Goal: Task Accomplishment & Management: Use online tool/utility

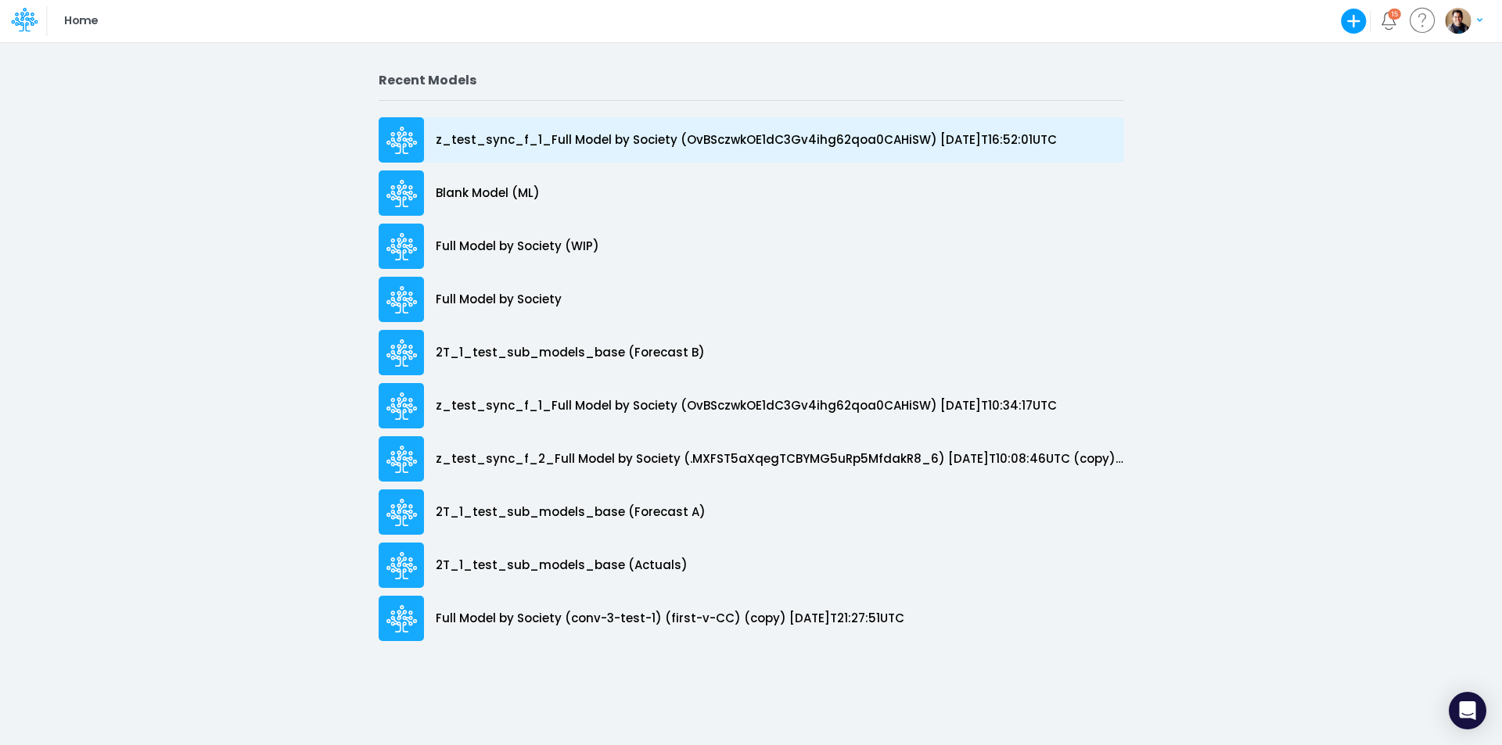
click at [646, 141] on p "z_test_sync_f_1_Full Model by Society (OvBSczwkOE1dC3Gv4ihg62qoa0CAHiSW) [DATE]…" at bounding box center [746, 140] width 621 height 18
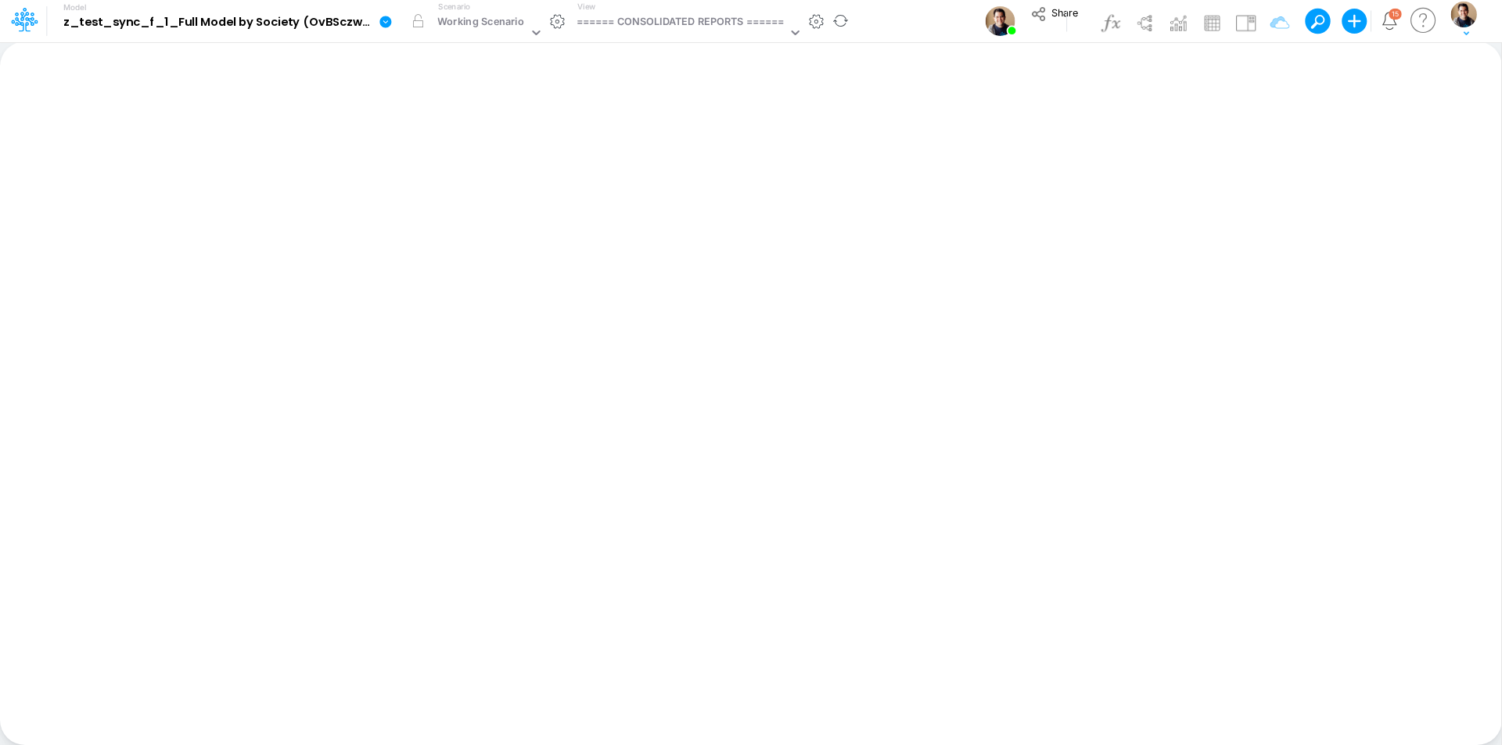
click at [386, 23] on icon at bounding box center [385, 22] width 12 height 12
click at [490, 187] on button "Sync Scenarios" at bounding box center [464, 186] width 167 height 24
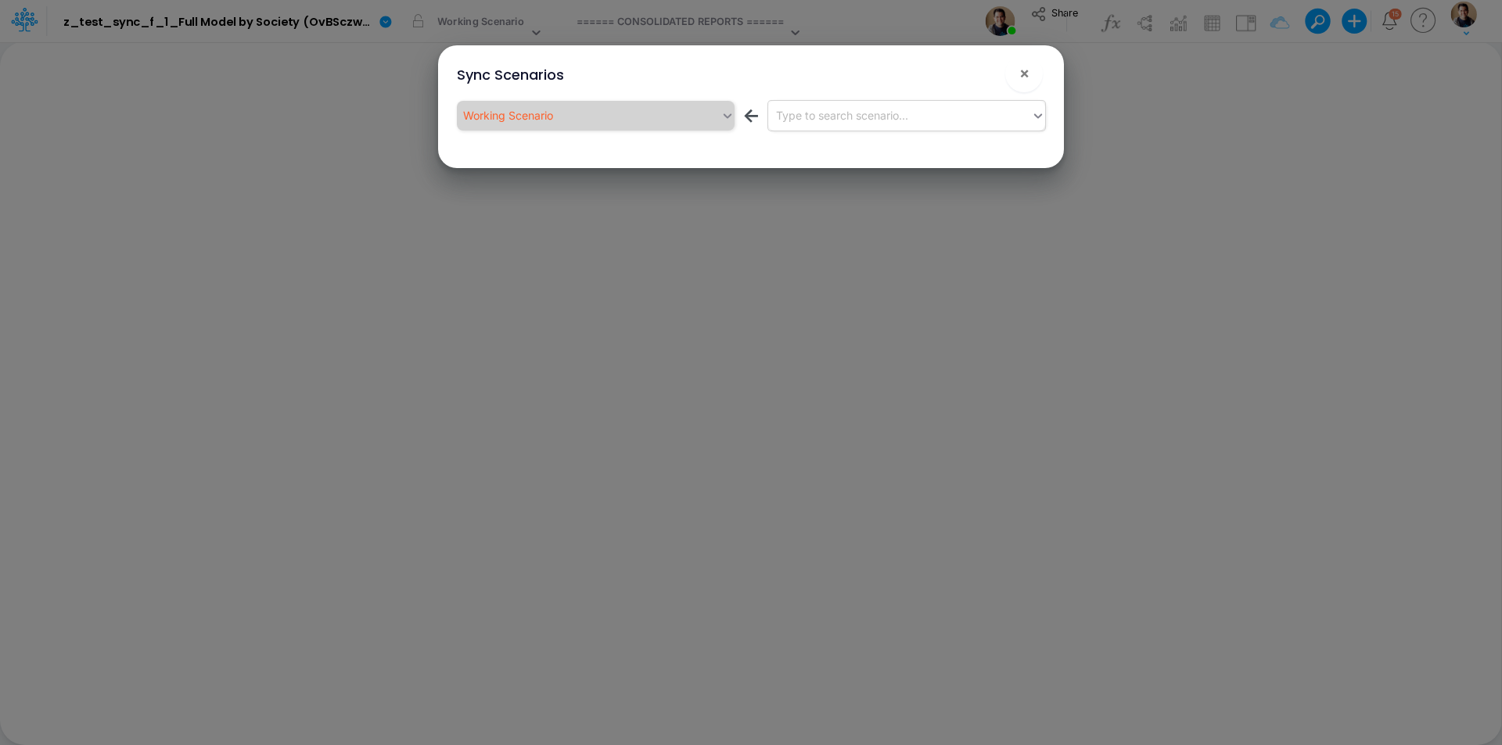
click at [840, 126] on div "Type to search scenario..." at bounding box center [900, 115] width 264 height 26
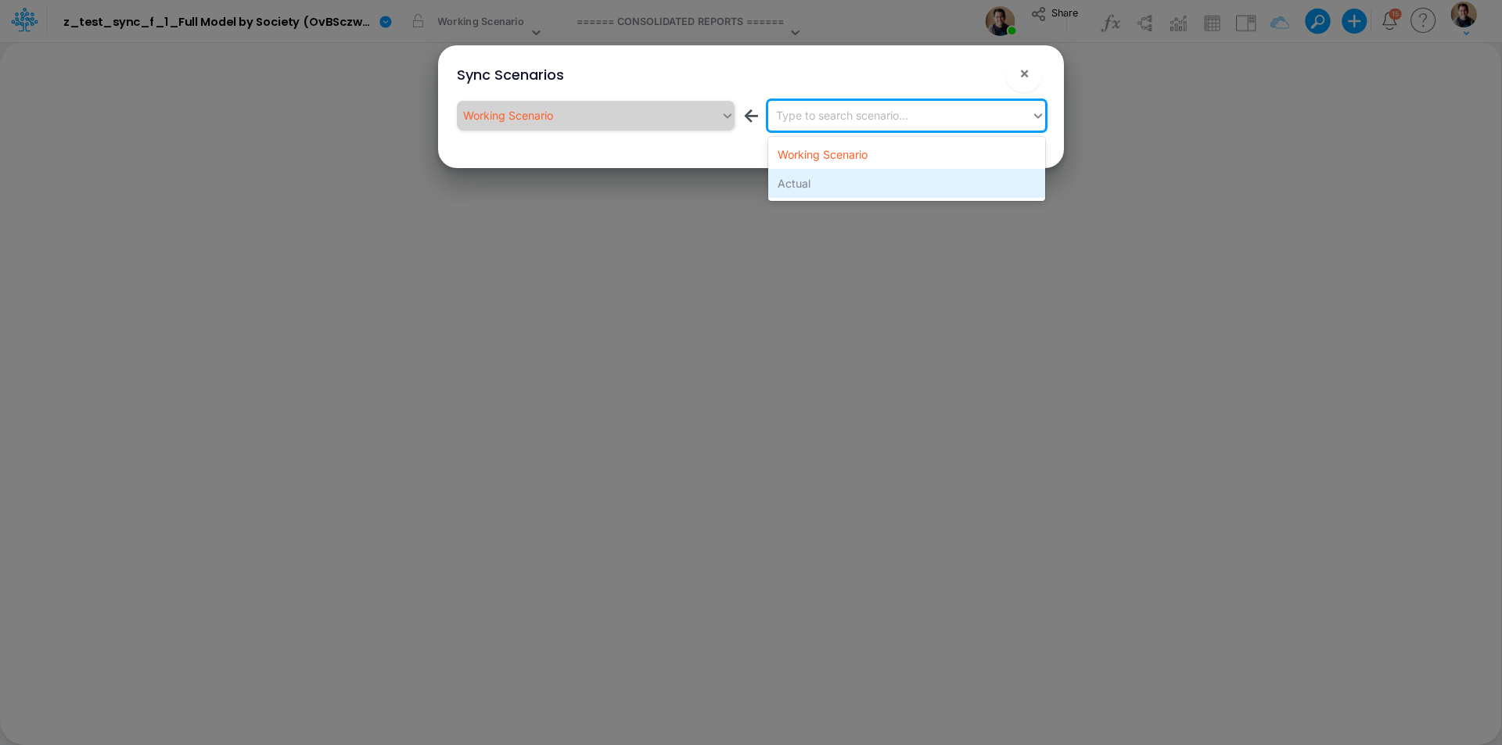
click at [835, 174] on div "Actual" at bounding box center [906, 183] width 277 height 29
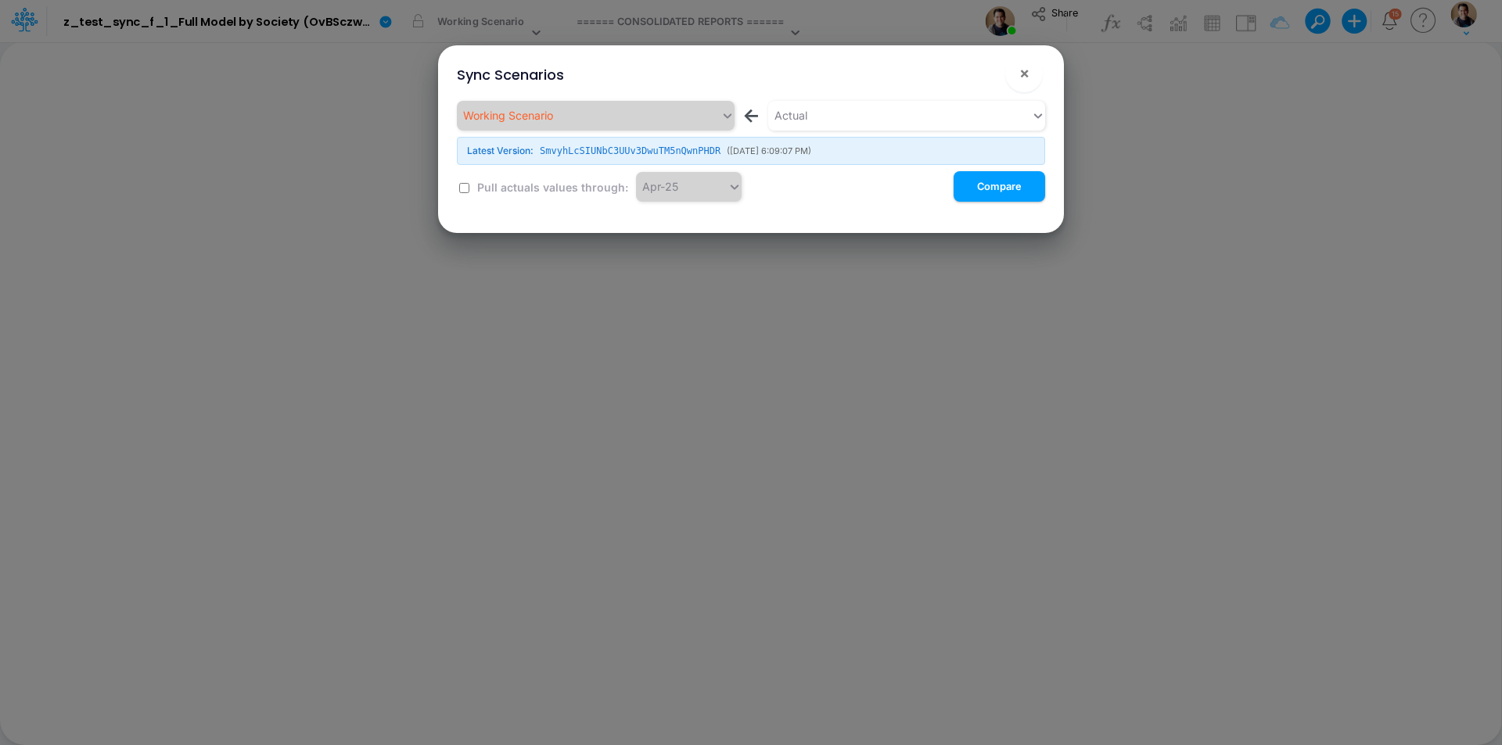
click at [466, 187] on input "checkbox" at bounding box center [464, 188] width 10 height 10
checkbox input "true"
click at [992, 183] on button "Compare" at bounding box center [999, 186] width 92 height 31
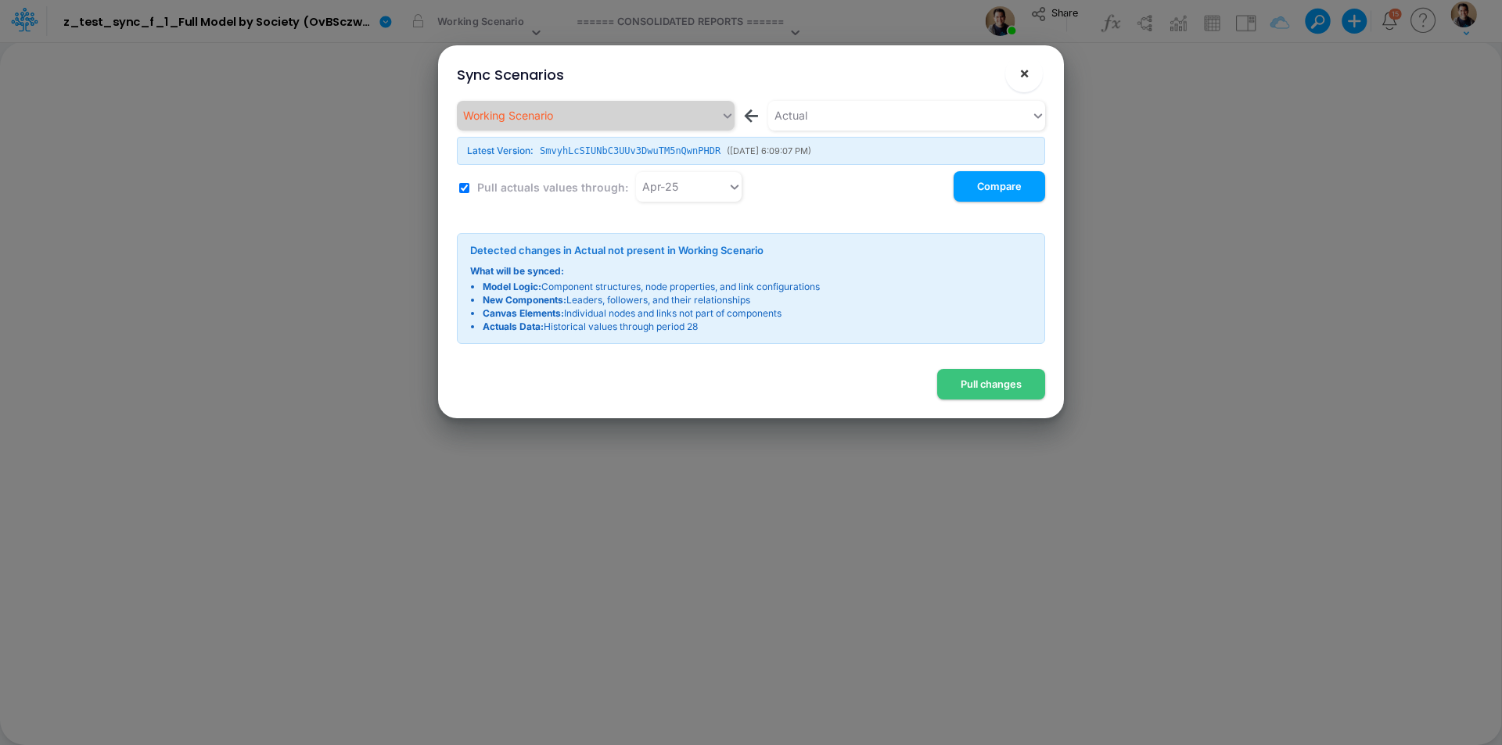
click at [1021, 66] on span "×" at bounding box center [1024, 72] width 10 height 19
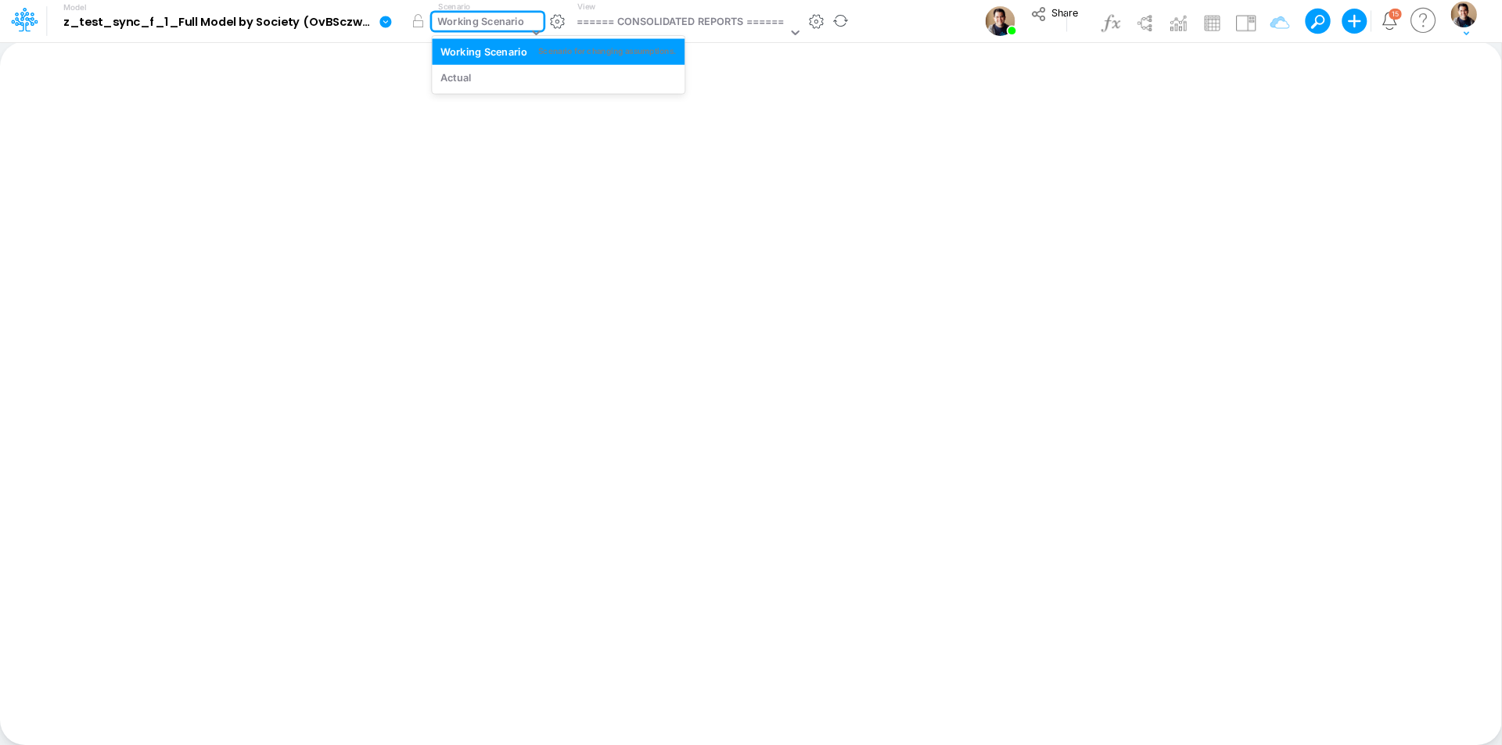
click at [516, 27] on div "Working Scenario" at bounding box center [481, 23] width 87 height 18
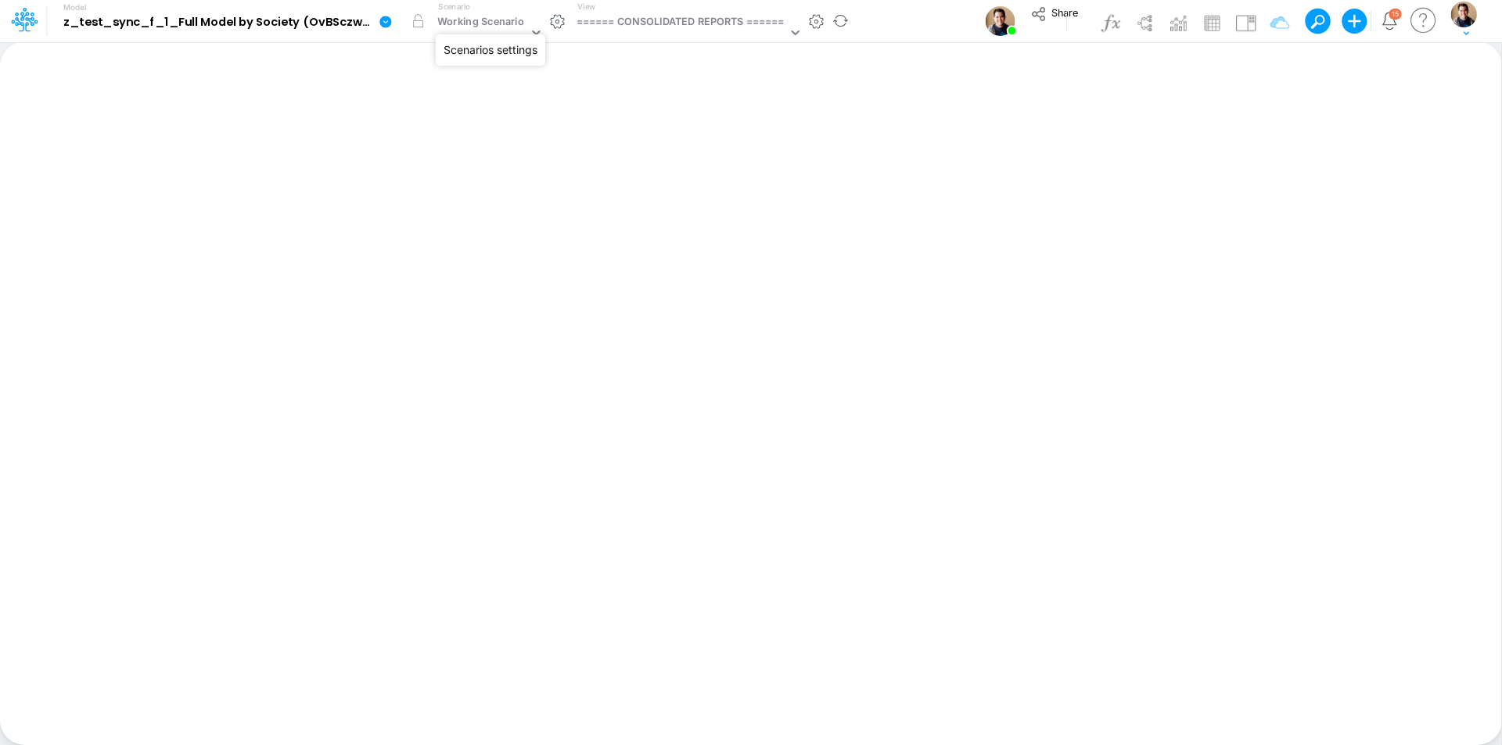
click at [558, 21] on button "button" at bounding box center [557, 21] width 16 height 16
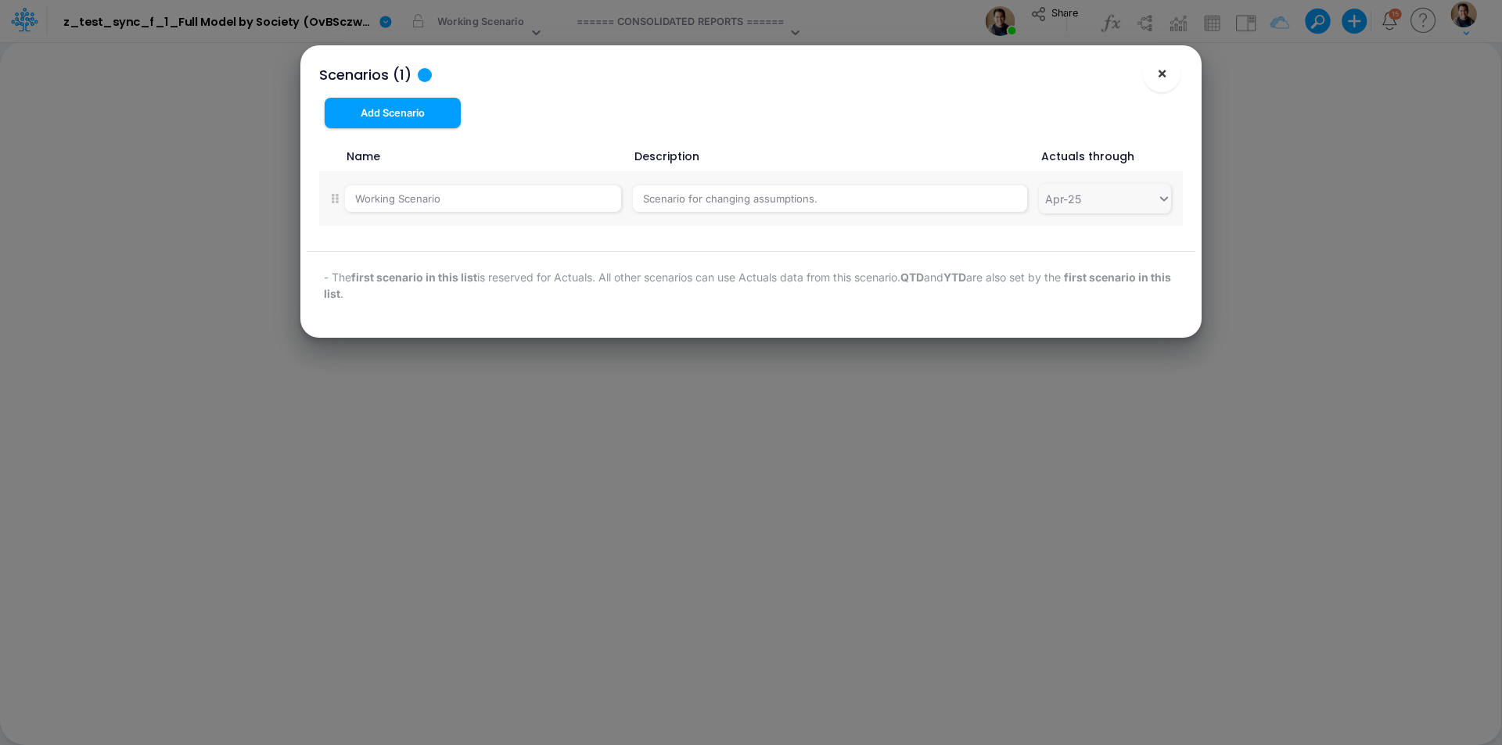
click at [1161, 78] on span "×" at bounding box center [1162, 72] width 10 height 19
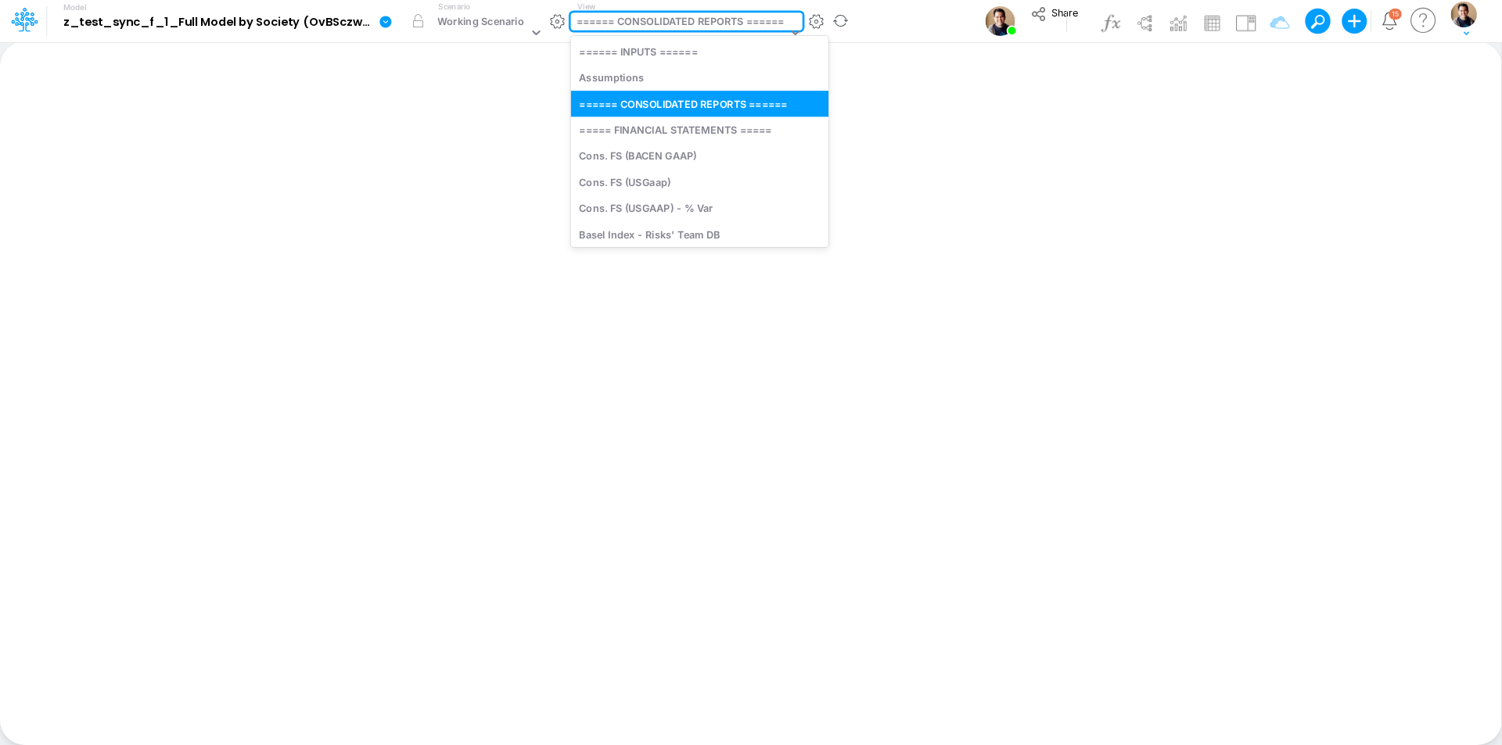
click at [734, 23] on div "====== CONSOLIDATED REPORTS ======" at bounding box center [680, 23] width 208 height 18
click at [694, 181] on div "Cons. FS (USGaap)" at bounding box center [699, 182] width 257 height 26
type input "Consolidated FS - USGAAP"
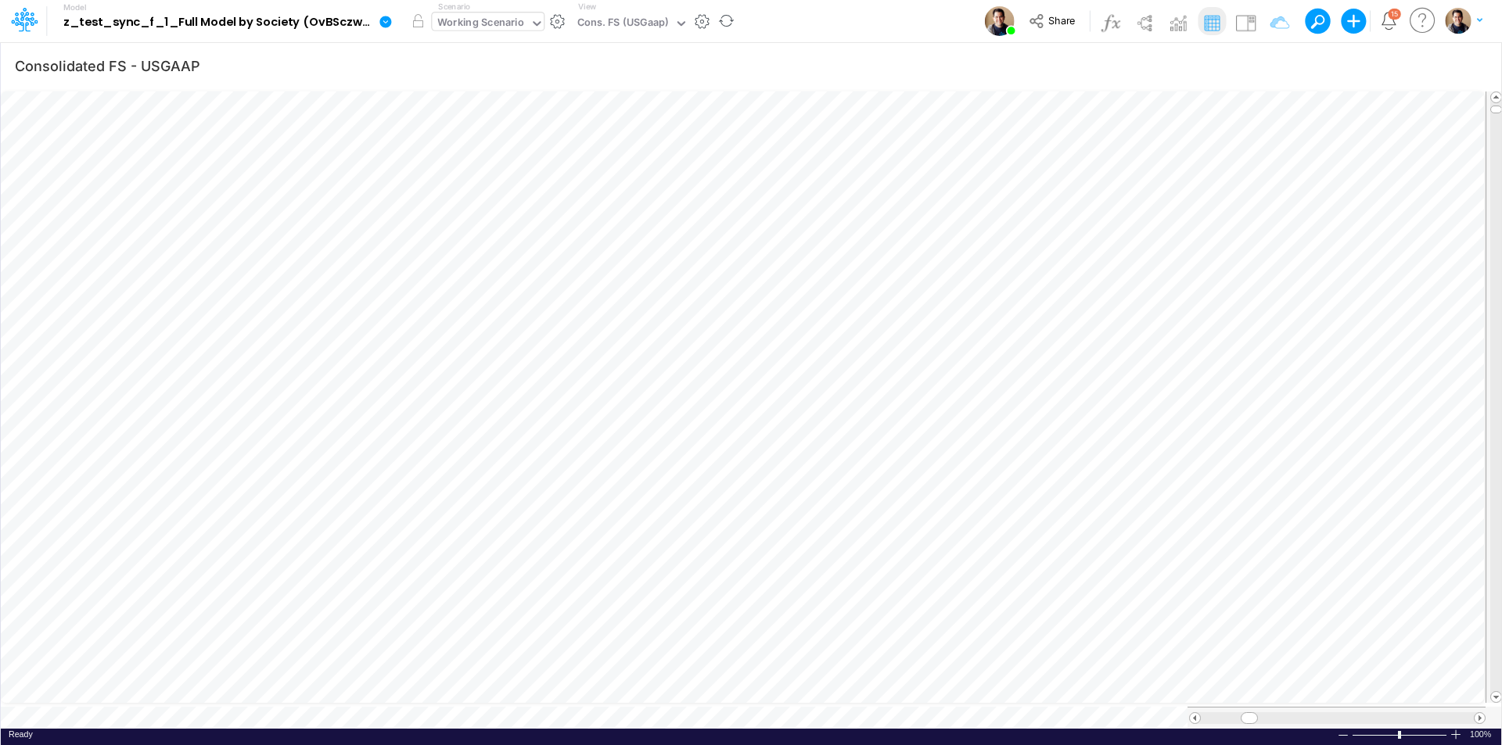
click at [484, 26] on div "Working Scenario" at bounding box center [481, 24] width 87 height 18
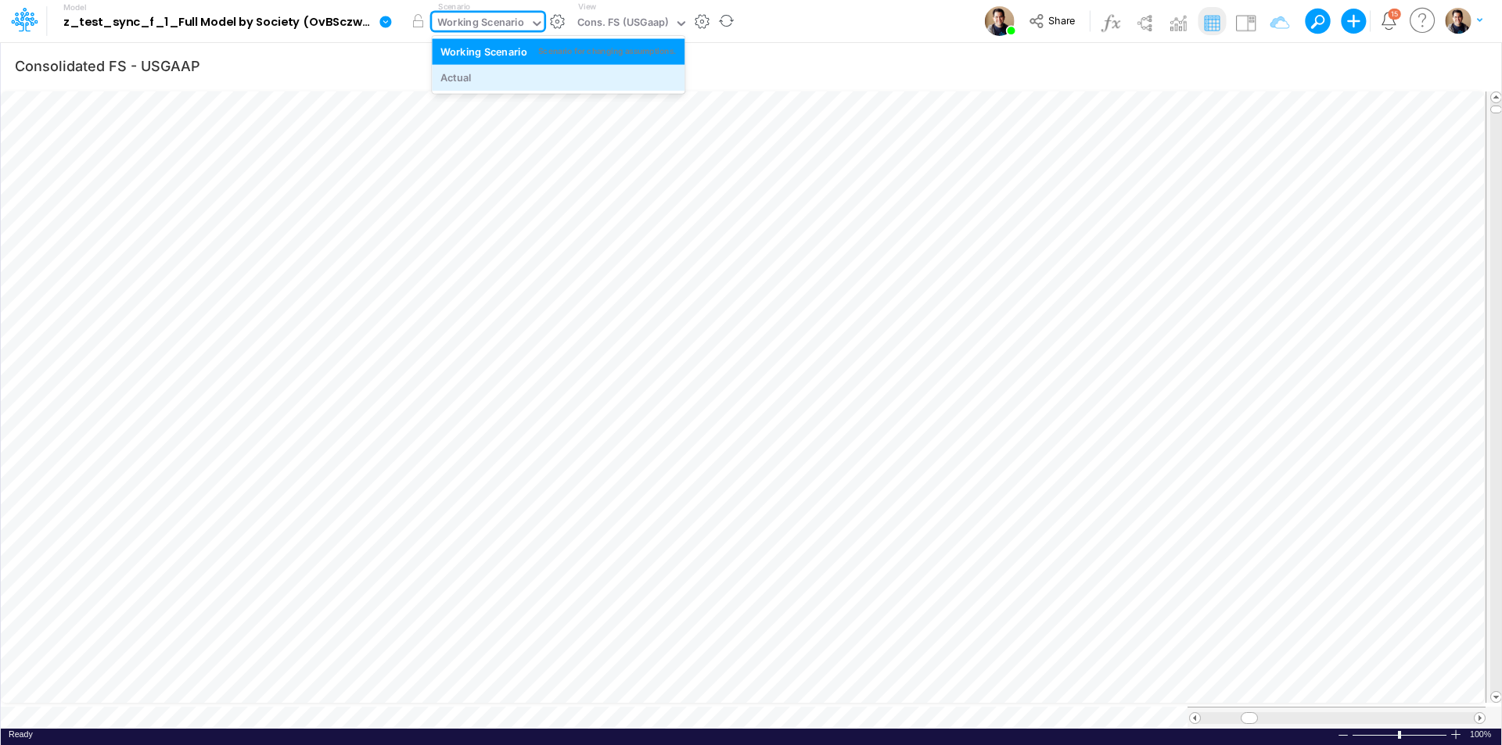
click at [484, 76] on div "Actual" at bounding box center [558, 77] width 236 height 15
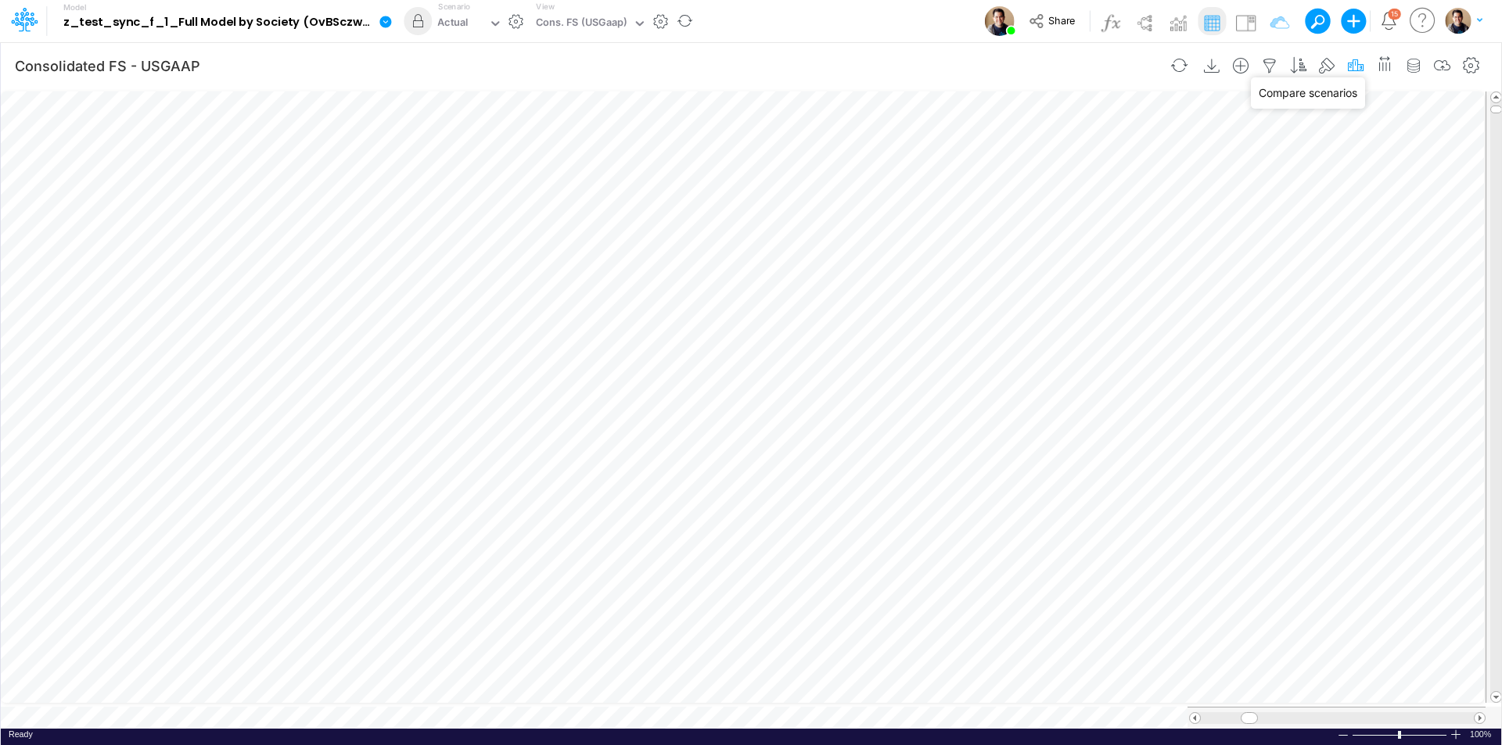
click at [1354, 65] on icon "button" at bounding box center [1355, 66] width 23 height 16
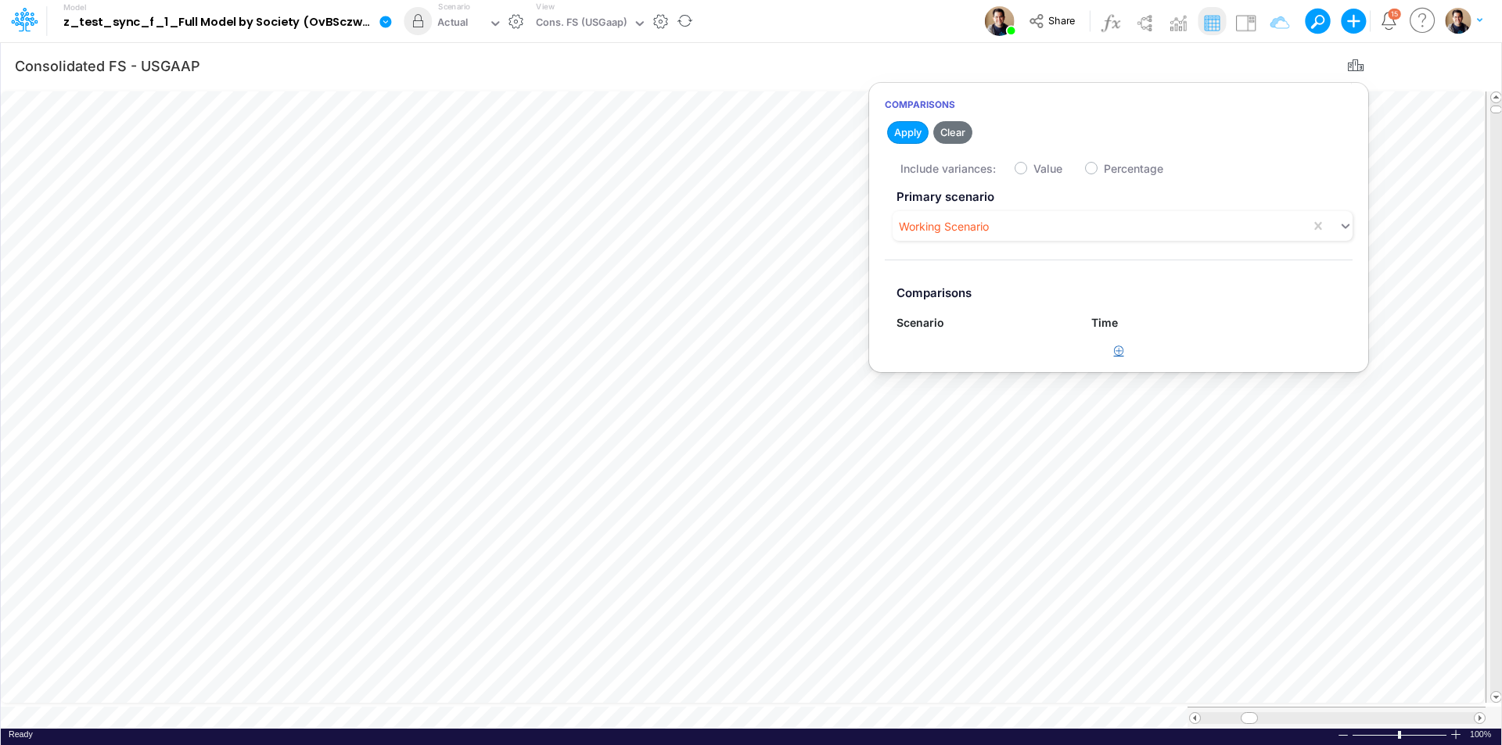
click at [1121, 343] on button "button" at bounding box center [1119, 352] width 31 height 26
click at [1007, 364] on div "Scenario not found" at bounding box center [961, 358] width 131 height 26
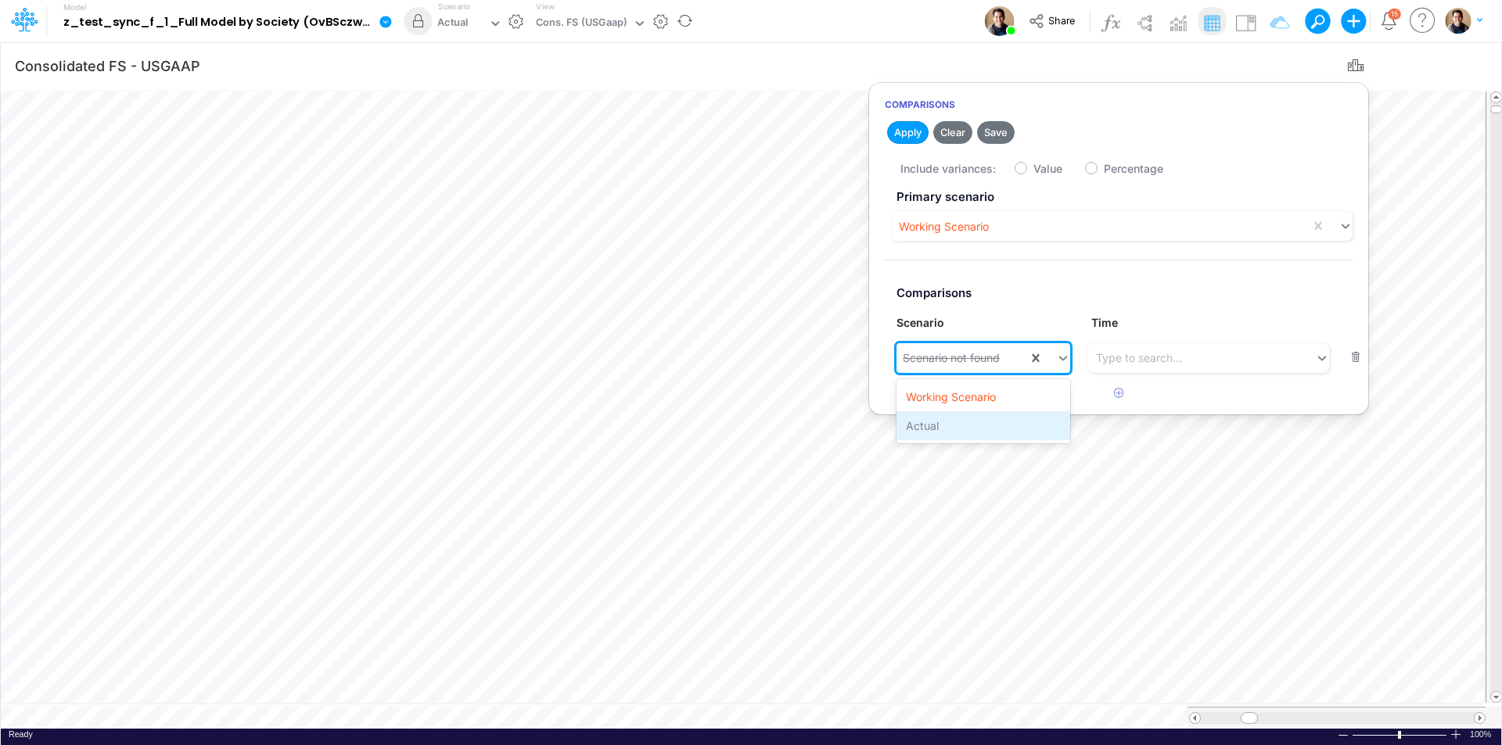
click at [960, 425] on div "Actual" at bounding box center [983, 425] width 174 height 29
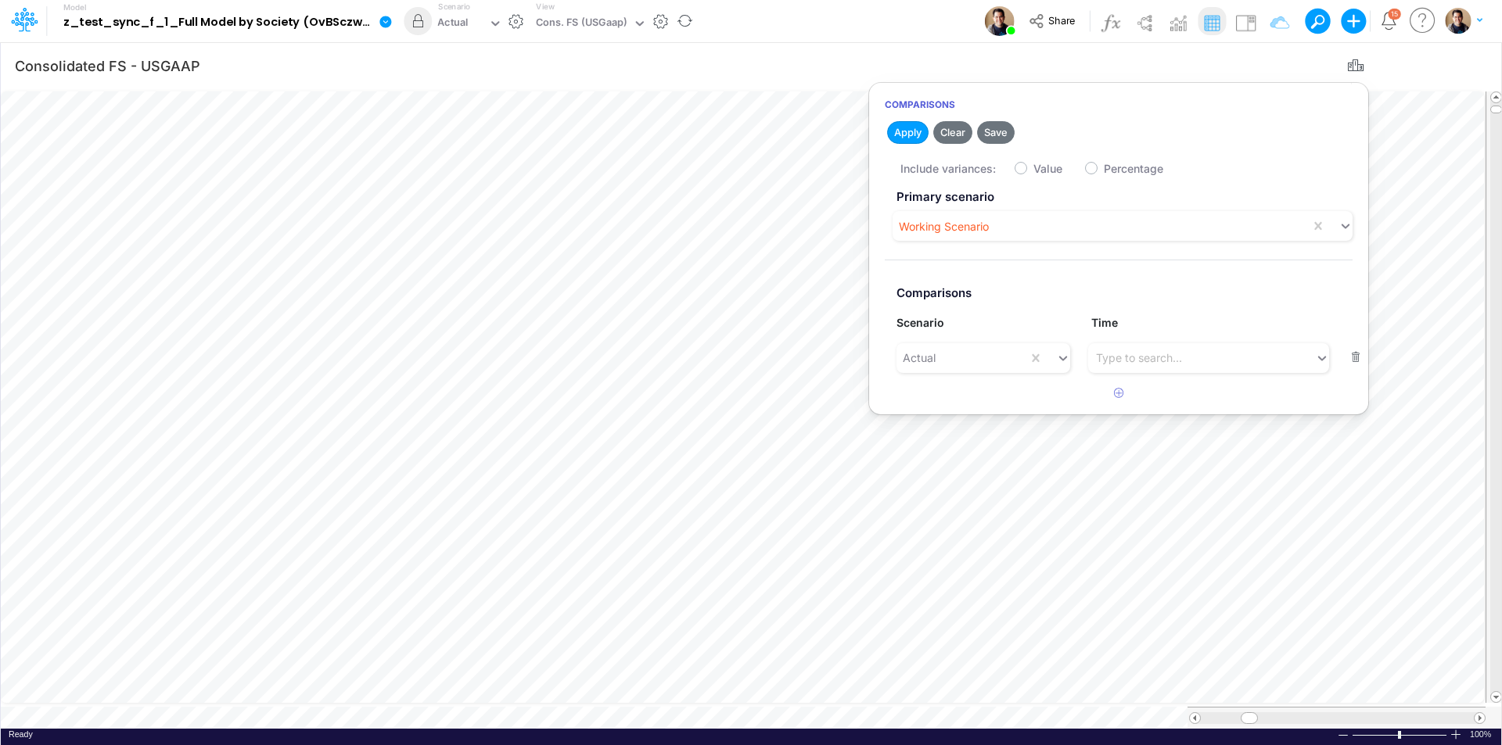
click at [1033, 170] on label "Value" at bounding box center [1047, 168] width 29 height 16
click at [1033, 170] on input "Value" at bounding box center [1038, 165] width 10 height 10
checkbox input "true"
click at [909, 135] on button "Apply" at bounding box center [907, 132] width 41 height 23
click at [1366, 63] on icon "button" at bounding box center [1355, 66] width 23 height 16
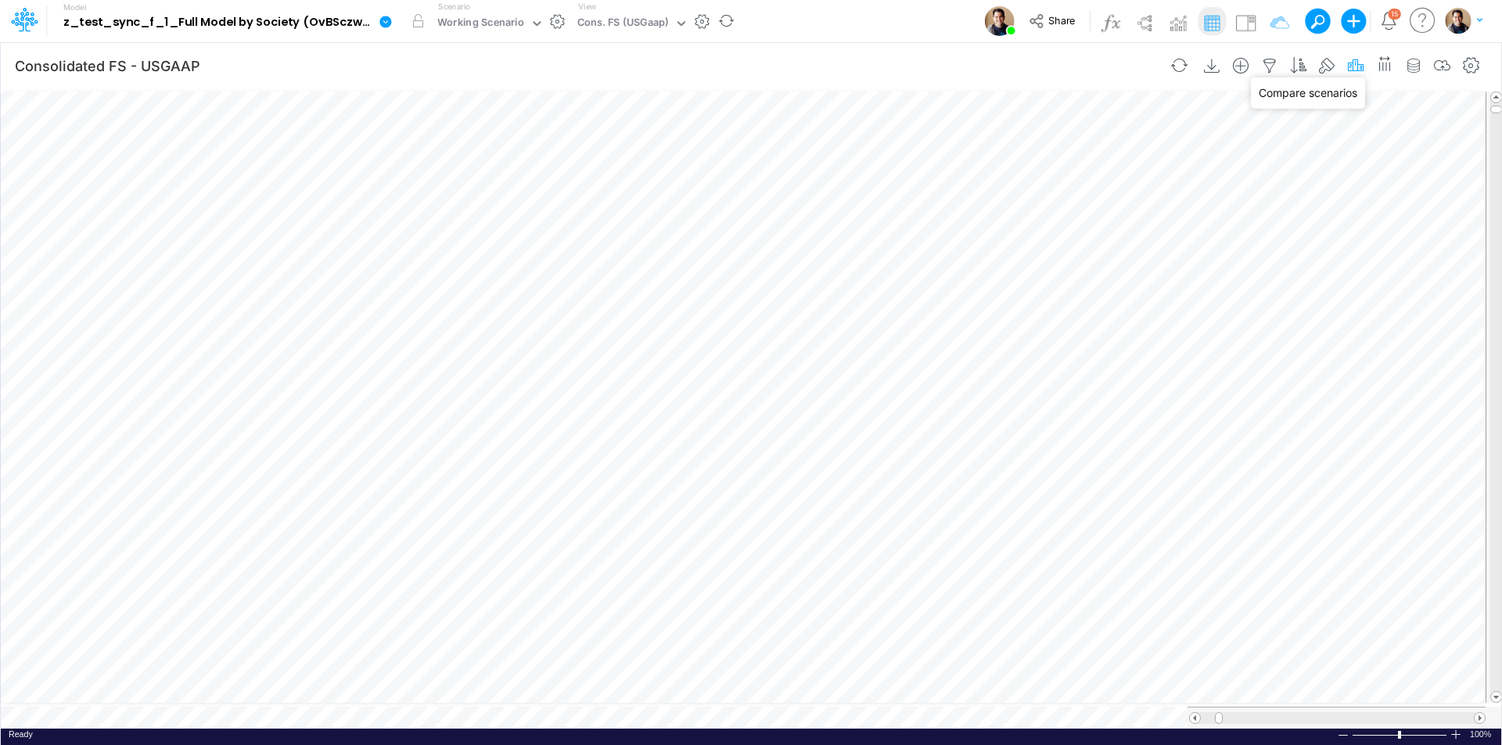
click at [1360, 66] on icon "button" at bounding box center [1355, 66] width 23 height 16
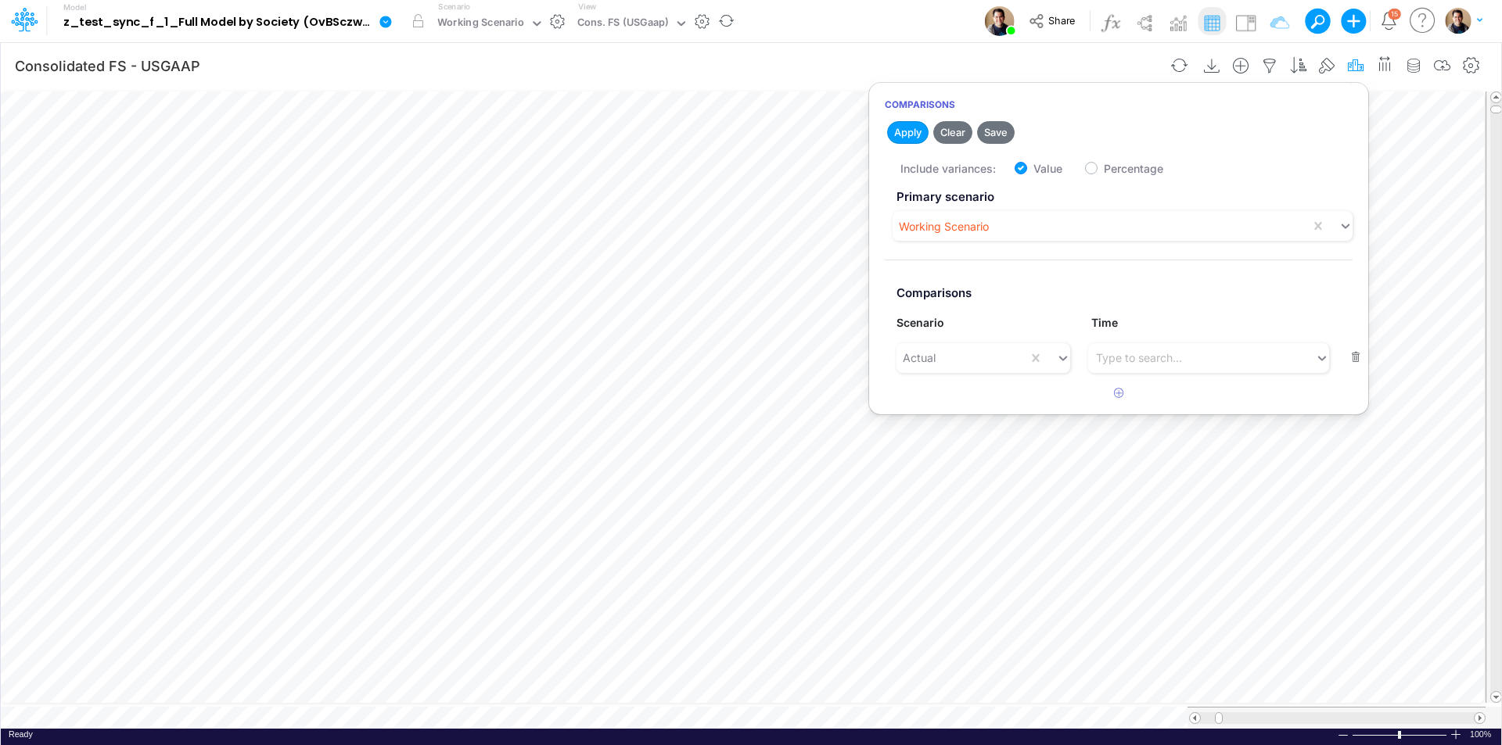
click at [1358, 64] on icon "button" at bounding box center [1355, 66] width 23 height 16
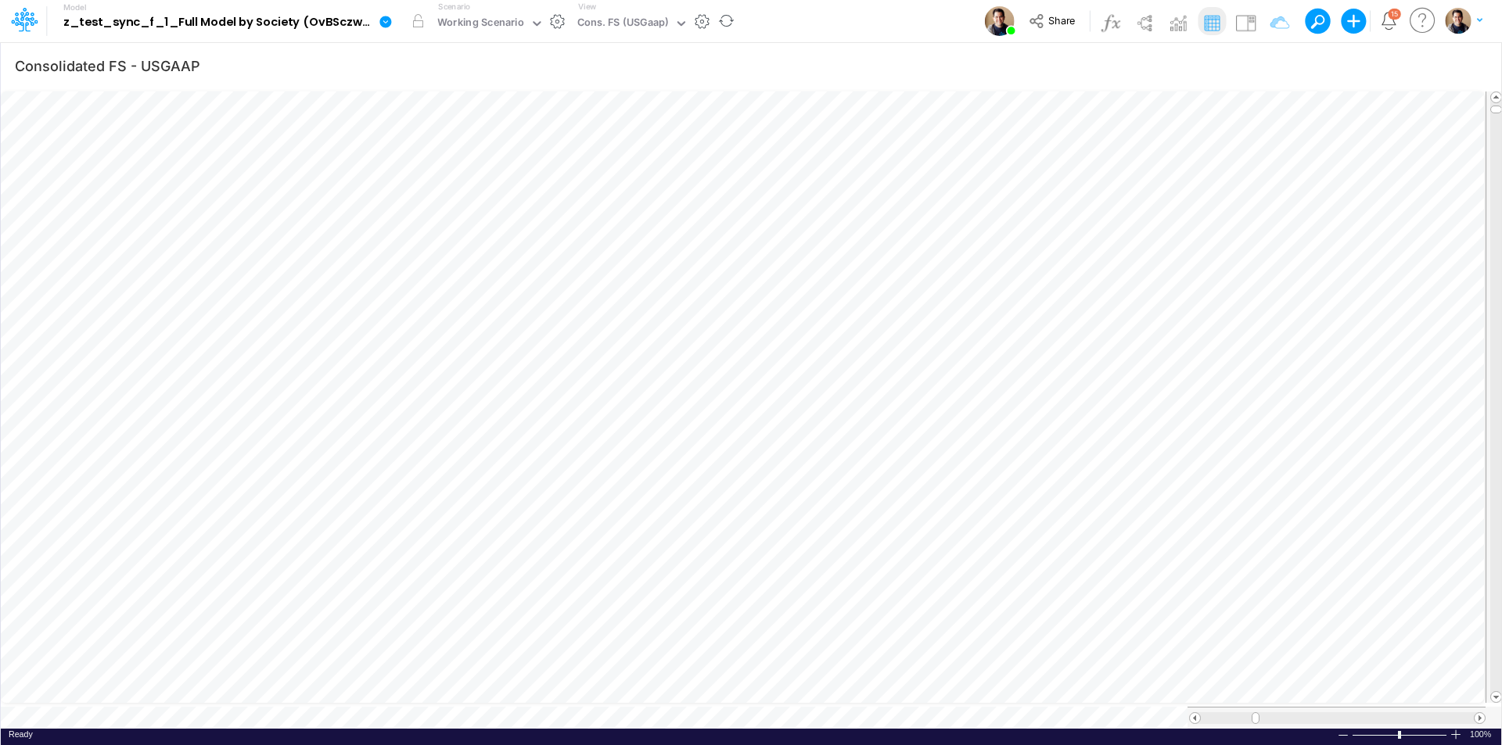
click at [386, 24] on icon at bounding box center [385, 22] width 12 height 12
click at [491, 163] on button "View model info" at bounding box center [464, 162] width 167 height 24
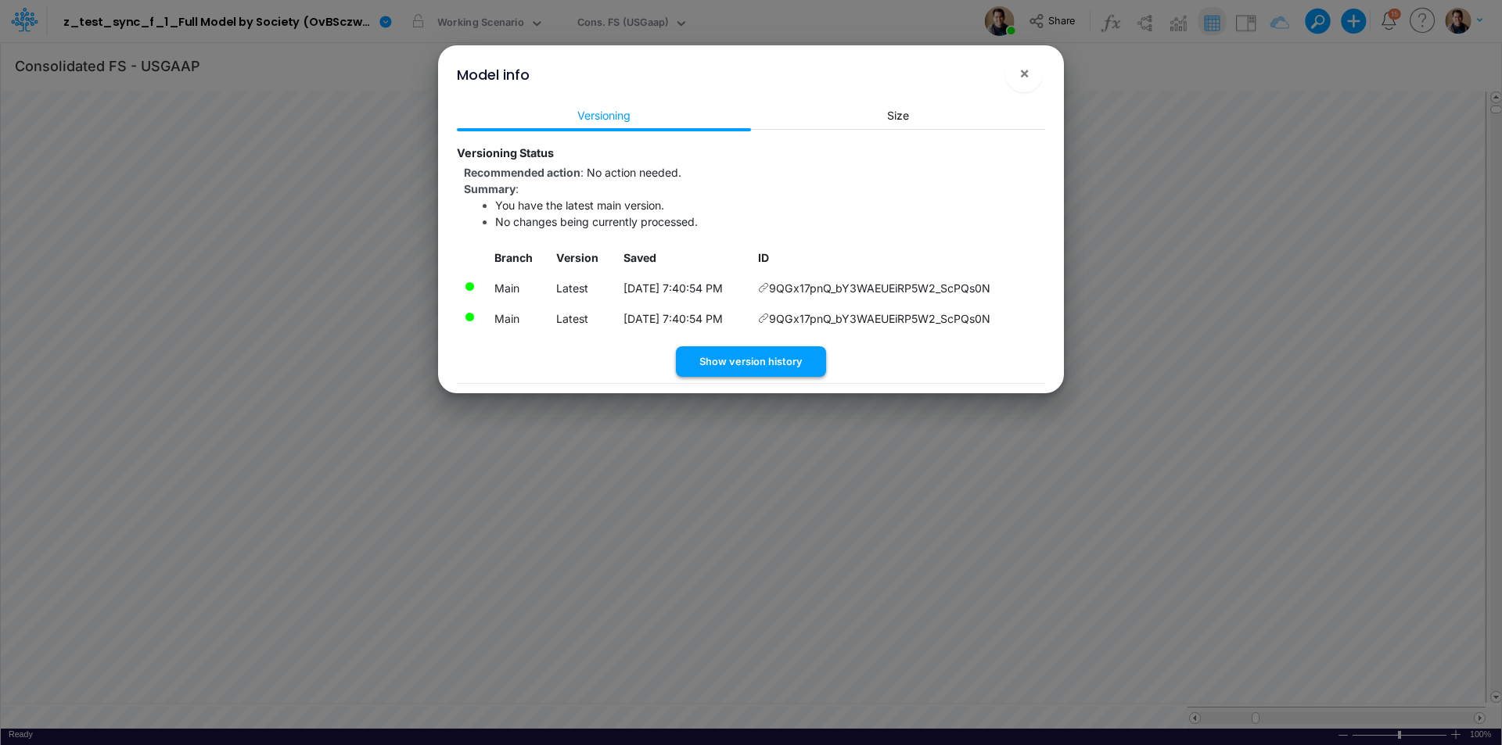
click at [783, 357] on button "Show version history" at bounding box center [751, 361] width 150 height 31
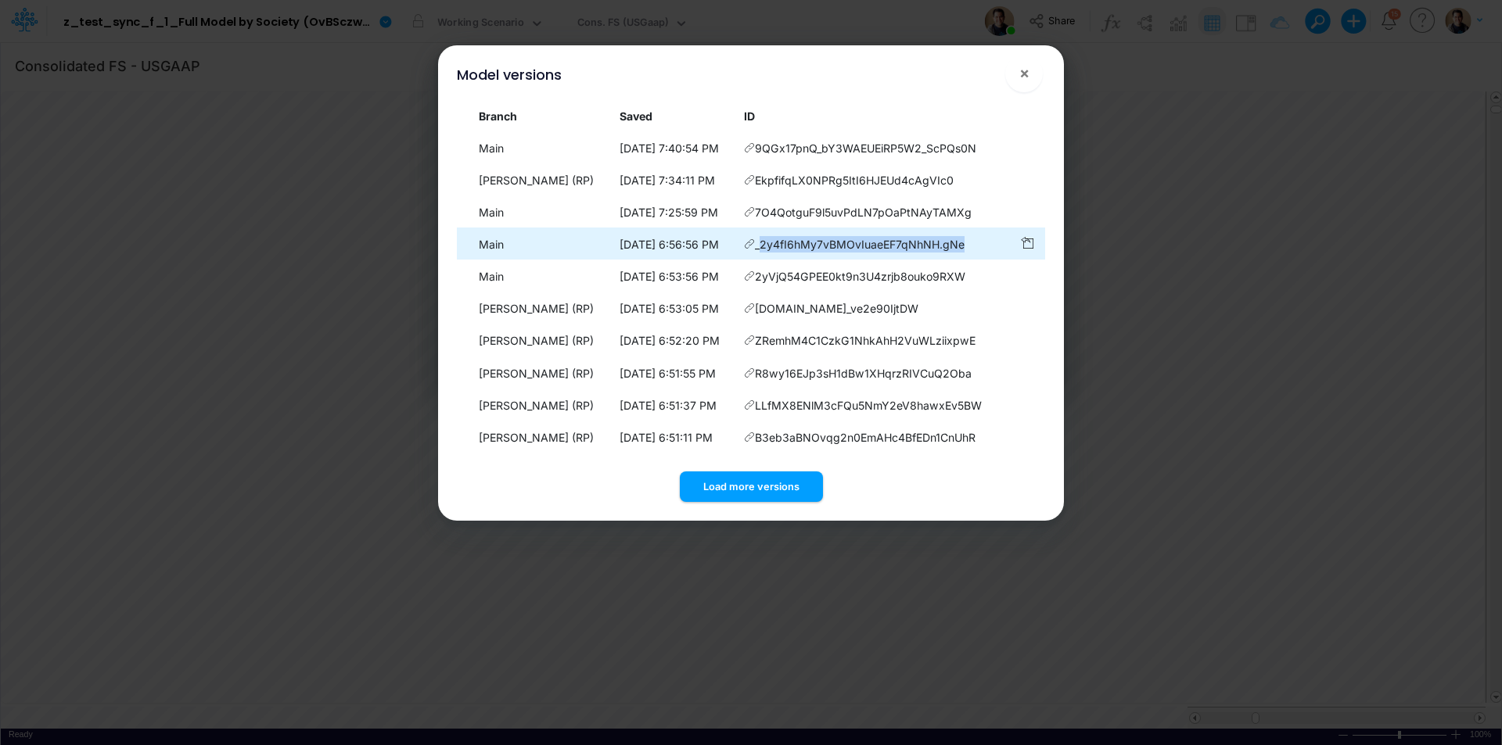
drag, startPoint x: 975, startPoint y: 246, endPoint x: 764, endPoint y: 240, distance: 211.2
click at [764, 240] on td "_2y4fI6hMy7vBMOvIuaeEF7qNhNH.gNe" at bounding box center [874, 244] width 275 height 31
click at [784, 246] on span "_2y4fI6hMy7vBMOvIuaeEF7qNhNH.gNe" at bounding box center [860, 244] width 210 height 16
click at [971, 242] on td "_2y4fI6hMy7vBMOvIuaeEF7qNhNH.gNe" at bounding box center [874, 244] width 275 height 31
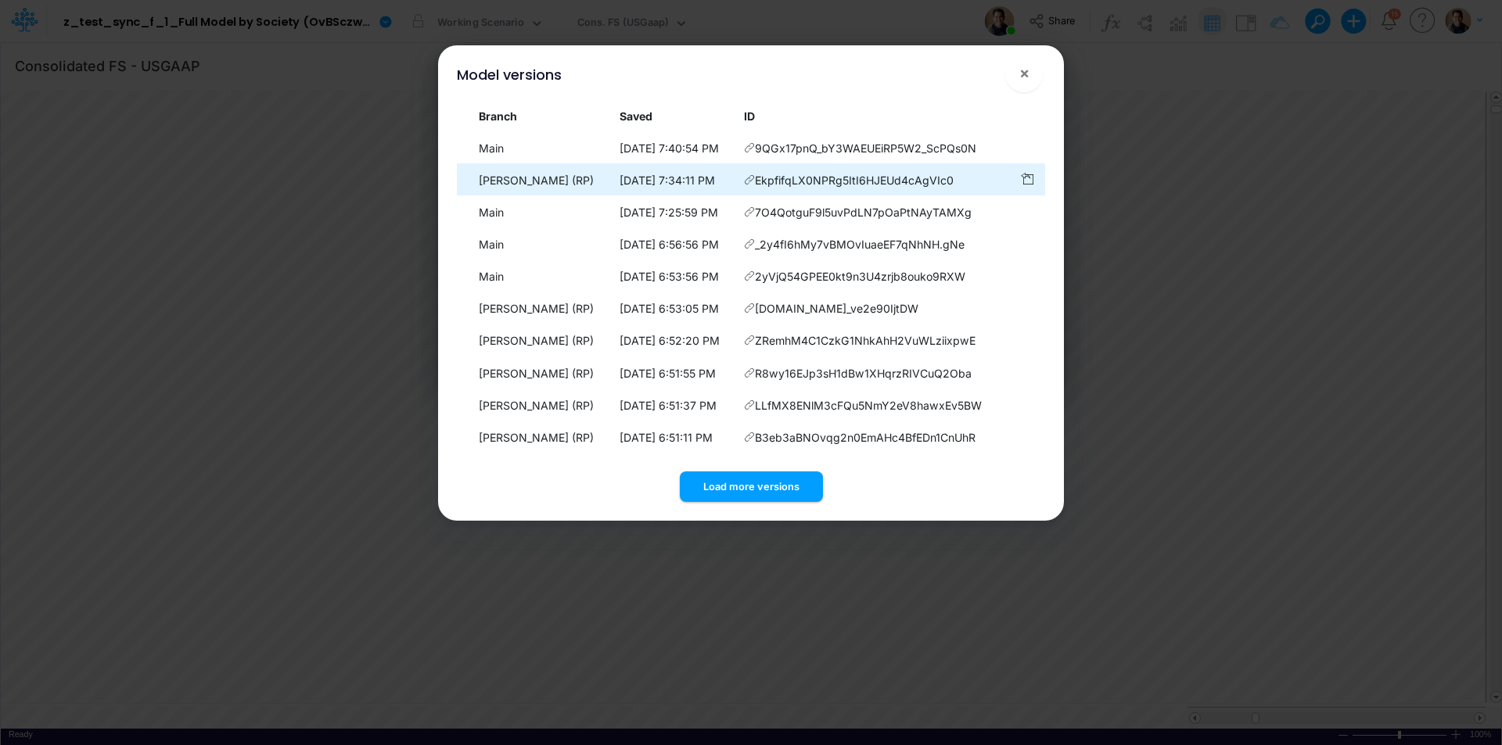
click at [755, 153] on icon at bounding box center [749, 147] width 11 height 11
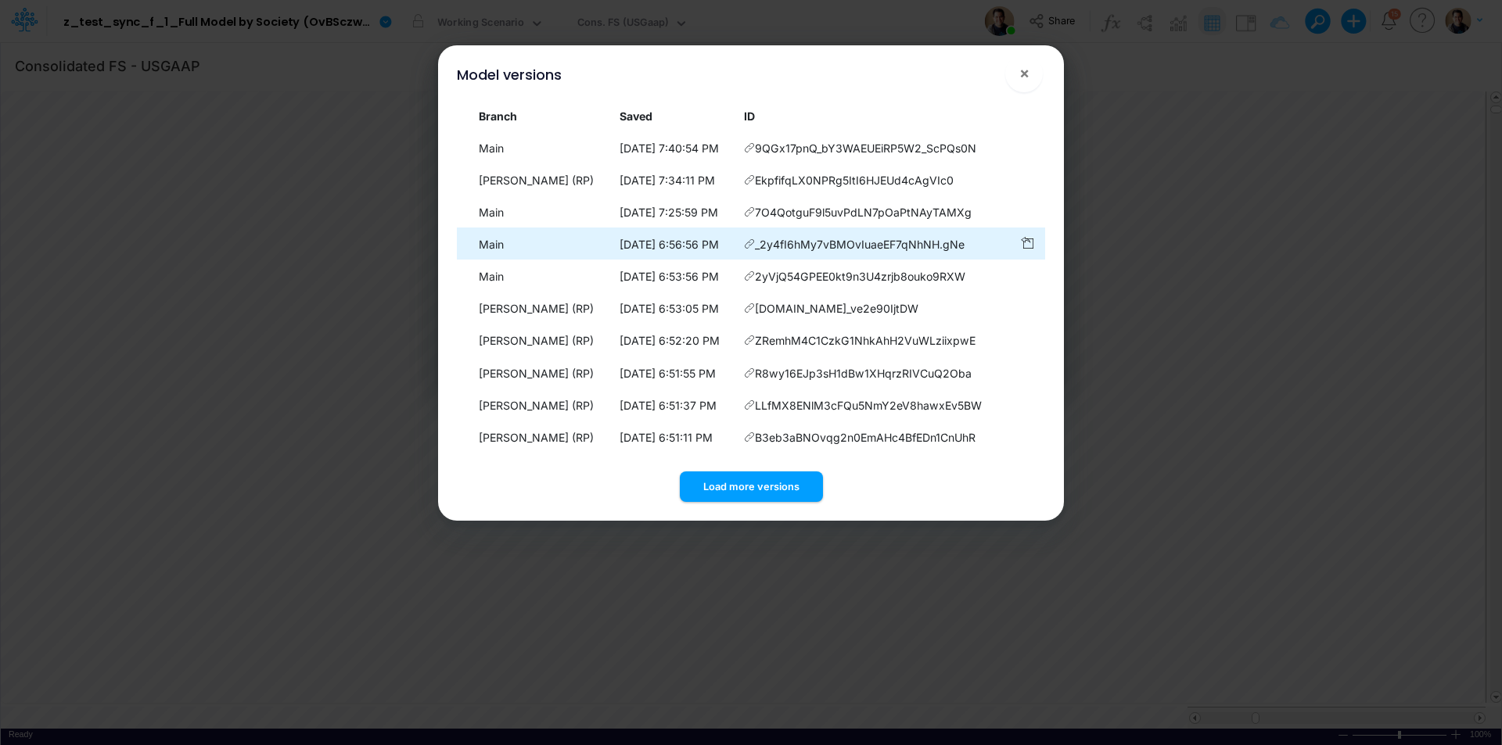
click at [845, 246] on span "_2y4fI6hMy7vBMOvIuaeEF7qNhNH.gNe" at bounding box center [860, 244] width 210 height 16
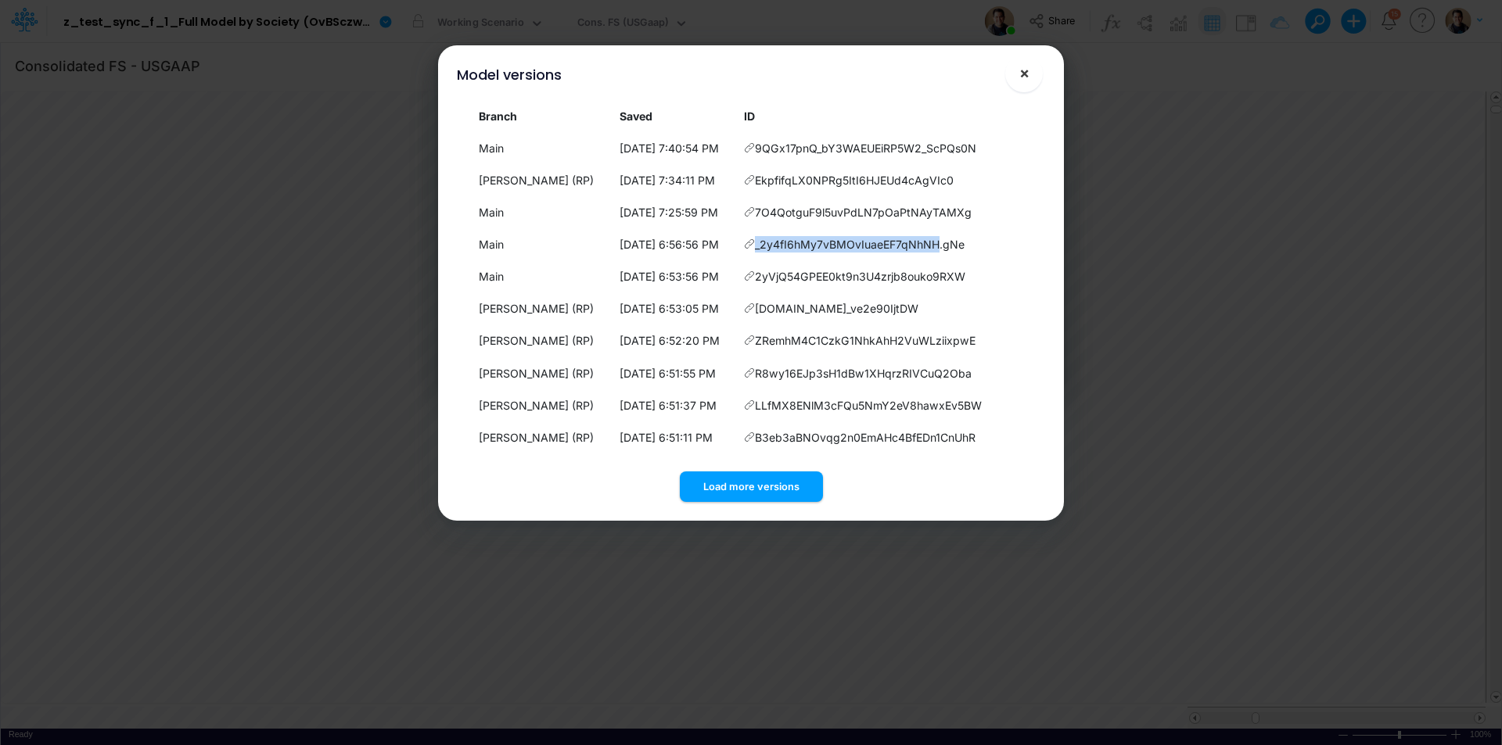
click at [1018, 78] on button "×" at bounding box center [1024, 74] width 38 height 38
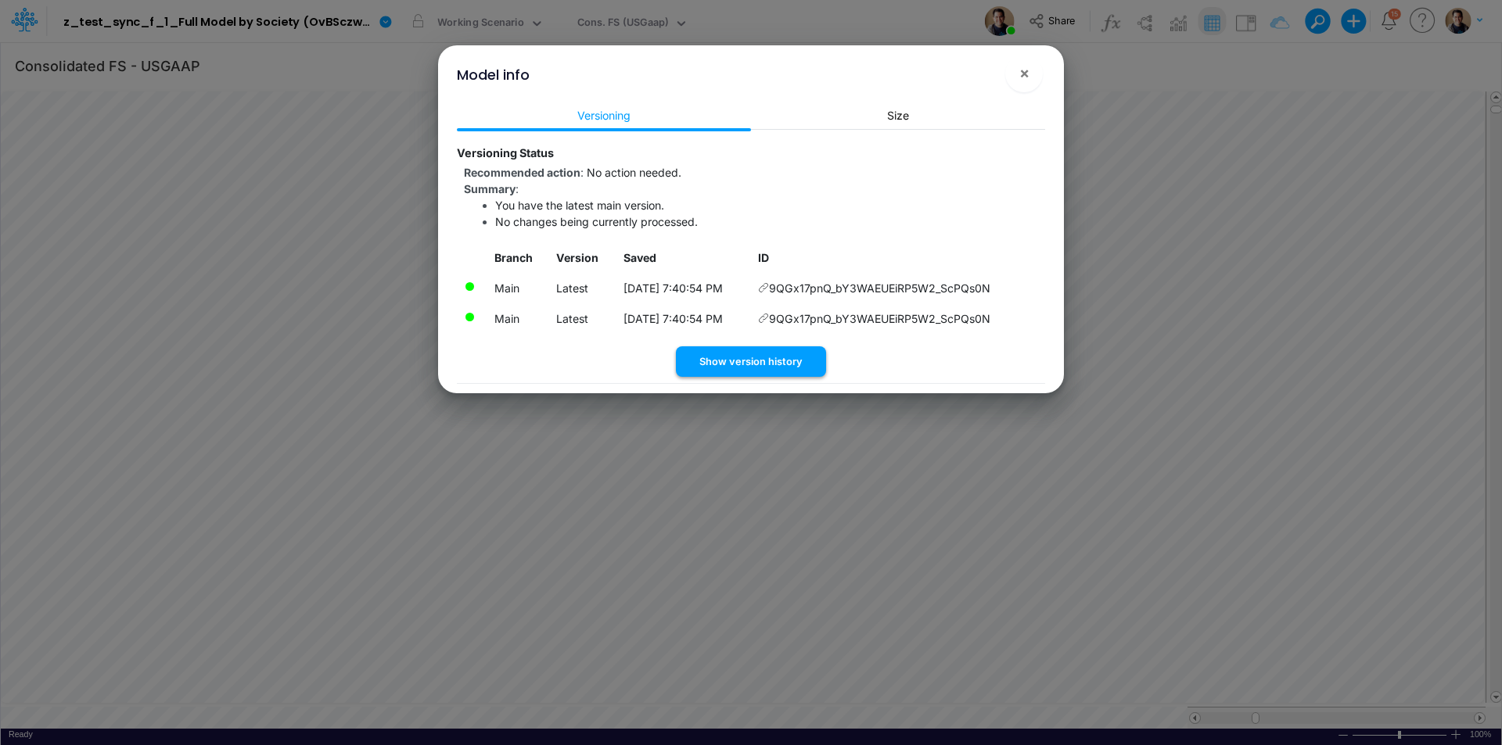
click at [785, 358] on button "Show version history" at bounding box center [751, 361] width 150 height 31
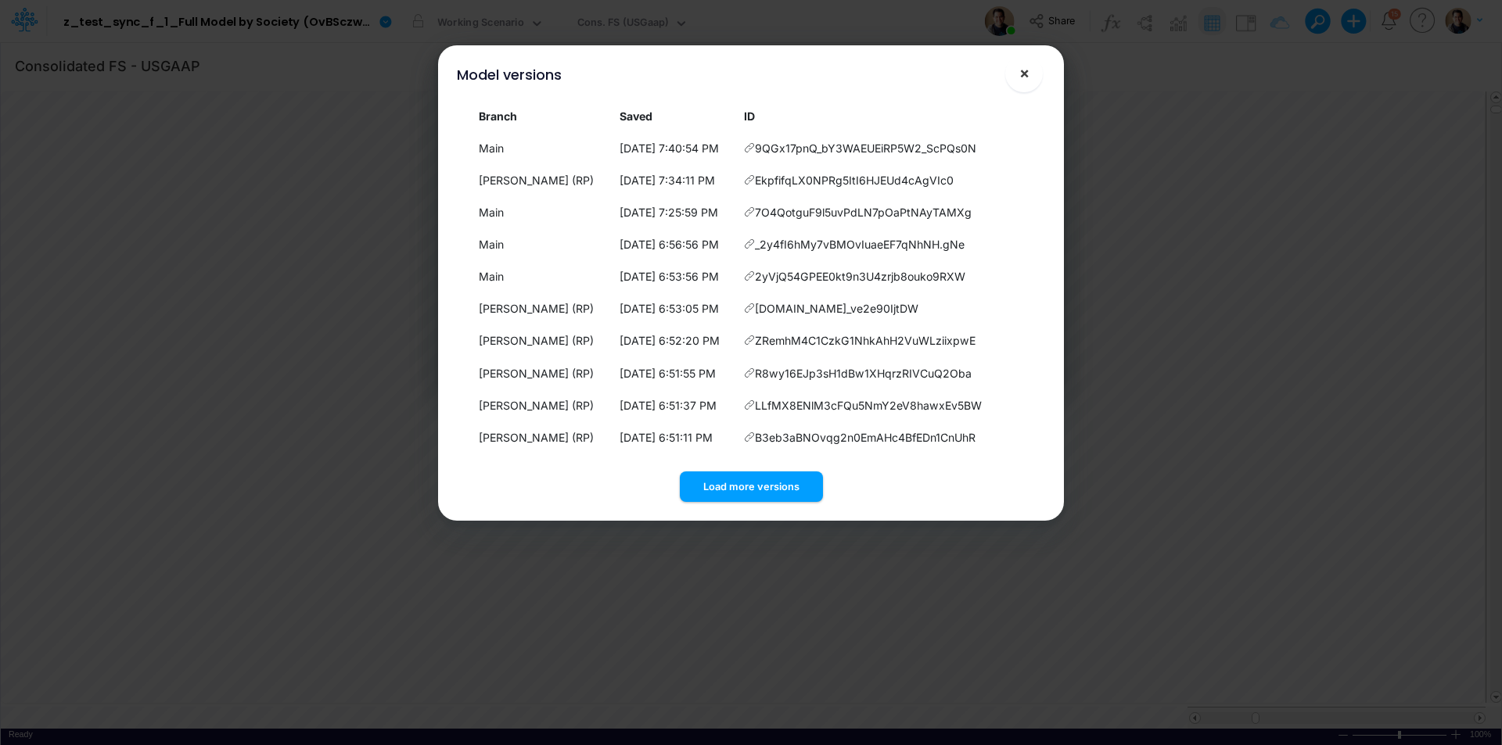
click at [1029, 78] on span "×" at bounding box center [1024, 72] width 10 height 19
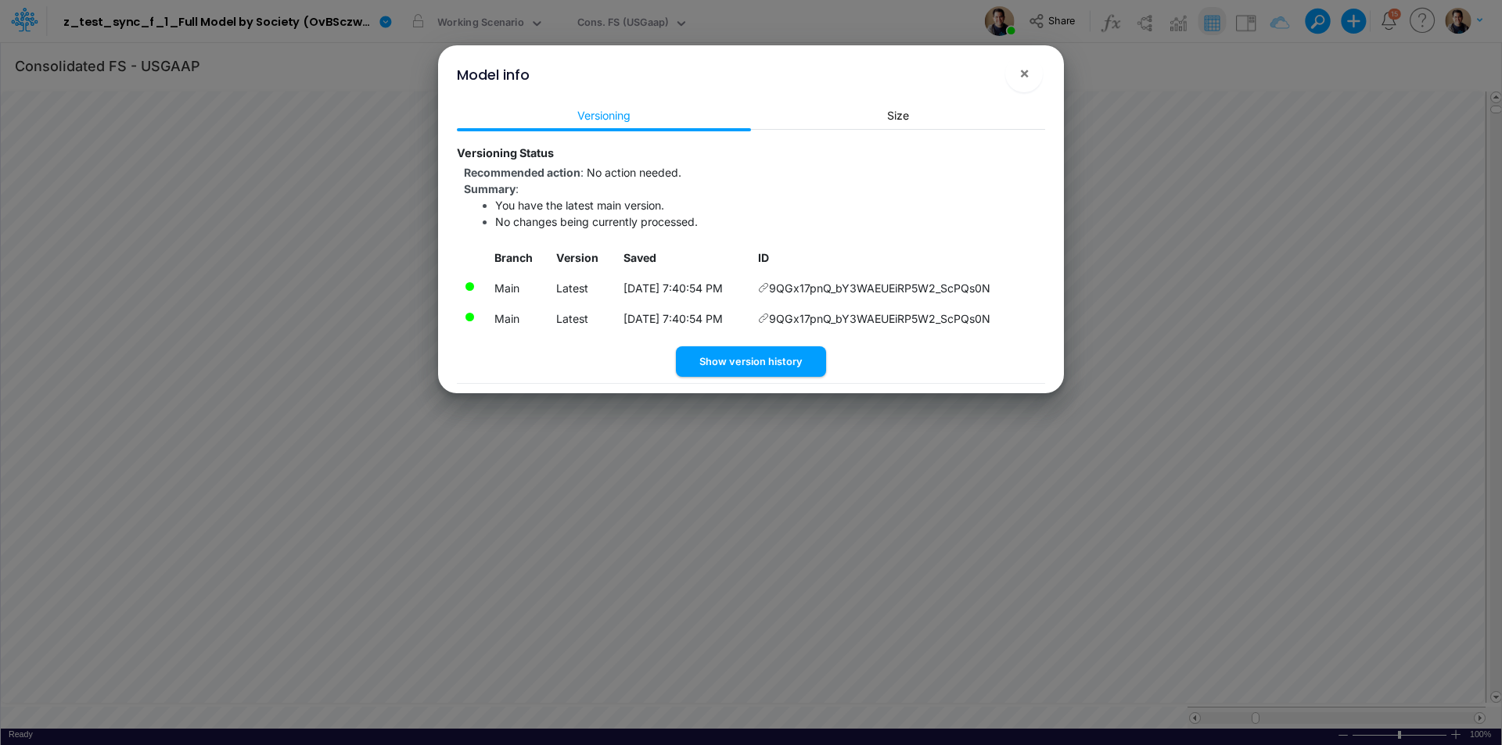
click at [782, 343] on div "Branch Version Saved ID Main Latest 8/13/2025, 7:40:54 PM 9QGx17pnQ_bY3WAEUEiRP…" at bounding box center [751, 294] width 588 height 103
click at [779, 352] on button "Show version history" at bounding box center [751, 361] width 150 height 31
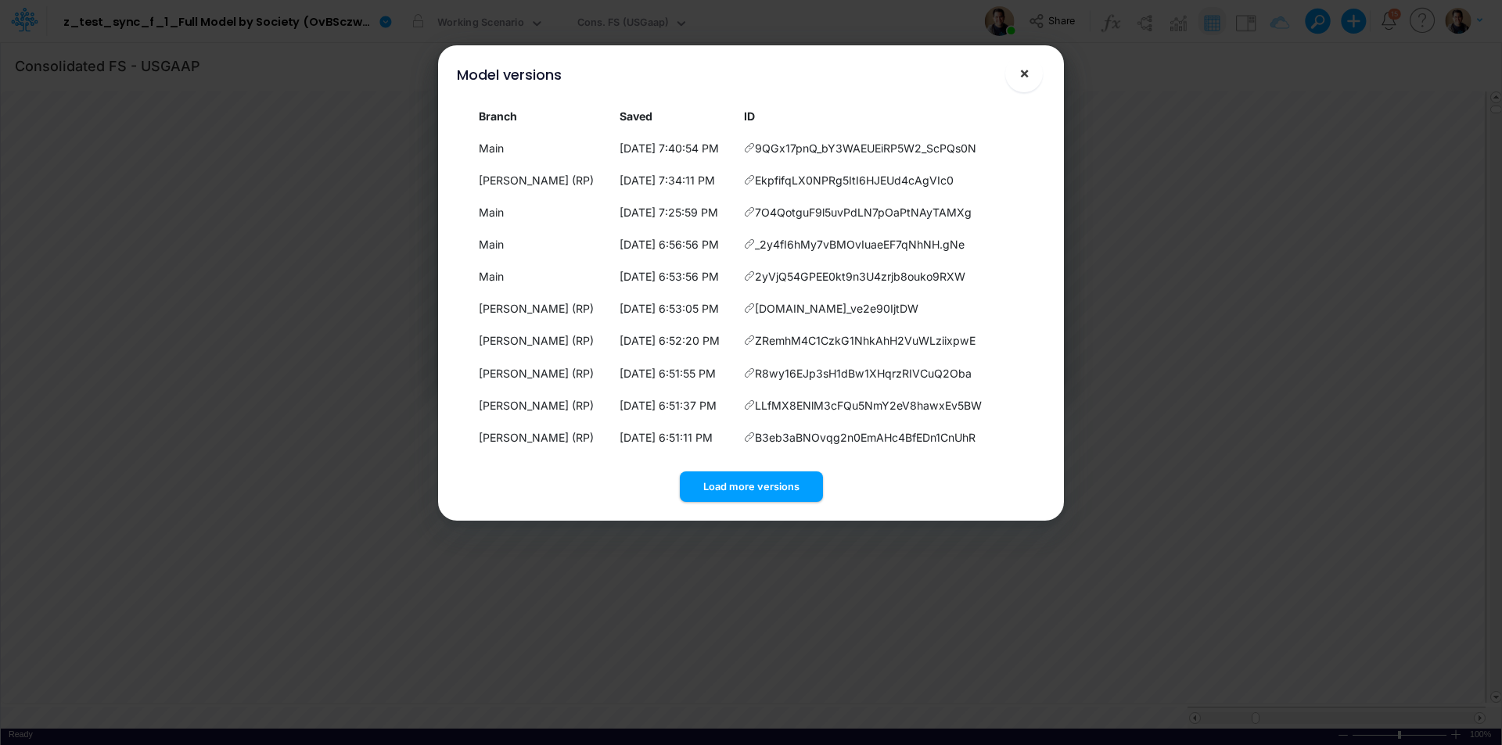
click at [1026, 78] on span "×" at bounding box center [1024, 72] width 10 height 19
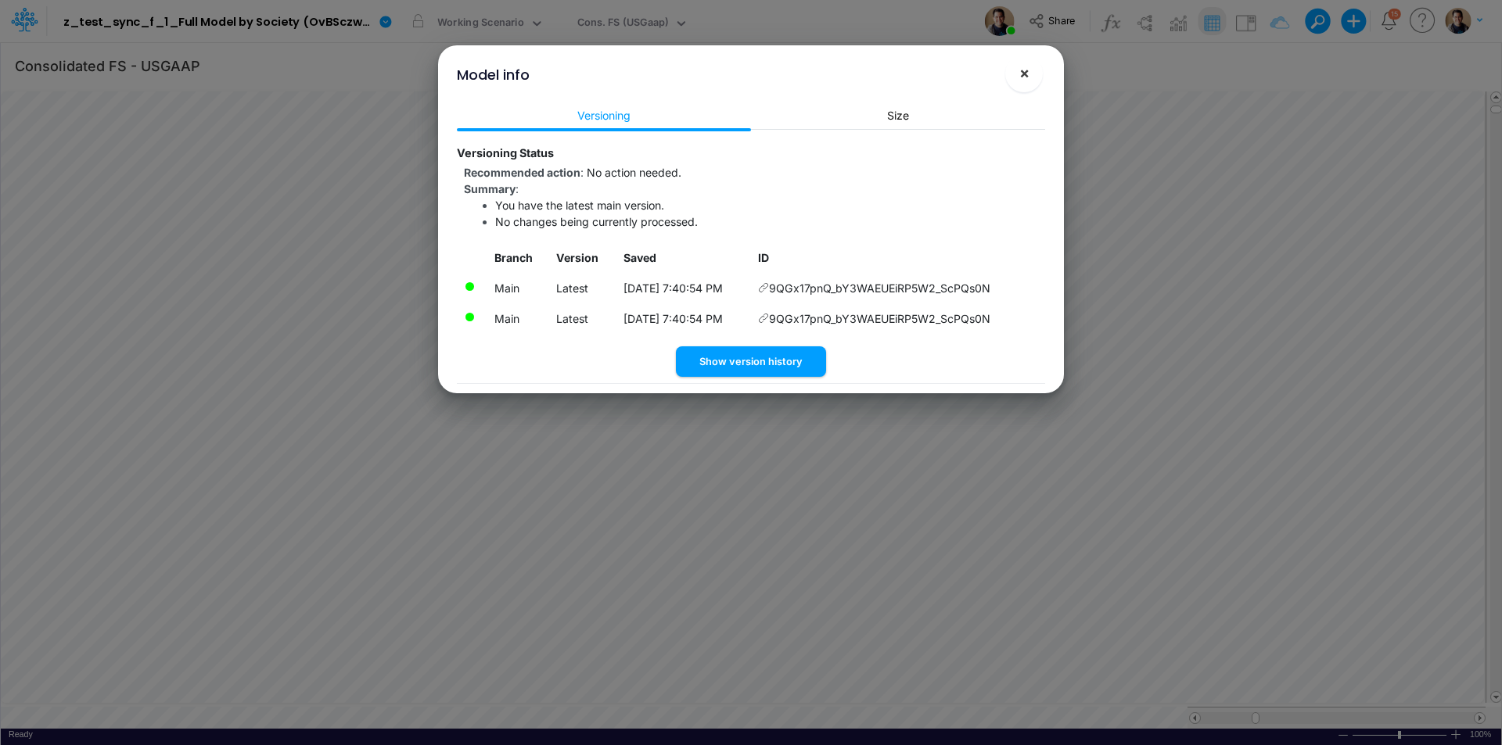
click at [1025, 68] on span "×" at bounding box center [1024, 72] width 10 height 19
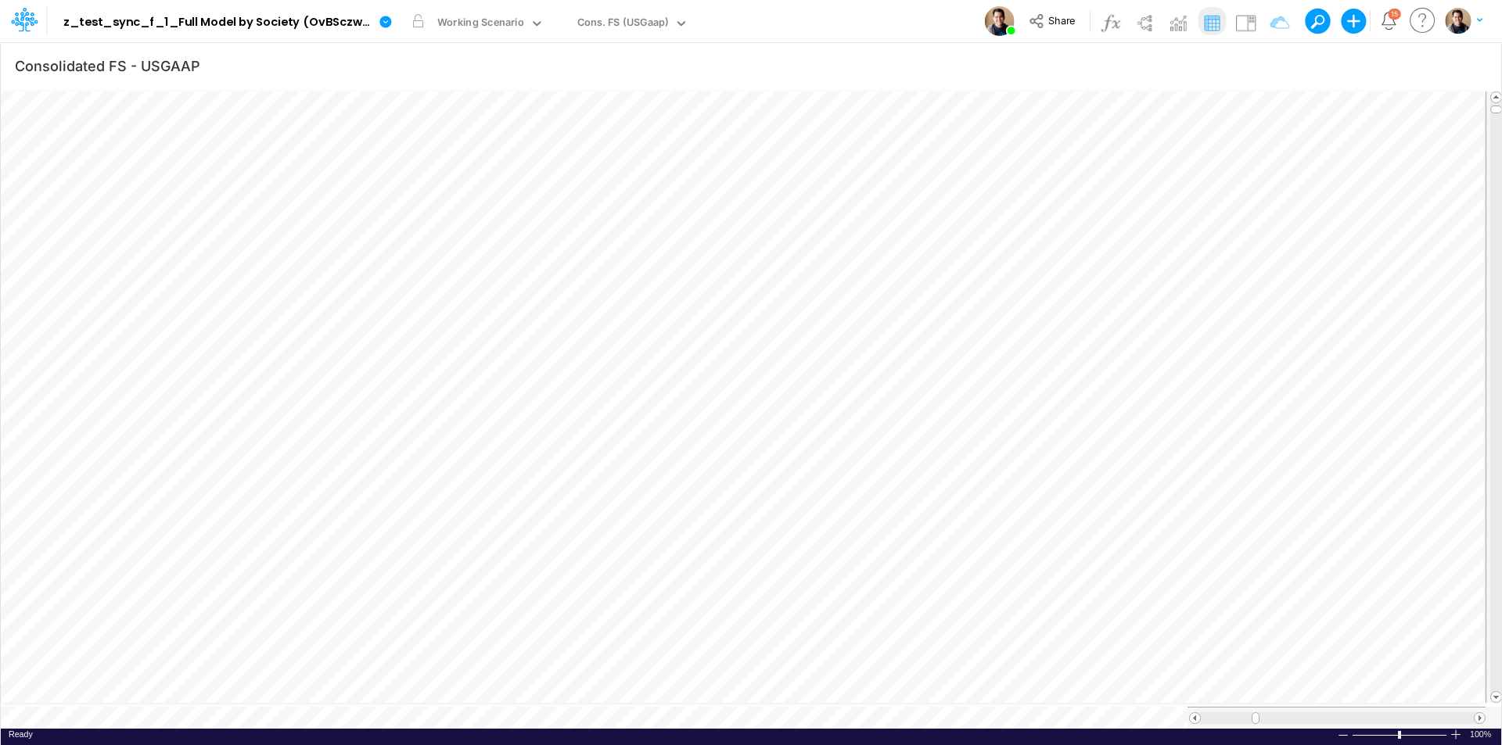
scroll to position [8, 0]
click at [562, 16] on button "button" at bounding box center [558, 21] width 16 height 16
click at [387, 23] on icon at bounding box center [385, 22] width 12 height 12
click at [477, 163] on button "View model info" at bounding box center [464, 162] width 167 height 24
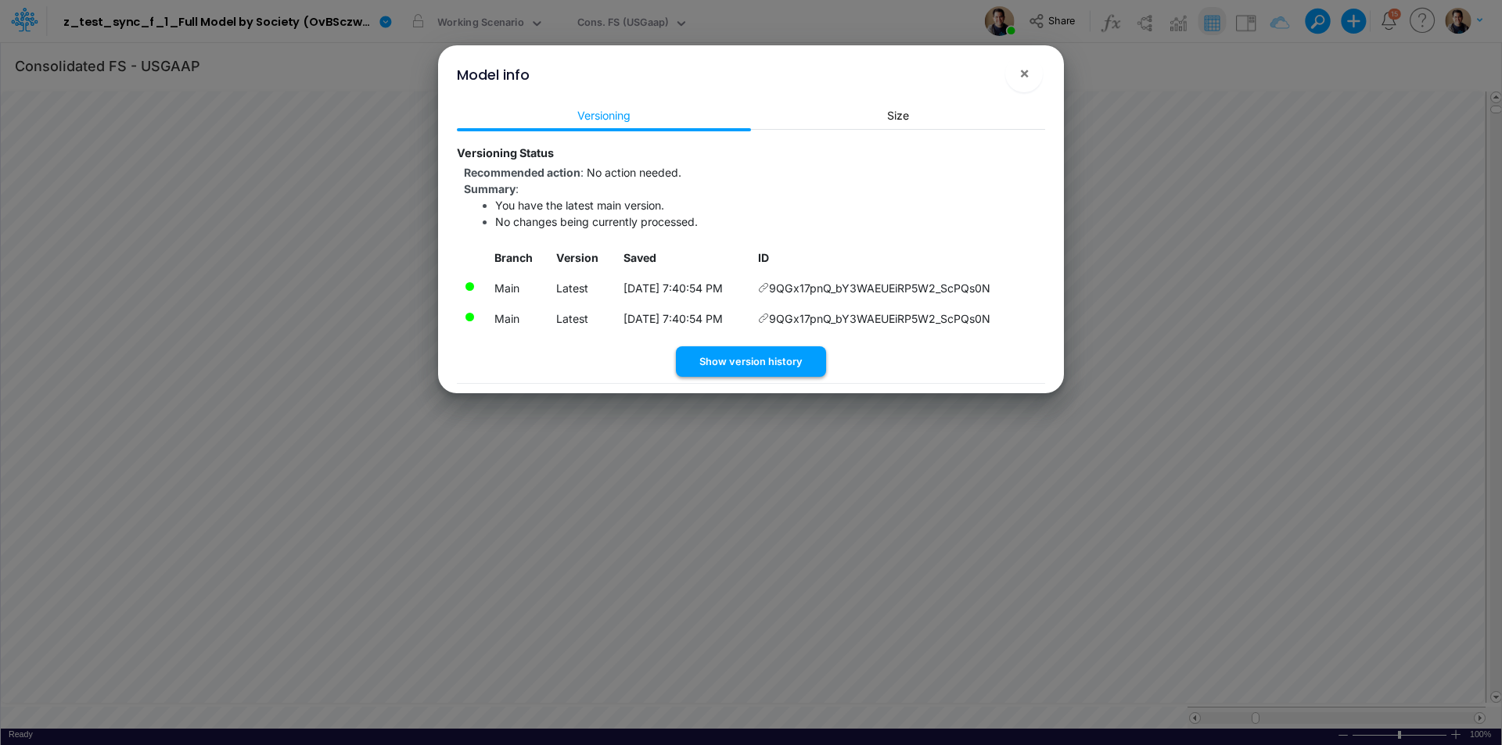
click at [788, 353] on button "Show version history" at bounding box center [751, 361] width 150 height 31
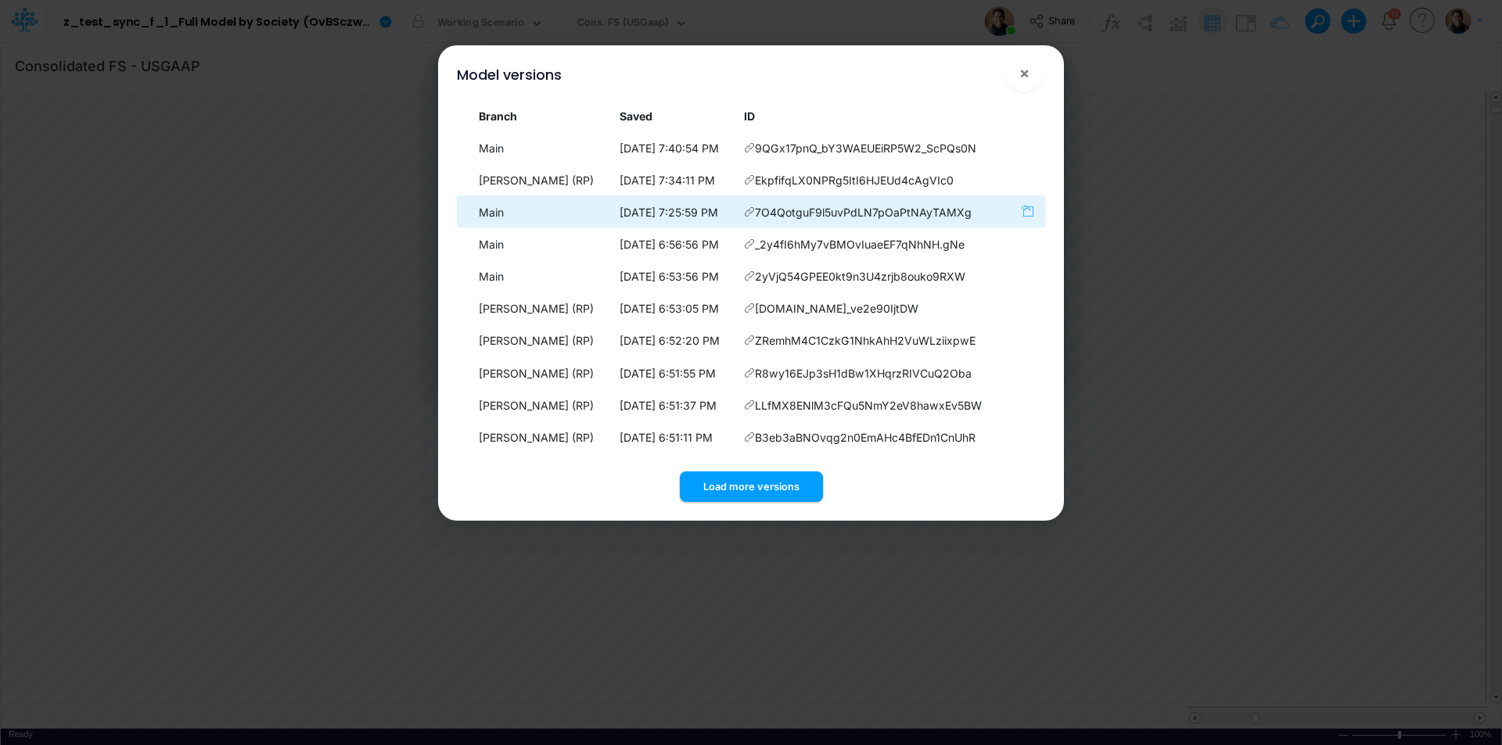
click at [1028, 210] on icon "button" at bounding box center [1027, 210] width 13 height 13
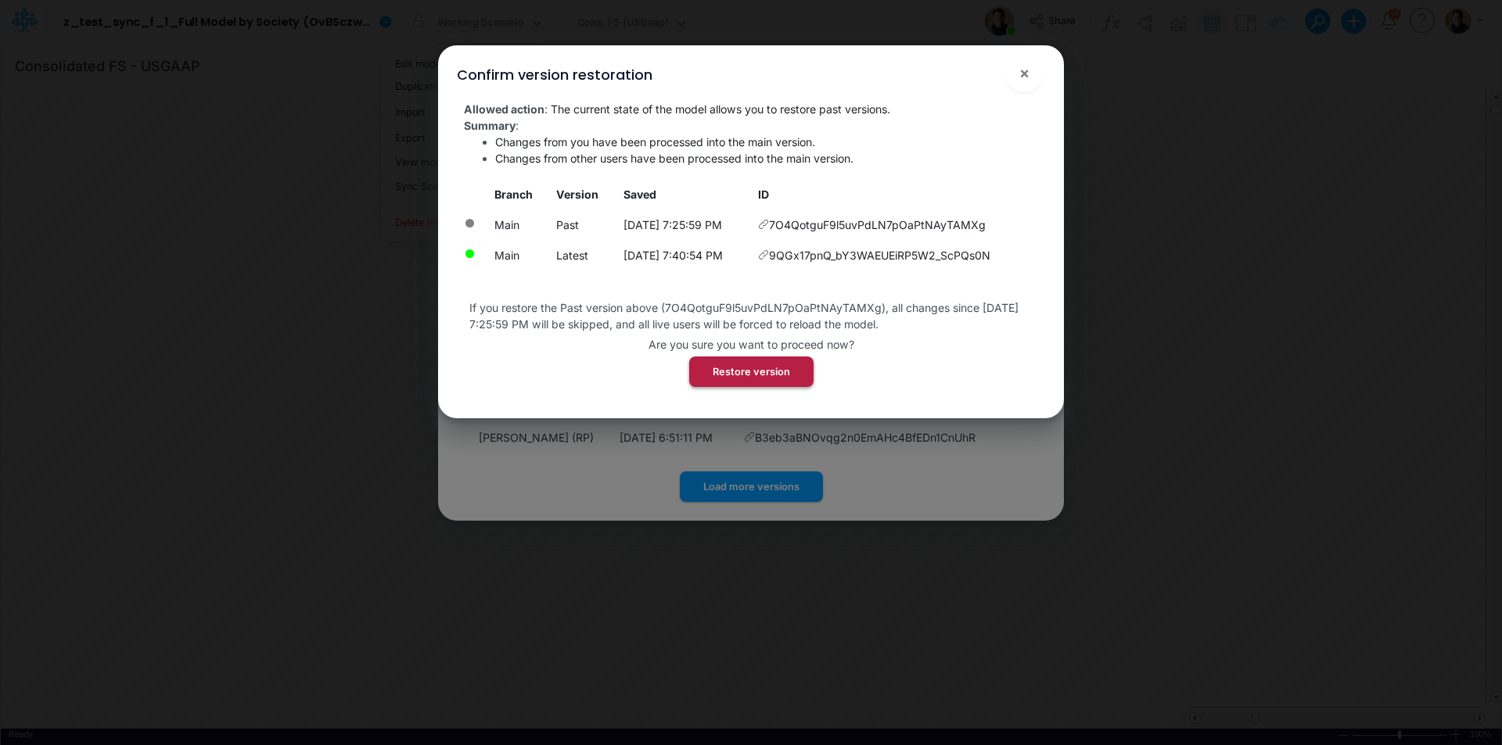
click at [777, 368] on button "Restore version" at bounding box center [751, 372] width 124 height 31
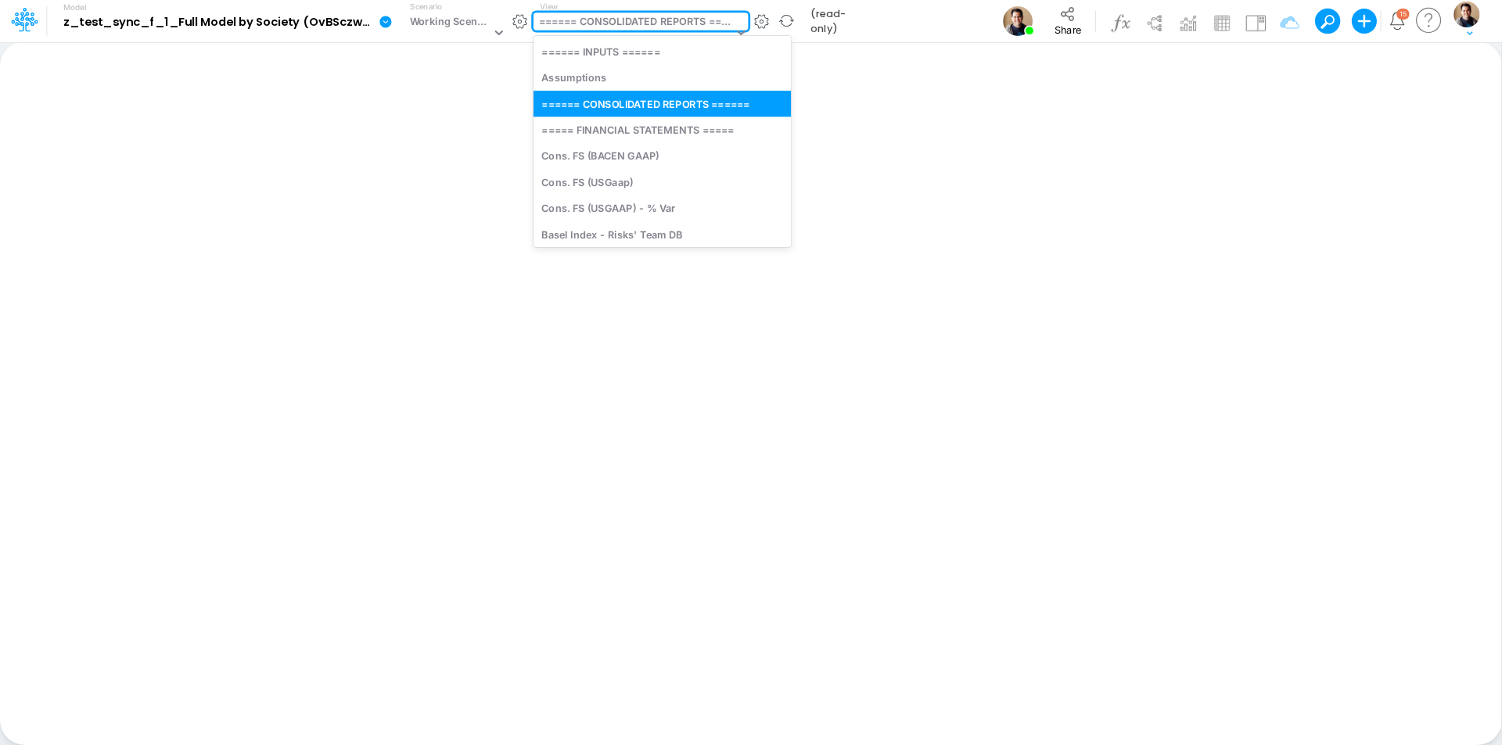
click at [595, 25] on div "====== CONSOLIDATED REPORTS ======" at bounding box center [636, 23] width 194 height 18
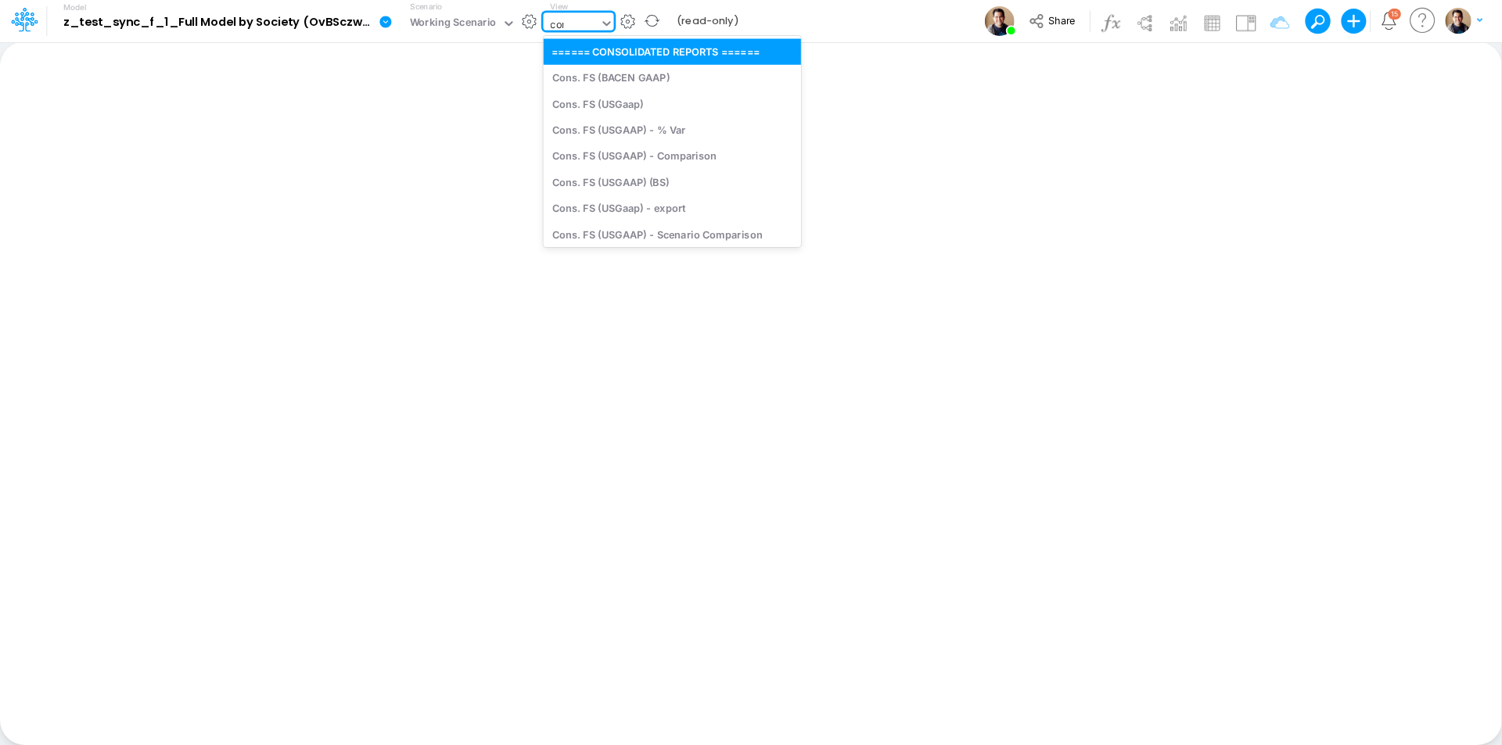
type input "cons"
click at [606, 113] on div "Cons. FS (USGaap)" at bounding box center [658, 104] width 228 height 26
type input "Consolidated FS - USGAAP"
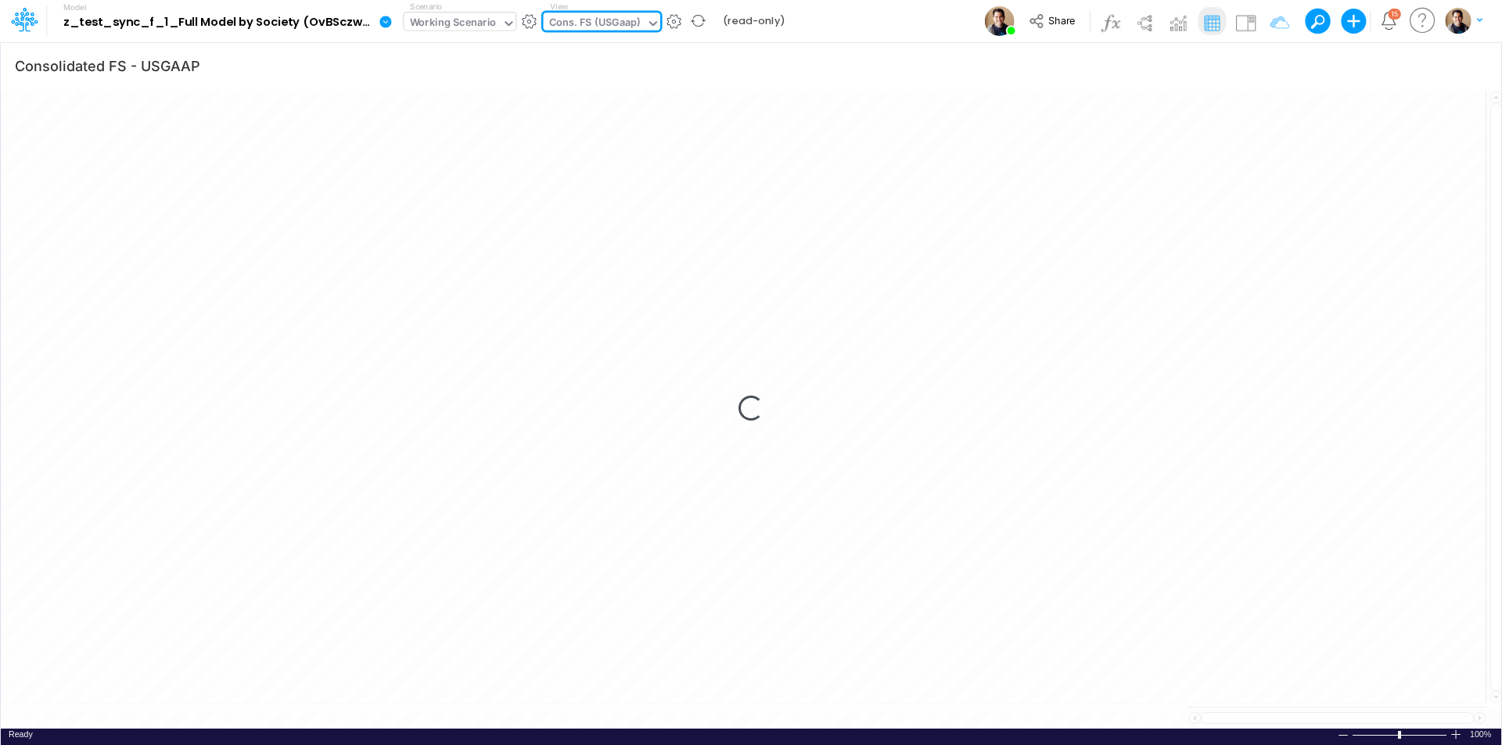
click at [462, 26] on div "Working Scenario" at bounding box center [453, 24] width 87 height 18
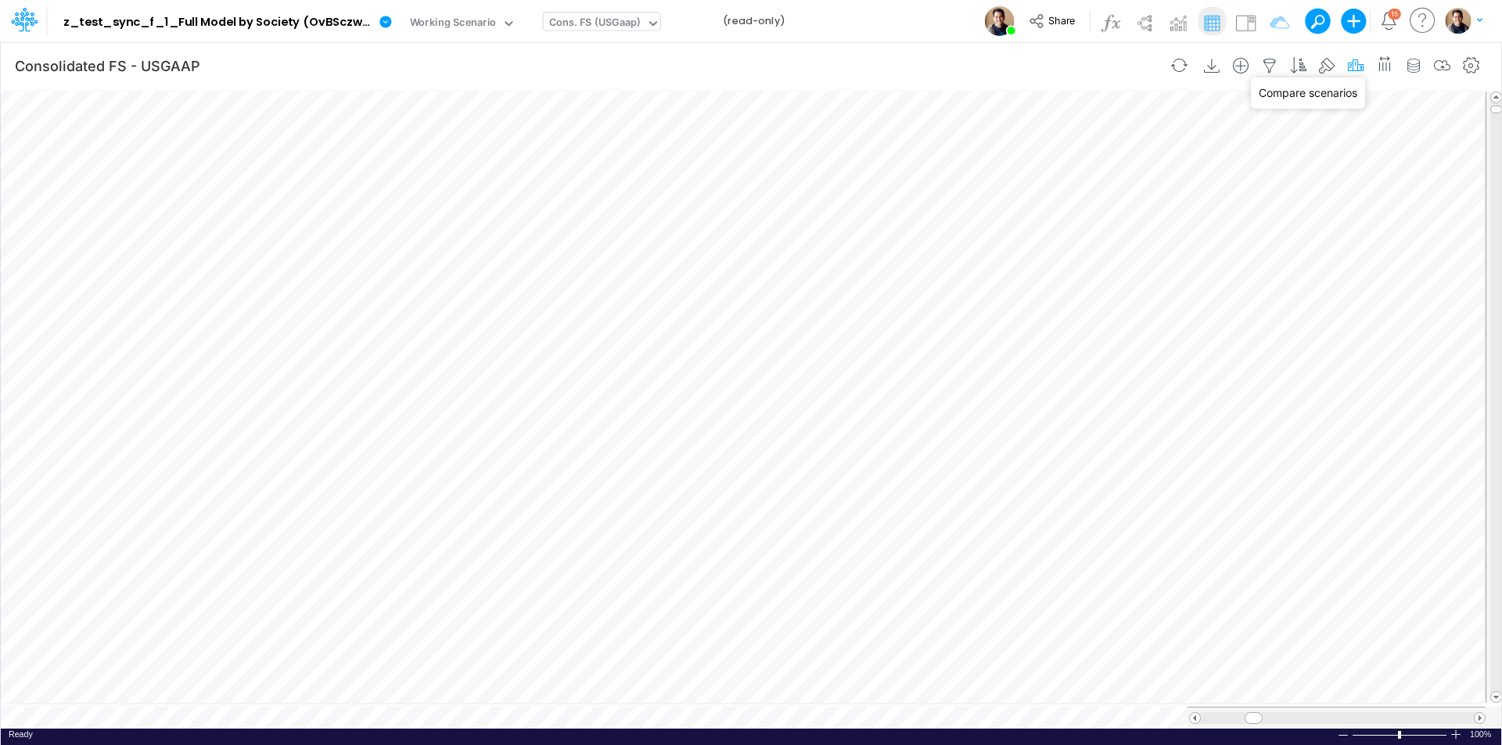
click at [1358, 65] on icon "button" at bounding box center [1355, 66] width 23 height 16
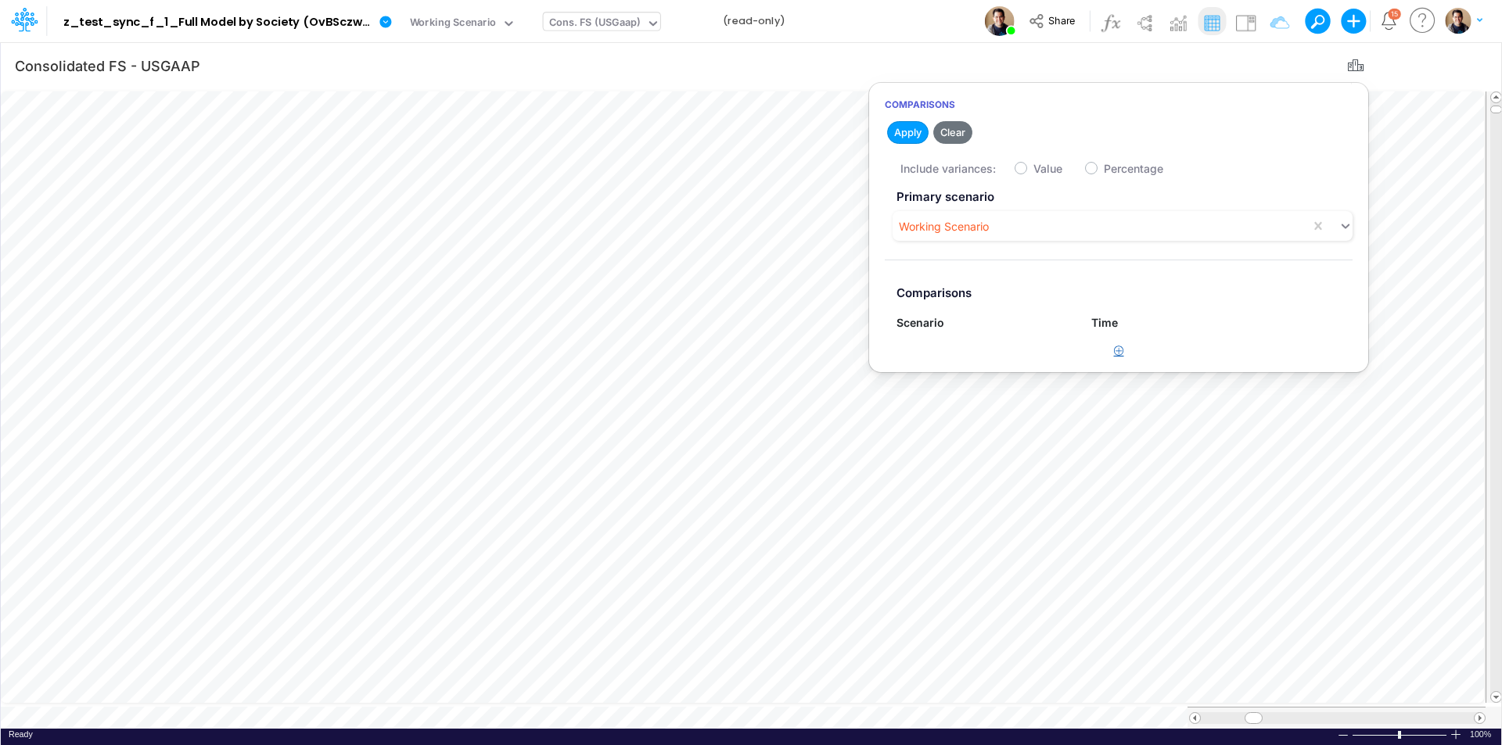
click at [1121, 348] on icon "button" at bounding box center [1119, 351] width 10 height 10
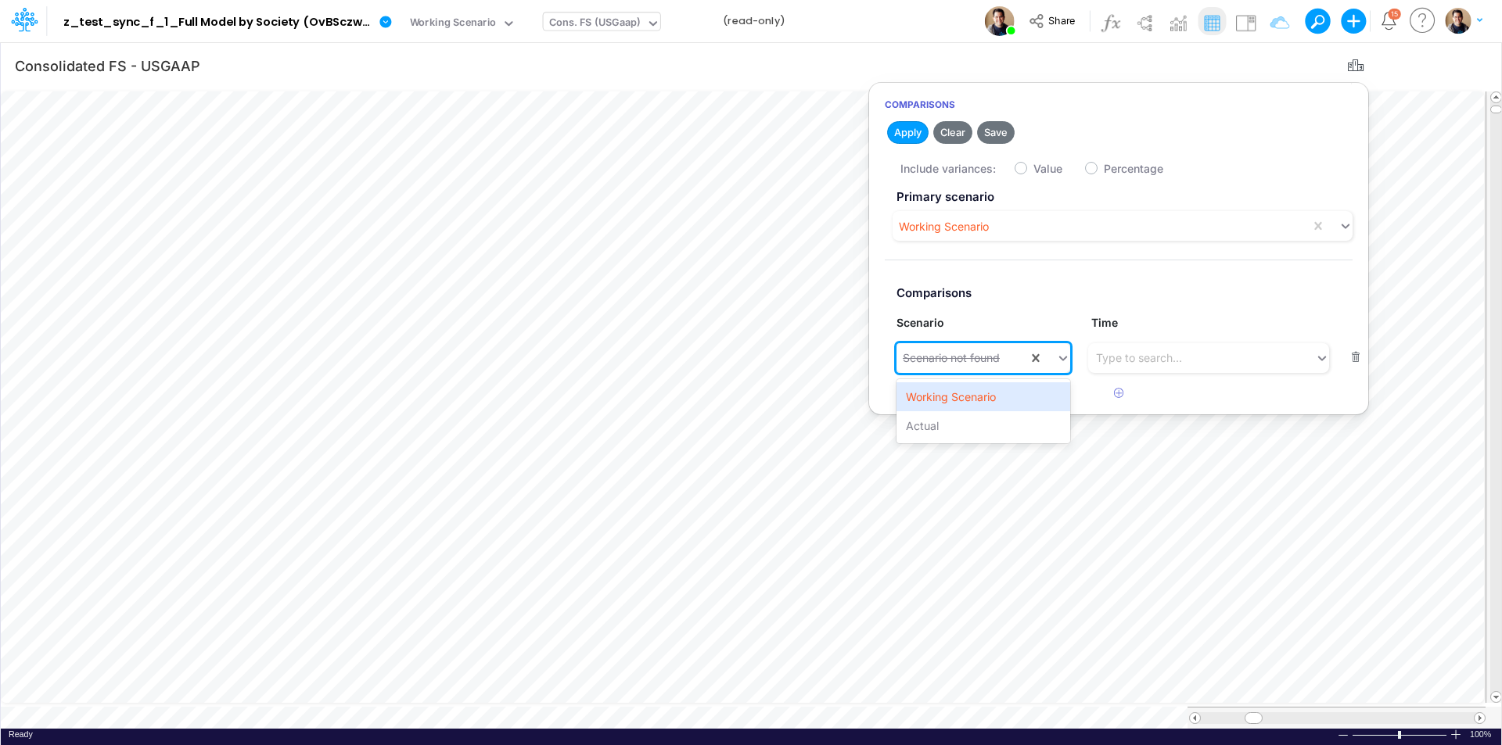
click at [1000, 360] on div "Scenario not found" at bounding box center [951, 358] width 97 height 16
click at [970, 417] on div "Actual" at bounding box center [983, 425] width 174 height 29
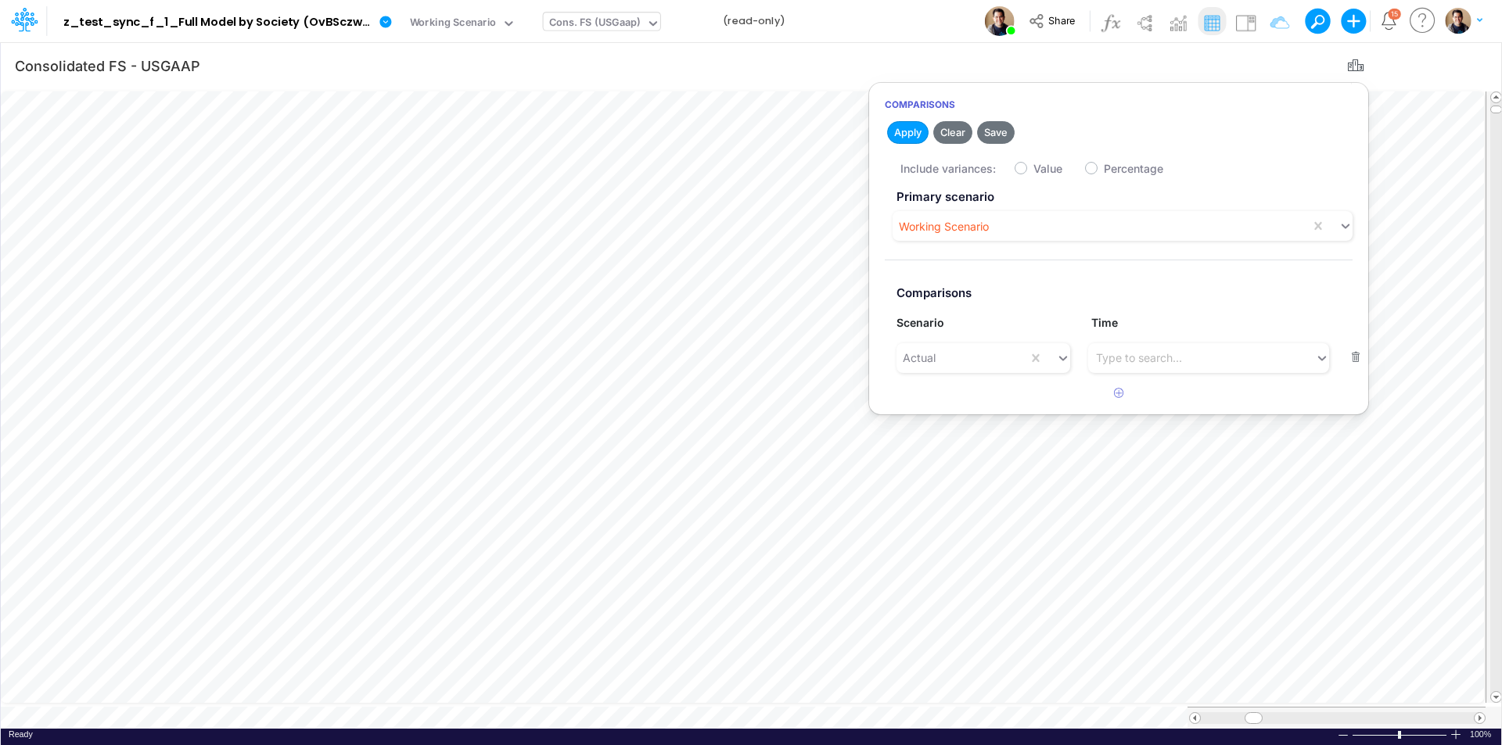
click at [1033, 170] on label "Value" at bounding box center [1047, 168] width 29 height 16
click at [1033, 170] on input "Value" at bounding box center [1038, 165] width 10 height 10
checkbox input "true"
click at [911, 137] on button "Apply" at bounding box center [907, 132] width 41 height 23
click at [1353, 59] on icon "button" at bounding box center [1355, 66] width 23 height 16
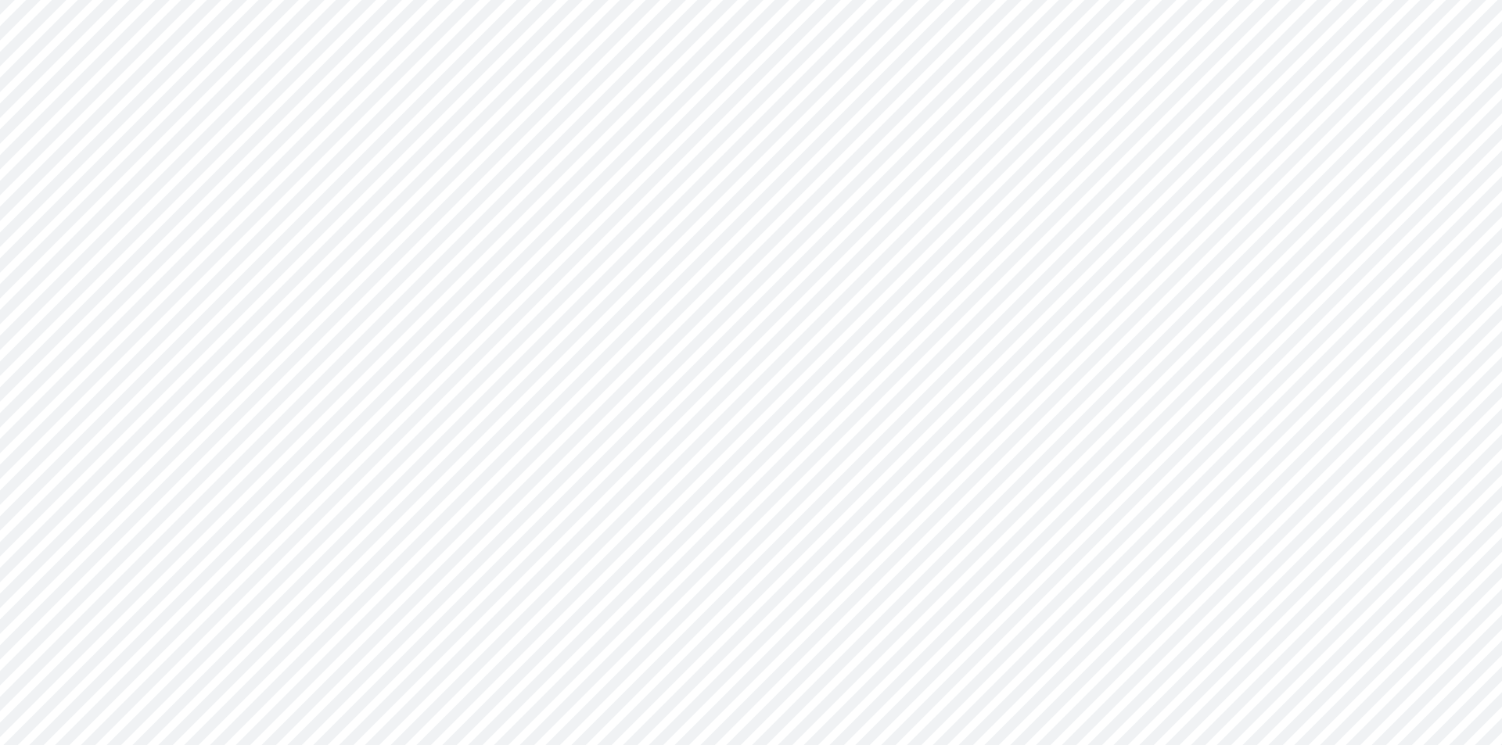
type input "Consolidated FS - USGAAP"
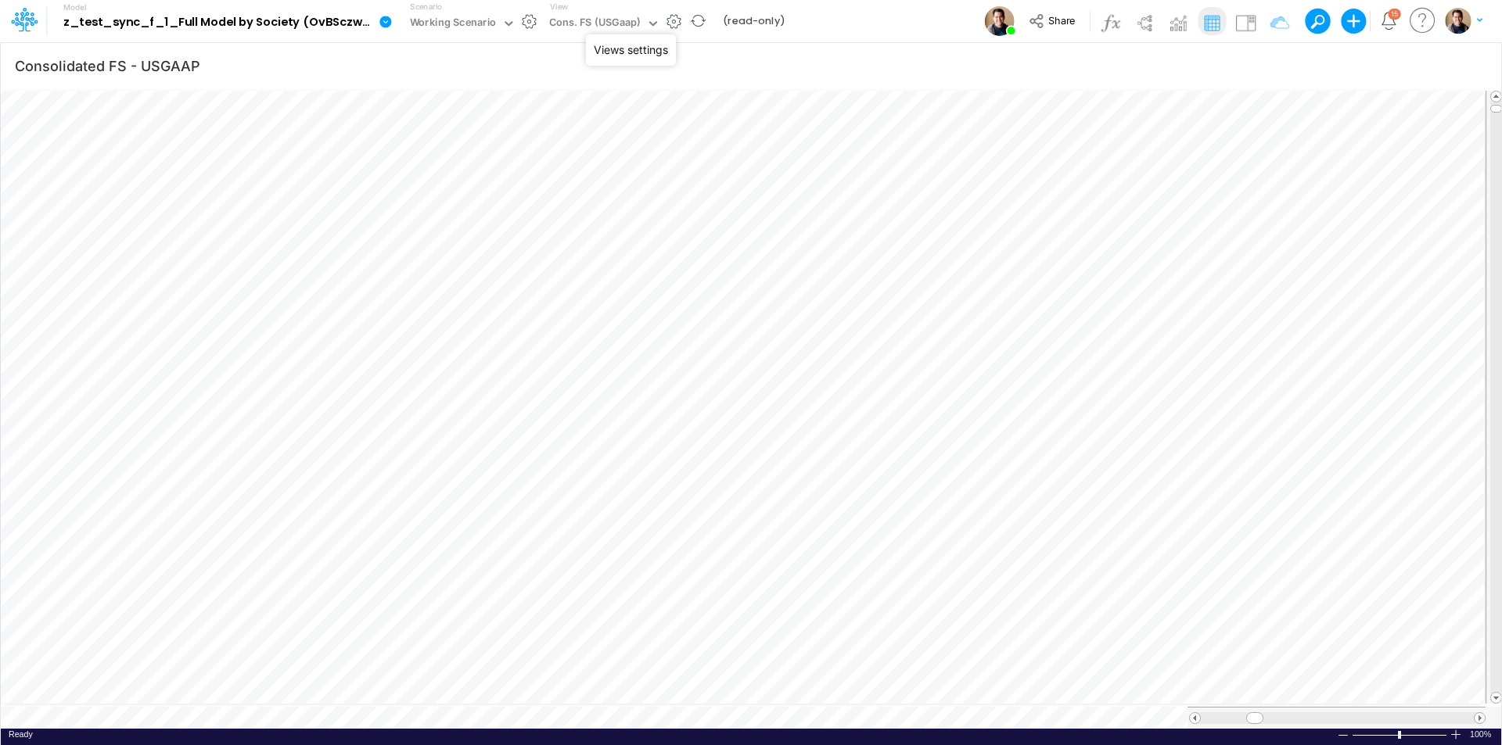
click at [677, 18] on button "button" at bounding box center [674, 21] width 16 height 16
click at [526, 17] on button "button" at bounding box center [530, 21] width 16 height 16
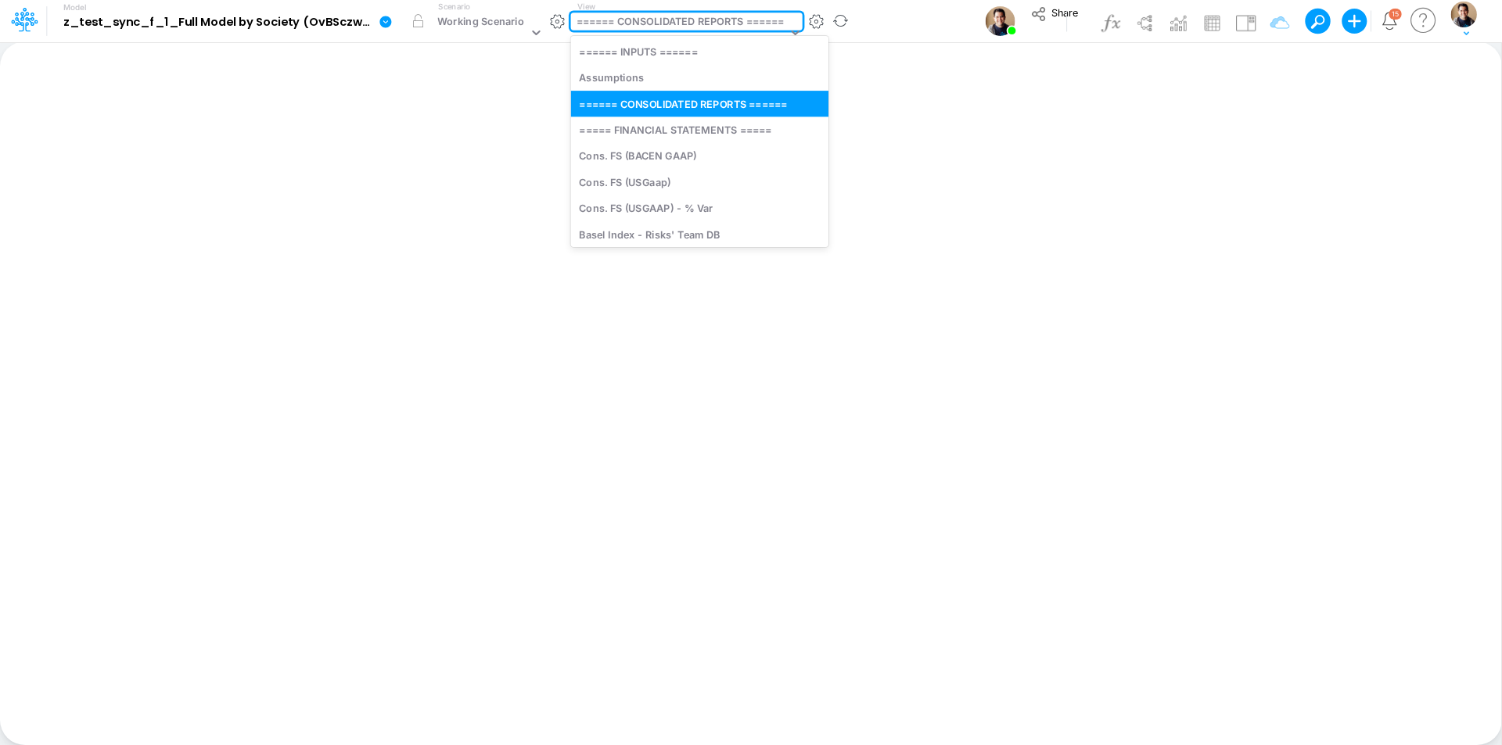
click at [717, 29] on div "====== CONSOLIDATED REPORTS ======" at bounding box center [680, 23] width 208 height 18
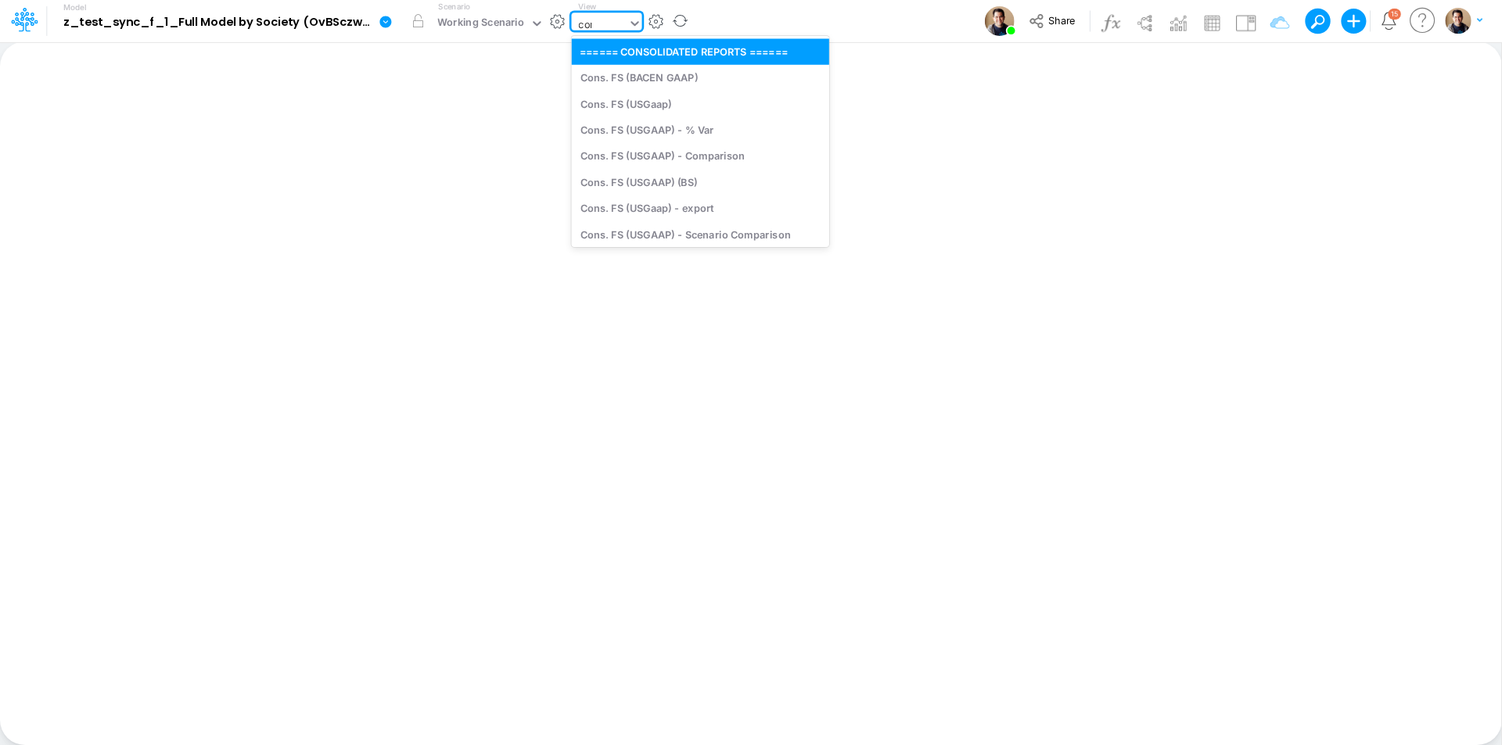
type input "cons"
click at [696, 110] on div "Cons. FS (USGaap)" at bounding box center [686, 104] width 228 height 26
type input "Consolidated FS - USGAAP"
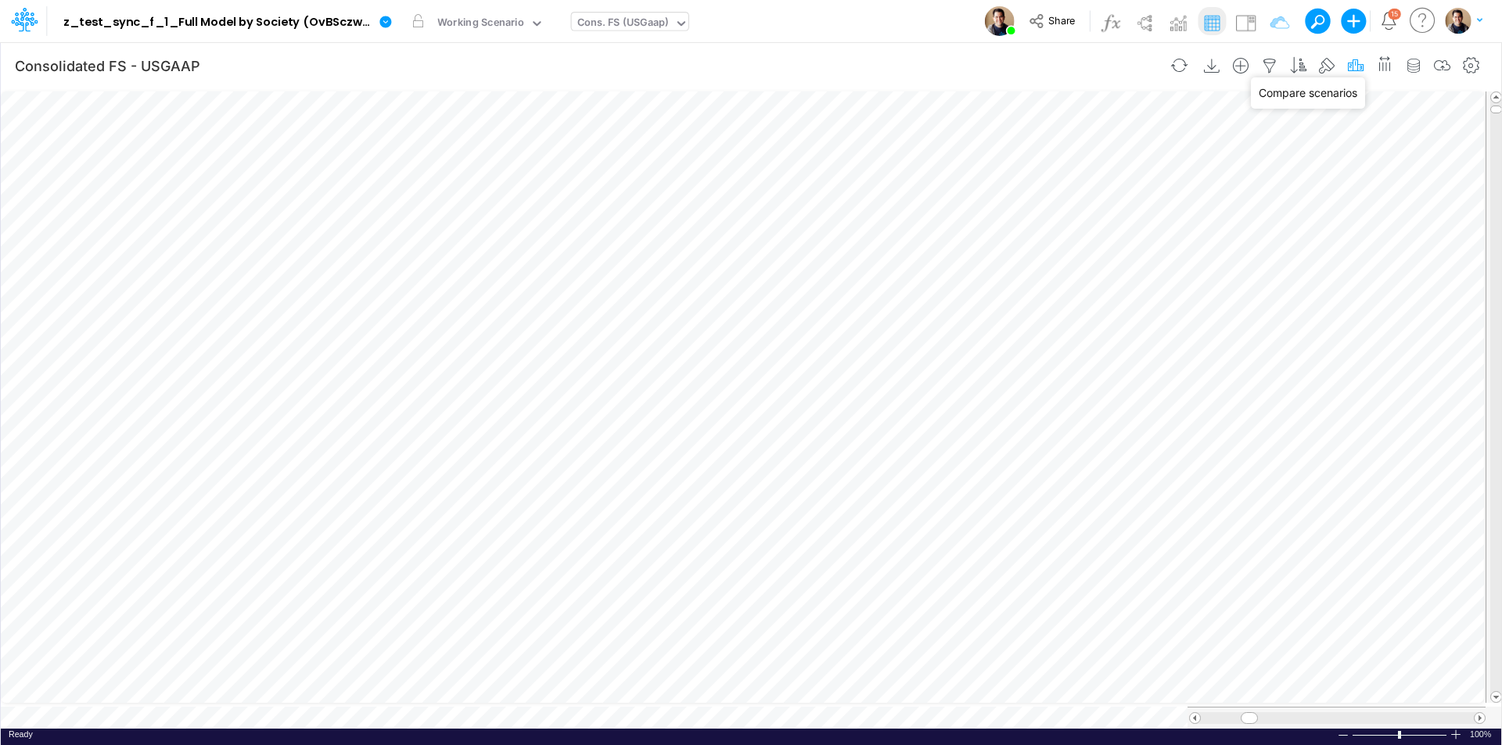
click at [1350, 64] on icon "button" at bounding box center [1355, 66] width 23 height 16
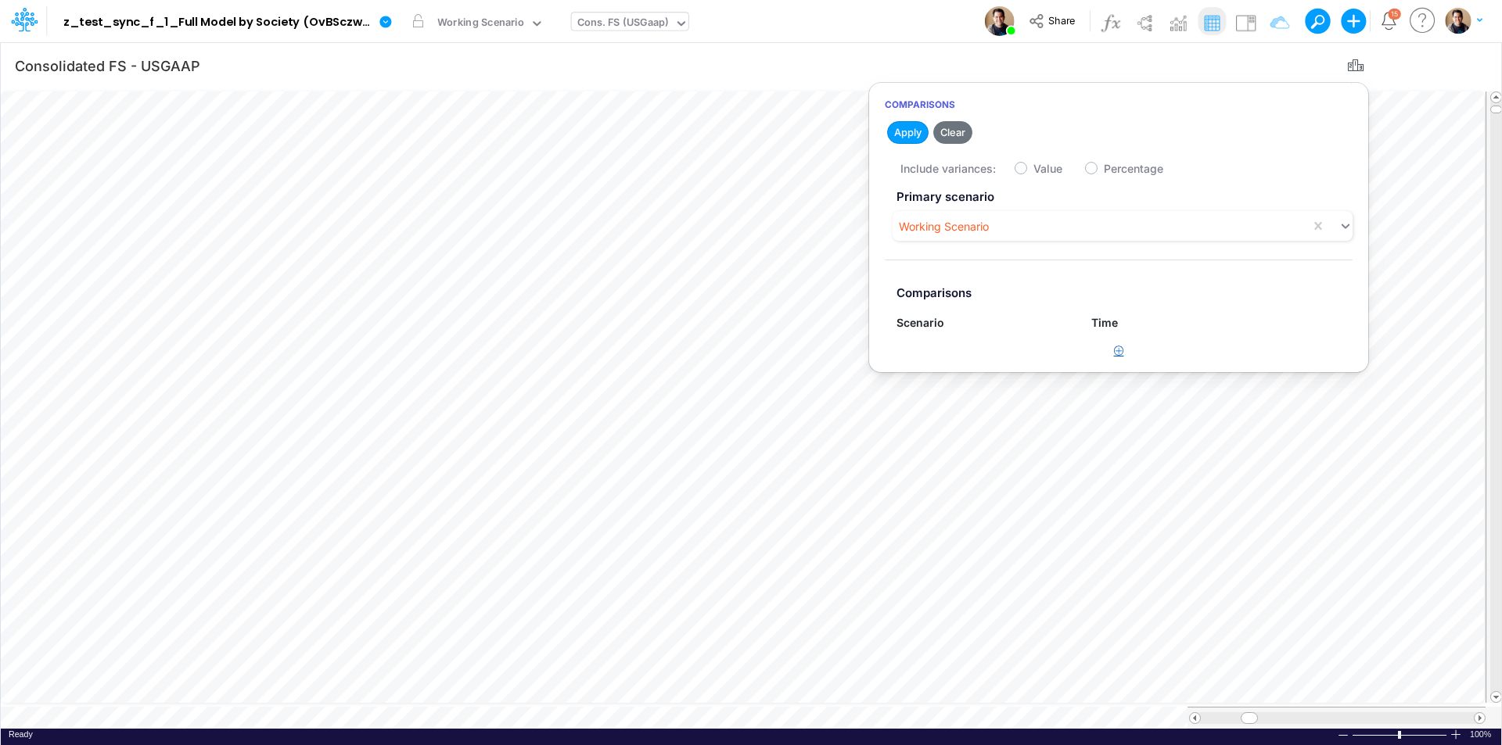
click at [1121, 354] on icon "button" at bounding box center [1119, 351] width 10 height 10
click at [993, 369] on div "Scenario not found" at bounding box center [961, 358] width 131 height 26
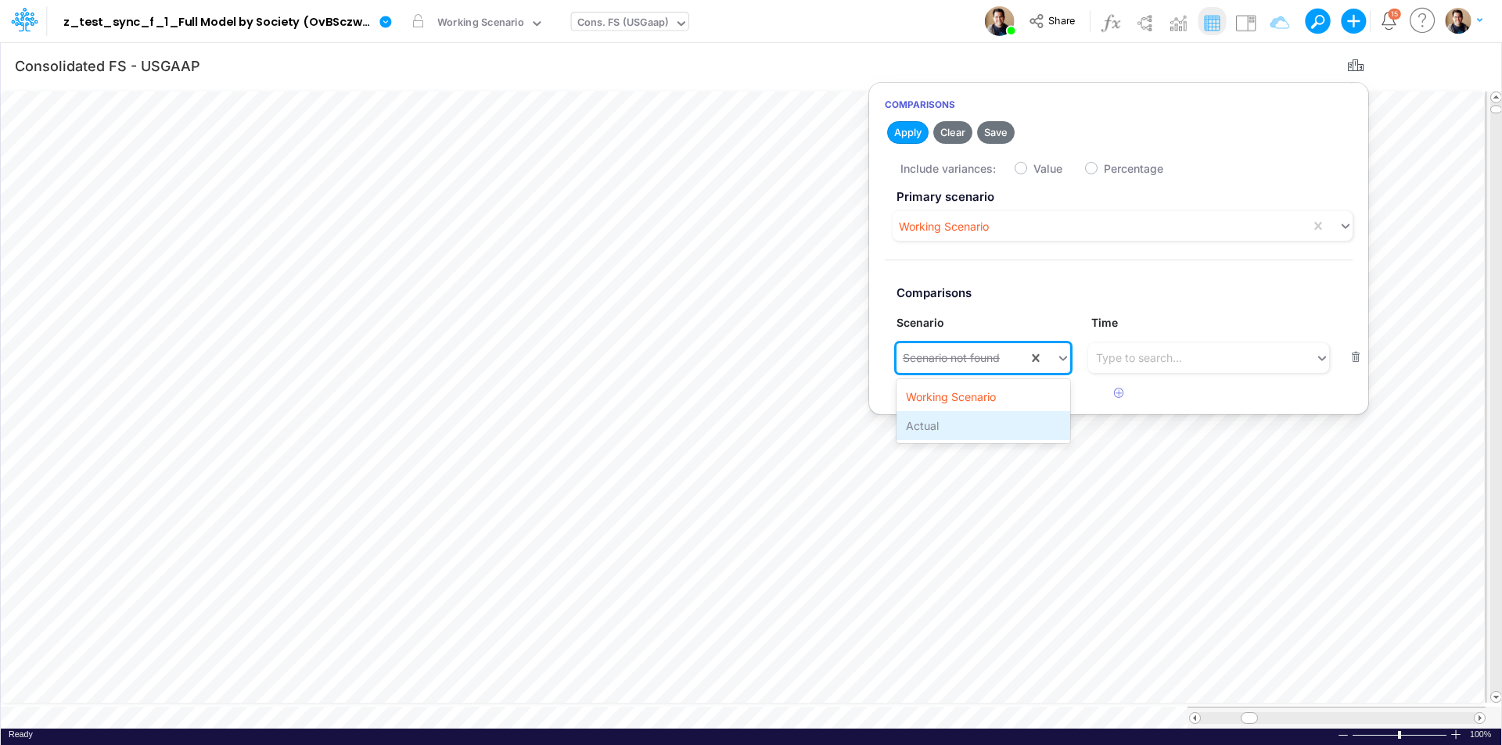
click at [972, 431] on div "Actual" at bounding box center [983, 425] width 174 height 29
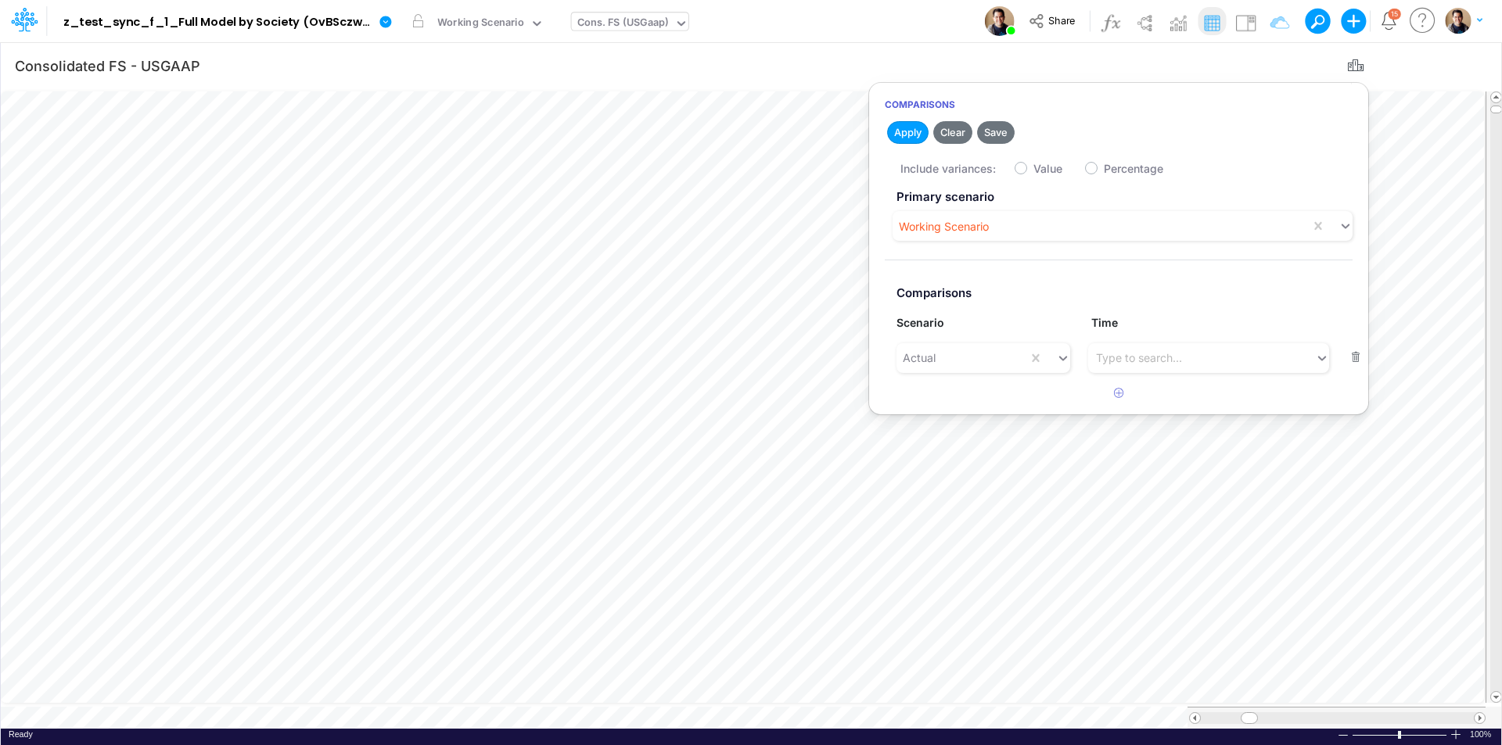
click at [1033, 166] on label "Value" at bounding box center [1047, 168] width 29 height 16
click at [1033, 166] on input "Value" at bounding box center [1038, 165] width 10 height 10
checkbox input "true"
click at [917, 135] on button "Apply" at bounding box center [907, 132] width 41 height 23
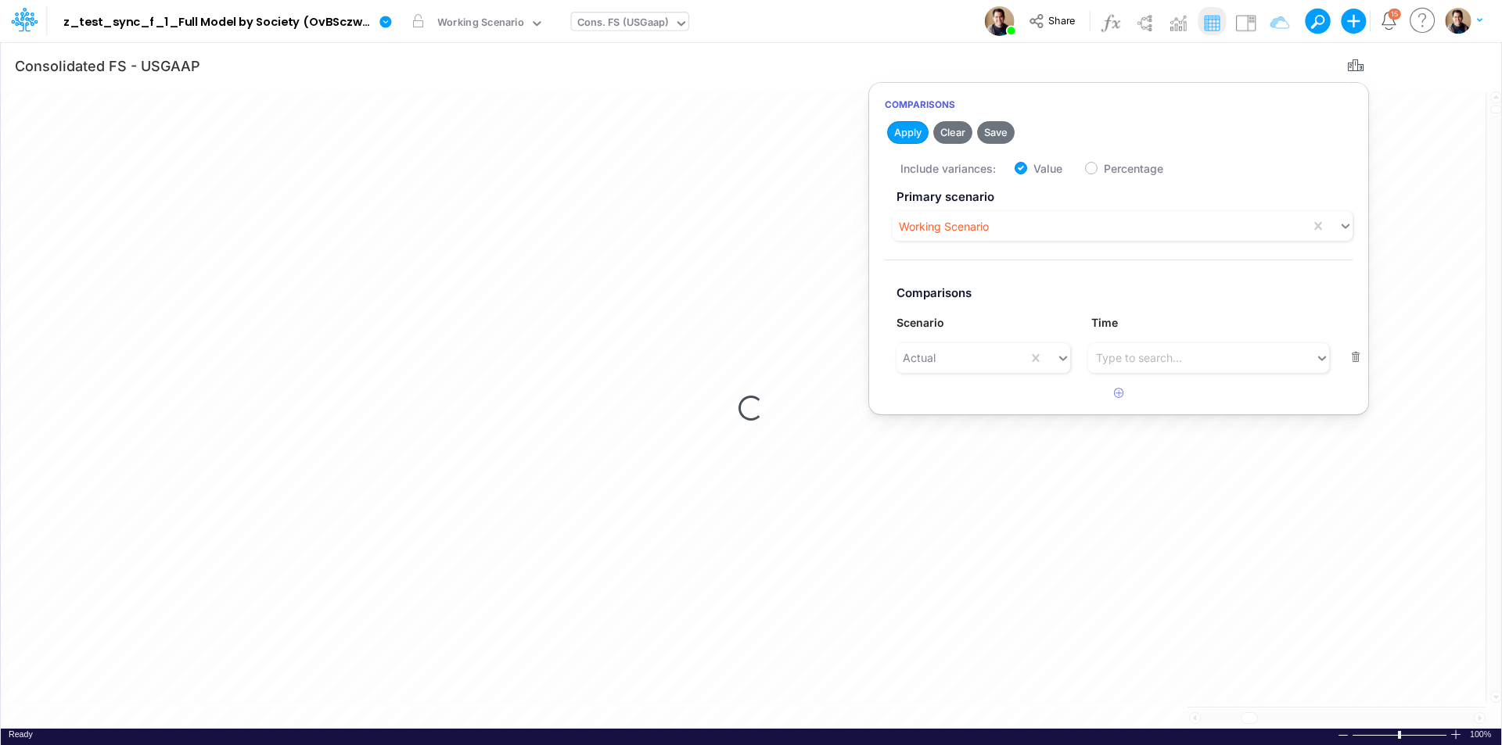
click at [1353, 63] on icon "button" at bounding box center [1355, 66] width 23 height 16
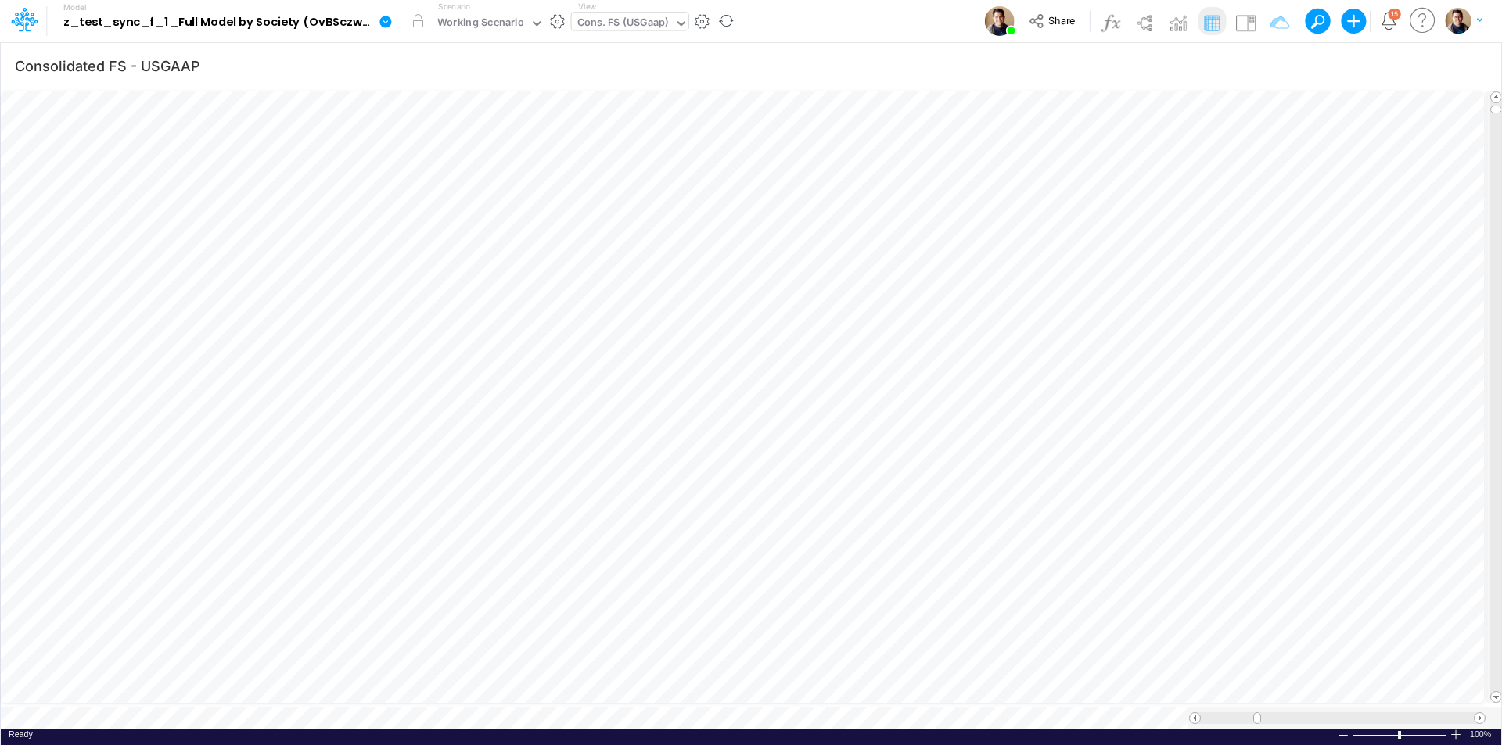
click at [384, 20] on icon at bounding box center [385, 22] width 12 height 12
click at [472, 185] on button "Sync Scenarios" at bounding box center [464, 186] width 167 height 24
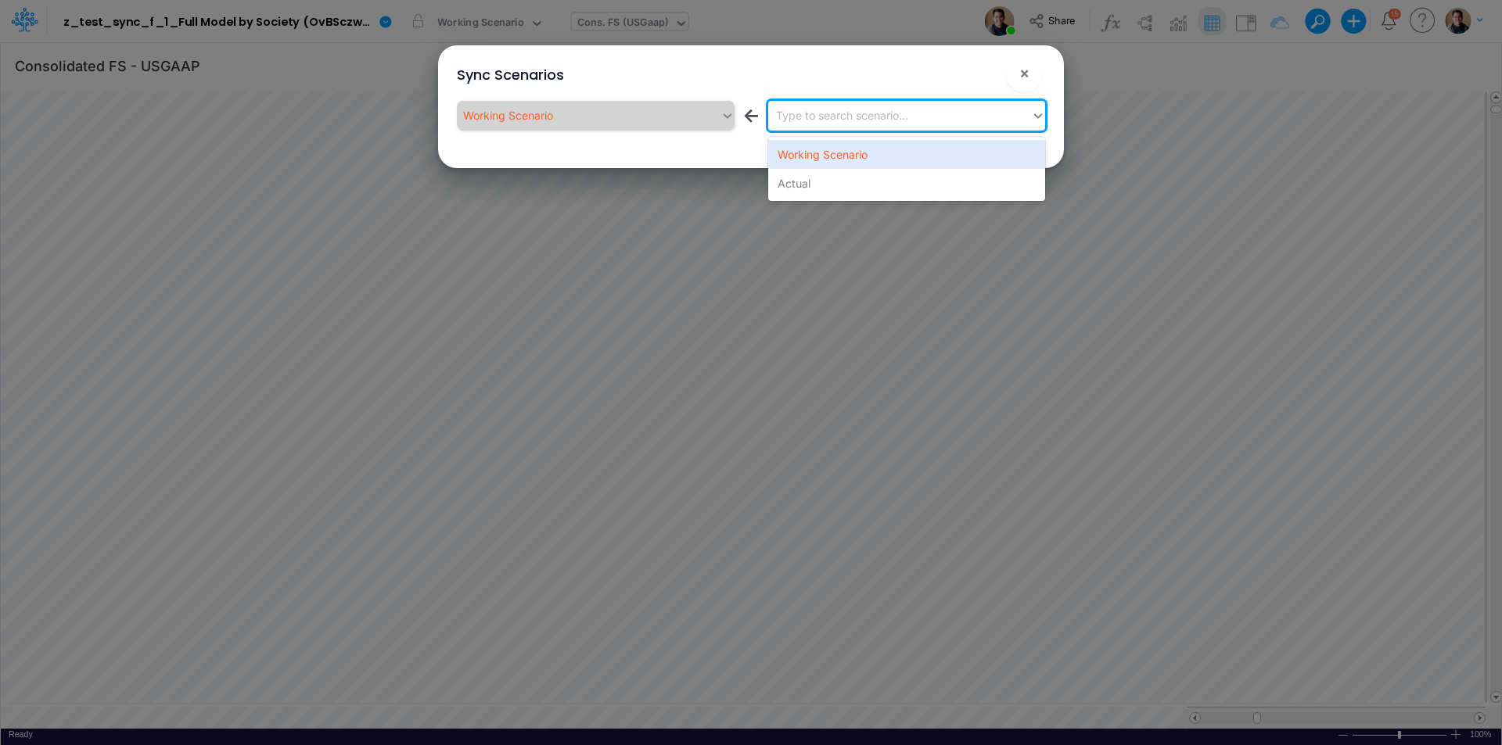
click at [859, 125] on div "Type to search scenario..." at bounding box center [900, 115] width 264 height 26
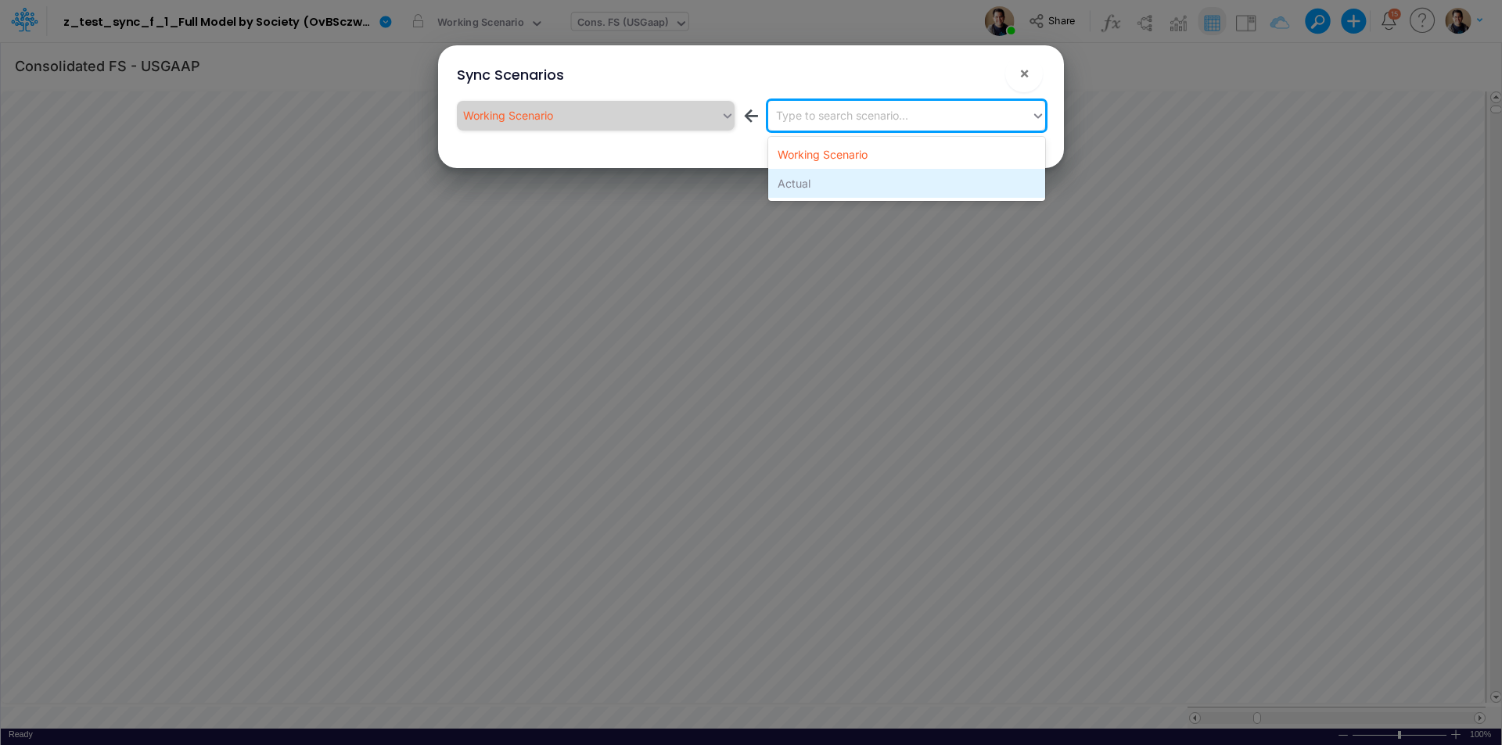
click at [847, 186] on div "Actual" at bounding box center [906, 183] width 277 height 29
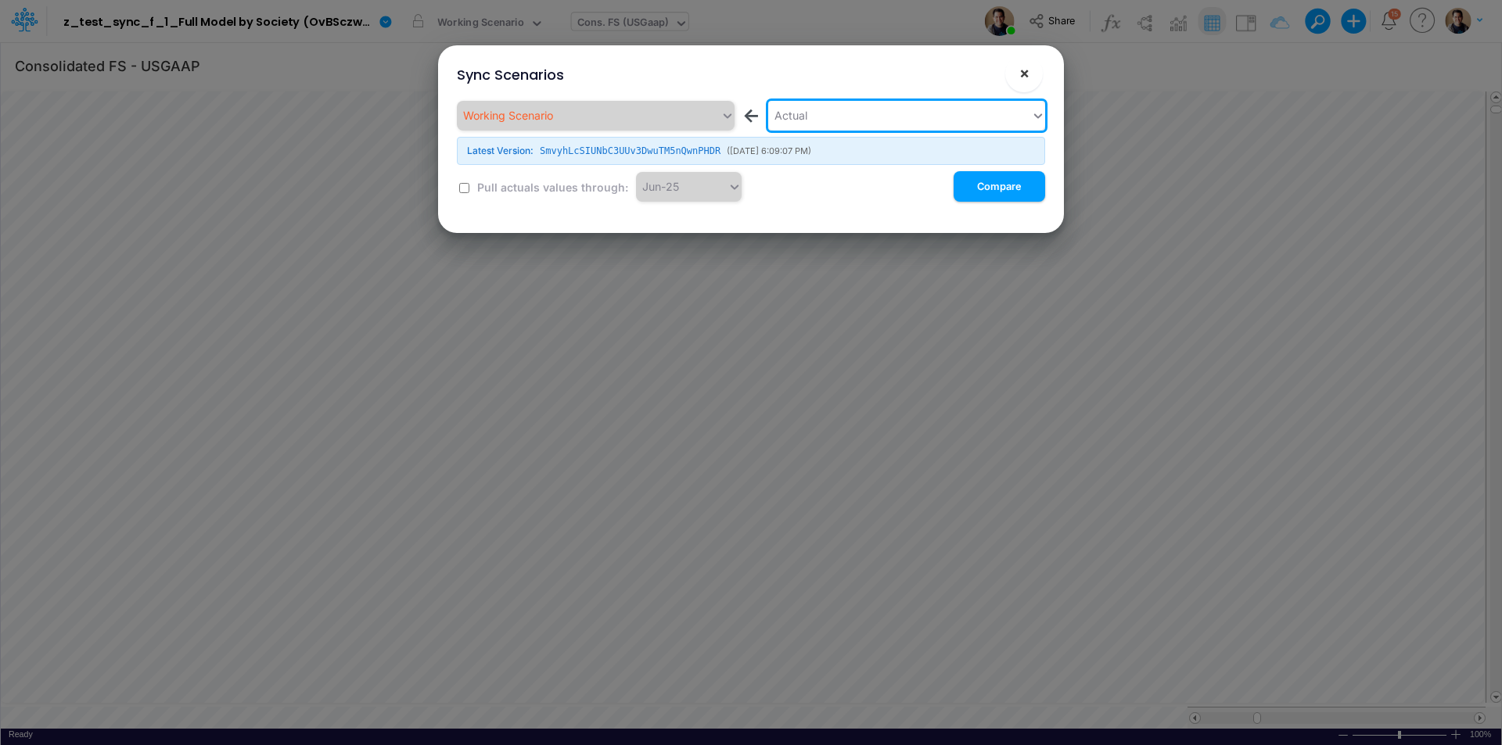
click at [1022, 74] on span "×" at bounding box center [1024, 72] width 10 height 19
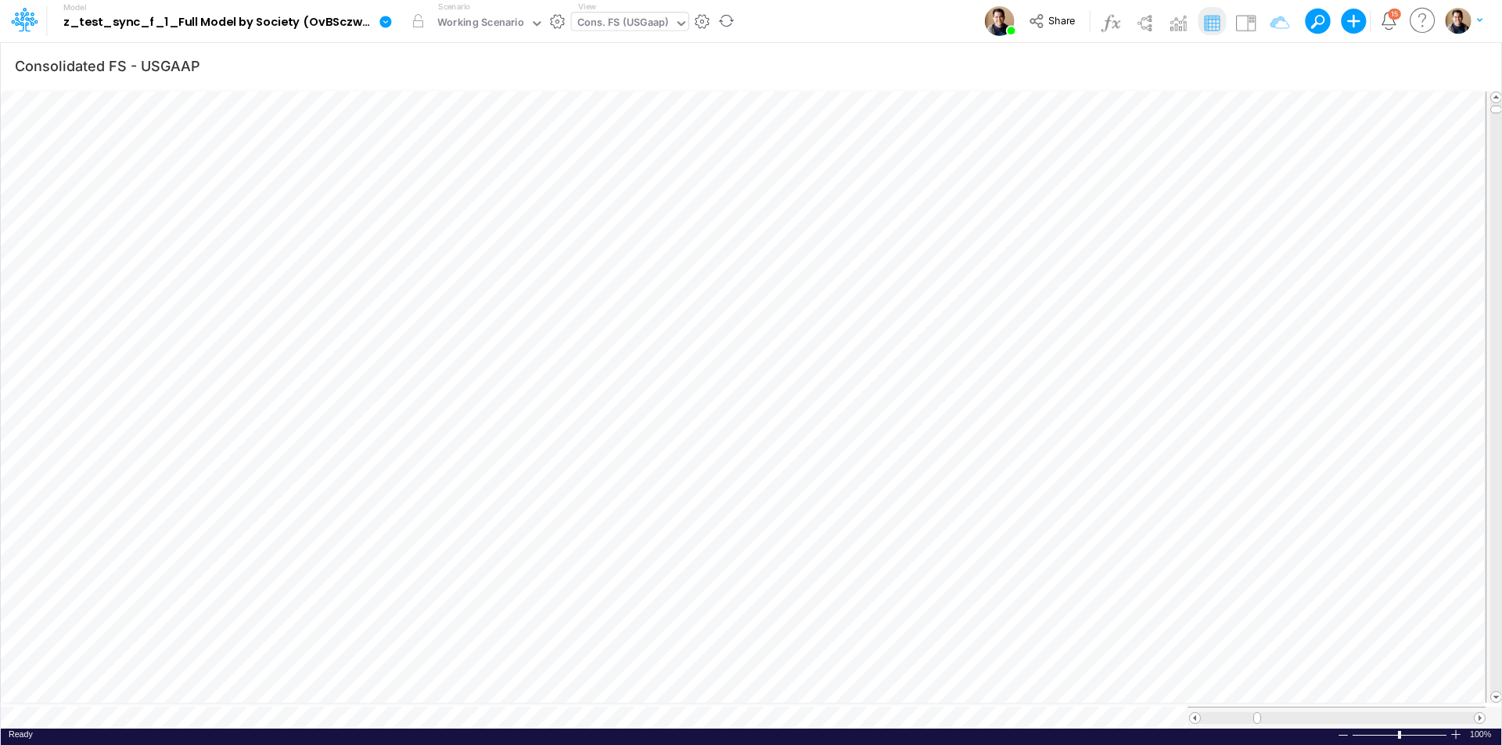
click at [379, 22] on icon at bounding box center [386, 22] width 14 height 14
click at [480, 178] on button "Sync Scenarios" at bounding box center [464, 186] width 167 height 24
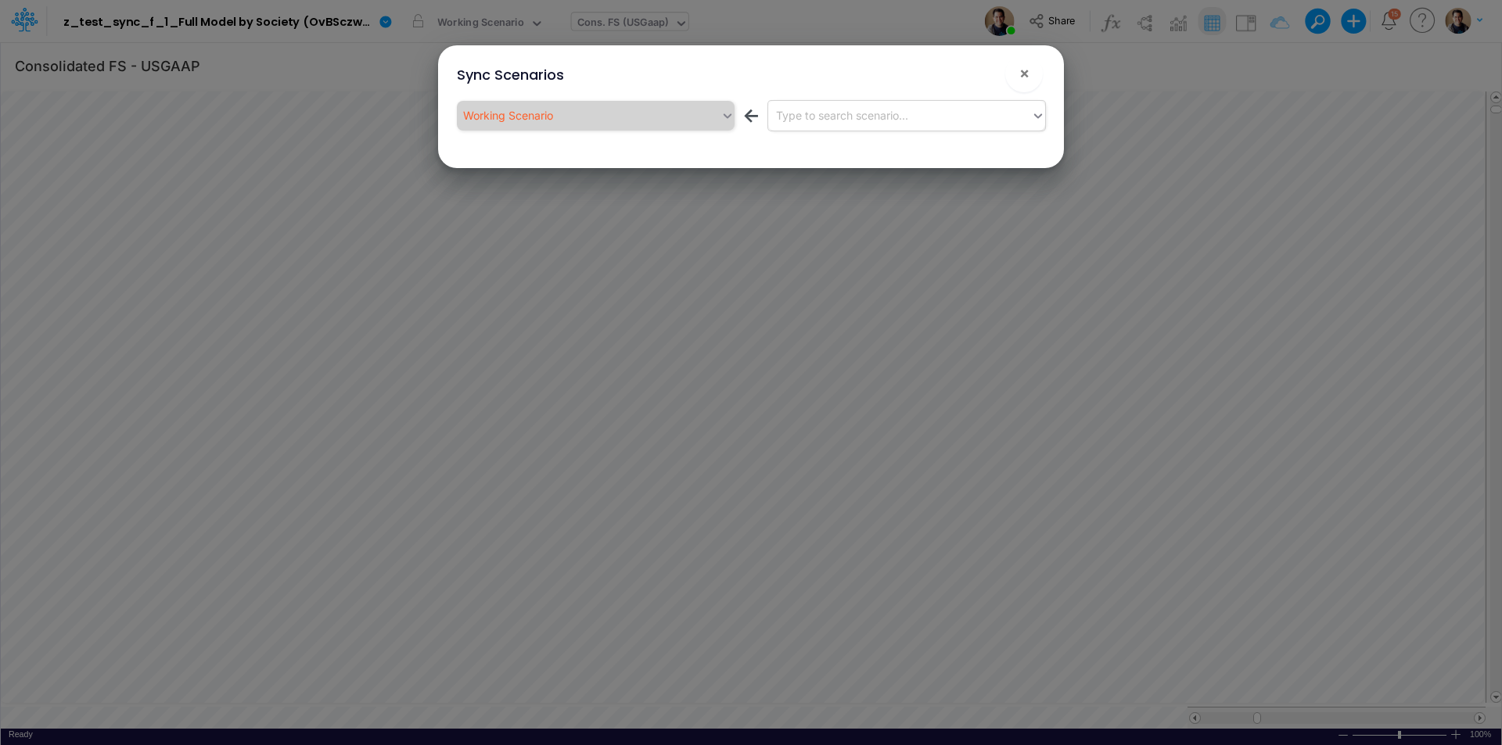
click at [899, 118] on div "Type to search scenario..." at bounding box center [842, 115] width 132 height 16
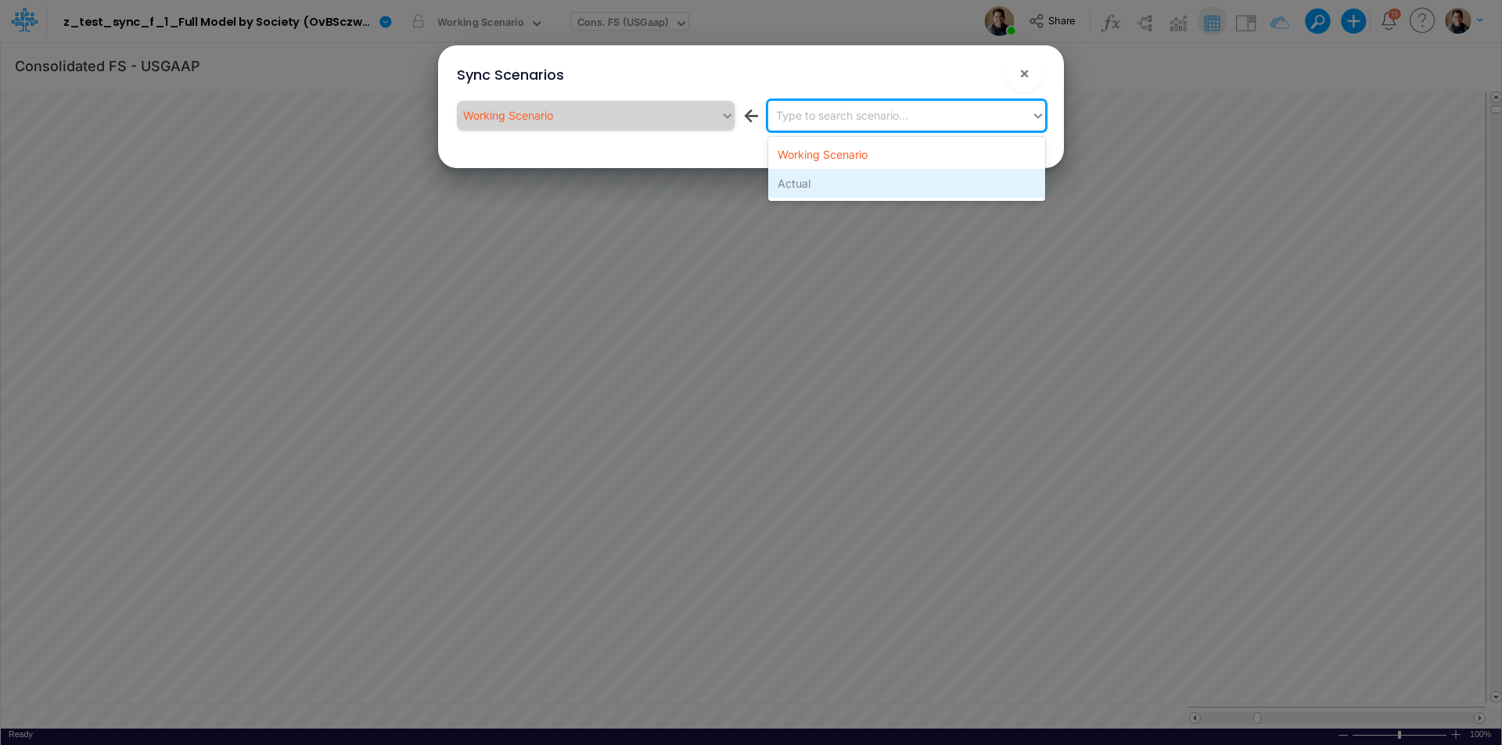
click at [870, 184] on div "Actual" at bounding box center [906, 183] width 277 height 29
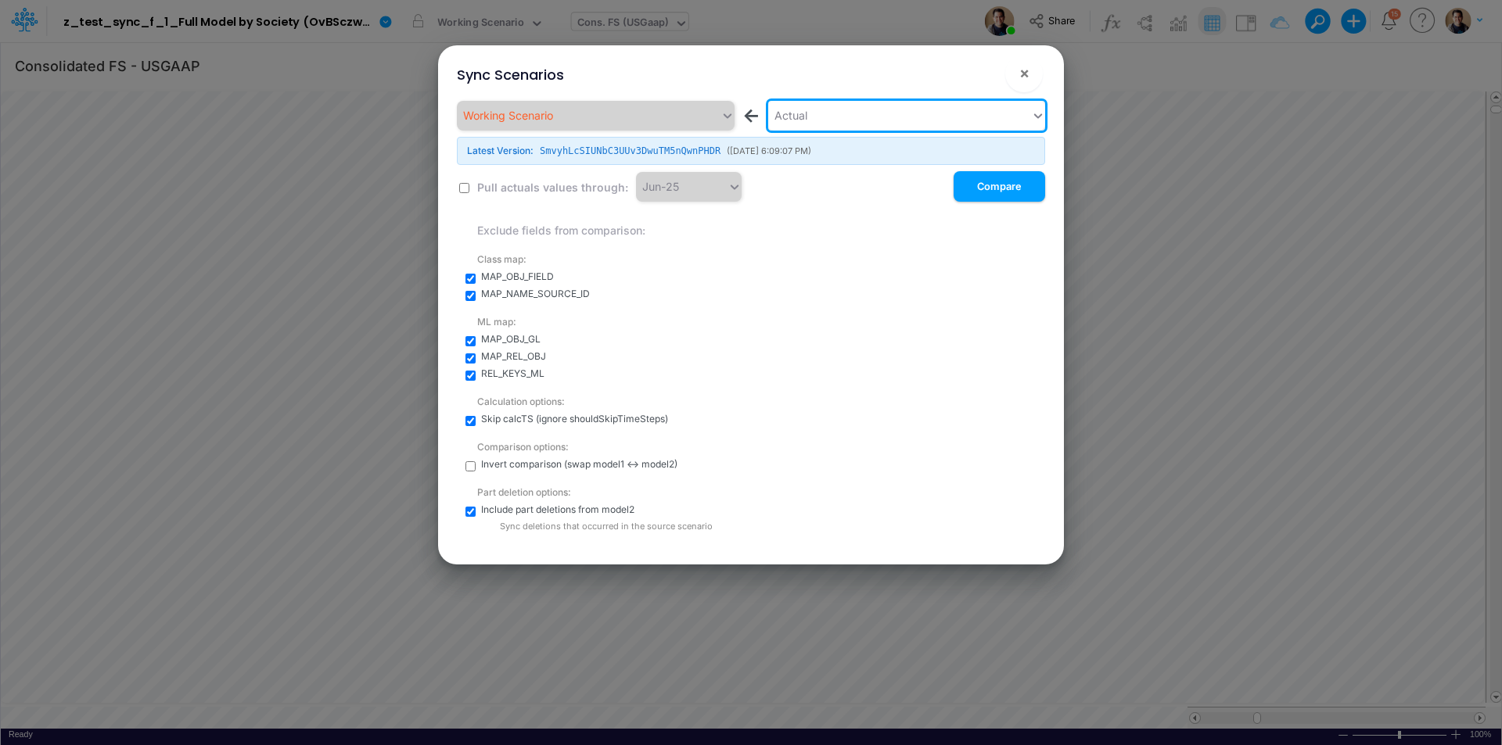
click at [460, 192] on input "checkbox" at bounding box center [464, 188] width 10 height 10
checkbox input "true"
click at [688, 286] on div "MAP_OBJ_FIELD MAP_NAME_SOURCE_ID" at bounding box center [763, 285] width 564 height 31
click at [1040, 72] on button "×" at bounding box center [1024, 74] width 38 height 38
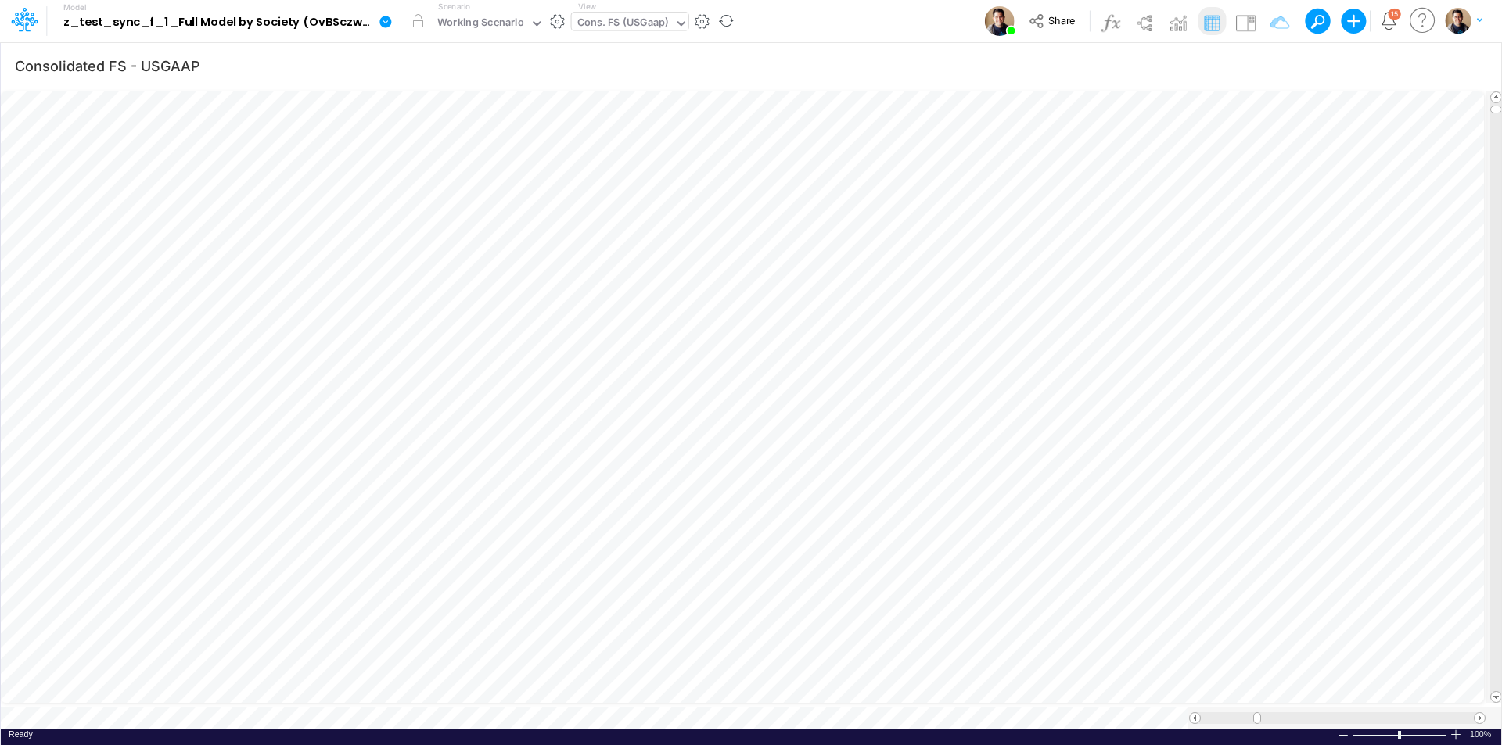
click at [379, 17] on icon at bounding box center [386, 22] width 14 height 14
click at [480, 188] on button "Sync Scenarios" at bounding box center [464, 186] width 167 height 24
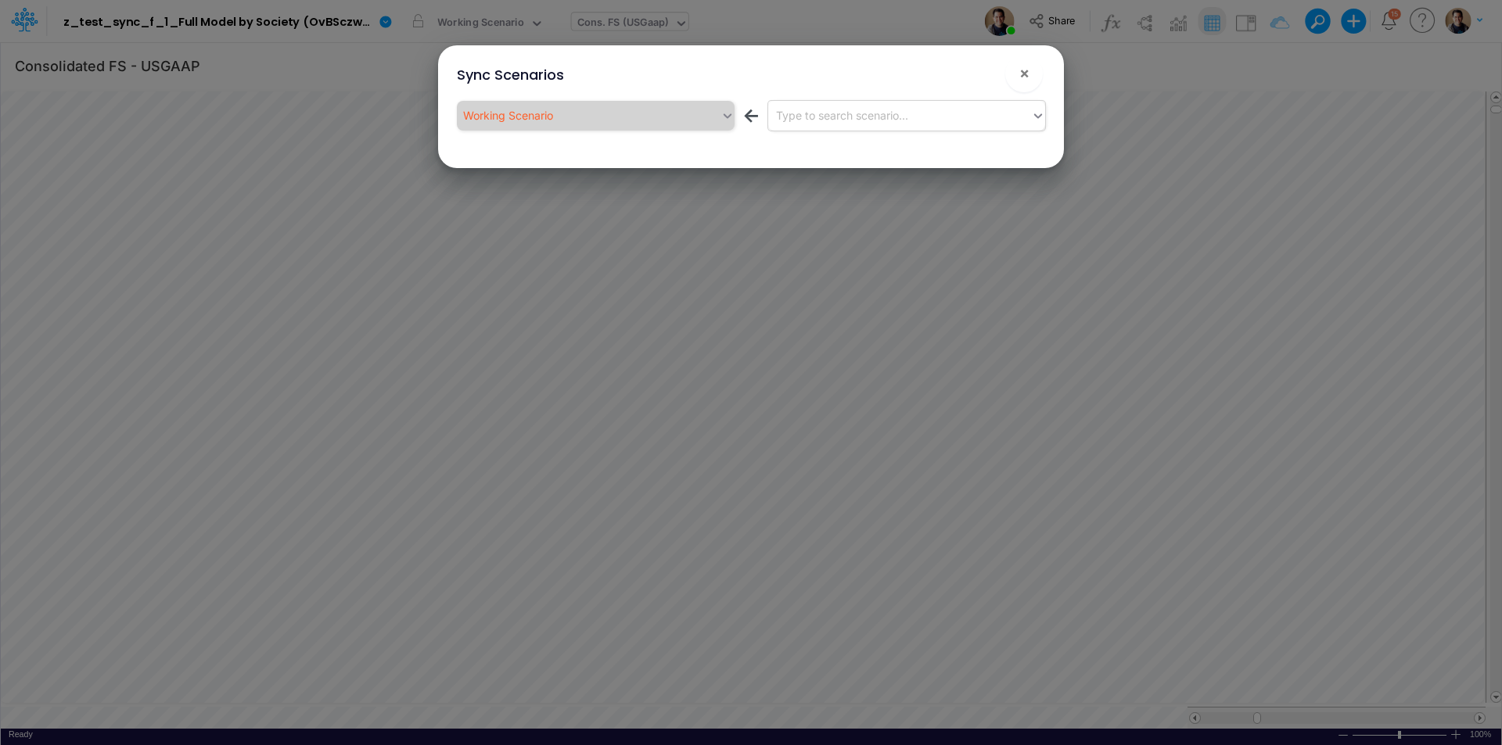
click at [892, 120] on div "Type to search scenario..." at bounding box center [842, 115] width 132 height 16
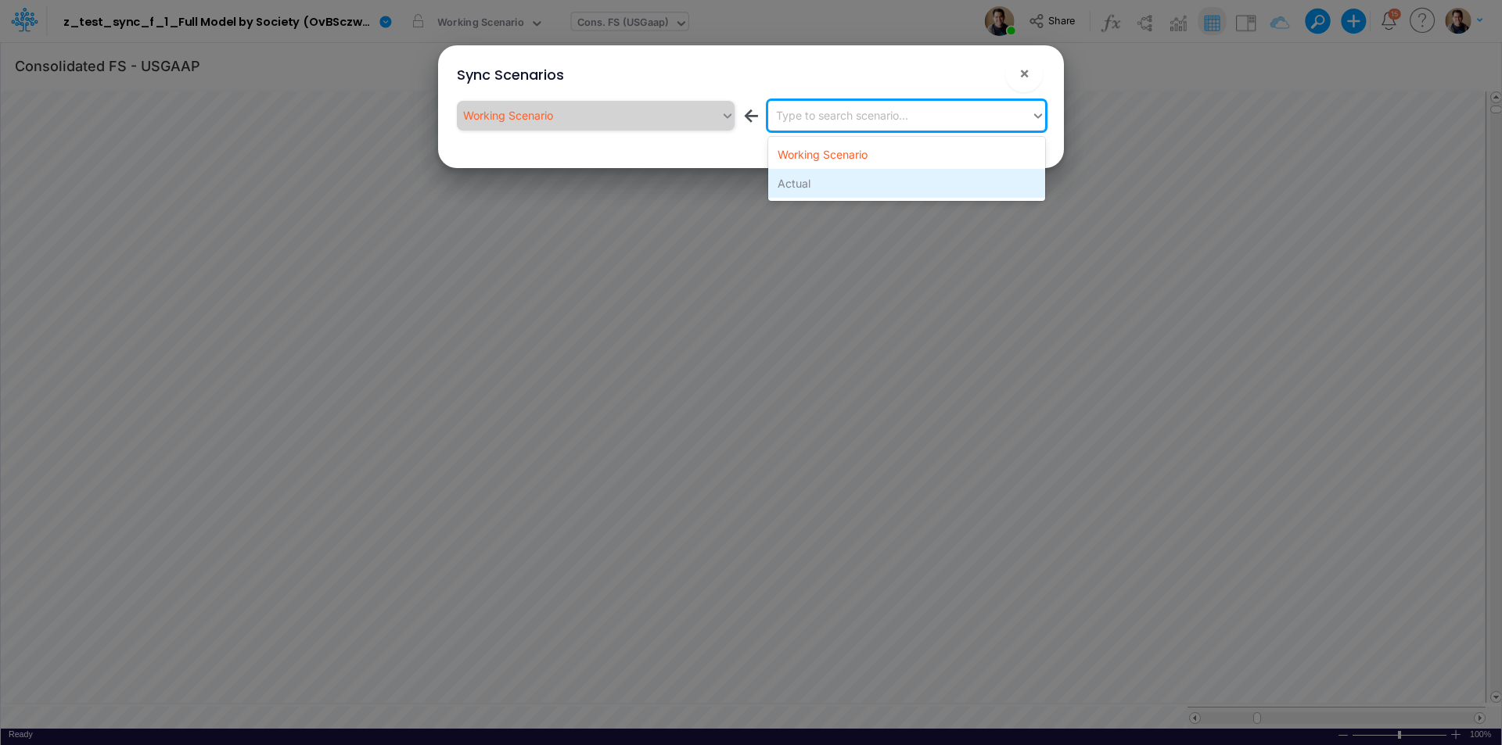
click at [873, 186] on div "Actual" at bounding box center [906, 183] width 277 height 29
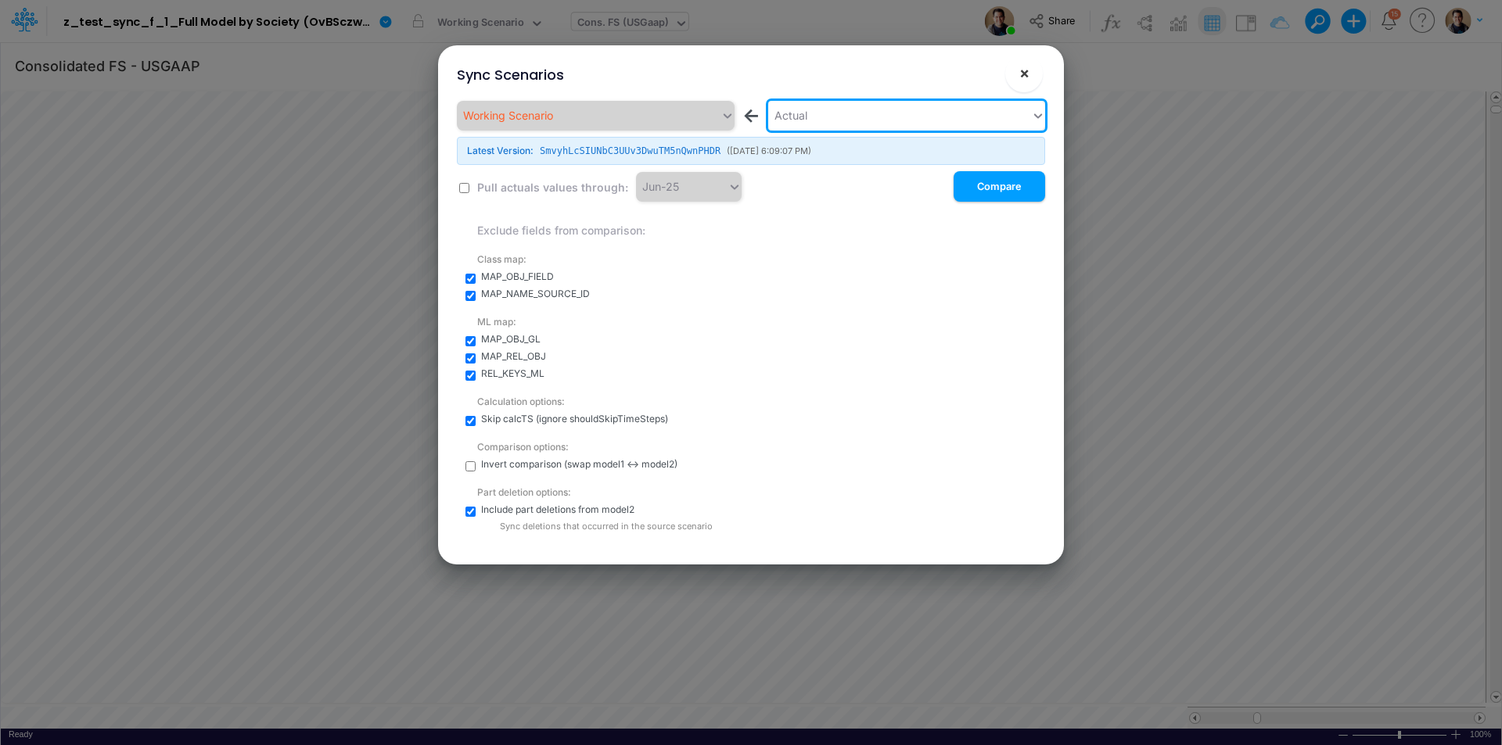
click at [1021, 74] on span "×" at bounding box center [1024, 72] width 10 height 19
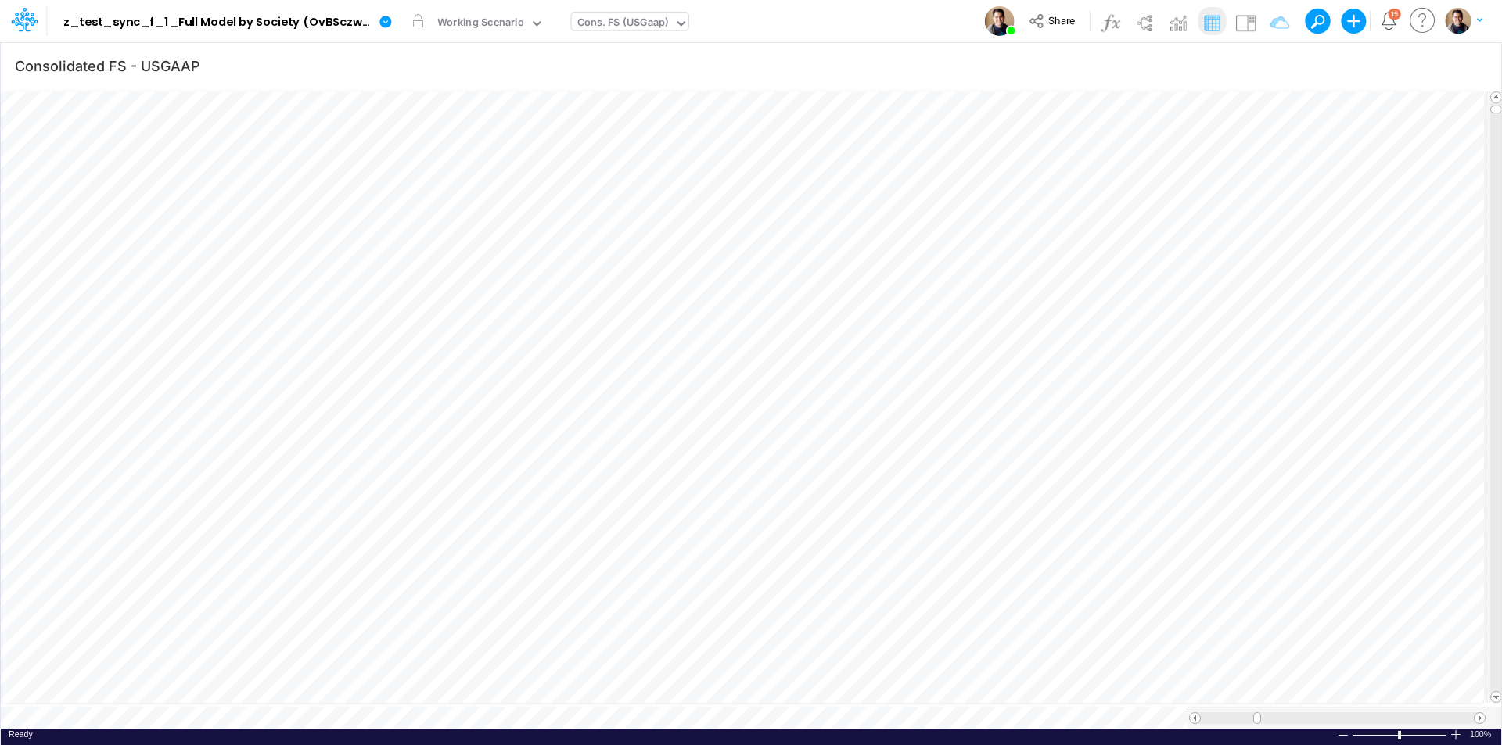
click at [605, 24] on div "Cons. FS (USGaap)" at bounding box center [623, 24] width 92 height 18
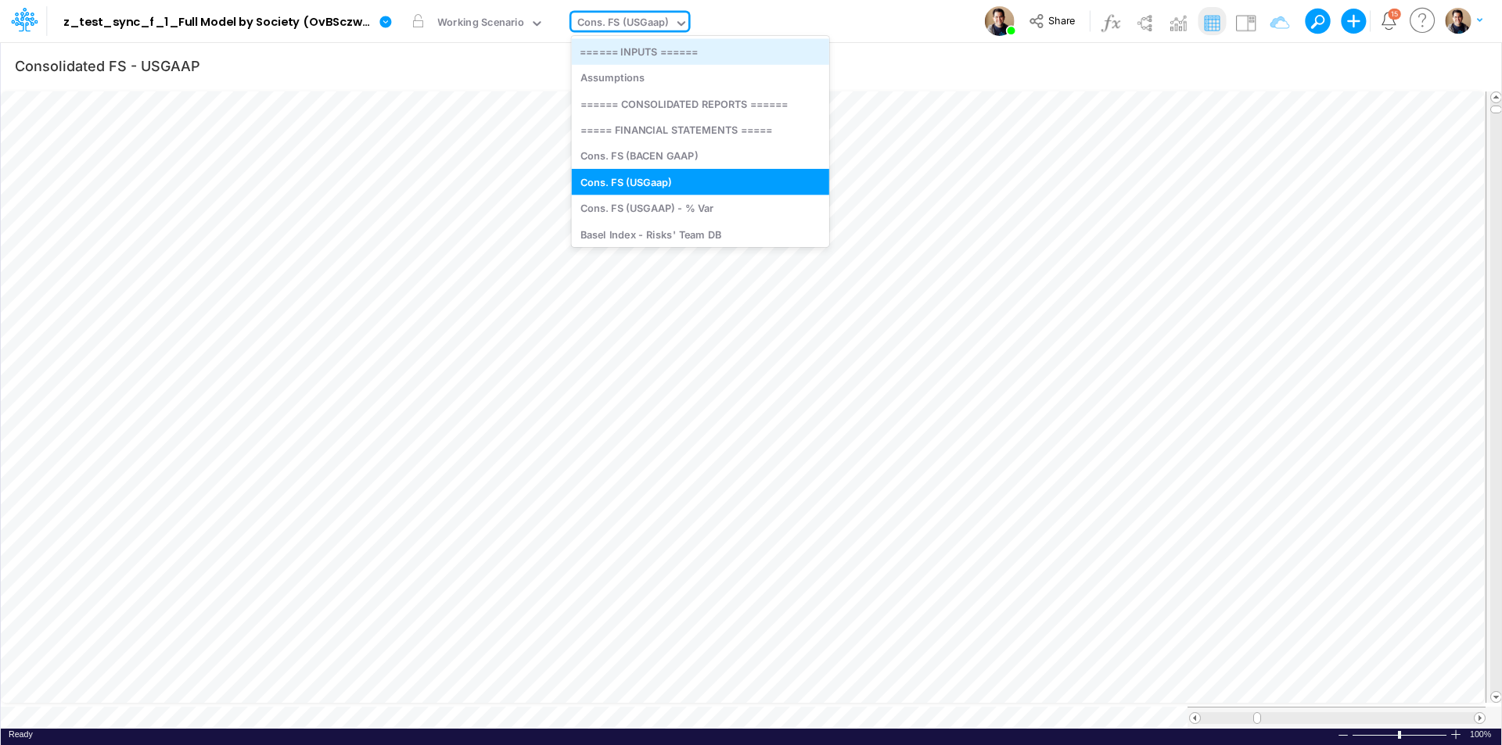
click at [641, 53] on div "====== INPUTS ======" at bounding box center [700, 51] width 257 height 26
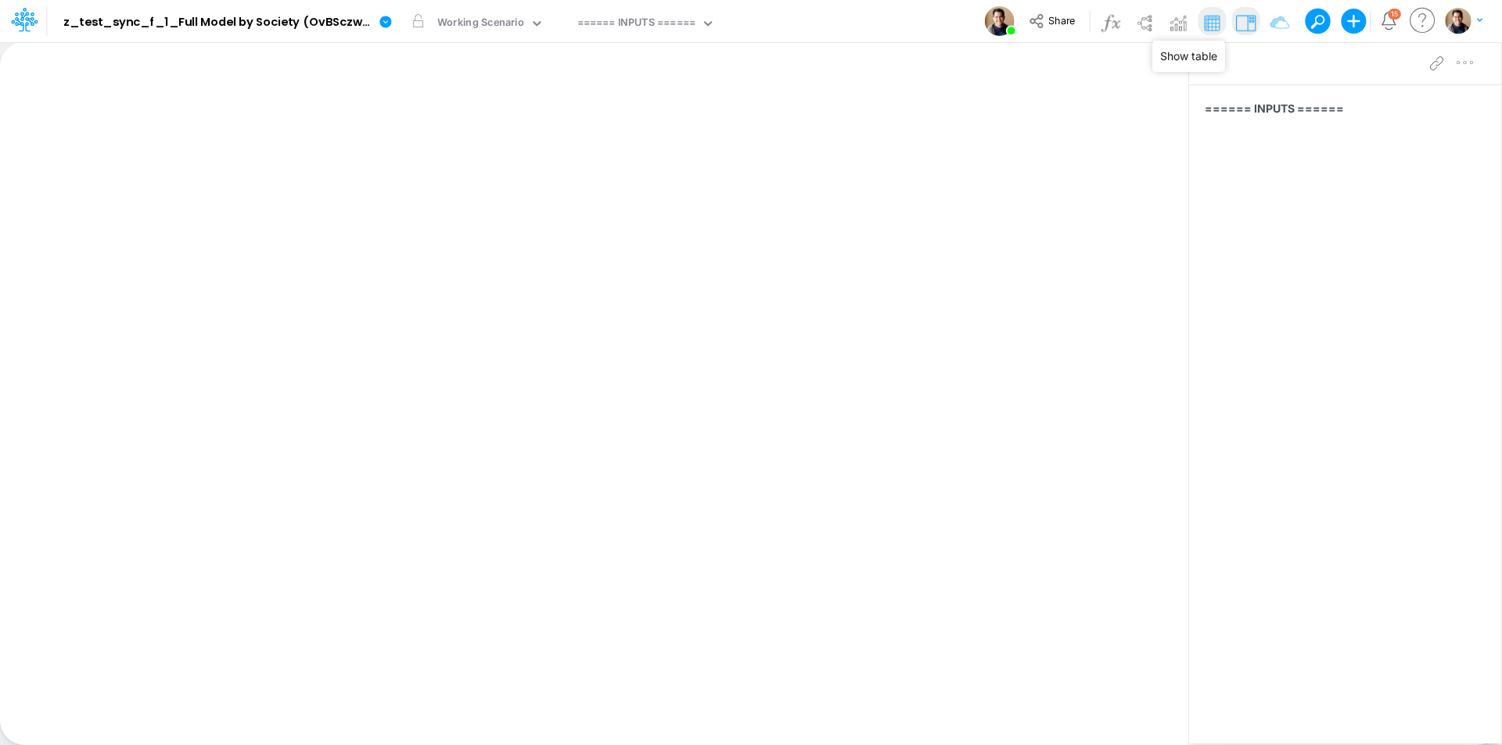
click at [1207, 27] on img at bounding box center [1211, 22] width 25 height 25
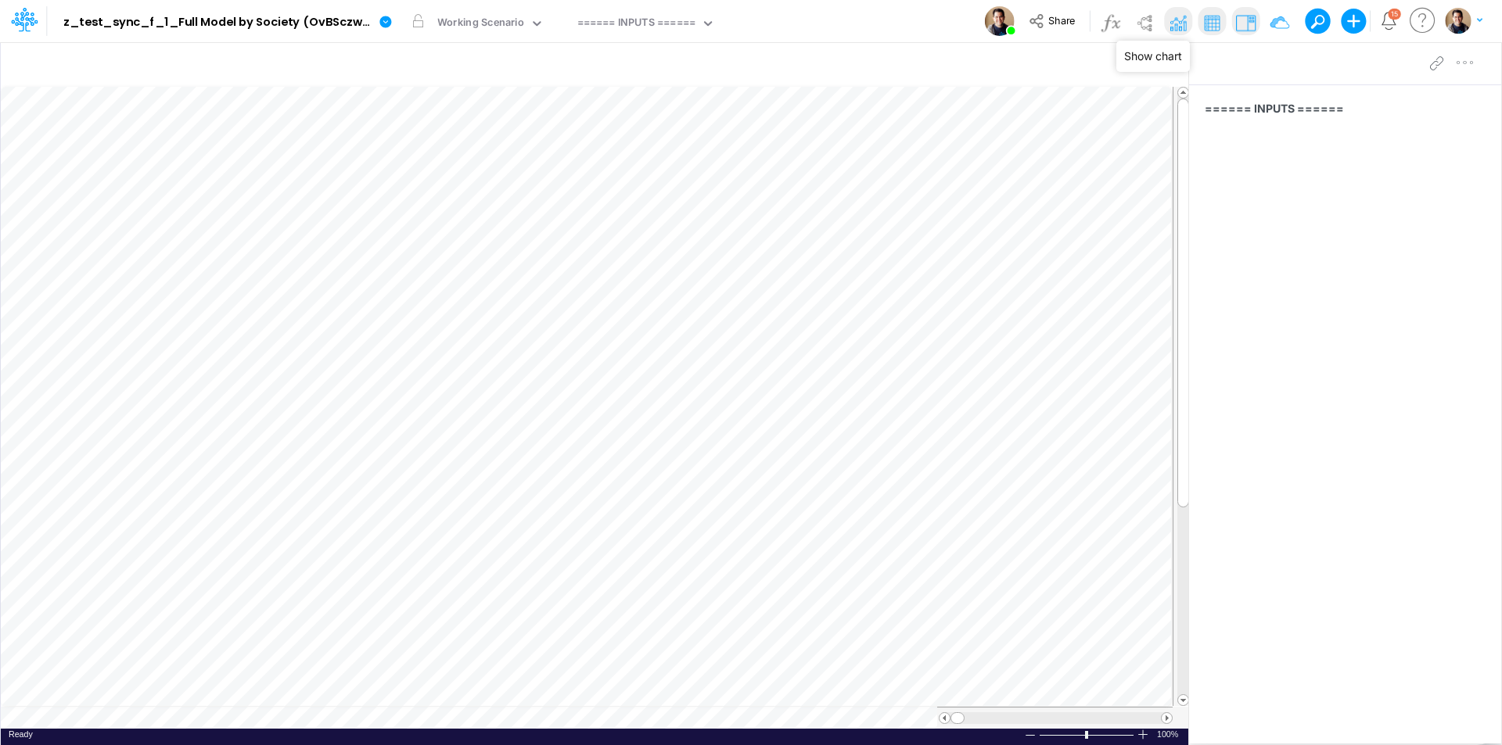
click at [1190, 31] on img at bounding box center [1177, 22] width 25 height 25
click at [1181, 25] on img at bounding box center [1177, 22] width 25 height 25
click at [1219, 23] on img at bounding box center [1211, 22] width 25 height 25
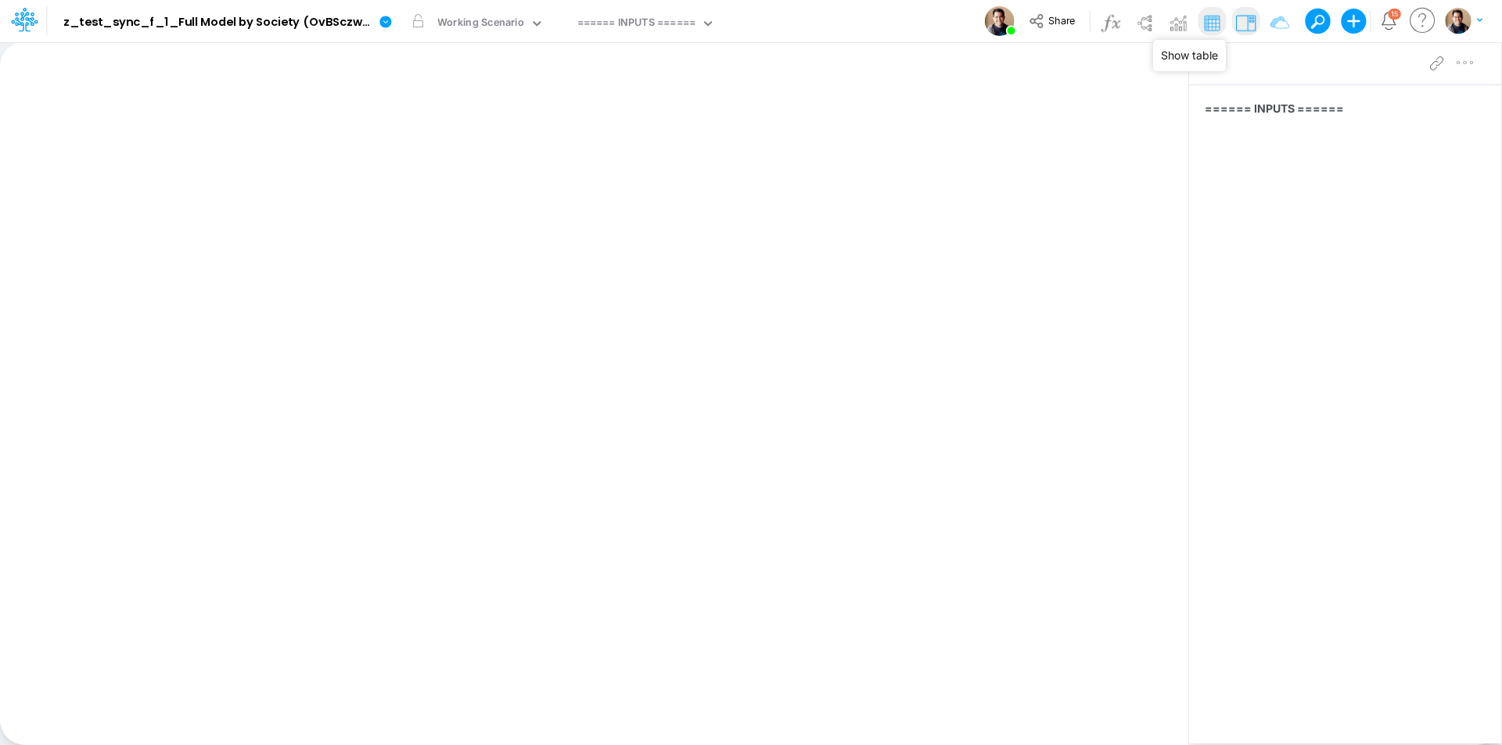
click at [1219, 23] on img at bounding box center [1211, 22] width 25 height 25
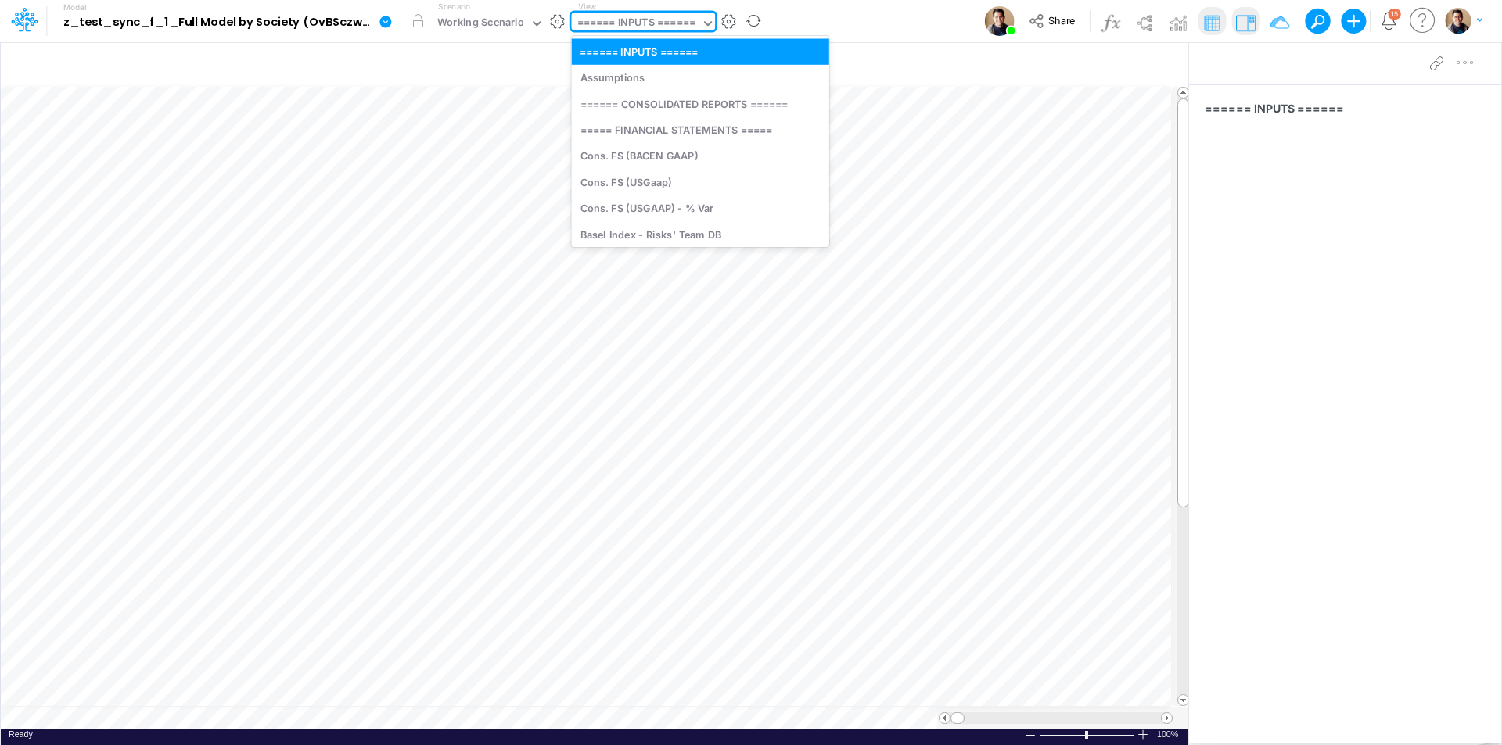
click at [670, 21] on div "====== INPUTS ======" at bounding box center [636, 24] width 118 height 18
click at [681, 106] on div "====== CONSOLIDATED REPORTS ======" at bounding box center [700, 104] width 257 height 26
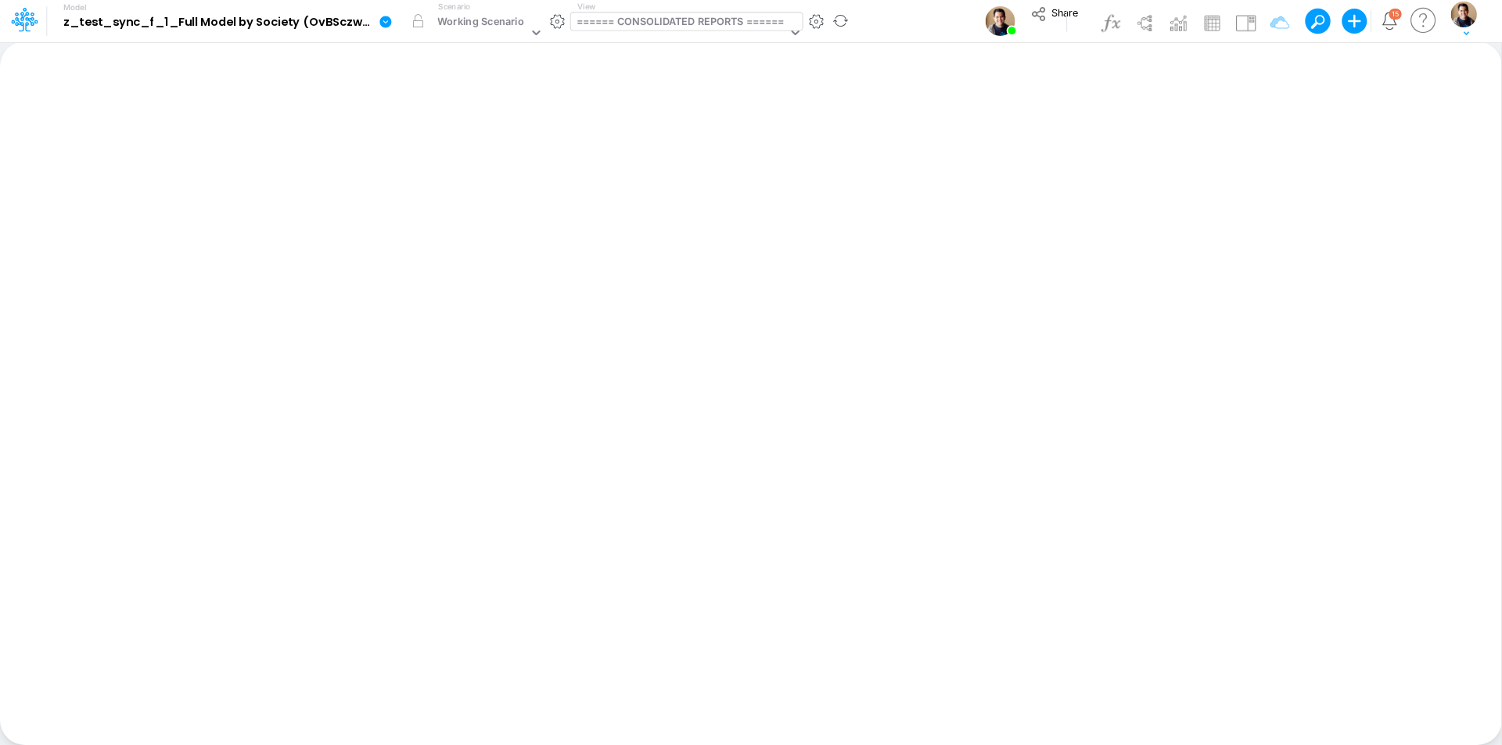
click at [679, 23] on div "====== CONSOLIDATED REPORTS ======" at bounding box center [680, 23] width 208 height 18
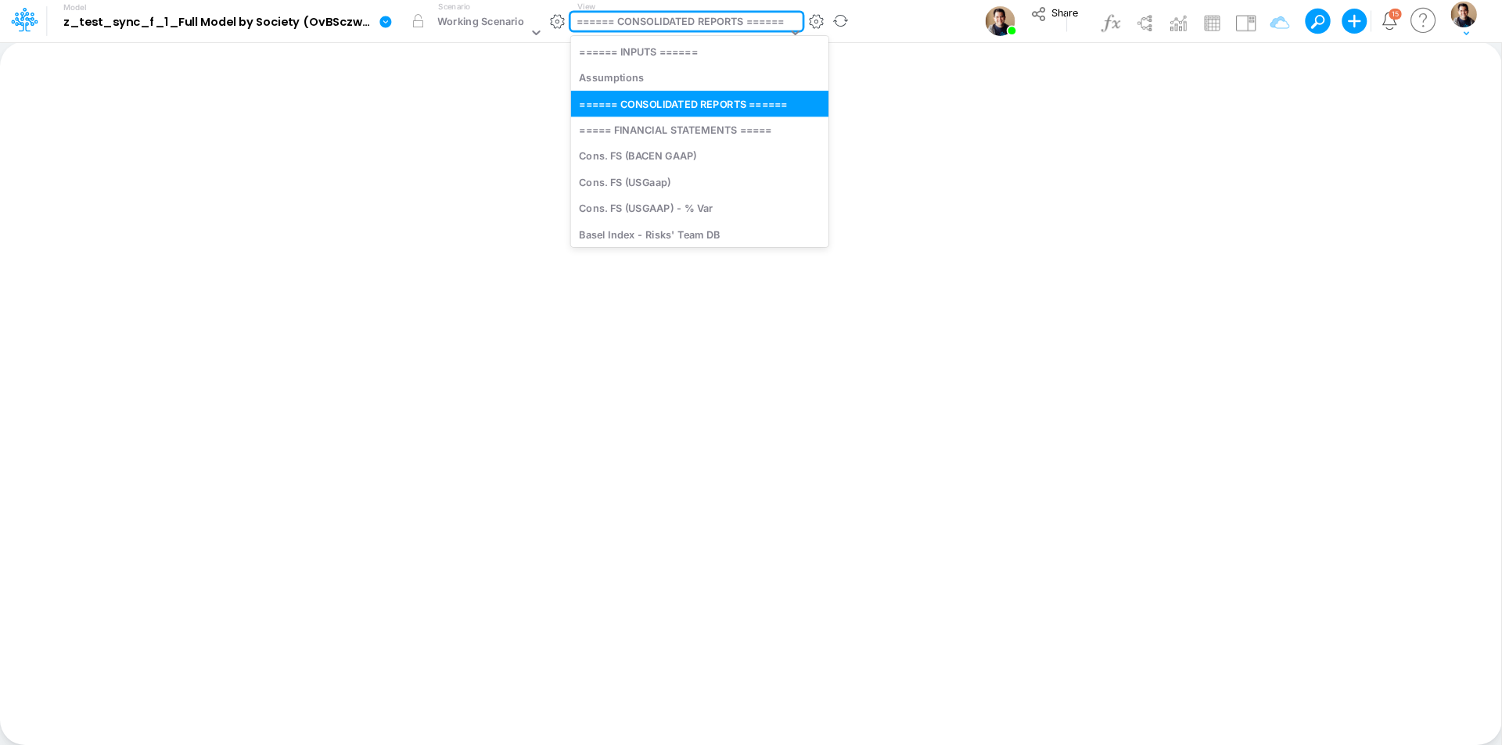
click at [679, 23] on div "====== CONSOLIDATED REPORTS ======" at bounding box center [680, 23] width 208 height 18
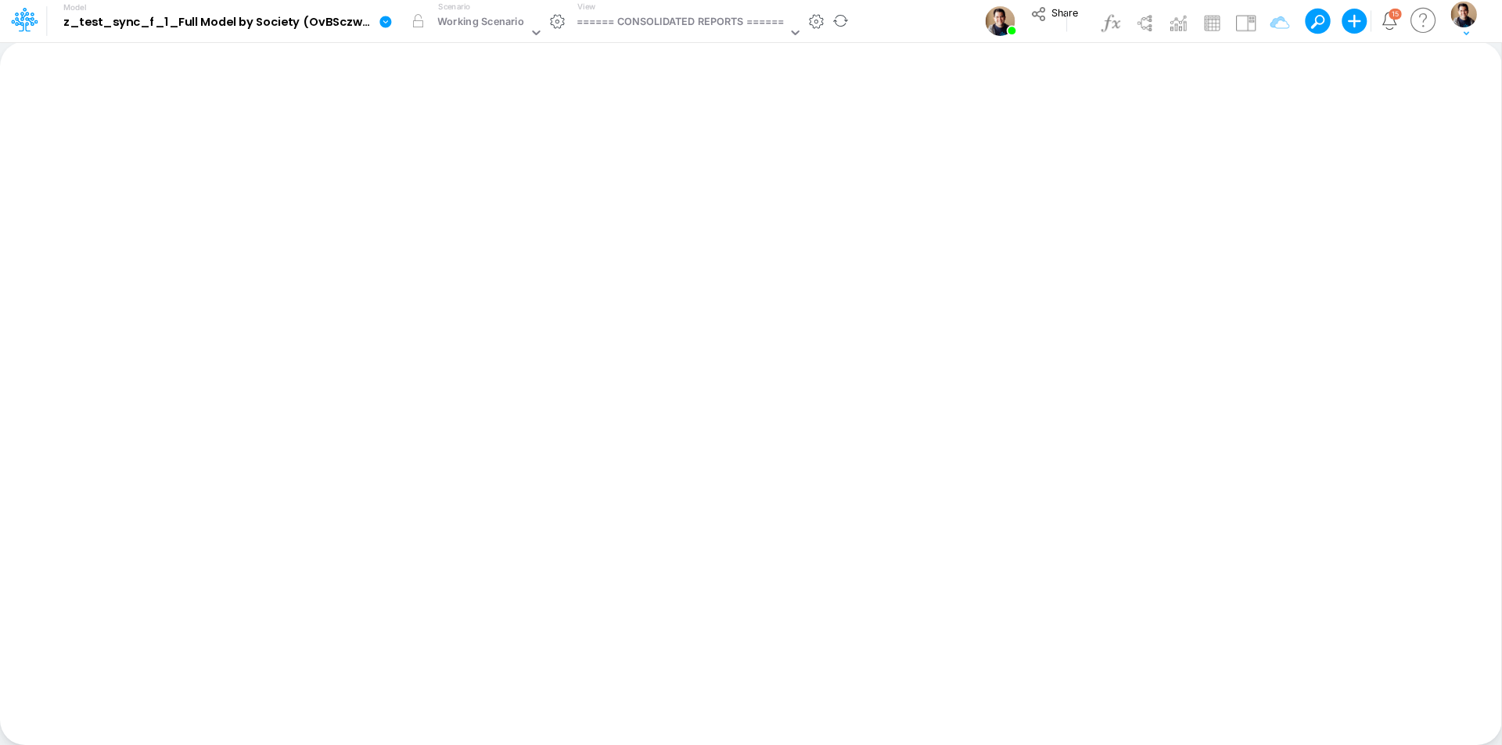
click at [383, 25] on icon at bounding box center [385, 22] width 12 height 12
click at [475, 187] on button "Sync Scenarios" at bounding box center [464, 186] width 167 height 24
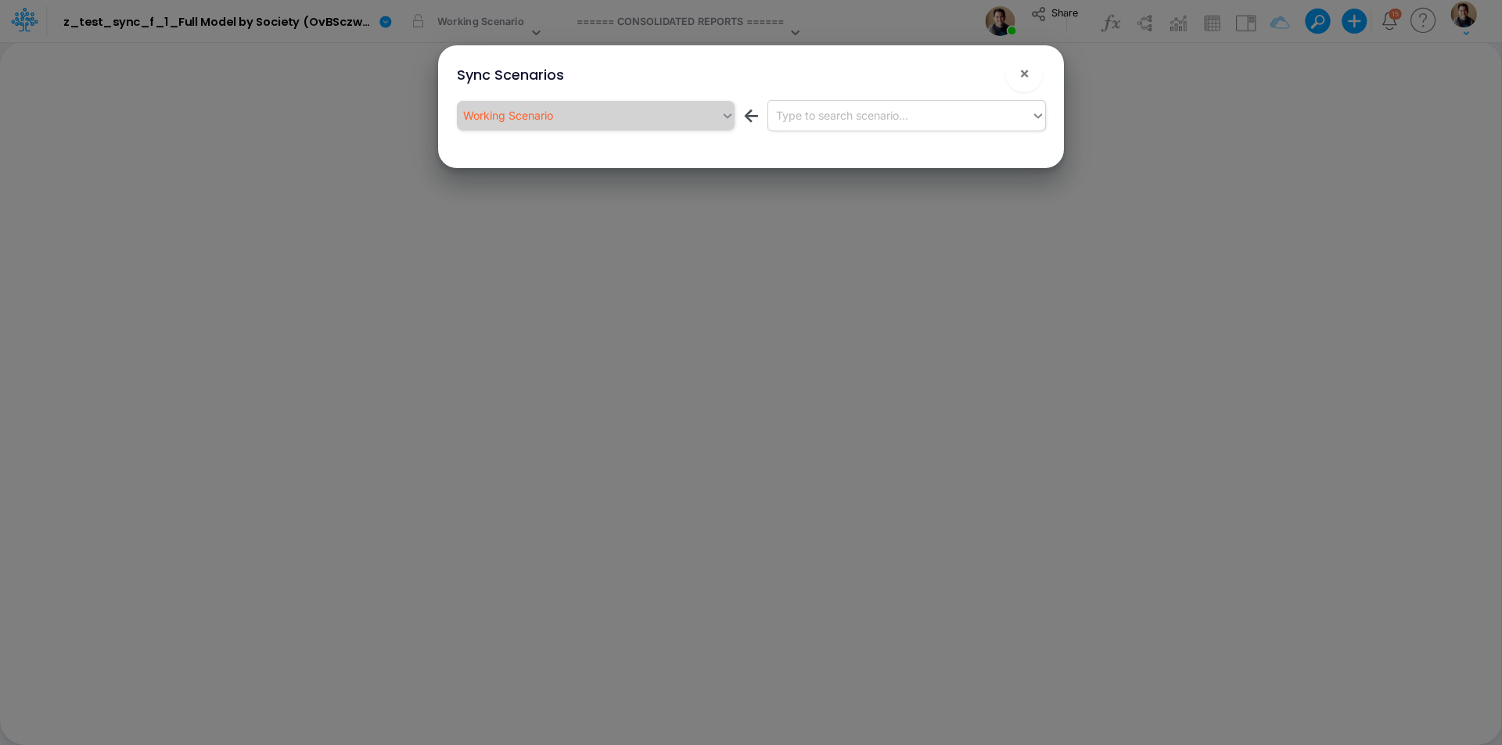
click at [923, 120] on div "Type to search scenario..." at bounding box center [900, 115] width 264 height 26
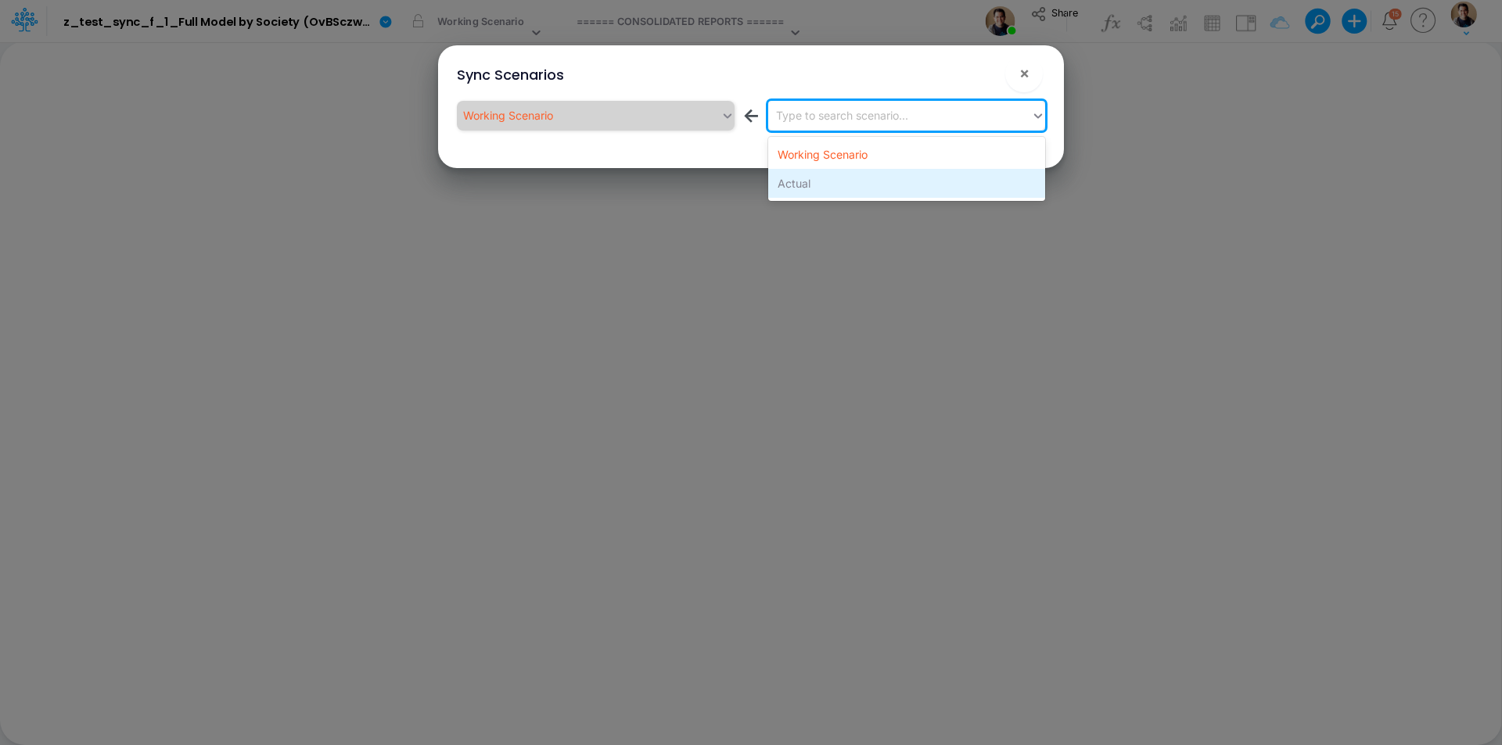
click at [903, 188] on div "Actual" at bounding box center [906, 183] width 277 height 29
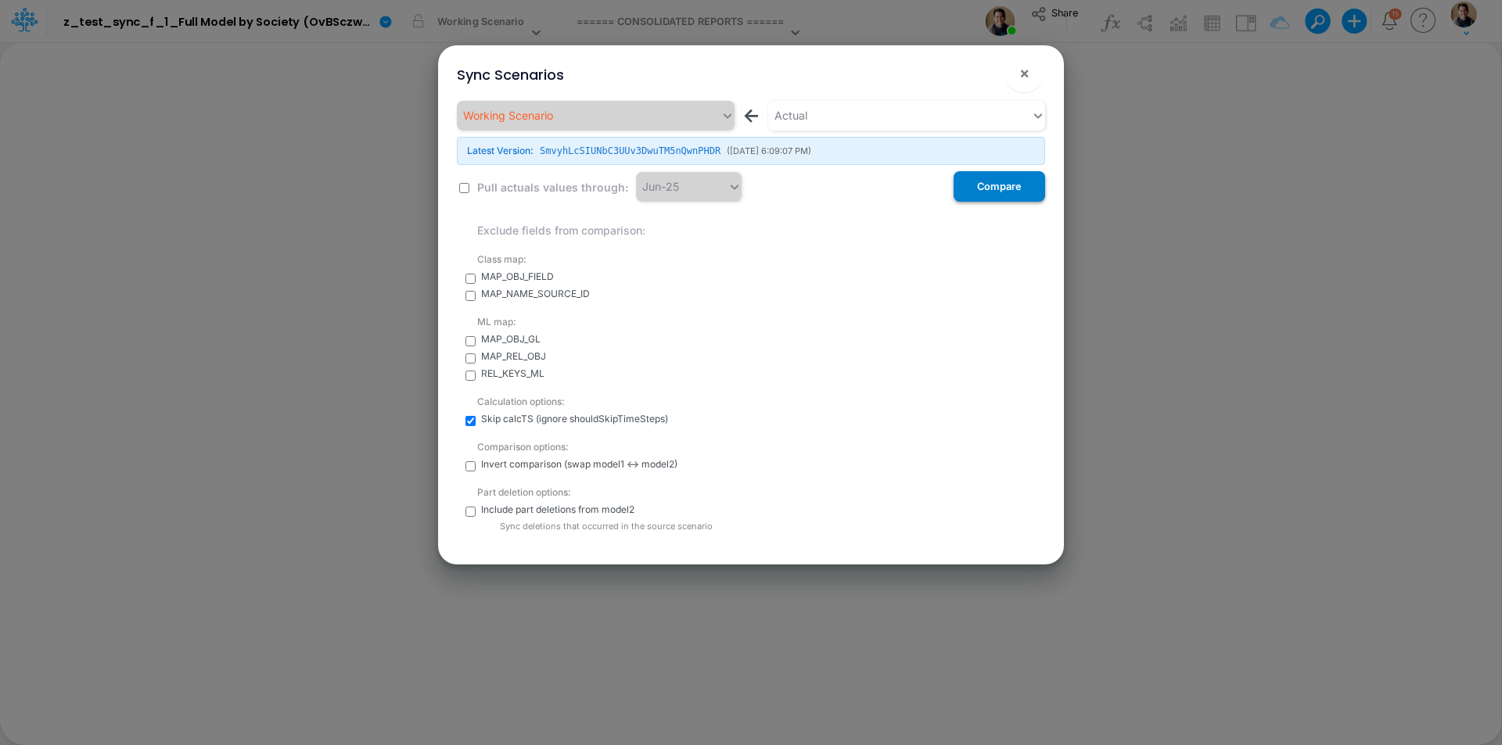
click at [1011, 191] on button "Compare" at bounding box center [999, 186] width 92 height 31
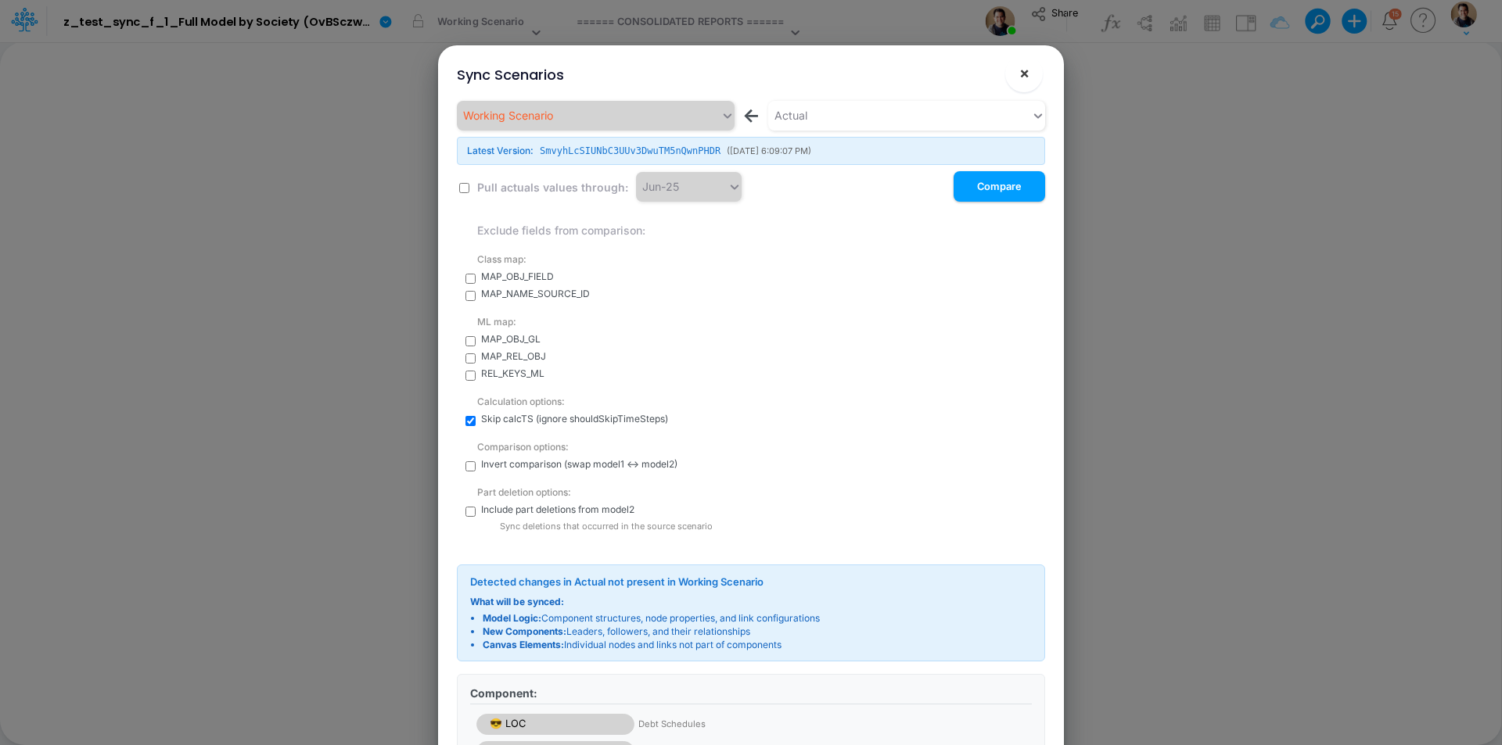
click at [1035, 70] on button "×" at bounding box center [1024, 74] width 38 height 38
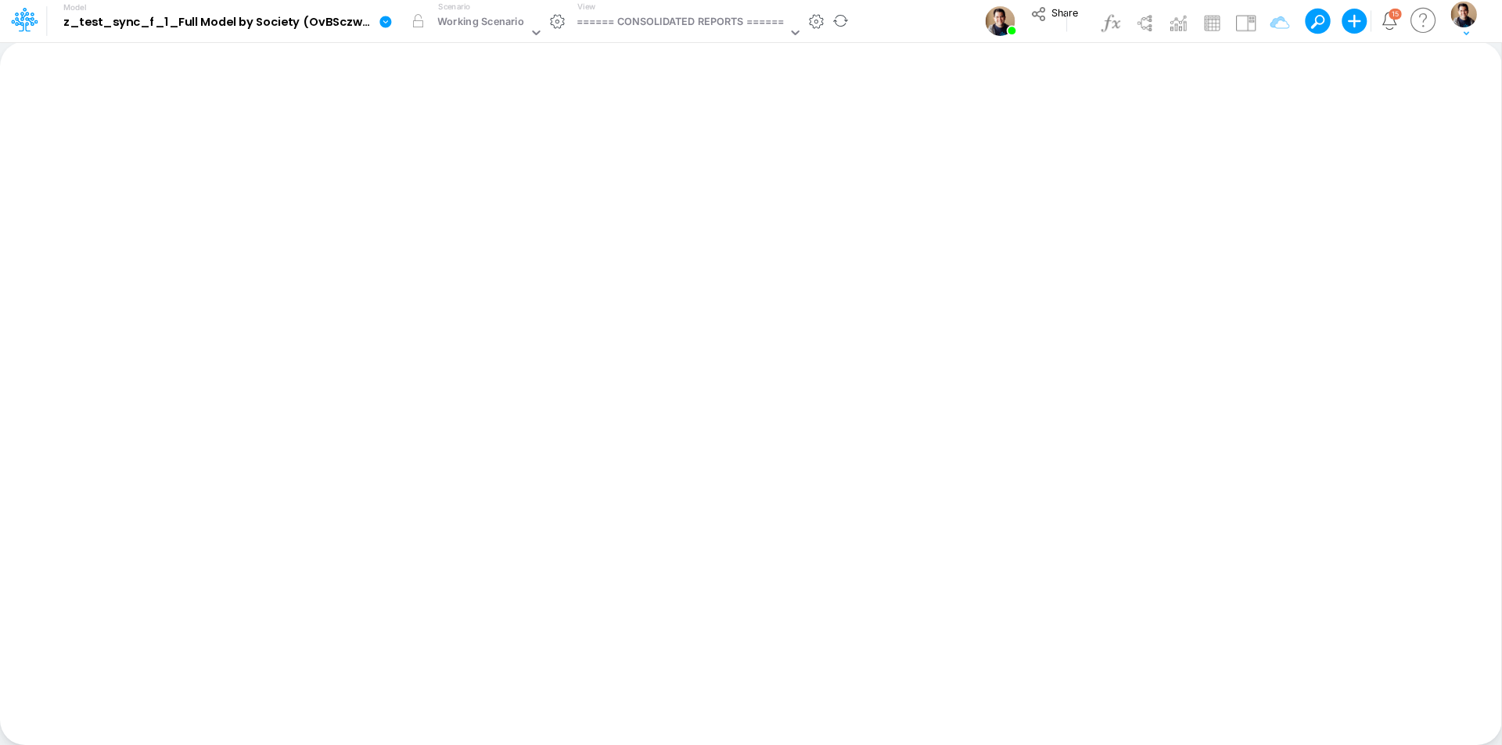
click at [381, 16] on icon at bounding box center [386, 22] width 14 height 14
click at [407, 56] on button "Edit model settings" at bounding box center [464, 63] width 167 height 24
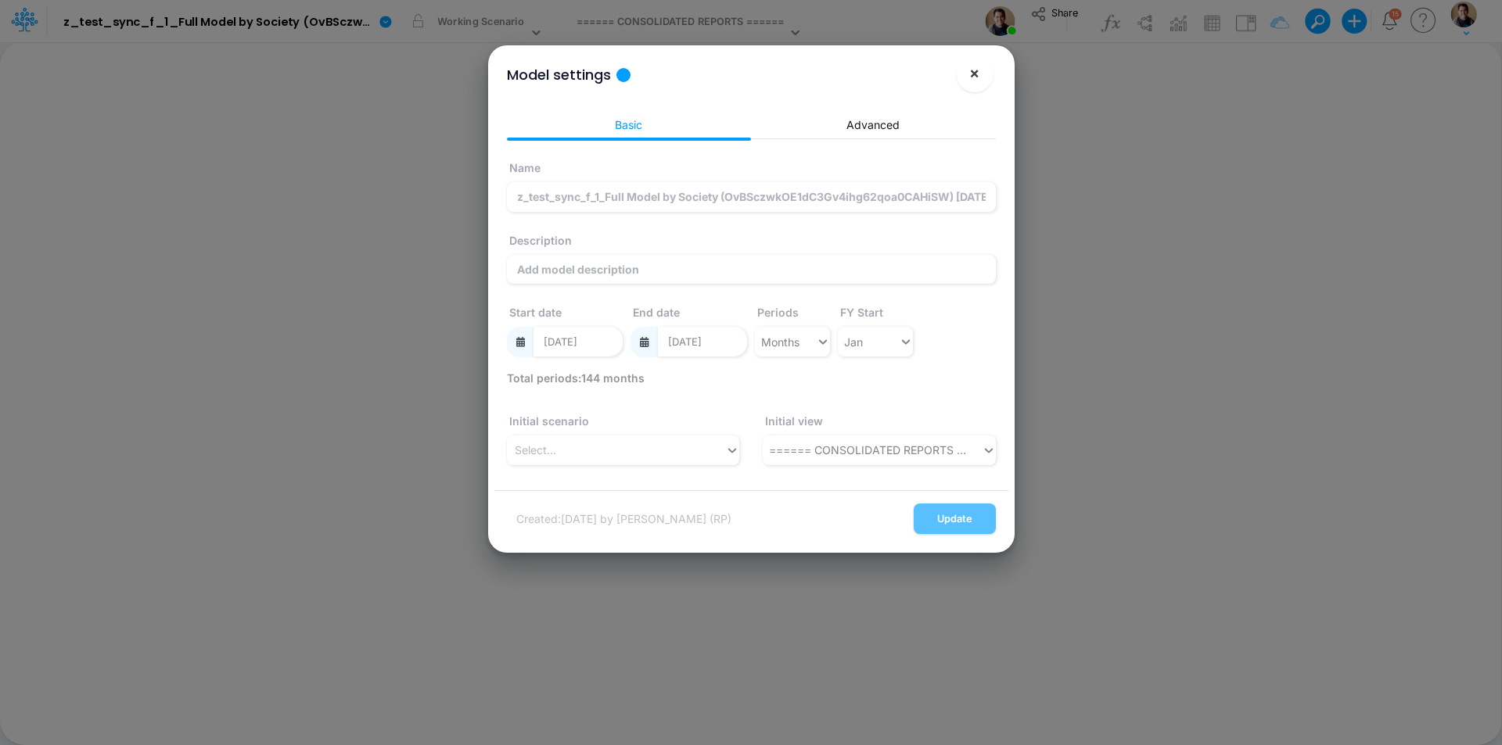
click at [971, 79] on span "×" at bounding box center [974, 72] width 10 height 19
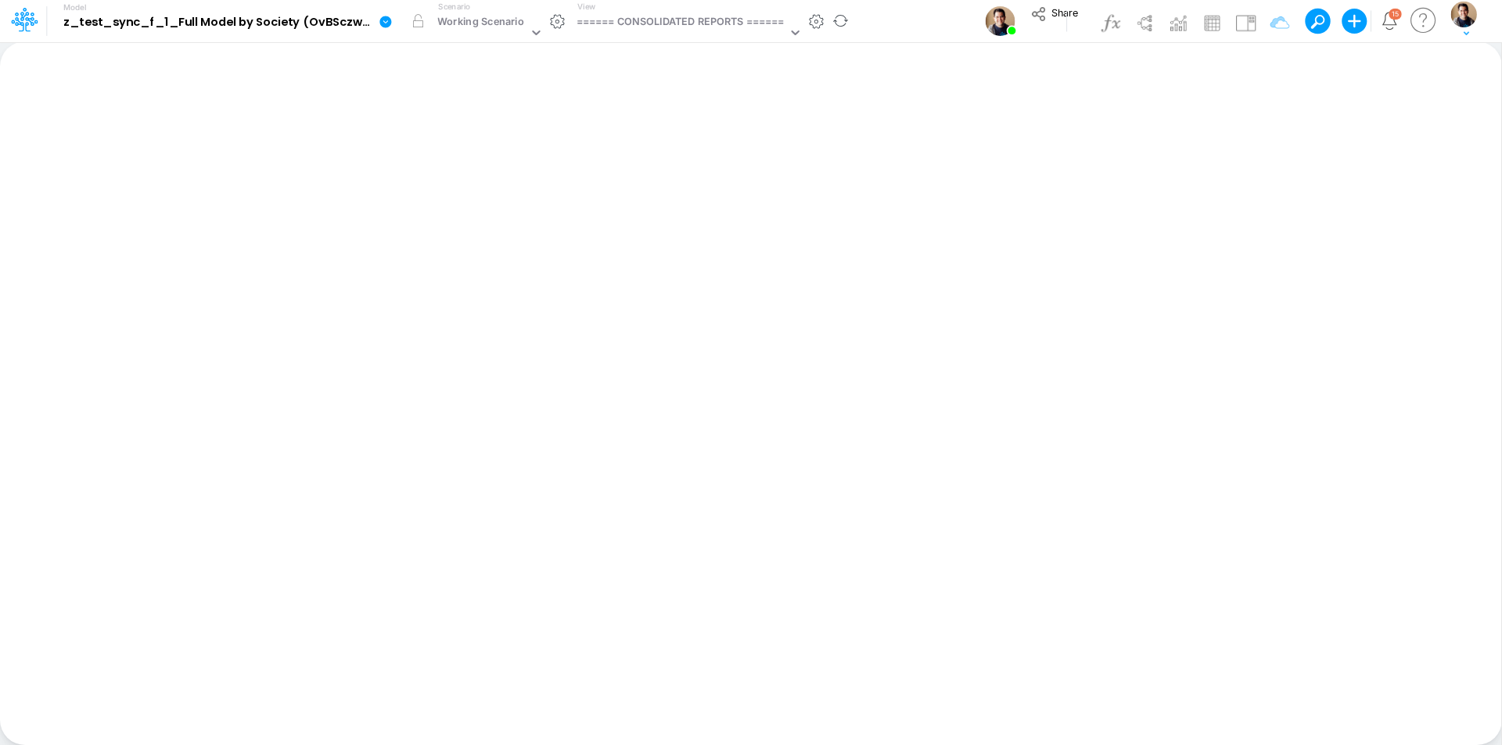
click at [384, 23] on icon at bounding box center [385, 22] width 12 height 12
click at [472, 187] on button "Sync Scenarios" at bounding box center [464, 186] width 167 height 24
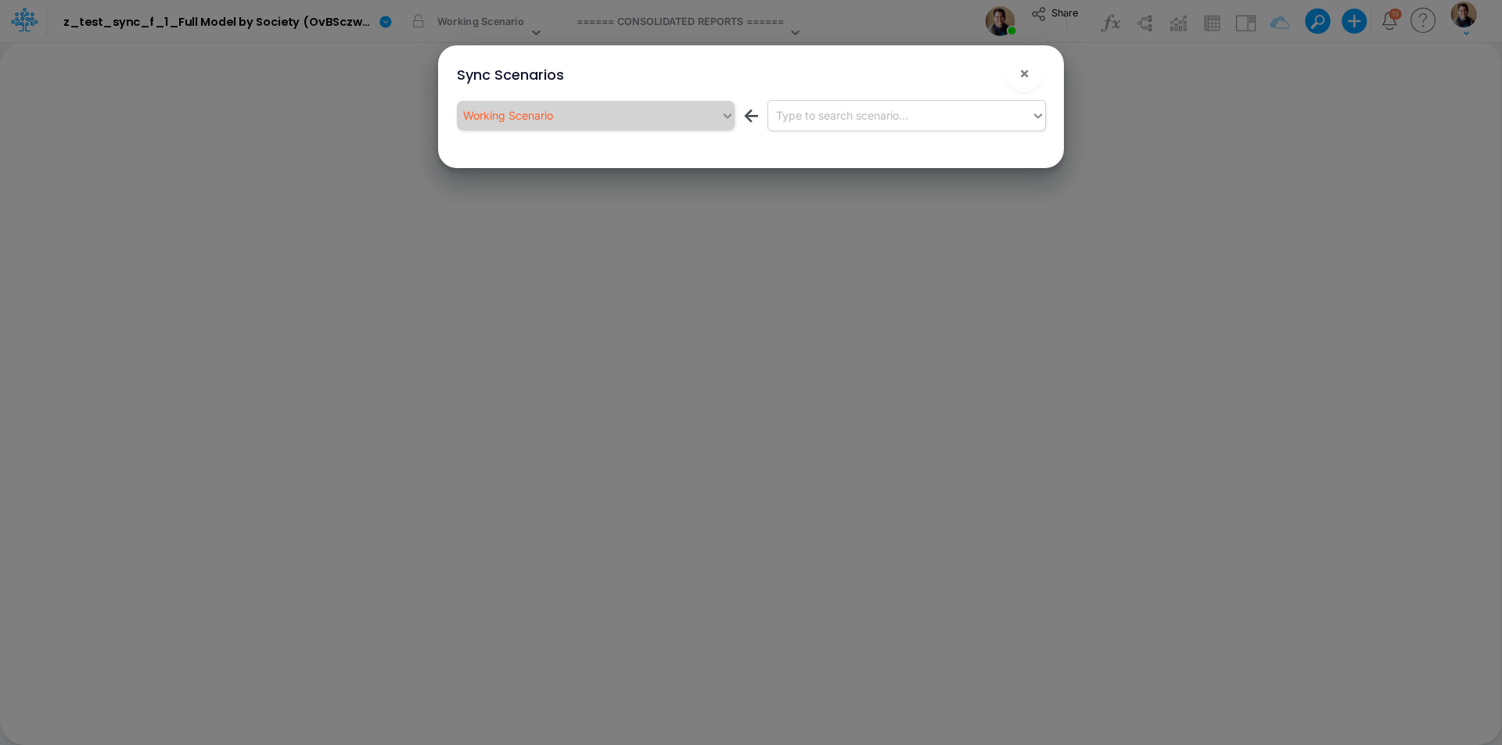
click at [837, 109] on div "Type to search scenario..." at bounding box center [842, 115] width 132 height 16
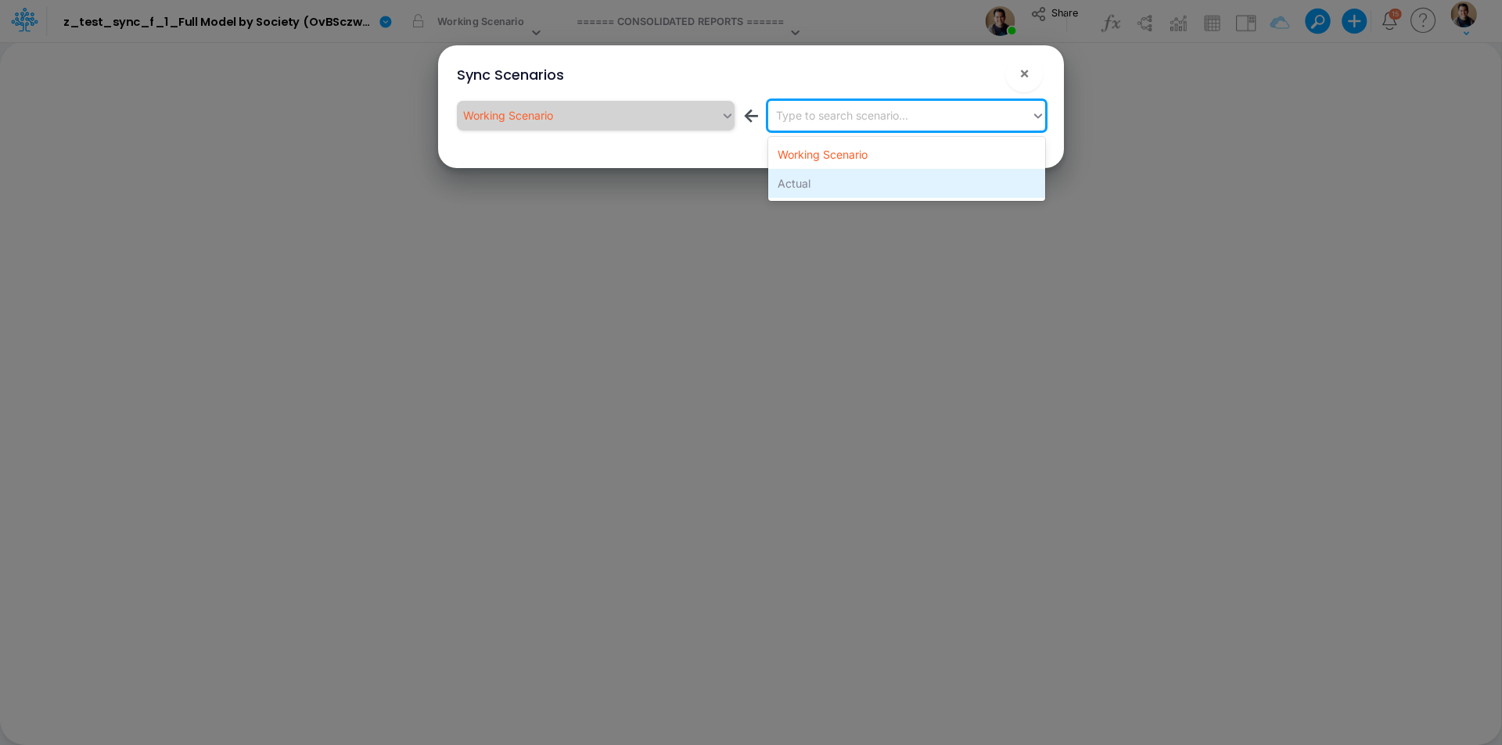
click at [836, 184] on div "Actual" at bounding box center [906, 183] width 277 height 29
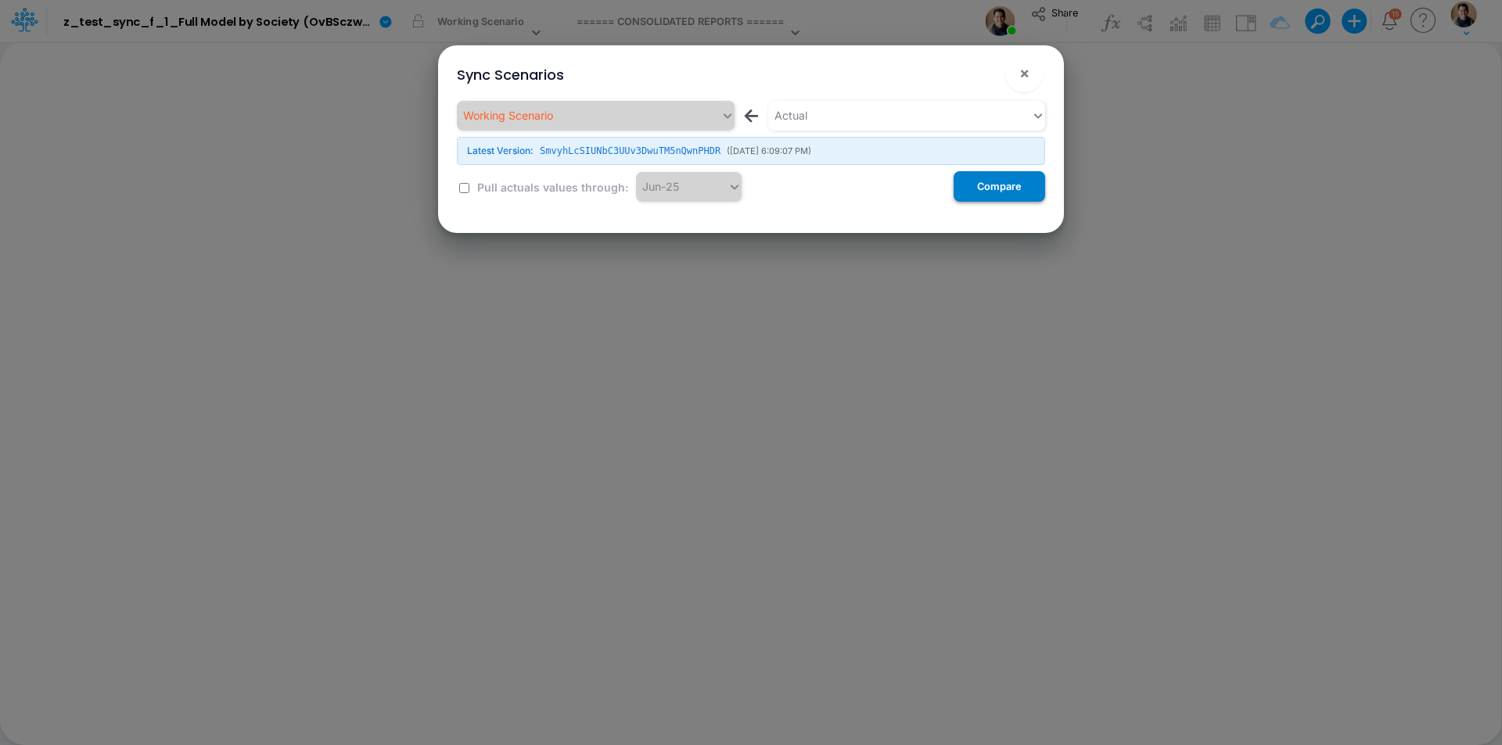
click at [978, 188] on button "Compare" at bounding box center [999, 186] width 92 height 31
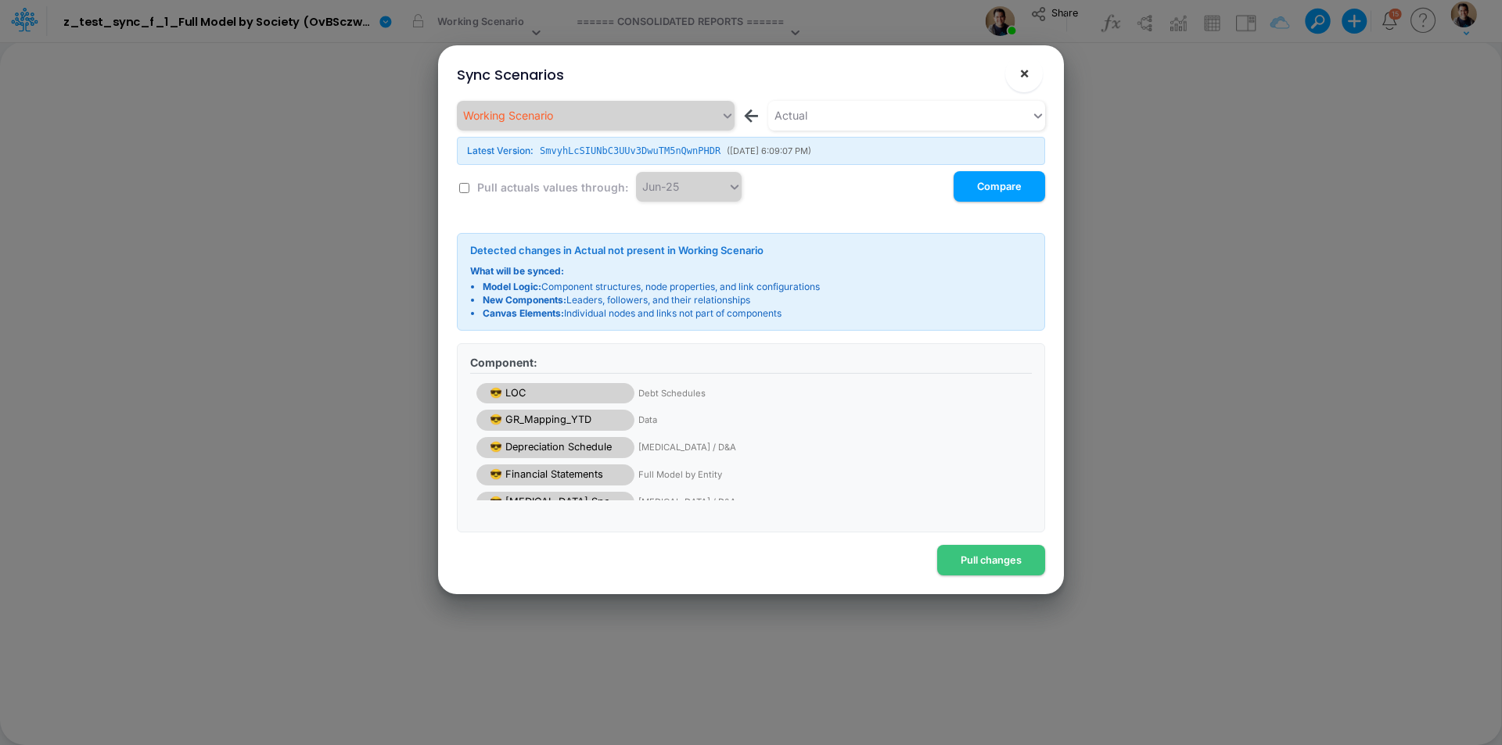
click at [1019, 74] on span "×" at bounding box center [1024, 72] width 10 height 19
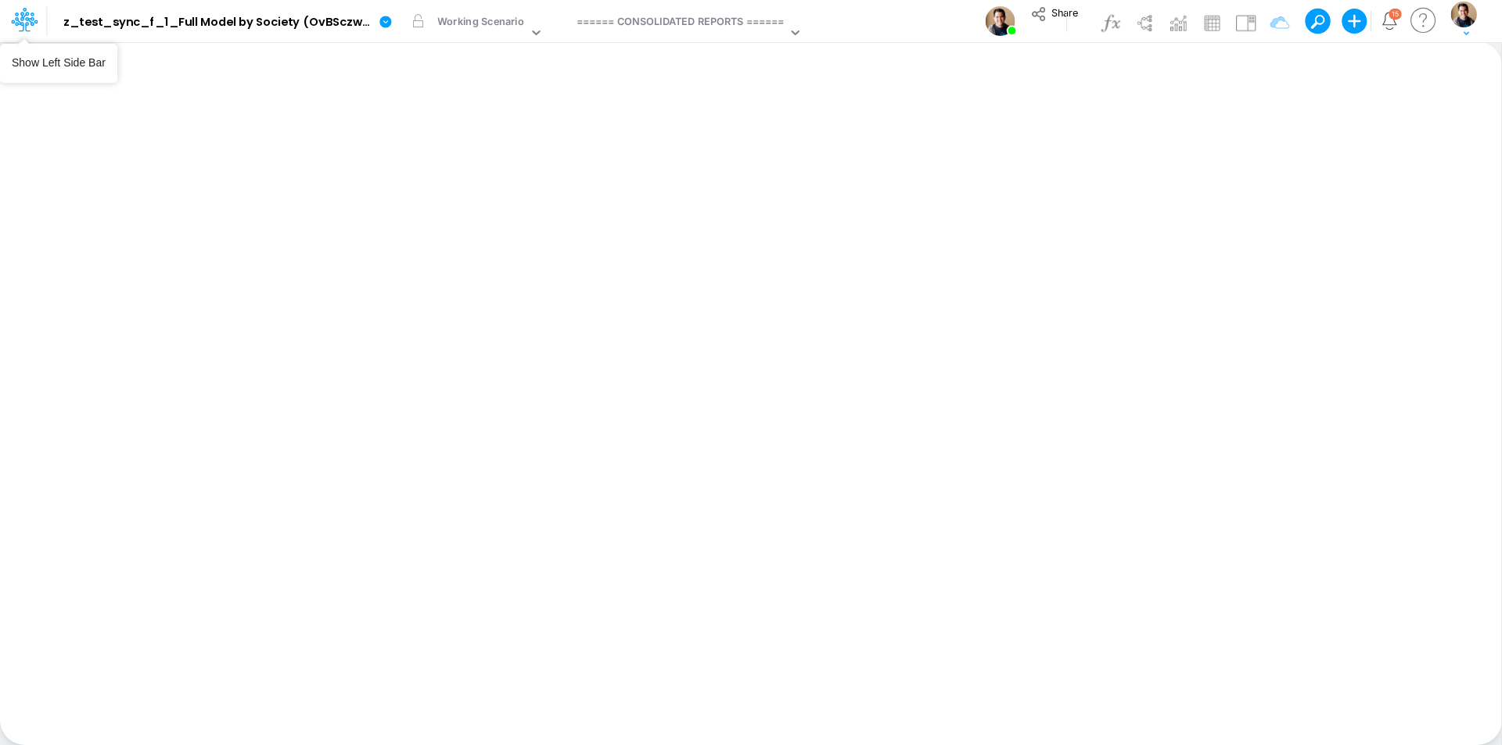
click at [20, 17] on icon at bounding box center [24, 19] width 27 height 27
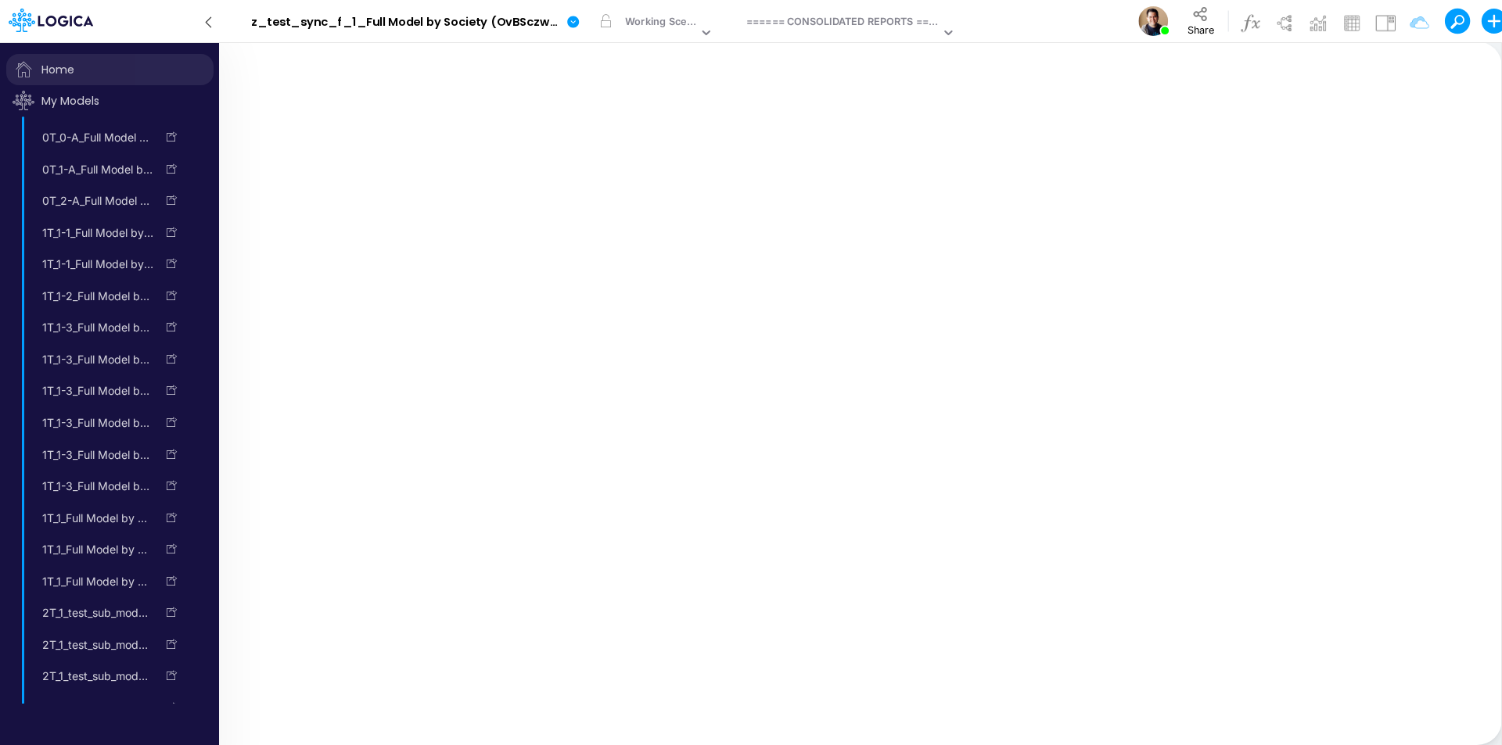
click at [77, 72] on span "Home" at bounding box center [109, 69] width 207 height 31
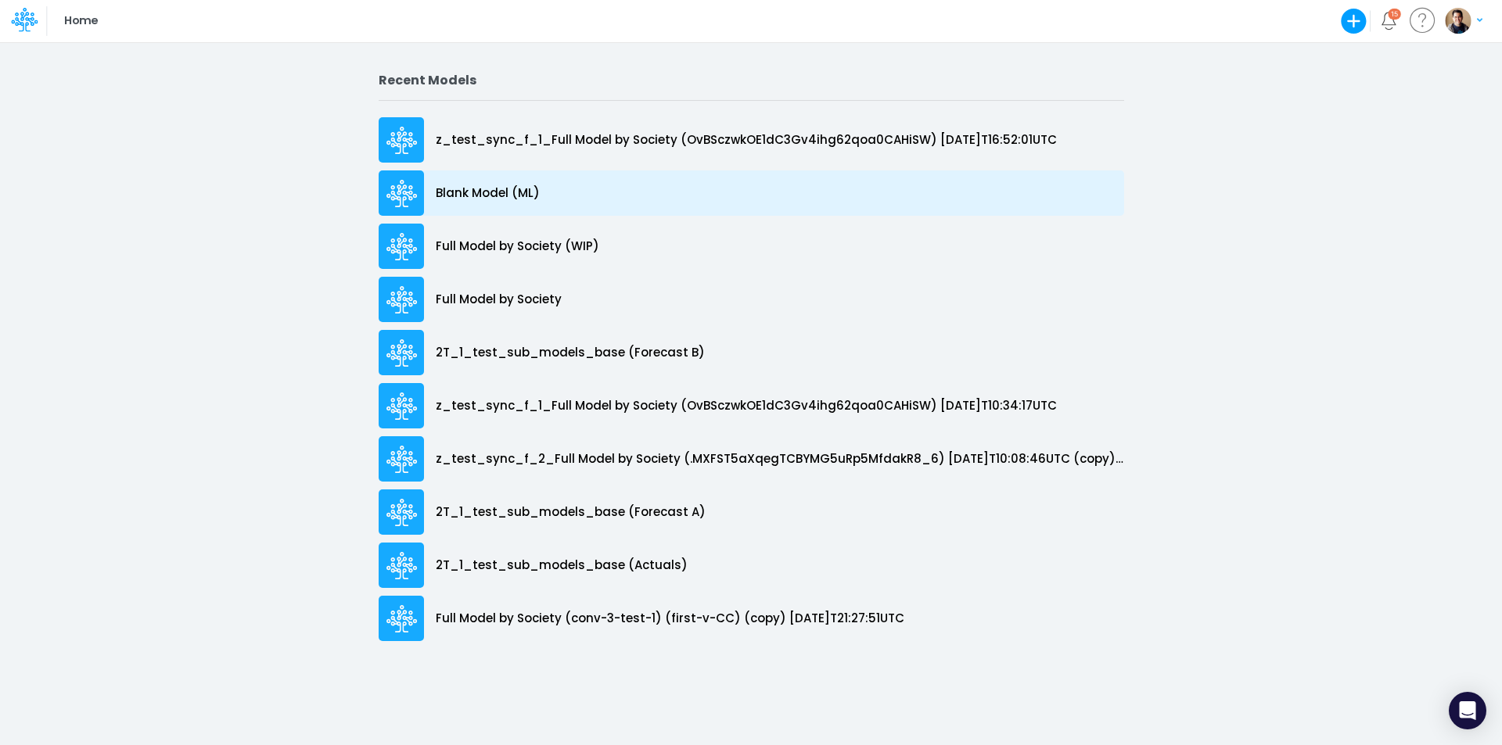
click at [508, 193] on p "Blank Model (ML)" at bounding box center [488, 194] width 104 height 18
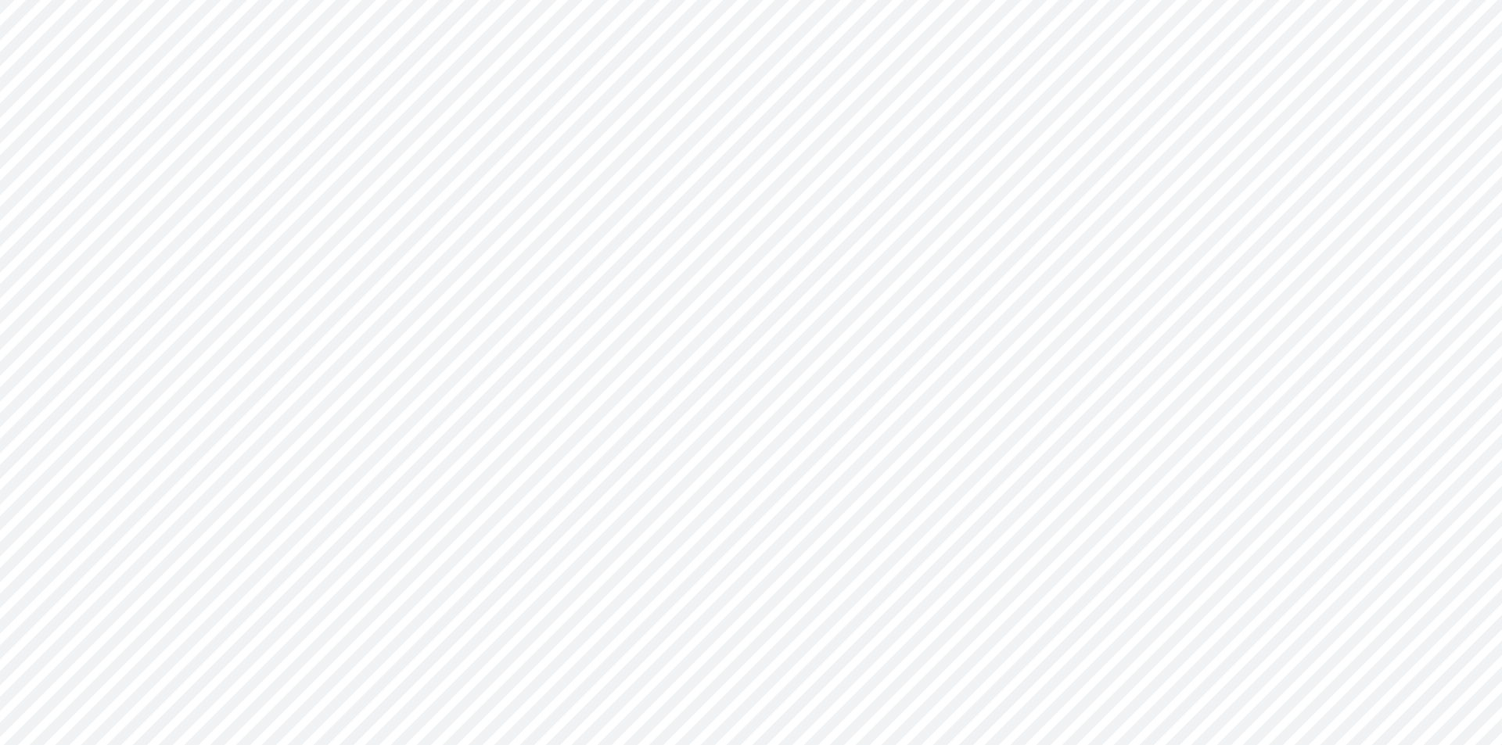
type input "0"
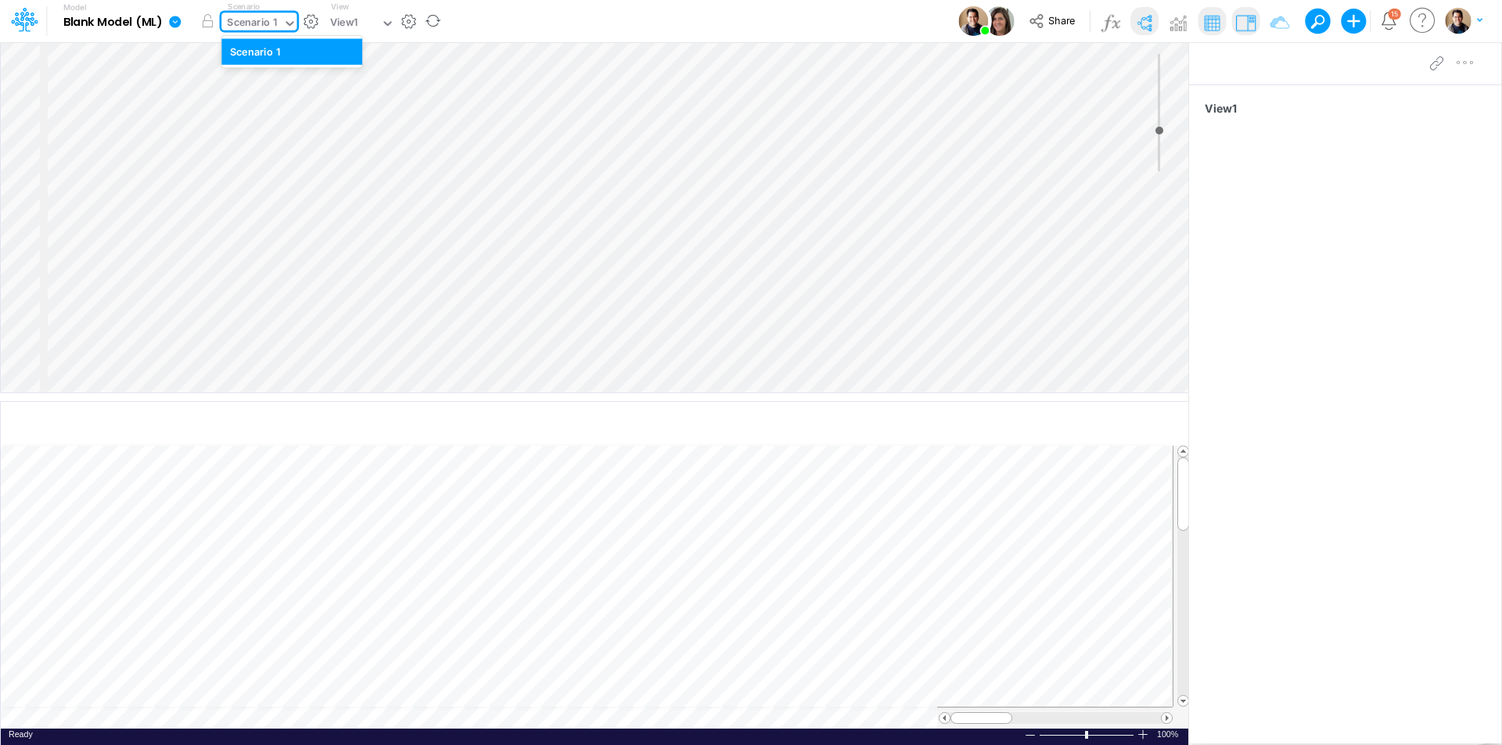
click at [275, 22] on div "Scenario 1" at bounding box center [252, 24] width 50 height 18
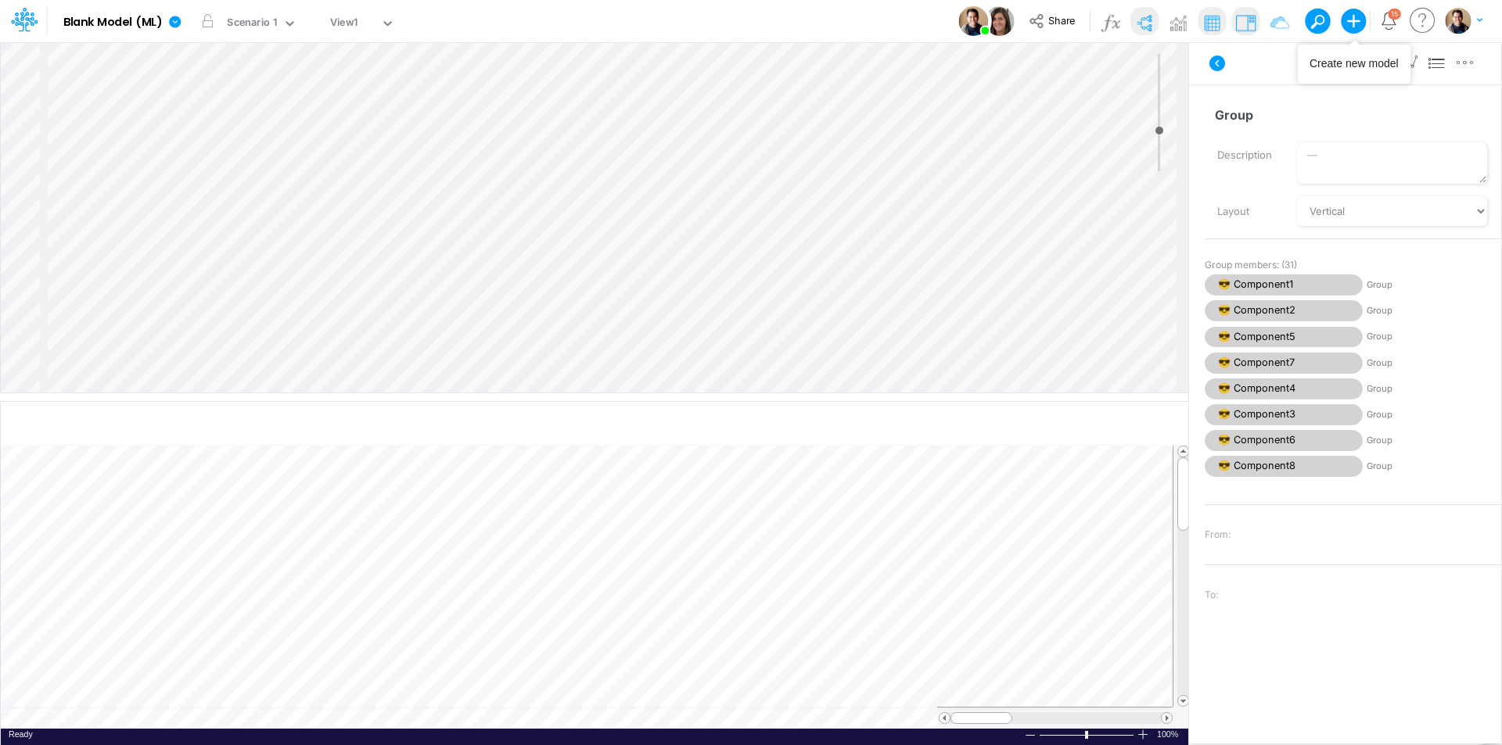
click at [1351, 20] on icon "button" at bounding box center [1354, 22] width 26 height 26
click at [1255, 83] on button "Blank Model" at bounding box center [1272, 83] width 192 height 24
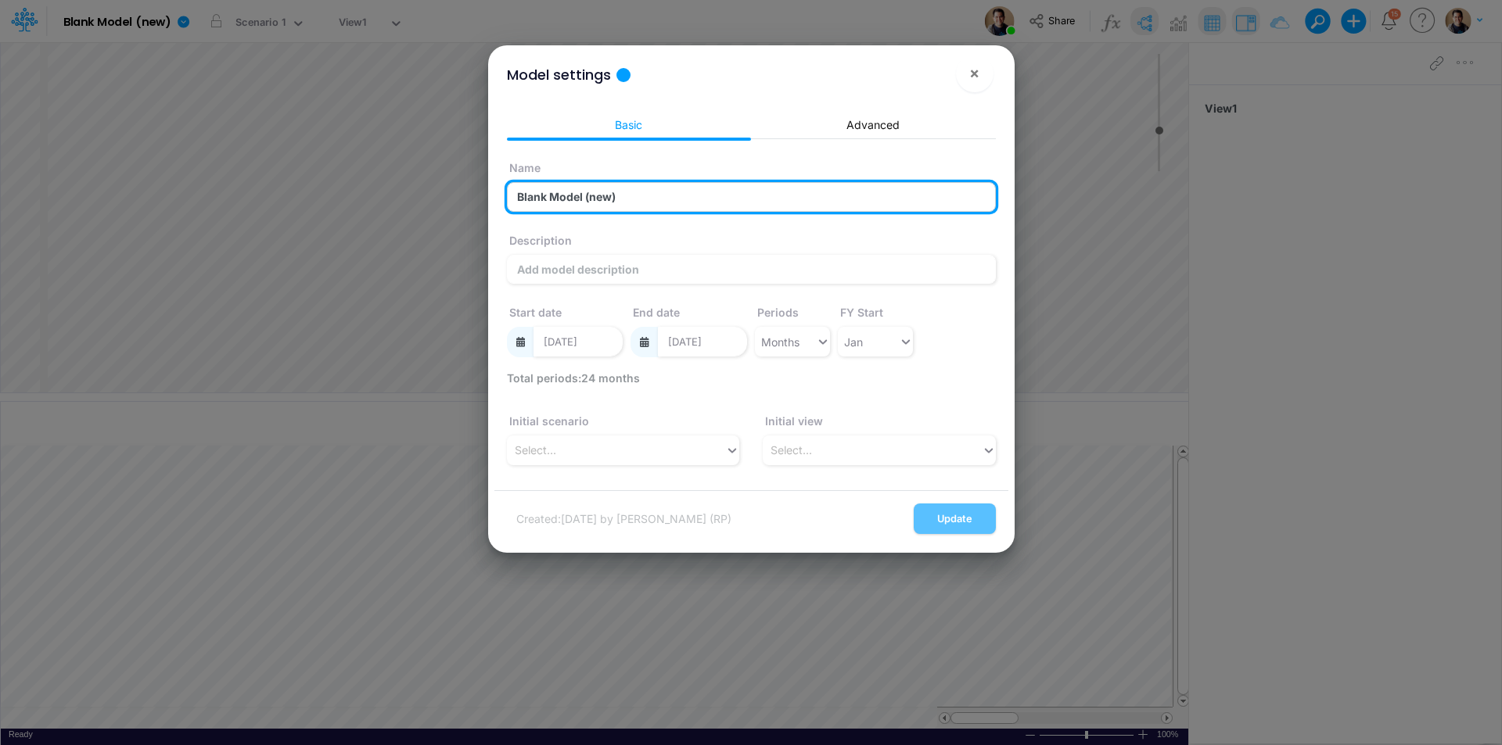
click at [598, 204] on input "Blank Model (new)" at bounding box center [751, 197] width 489 height 30
paste input "v3246"
type input "Blank Model (3246)"
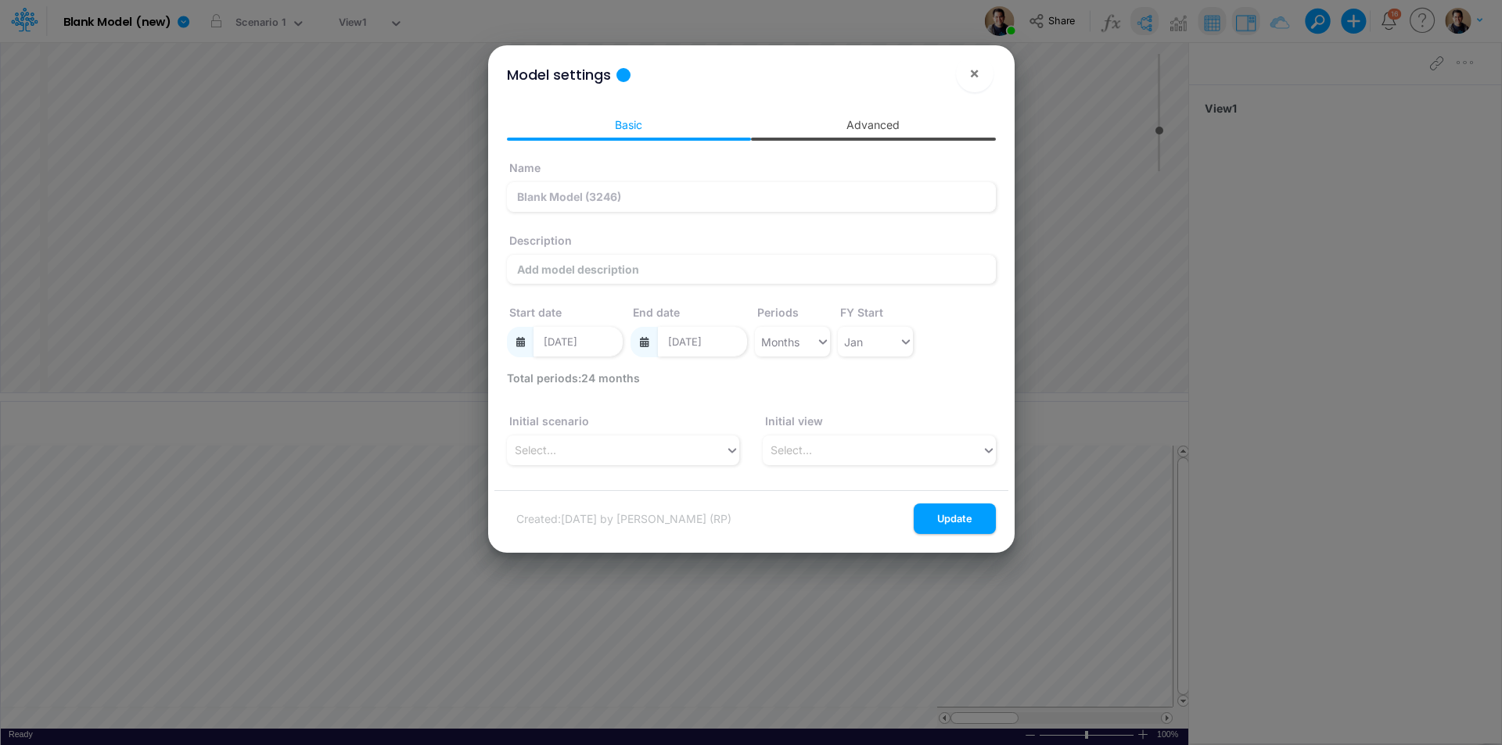
click at [842, 116] on link "Advanced" at bounding box center [873, 124] width 245 height 29
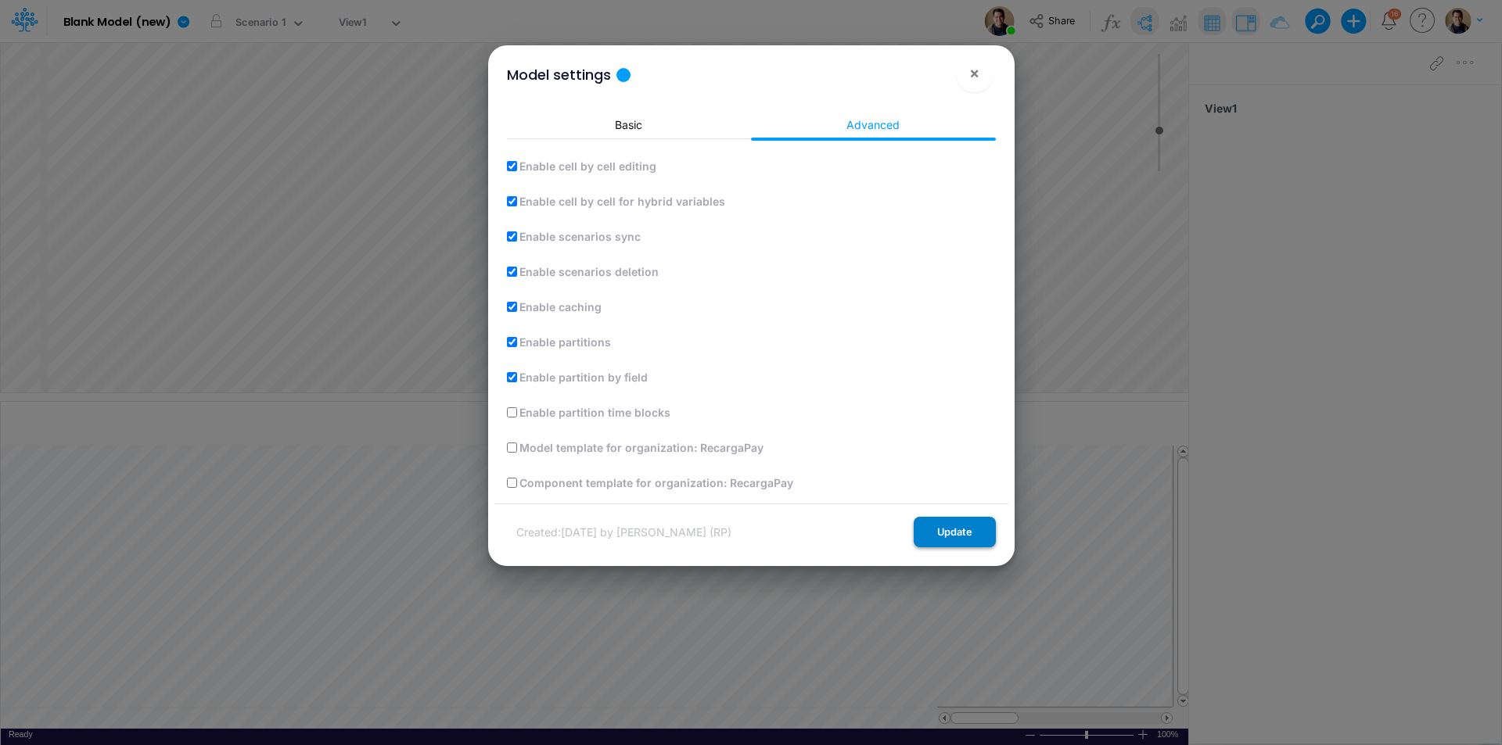
click at [970, 538] on button "Update" at bounding box center [955, 532] width 82 height 31
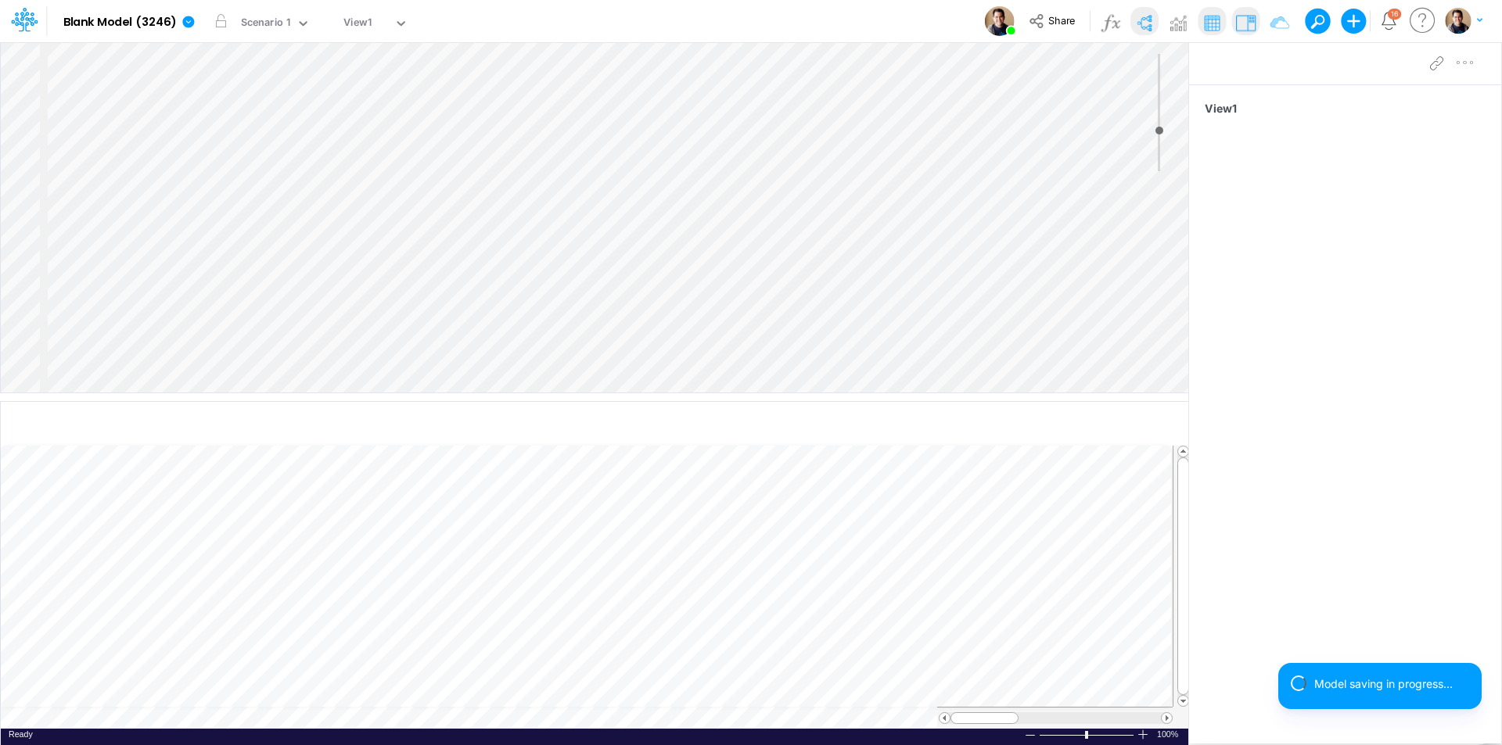
click at [118, 117] on div "Insert node Component Variable Constant Group Addition Subtraction Multiplicati…" at bounding box center [594, 217] width 1187 height 350
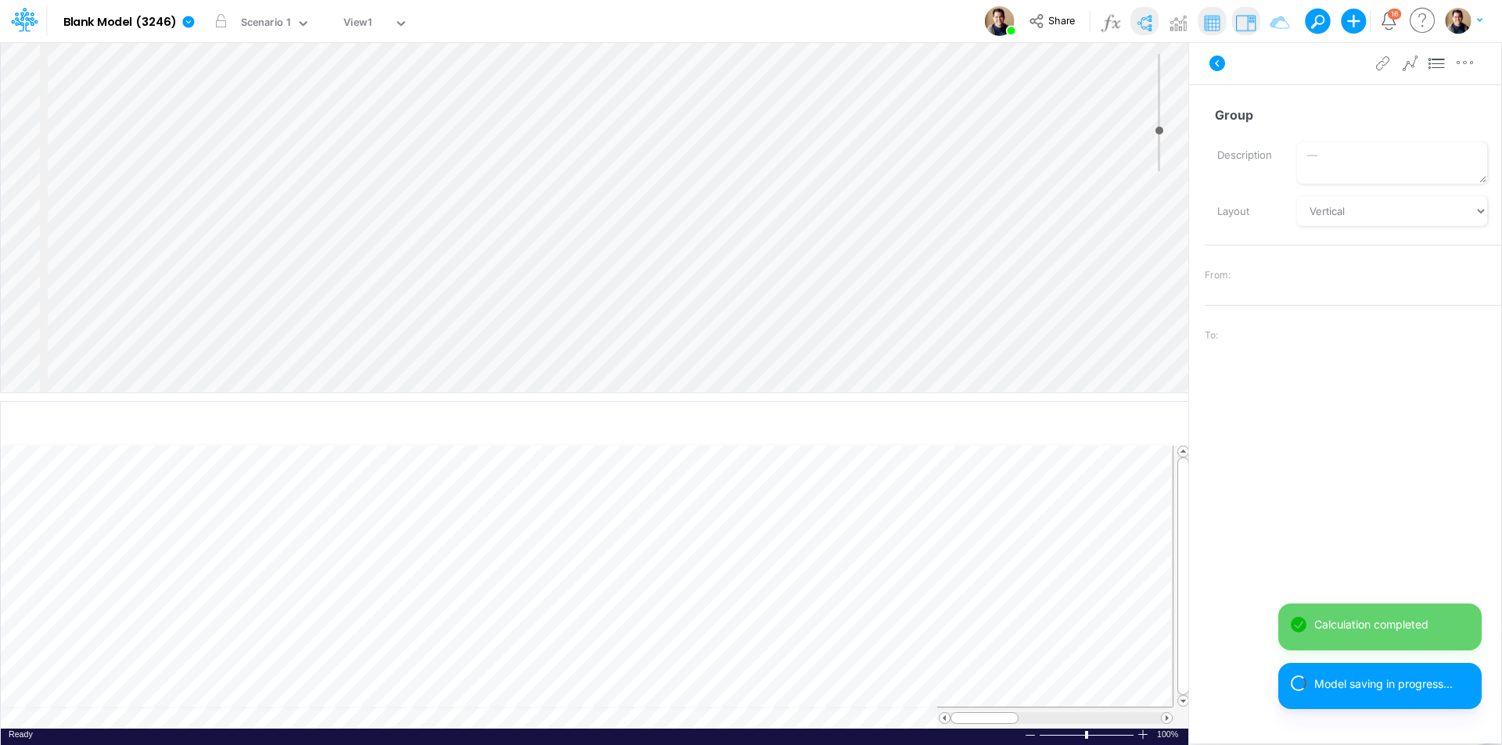
click at [92, 70] on div "Insert node Component Variable Constant Group Addition Subtraction Multiplicati…" at bounding box center [594, 217] width 1187 height 350
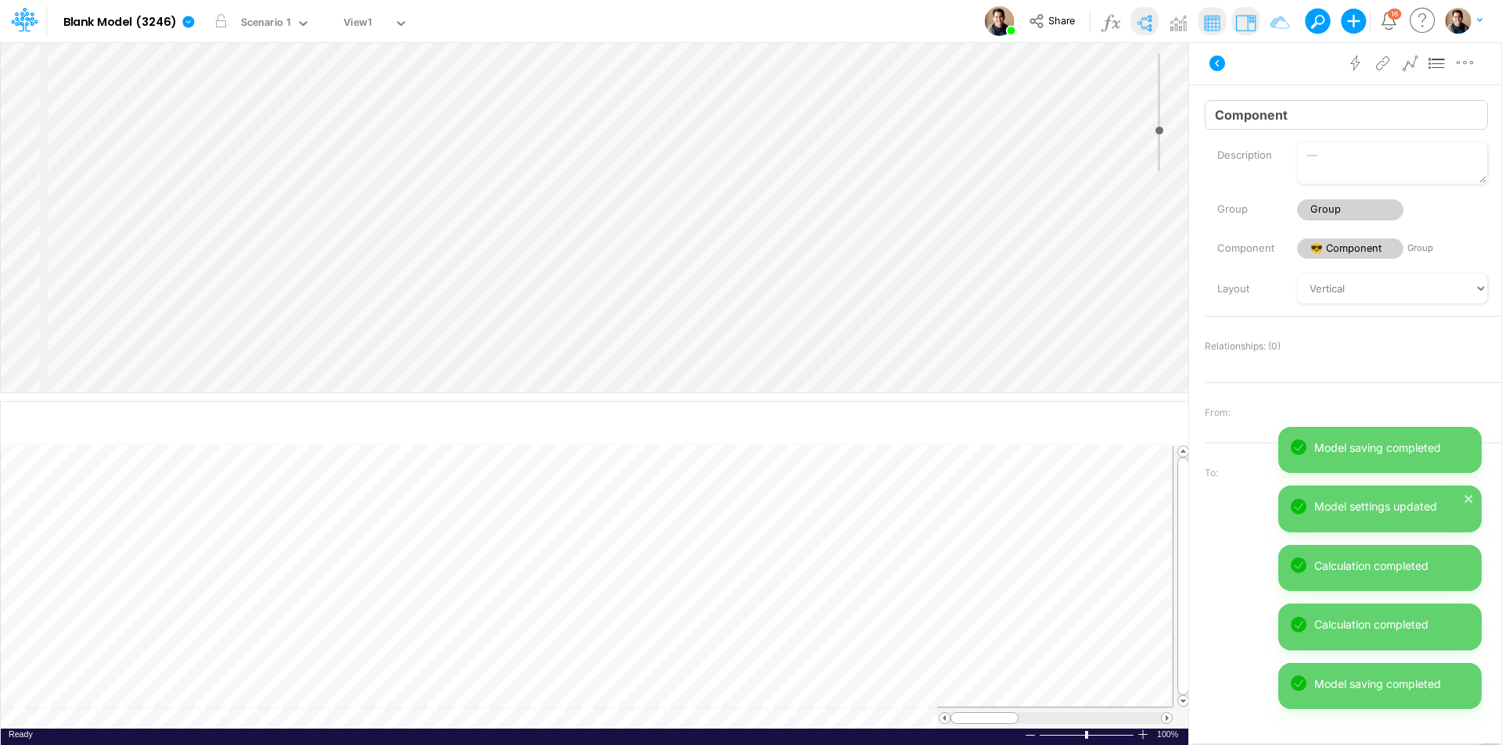
click at [1359, 118] on input "Component" at bounding box center [1345, 115] width 283 height 30
type input "Component1"
click at [144, 99] on div "Insert node Variable Constant Group Addition Subtraction Multiplication Divisio…" at bounding box center [594, 217] width 1187 height 350
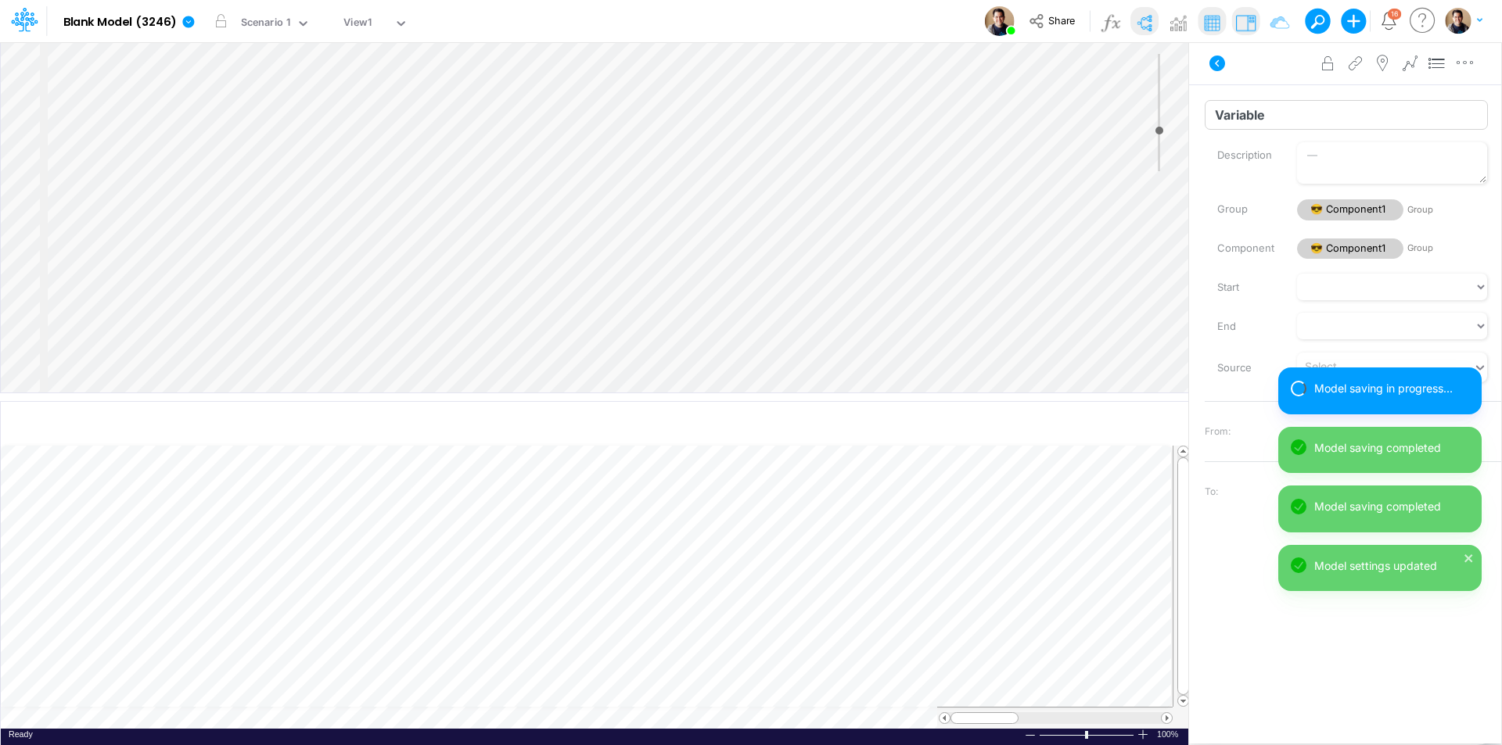
click at [1372, 111] on input "Variable" at bounding box center [1345, 115] width 283 height 30
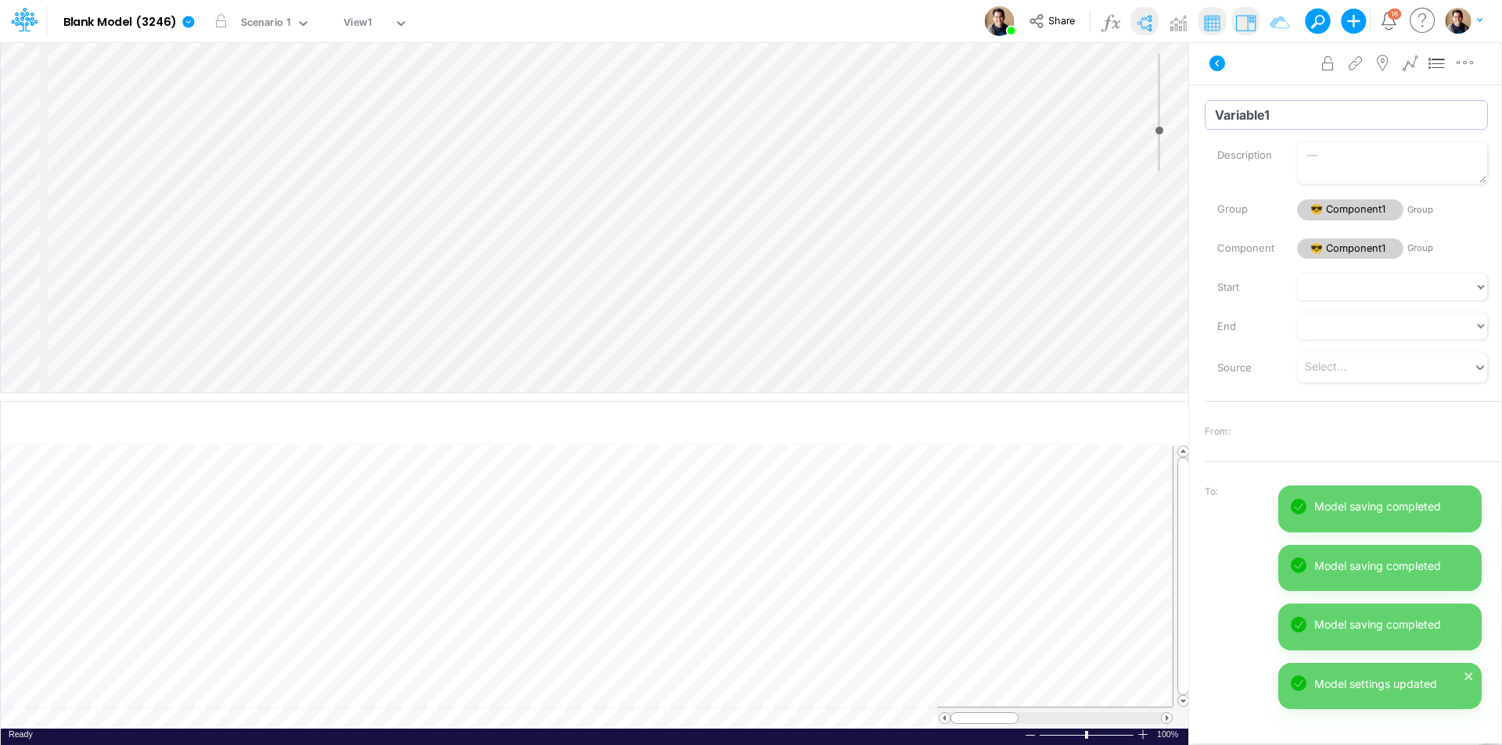
type input "Variable1"
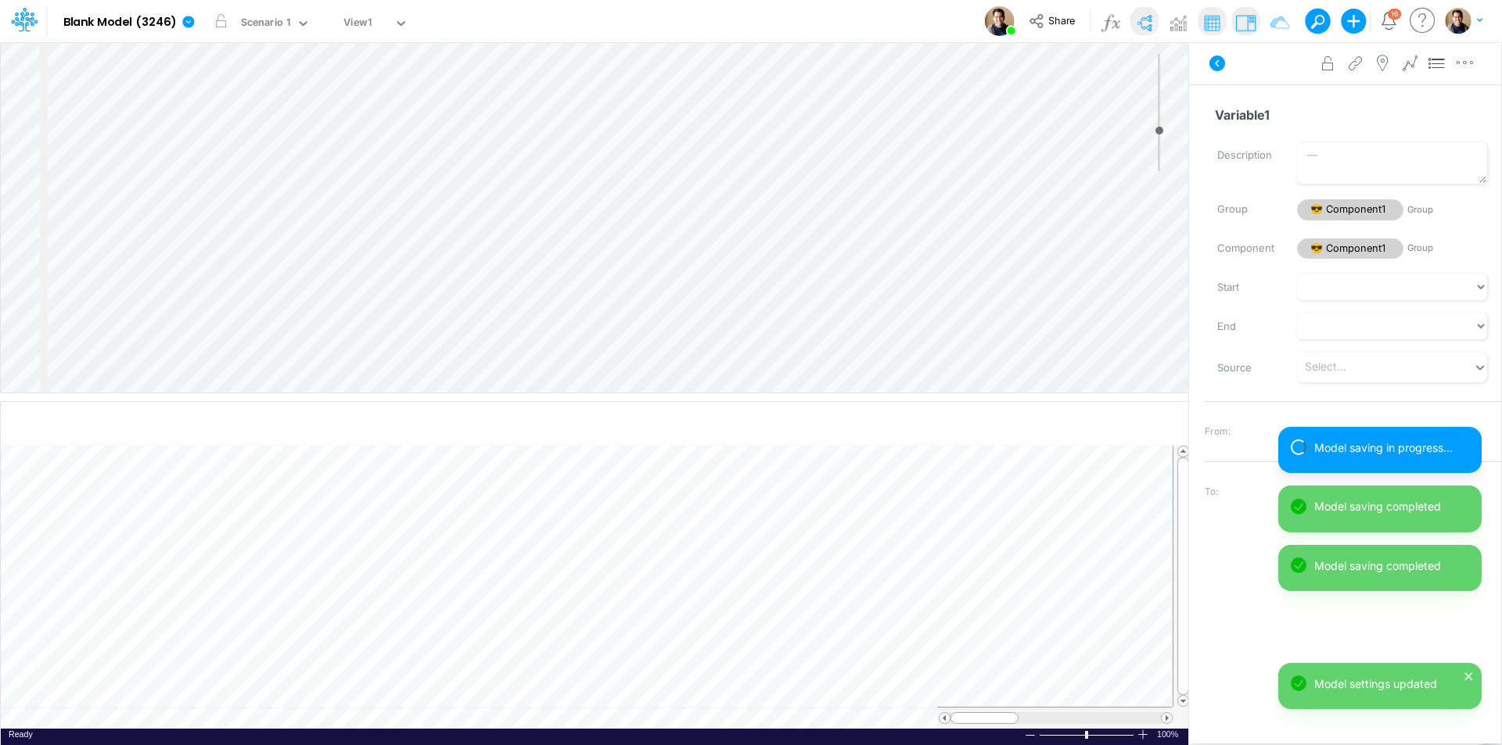
click at [169, 117] on div "Insert child node Variable Constant Group Addition Subtraction Multiplication D…" at bounding box center [594, 217] width 1187 height 350
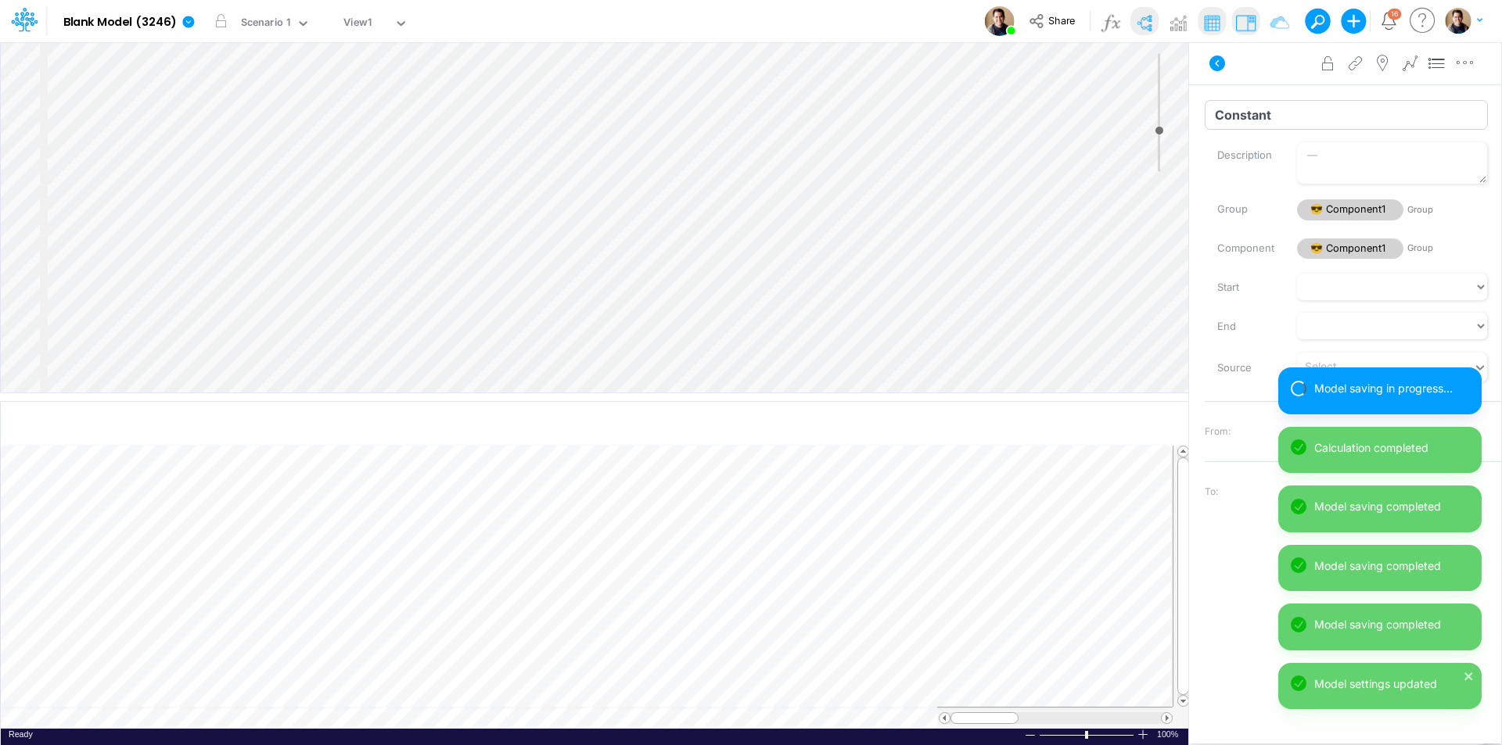
click at [1341, 116] on input "Constant" at bounding box center [1345, 115] width 283 height 30
type input "Constant1"
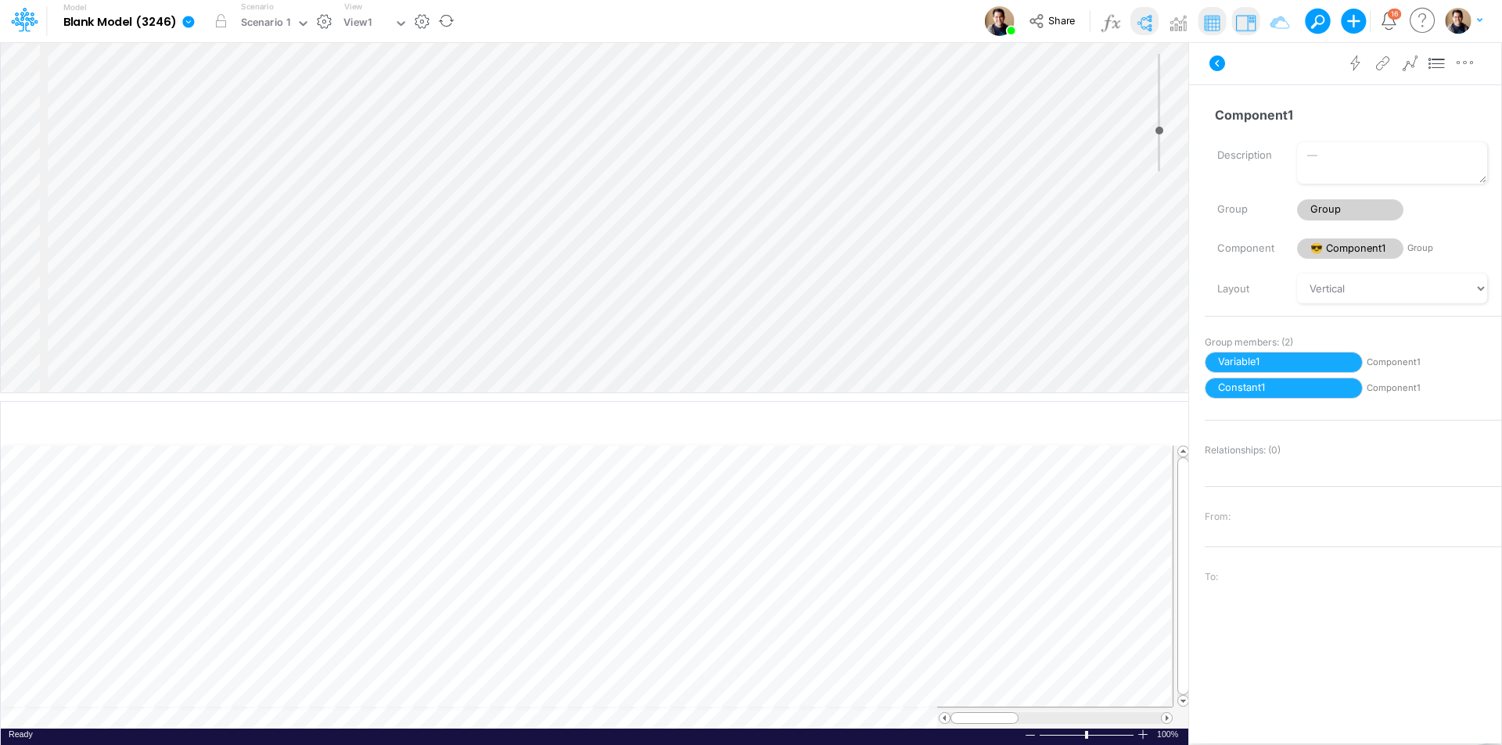
click at [191, 25] on icon at bounding box center [188, 22] width 12 height 12
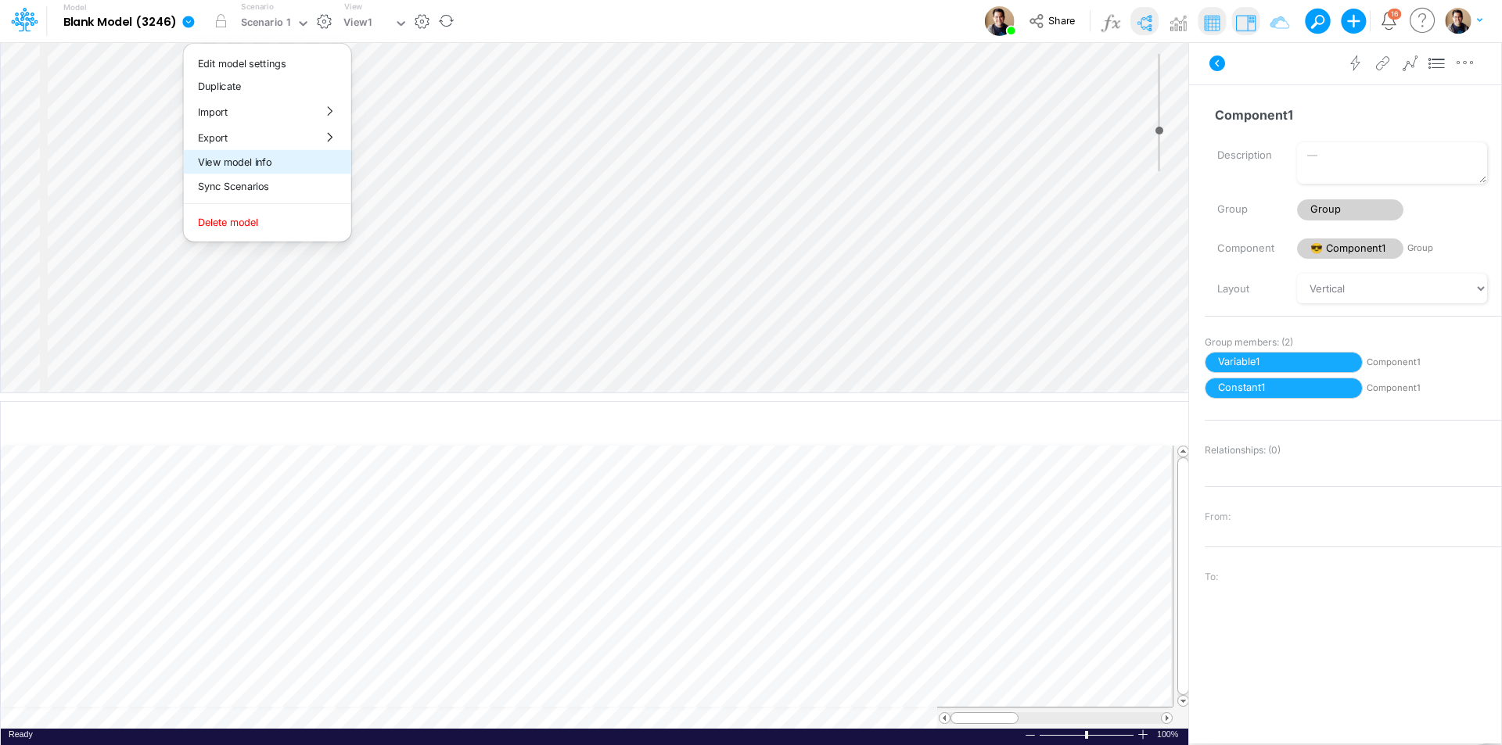
click at [288, 164] on button "View model info" at bounding box center [267, 162] width 167 height 24
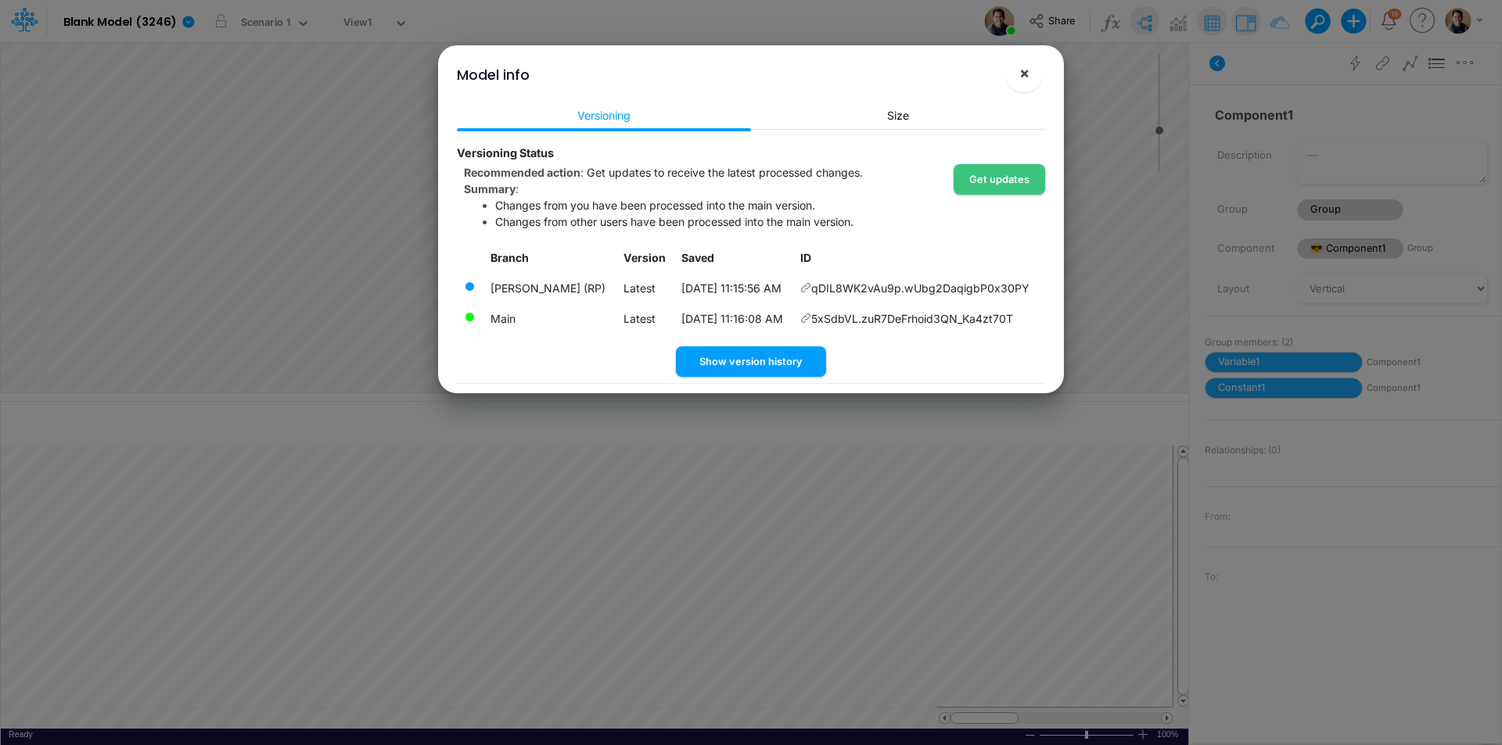
click at [1019, 73] on span "×" at bounding box center [1024, 72] width 10 height 19
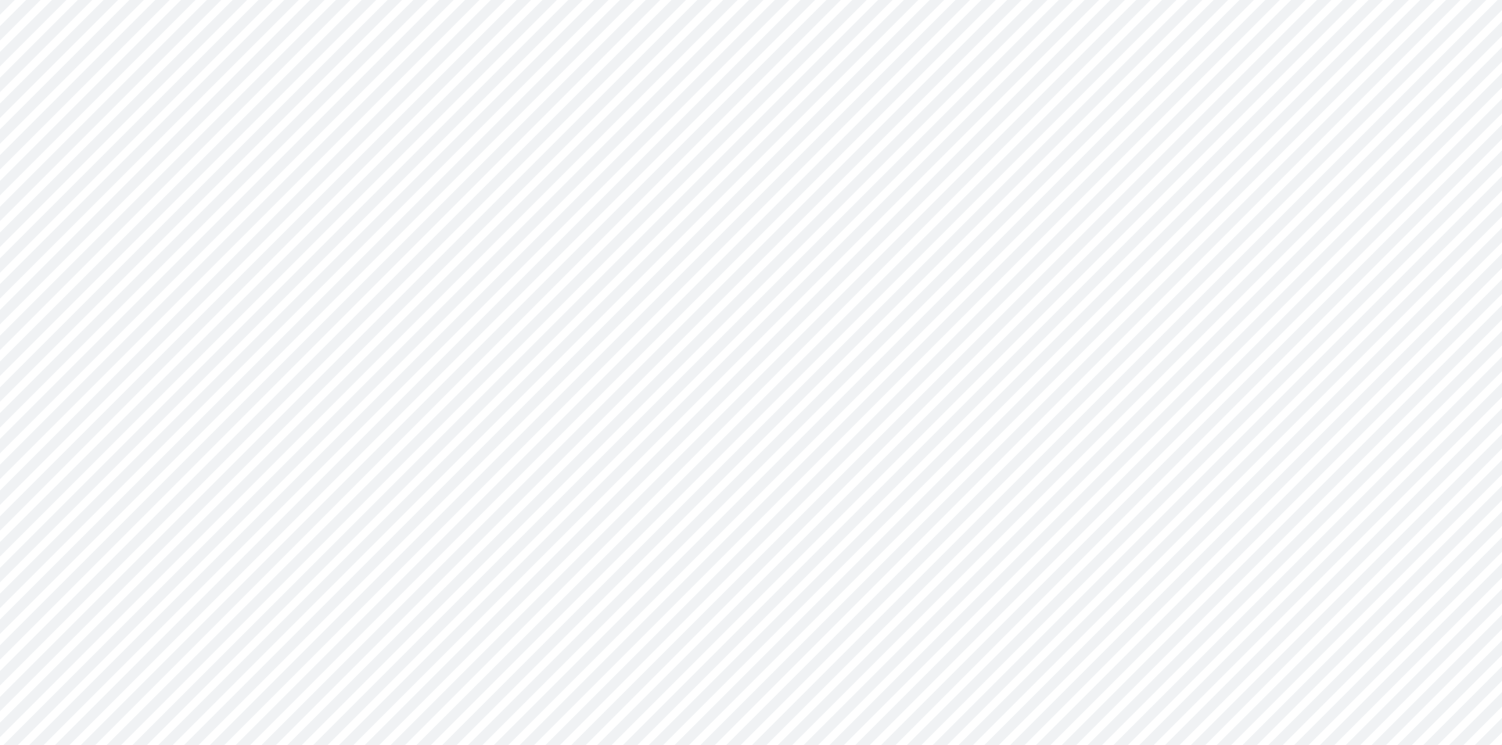
type input "0"
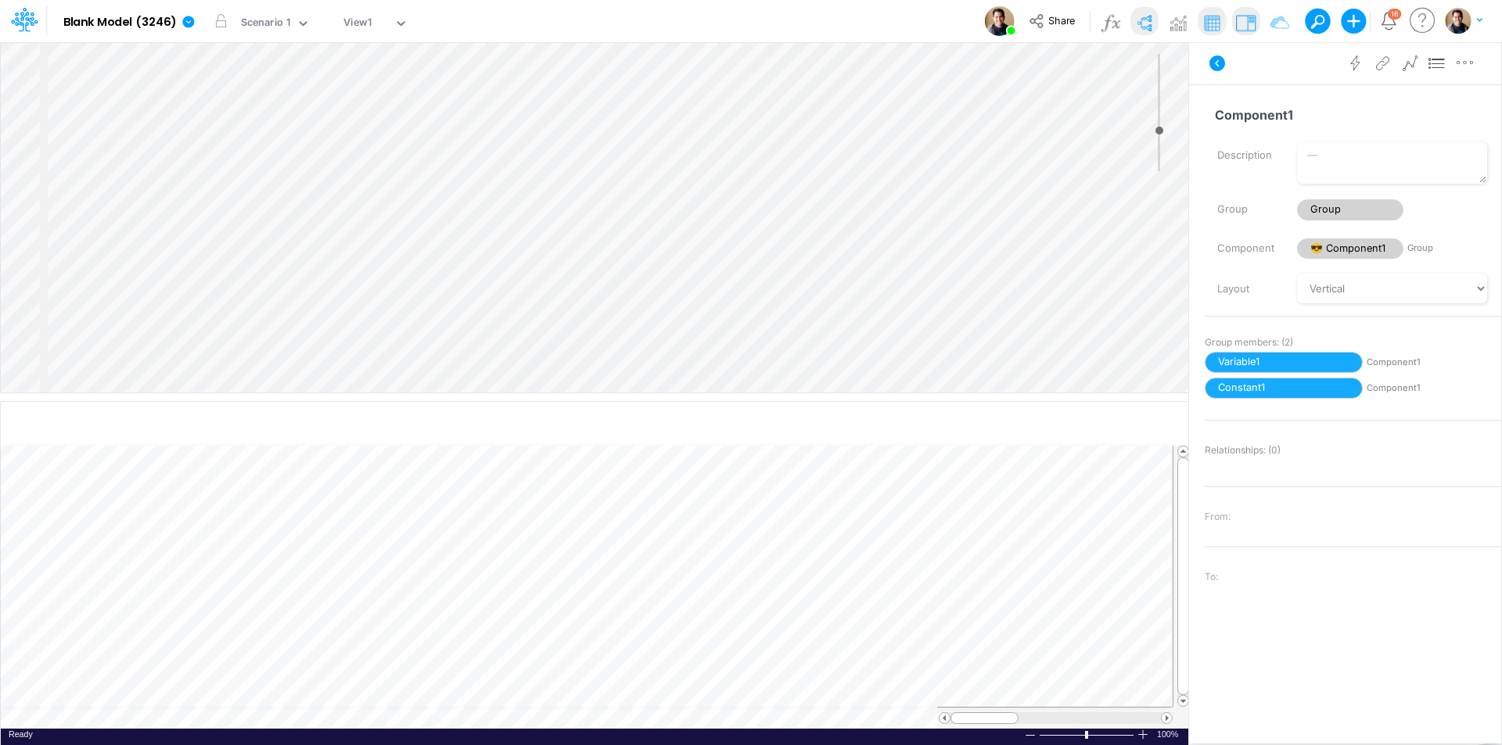
click at [168, 127] on div "Insert node Variable Constant Group Addition Subtraction Multiplication Divisio…" at bounding box center [594, 217] width 1187 height 350
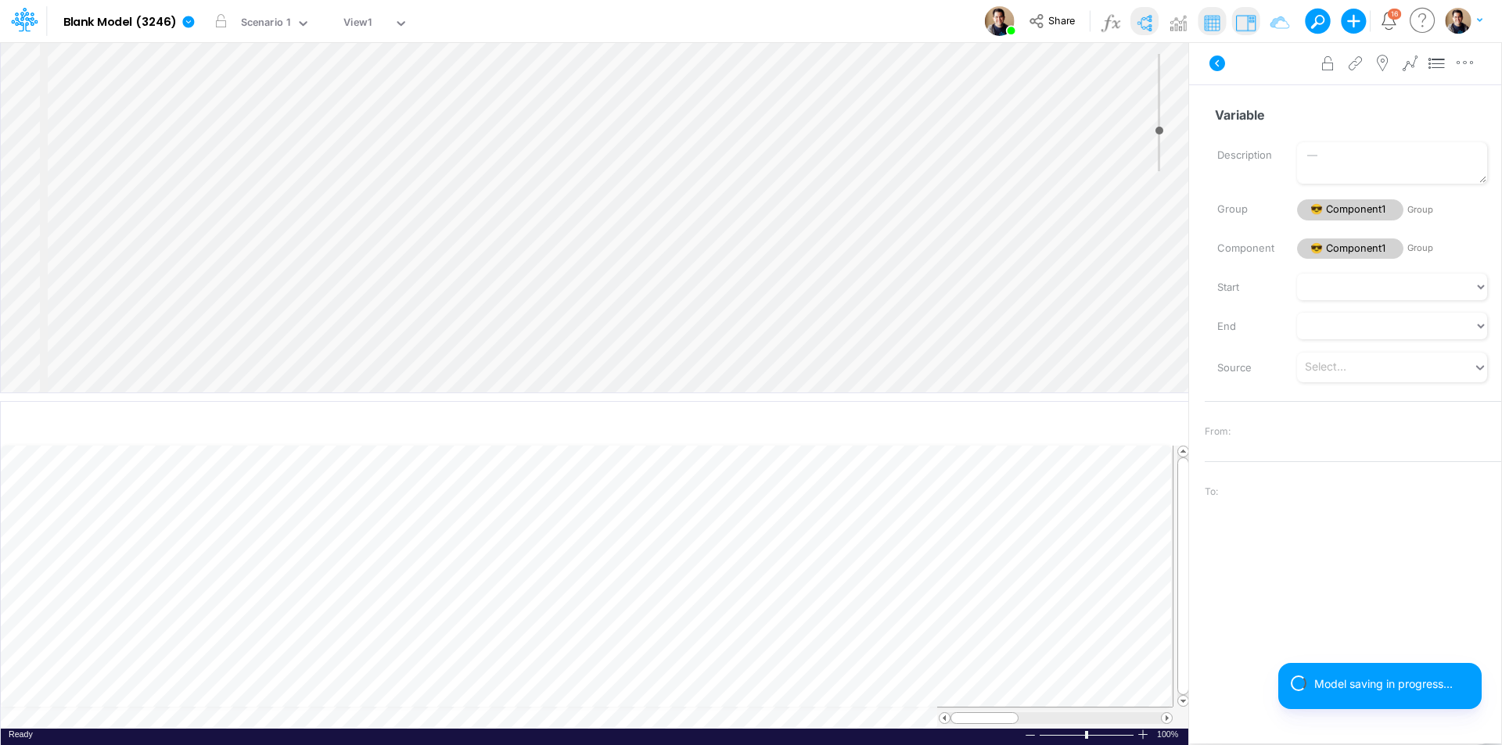
click at [117, 180] on div "Insert child node Variable Constant Group Addition Subtraction Multiplication D…" at bounding box center [594, 217] width 1187 height 350
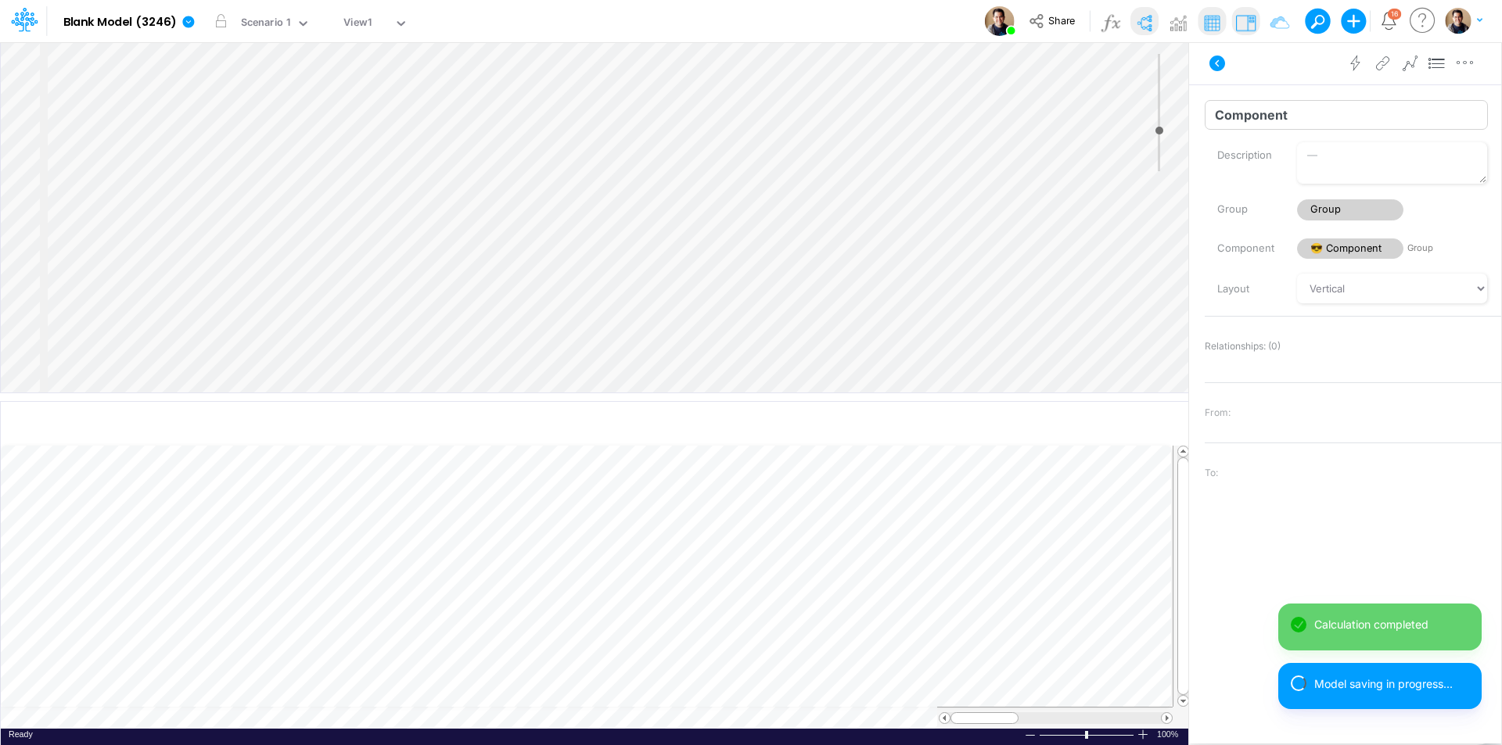
click at [1330, 122] on input "Component" at bounding box center [1345, 115] width 283 height 30
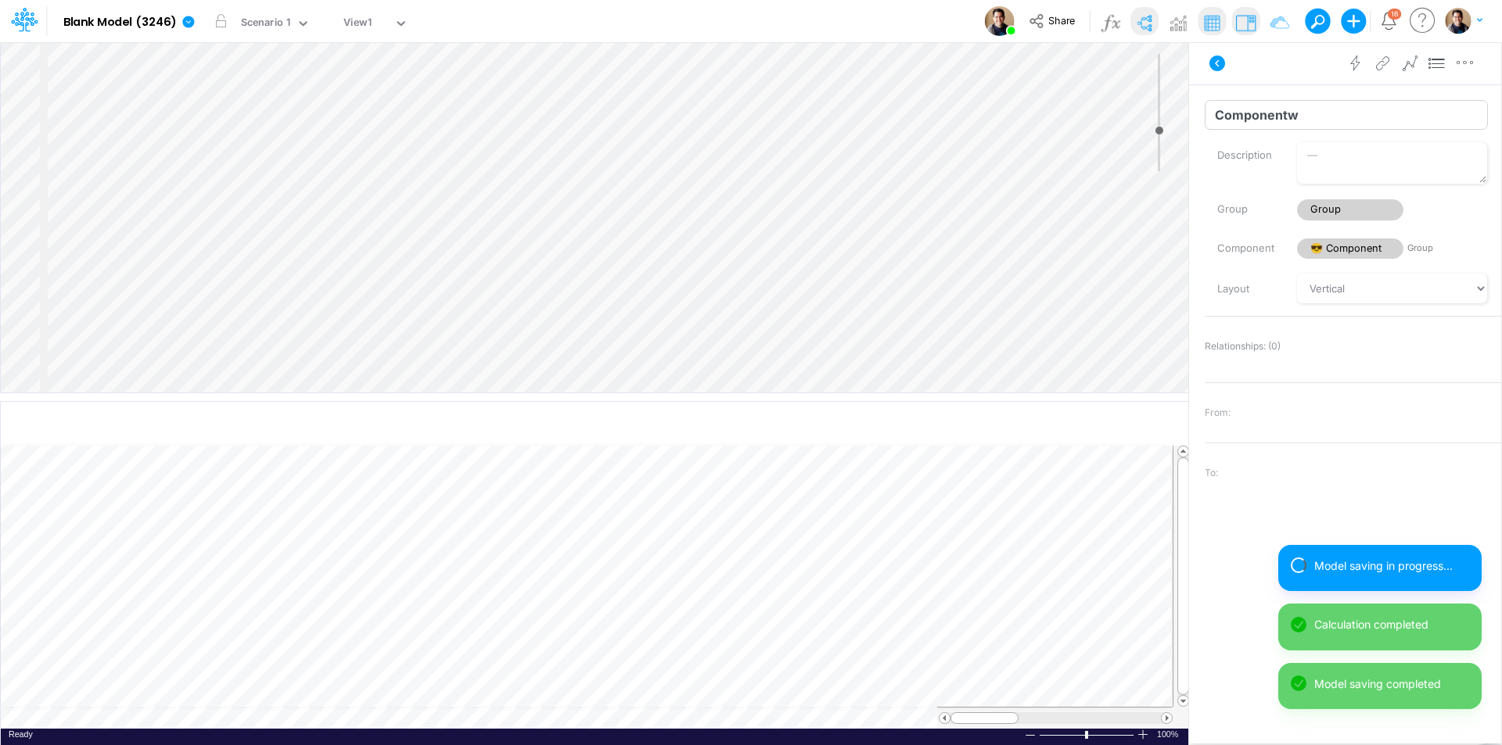
drag, startPoint x: 1336, startPoint y: 117, endPoint x: 1288, endPoint y: 111, distance: 48.0
click at [1288, 111] on input "Componentw" at bounding box center [1345, 115] width 283 height 30
type input "Component2"
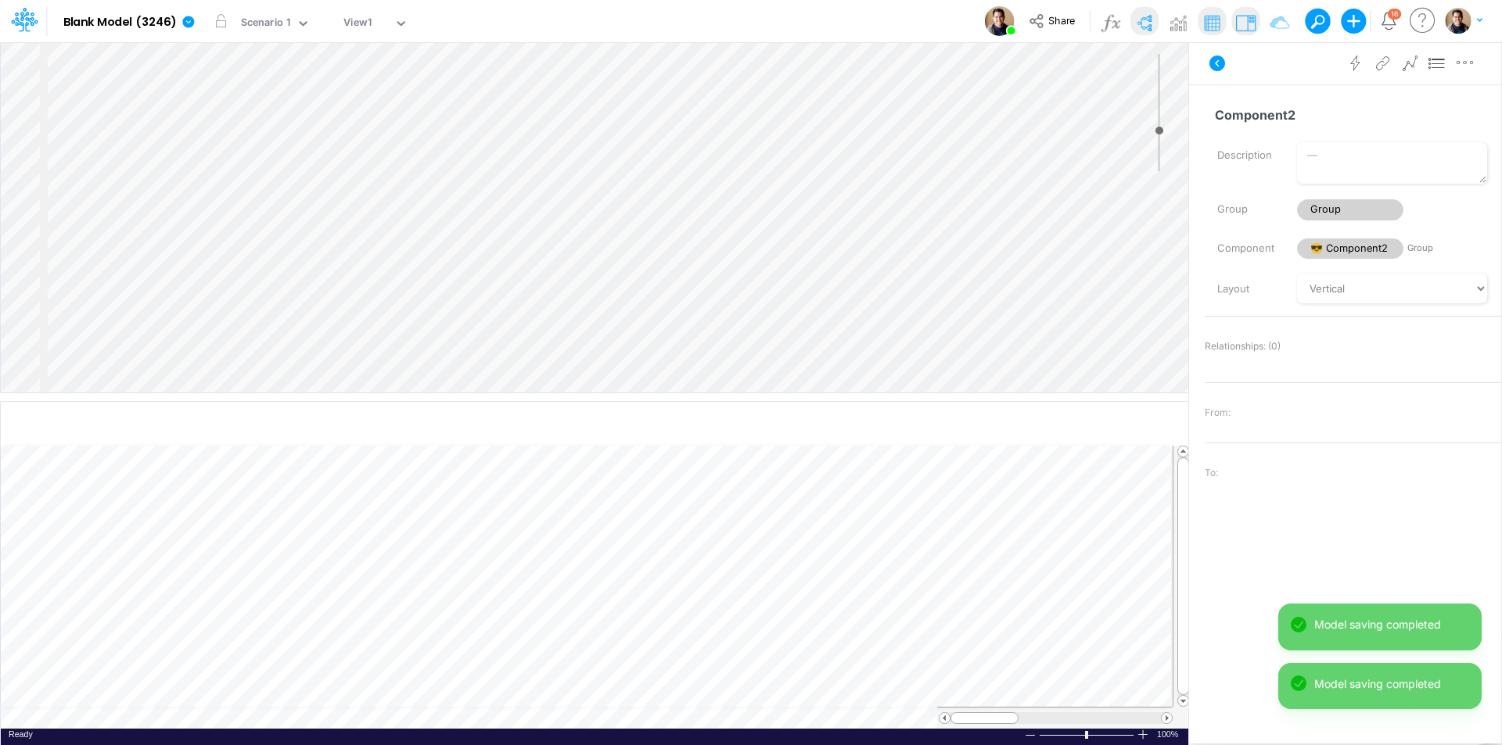
click at [133, 200] on div "Insert node Variable Constant Group Addition Subtraction Multiplication Divisio…" at bounding box center [594, 217] width 1187 height 350
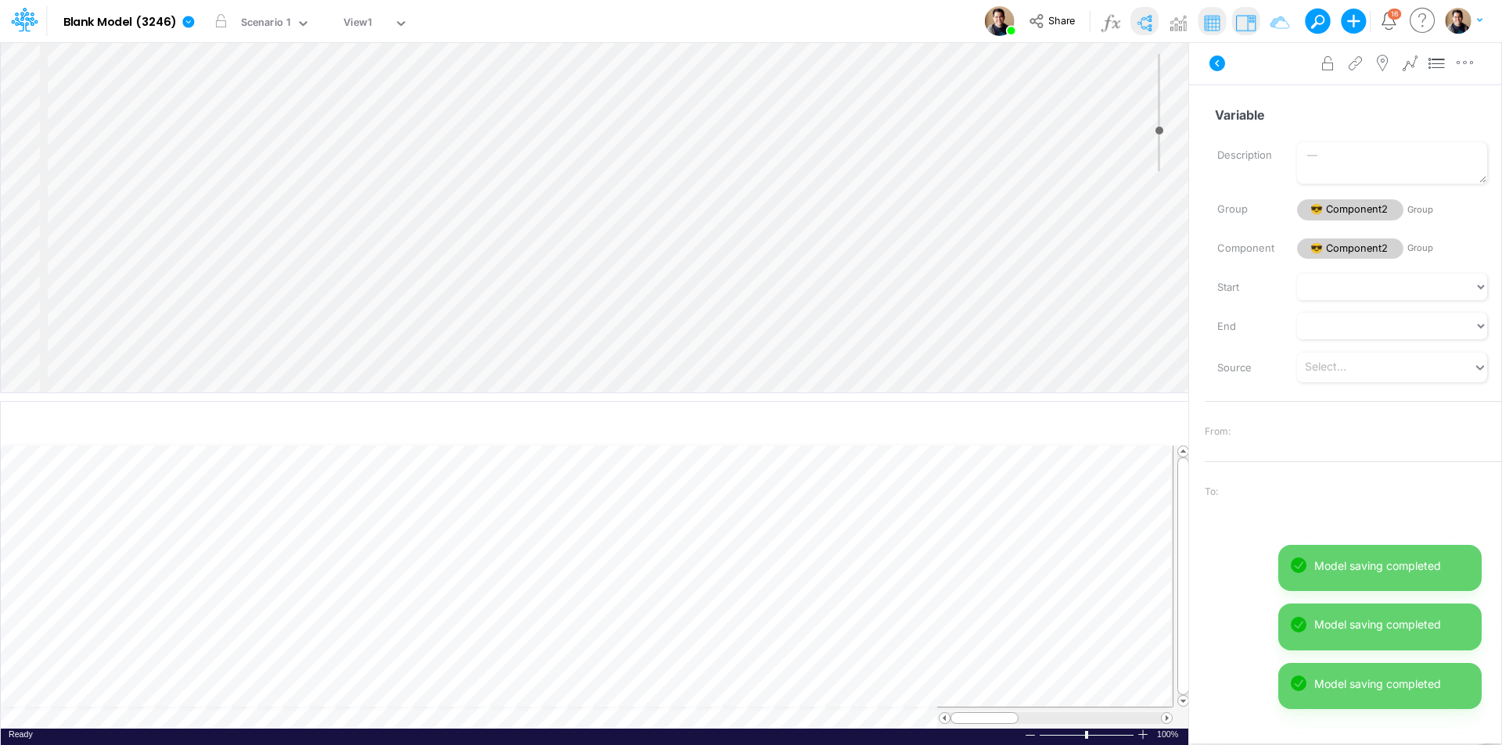
click at [164, 213] on div "Insert child node Variable Constant Group Addition Subtraction Multiplication D…" at bounding box center [594, 217] width 1187 height 350
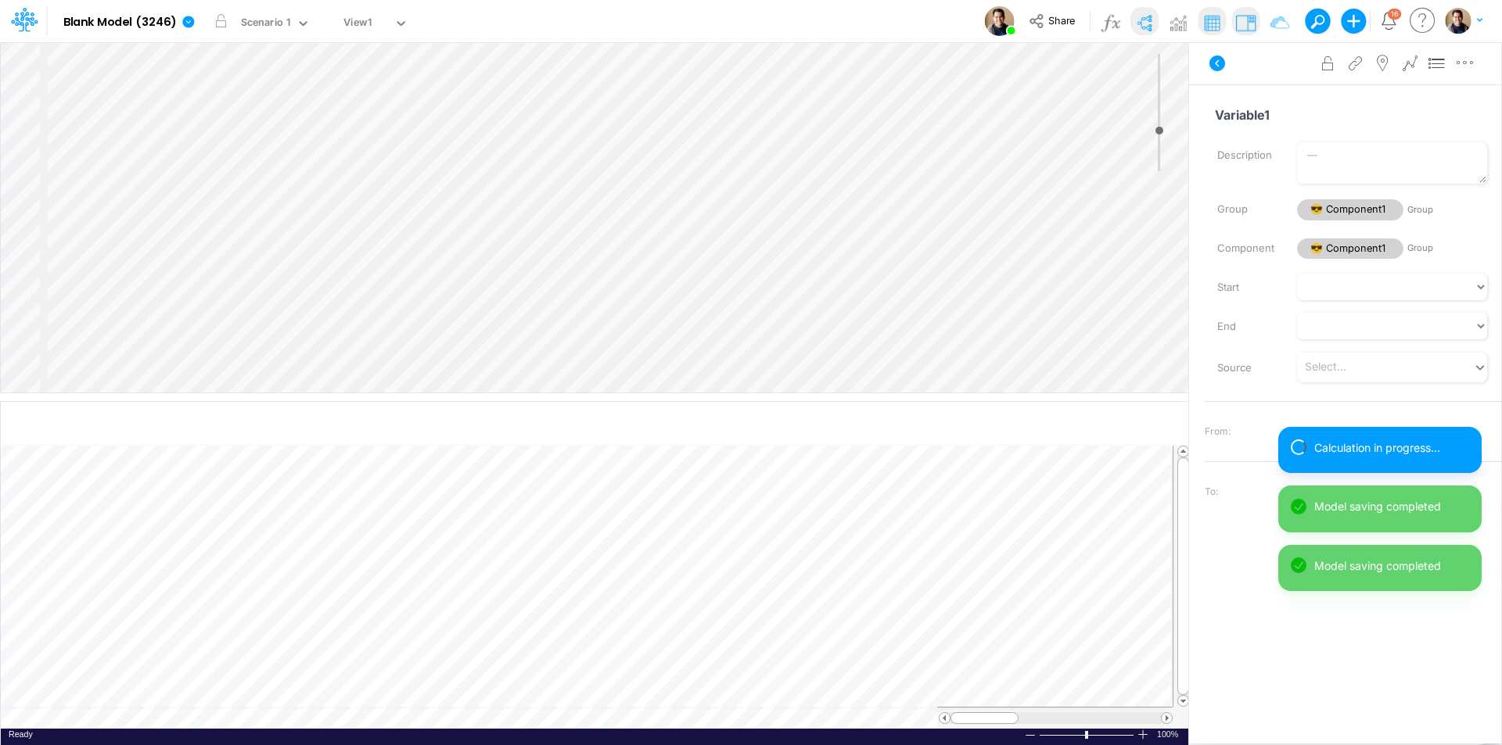
select select "1"
select select "Multiply"
select select "Add"
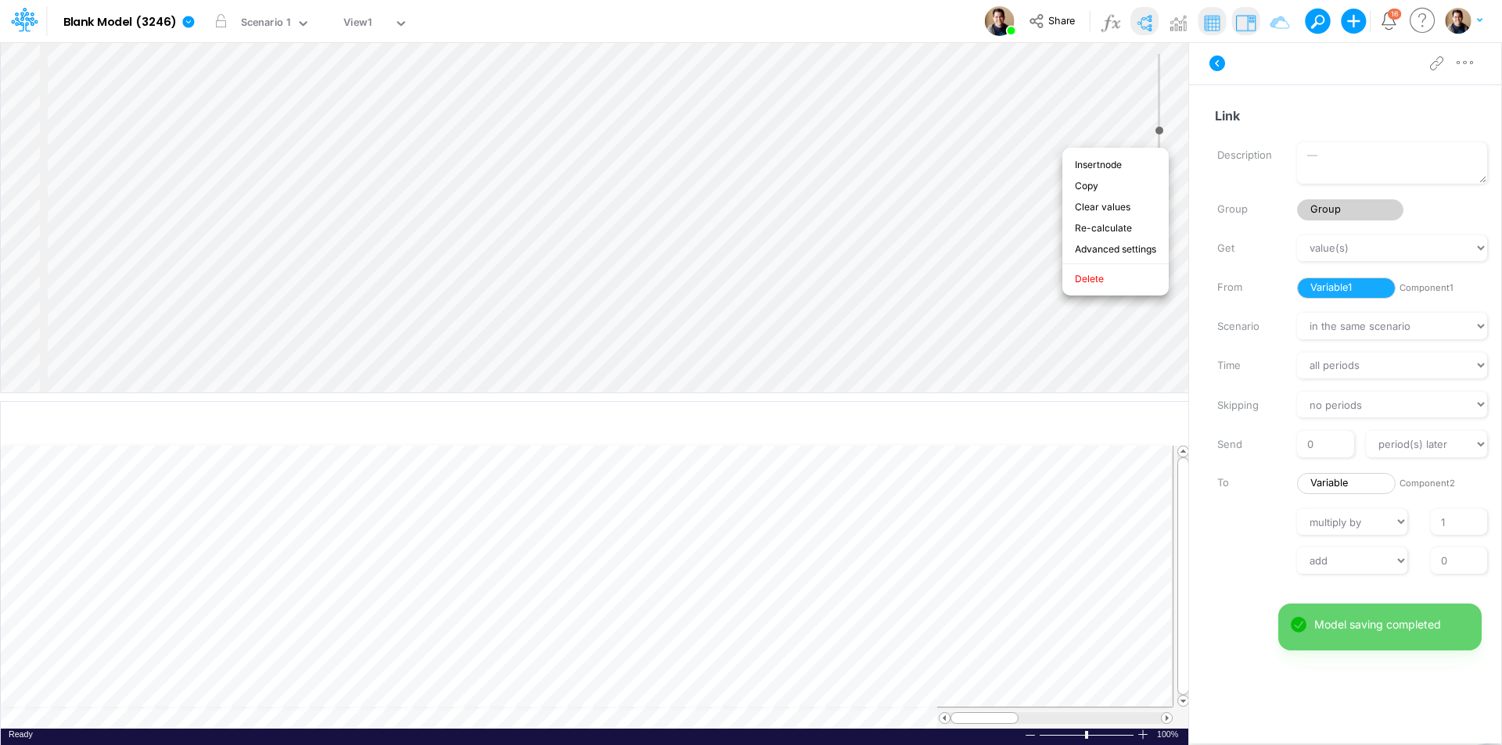
click at [871, 25] on div "Model Blank Model (3246) Edit model settings Duplicate Import QuickBooks QuickB…" at bounding box center [751, 21] width 1352 height 42
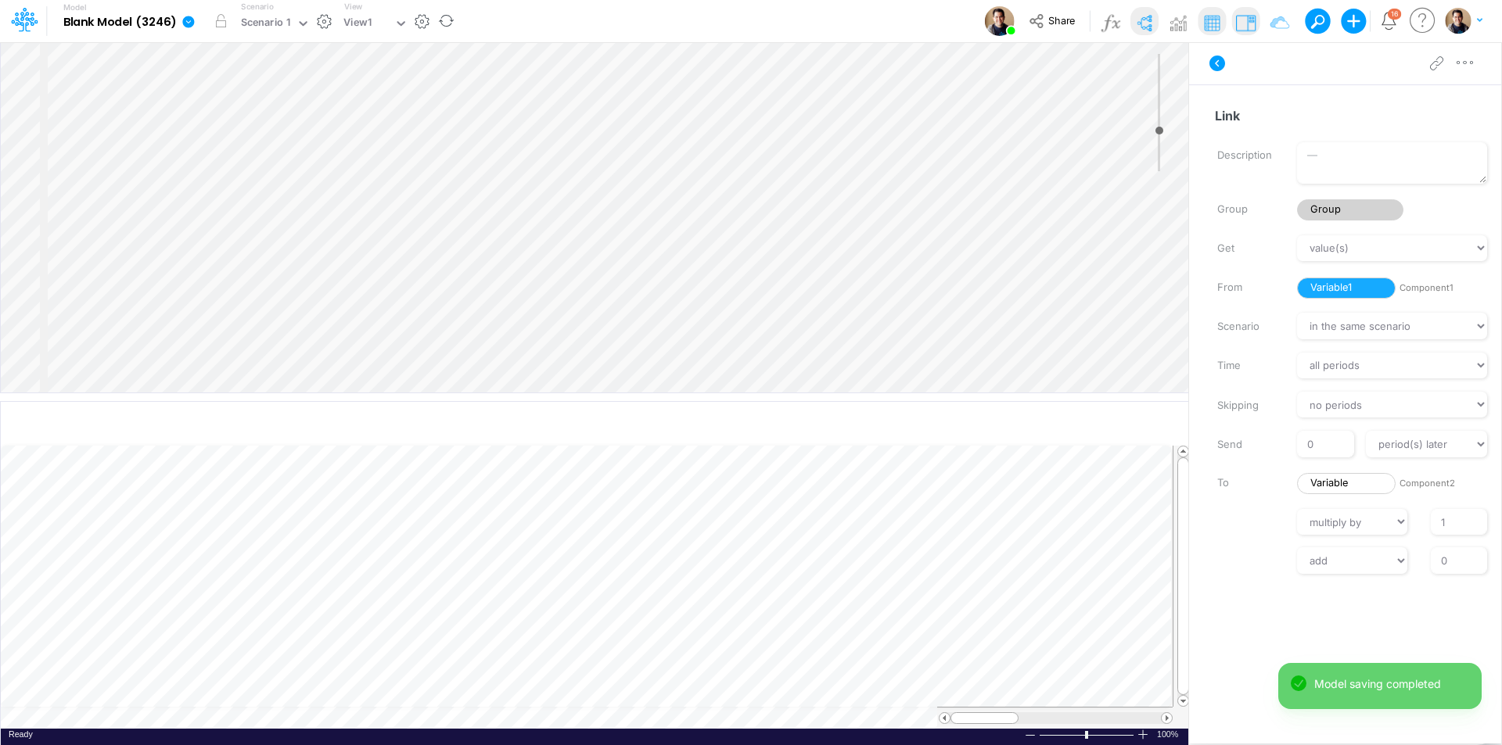
click at [191, 17] on icon at bounding box center [188, 22] width 12 height 12
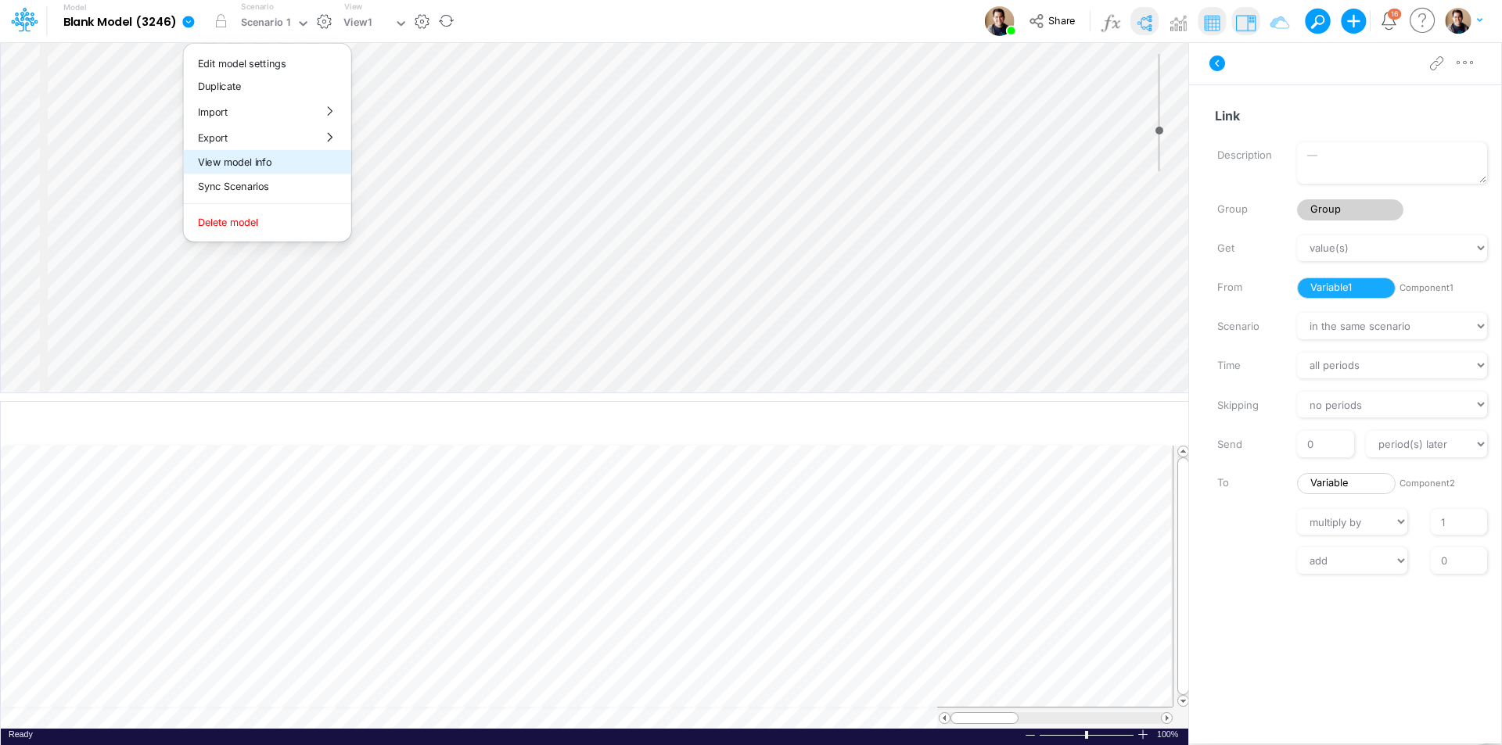
click at [256, 167] on button "View model info" at bounding box center [267, 162] width 167 height 24
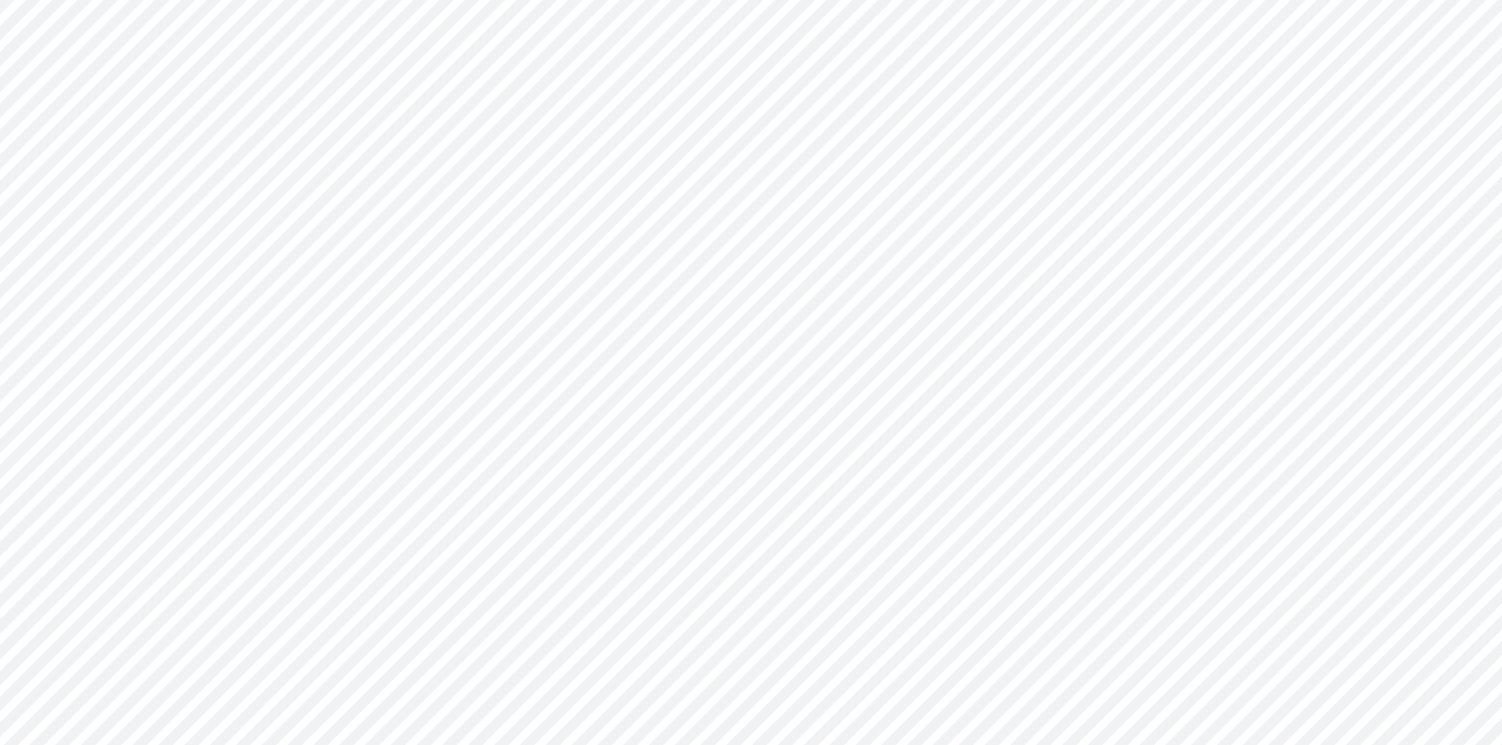
type input "0"
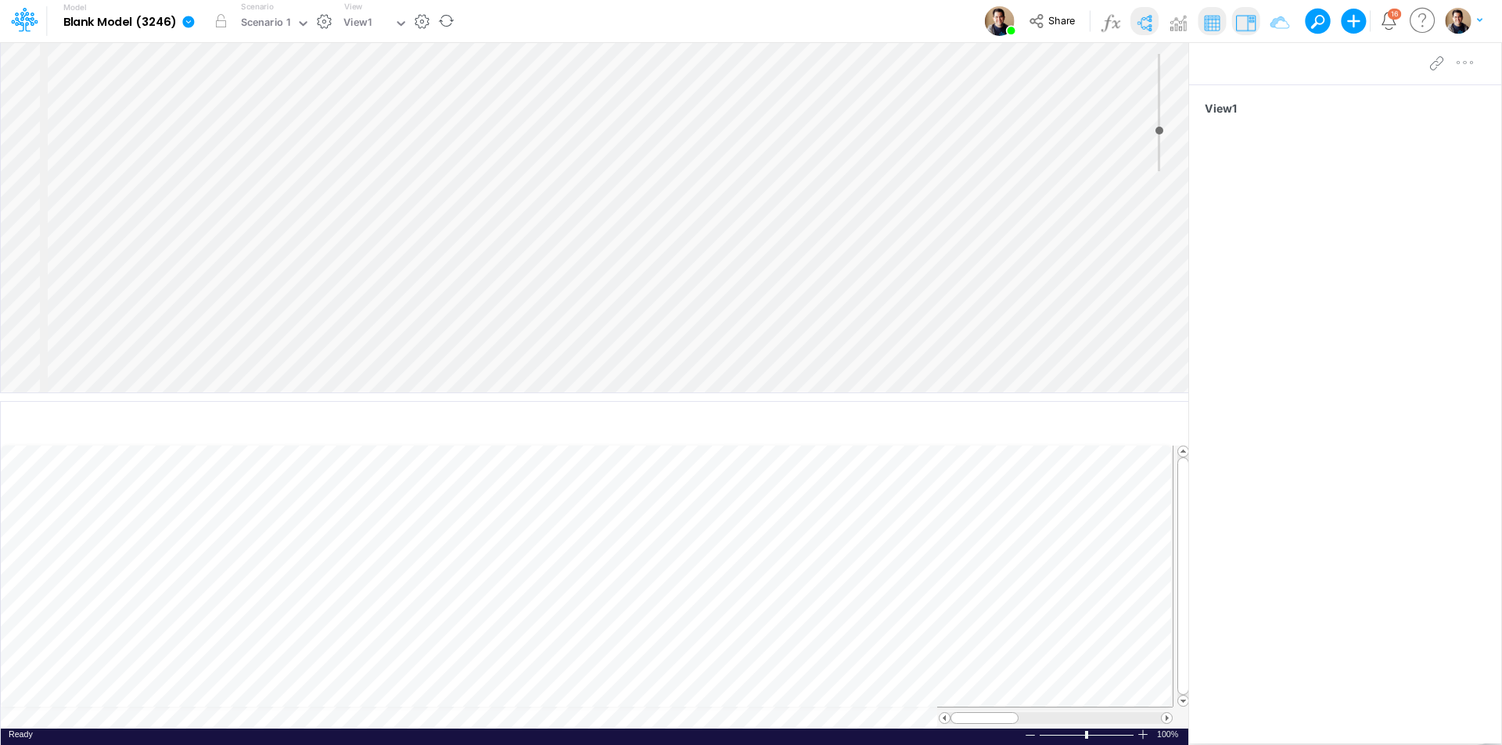
click at [193, 21] on icon at bounding box center [188, 22] width 12 height 12
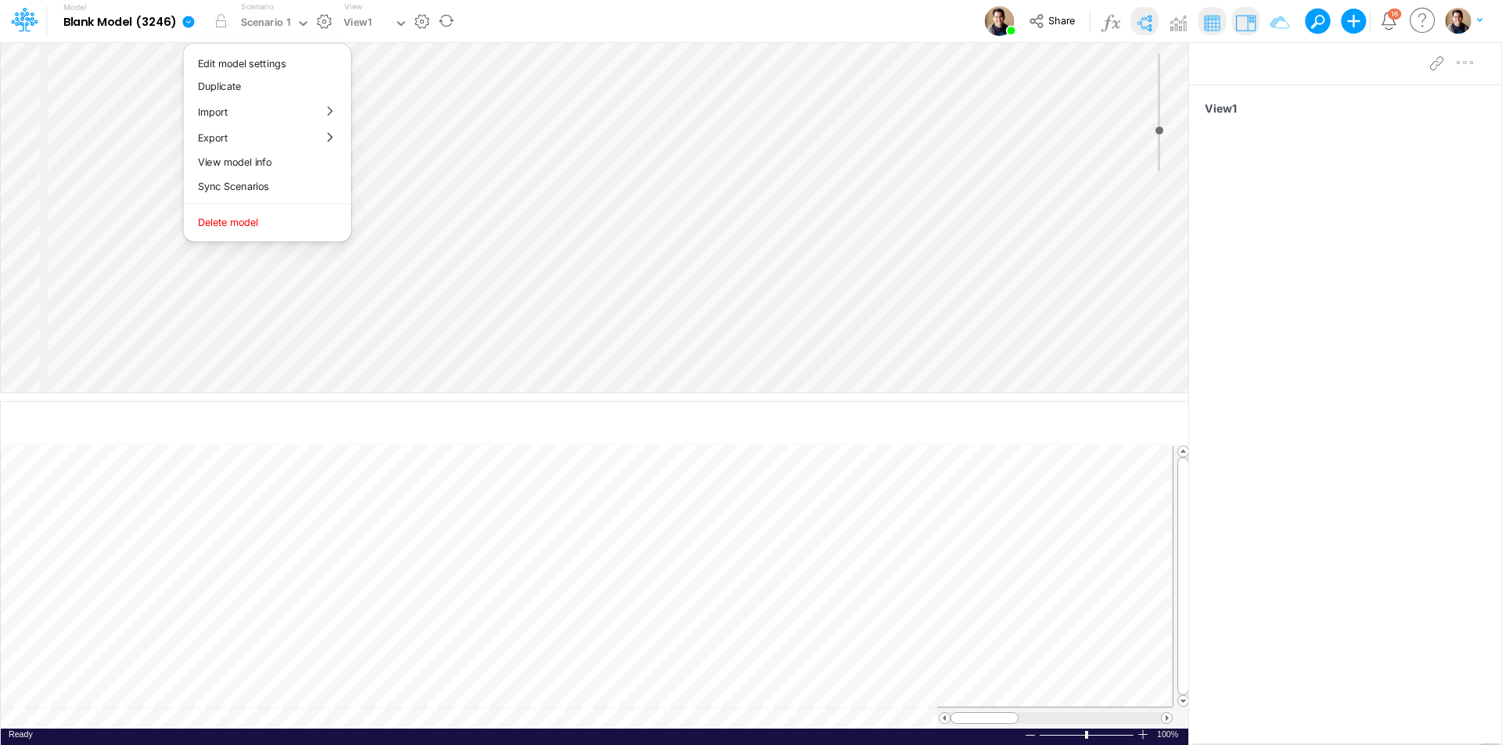
click at [193, 21] on icon at bounding box center [188, 22] width 12 height 12
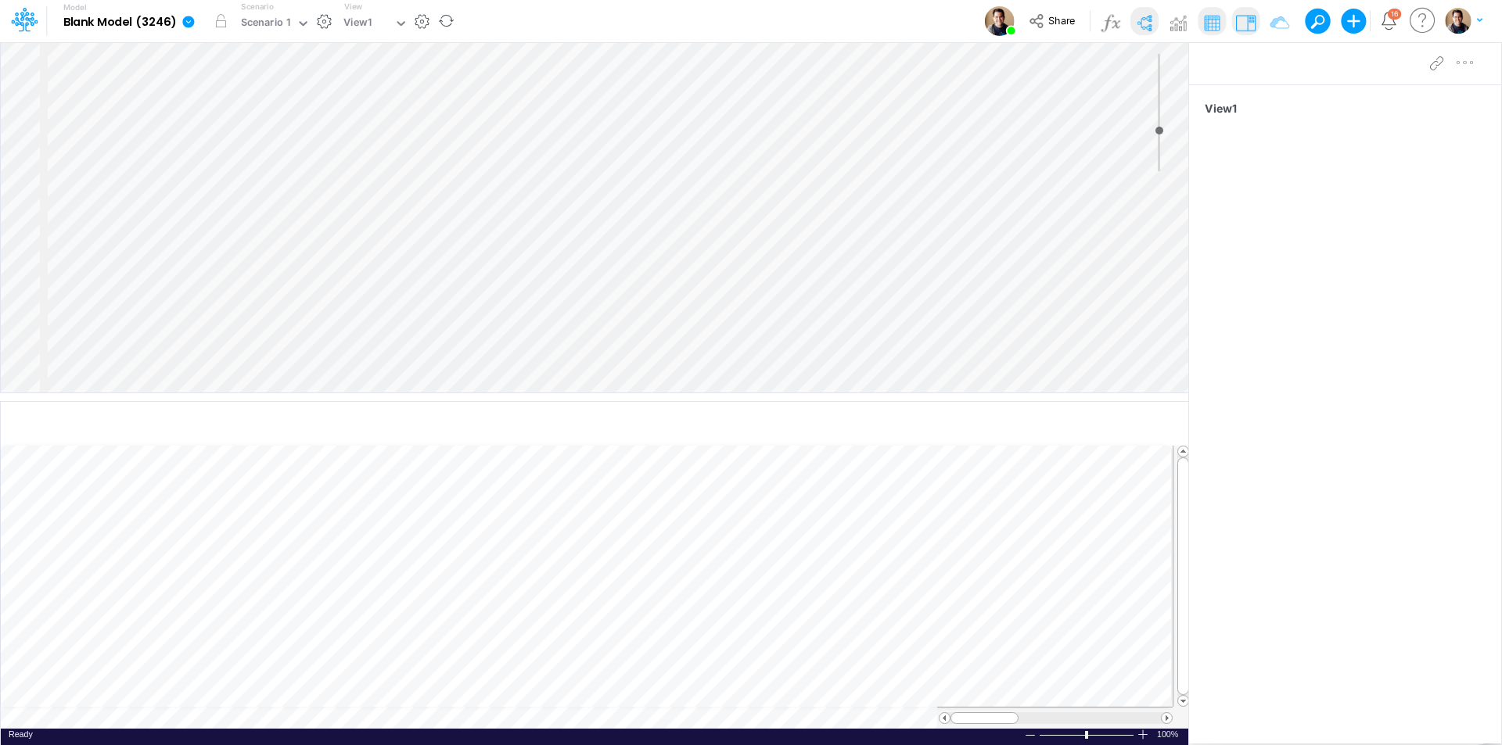
click at [193, 21] on icon at bounding box center [188, 22] width 12 height 12
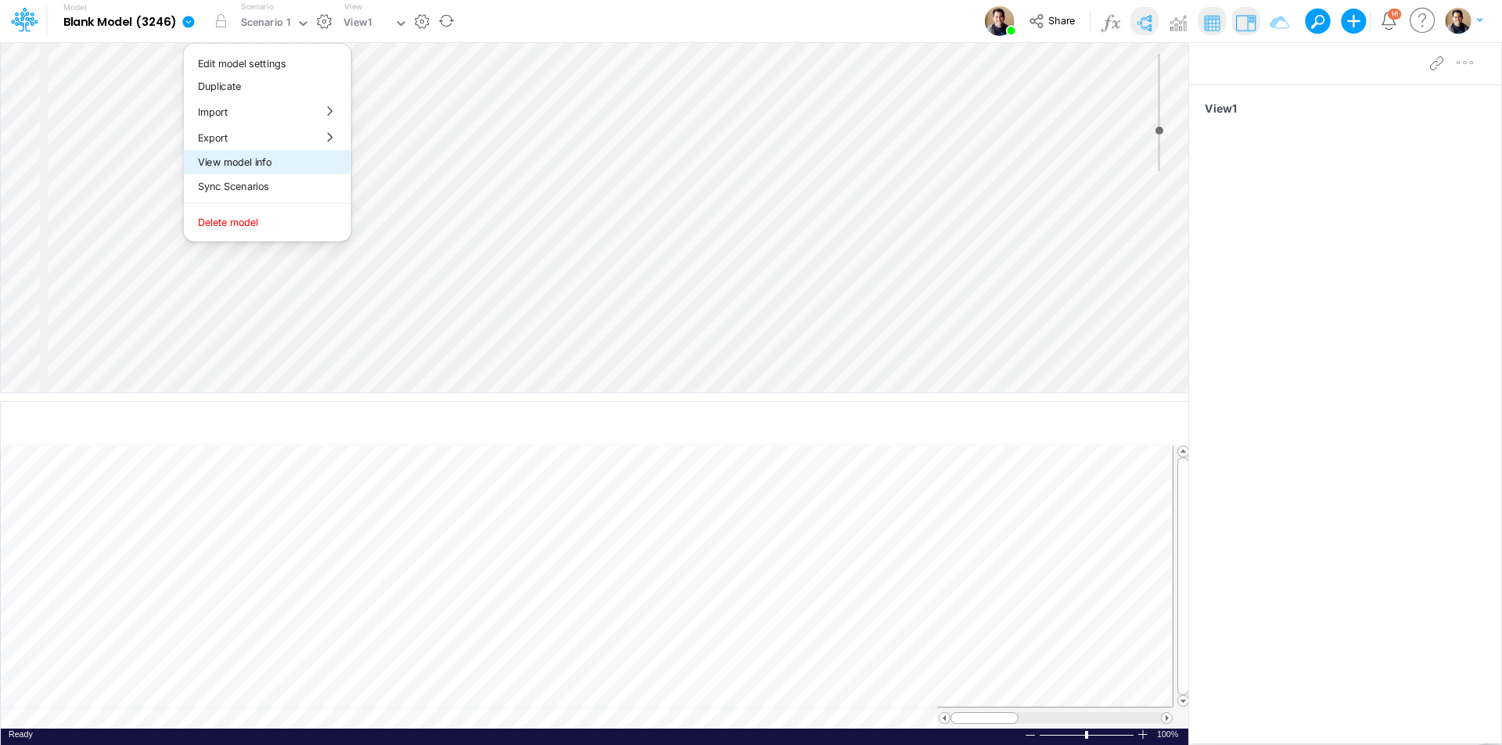
click at [296, 163] on button "View model info" at bounding box center [267, 162] width 167 height 24
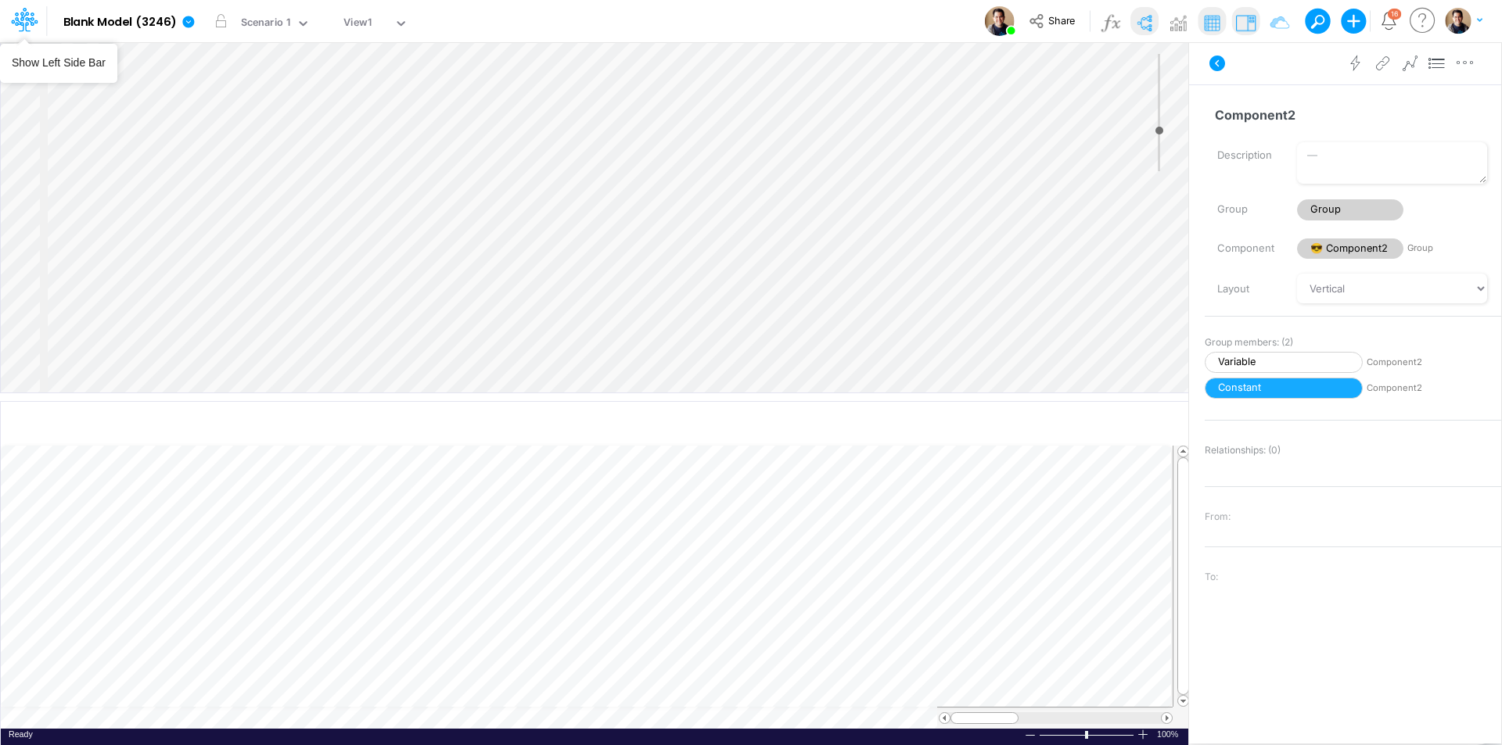
click at [11, 16] on icon at bounding box center [24, 19] width 27 height 27
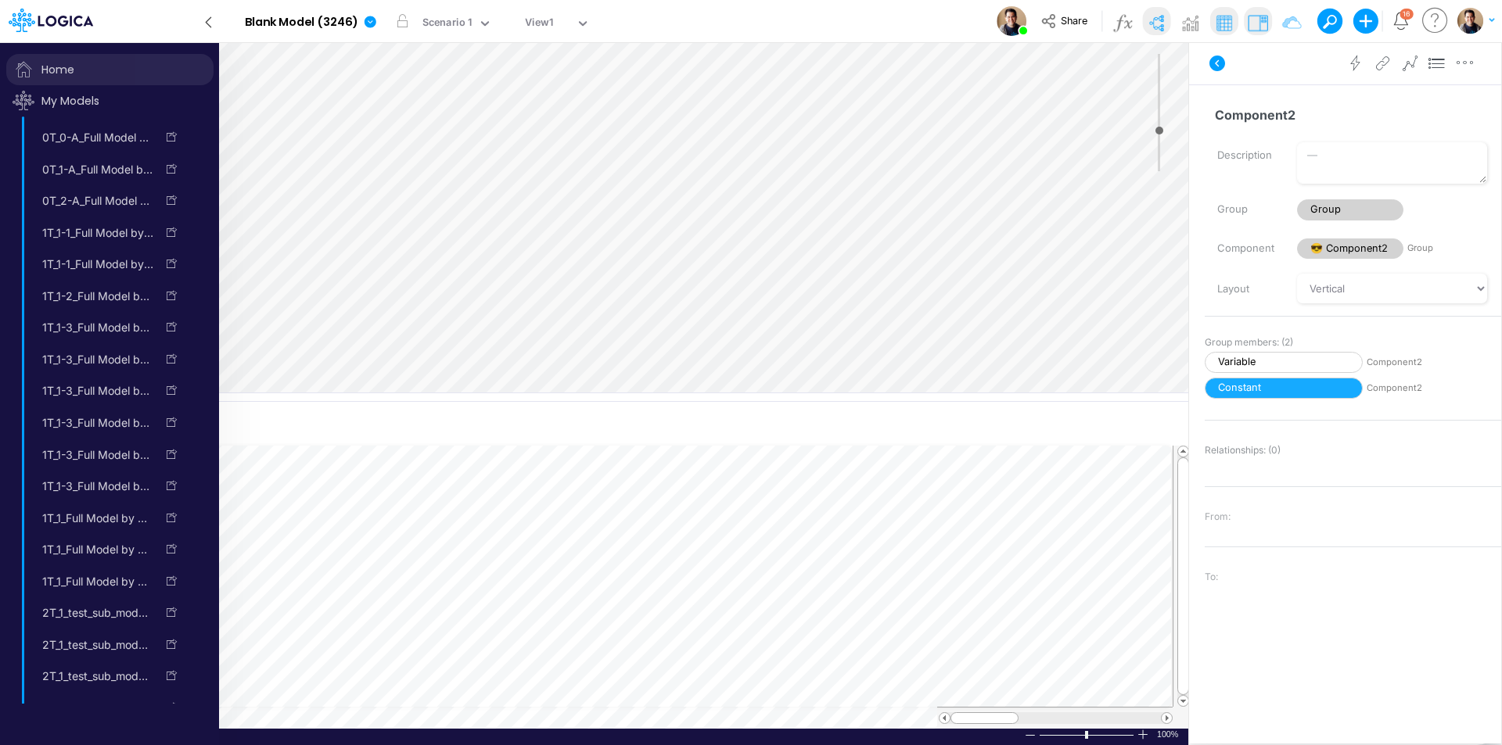
click at [71, 66] on span "Home" at bounding box center [109, 69] width 207 height 31
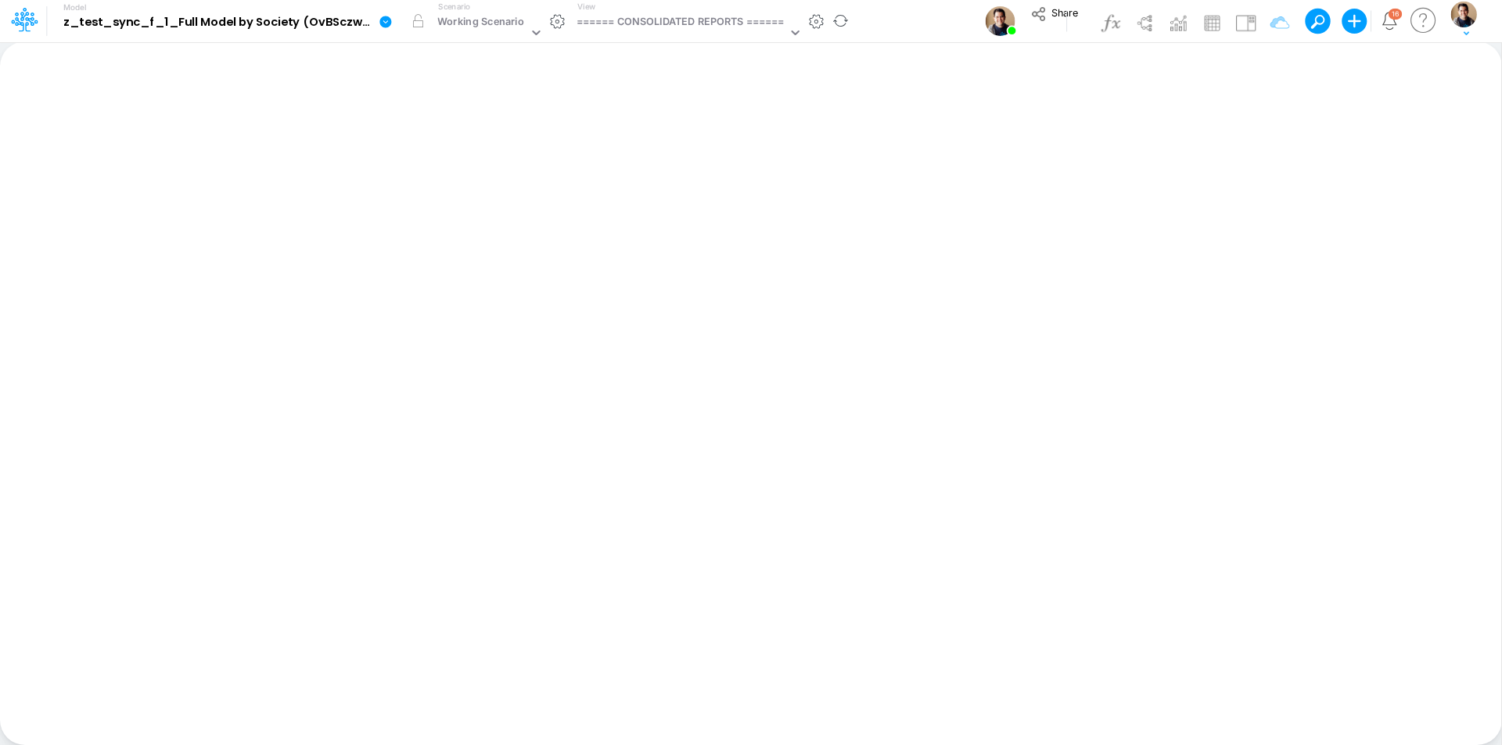
click at [388, 22] on icon at bounding box center [385, 22] width 12 height 12
click at [465, 180] on button "Sync Scenarios" at bounding box center [464, 186] width 167 height 24
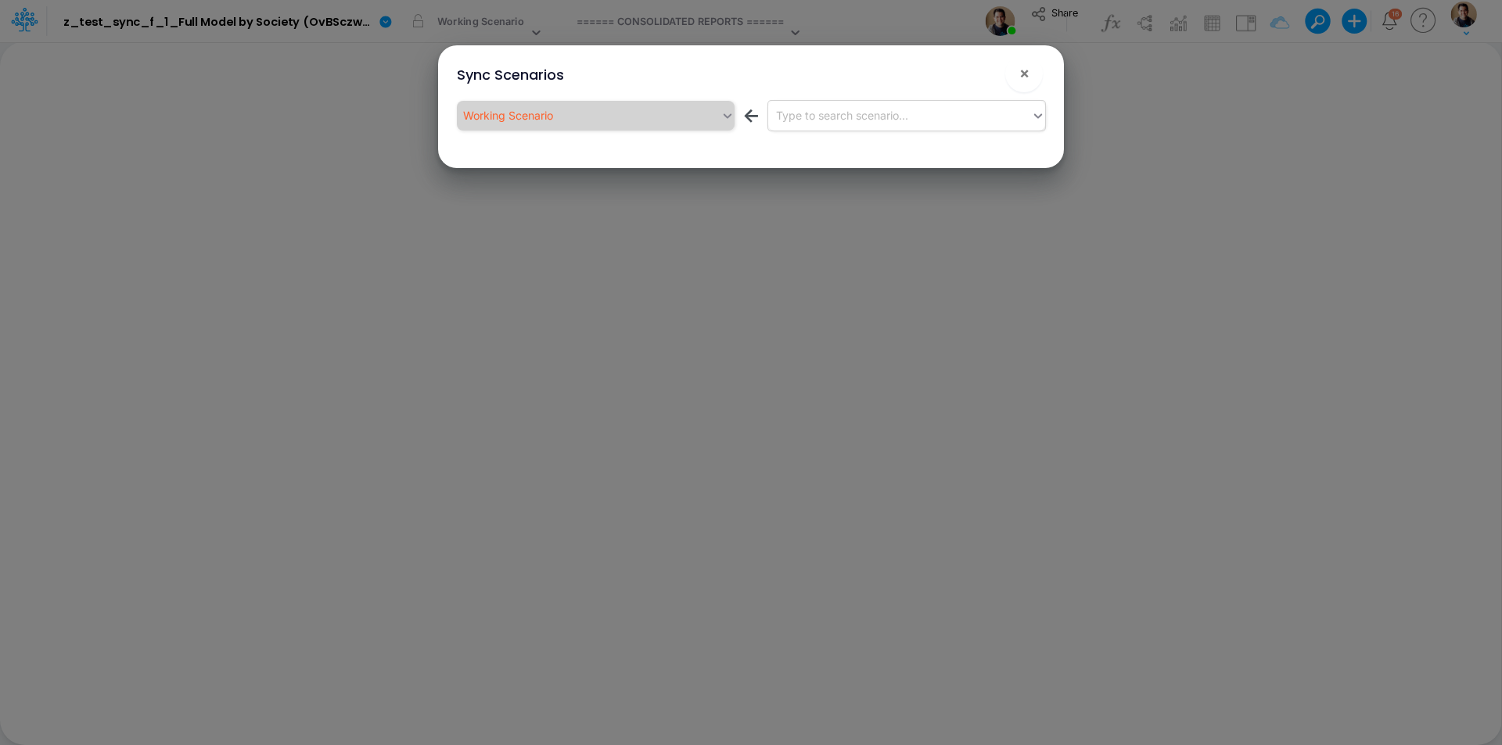
click at [988, 109] on div "Type to search scenario..." at bounding box center [900, 115] width 264 height 26
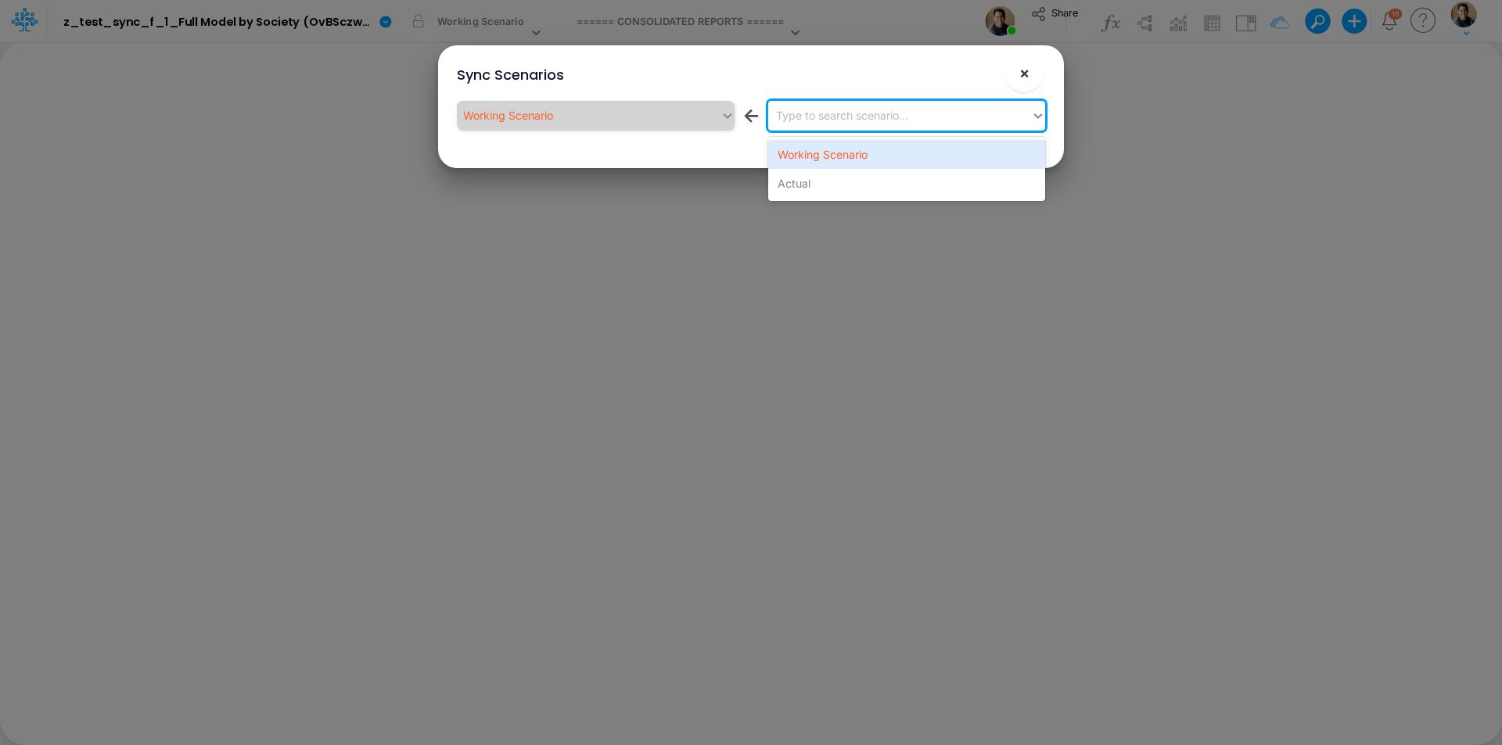
click at [1024, 76] on span "×" at bounding box center [1024, 72] width 10 height 19
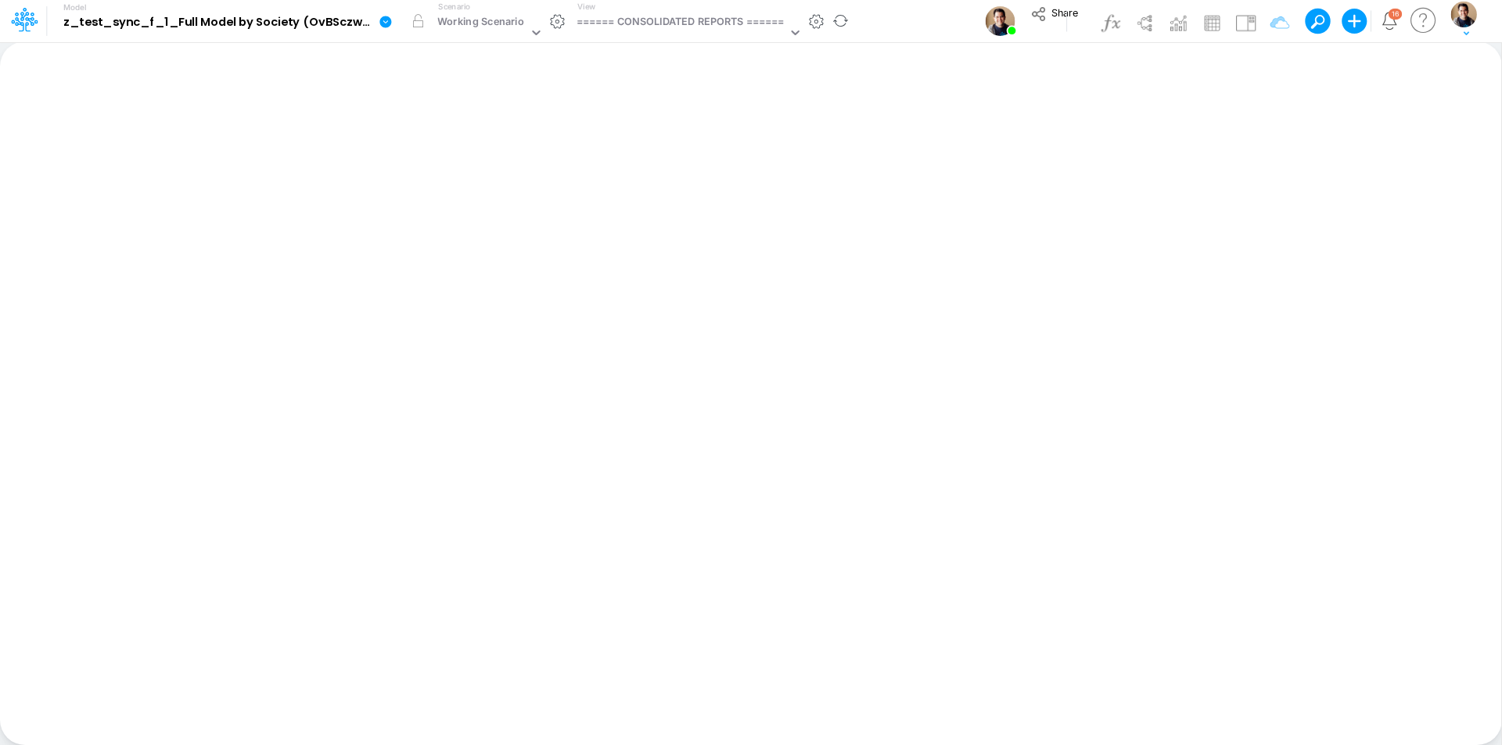
click at [386, 23] on icon at bounding box center [386, 22] width 14 height 14
click at [501, 165] on button "View model info" at bounding box center [464, 162] width 167 height 24
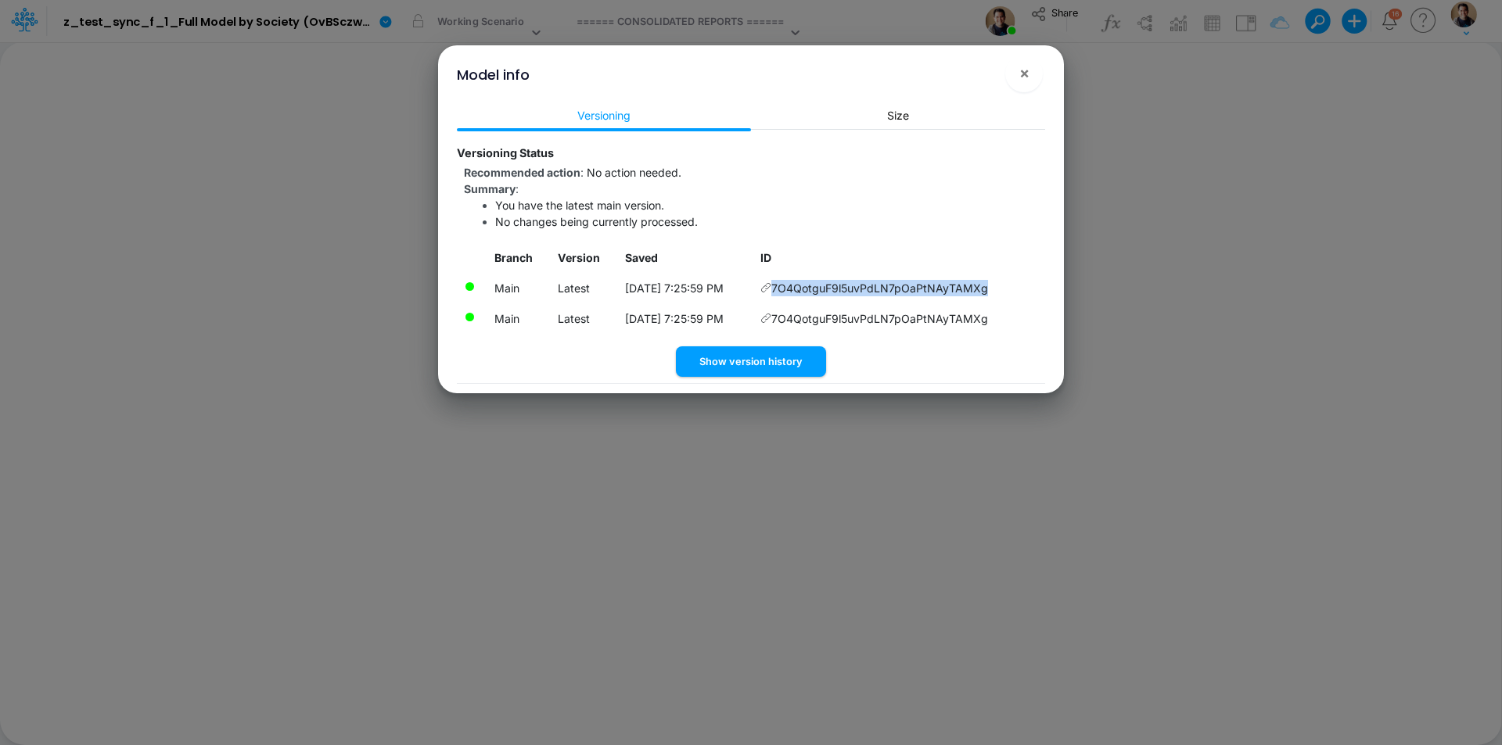
drag, startPoint x: 1006, startPoint y: 287, endPoint x: 784, endPoint y: 292, distance: 221.4
click at [784, 292] on td "7O4QotguF9l5uvPdLN7pOaPtNAyTAMXg" at bounding box center [899, 288] width 292 height 31
copy span "7O4QotguF9l5uvPdLN7pOaPtNAyTAMXg"
click at [1020, 73] on span "×" at bounding box center [1024, 72] width 10 height 19
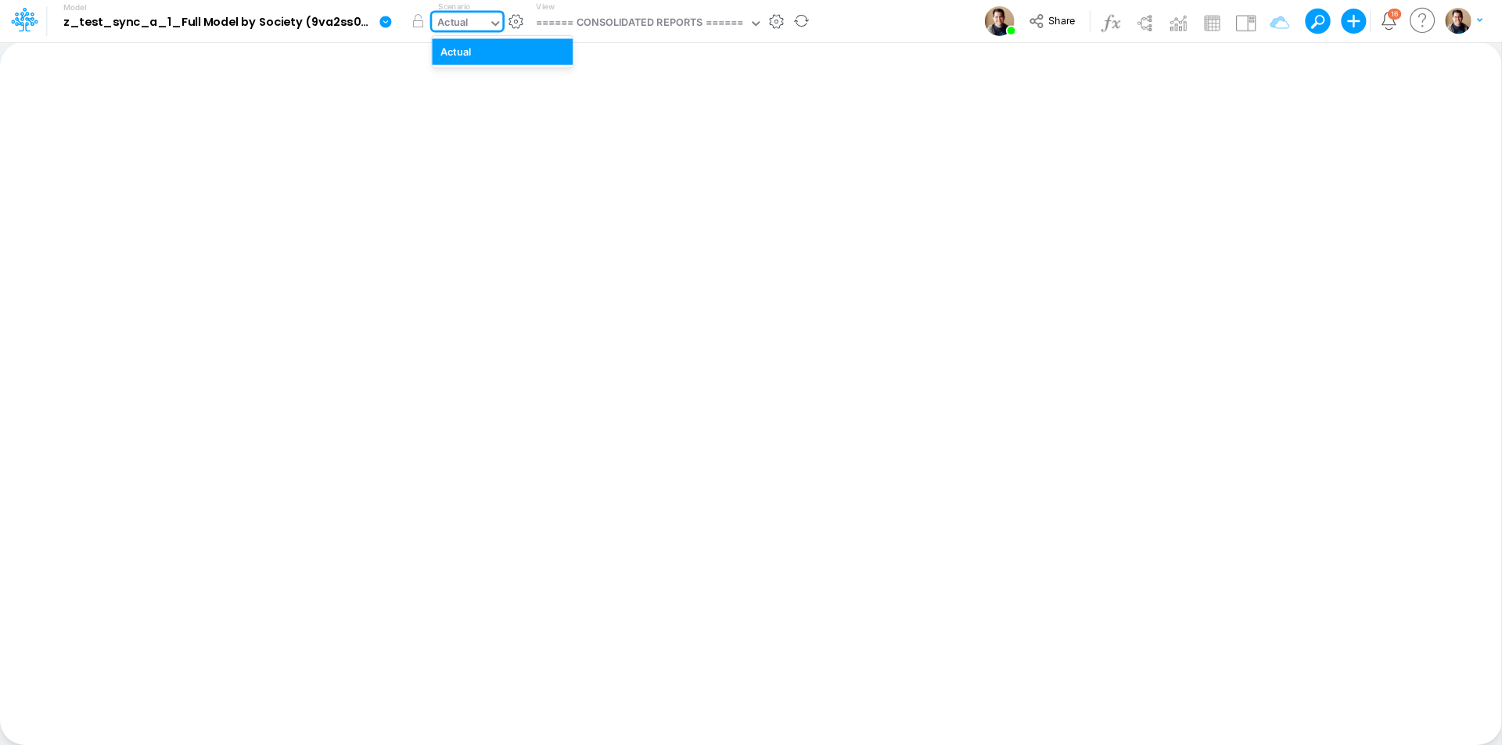
click at [481, 26] on div "Actual" at bounding box center [460, 24] width 56 height 23
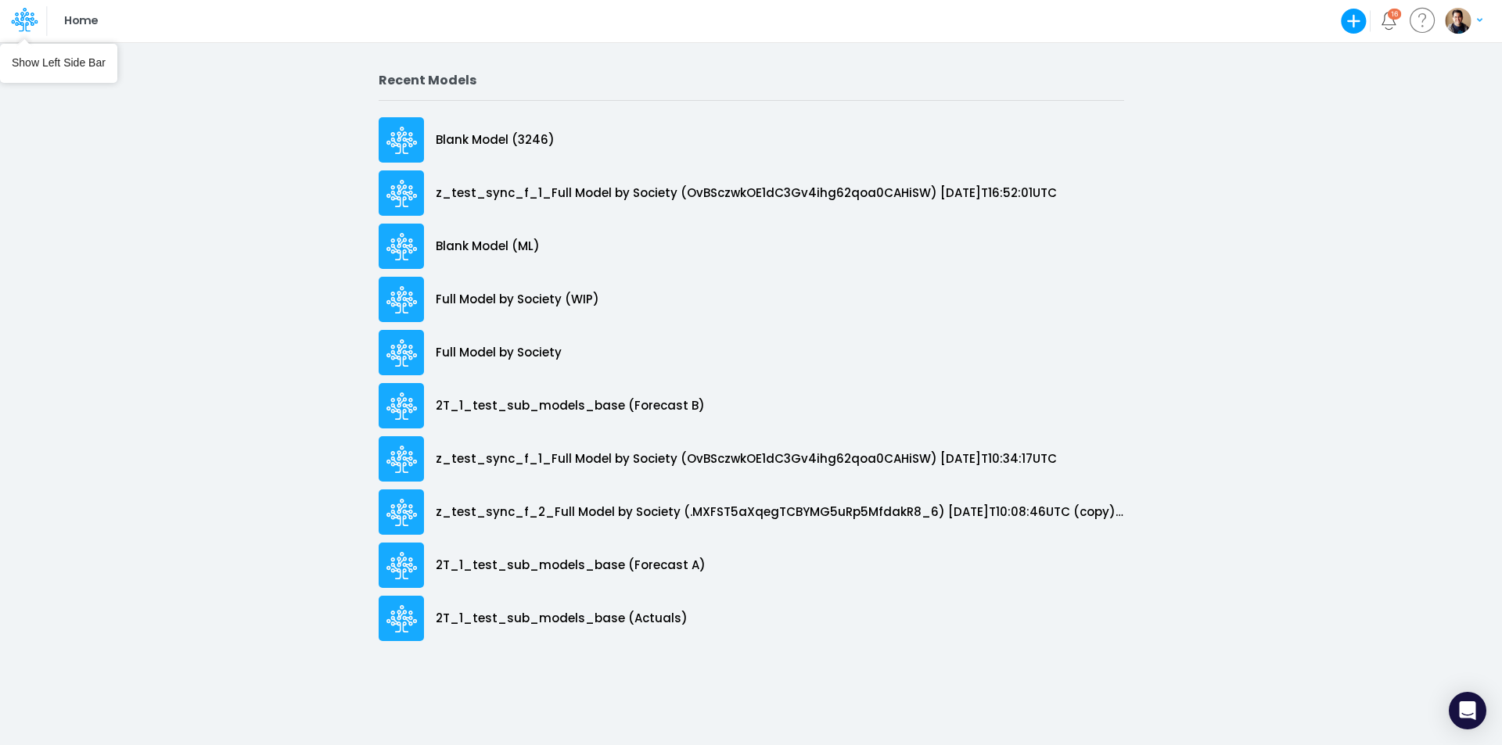
click at [27, 20] on icon at bounding box center [22, 21] width 23 height 9
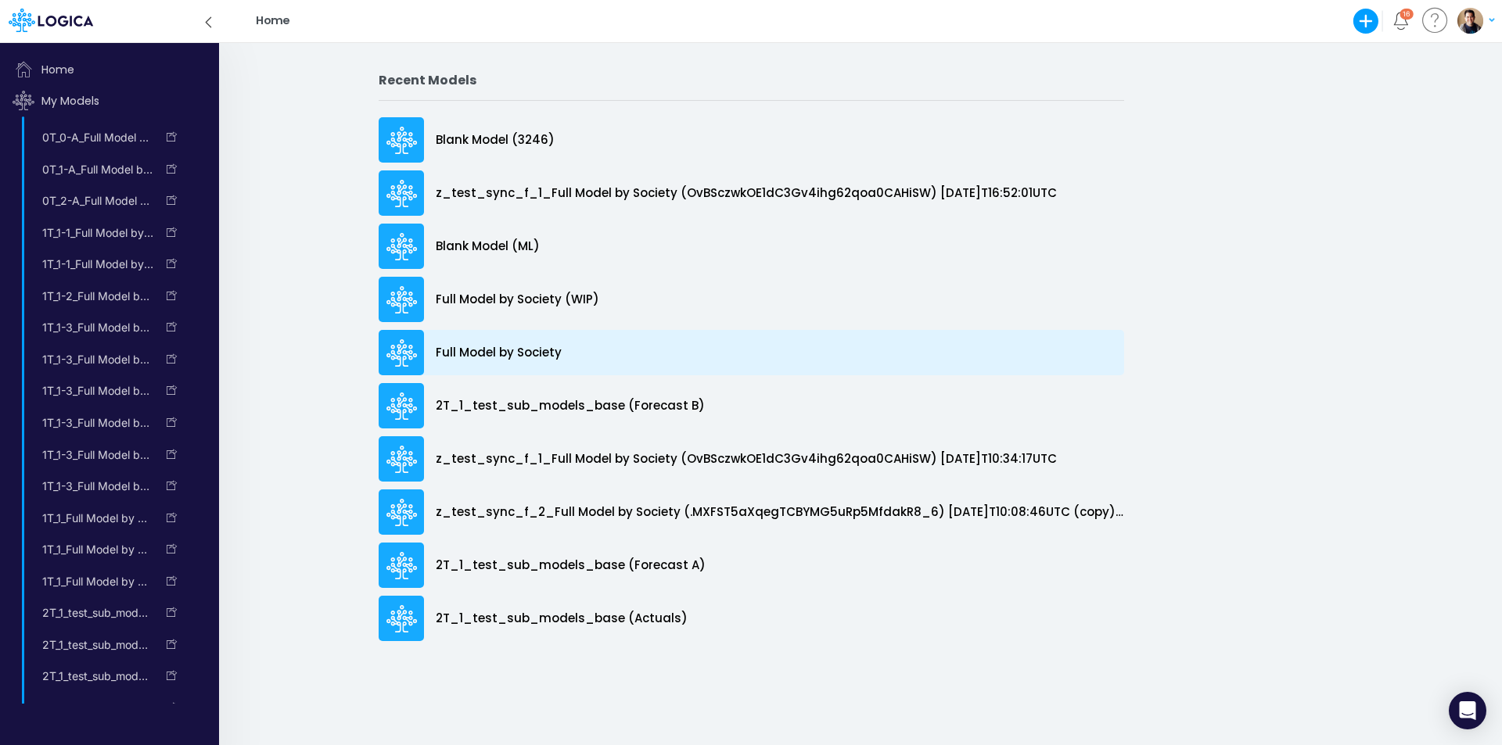
click at [497, 346] on p "Full Model by Society" at bounding box center [499, 353] width 126 height 18
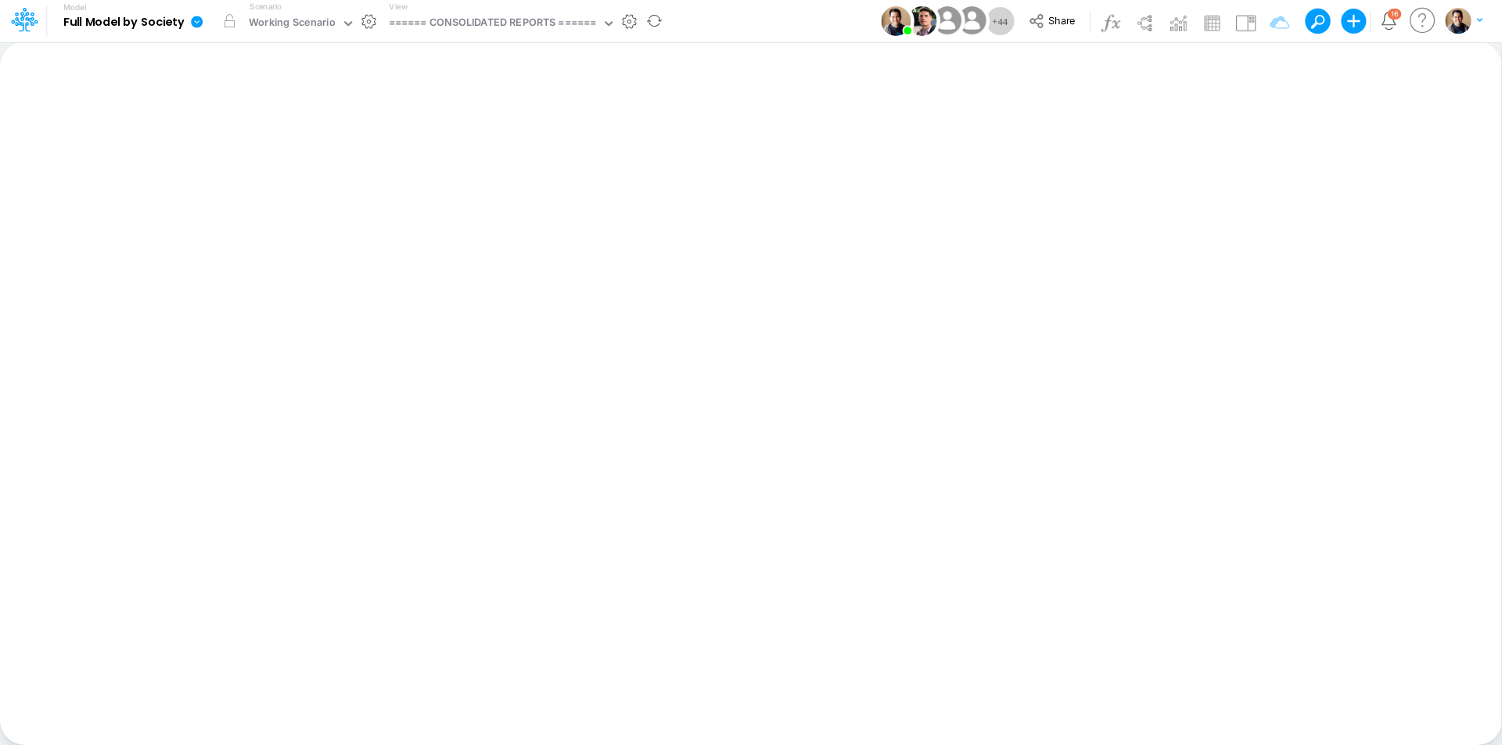
click at [204, 20] on link at bounding box center [200, 21] width 31 height 41
click at [259, 156] on button "View model info" at bounding box center [275, 162] width 167 height 24
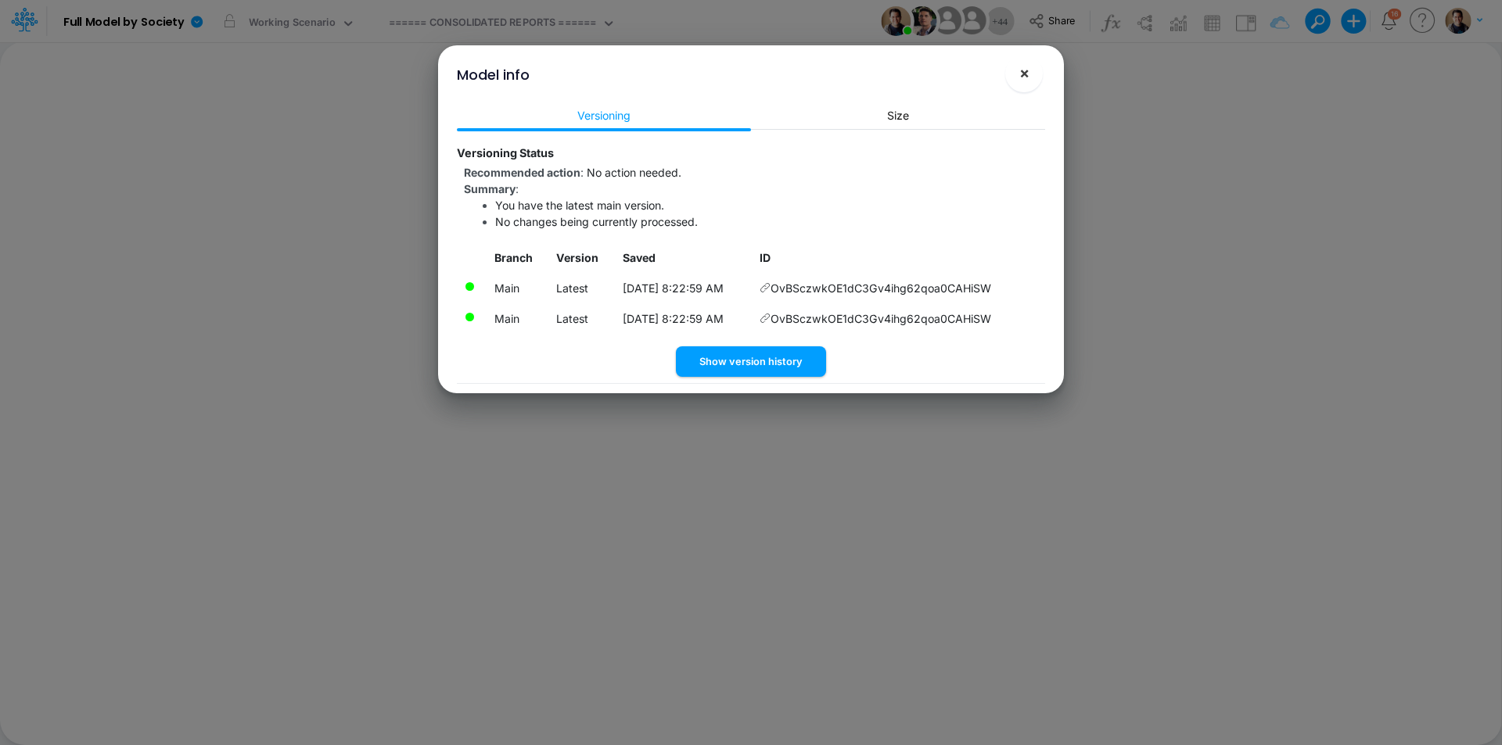
click at [1021, 76] on span "×" at bounding box center [1024, 72] width 10 height 19
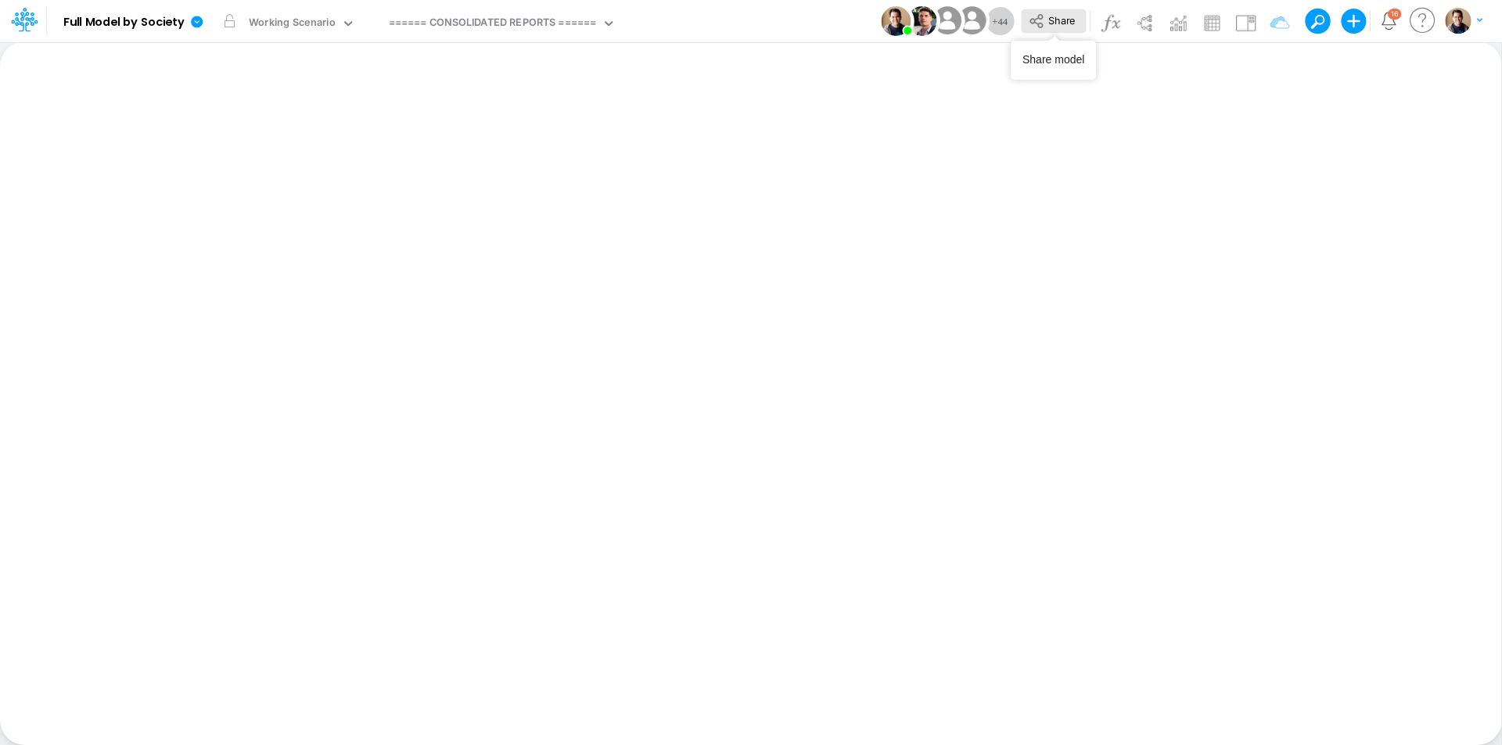
click at [1054, 19] on span "Share" at bounding box center [1061, 20] width 27 height 12
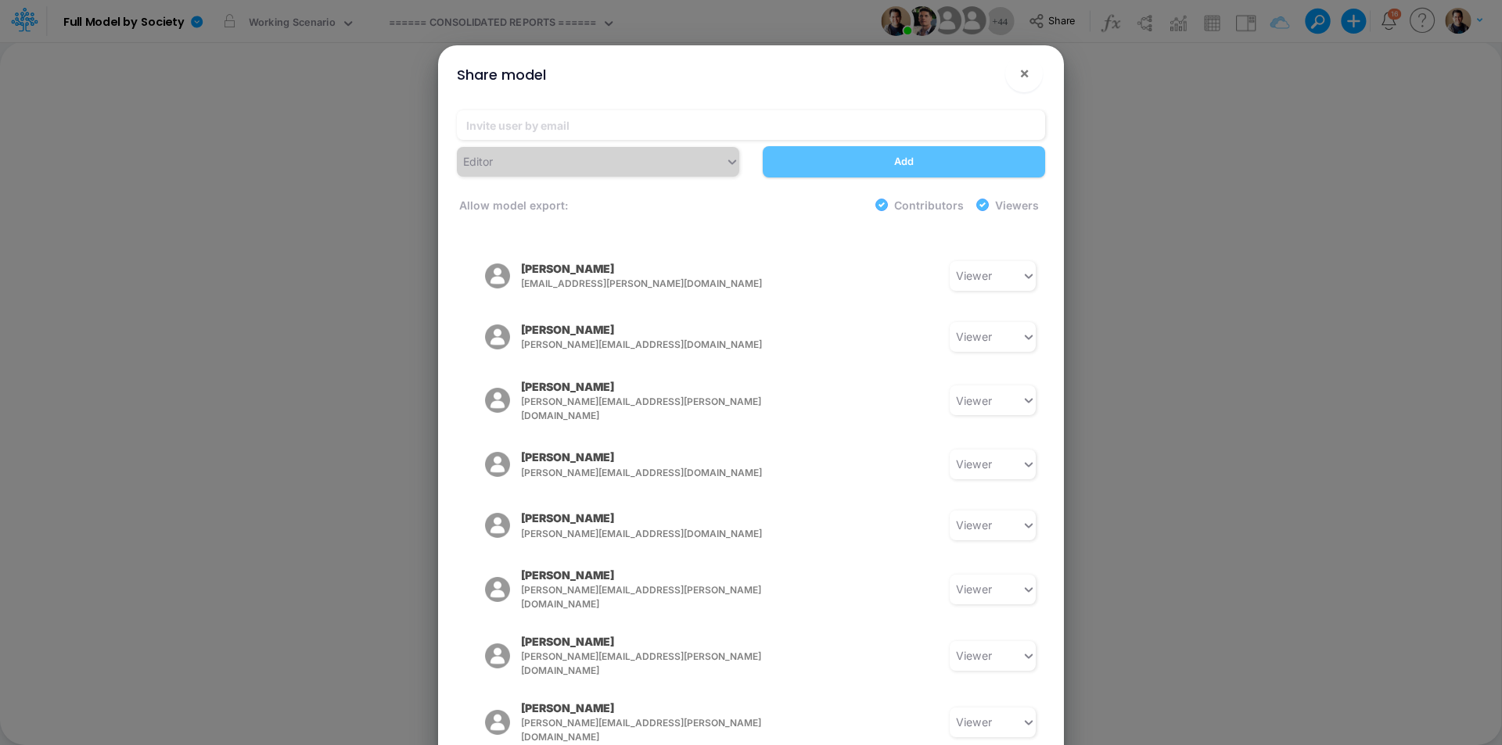
scroll to position [704, 0]
click at [1021, 73] on span "×" at bounding box center [1024, 72] width 10 height 19
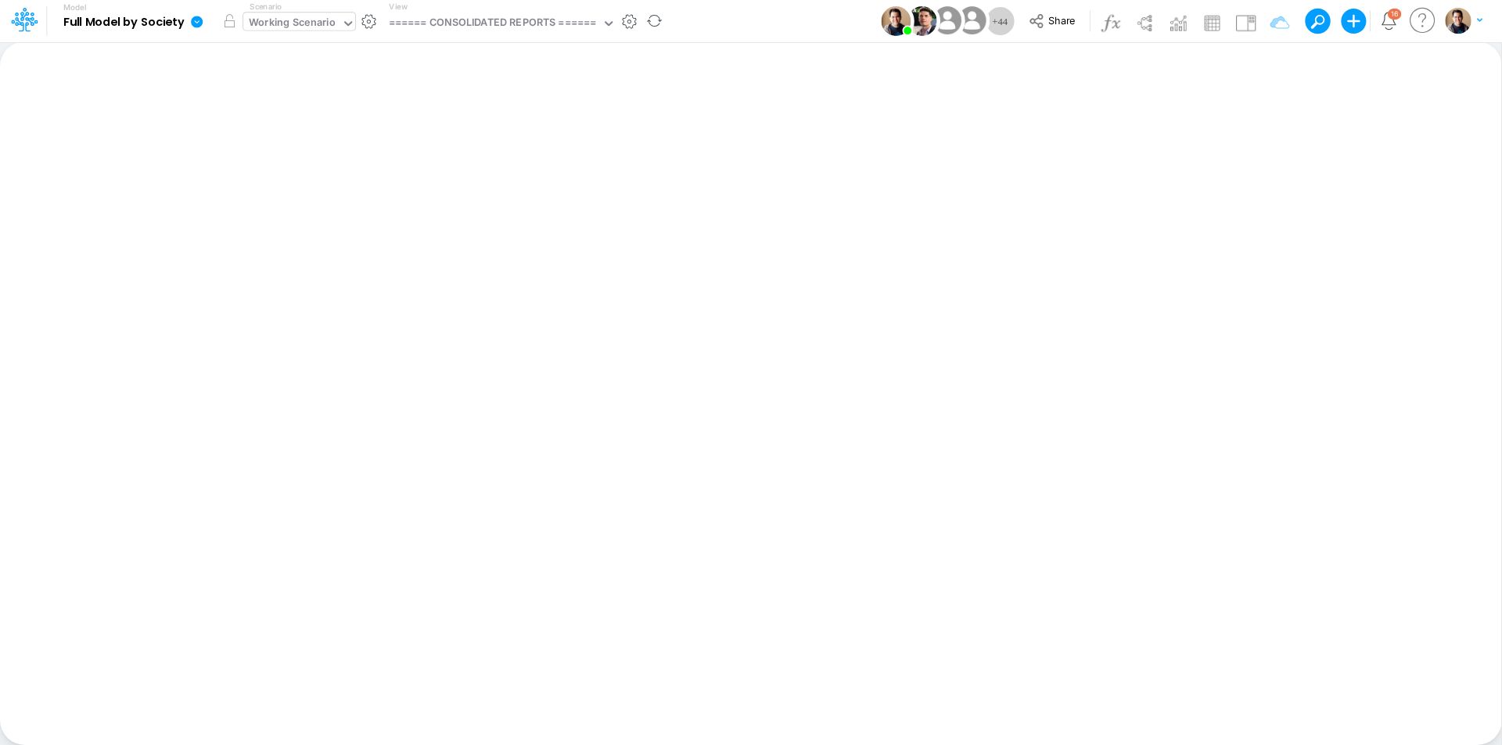
click at [299, 21] on div "Working Scenario" at bounding box center [292, 24] width 87 height 18
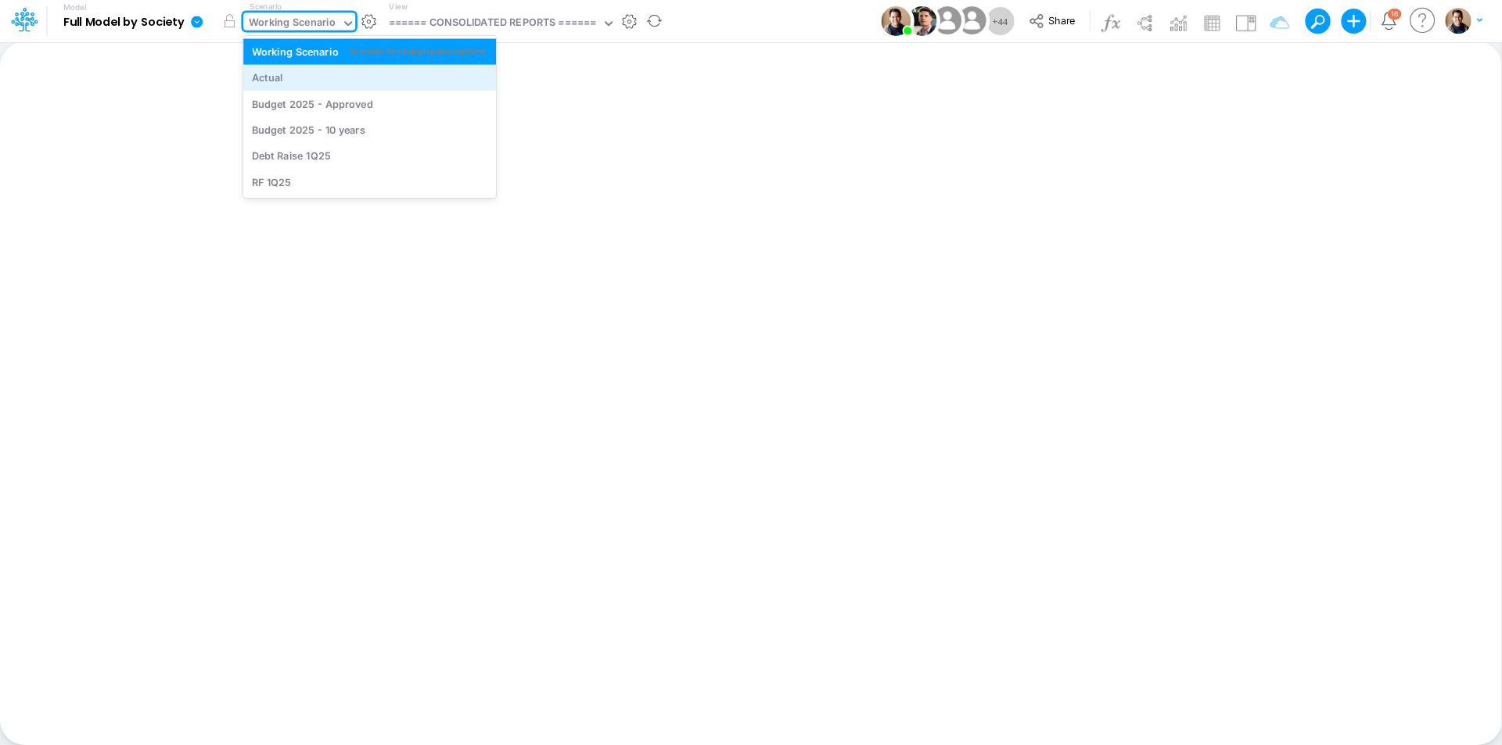
click at [296, 82] on div "Actual" at bounding box center [369, 77] width 235 height 15
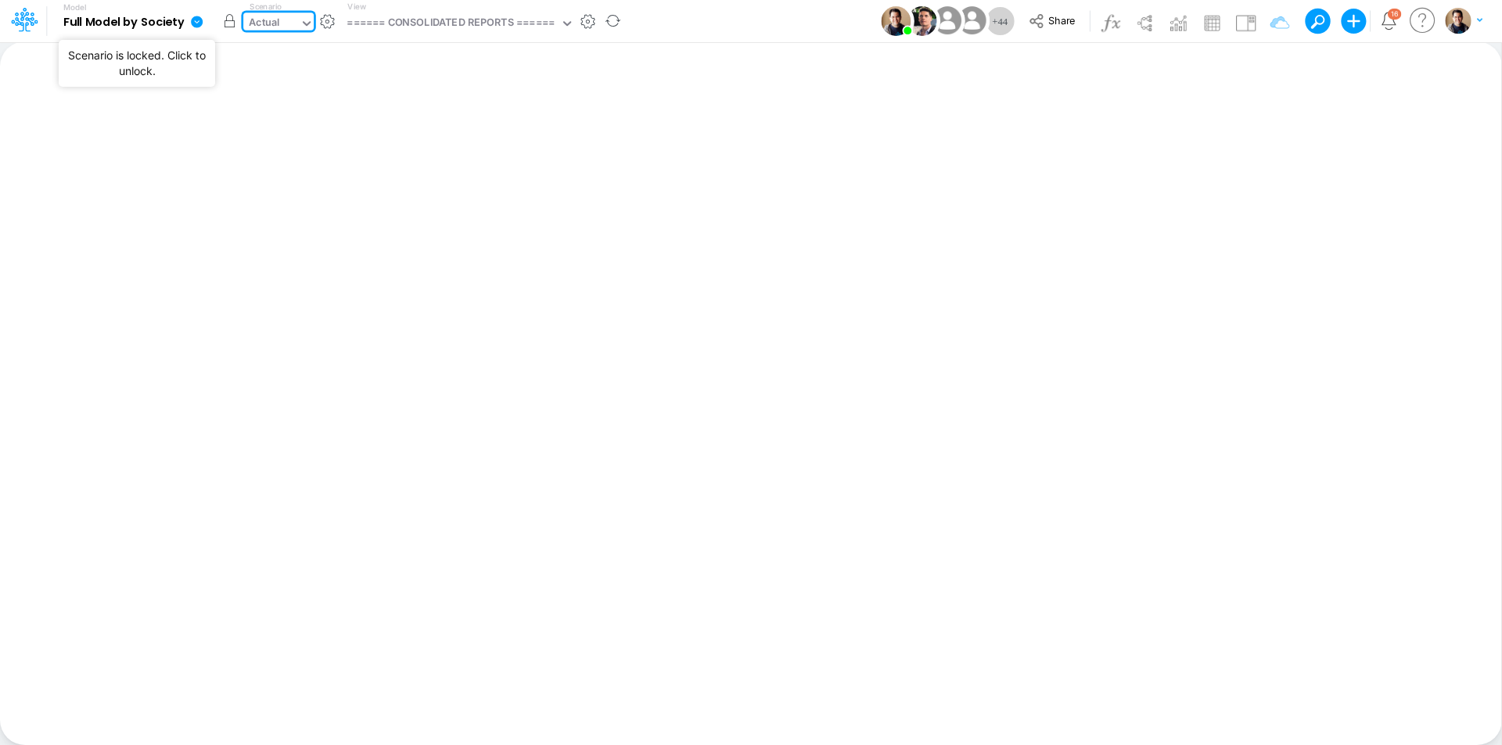
click at [235, 20] on button "button" at bounding box center [229, 21] width 28 height 28
click at [197, 23] on icon at bounding box center [197, 22] width 14 height 14
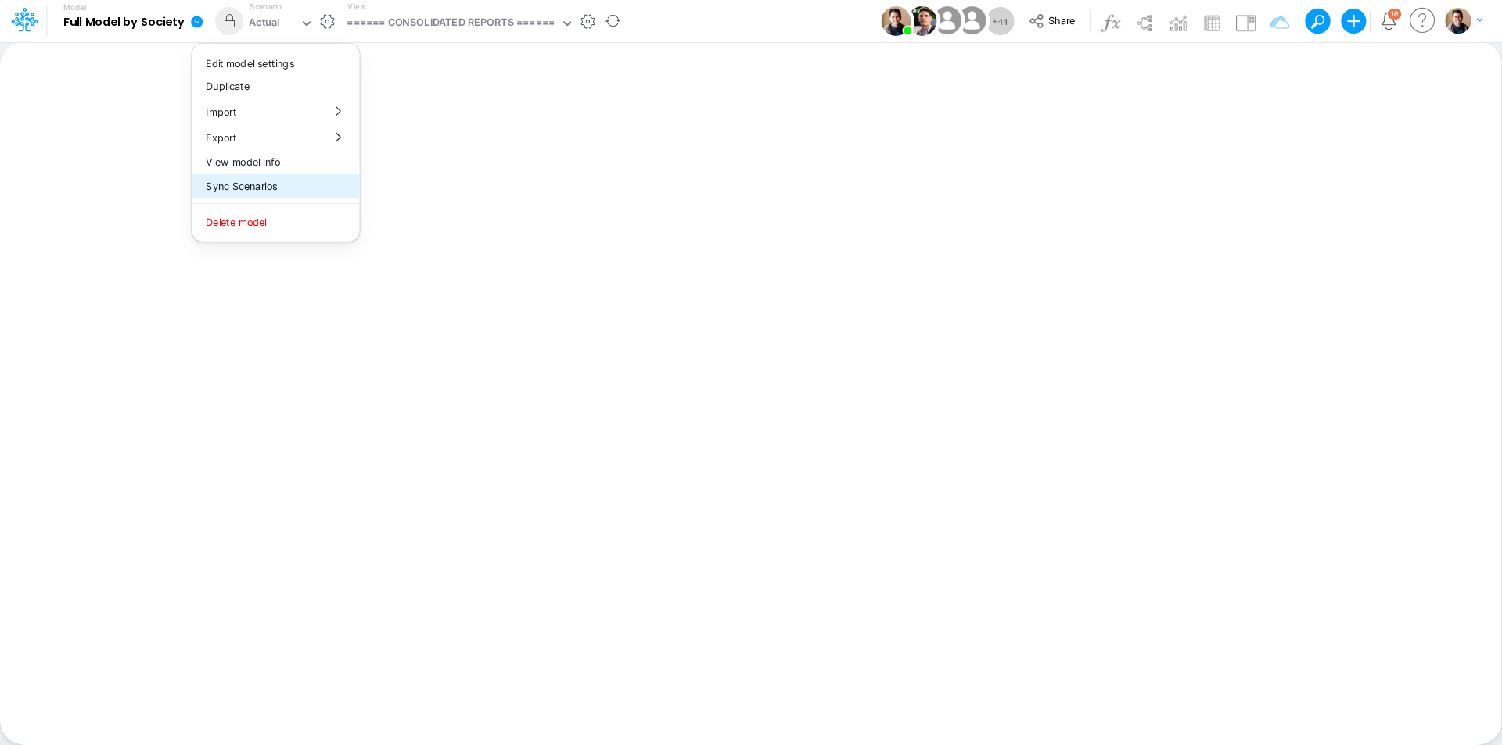
click at [292, 184] on button "Sync Scenarios" at bounding box center [275, 186] width 167 height 24
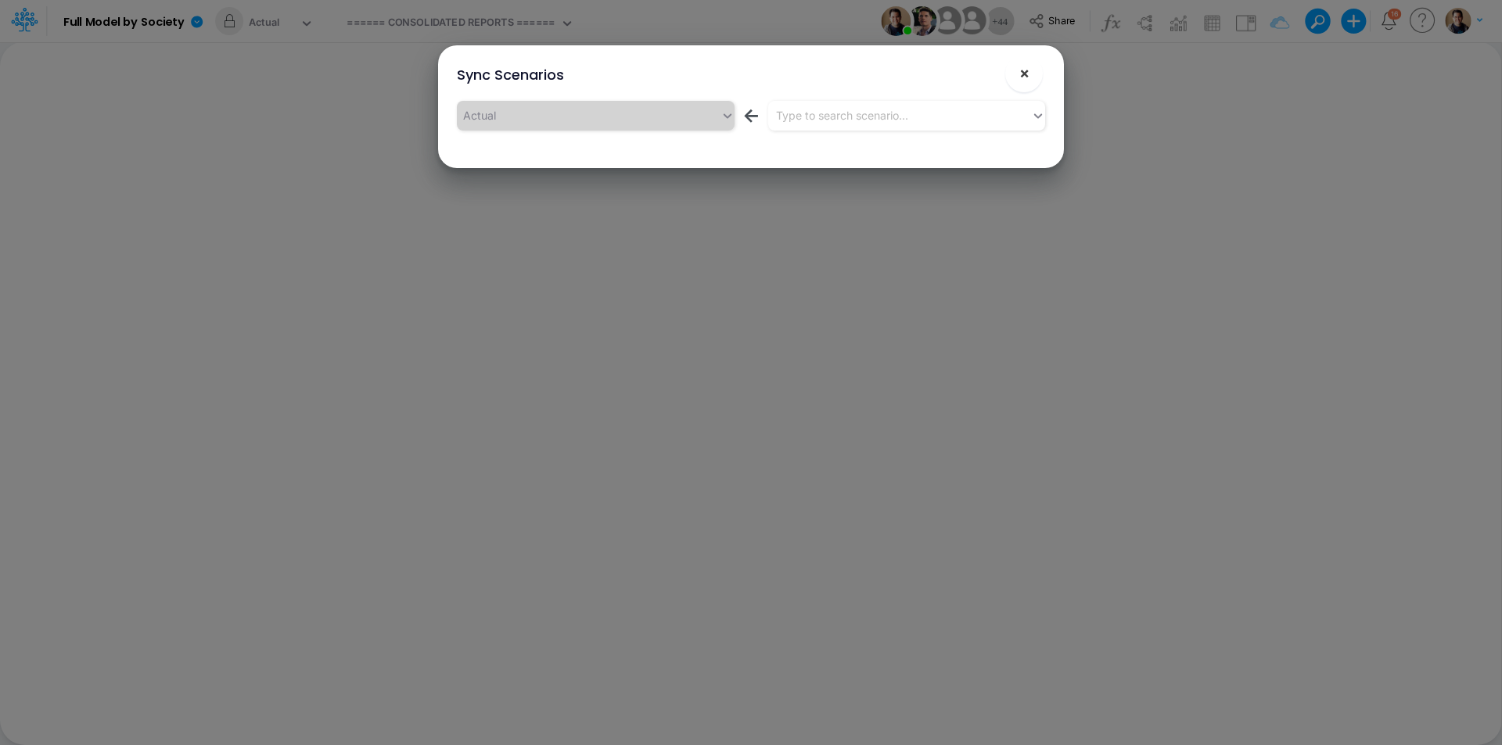
click at [1025, 80] on span "×" at bounding box center [1024, 72] width 10 height 19
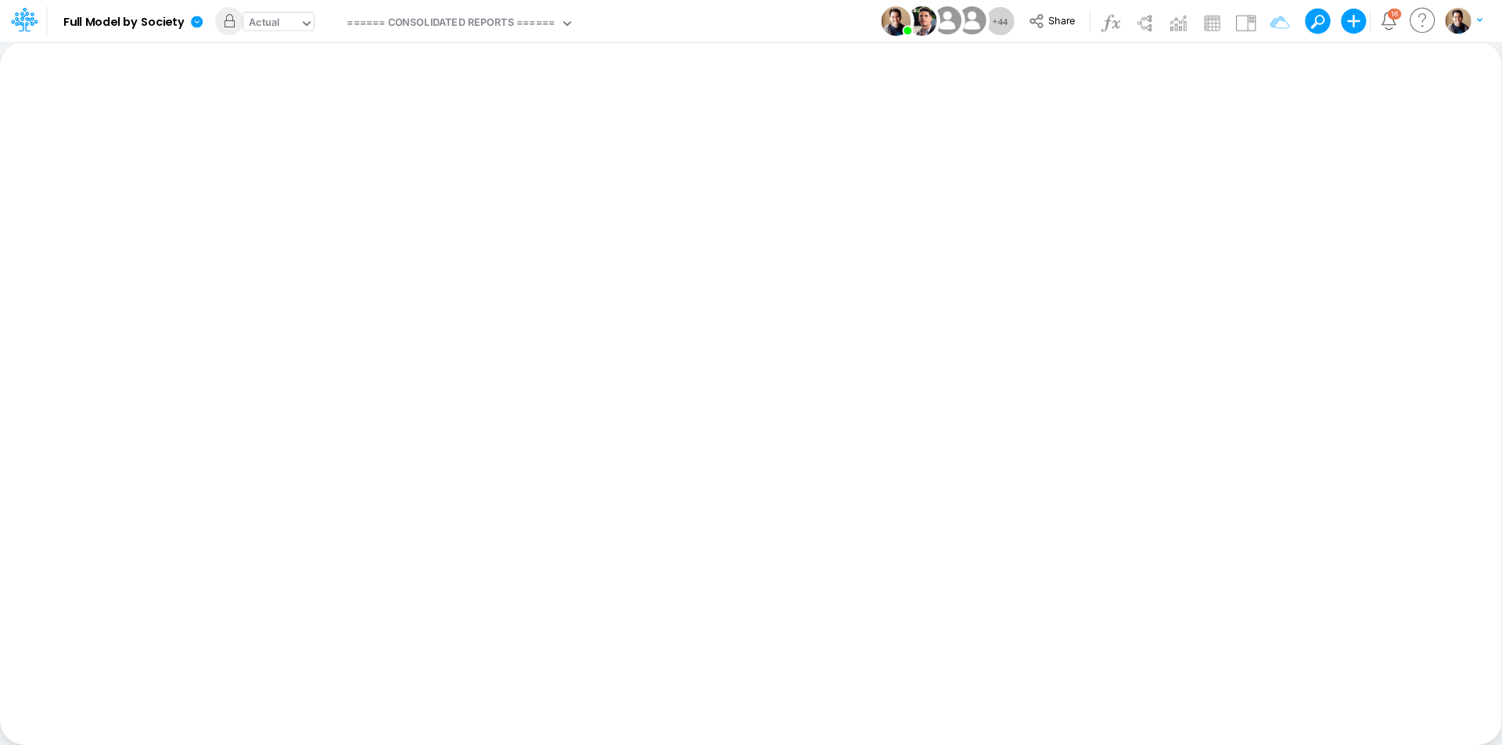
click at [262, 26] on div "Actual" at bounding box center [264, 24] width 31 height 18
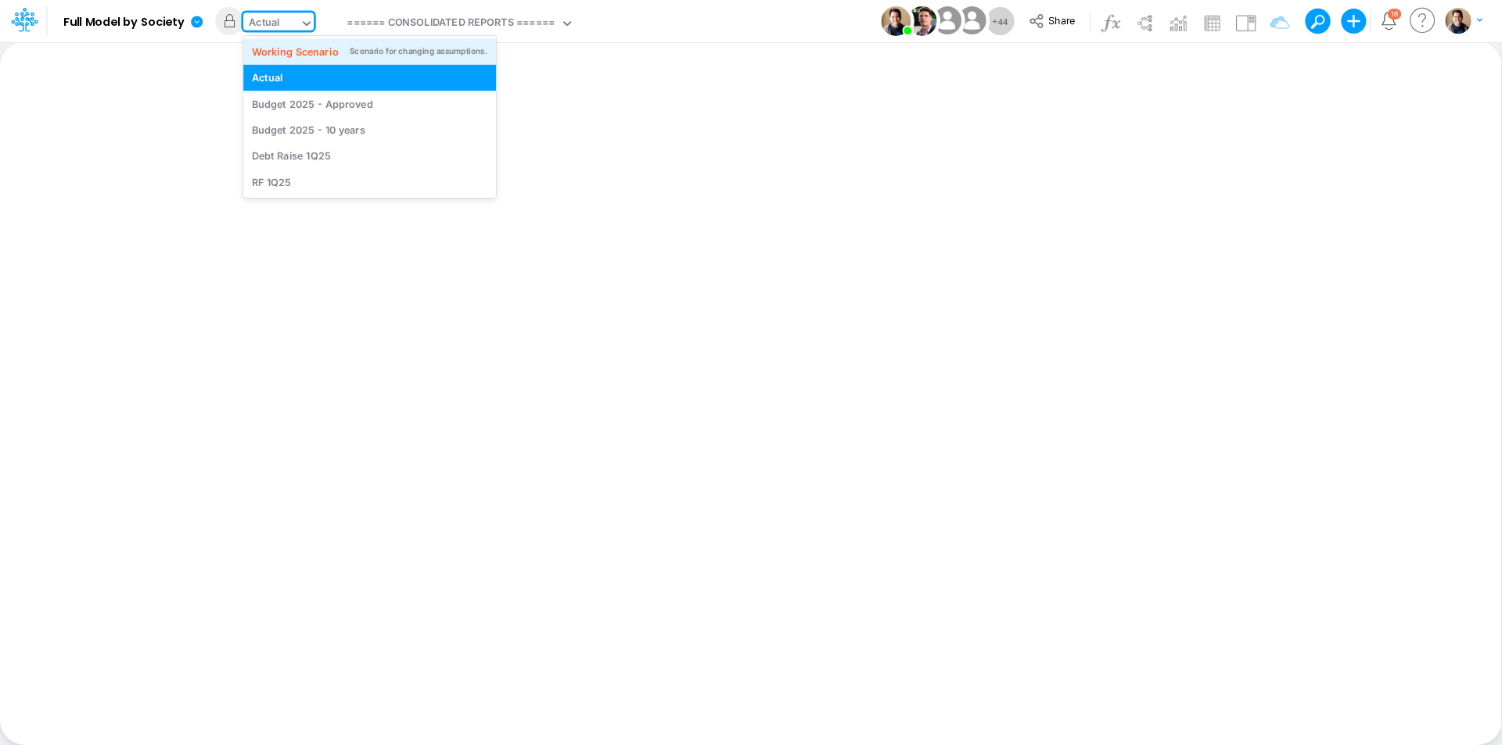
click at [278, 42] on div "Working Scenario Scenario for changing assumptions." at bounding box center [369, 51] width 253 height 26
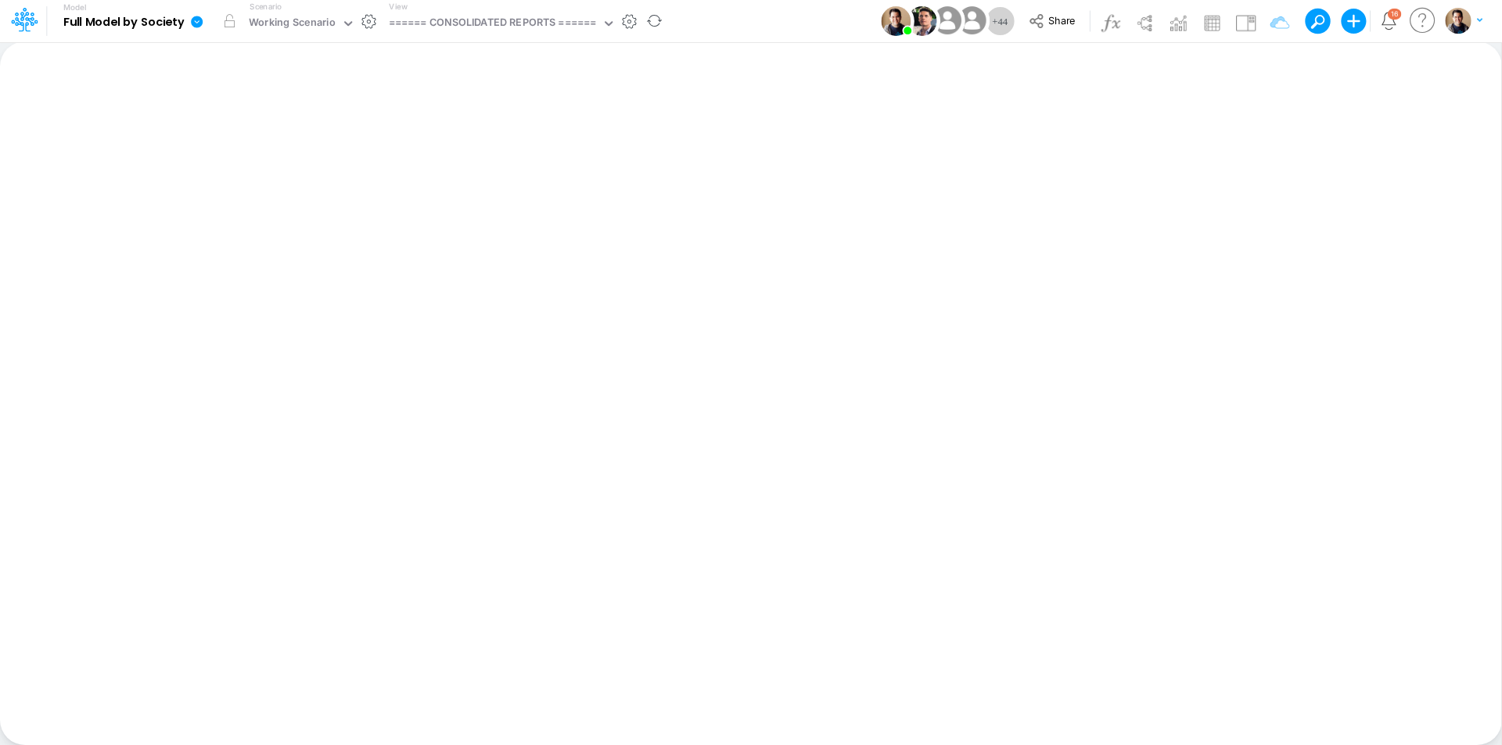
click at [190, 23] on icon at bounding box center [197, 22] width 14 height 14
click at [284, 191] on button "Sync Scenarios" at bounding box center [275, 186] width 167 height 24
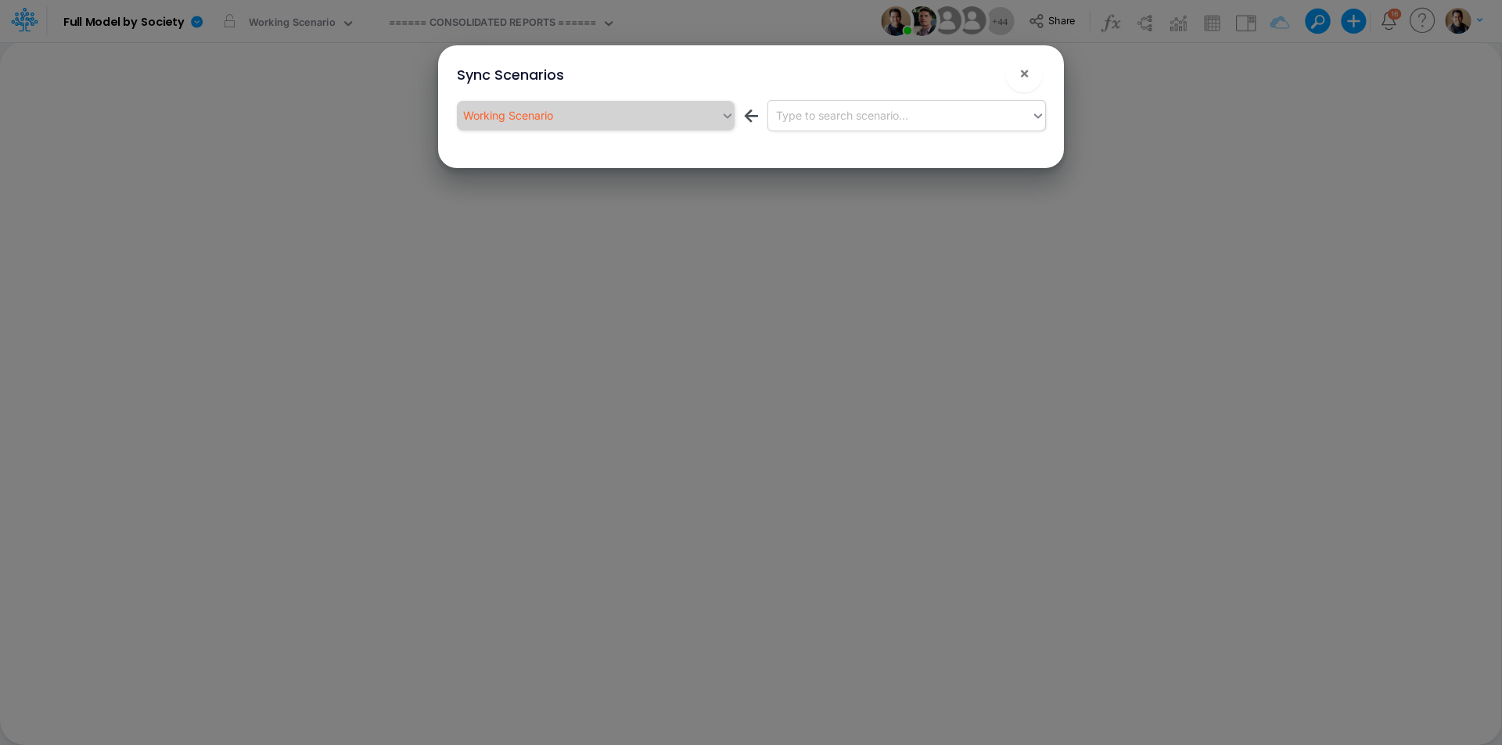
click at [821, 116] on div "Type to search scenario..." at bounding box center [842, 115] width 132 height 16
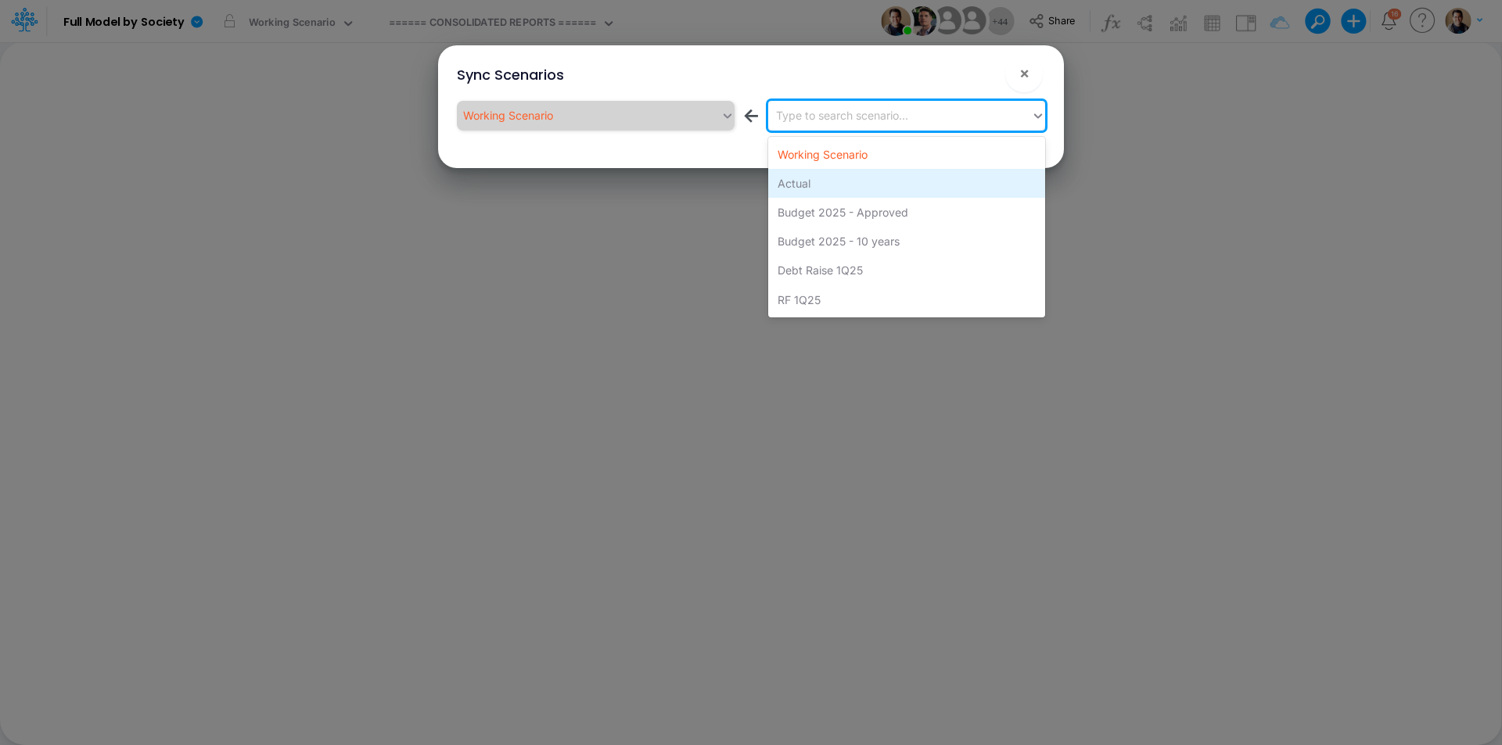
click at [835, 181] on div "Actual" at bounding box center [906, 183] width 277 height 29
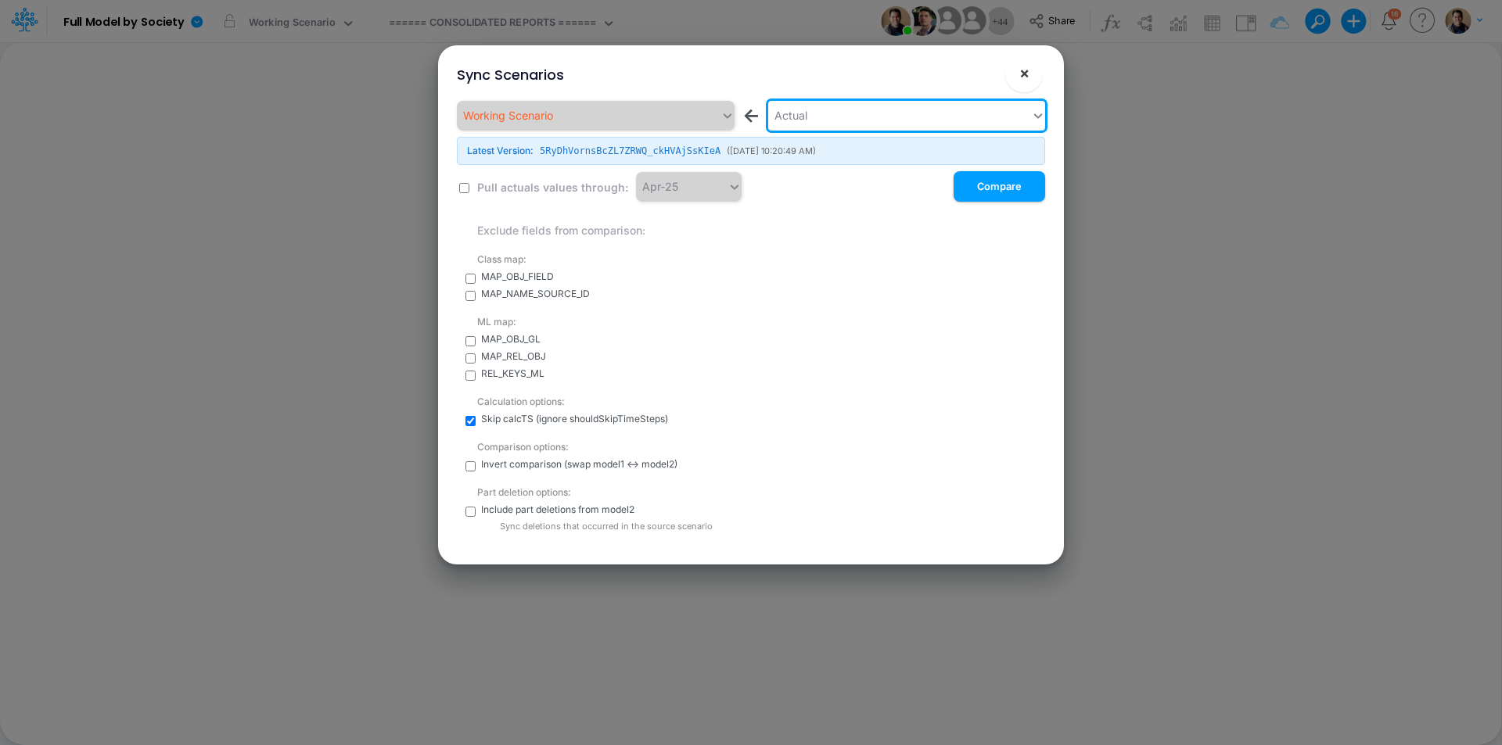
click at [1021, 75] on span "×" at bounding box center [1024, 72] width 10 height 19
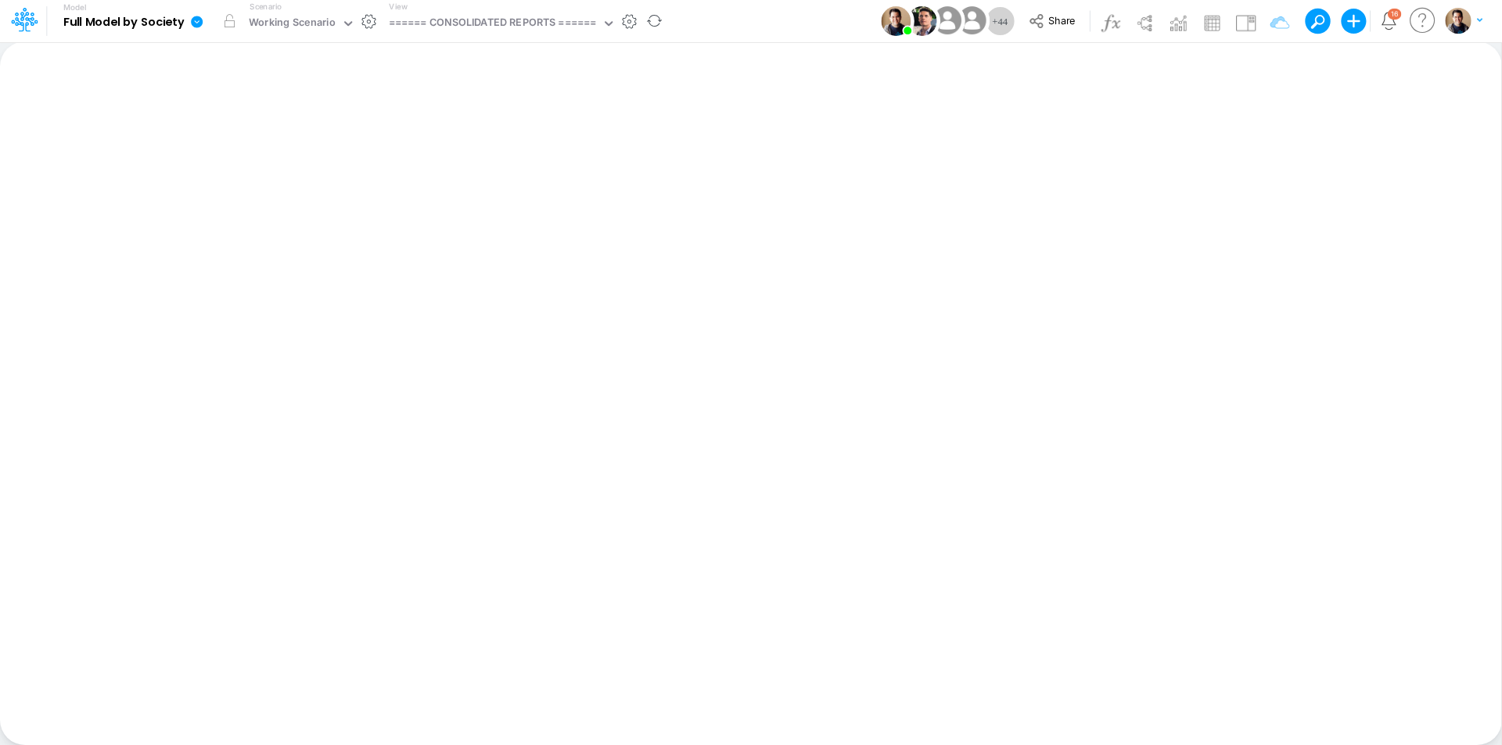
click at [196, 23] on icon at bounding box center [197, 22] width 12 height 12
click at [303, 190] on button "Sync Scenarios" at bounding box center [275, 186] width 167 height 24
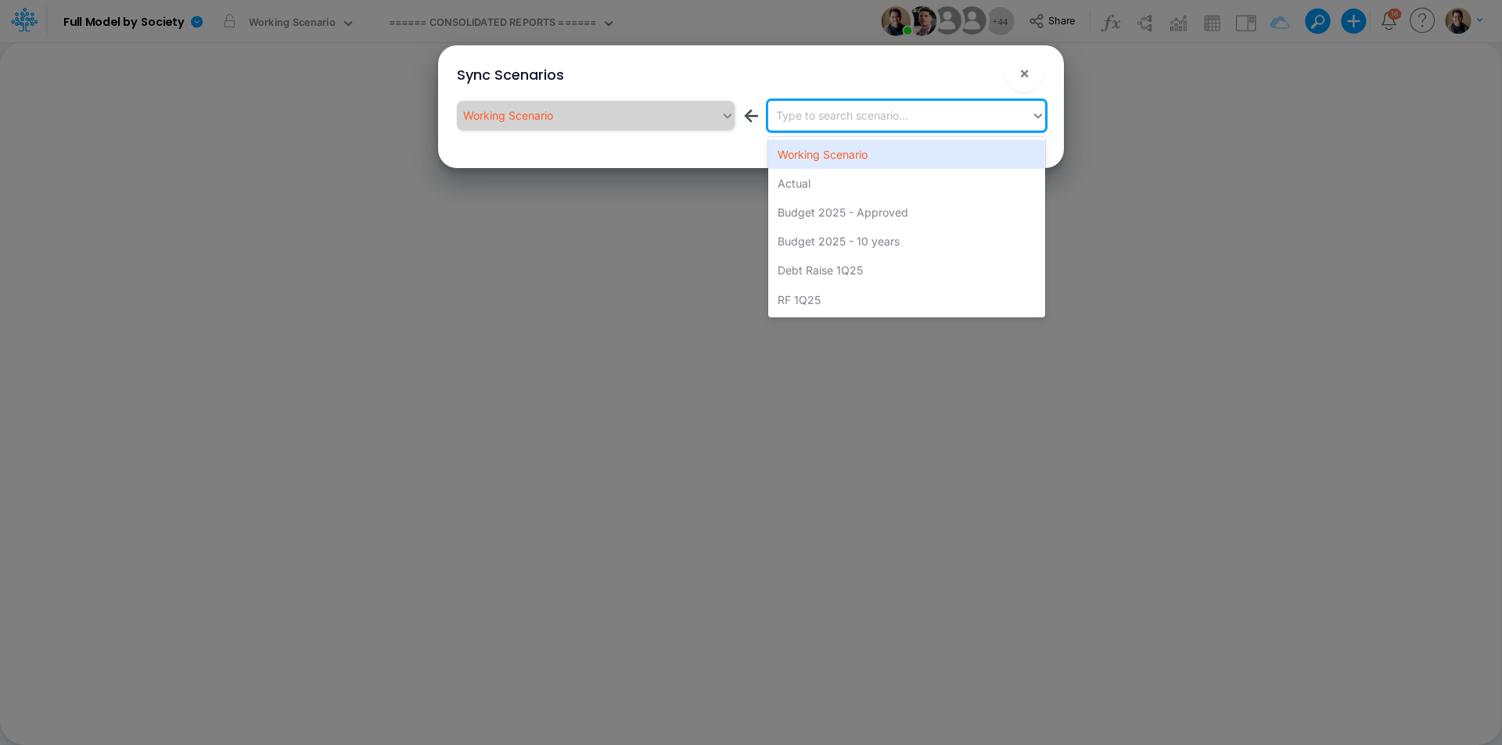
click at [839, 120] on div "Type to search scenario..." at bounding box center [842, 115] width 132 height 16
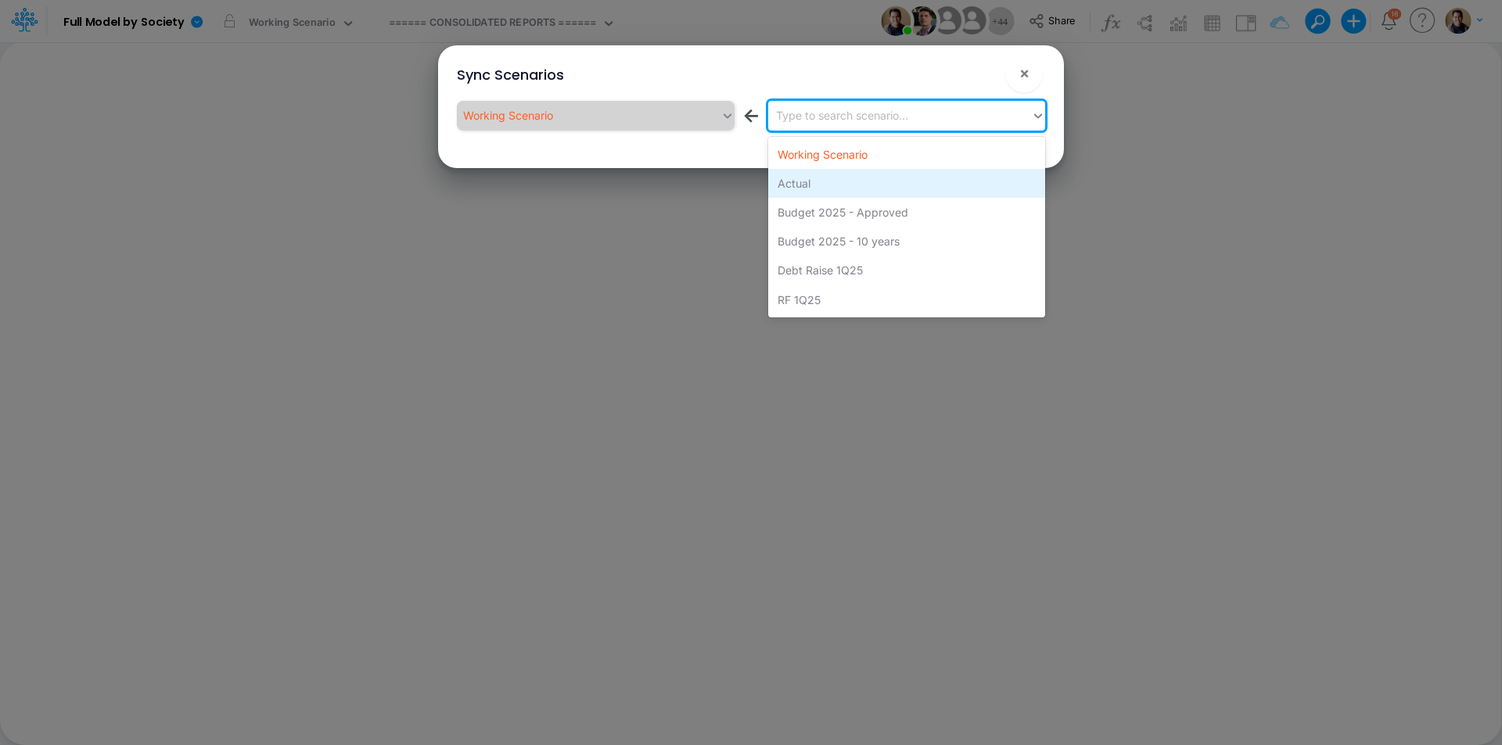
click at [850, 181] on div "Actual" at bounding box center [906, 183] width 277 height 29
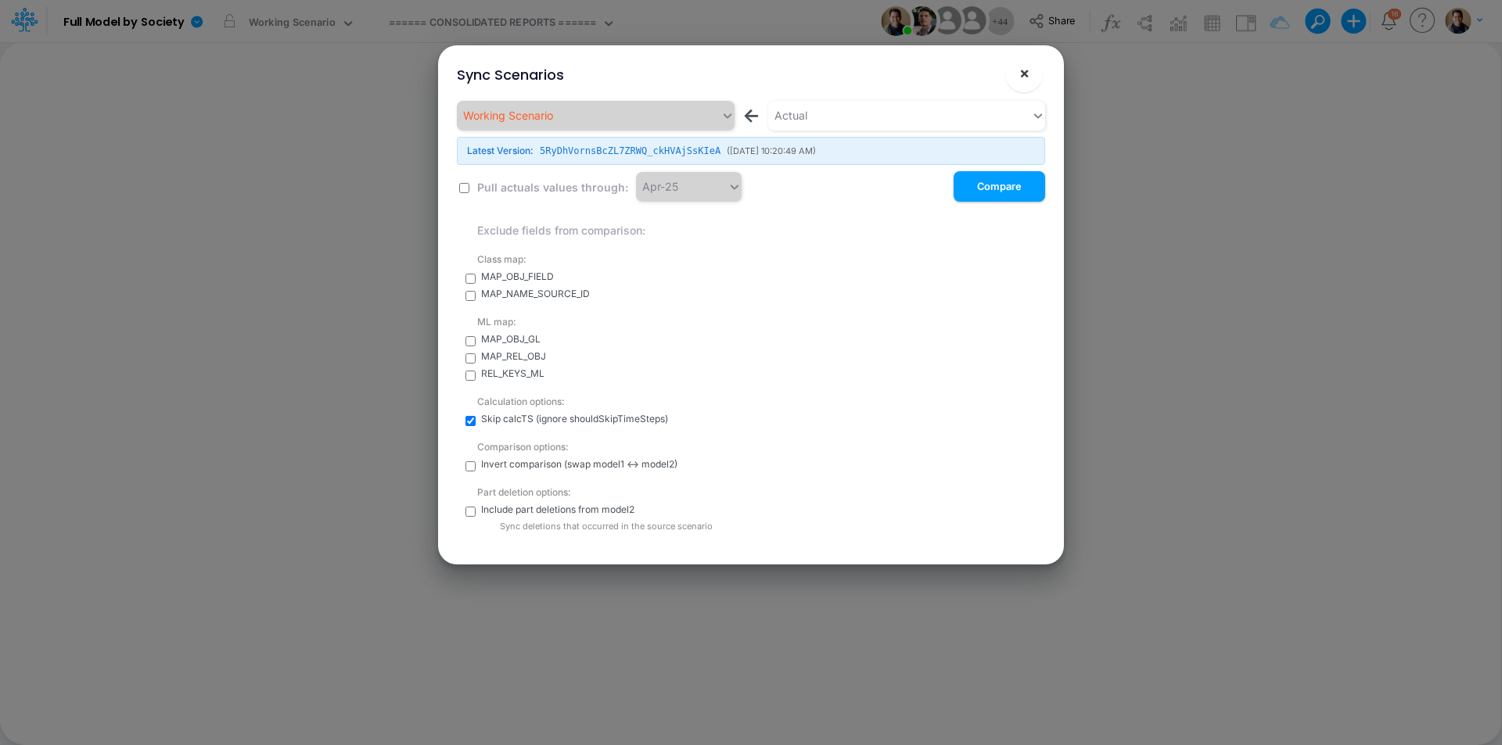
click at [1030, 67] on button "×" at bounding box center [1024, 74] width 38 height 38
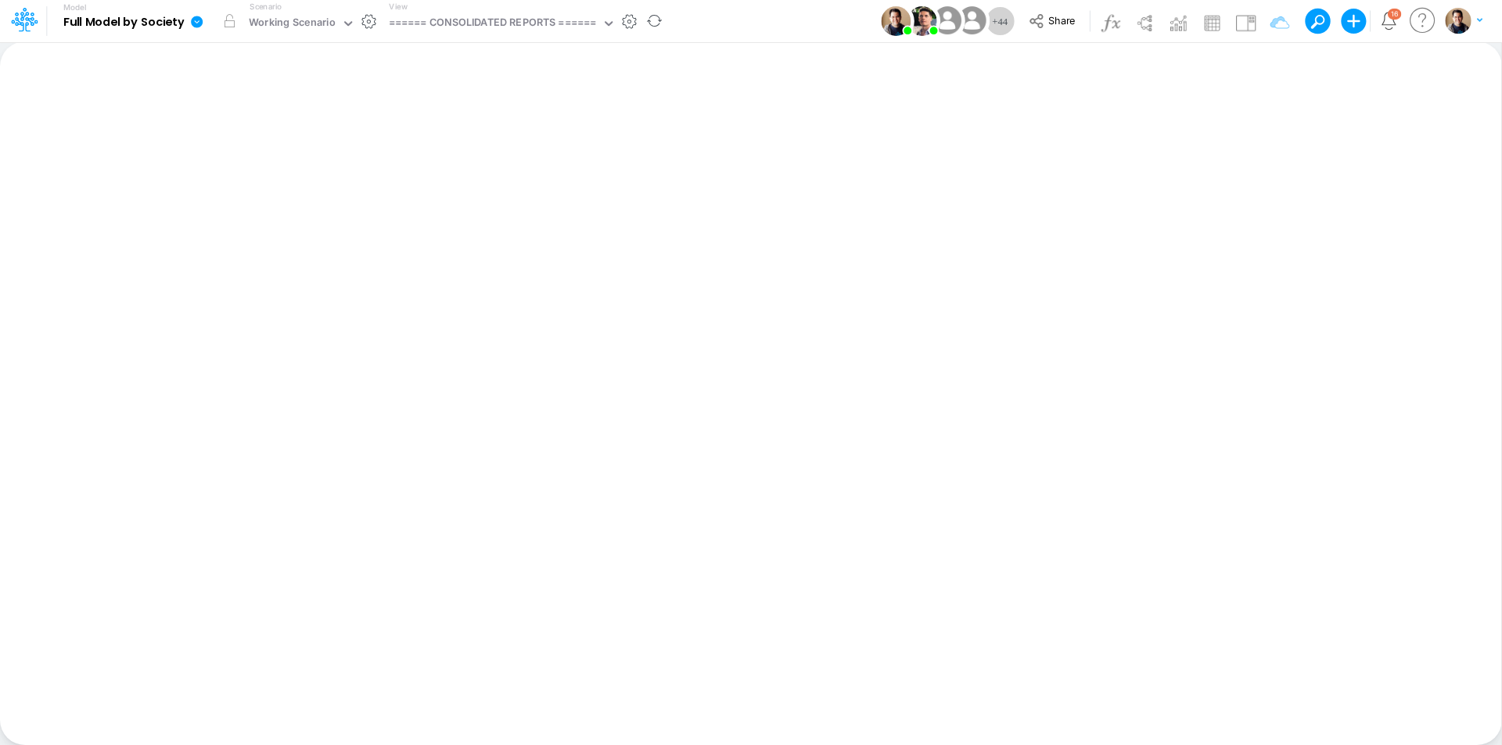
click at [194, 22] on icon at bounding box center [197, 22] width 12 height 12
click at [268, 159] on button "View model info" at bounding box center [275, 162] width 167 height 24
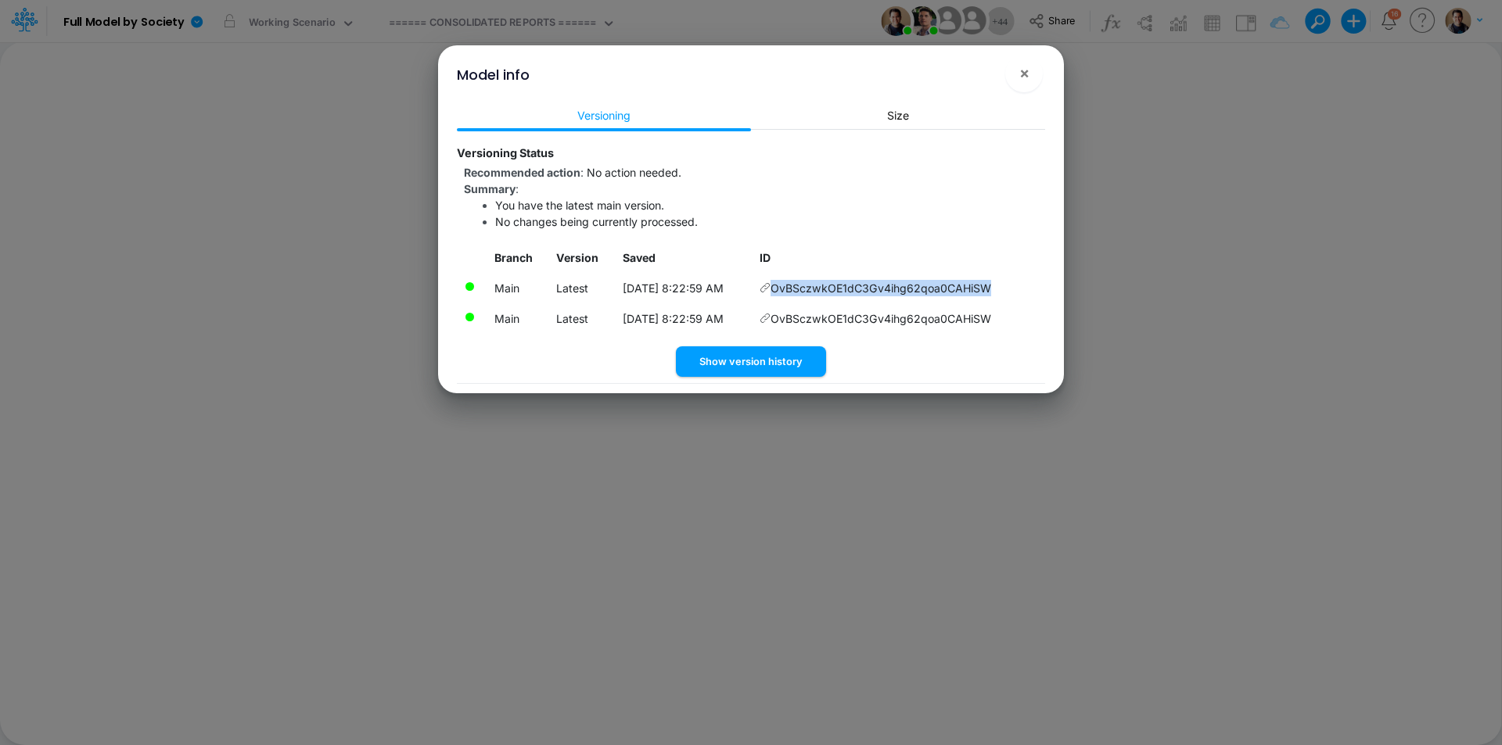
drag, startPoint x: 1007, startPoint y: 290, endPoint x: 782, endPoint y: 293, distance: 225.3
click at [782, 293] on td "OvBSczwkOE1dC3Gv4ihg62qoa0CAHiSW" at bounding box center [898, 288] width 293 height 31
copy span "OvBSczwkOE1dC3Gv4ihg62qoa0CAHiSW"
click at [991, 285] on span "OvBSczwkOE1dC3Gv4ihg62qoa0CAHiSW" at bounding box center [880, 288] width 221 height 16
drag, startPoint x: 1007, startPoint y: 288, endPoint x: 596, endPoint y: 291, distance: 411.4
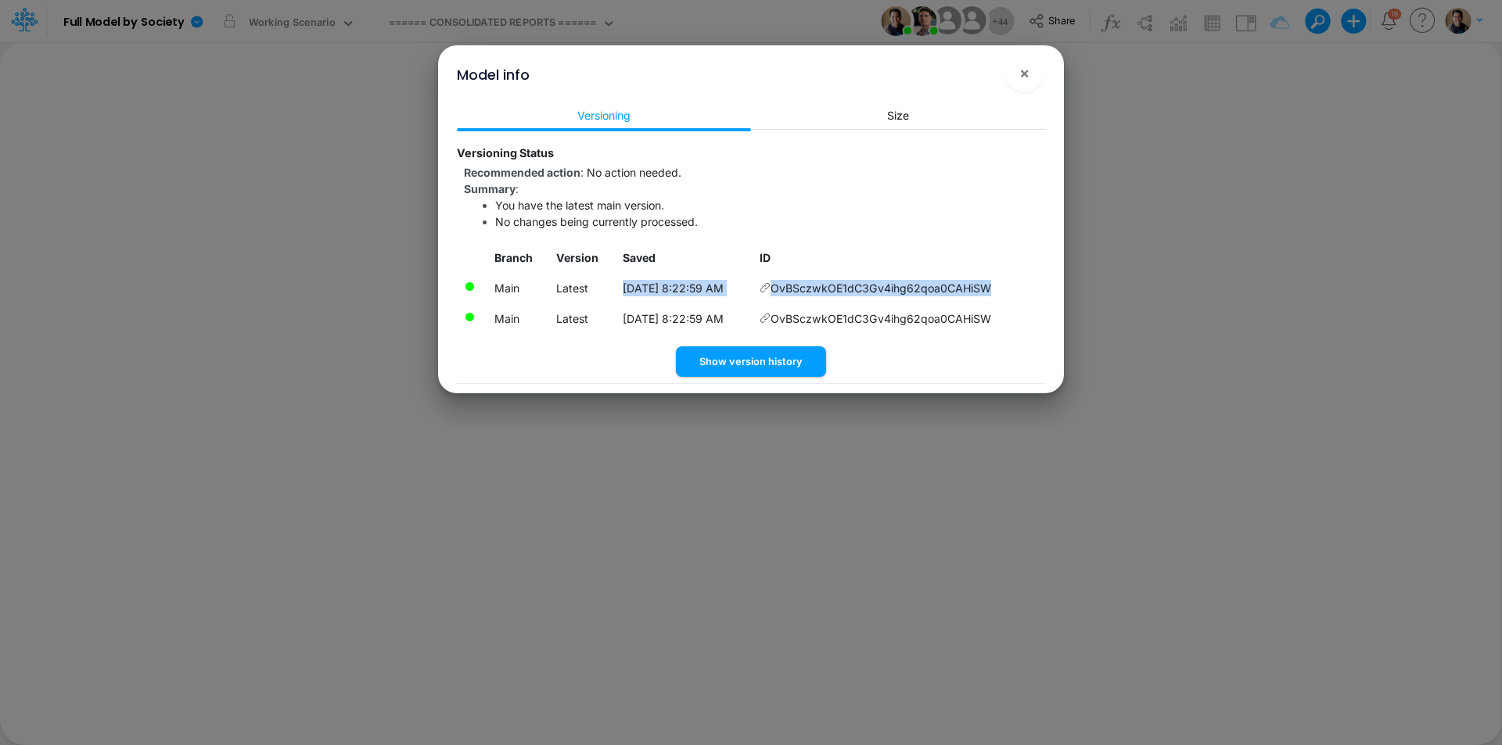
click at [596, 291] on tr "Main Latest 8/12/2025, 8:22:59 AM OvBSczwkOE1dC3Gv4ihg62qoa0CAHiSW" at bounding box center [751, 288] width 588 height 31
copy tr "8/12/2025, 8:22:59 AM OvBSczwkOE1dC3Gv4ihg62qoa0CAHiSW"
click at [1021, 77] on span "×" at bounding box center [1024, 72] width 10 height 19
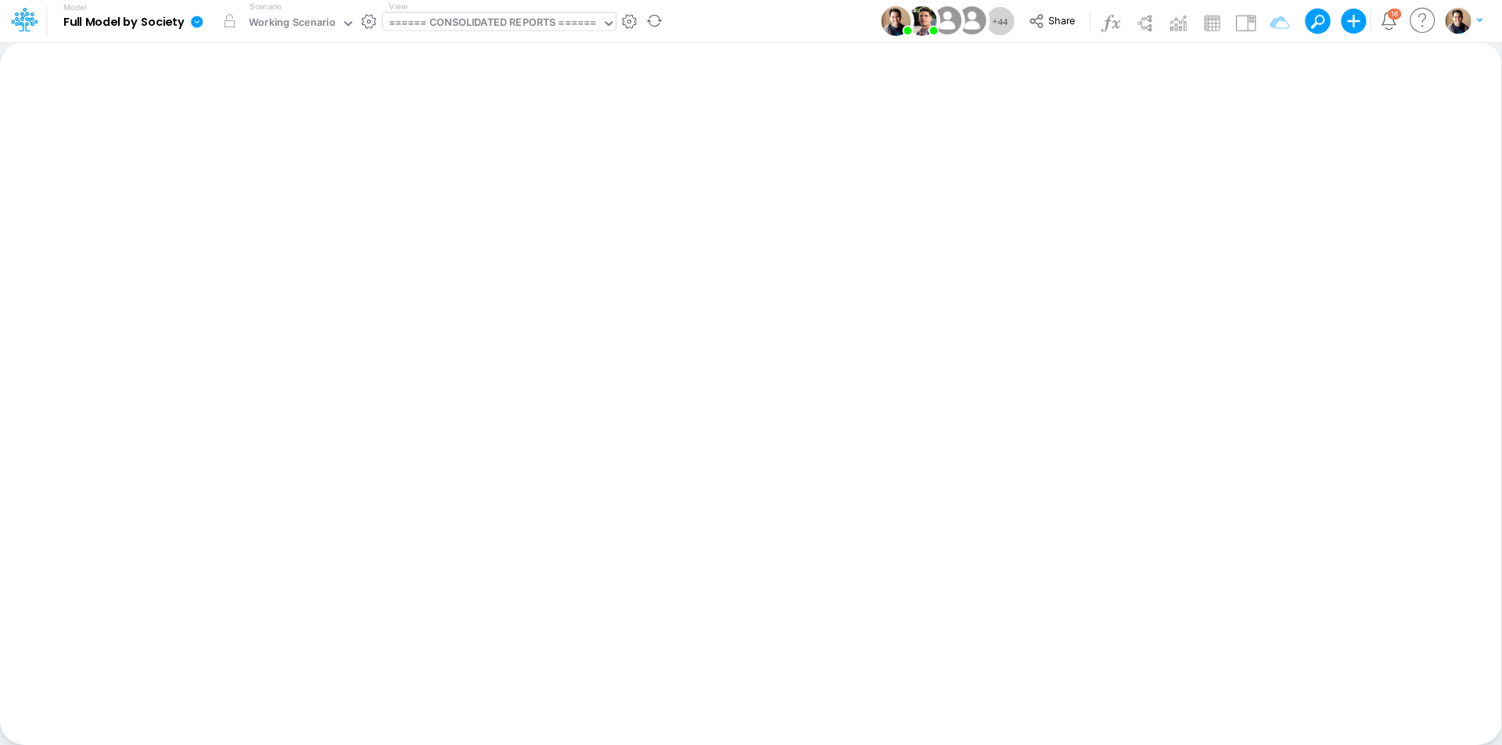
click at [563, 24] on div "====== CONSOLIDATED REPORTS ======" at bounding box center [493, 24] width 208 height 18
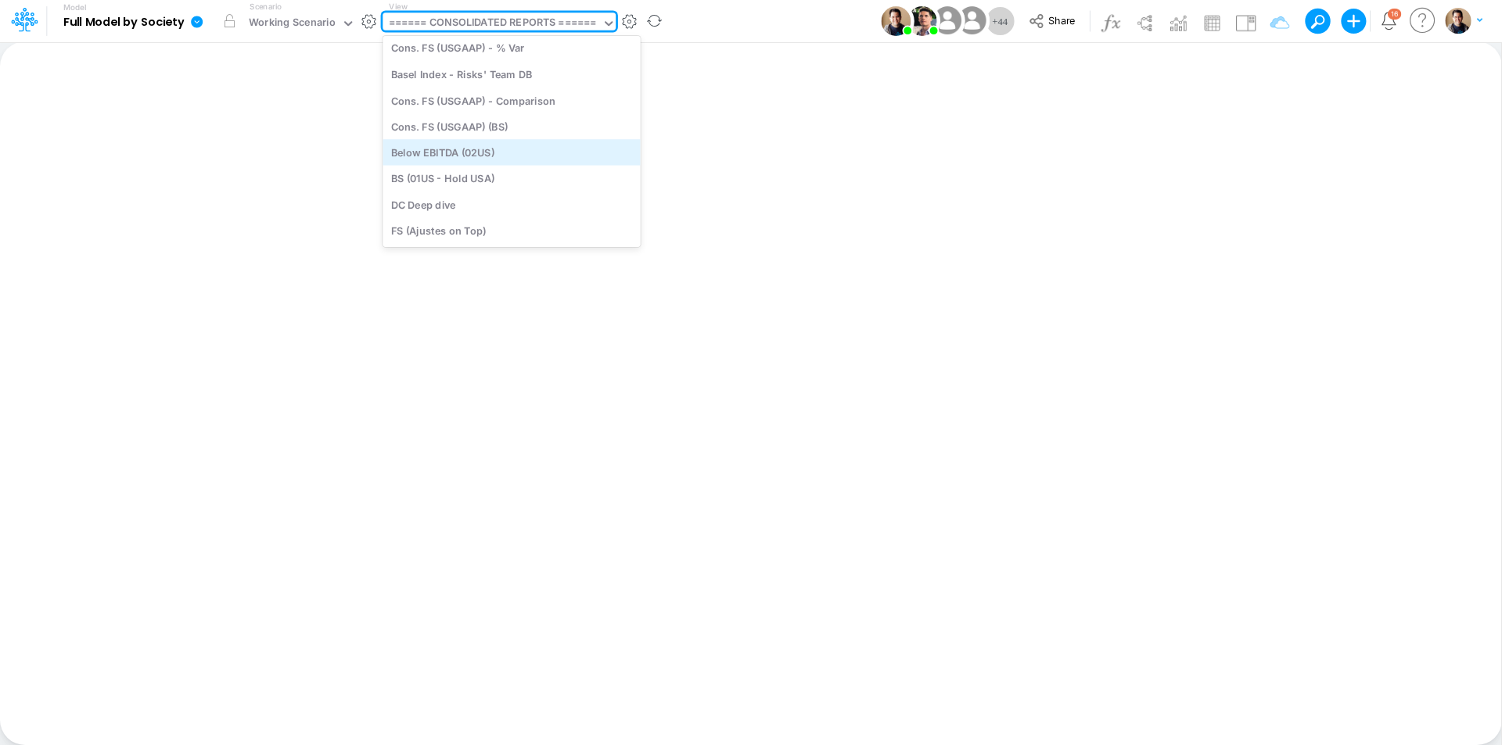
scroll to position [0, 0]
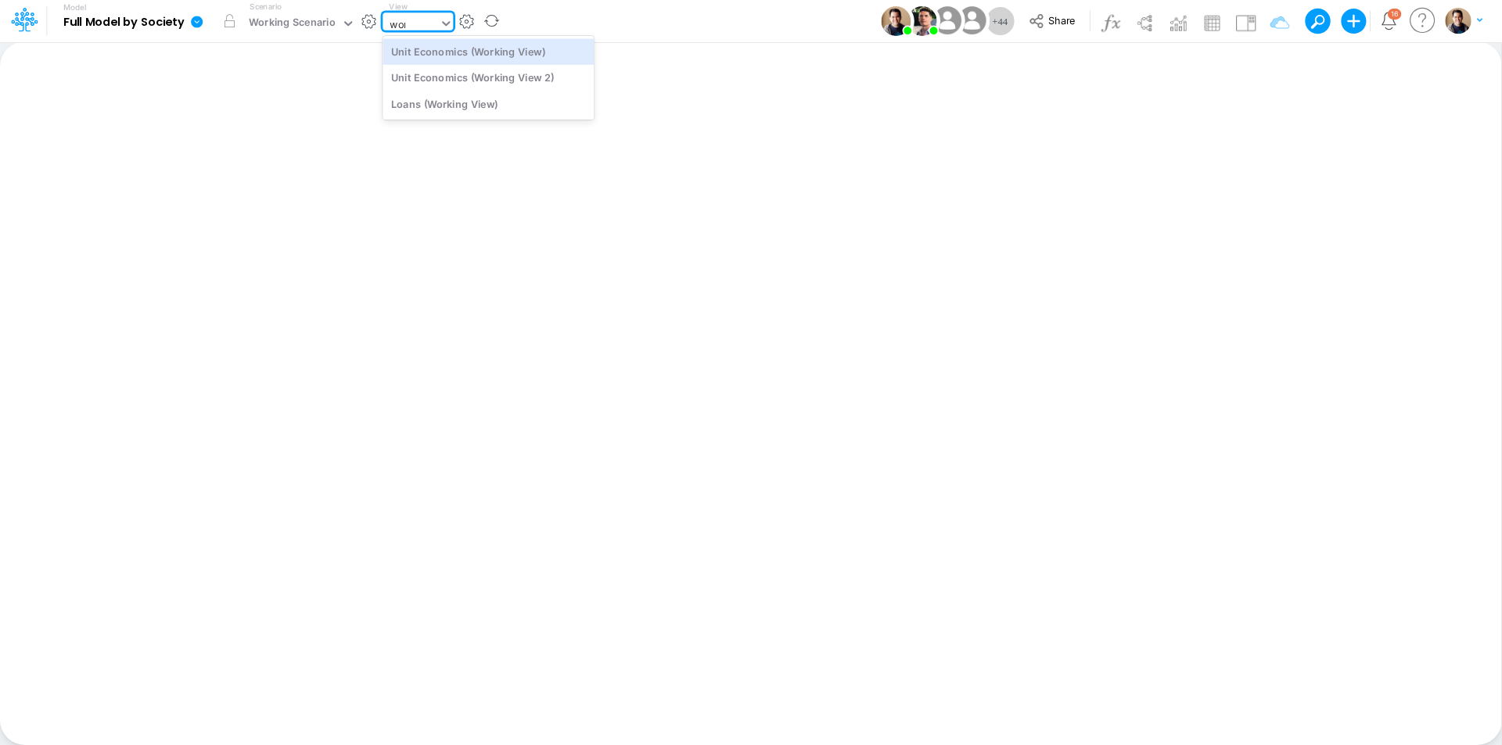
type input "work"
click at [425, 23] on div "work" at bounding box center [410, 24] width 56 height 23
type input "l"
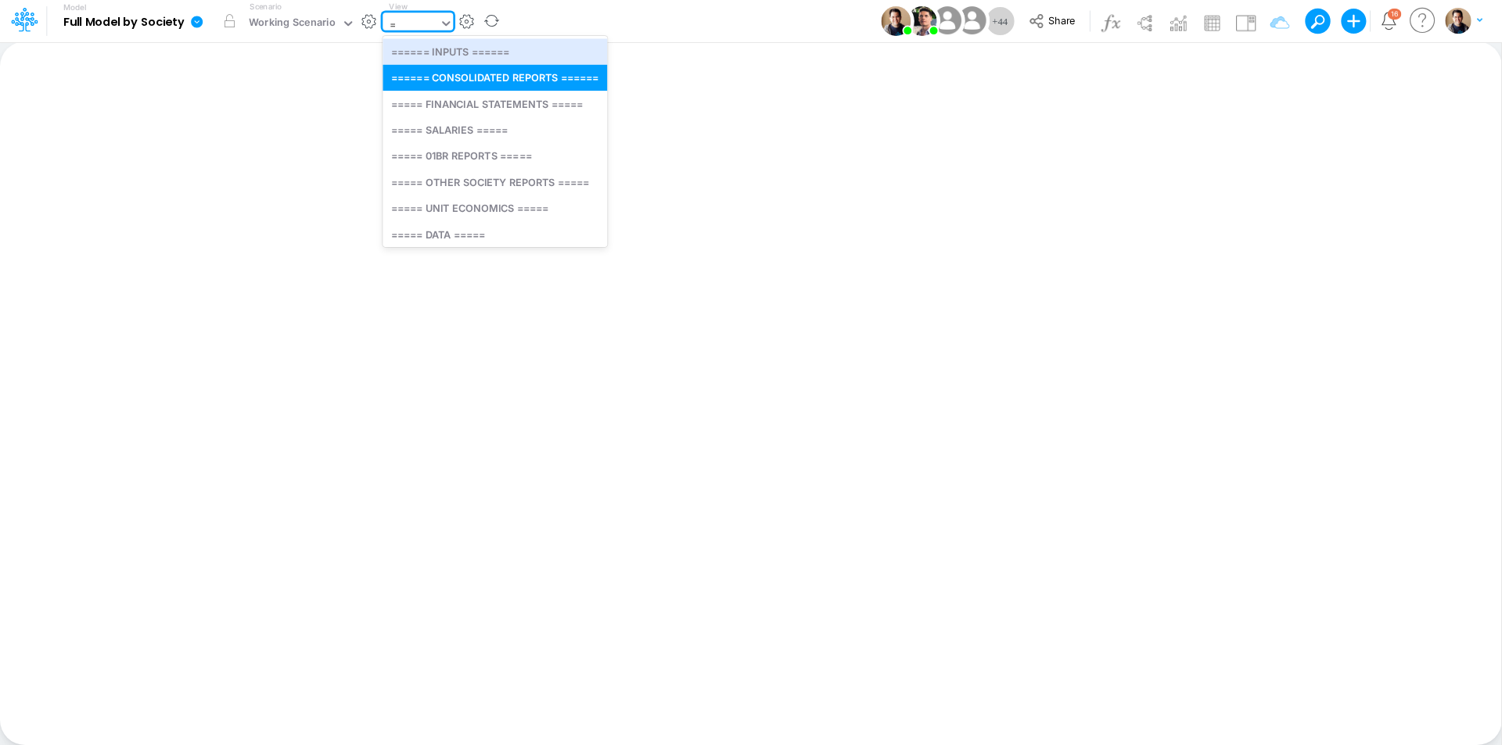
type input "=="
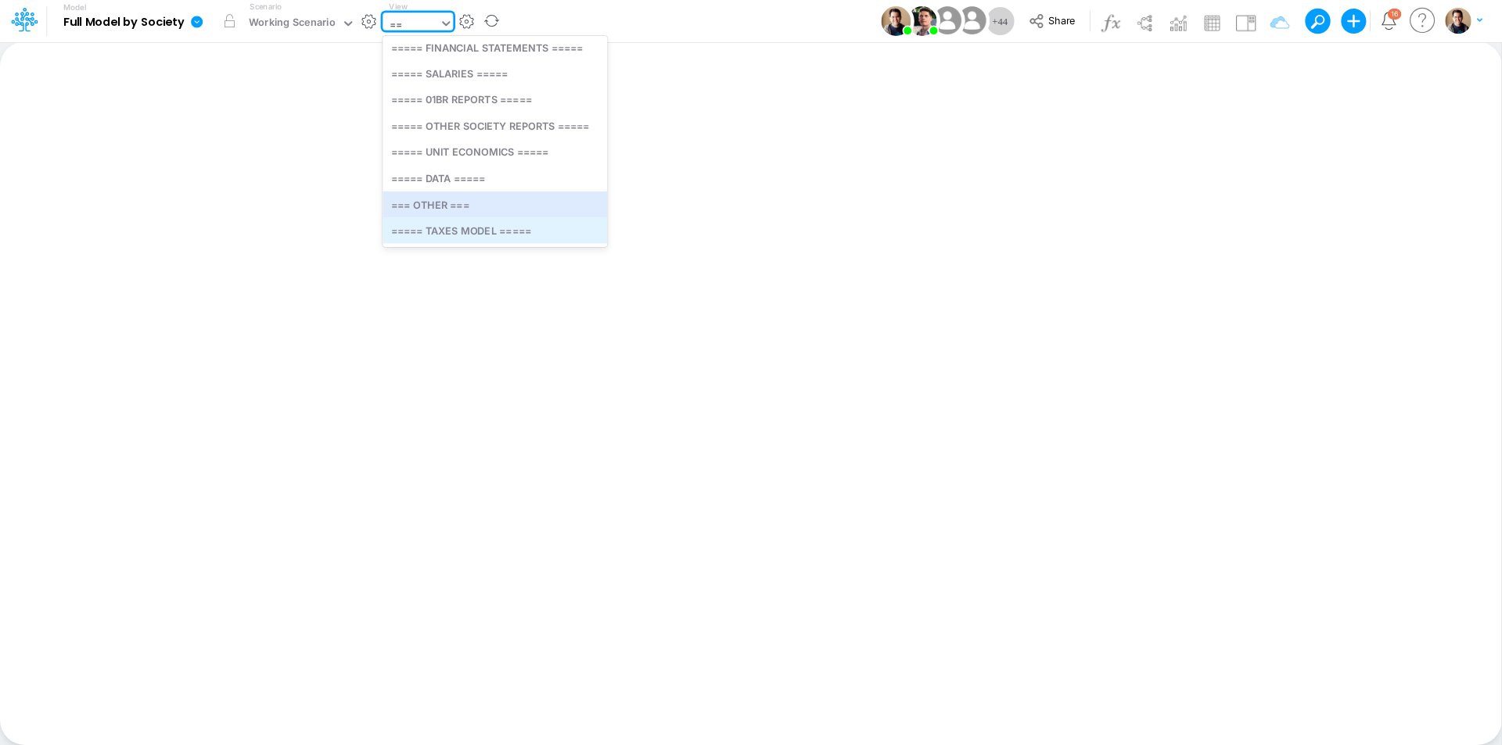
scroll to position [120, 0]
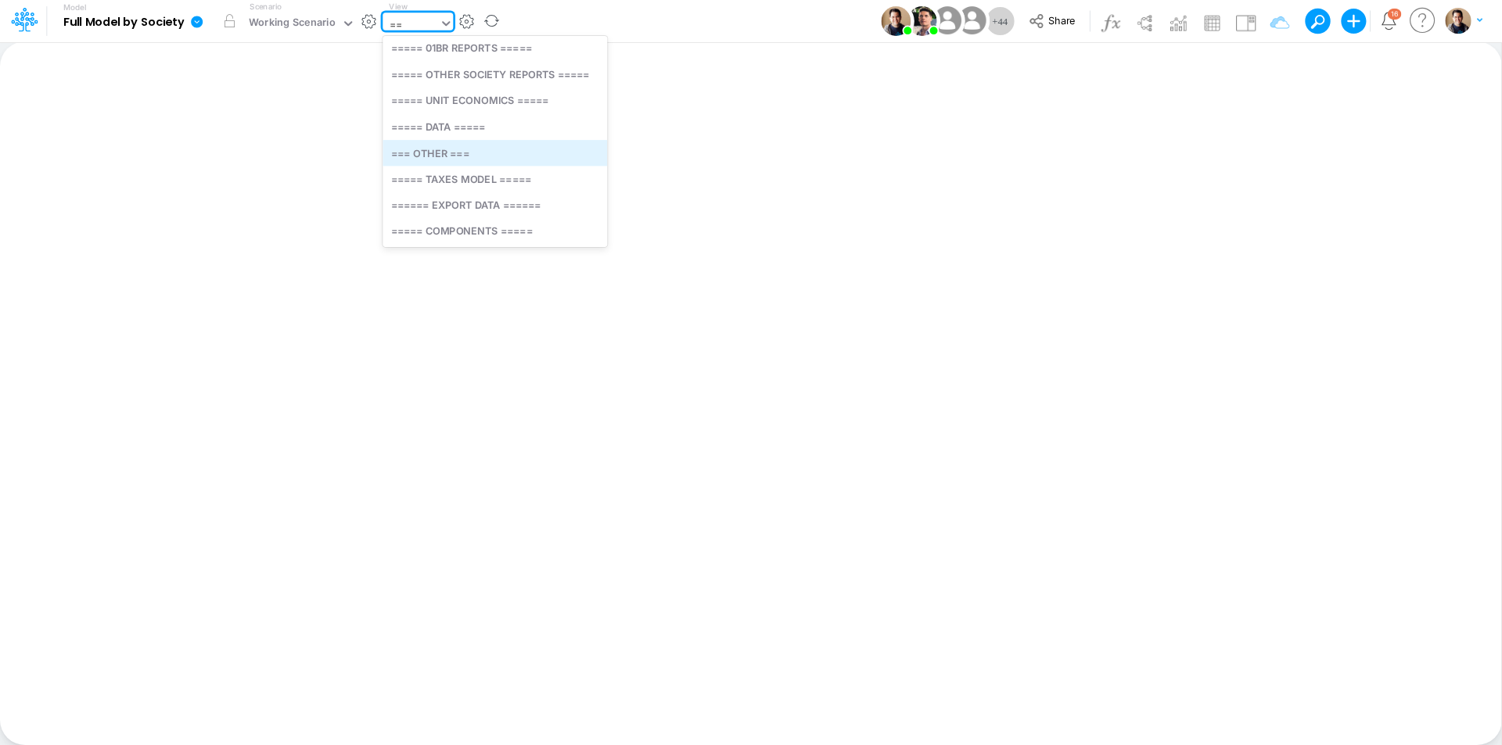
click at [494, 152] on div "=== OTHER ===" at bounding box center [494, 153] width 224 height 26
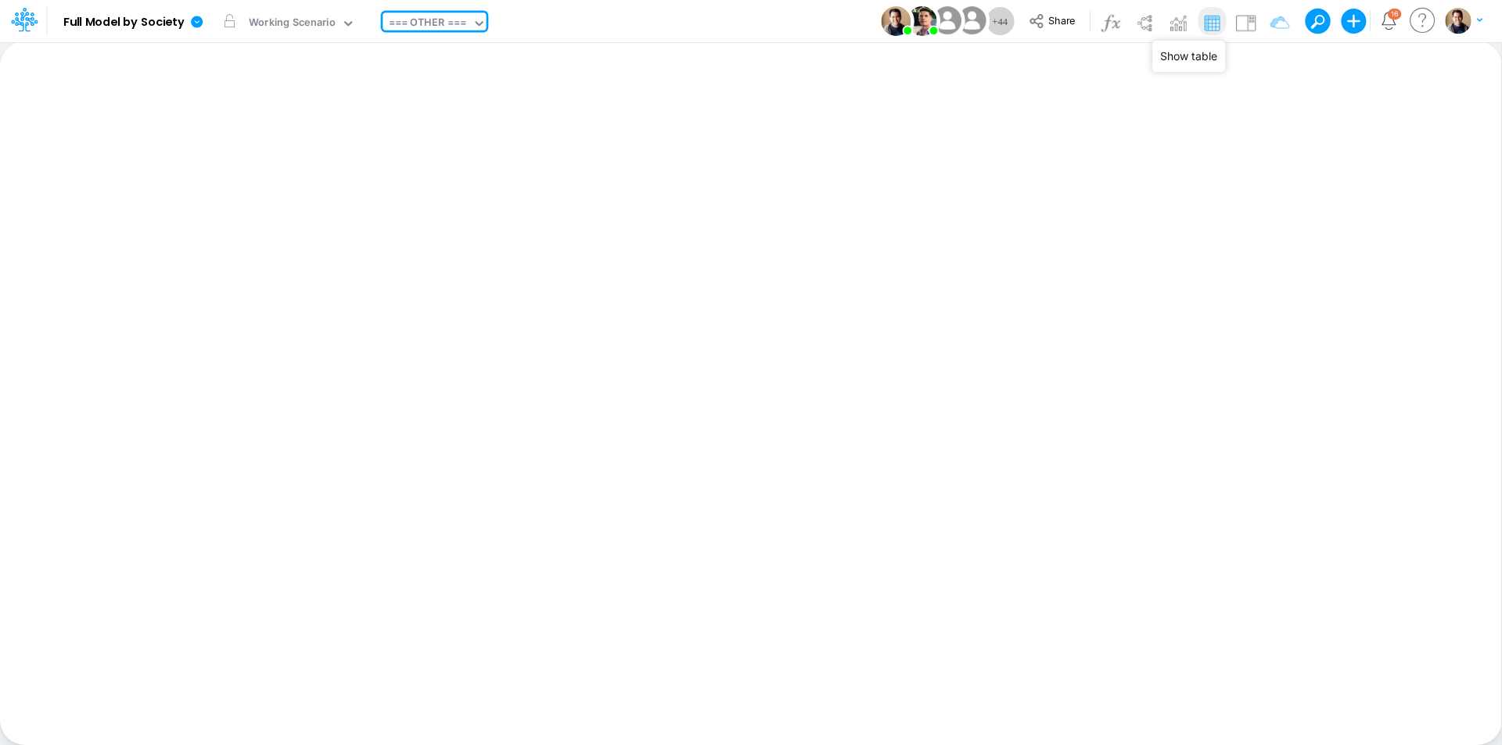
click at [1215, 30] on img at bounding box center [1211, 22] width 25 height 25
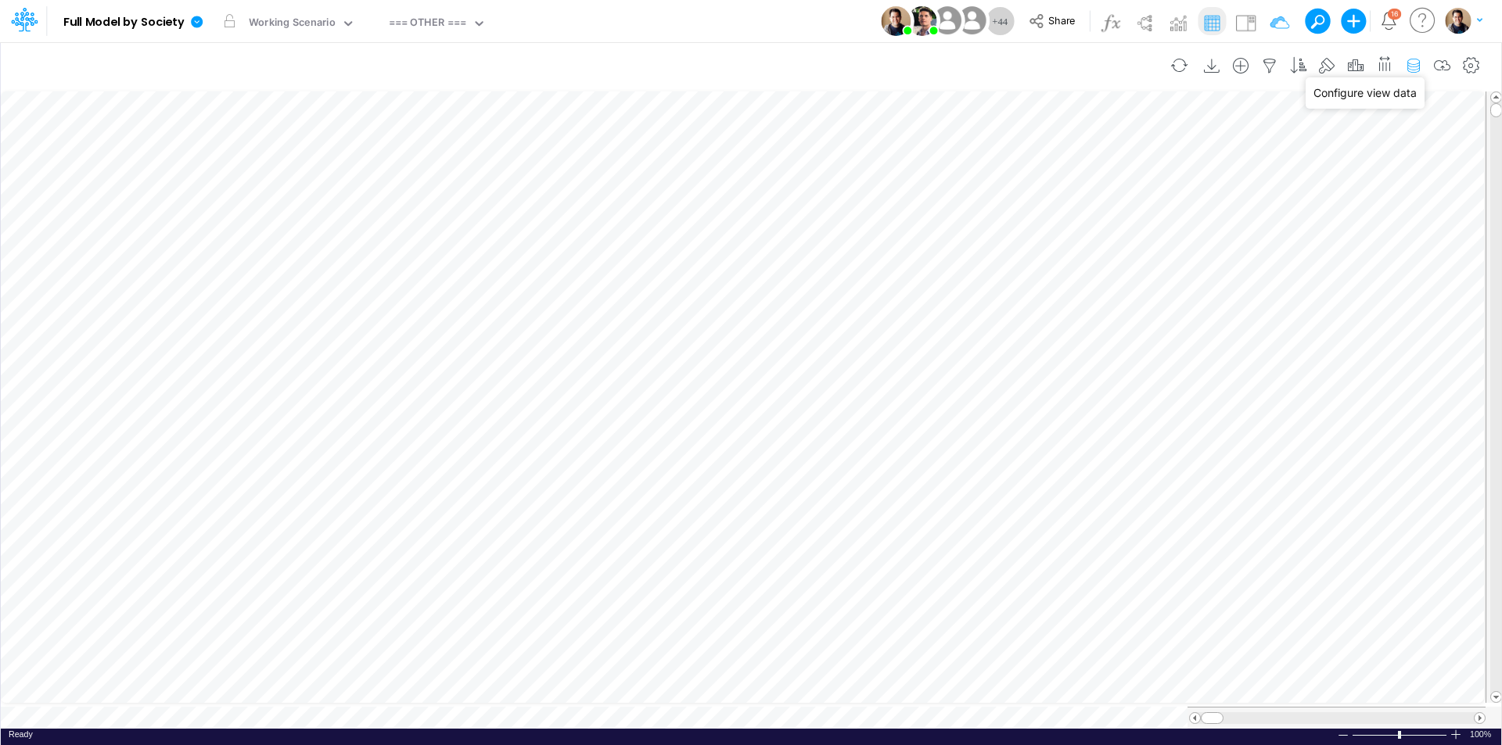
click at [1410, 66] on icon "button" at bounding box center [1413, 66] width 23 height 16
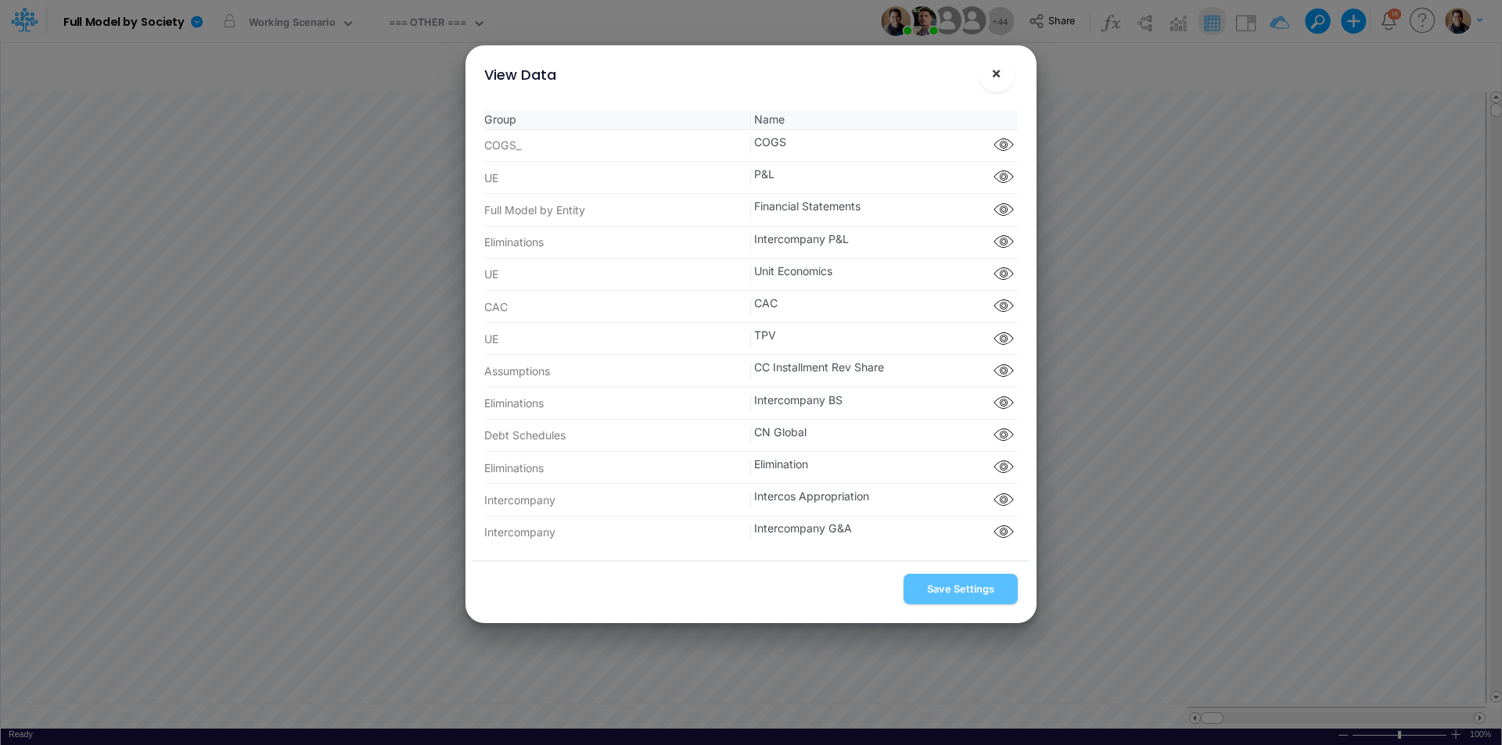
click at [998, 75] on span "×" at bounding box center [996, 72] width 10 height 19
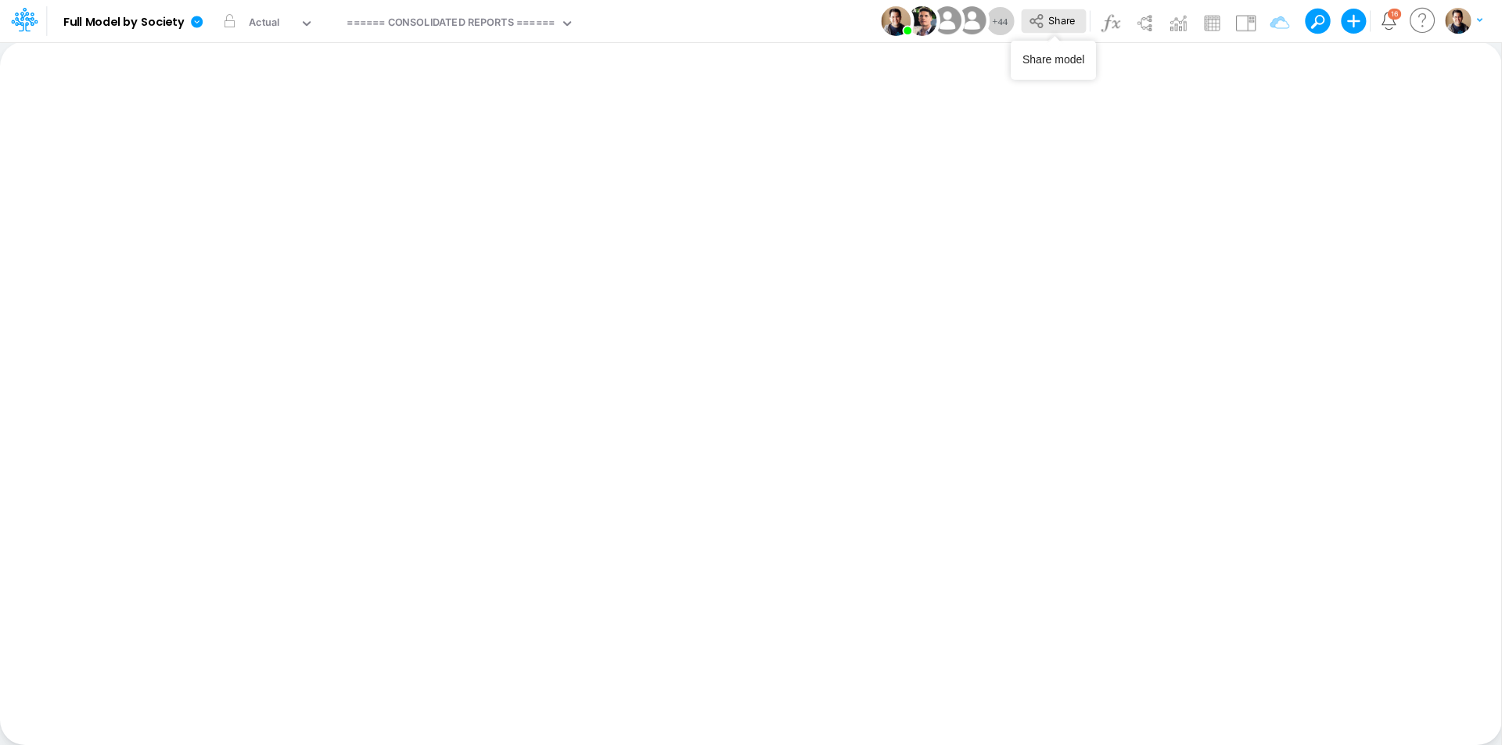
click at [1039, 20] on icon at bounding box center [1036, 21] width 17 height 17
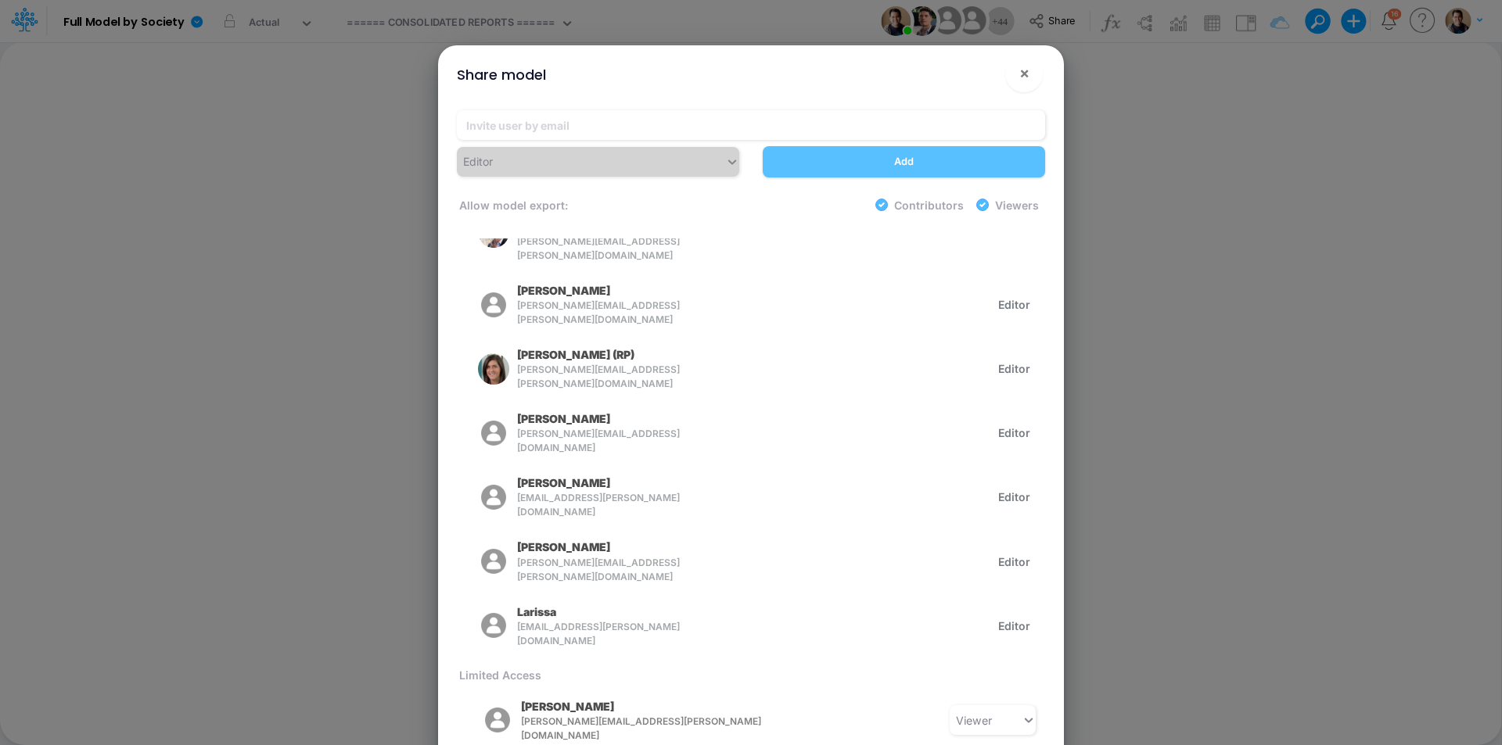
scroll to position [469, 0]
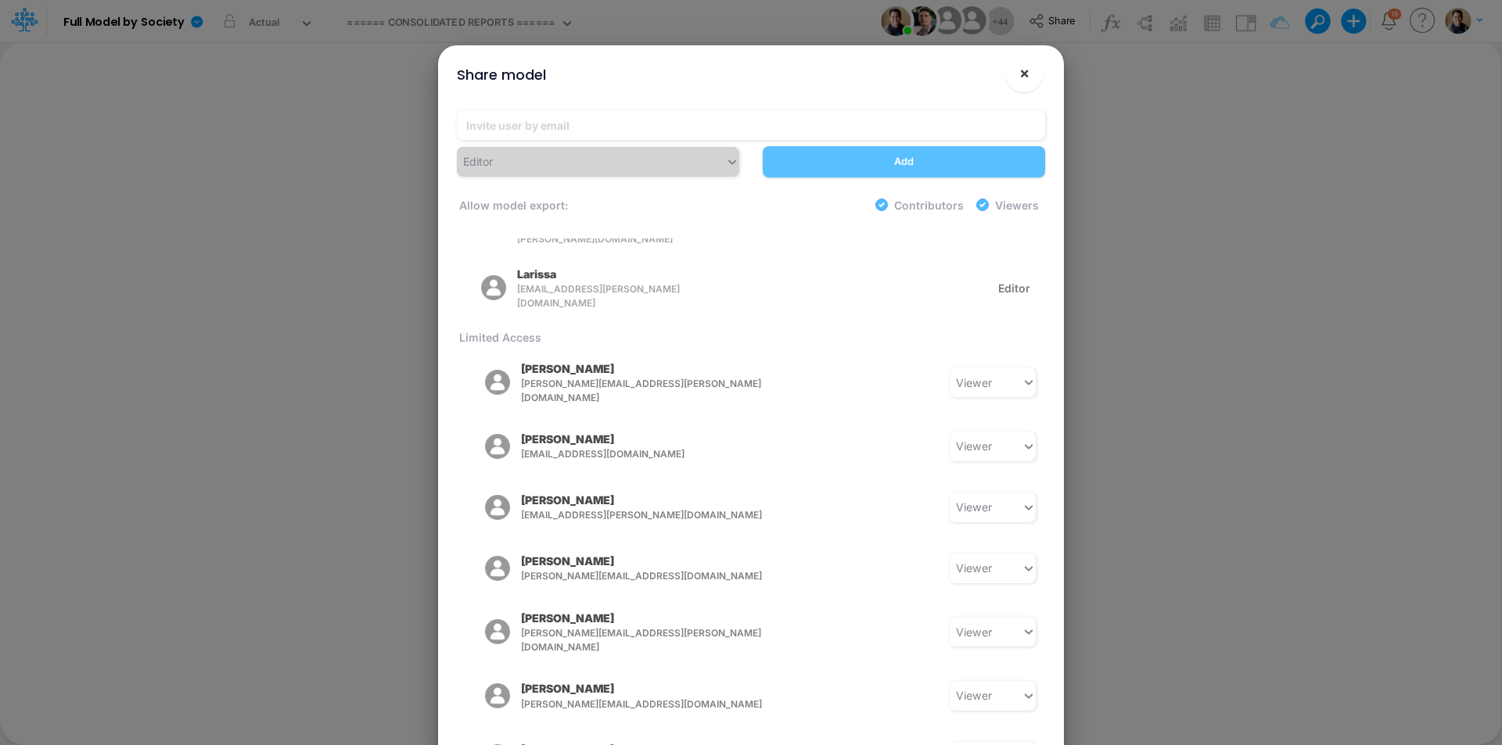
click at [1025, 69] on span "×" at bounding box center [1024, 72] width 10 height 19
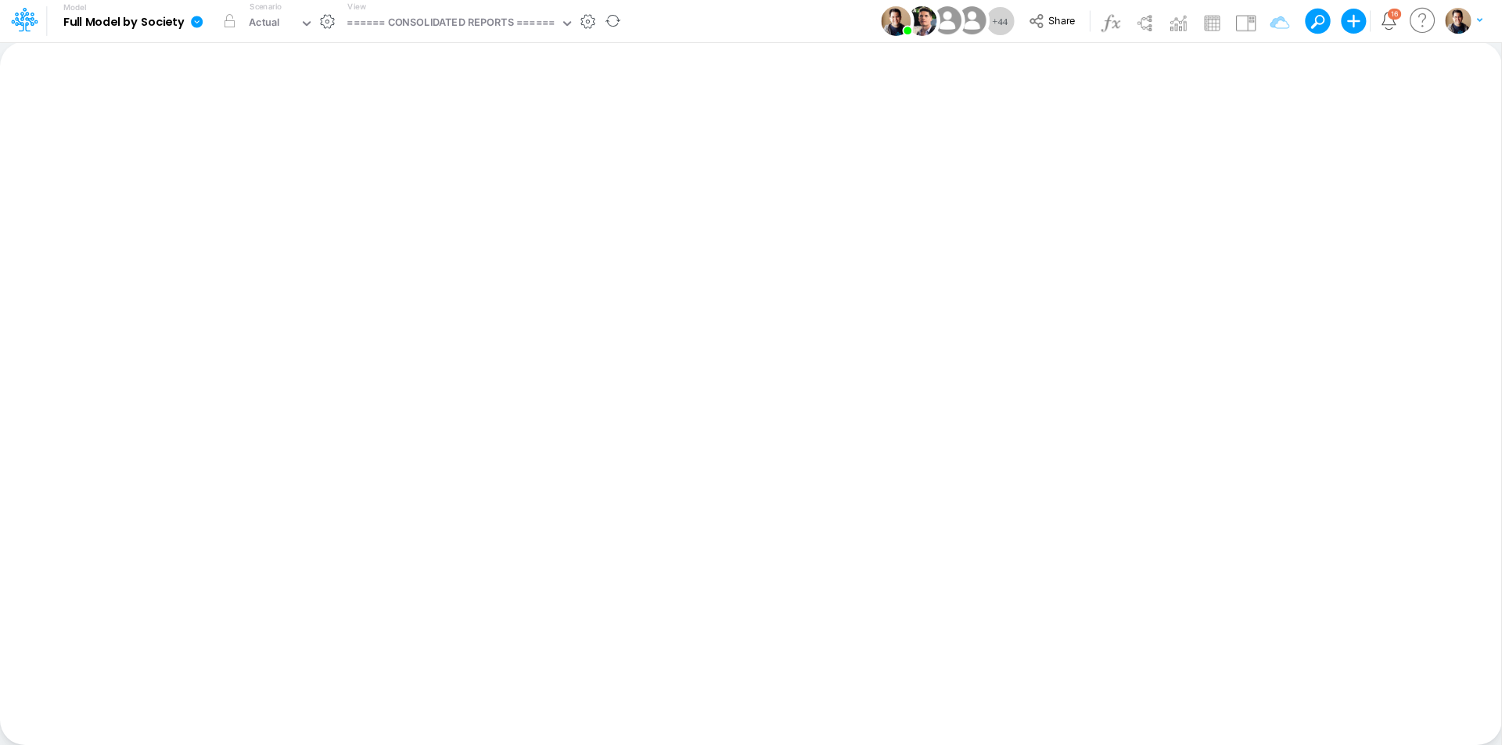
click at [201, 21] on icon at bounding box center [197, 22] width 12 height 12
click at [311, 169] on button "View model info" at bounding box center [275, 162] width 167 height 24
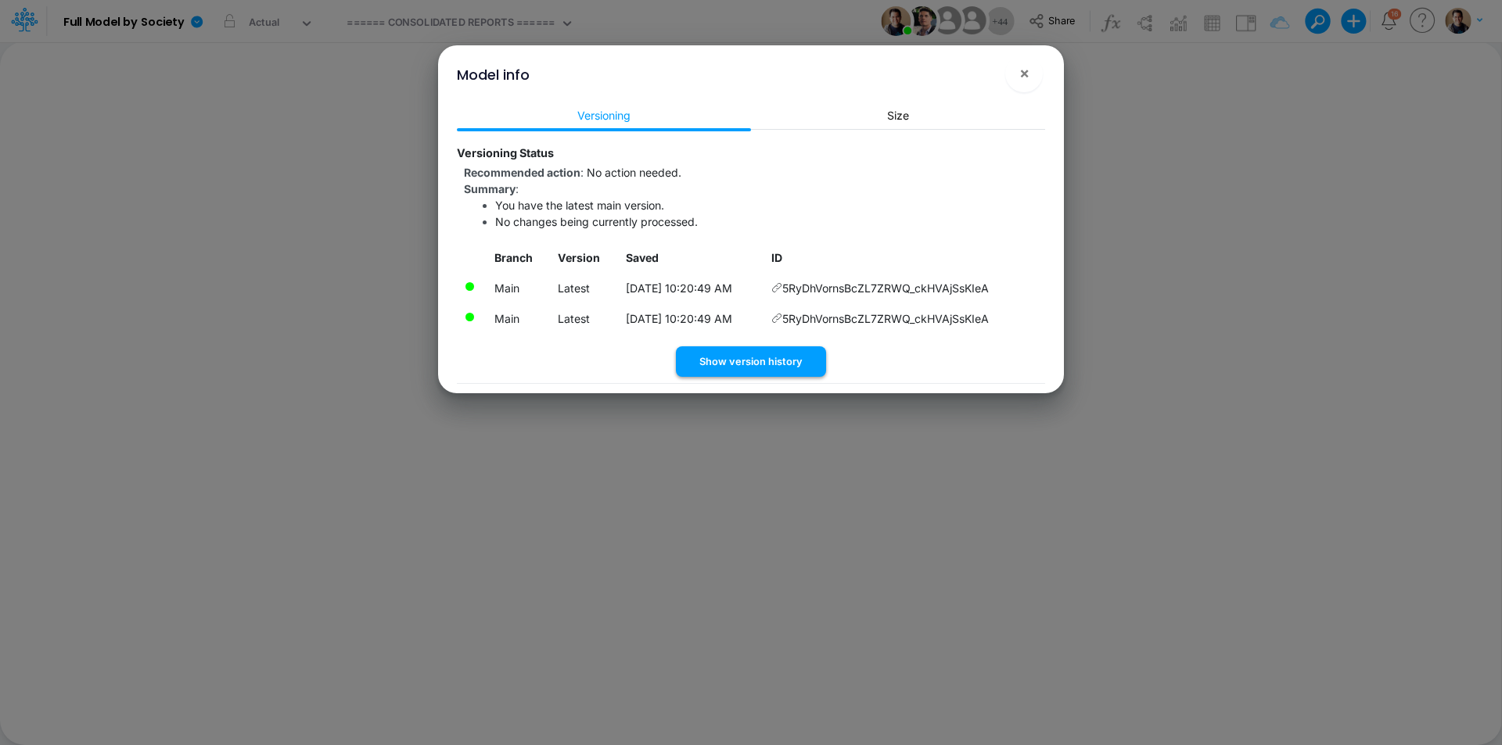
click at [744, 361] on button "Show version history" at bounding box center [751, 361] width 150 height 31
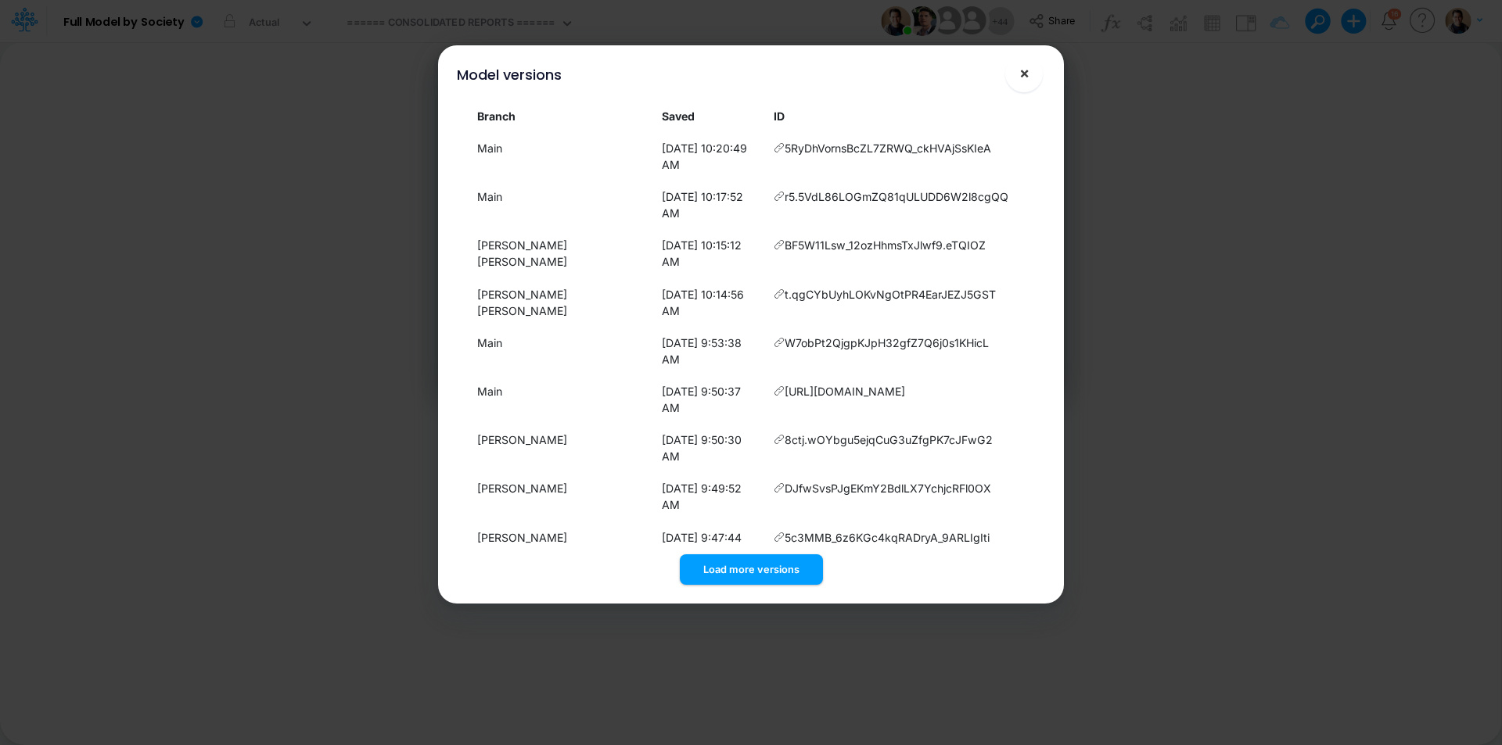
click at [1029, 74] on span "×" at bounding box center [1024, 72] width 10 height 19
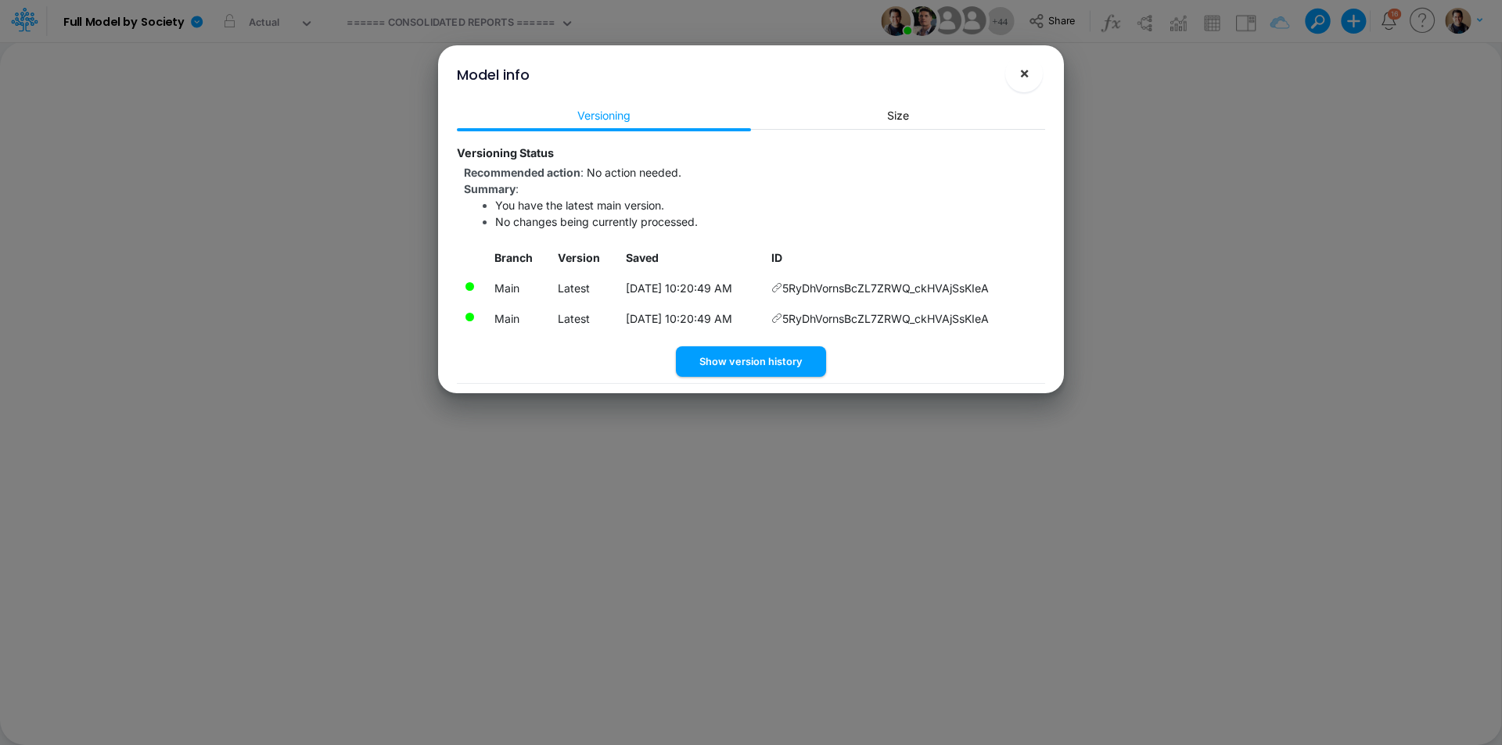
click at [1028, 74] on span "×" at bounding box center [1024, 72] width 10 height 19
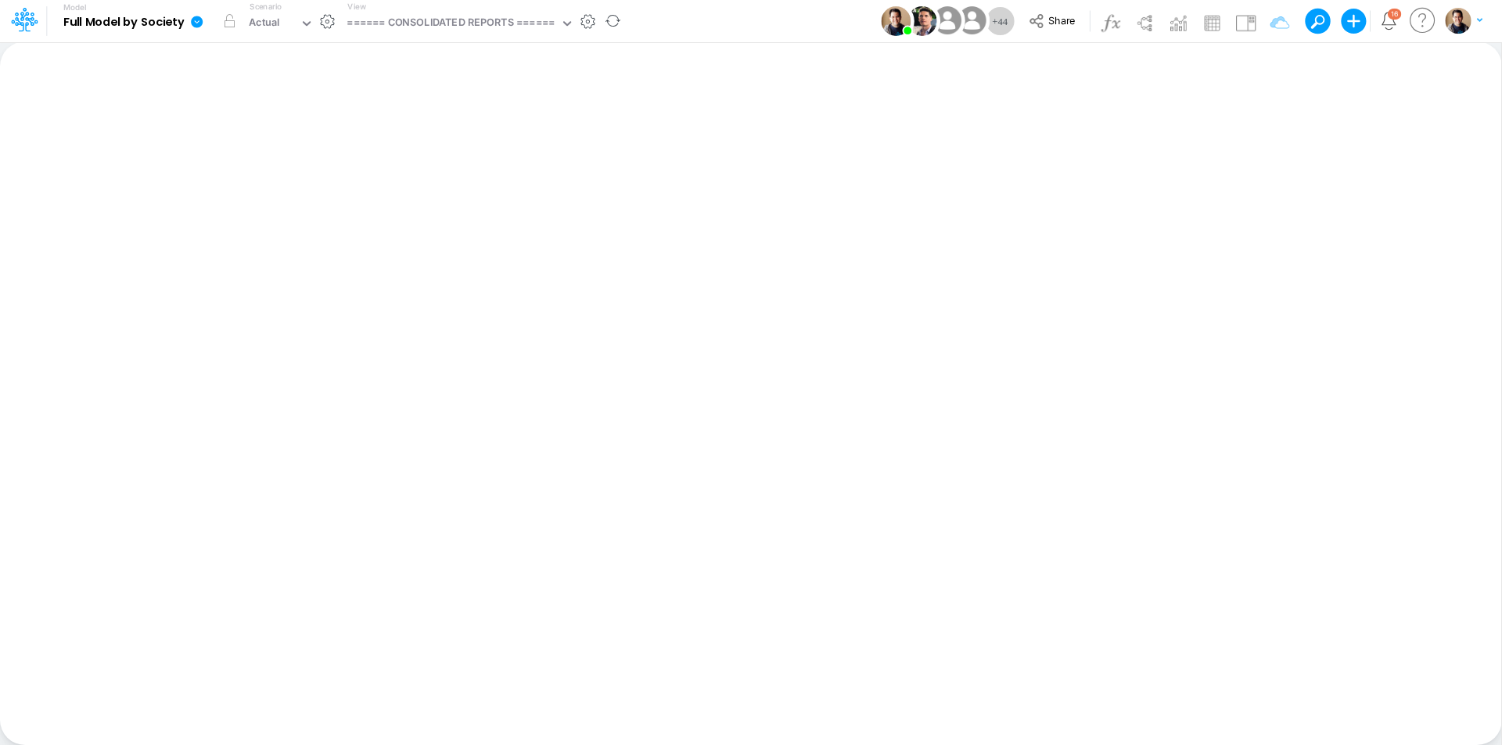
click at [193, 24] on icon at bounding box center [197, 22] width 12 height 12
click at [276, 163] on button "View model info" at bounding box center [275, 162] width 167 height 24
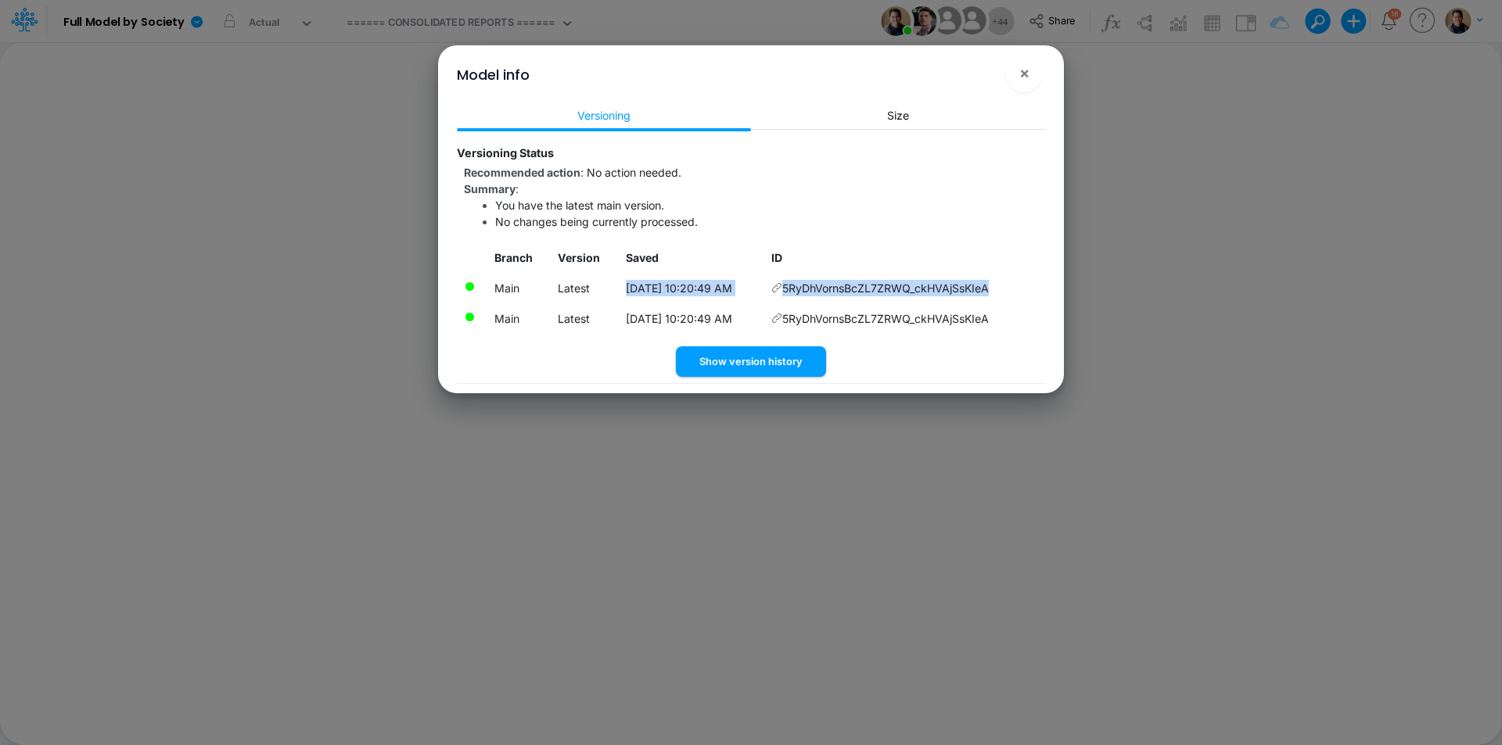
drag, startPoint x: 1003, startPoint y: 290, endPoint x: 598, endPoint y: 290, distance: 405.9
click at [598, 290] on tr "Main Latest 8/14/2025, 10:20:49 AM 5RyDhVornsBcZL7ZRWQ_ckHVAjSsKIeA" at bounding box center [751, 288] width 588 height 31
copy tr "8/14/2025, 10:20:49 AM 5RyDhVornsBcZL7ZRWQ_ckHVAjSsKIeA"
click at [1019, 75] on span "×" at bounding box center [1024, 72] width 10 height 19
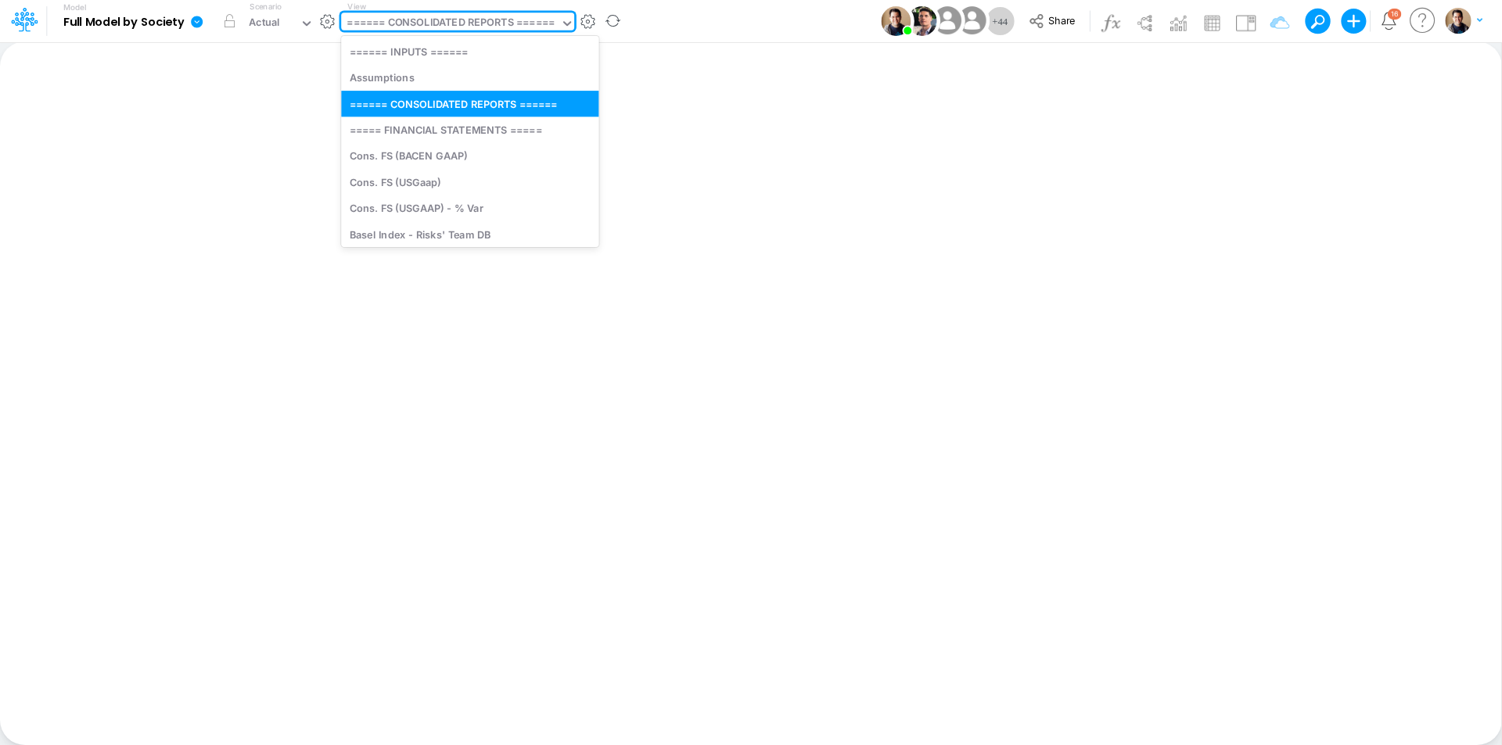
click at [491, 17] on div "====== CONSOLIDATED REPORTS ======" at bounding box center [449, 24] width 207 height 18
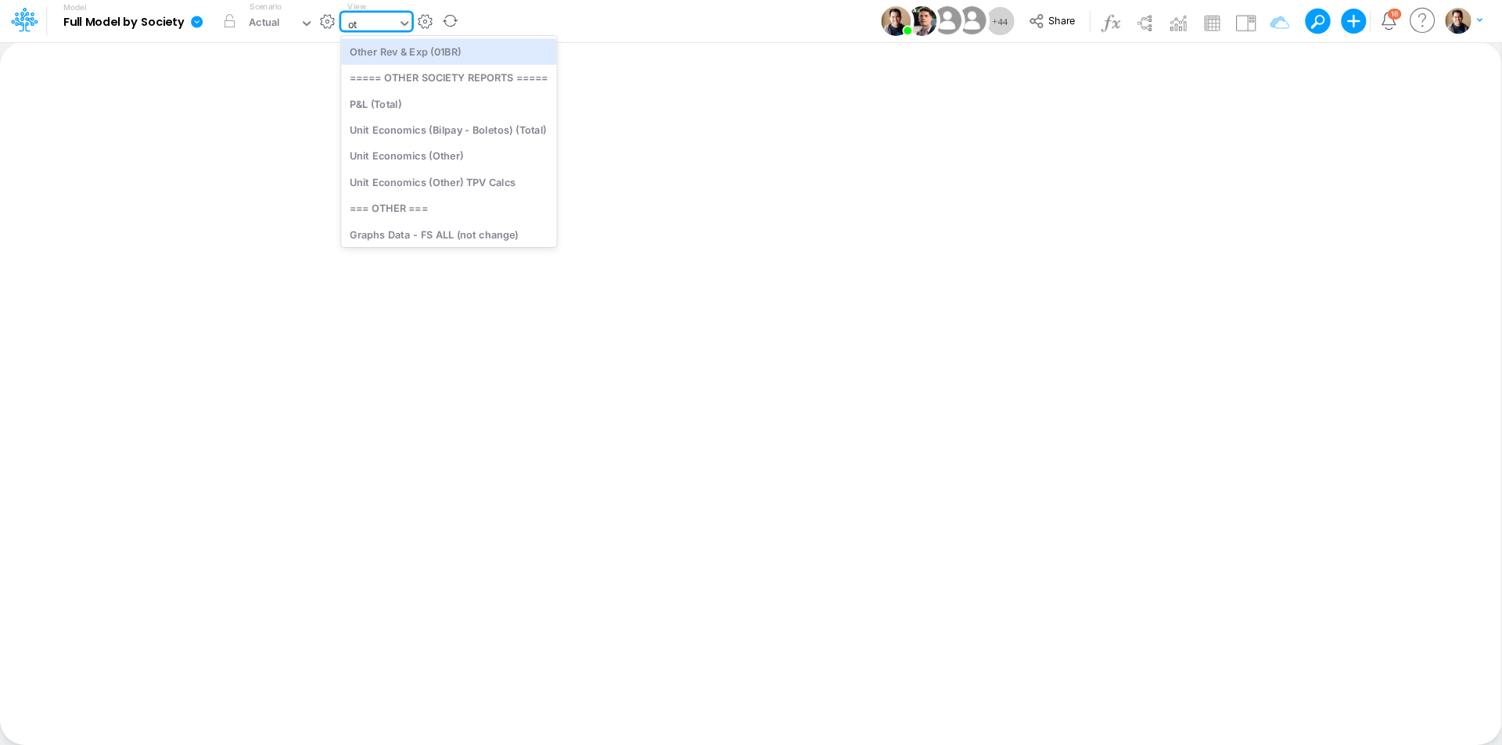
type input "o"
type input "inp"
click at [518, 46] on div "====== INPUTS ======" at bounding box center [457, 51] width 232 height 26
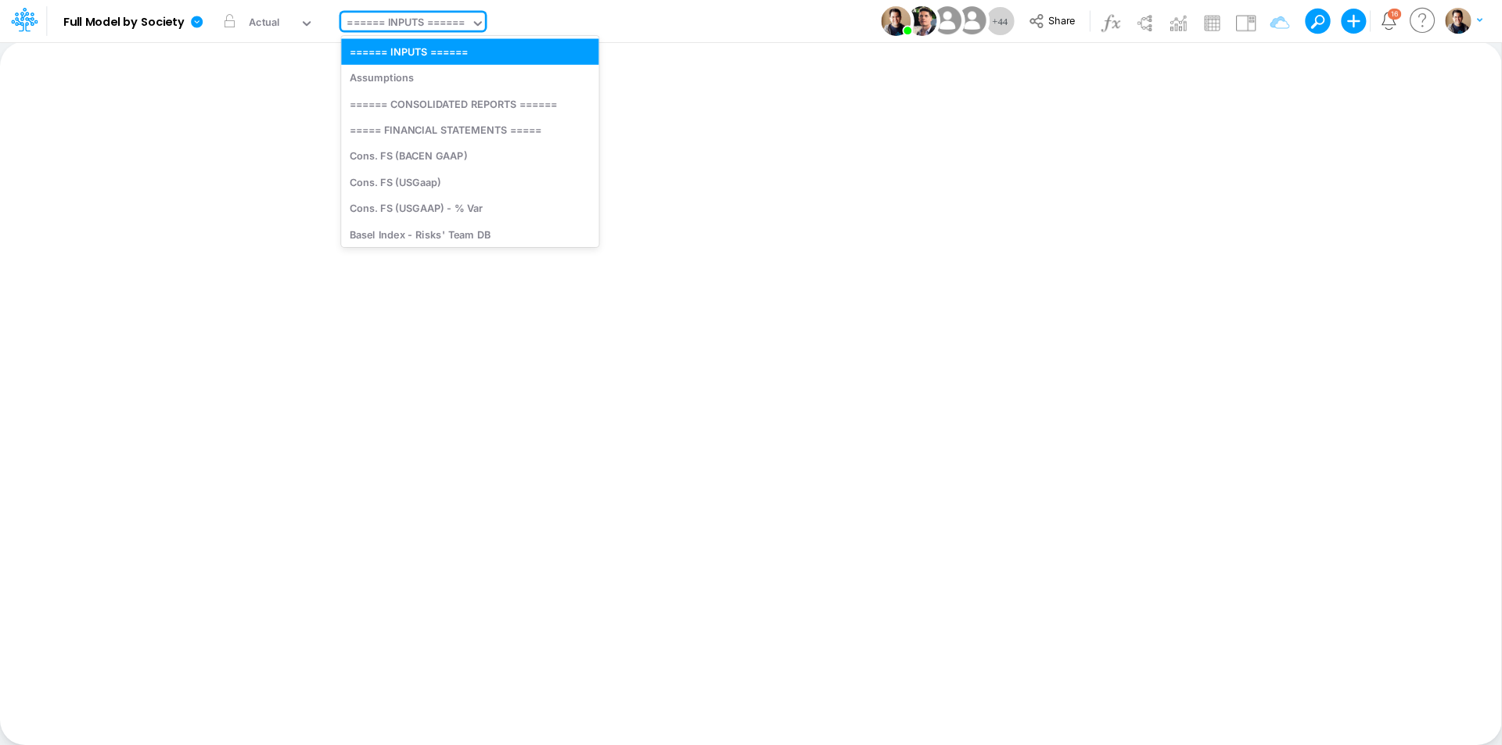
click at [422, 23] on div "====== INPUTS ======" at bounding box center [405, 24] width 118 height 18
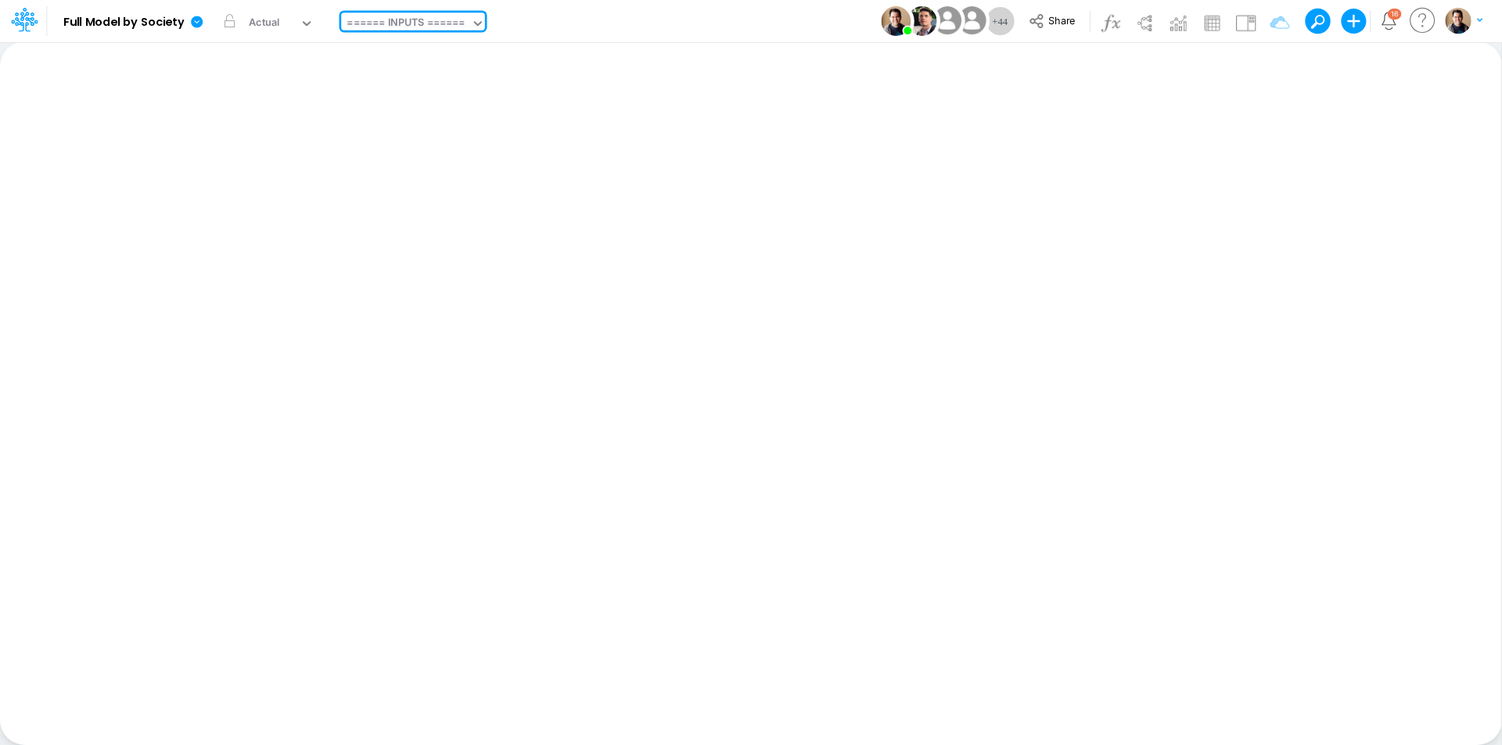
click at [422, 23] on div "====== INPUTS ======" at bounding box center [405, 24] width 118 height 18
click at [26, 25] on icon at bounding box center [27, 26] width 5 height 9
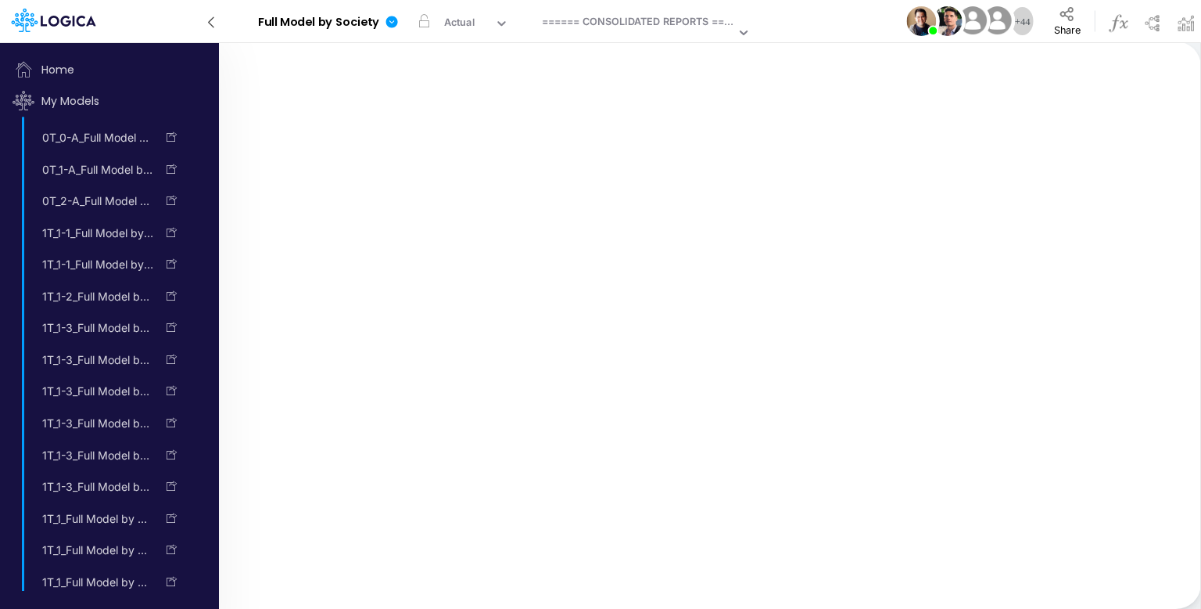
click at [214, 14] on icon at bounding box center [211, 22] width 17 height 27
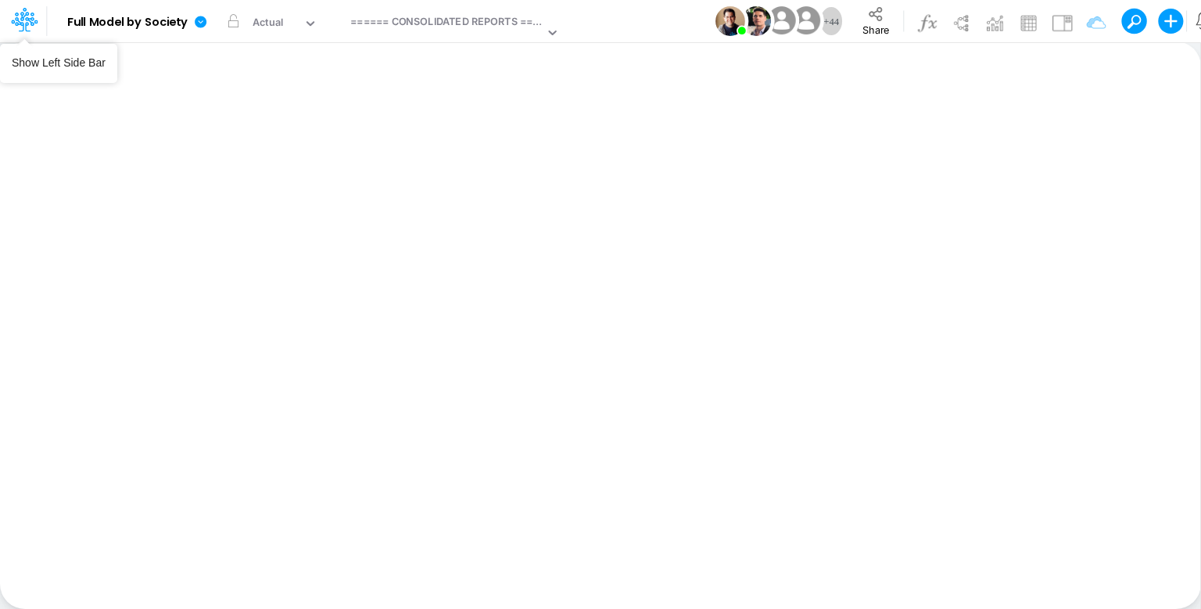
click at [33, 20] on icon at bounding box center [22, 21] width 23 height 9
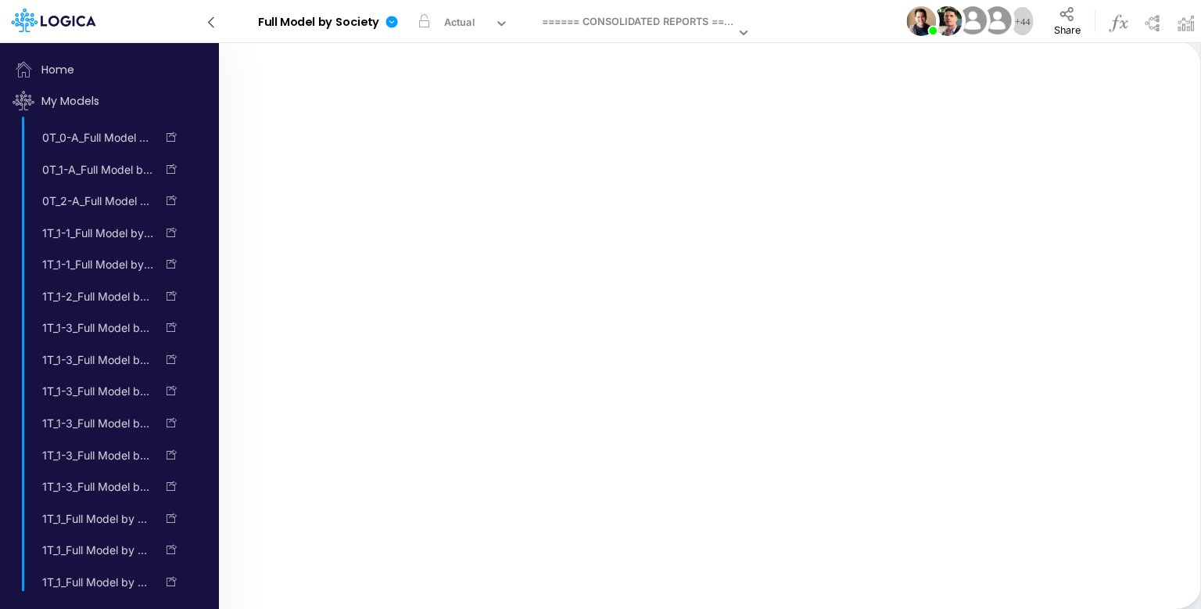
click at [208, 13] on icon at bounding box center [211, 22] width 17 height 27
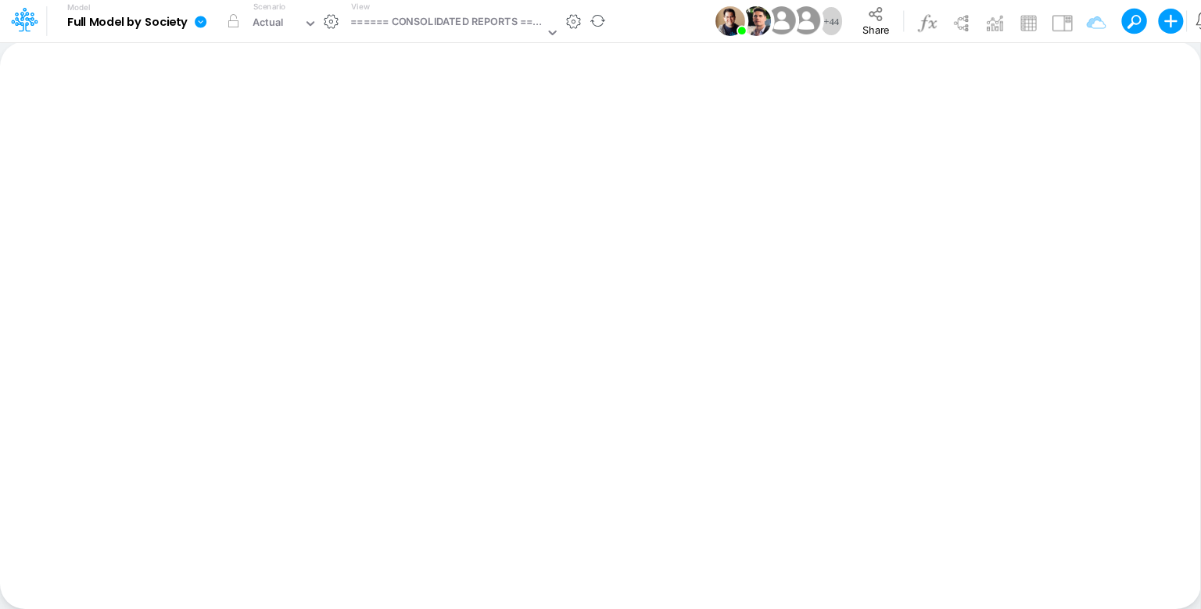
click at [198, 23] on icon at bounding box center [201, 22] width 12 height 12
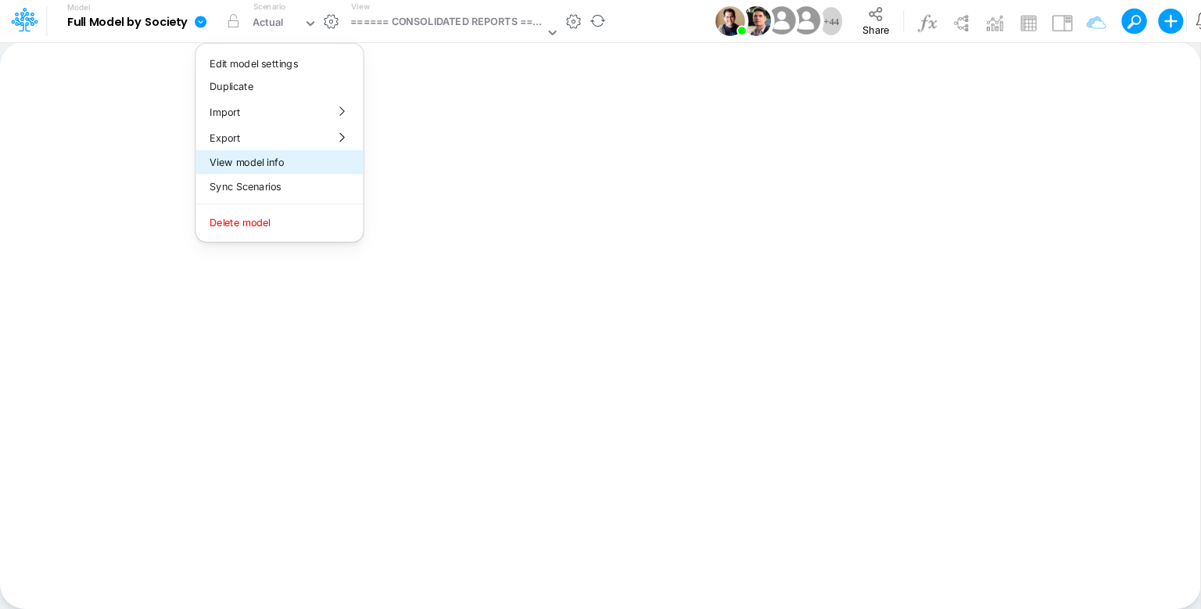
click at [291, 164] on button "View model info" at bounding box center [279, 162] width 167 height 24
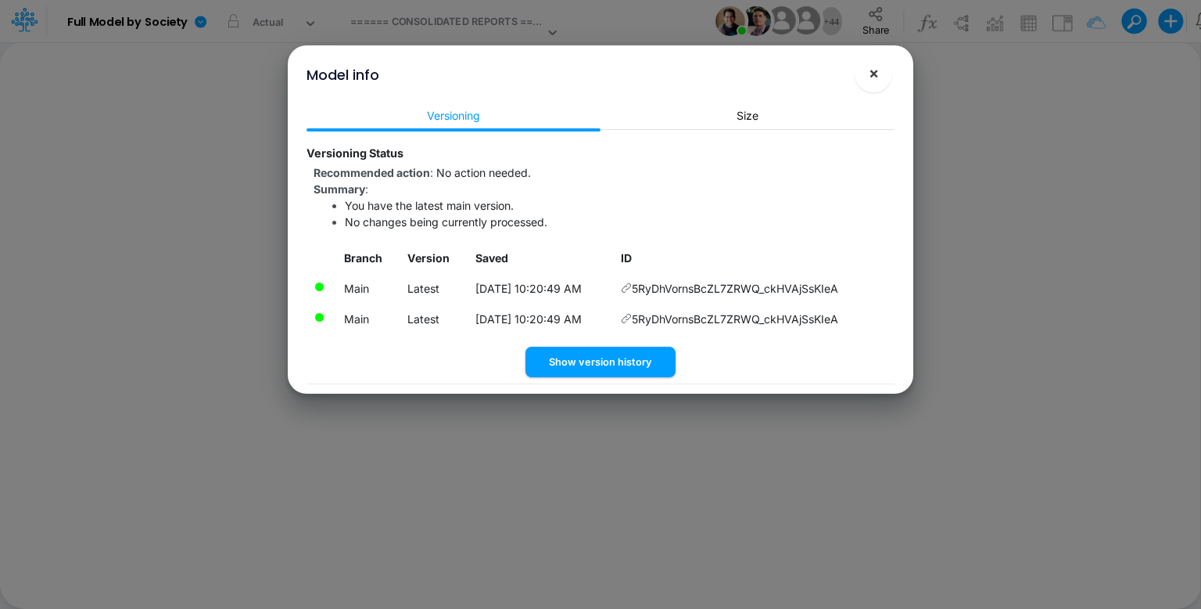
click at [879, 67] on button "×" at bounding box center [874, 74] width 38 height 38
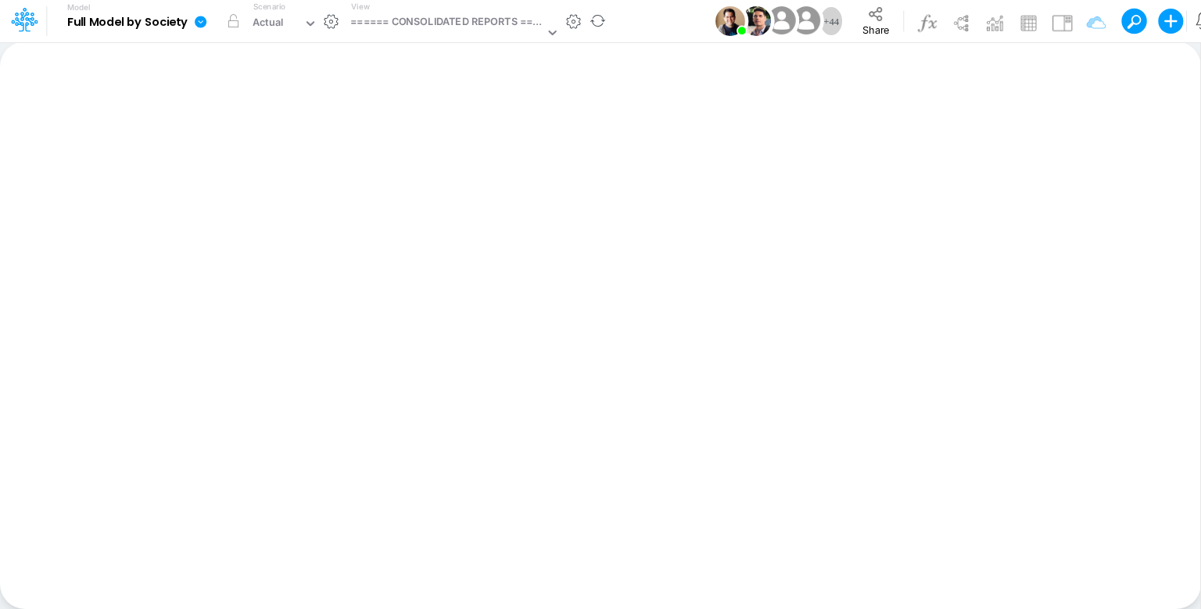
click at [198, 20] on icon at bounding box center [201, 22] width 12 height 12
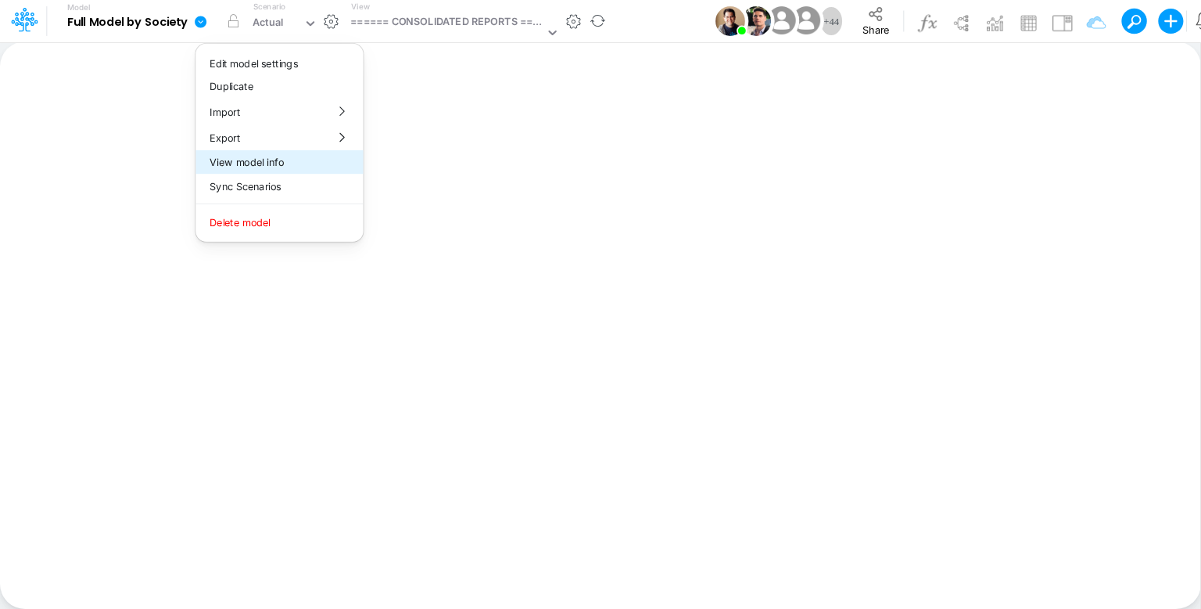
click at [278, 160] on button "View model info" at bounding box center [279, 162] width 167 height 24
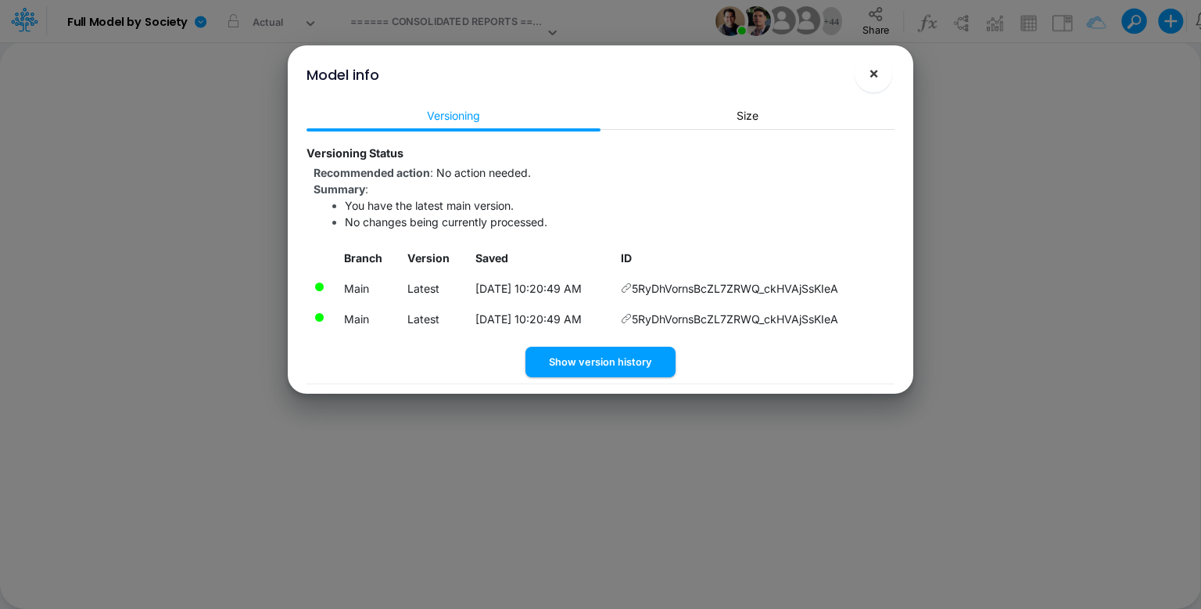
click at [883, 70] on button "×" at bounding box center [874, 74] width 38 height 38
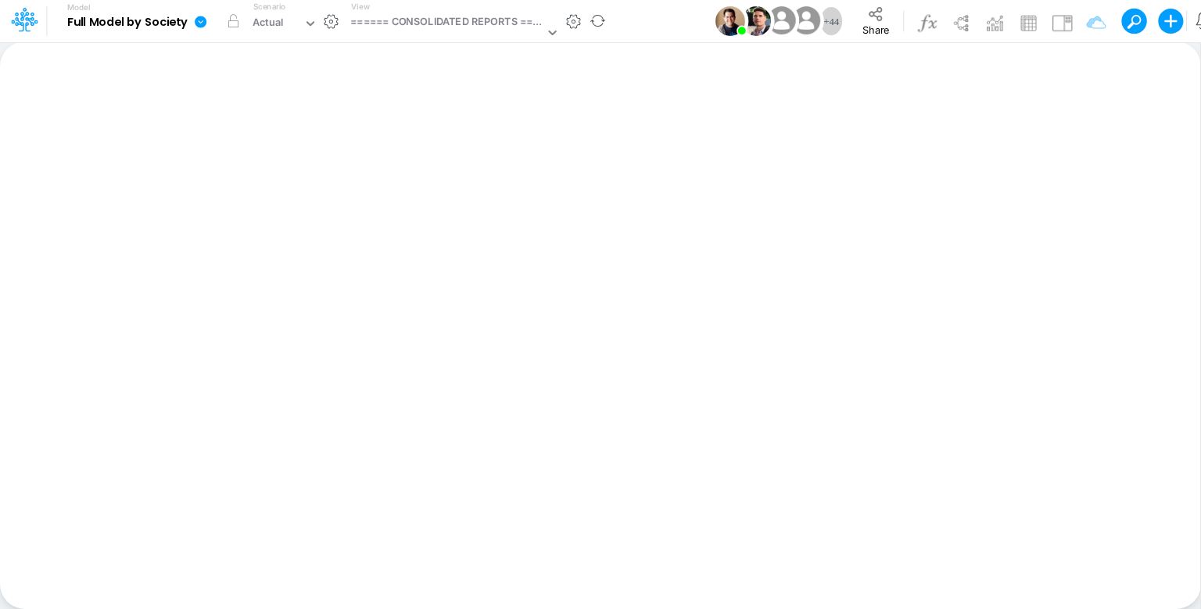
click at [203, 23] on icon at bounding box center [201, 22] width 12 height 12
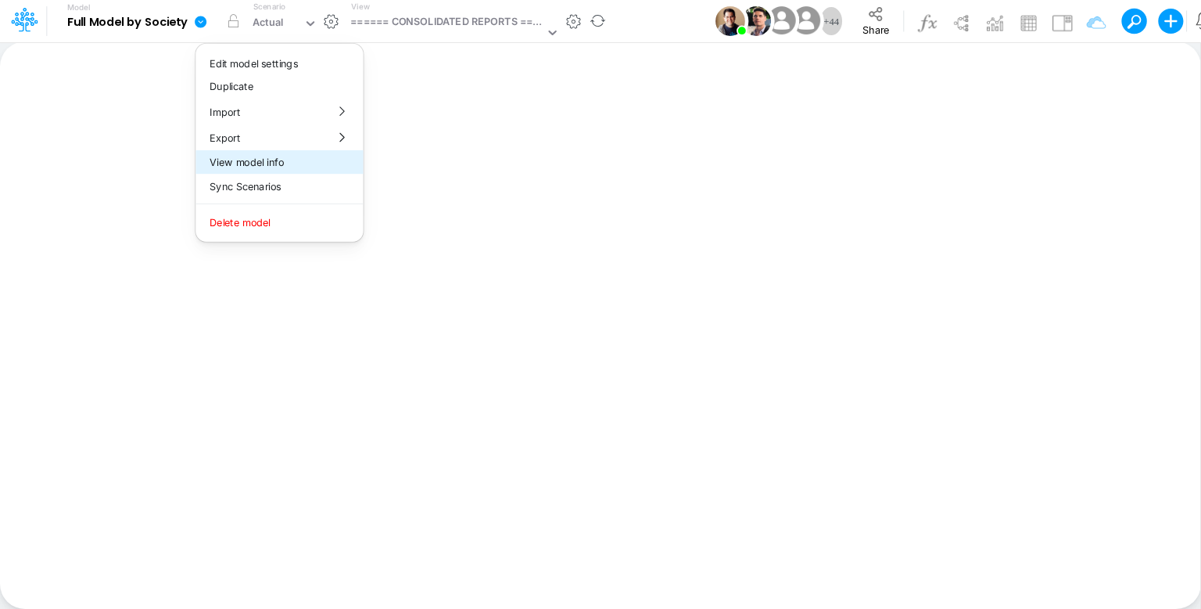
click at [289, 167] on button "View model info" at bounding box center [279, 162] width 167 height 24
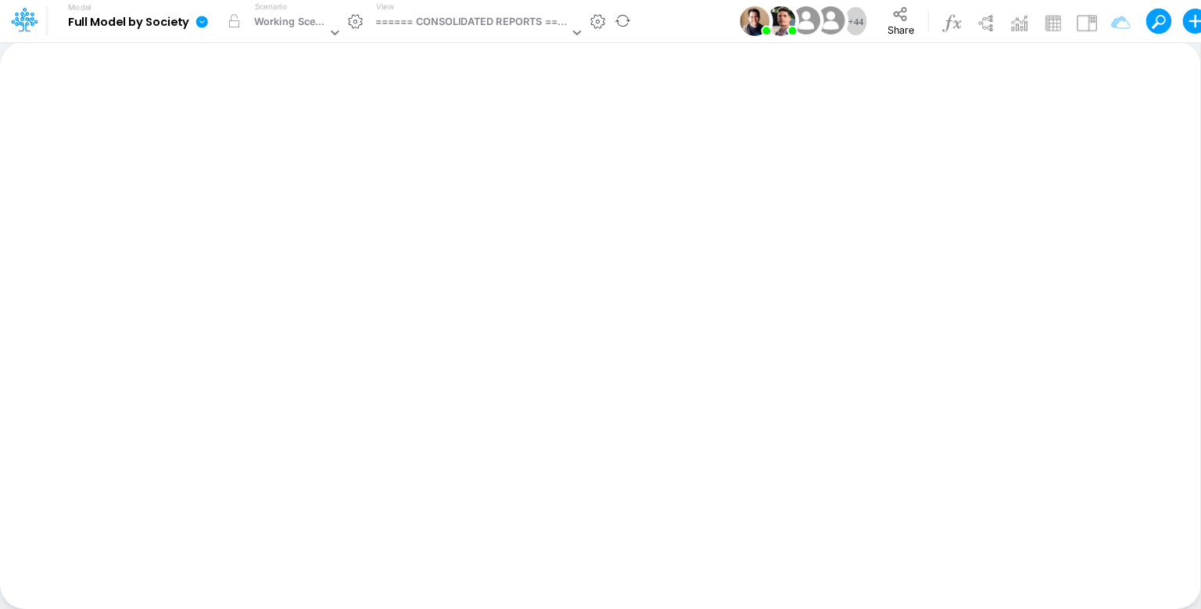
click at [204, 23] on icon at bounding box center [202, 22] width 12 height 12
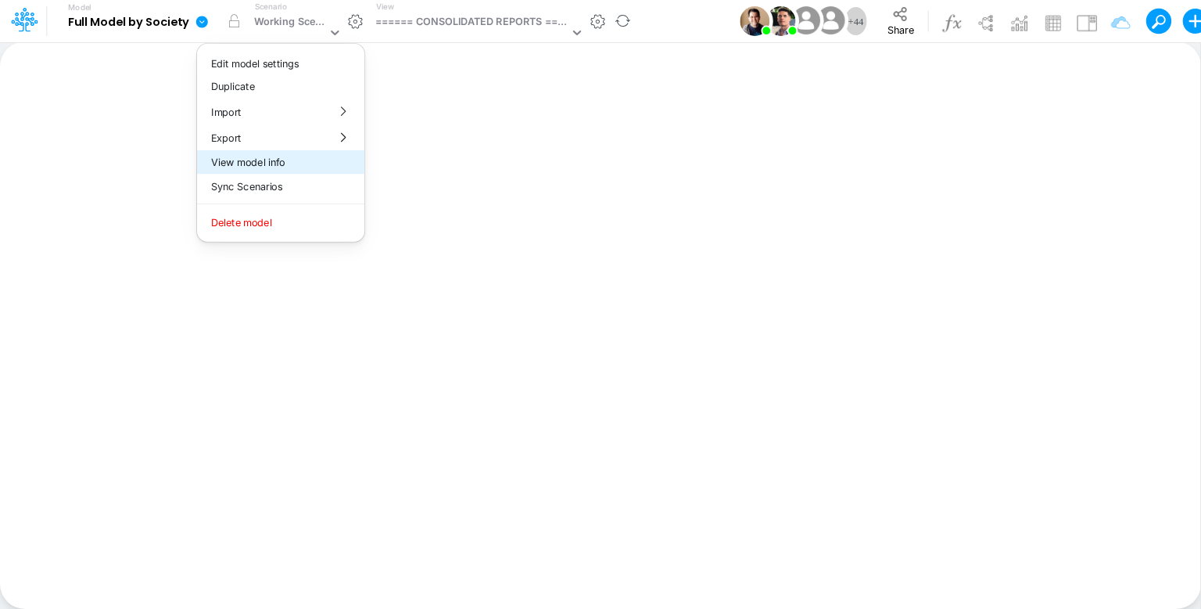
click at [303, 167] on button "View model info" at bounding box center [280, 162] width 167 height 24
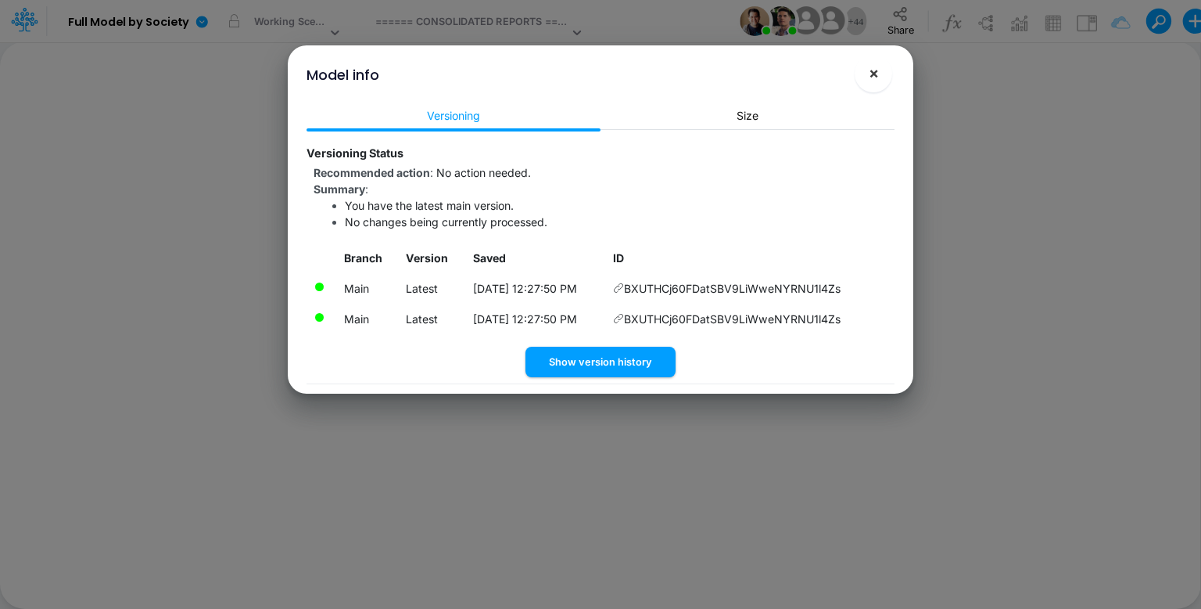
click at [875, 72] on span "×" at bounding box center [874, 72] width 10 height 19
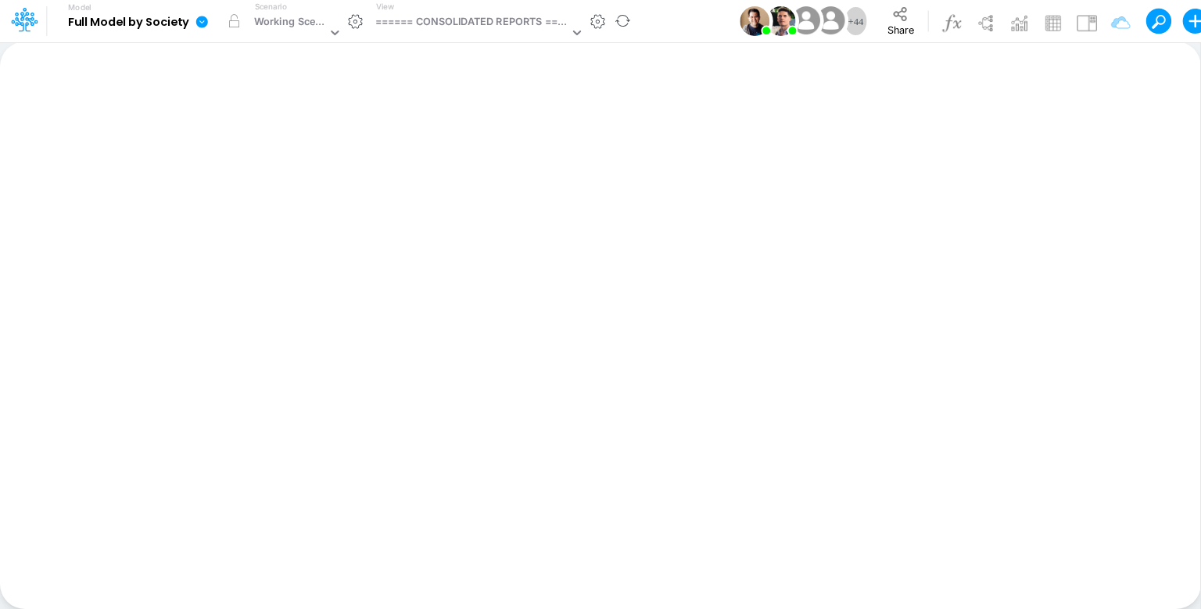
drag, startPoint x: 203, startPoint y: 18, endPoint x: 203, endPoint y: 35, distance: 17.2
click at [203, 17] on icon at bounding box center [202, 22] width 12 height 12
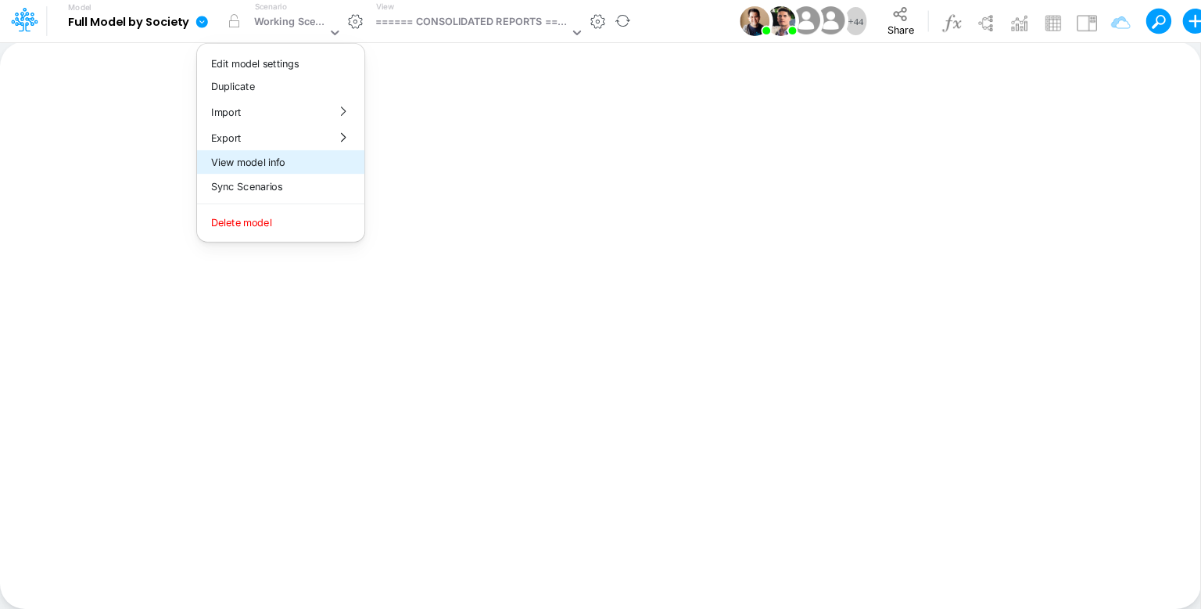
click at [276, 160] on button "View model info" at bounding box center [280, 162] width 167 height 24
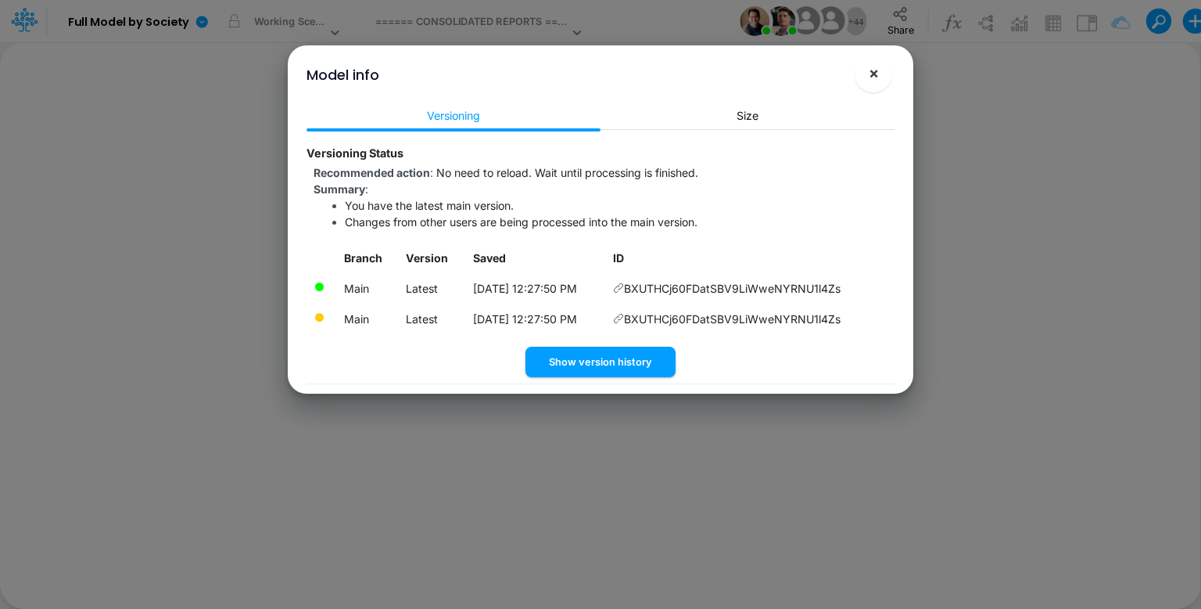
drag, startPoint x: 876, startPoint y: 73, endPoint x: 864, endPoint y: 70, distance: 12.1
click at [876, 73] on span "×" at bounding box center [874, 72] width 10 height 19
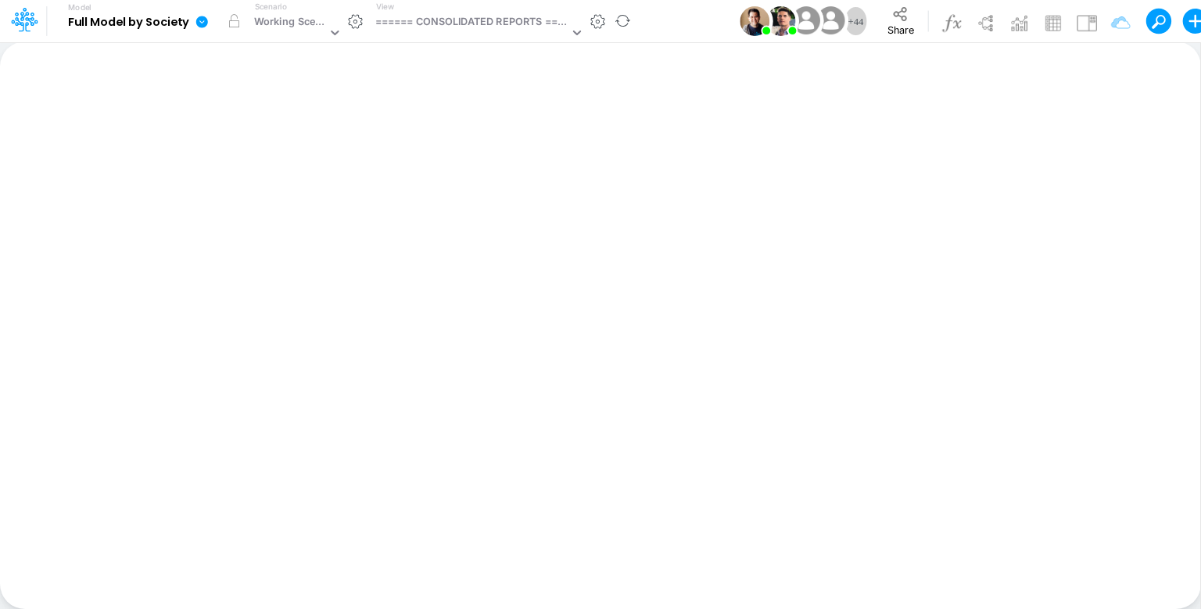
click at [199, 19] on icon at bounding box center [202, 22] width 12 height 12
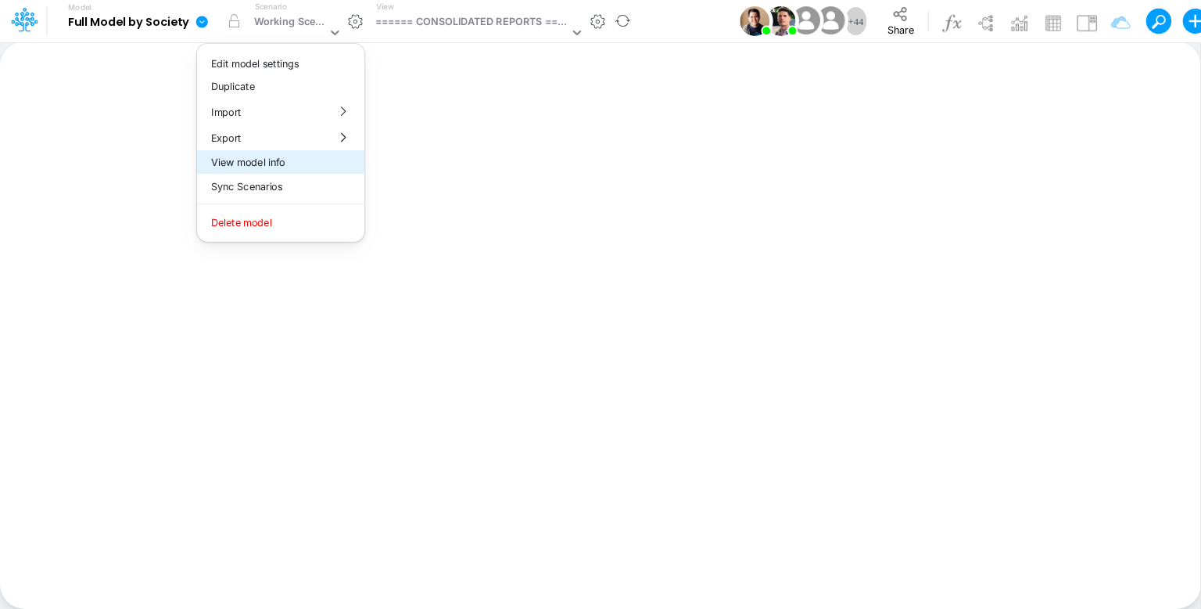
click at [287, 167] on button "View model info" at bounding box center [280, 162] width 167 height 24
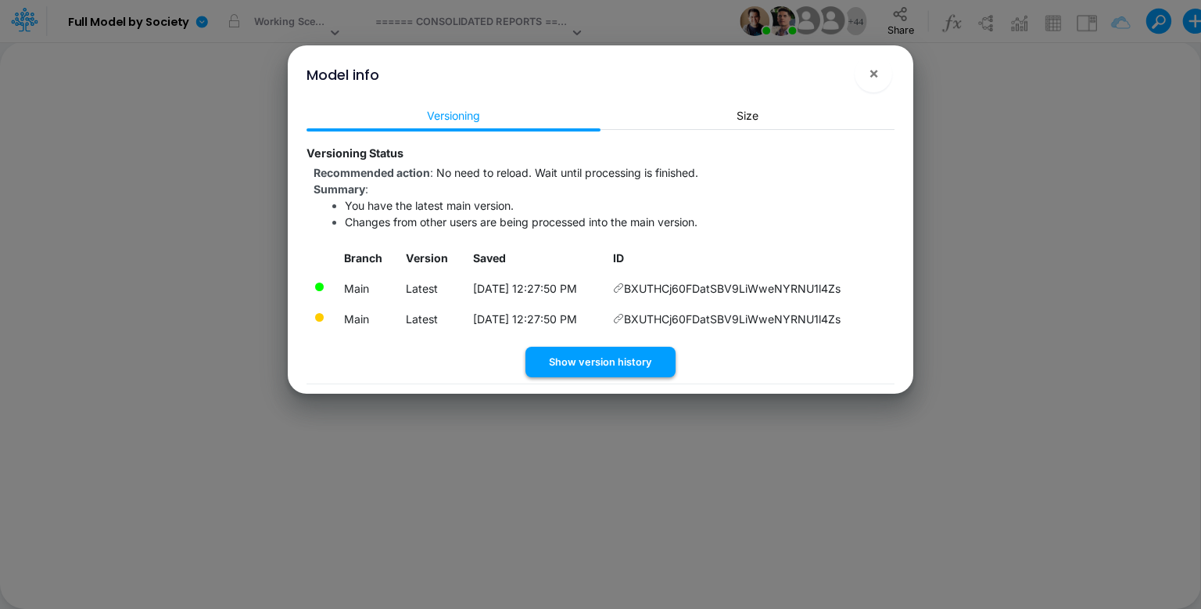
click at [620, 361] on button "Show version history" at bounding box center [601, 361] width 150 height 31
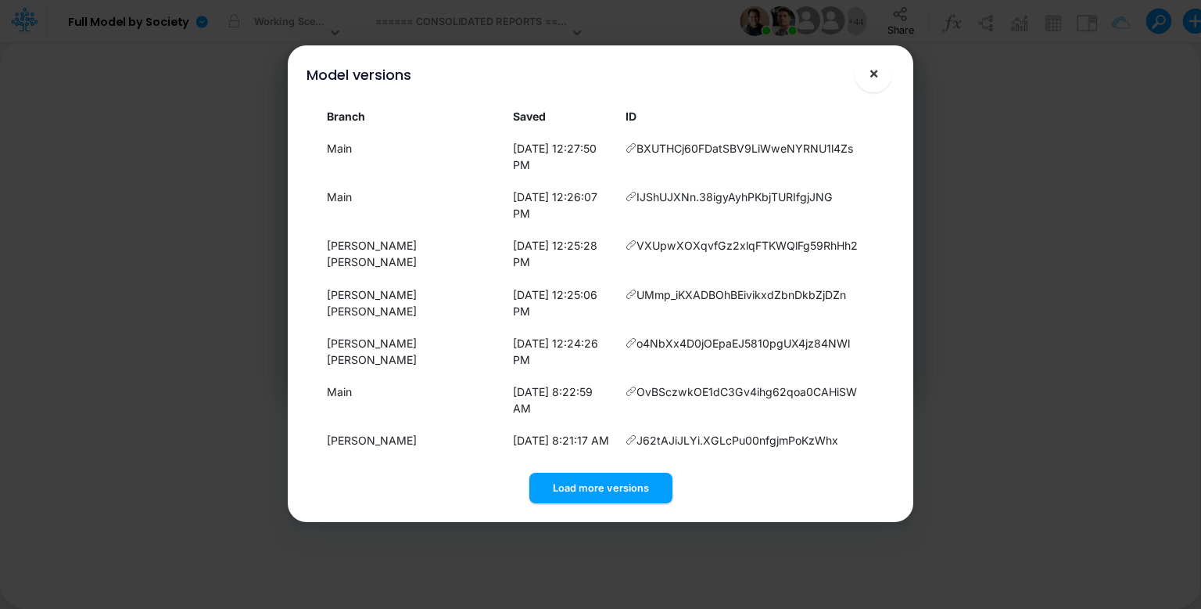
click at [877, 70] on span "×" at bounding box center [874, 72] width 10 height 19
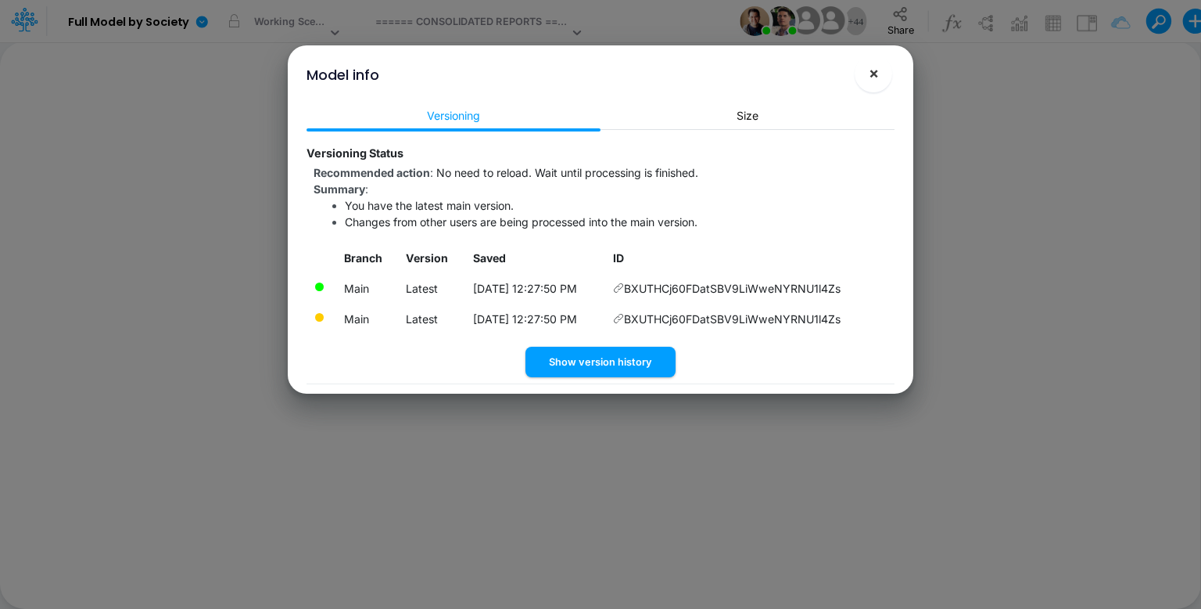
click at [876, 70] on span "×" at bounding box center [874, 72] width 10 height 19
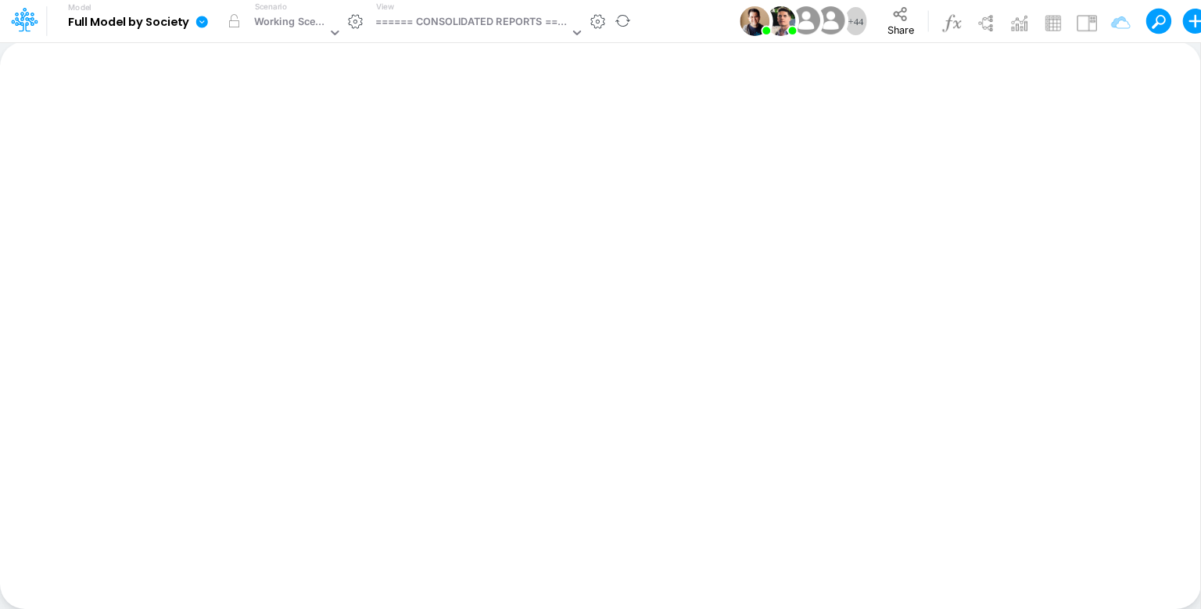
click at [196, 16] on icon at bounding box center [202, 22] width 14 height 14
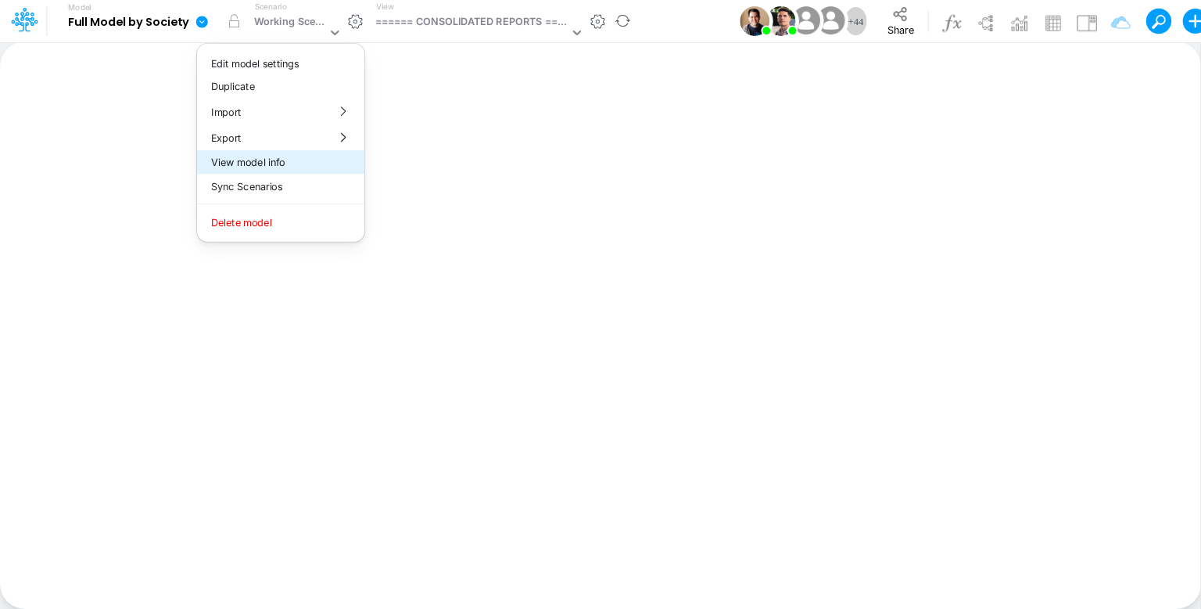
click at [314, 166] on button "View model info" at bounding box center [280, 162] width 167 height 24
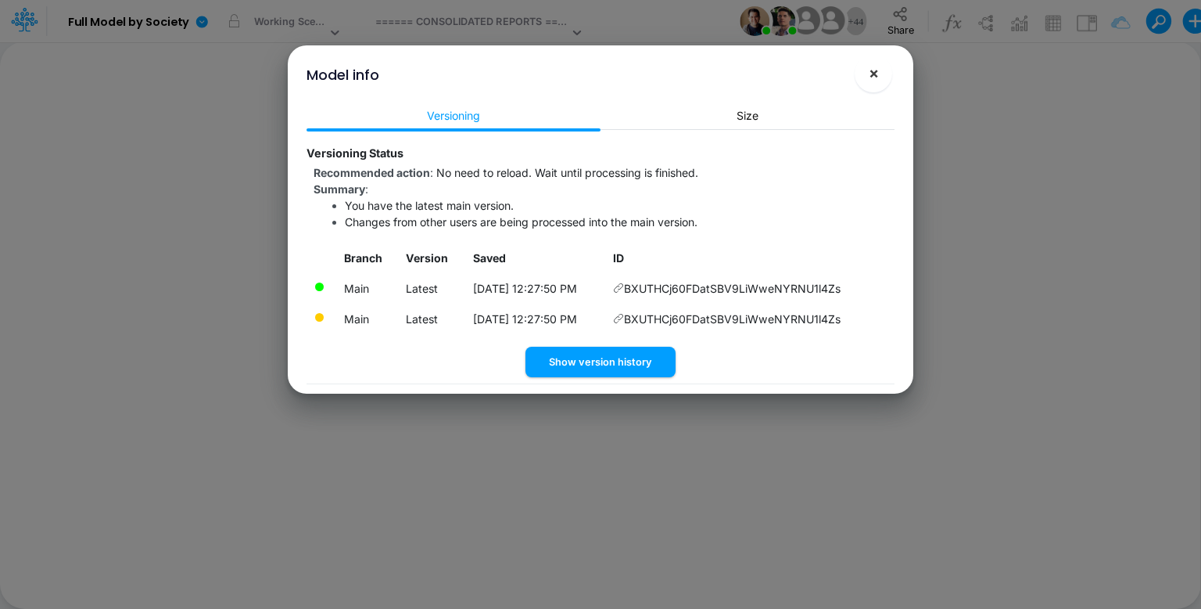
click at [885, 64] on button "×" at bounding box center [874, 74] width 38 height 38
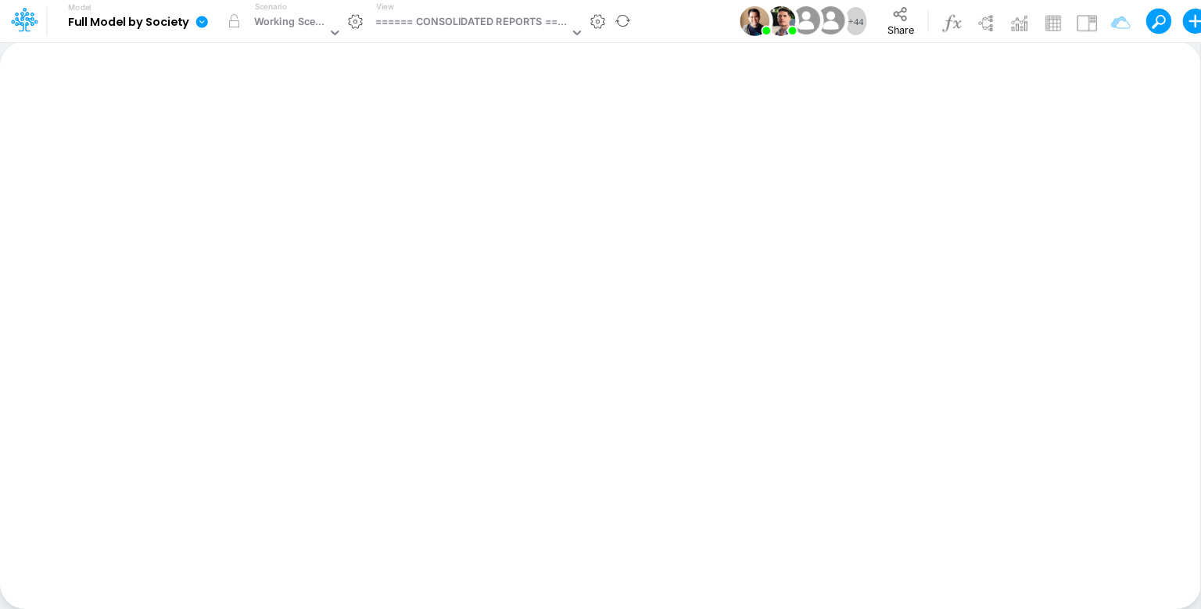
click at [206, 22] on icon at bounding box center [202, 22] width 12 height 12
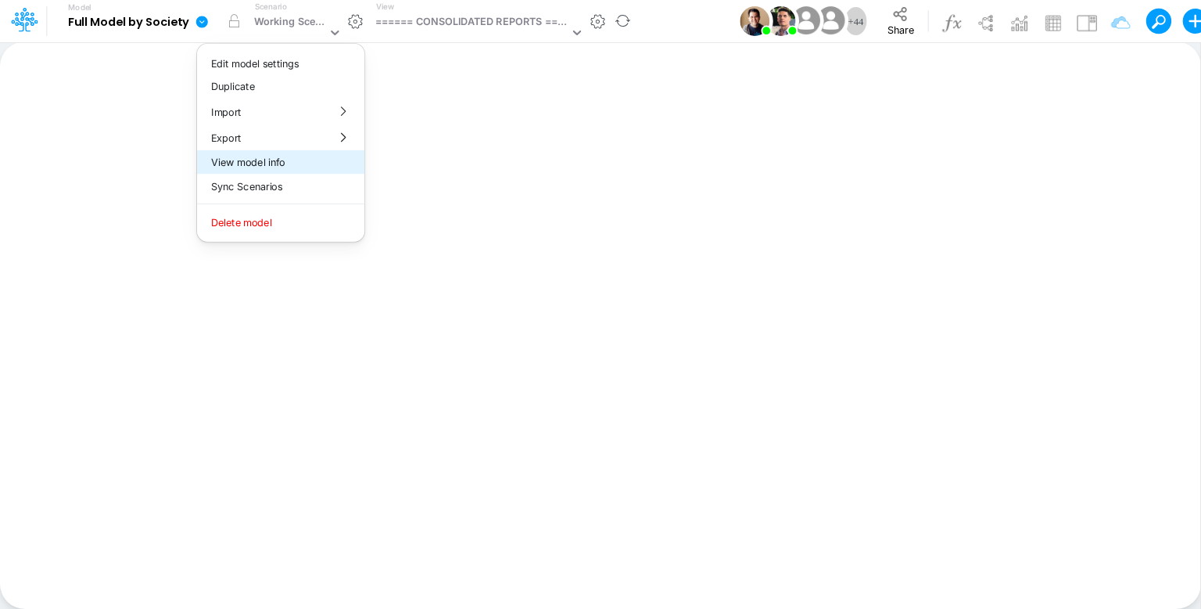
click at [288, 163] on button "View model info" at bounding box center [280, 162] width 167 height 24
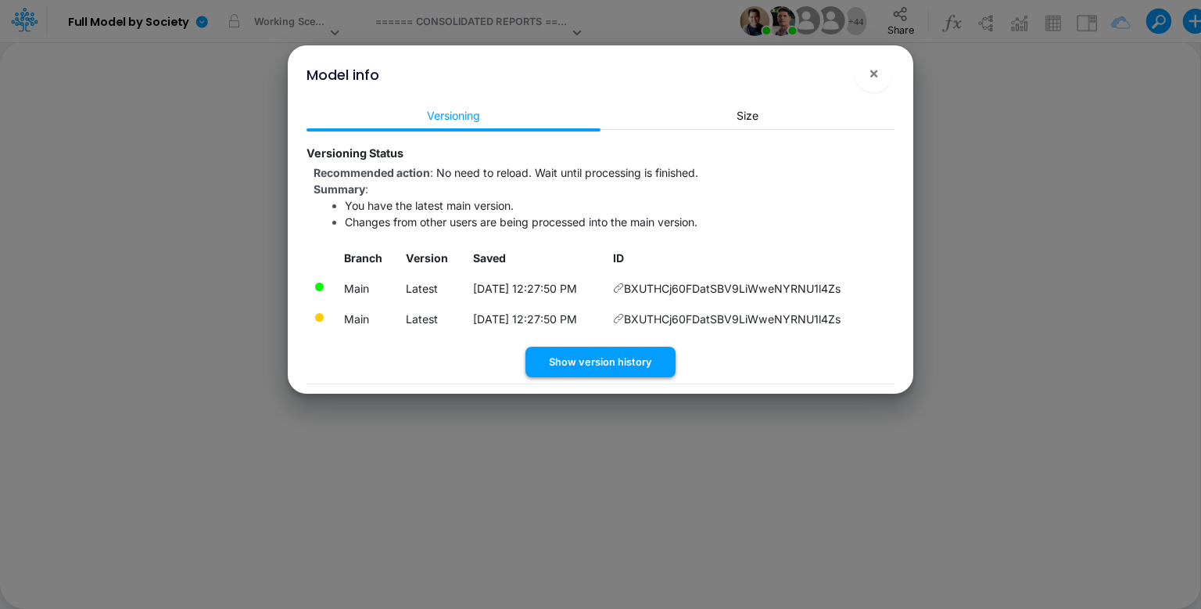
click at [574, 353] on button "Show version history" at bounding box center [601, 361] width 150 height 31
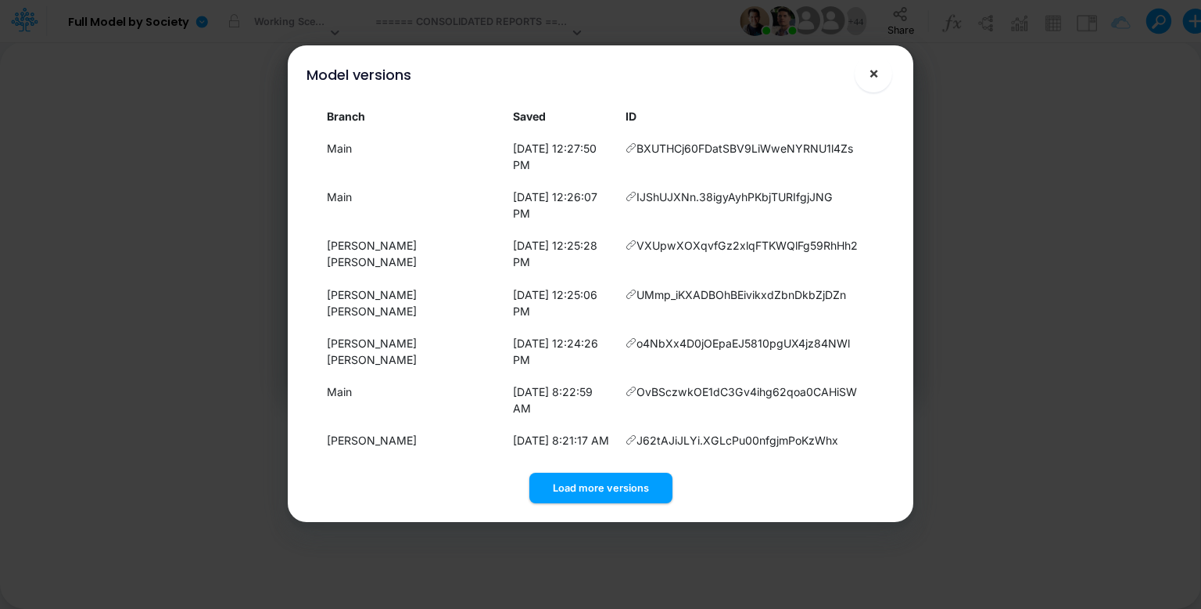
click at [874, 73] on span "×" at bounding box center [874, 72] width 10 height 19
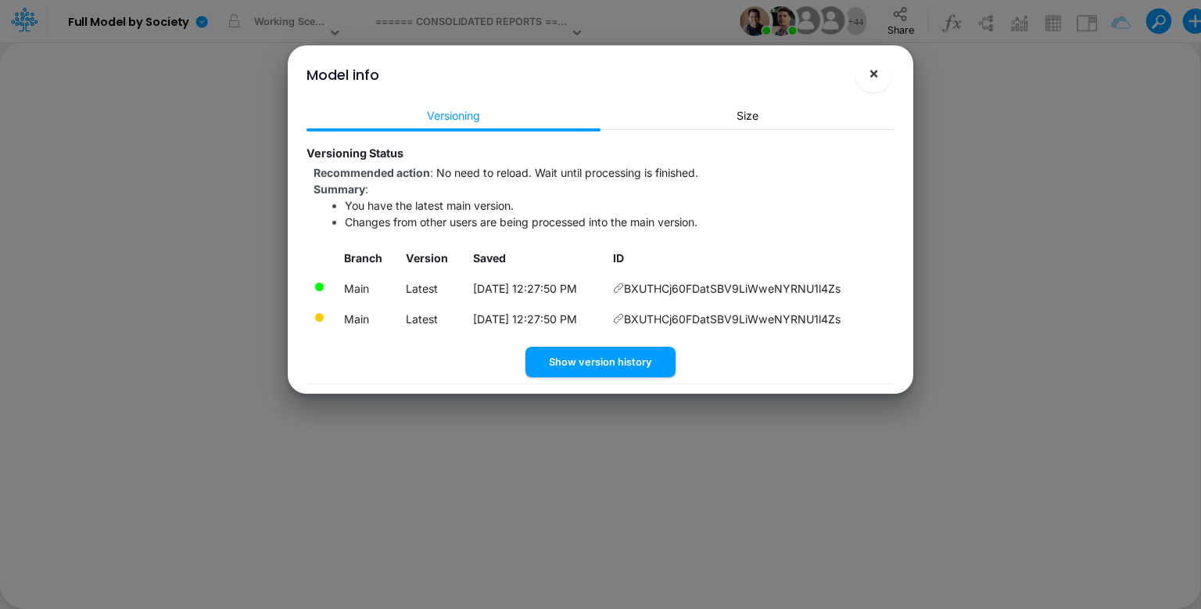
click at [874, 74] on span "×" at bounding box center [874, 72] width 10 height 19
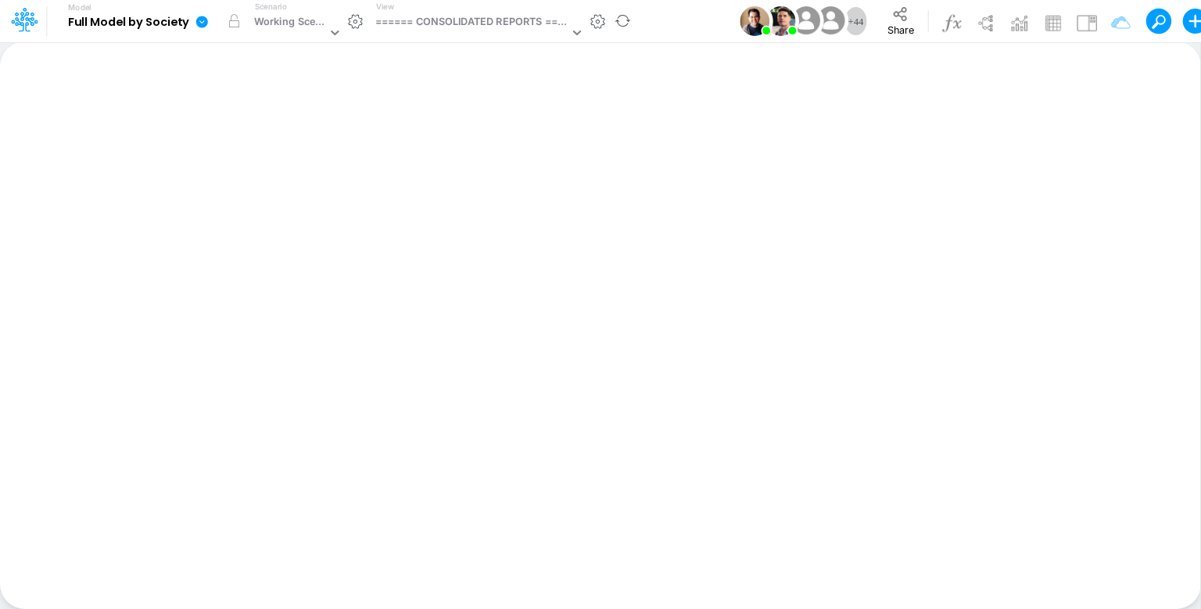
click at [205, 23] on icon at bounding box center [202, 22] width 12 height 12
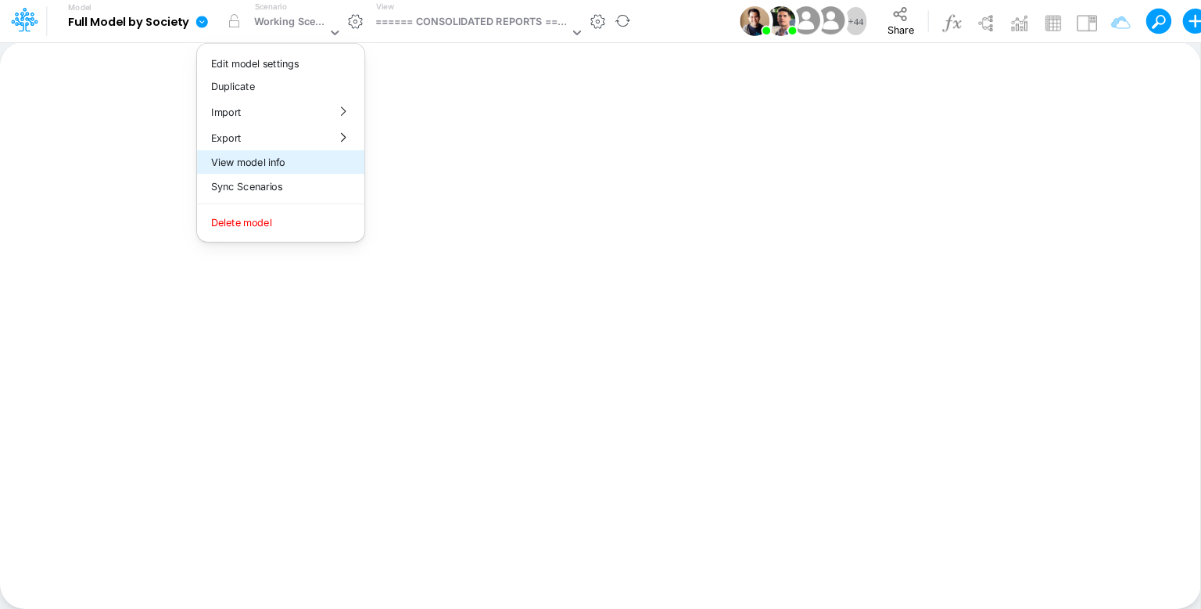
click at [300, 155] on button "View model info" at bounding box center [280, 162] width 167 height 24
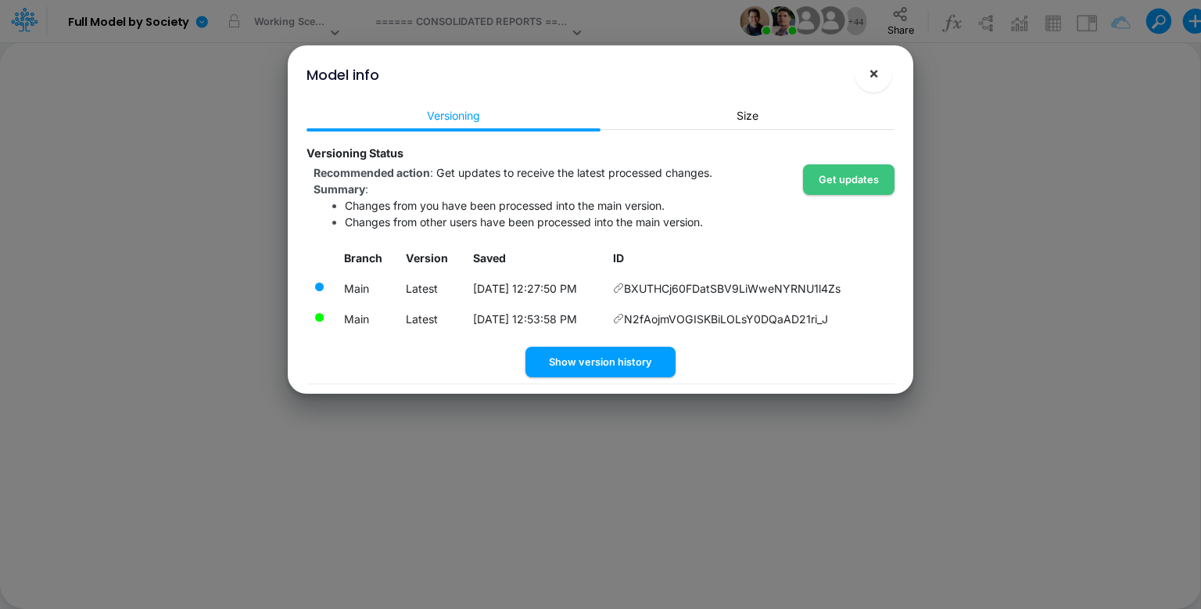
click at [873, 75] on span "×" at bounding box center [874, 72] width 10 height 19
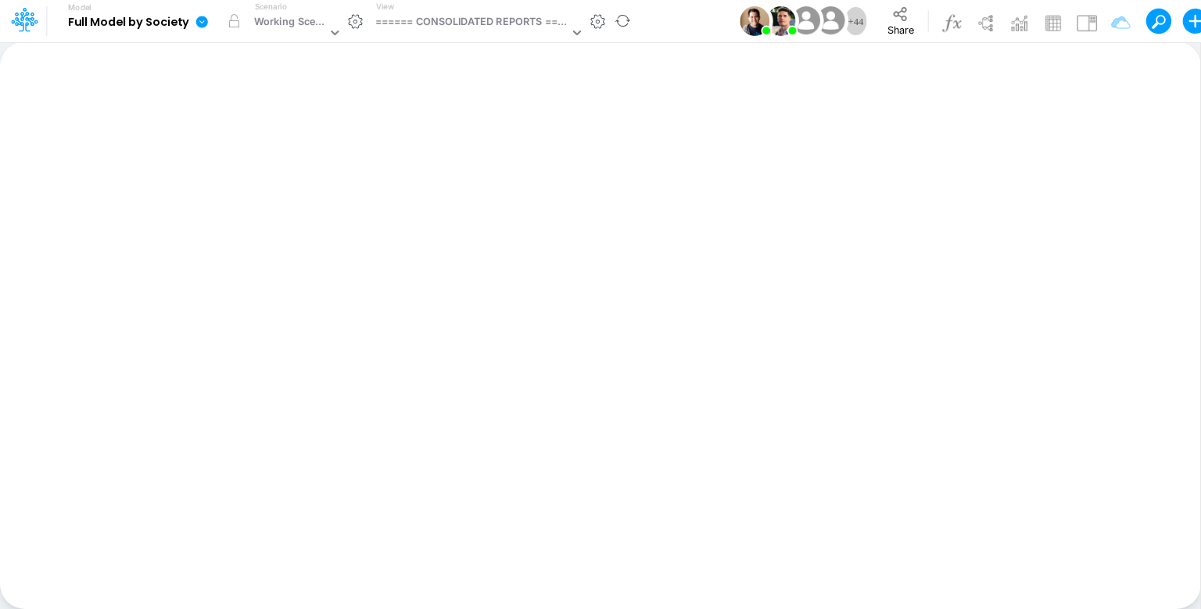
click at [194, 22] on link at bounding box center [204, 21] width 31 height 41
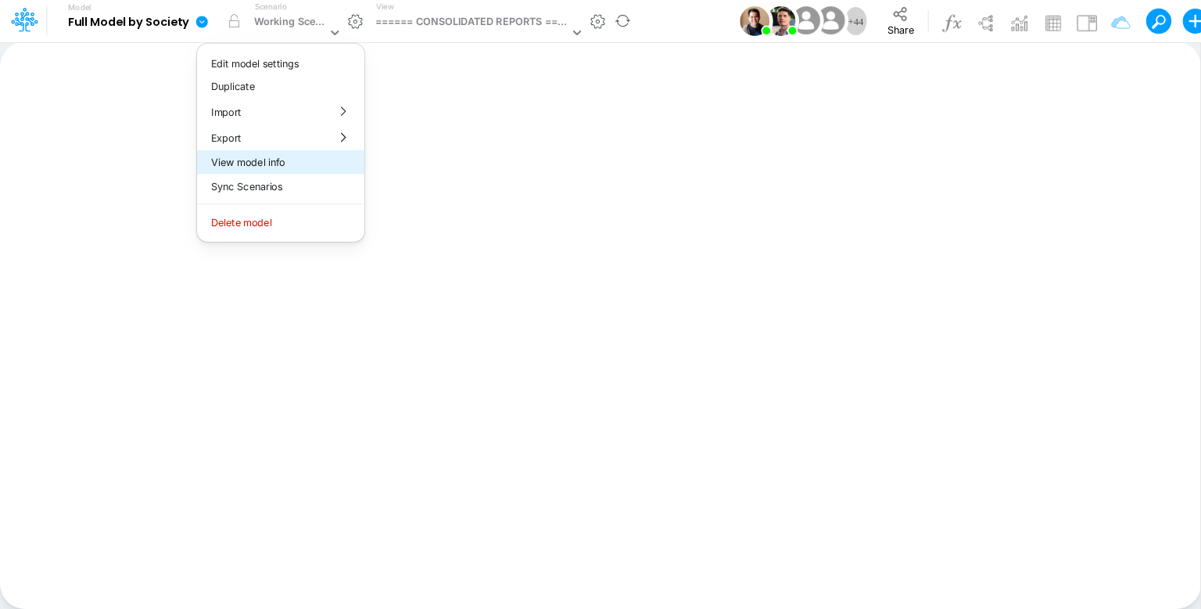
click at [278, 161] on button "View model info" at bounding box center [280, 162] width 167 height 24
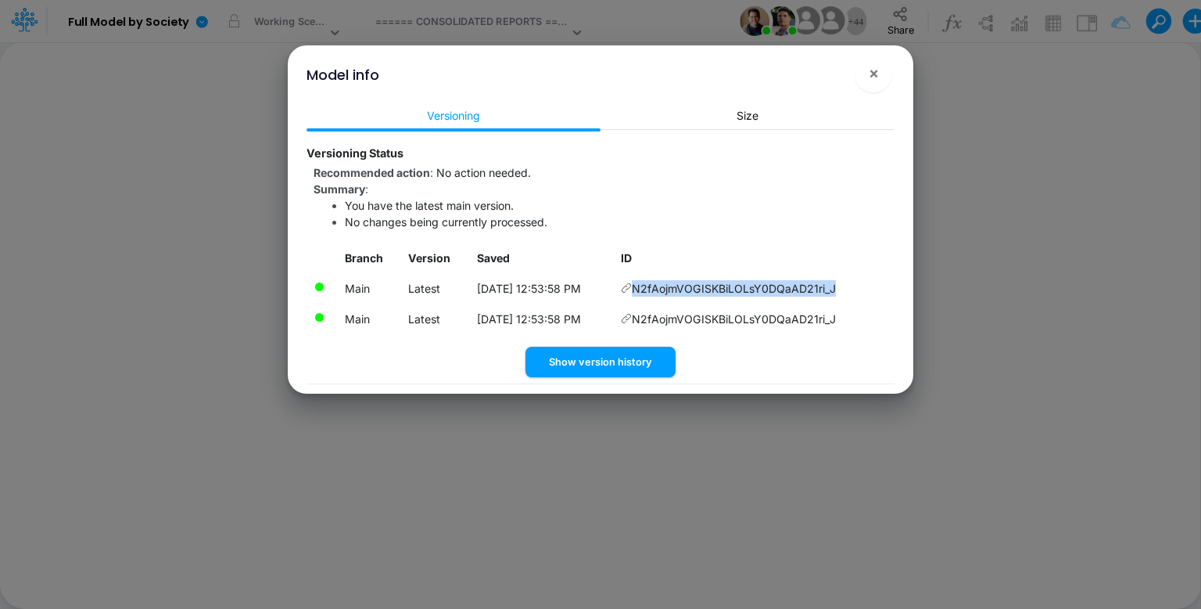
drag, startPoint x: 856, startPoint y: 289, endPoint x: 642, endPoint y: 290, distance: 213.5
click at [642, 290] on td "N2fAojmVOGISKBiLOLsY0DQaAD21ri_J" at bounding box center [755, 288] width 280 height 31
click at [578, 360] on button "Show version history" at bounding box center [601, 361] width 150 height 31
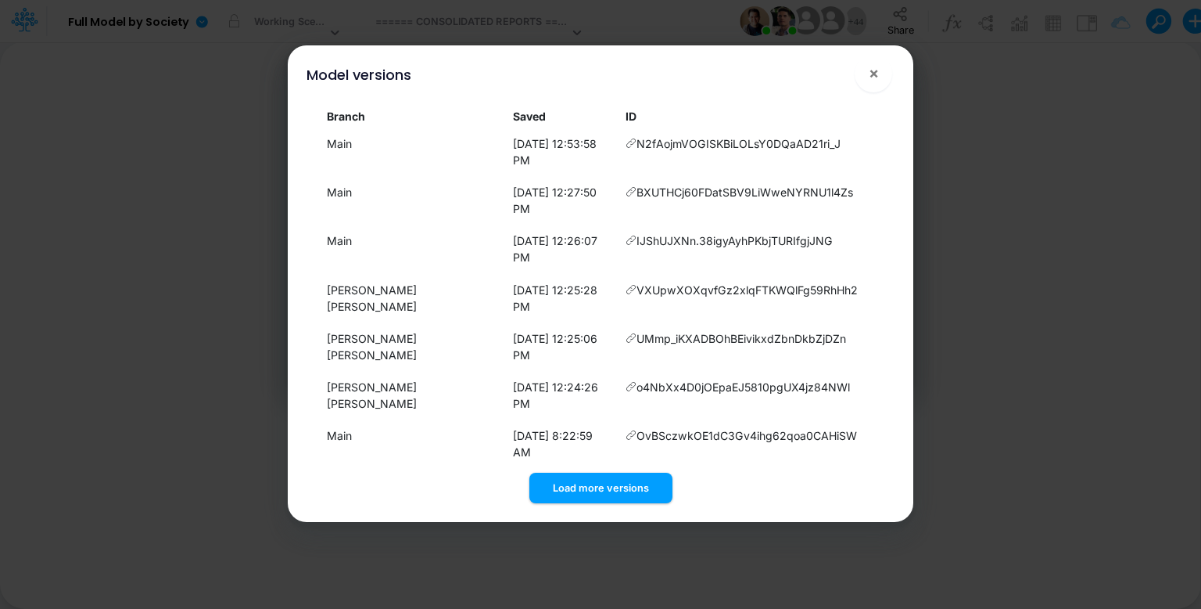
scroll to position [5, 0]
click at [881, 73] on button "×" at bounding box center [874, 74] width 38 height 38
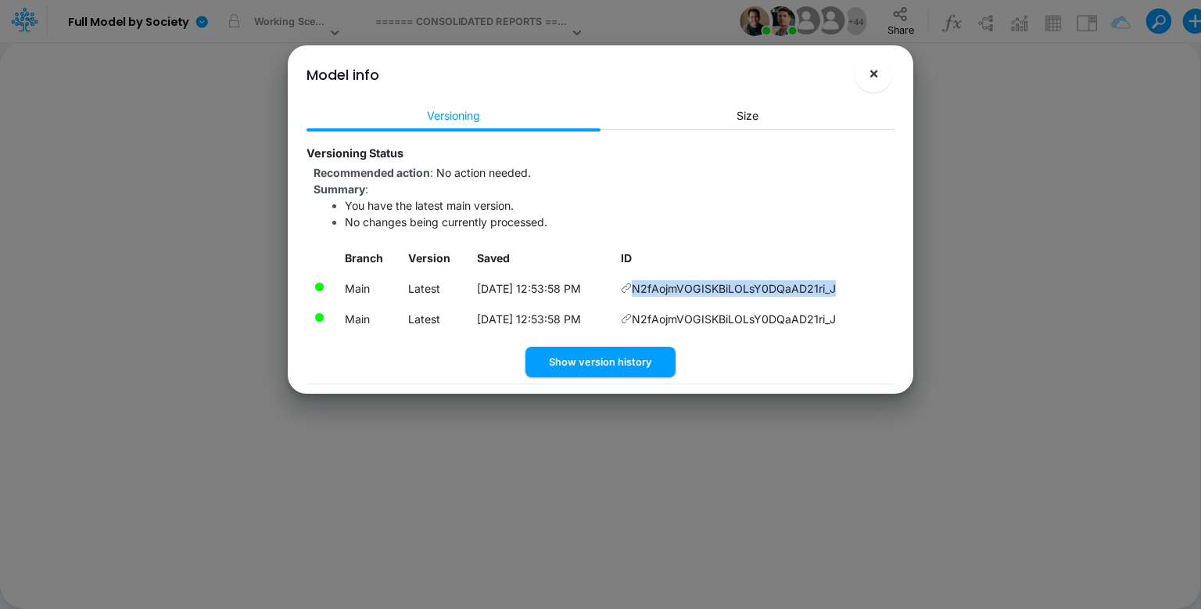
click at [869, 74] on span "×" at bounding box center [874, 72] width 10 height 19
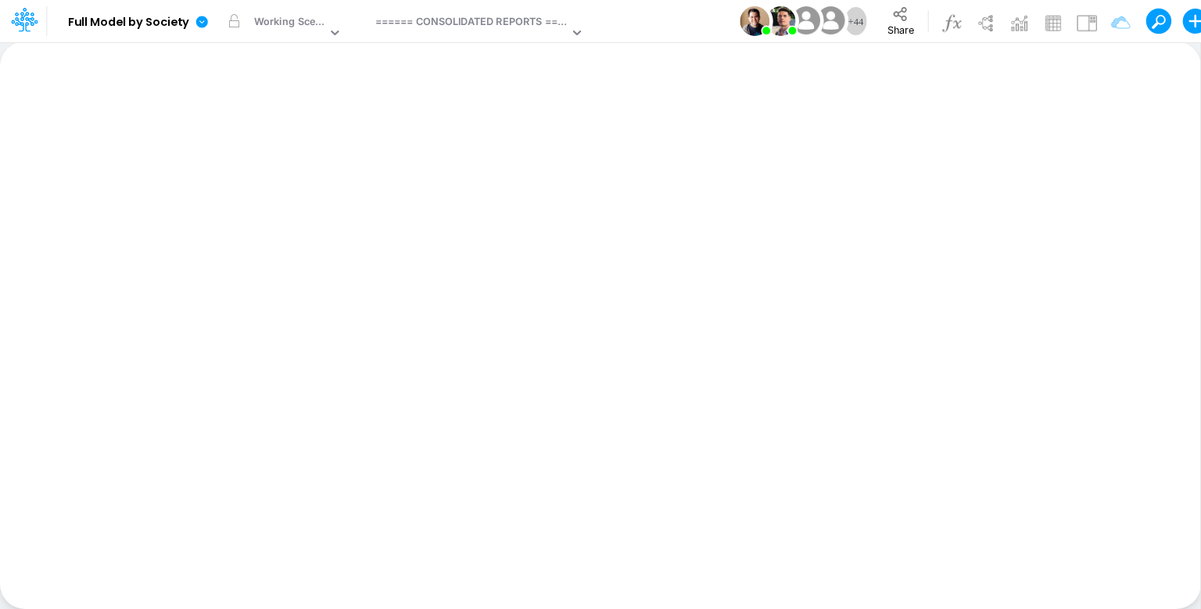
click at [672, 16] on div "Model Full Model by Society Edit model settings Duplicate Import QuickBooks Qui…" at bounding box center [666, 21] width 1201 height 42
drag, startPoint x: 665, startPoint y: 23, endPoint x: 489, endPoint y: 20, distance: 176.0
click at [489, 20] on div "====== CONSOLIDATED REPORTS ======" at bounding box center [472, 23] width 194 height 18
click at [675, 19] on div "Model Full Model by Society Edit model settings Duplicate Import QuickBooks Qui…" at bounding box center [666, 21] width 1201 height 42
click at [208, 20] on icon at bounding box center [202, 22] width 14 height 14
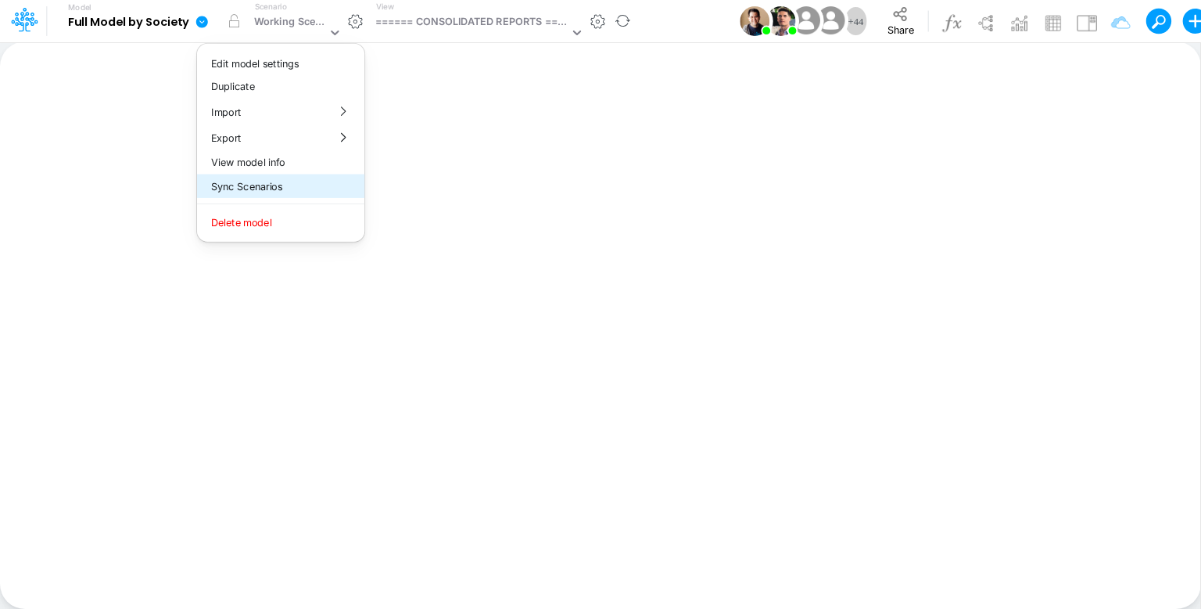
click at [283, 181] on button "Sync Scenarios" at bounding box center [280, 186] width 167 height 24
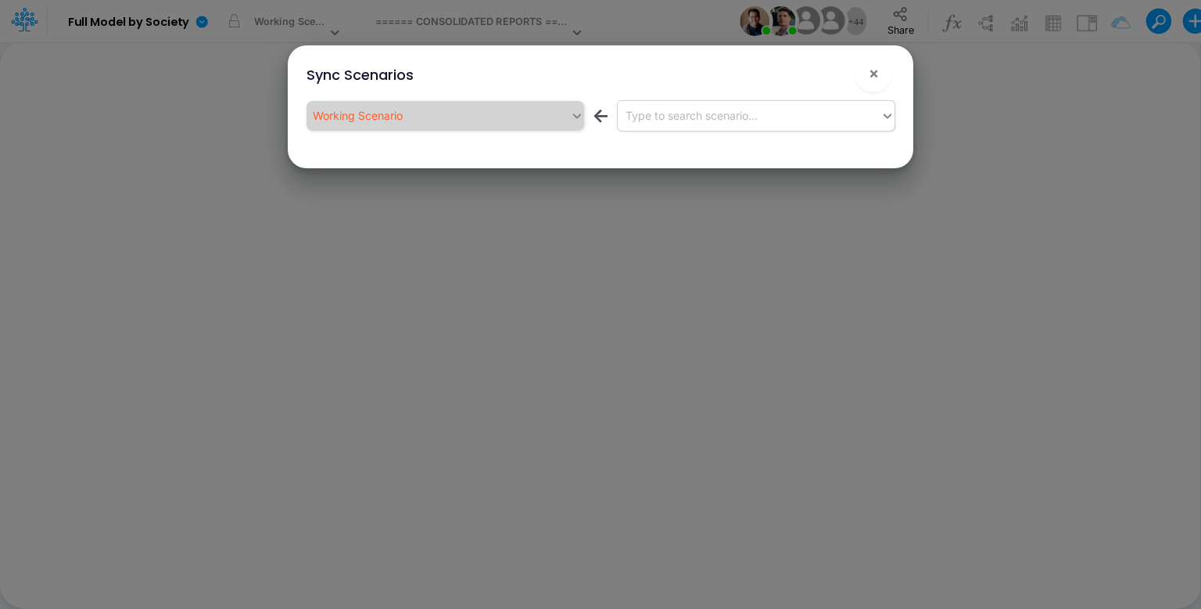
click at [697, 118] on div "Type to search scenario..." at bounding box center [692, 115] width 132 height 16
click at [763, 119] on div "Type to search scenario..." at bounding box center [750, 115] width 264 height 26
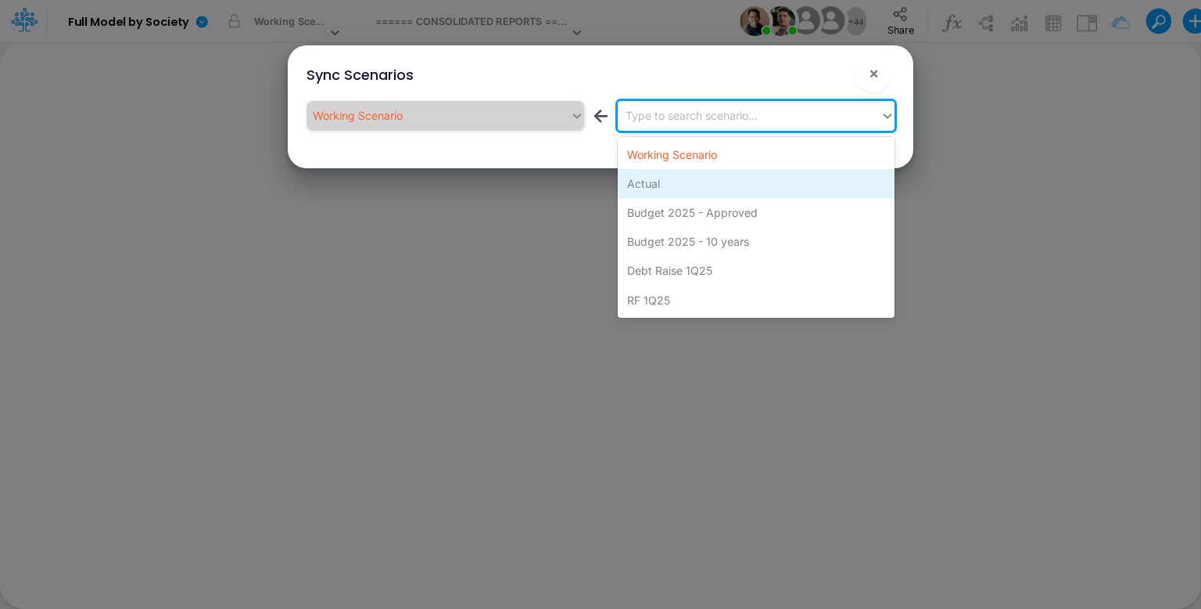
click at [681, 178] on div "Actual" at bounding box center [756, 183] width 277 height 29
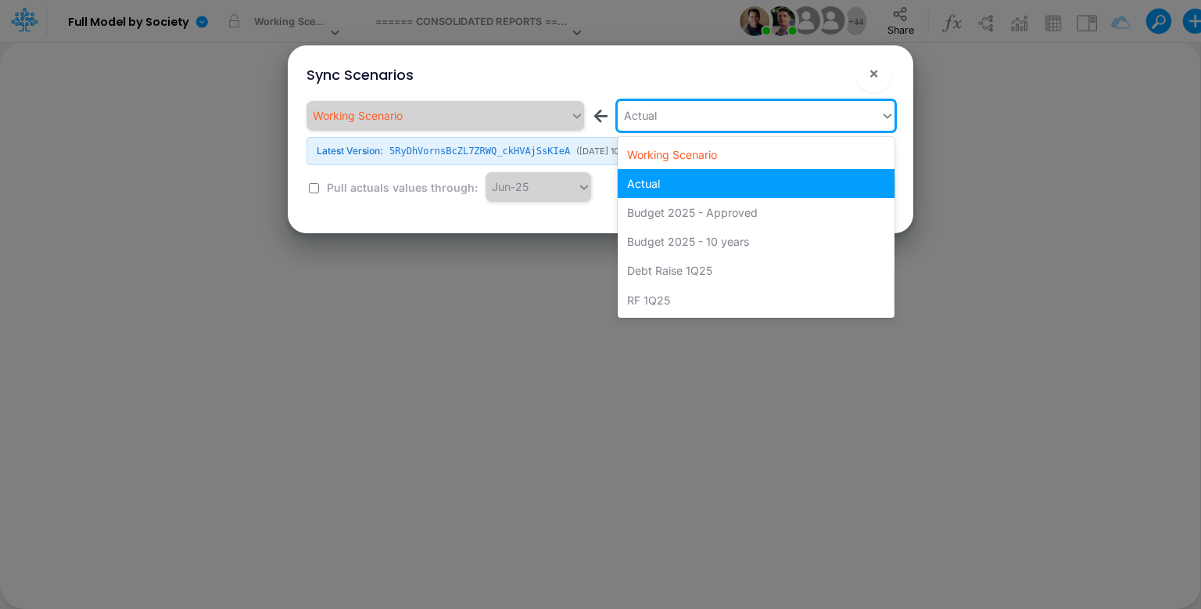
click at [657, 114] on div "Actual" at bounding box center [640, 115] width 33 height 16
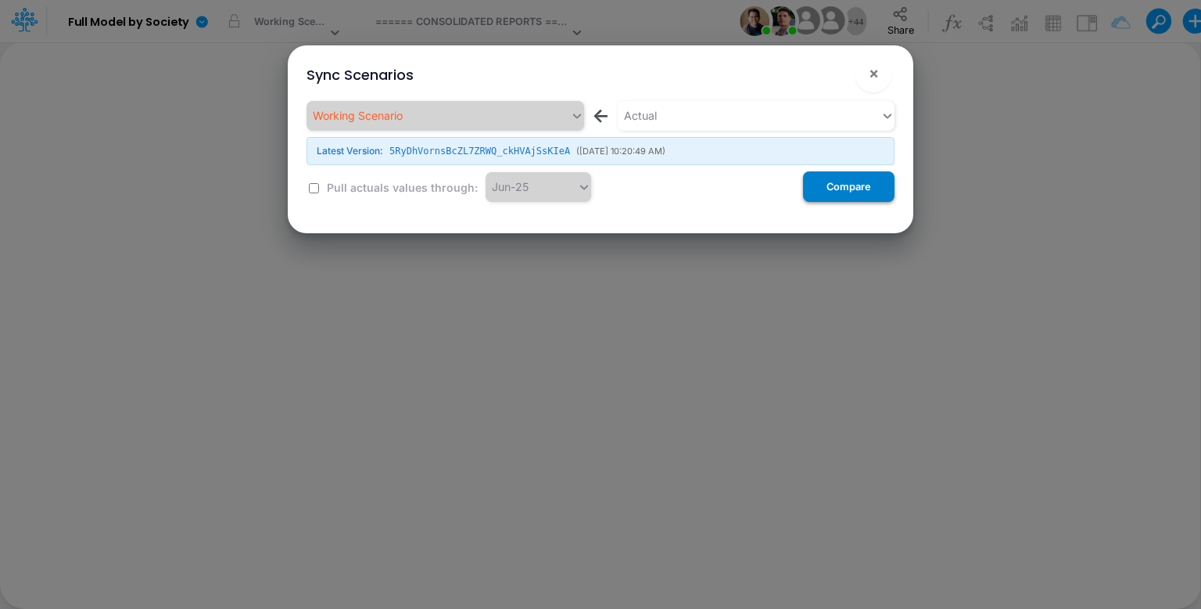
click at [869, 188] on button "Compare" at bounding box center [849, 186] width 92 height 31
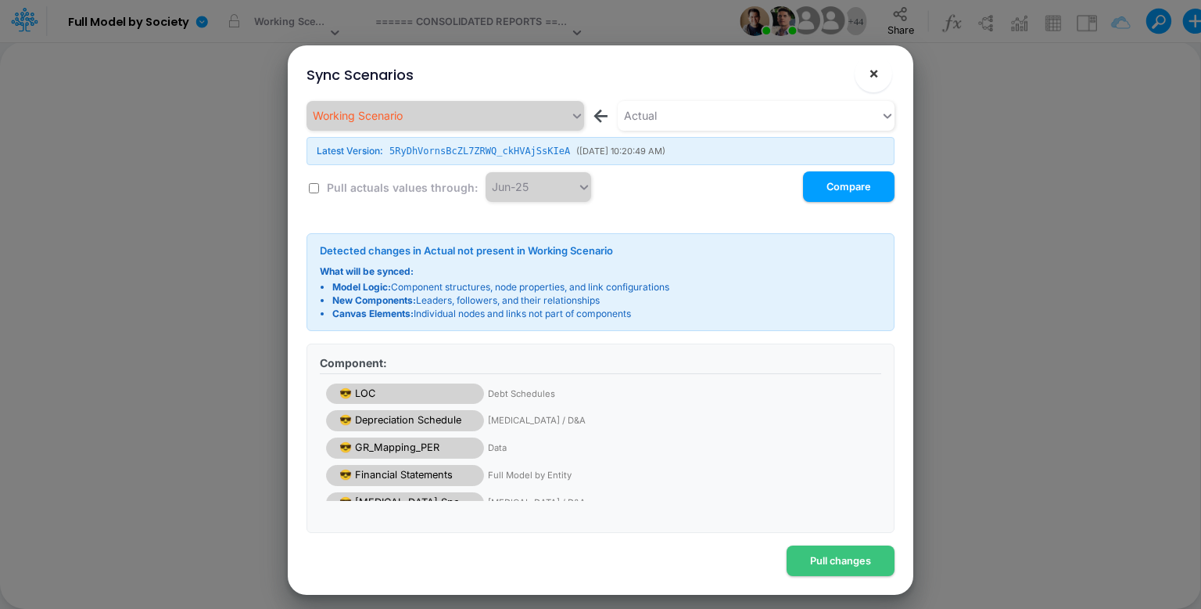
click at [871, 77] on span "×" at bounding box center [874, 72] width 10 height 19
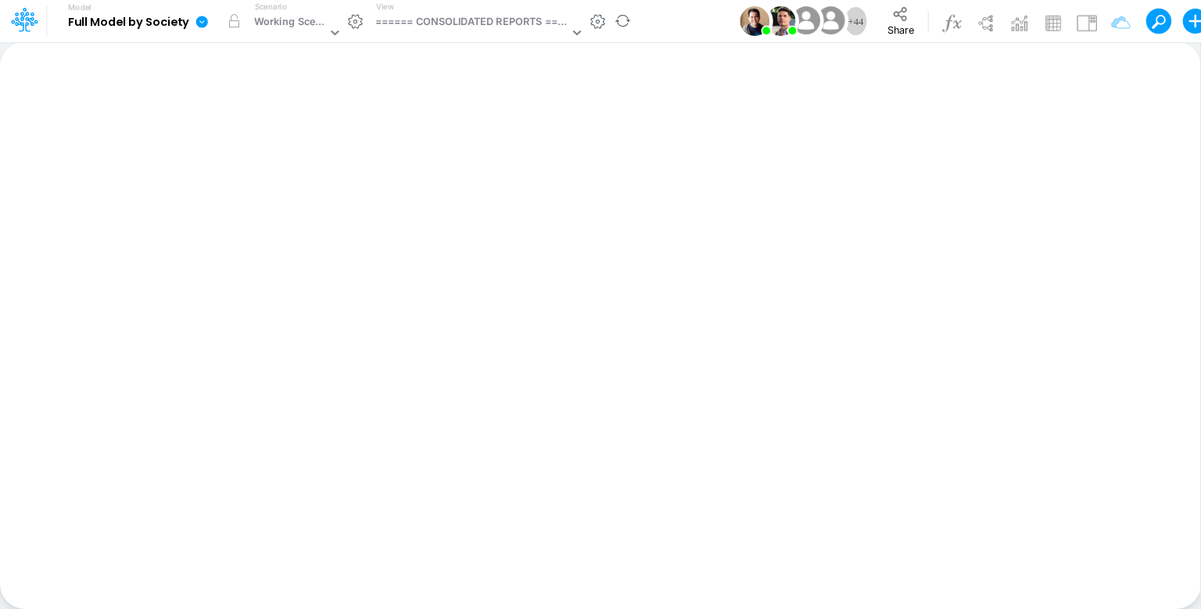
click at [195, 24] on icon at bounding box center [202, 22] width 14 height 14
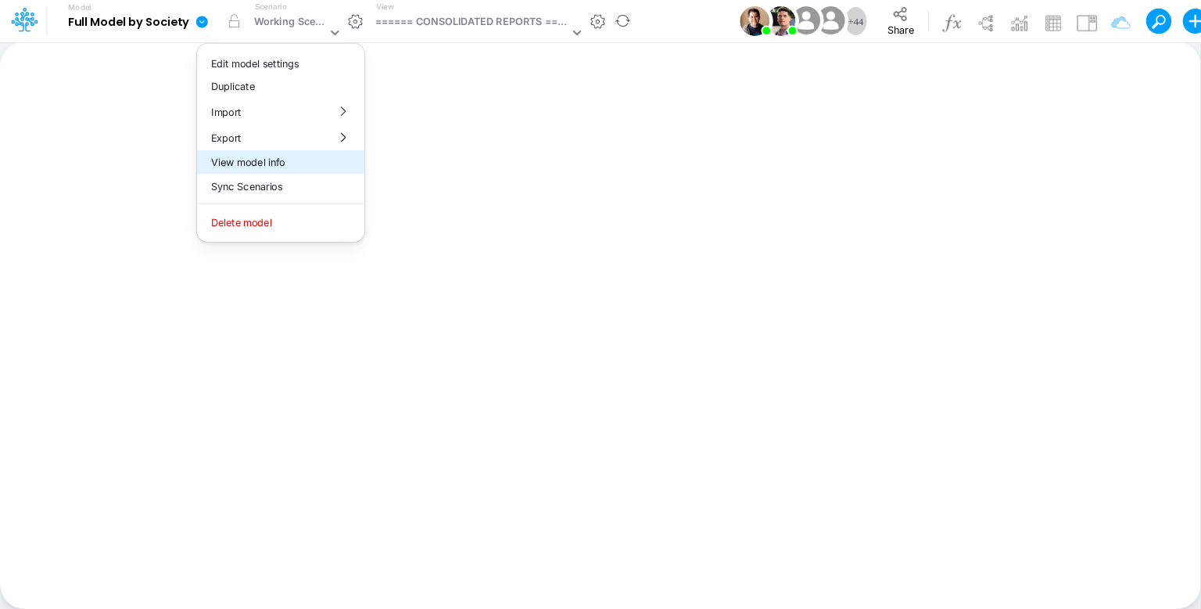
click at [270, 163] on button "View model info" at bounding box center [280, 162] width 167 height 24
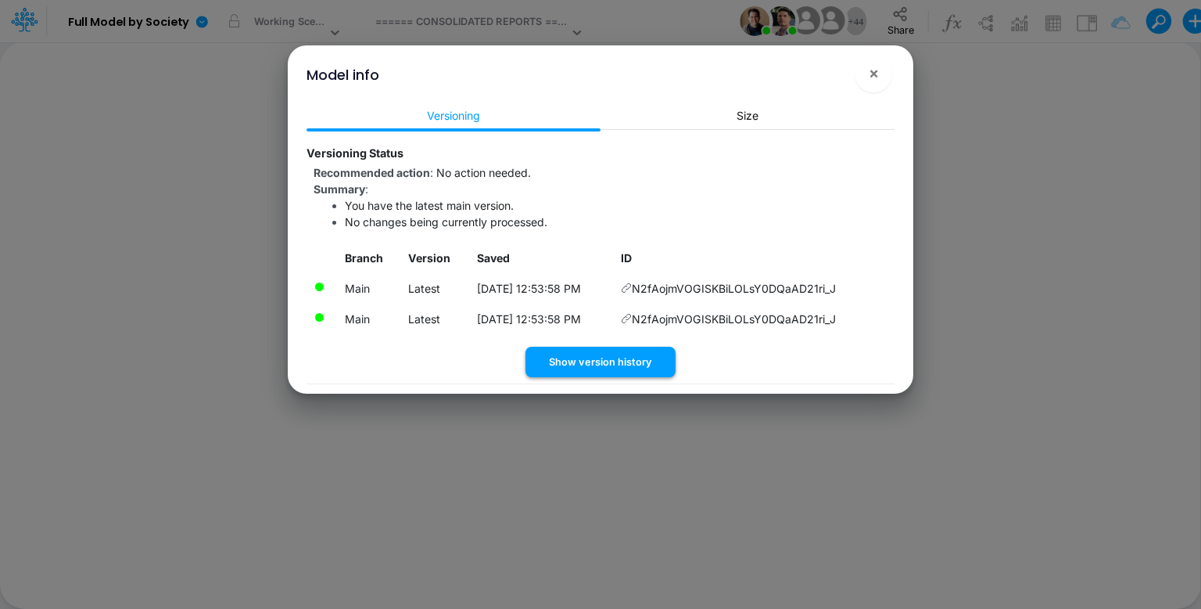
click at [625, 348] on button "Show version history" at bounding box center [601, 361] width 150 height 31
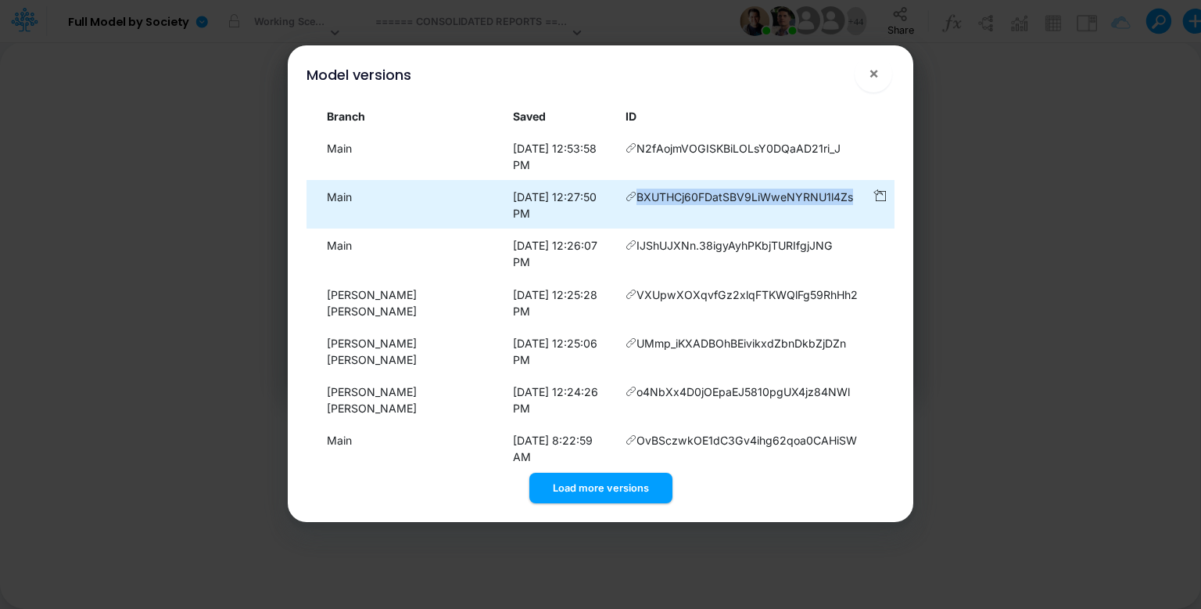
drag, startPoint x: 846, startPoint y: 181, endPoint x: 629, endPoint y: 186, distance: 217.5
click at [629, 186] on td "BXUTHCj60FDatSBV9LiWweNYRNU1l4Zs" at bounding box center [742, 196] width 246 height 31
copy span "BXUTHCj60FDatSBV9LiWweNYRNU1l4Zs"
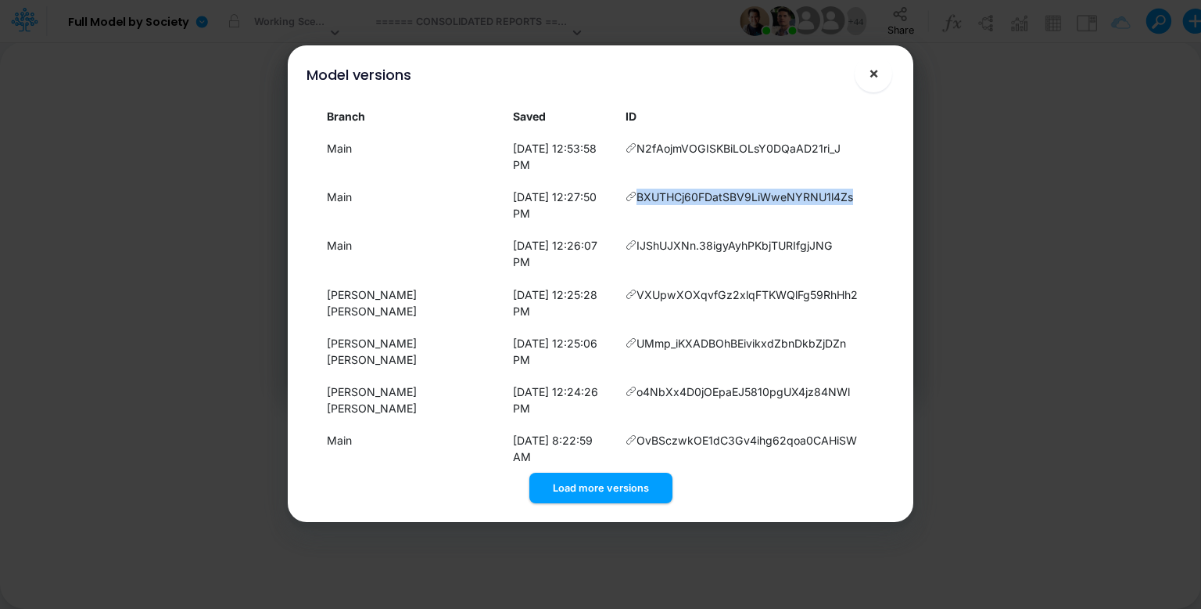
click at [877, 74] on span "×" at bounding box center [874, 72] width 10 height 19
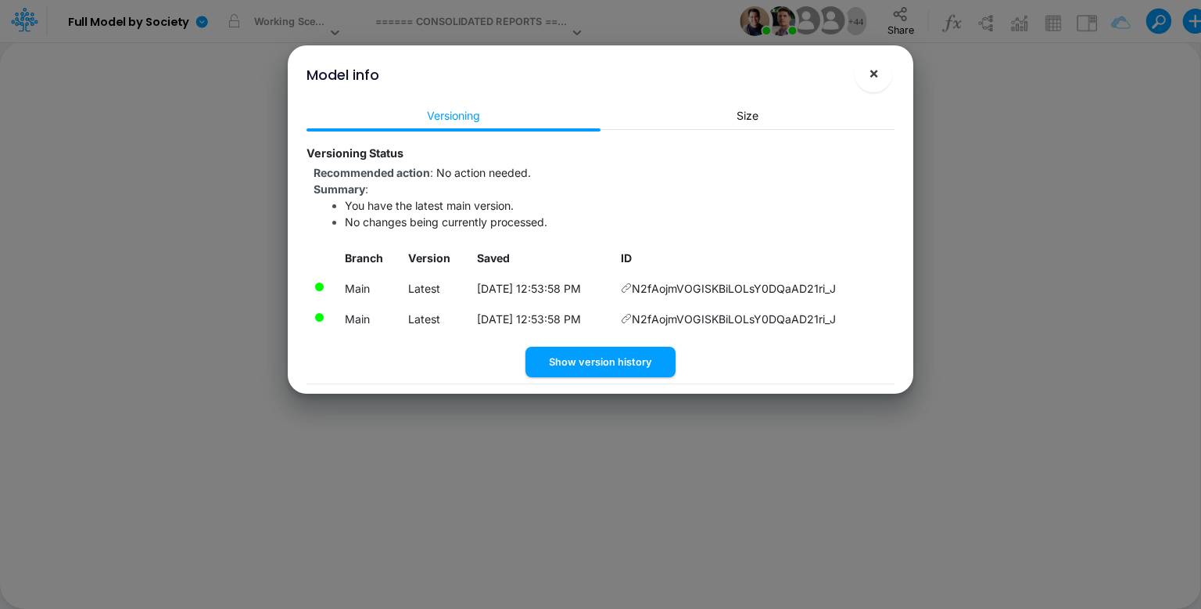
click at [878, 75] on span "×" at bounding box center [874, 72] width 10 height 19
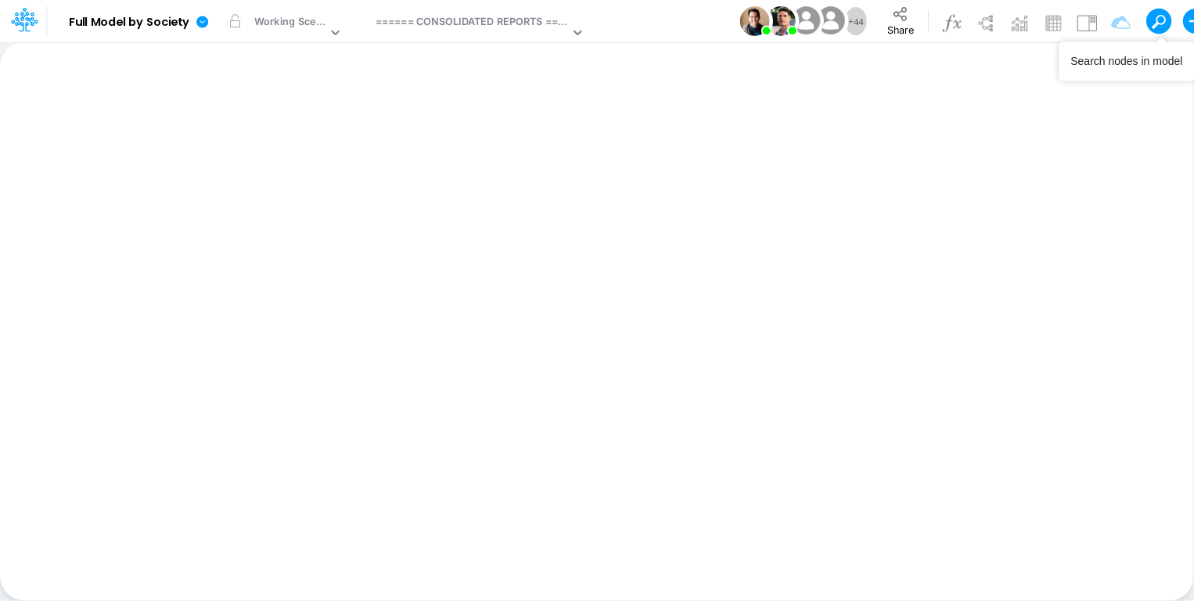
click at [1162, 24] on span at bounding box center [1159, 22] width 22 height 22
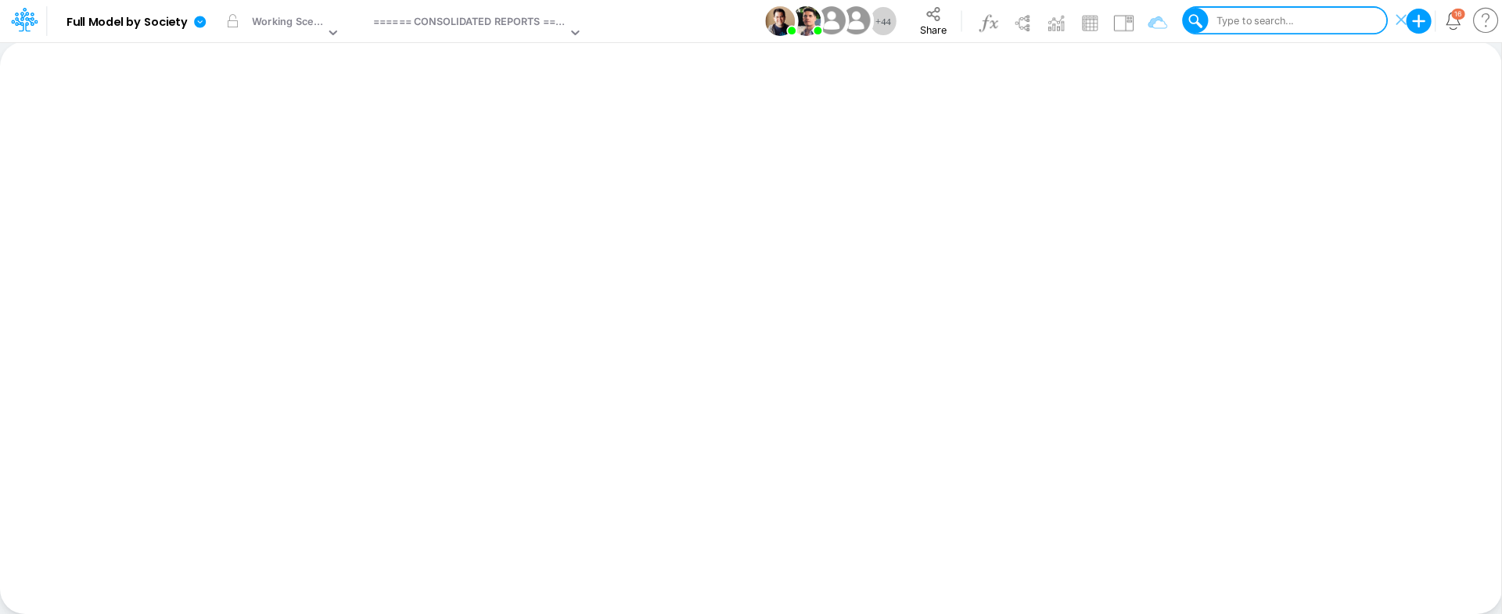
click at [1201, 15] on div "Type to search..." at bounding box center [1253, 20] width 81 height 15
paste input "Tax Credits LT"
type input "Tax Credits LT"
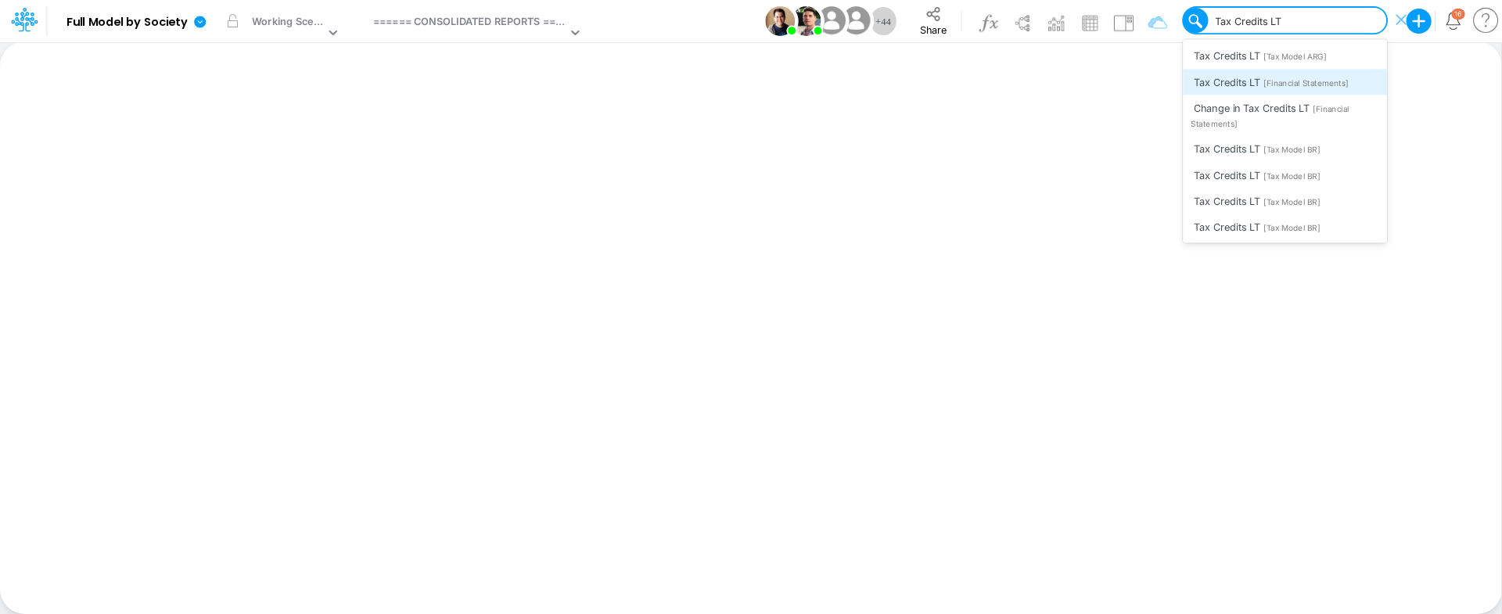
click at [1201, 84] on span "[Financial Statements]" at bounding box center [1305, 83] width 85 height 10
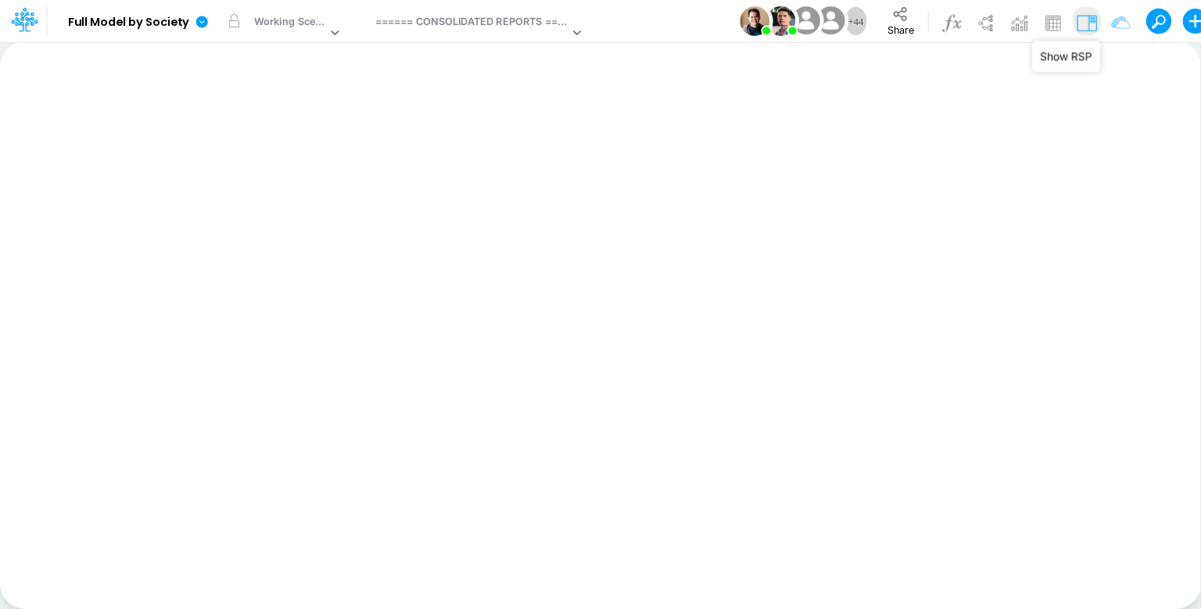
click at [1082, 24] on img at bounding box center [1087, 22] width 25 height 25
click at [1157, 19] on button at bounding box center [1154, 20] width 14 height 14
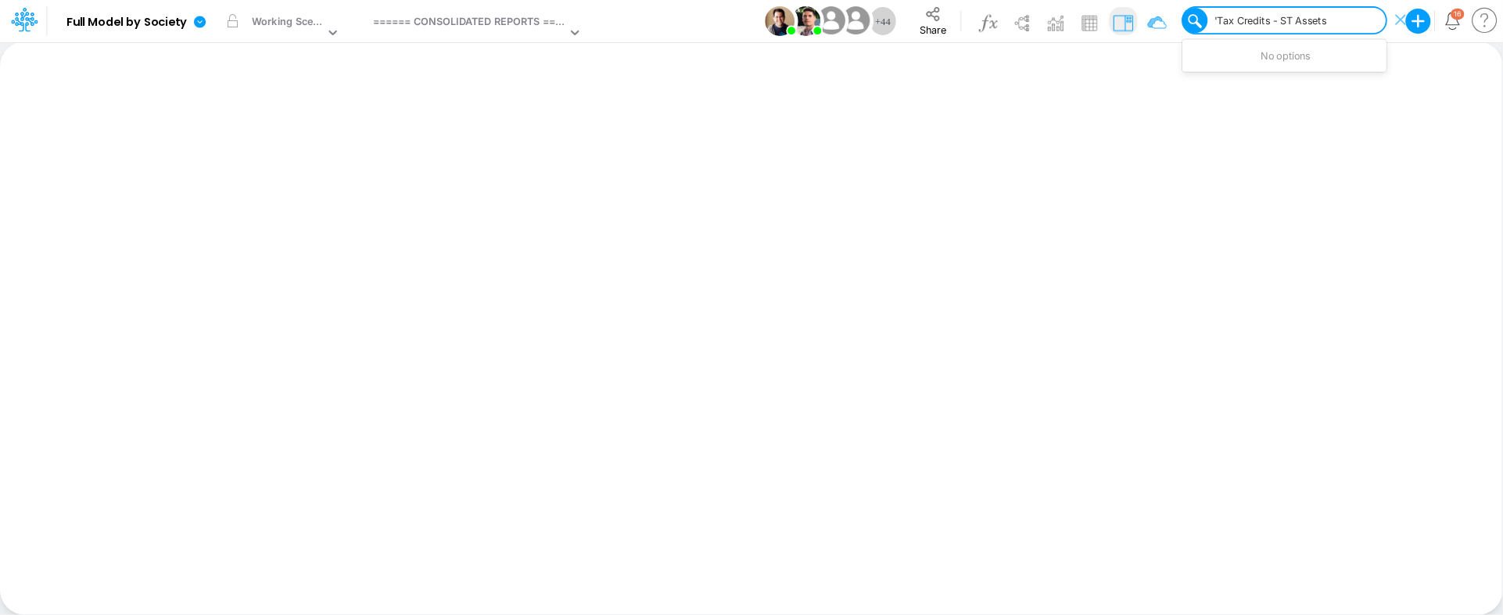
click at [1201, 22] on input "'Tax Credits - ST Assets" at bounding box center [1273, 20] width 117 height 15
click at [1201, 20] on input "'Tax Credits - ST Assets" at bounding box center [1273, 20] width 117 height 15
type input "Tax Credits - ST Assets"
click at [1201, 74] on span "[Financial Statements]" at bounding box center [1267, 64] width 152 height 25
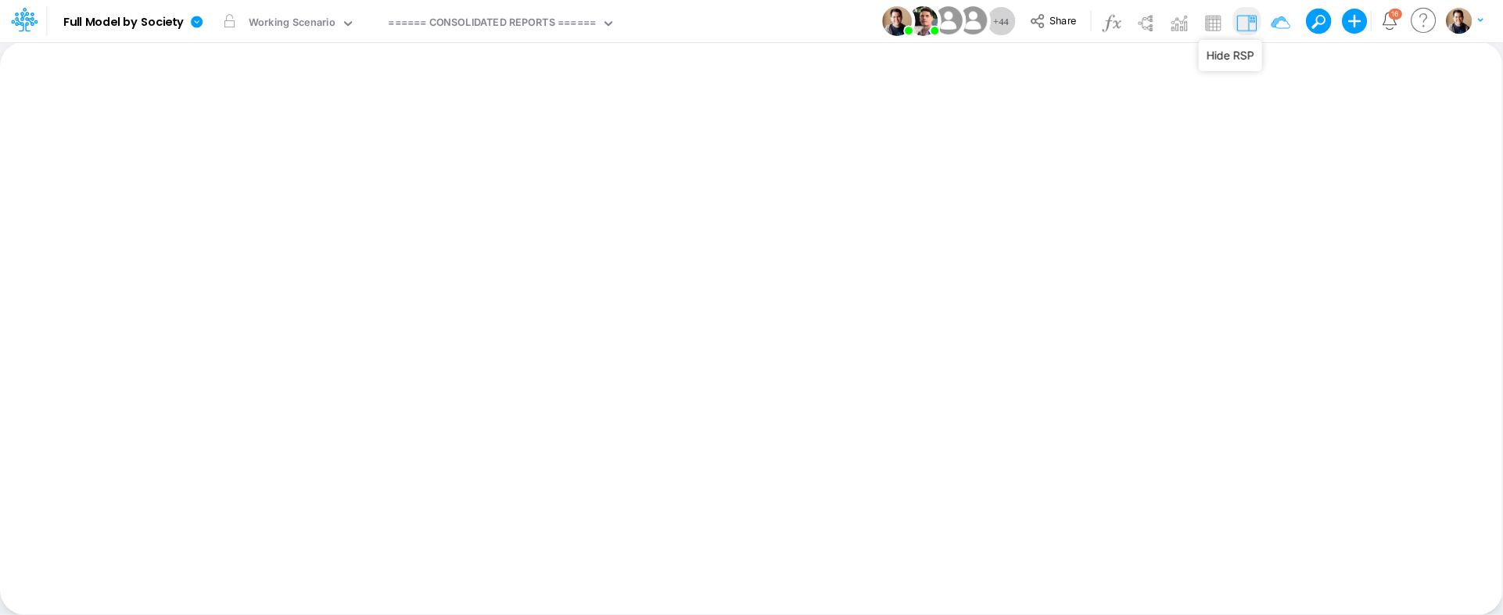
click at [1201, 19] on img at bounding box center [1246, 22] width 25 height 25
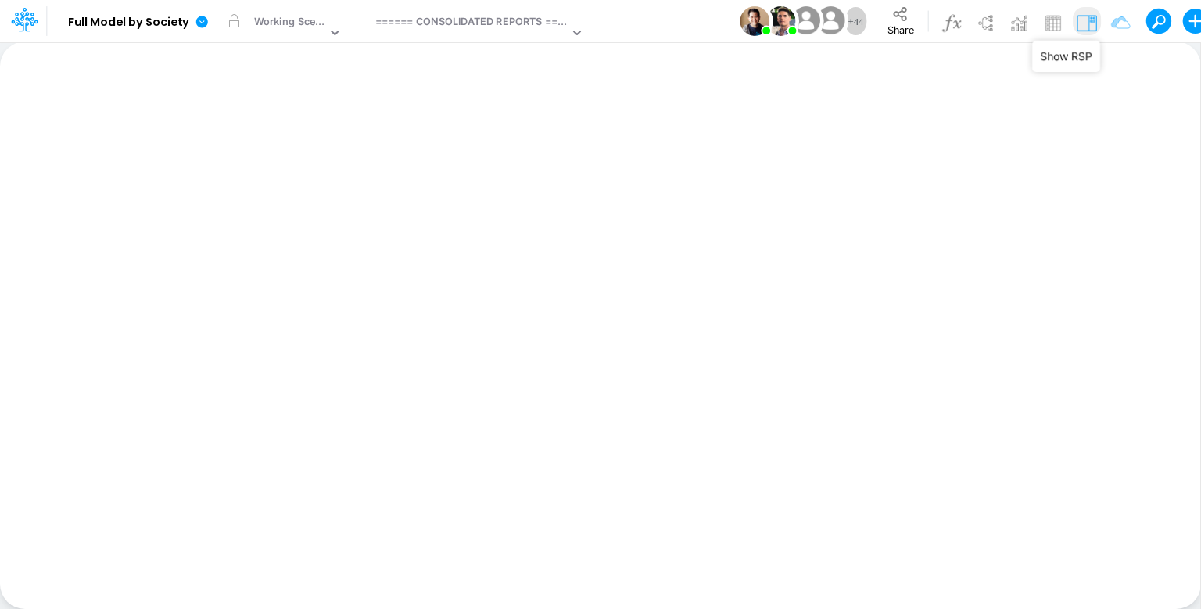
click at [1088, 24] on img at bounding box center [1087, 22] width 25 height 25
click at [203, 23] on icon at bounding box center [202, 22] width 12 height 12
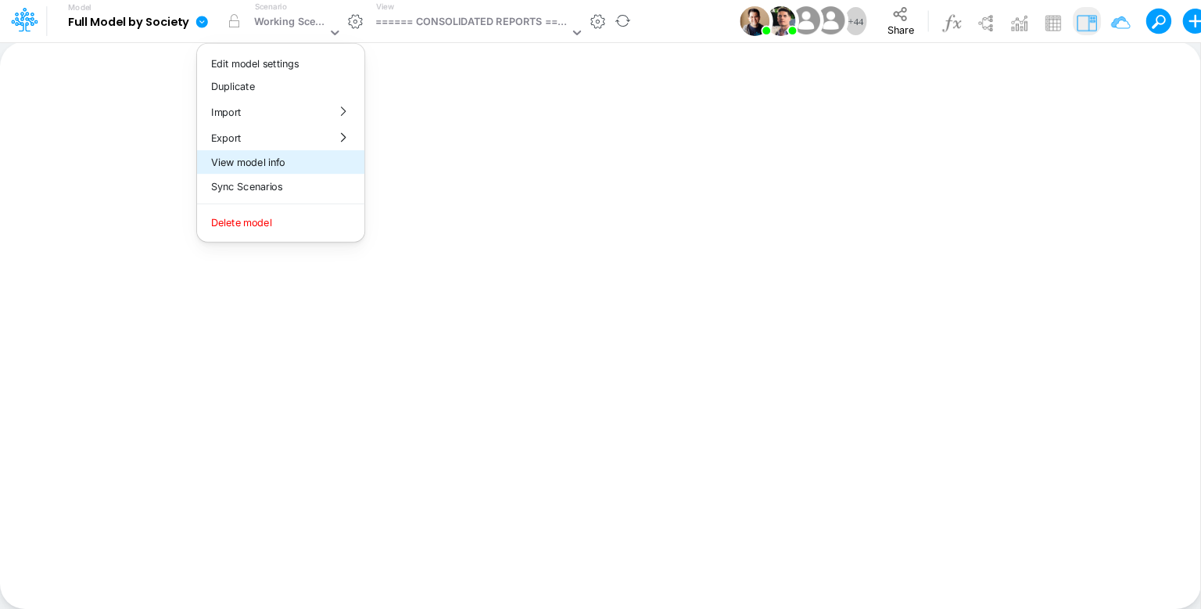
click at [294, 163] on button "View model info" at bounding box center [280, 162] width 167 height 24
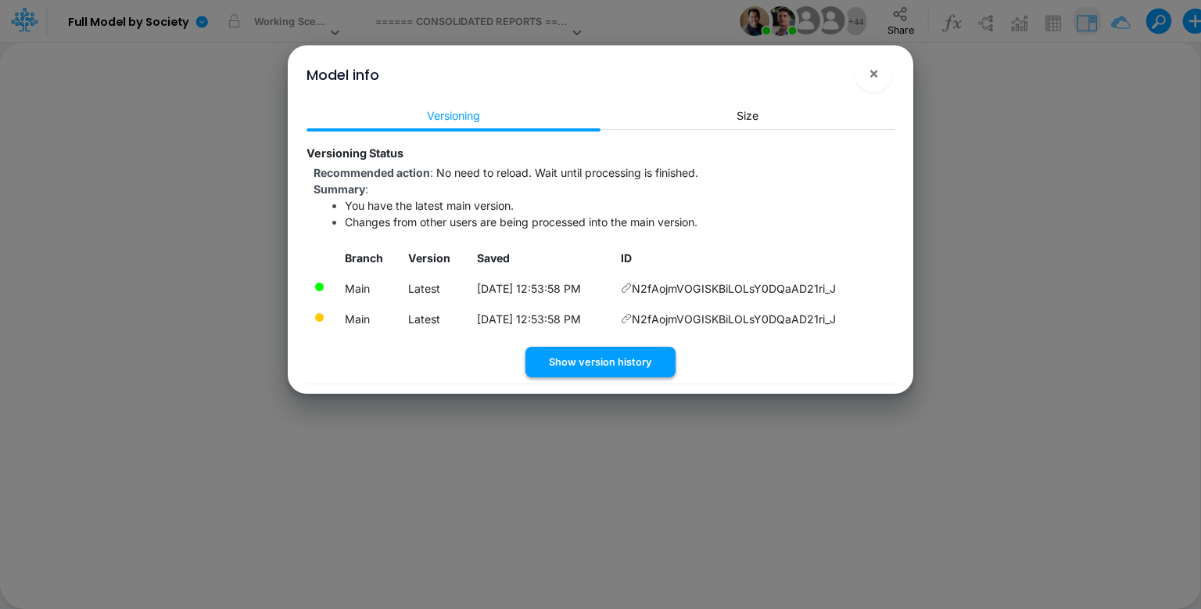
click at [651, 360] on button "Show version history" at bounding box center [601, 361] width 150 height 31
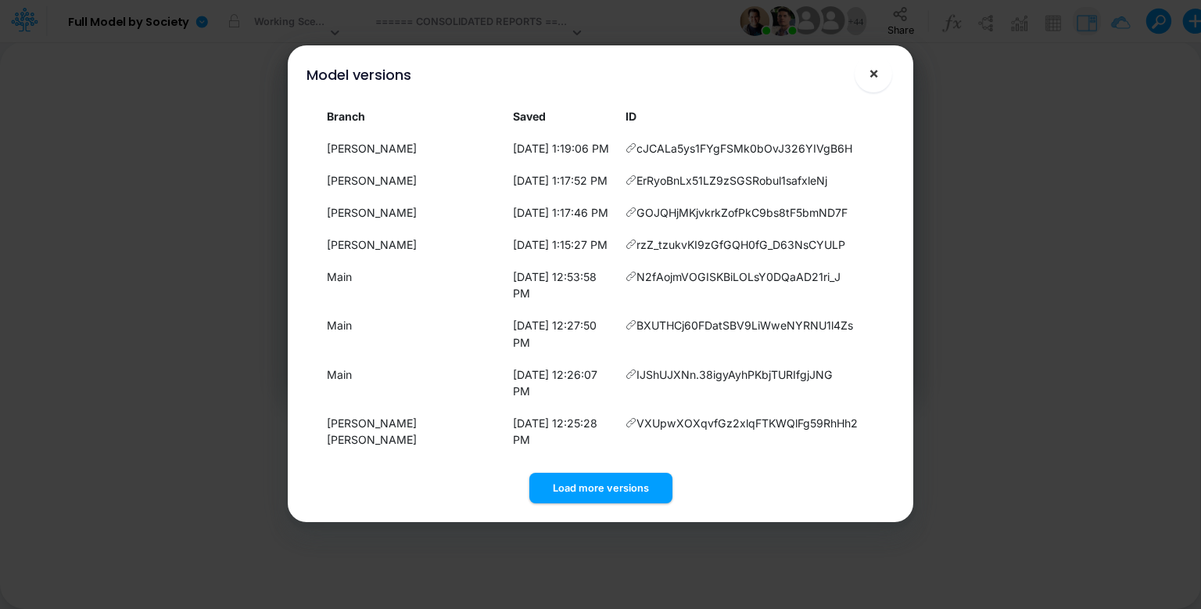
click at [881, 71] on button "×" at bounding box center [874, 74] width 38 height 38
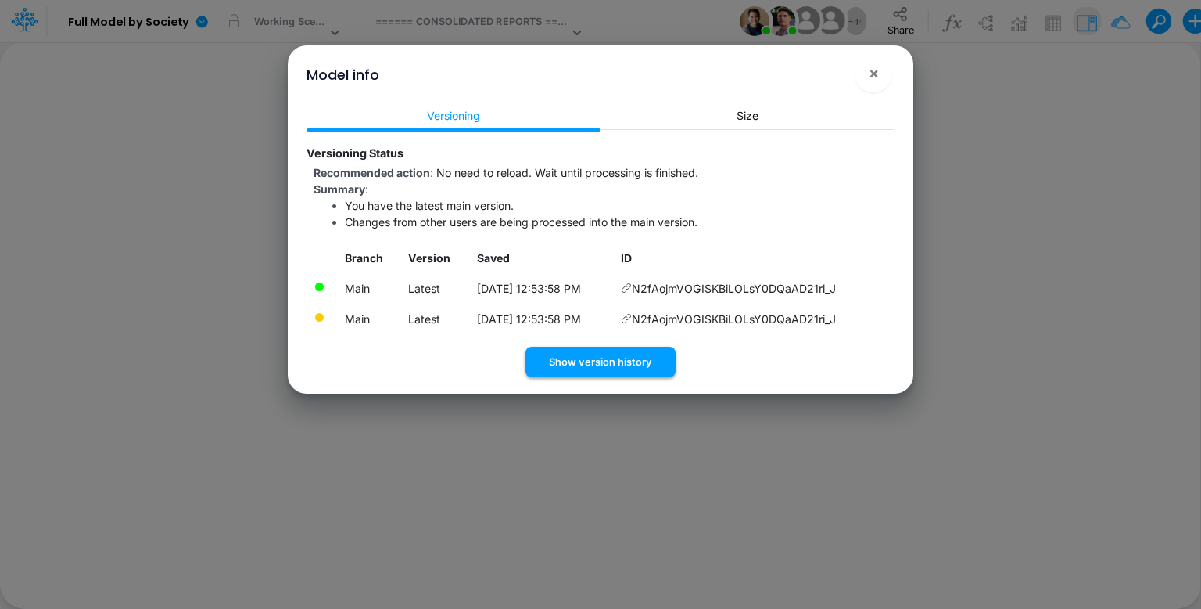
click at [598, 361] on button "Show version history" at bounding box center [601, 361] width 150 height 31
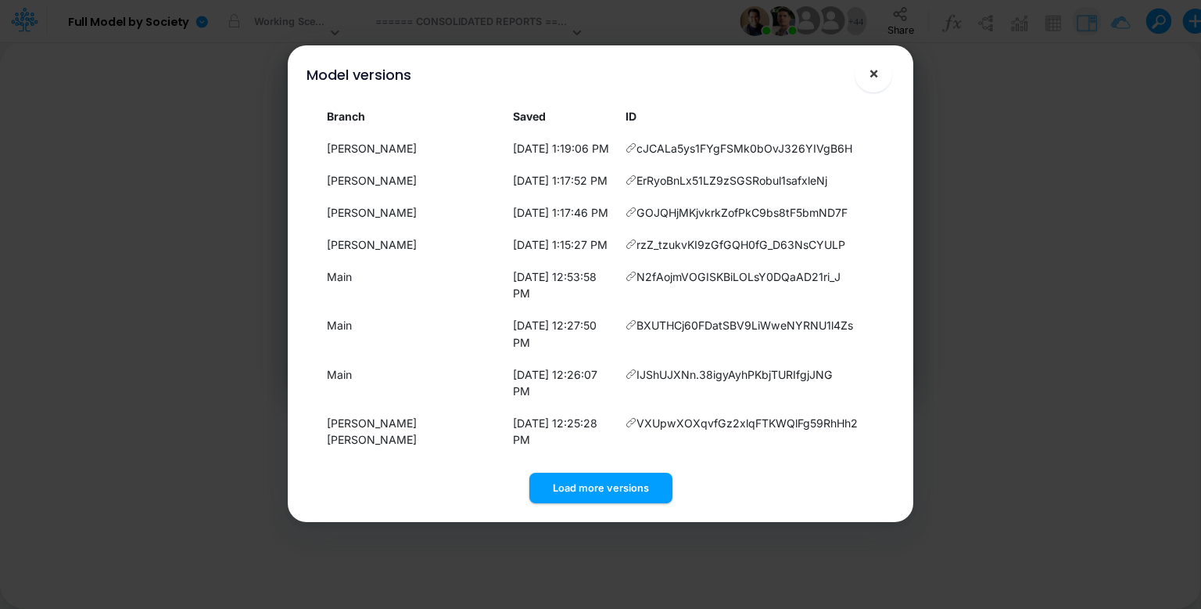
click at [871, 73] on span "×" at bounding box center [874, 72] width 10 height 19
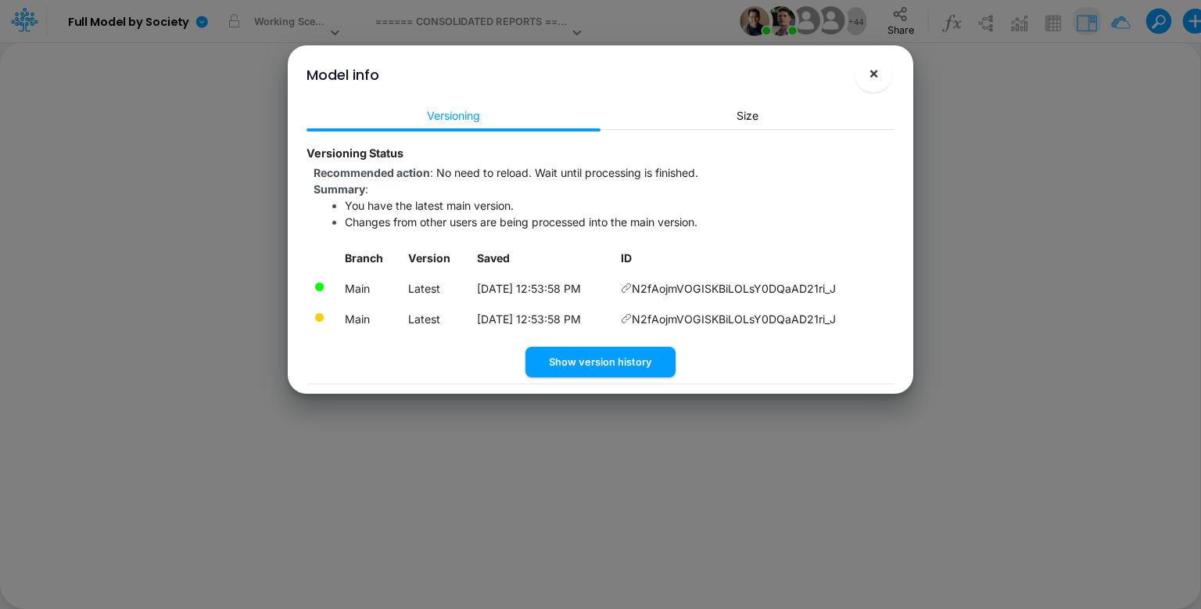
click at [869, 71] on span "×" at bounding box center [874, 72] width 10 height 19
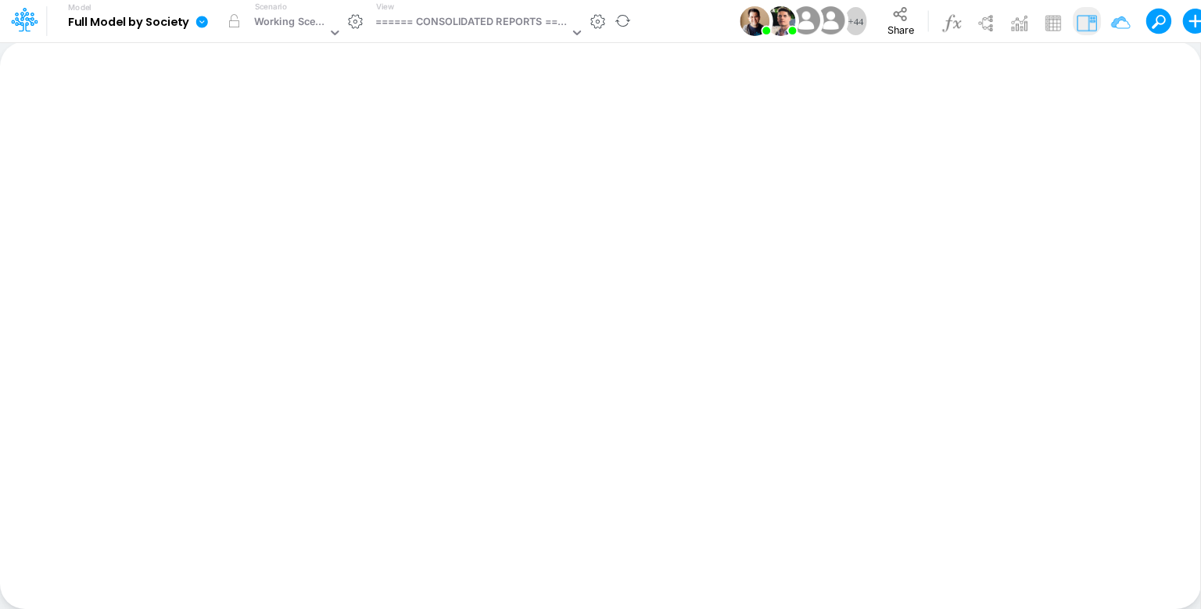
click at [203, 26] on icon at bounding box center [202, 22] width 12 height 12
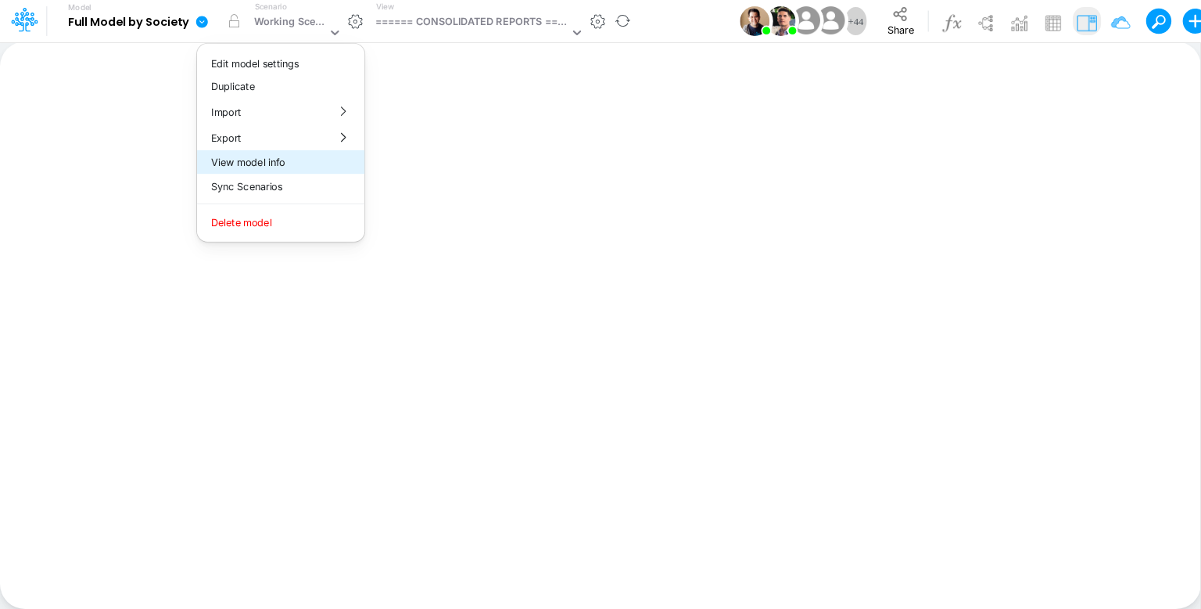
click at [324, 166] on button "View model info" at bounding box center [280, 162] width 167 height 24
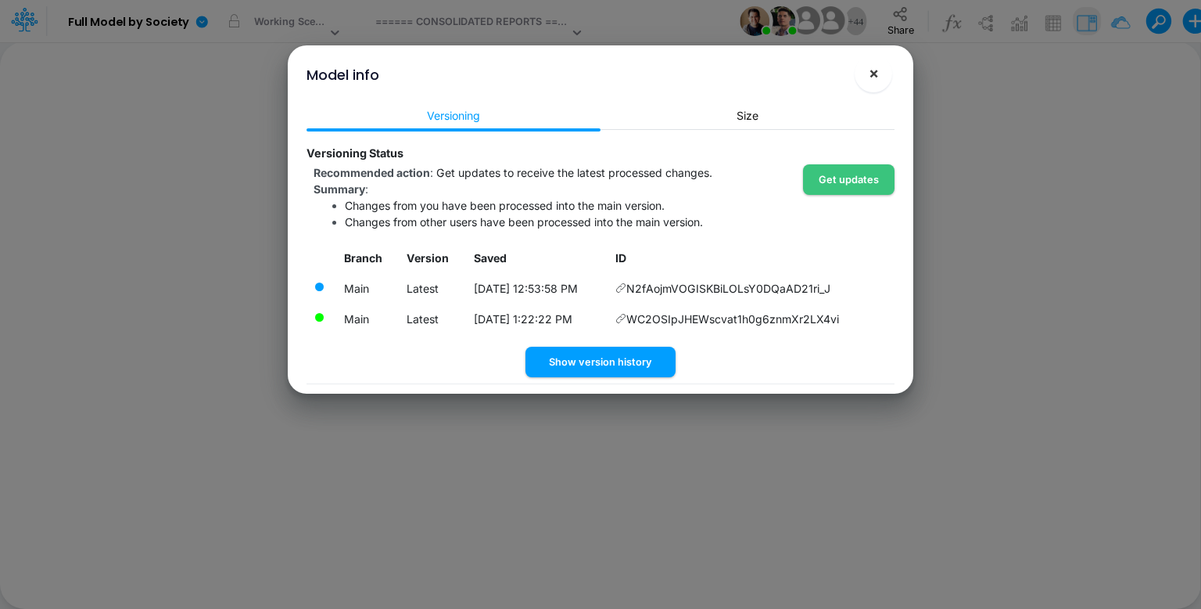
click at [882, 72] on button "×" at bounding box center [874, 74] width 38 height 38
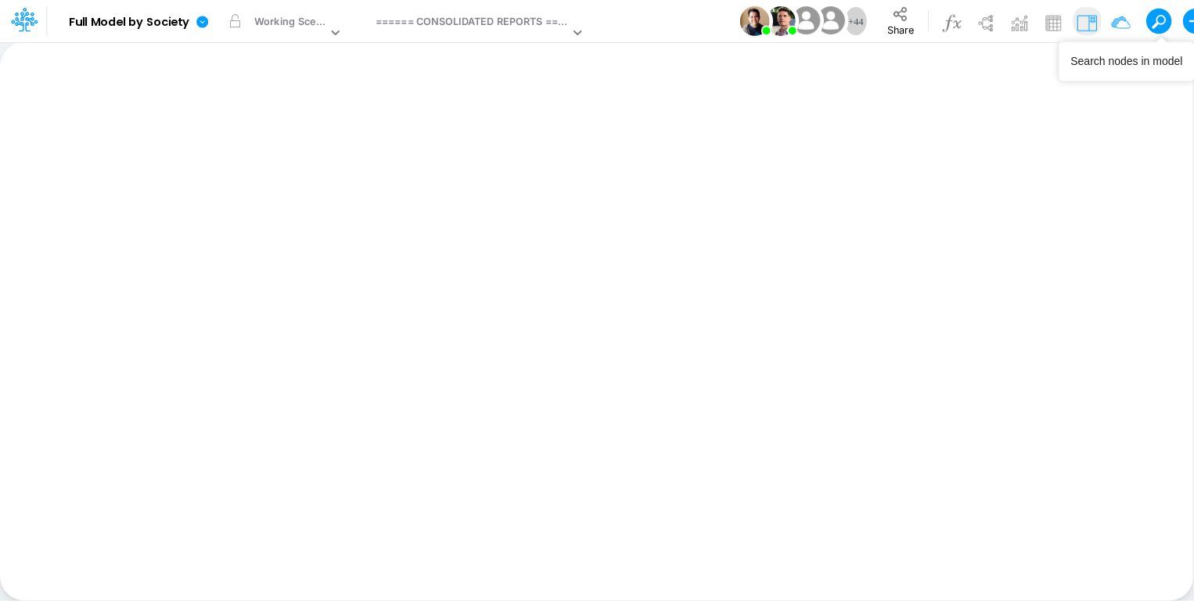
click at [1158, 22] on button at bounding box center [1153, 20] width 14 height 14
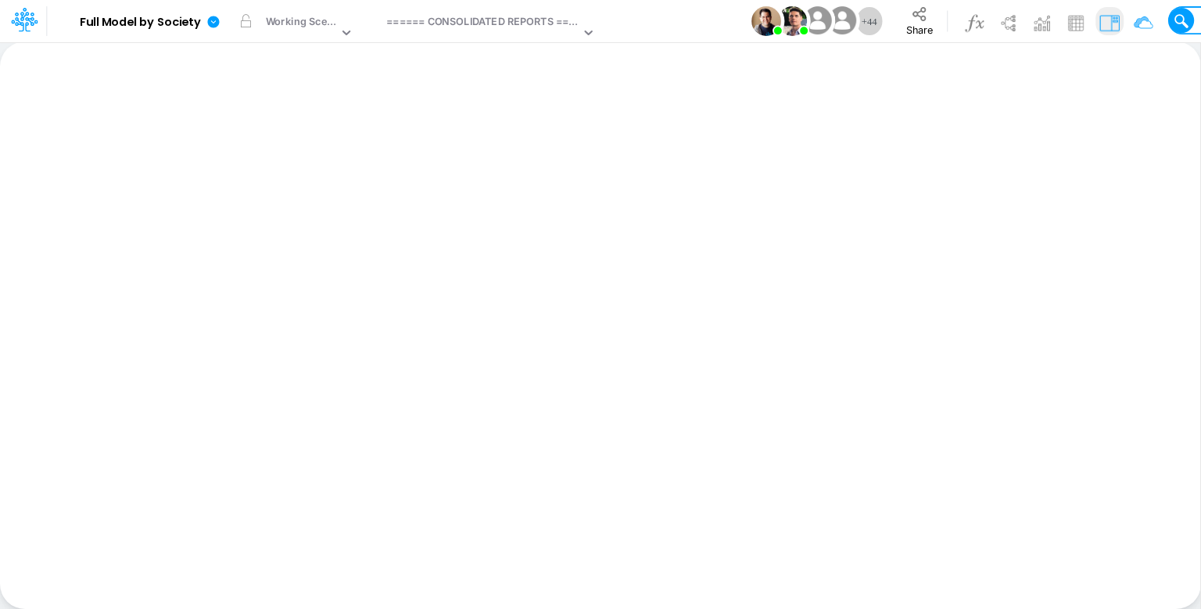
type input "Intercompany P&L US GAAP Ajustes"
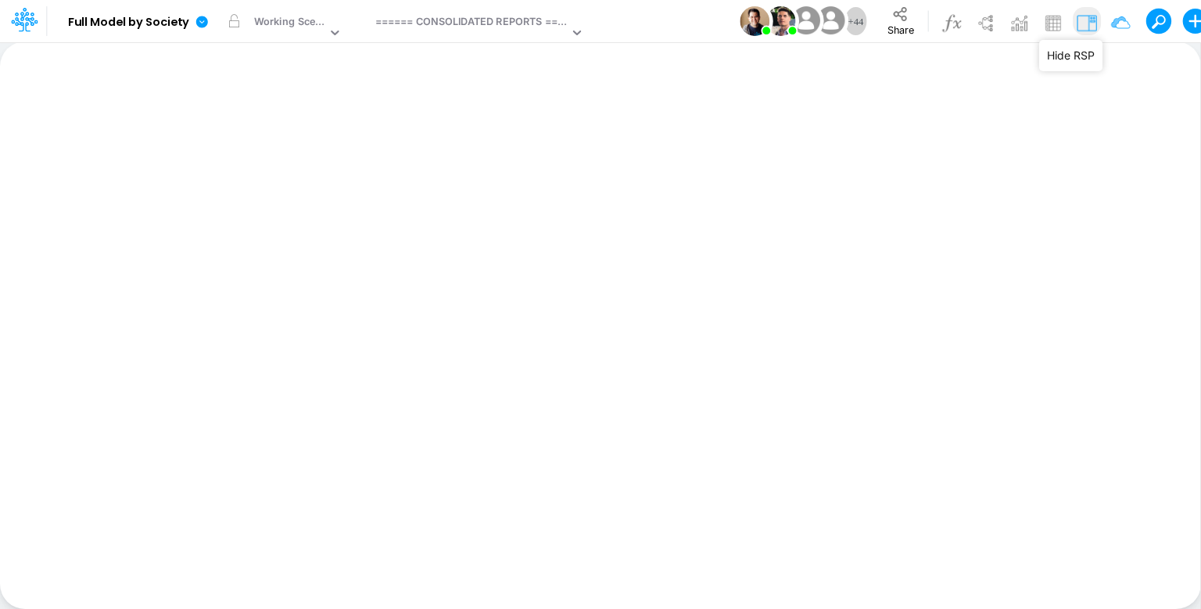
click at [1082, 23] on img at bounding box center [1087, 22] width 25 height 25
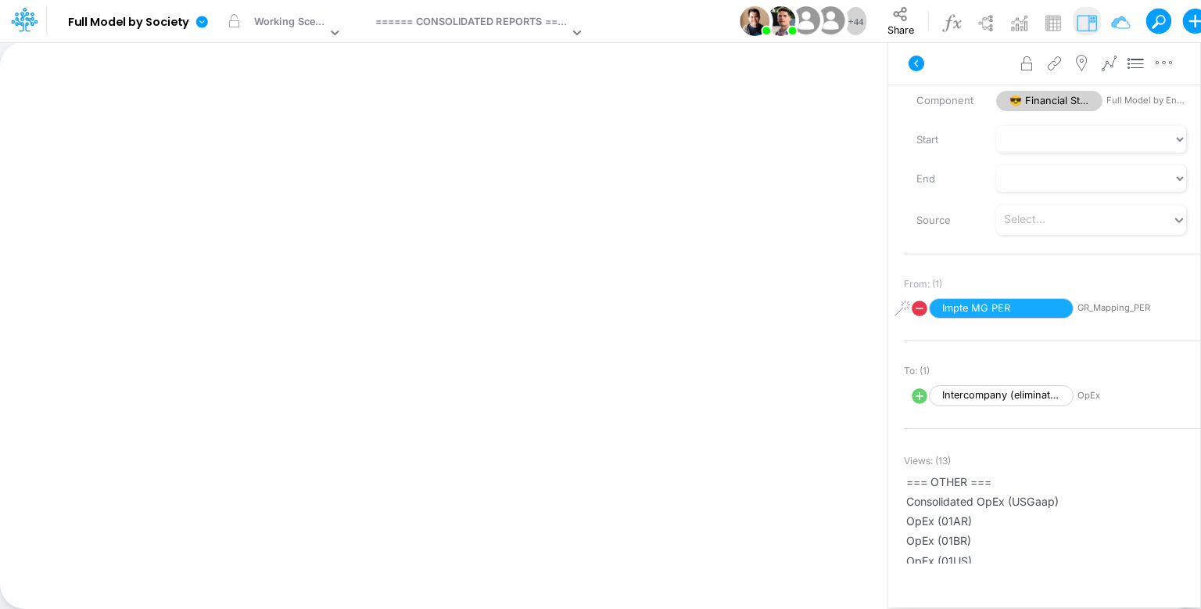
scroll to position [156, 0]
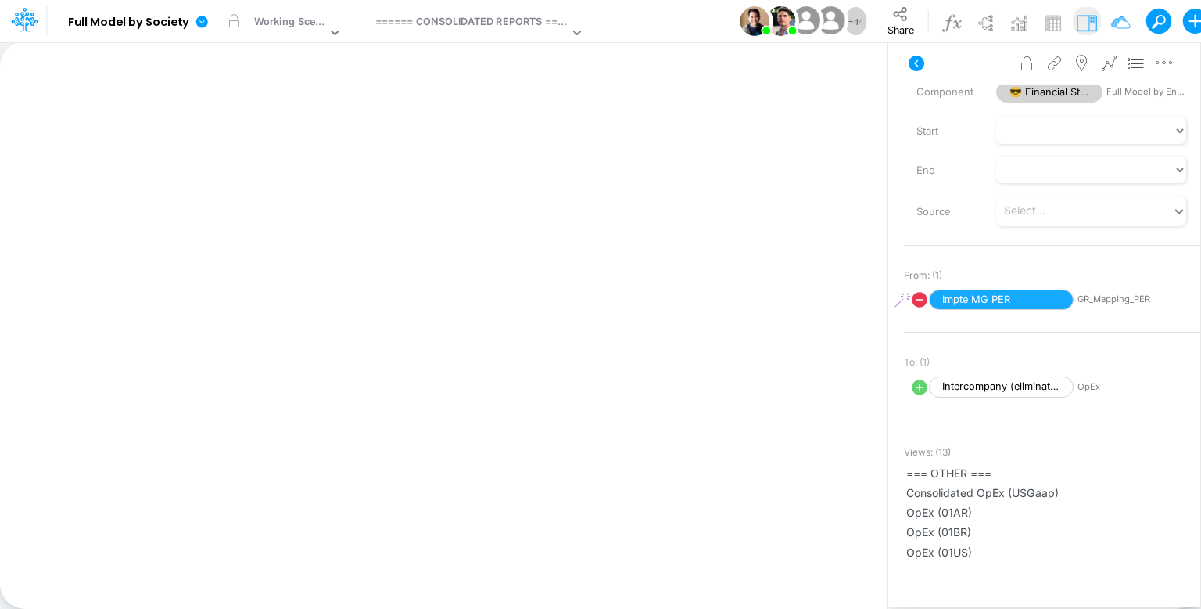
click at [917, 301] on icon at bounding box center [920, 300] width 16 height 16
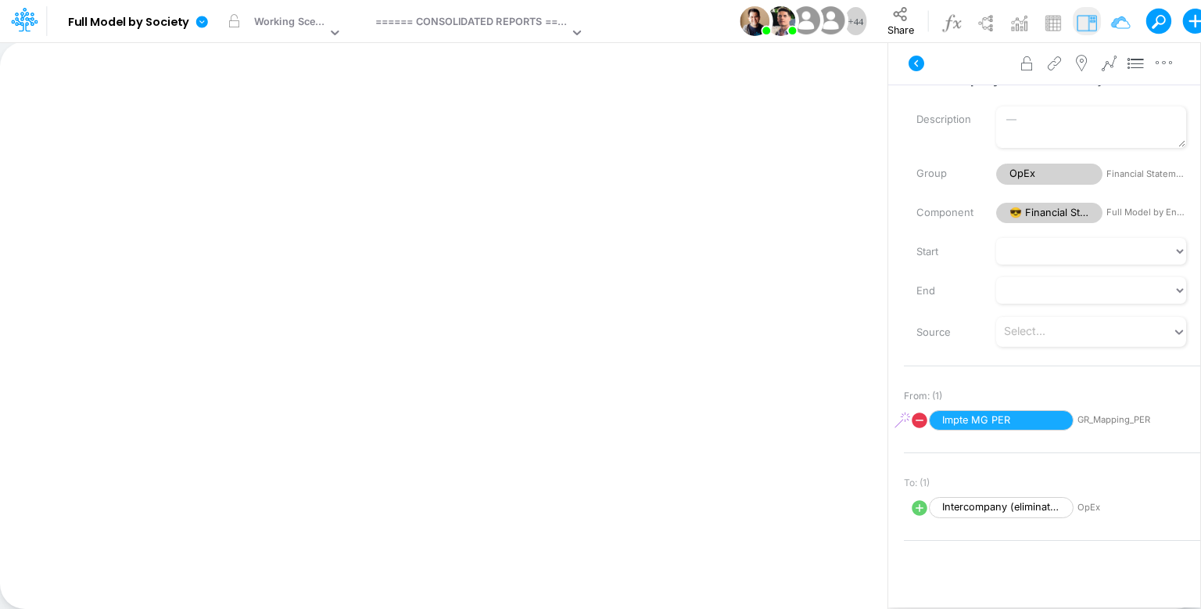
select select "Multiply"
select select "Add"
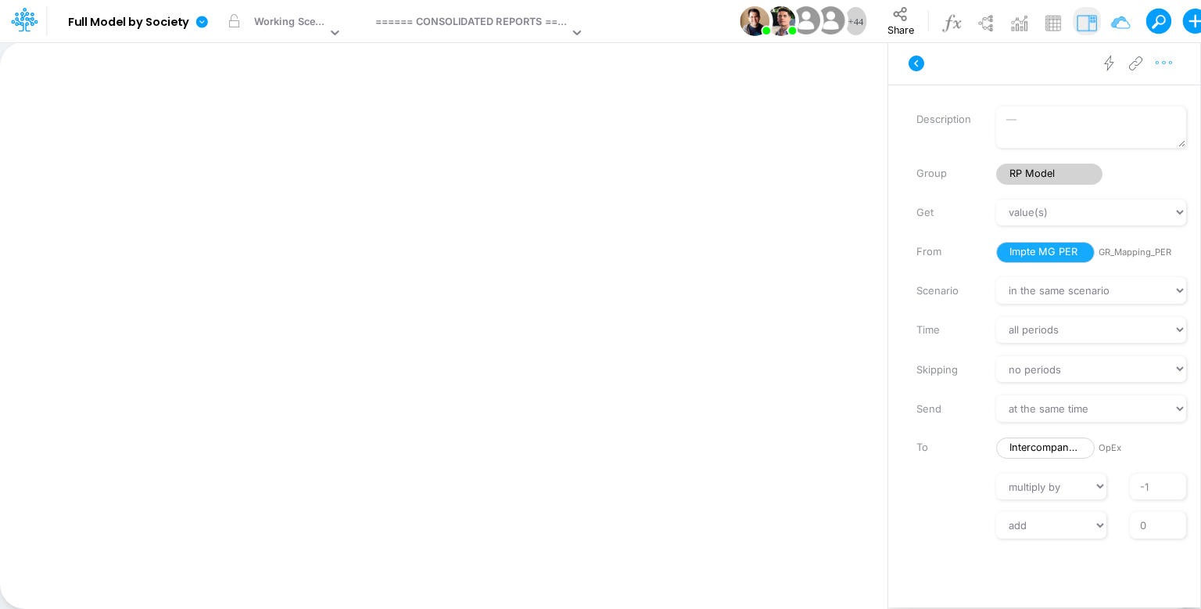
click at [1162, 59] on icon "button" at bounding box center [1164, 63] width 23 height 16
click at [1123, 103] on button "Advanced settings" at bounding box center [1082, 101] width 187 height 27
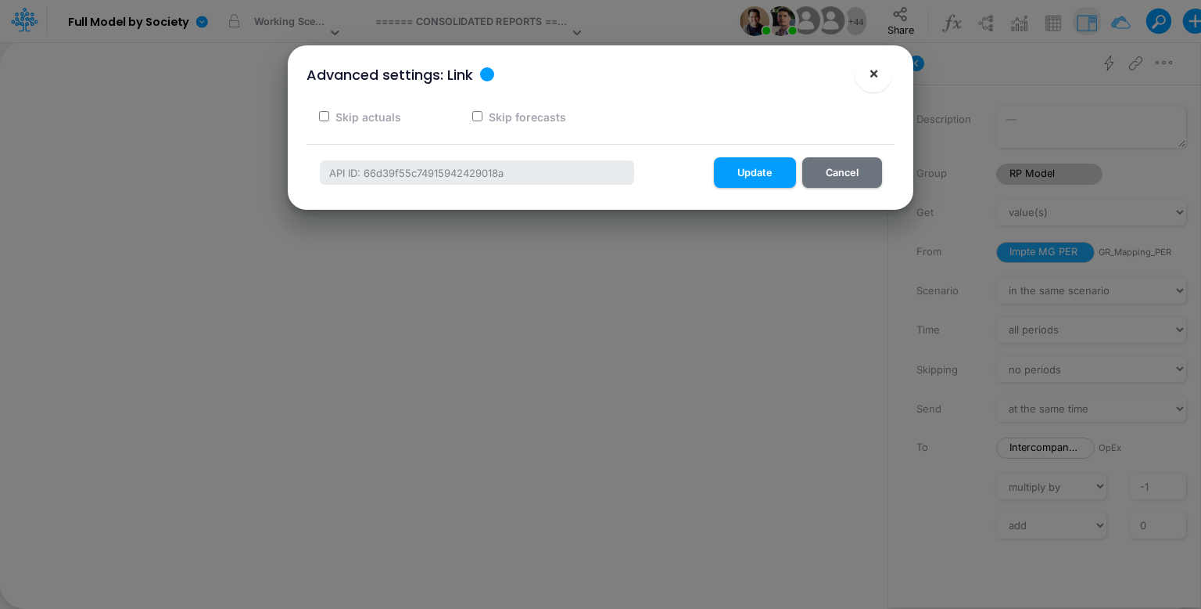
click at [881, 70] on button "×" at bounding box center [874, 74] width 38 height 38
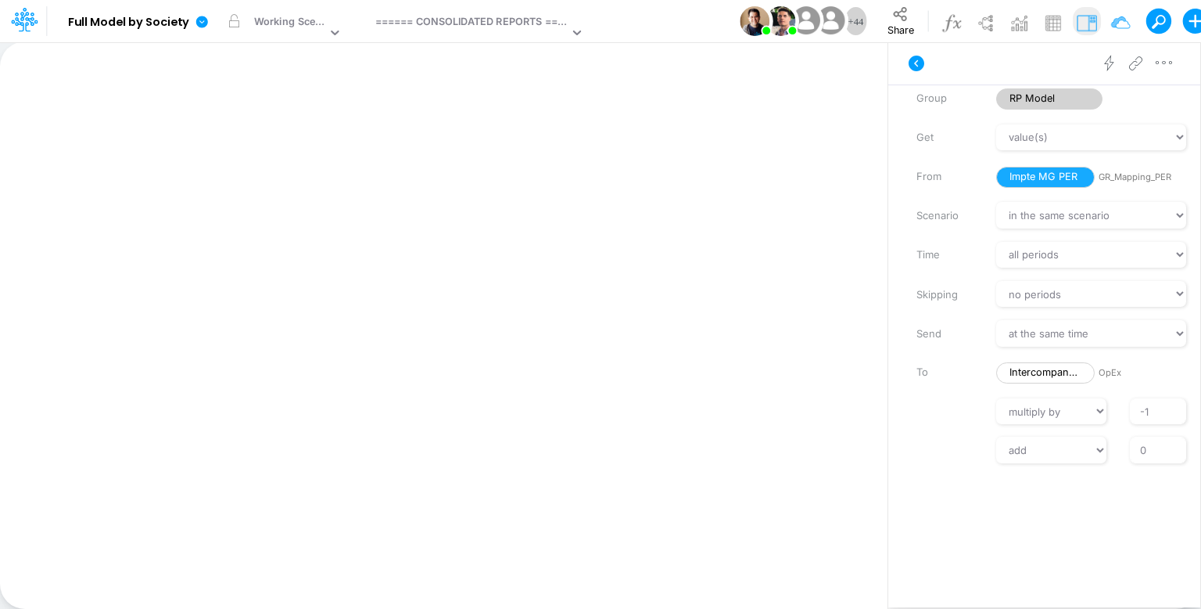
scroll to position [78, 0]
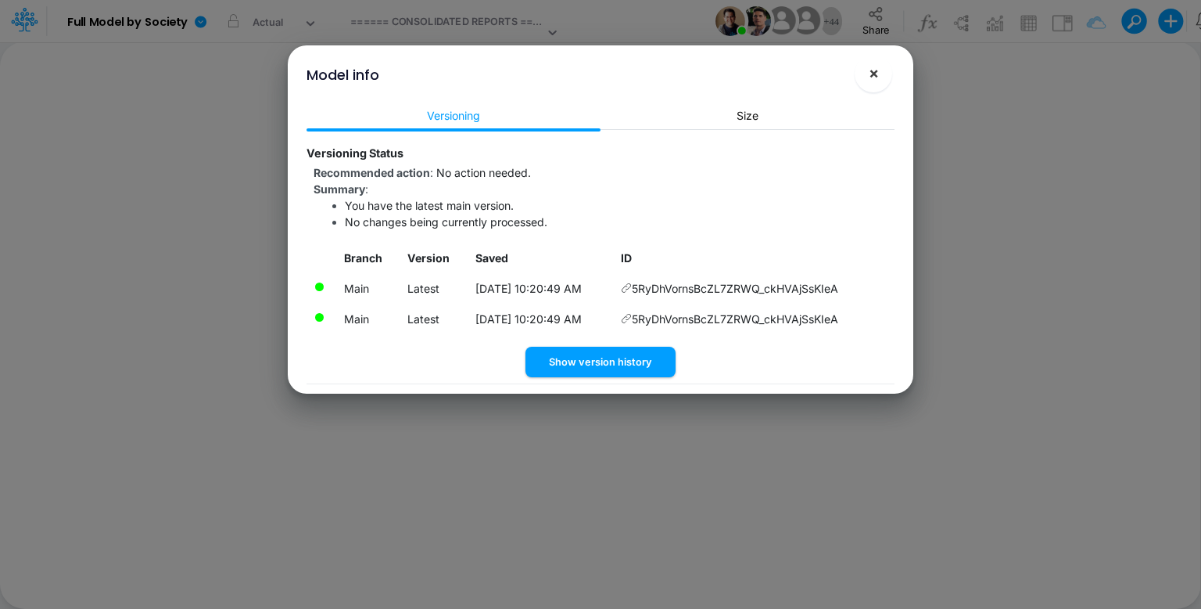
click at [876, 69] on span "×" at bounding box center [874, 72] width 10 height 19
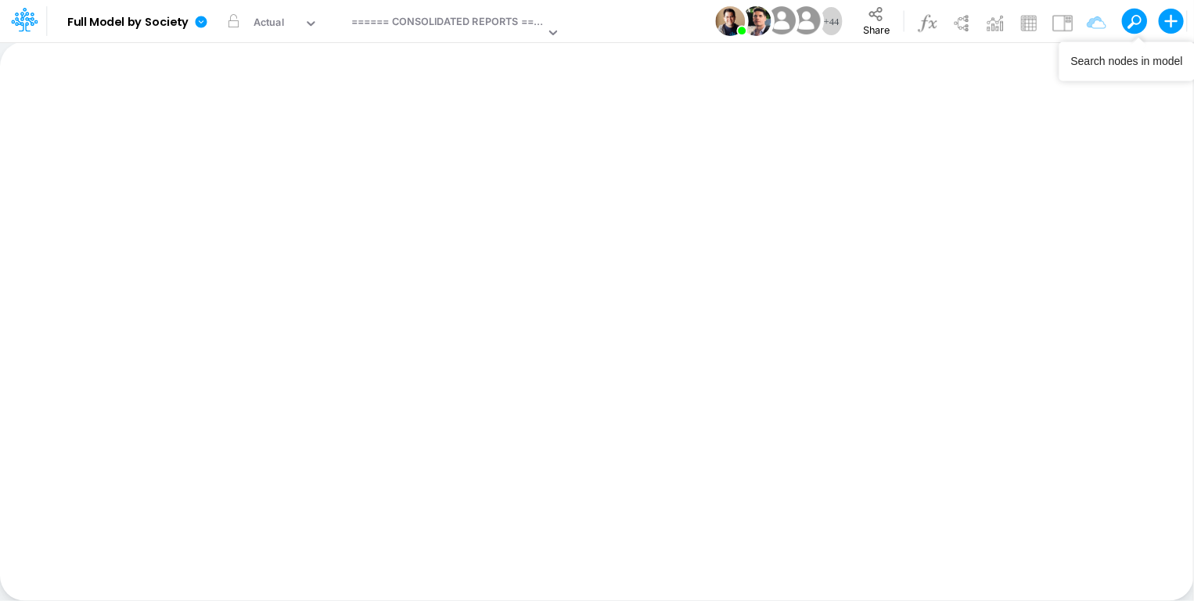
click at [1136, 21] on button at bounding box center [1129, 20] width 14 height 14
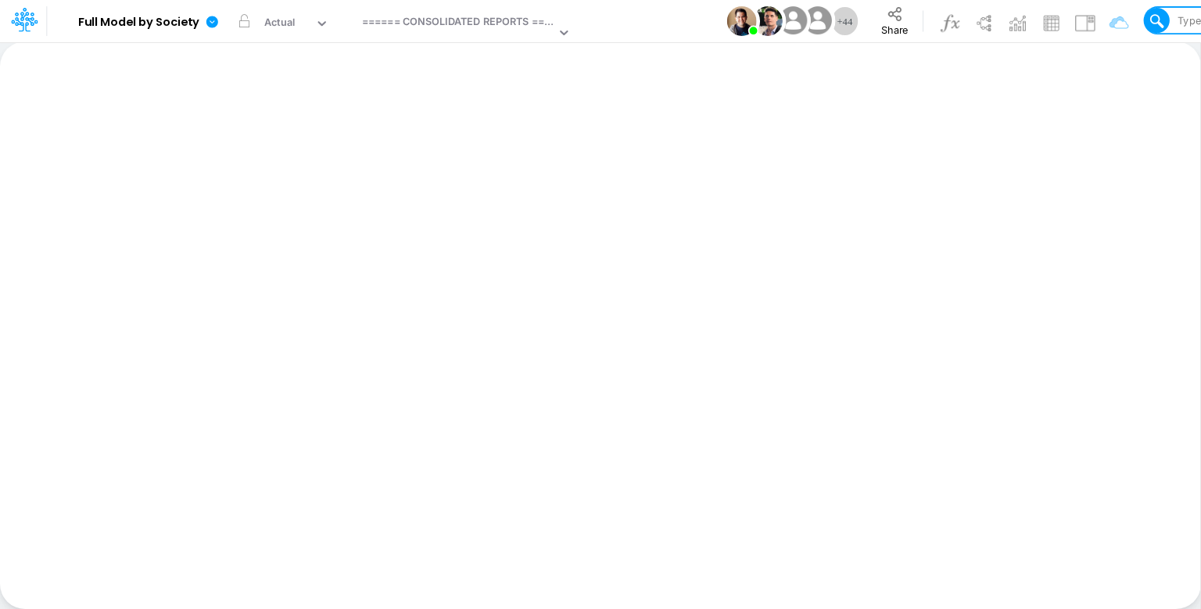
type input "Intercompany P&L US GAAP Ajustes"
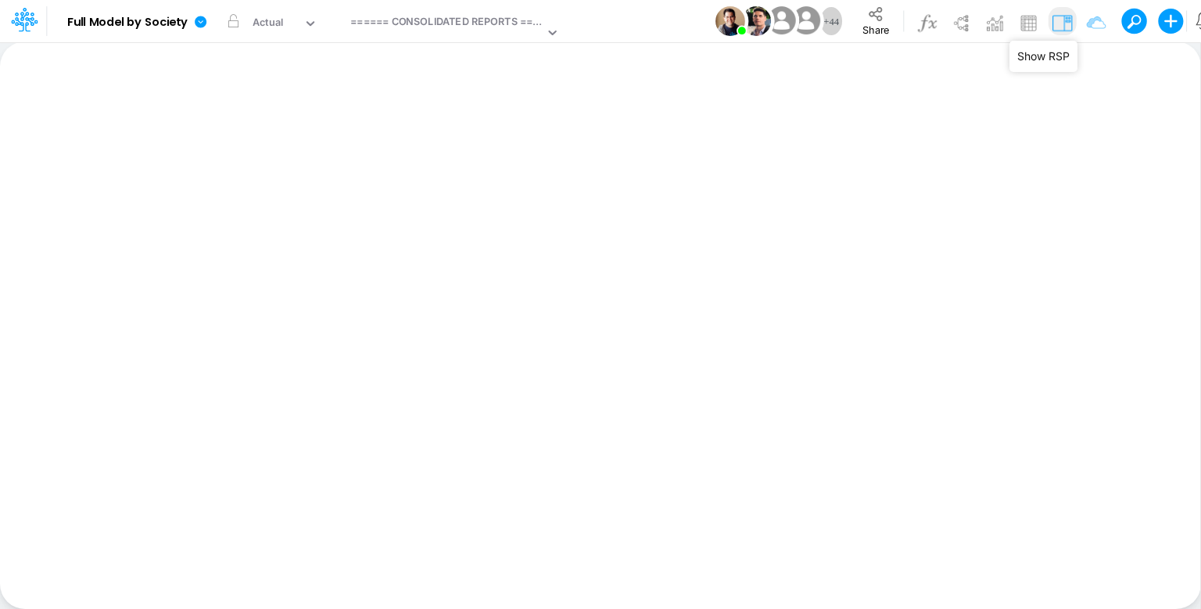
click at [1061, 23] on img at bounding box center [1062, 22] width 25 height 25
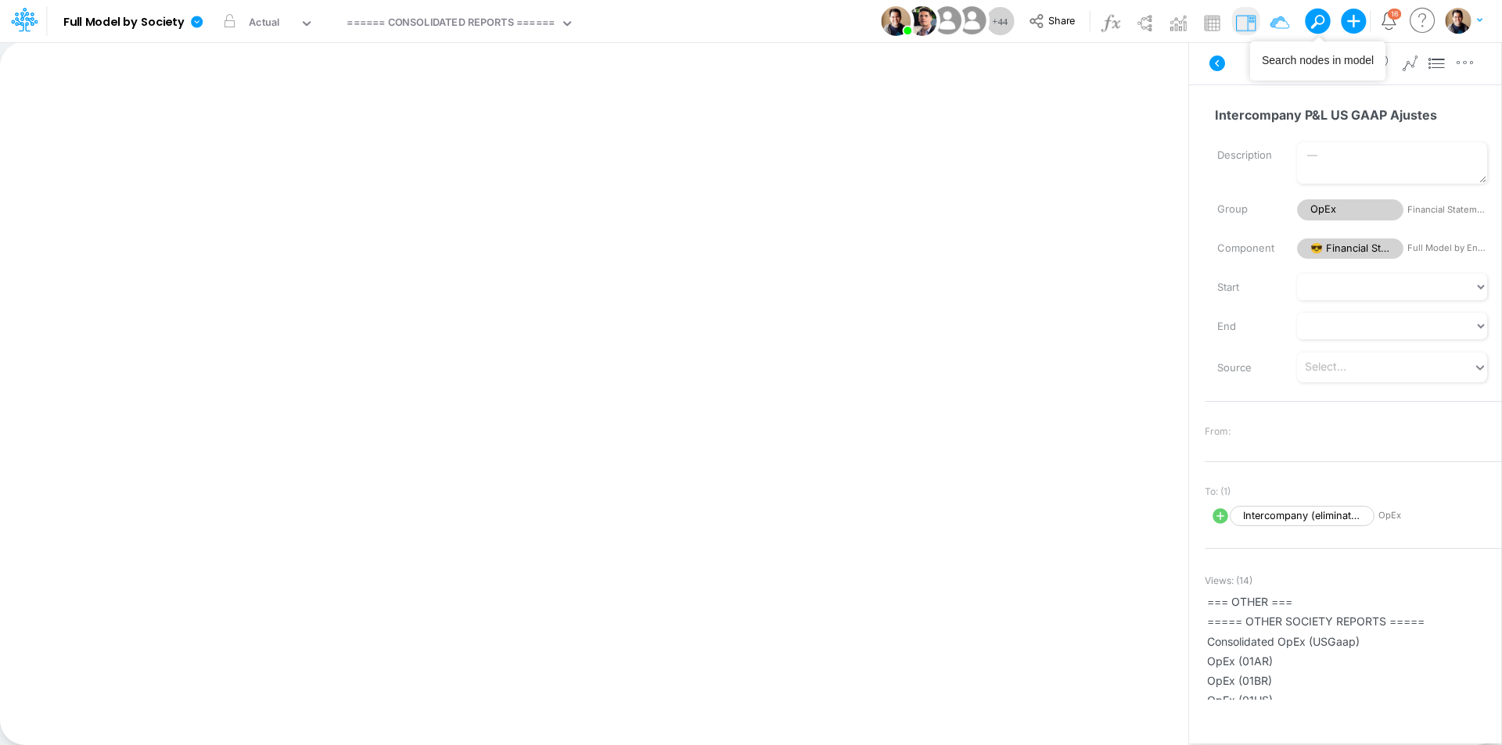
click at [1201, 19] on span at bounding box center [1317, 22] width 22 height 22
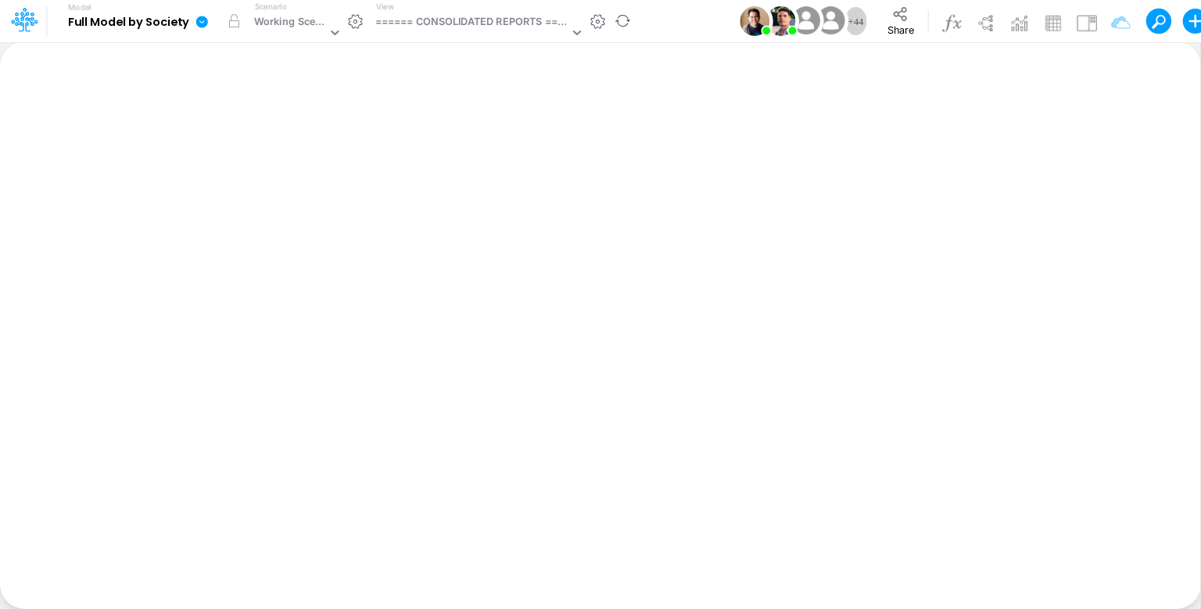
click at [203, 20] on icon at bounding box center [202, 22] width 12 height 12
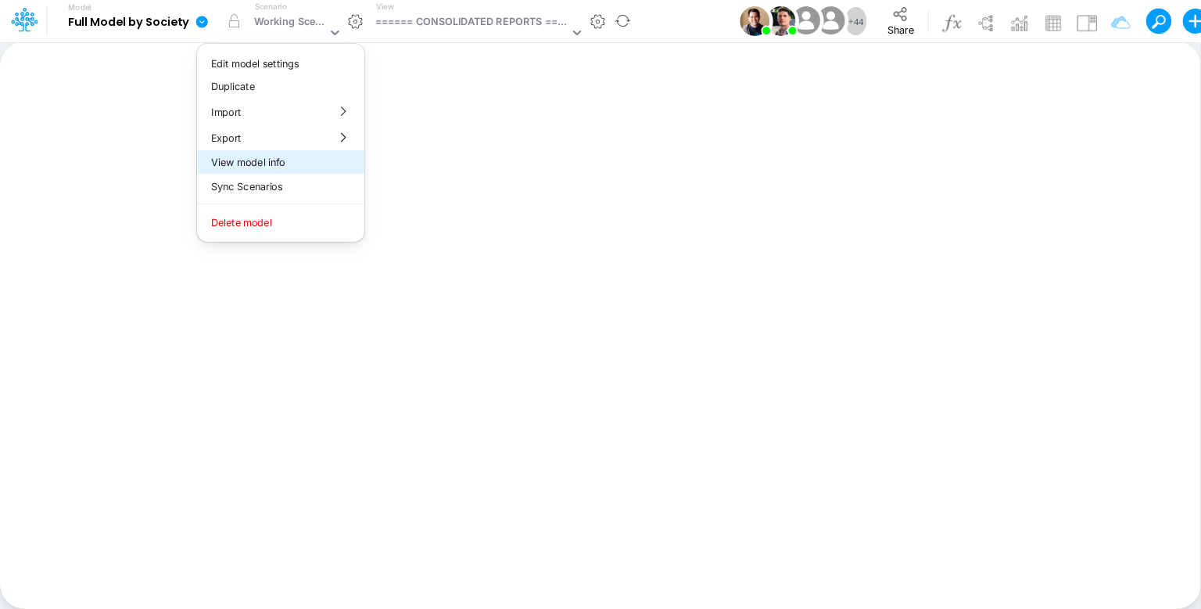
click at [316, 161] on button "View model info" at bounding box center [280, 162] width 167 height 24
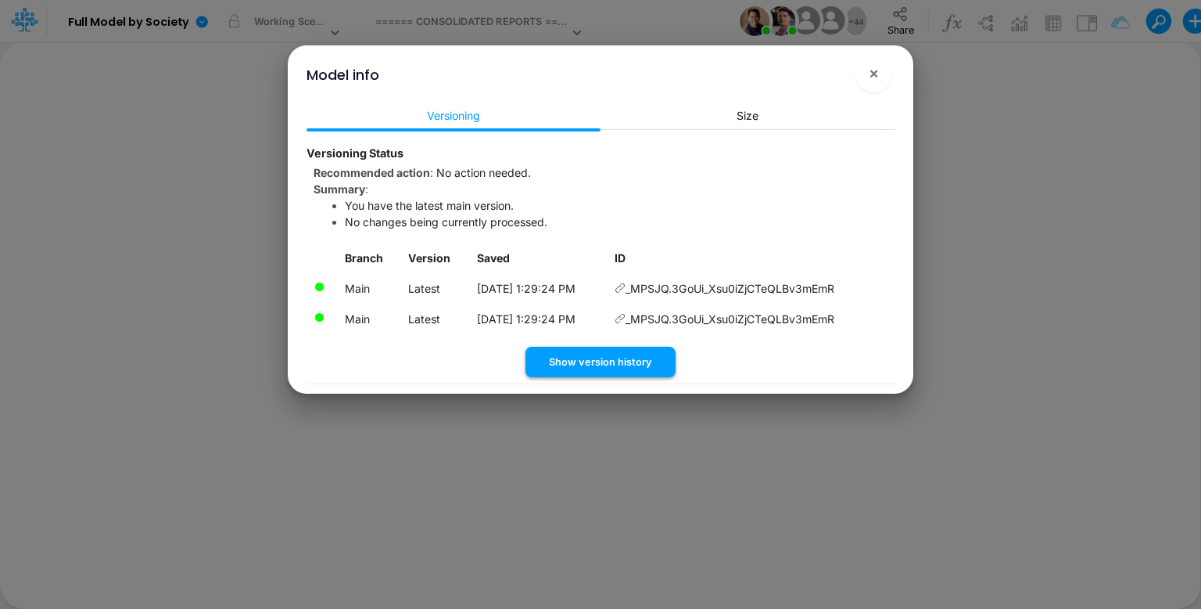
click at [619, 349] on button "Show version history" at bounding box center [601, 361] width 150 height 31
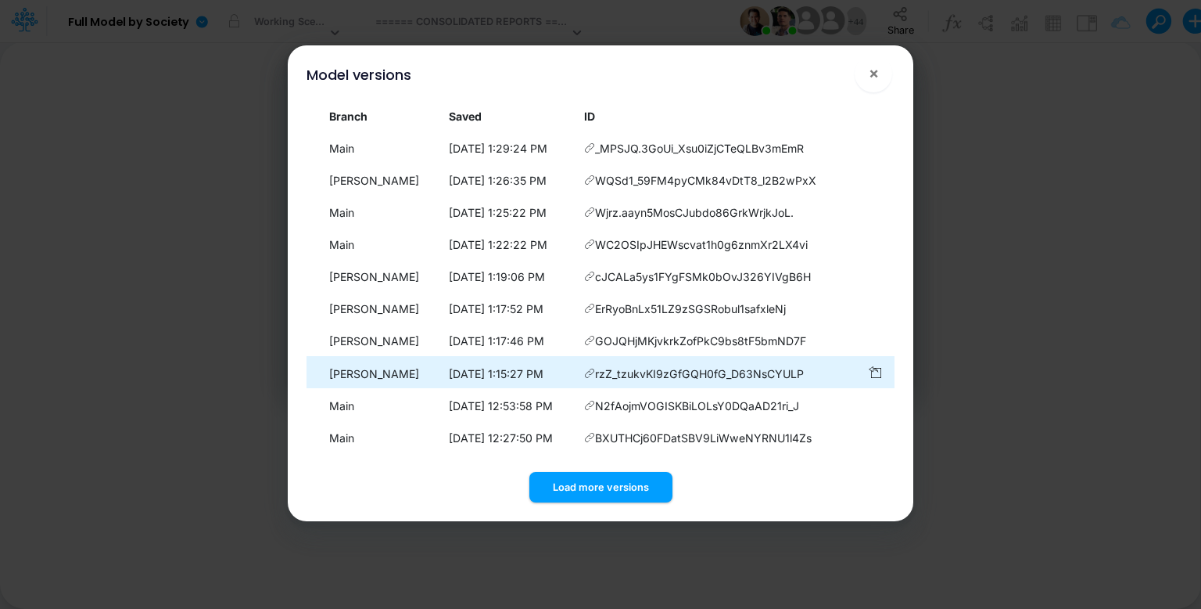
scroll to position [5, 0]
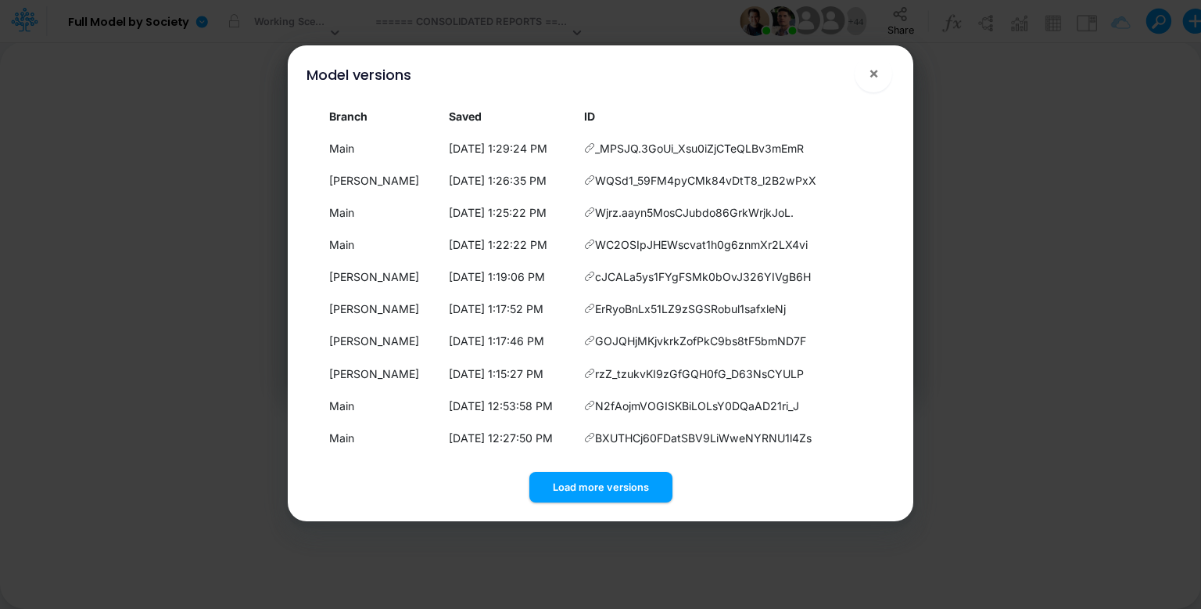
click at [605, 491] on button "Load more versions" at bounding box center [601, 487] width 143 height 31
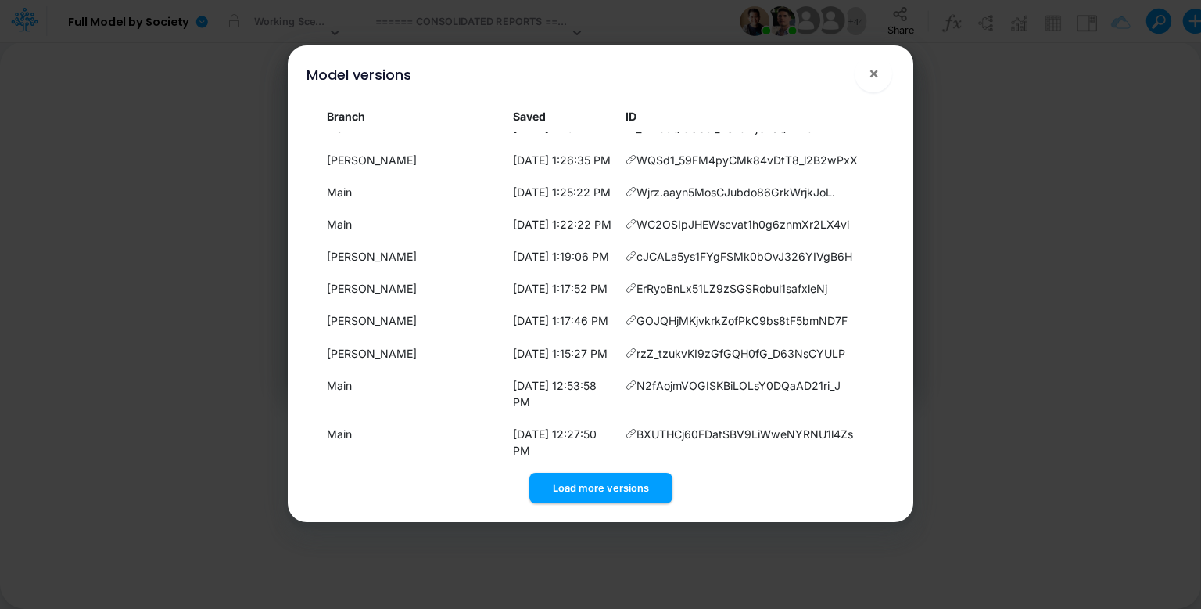
scroll to position [0, 0]
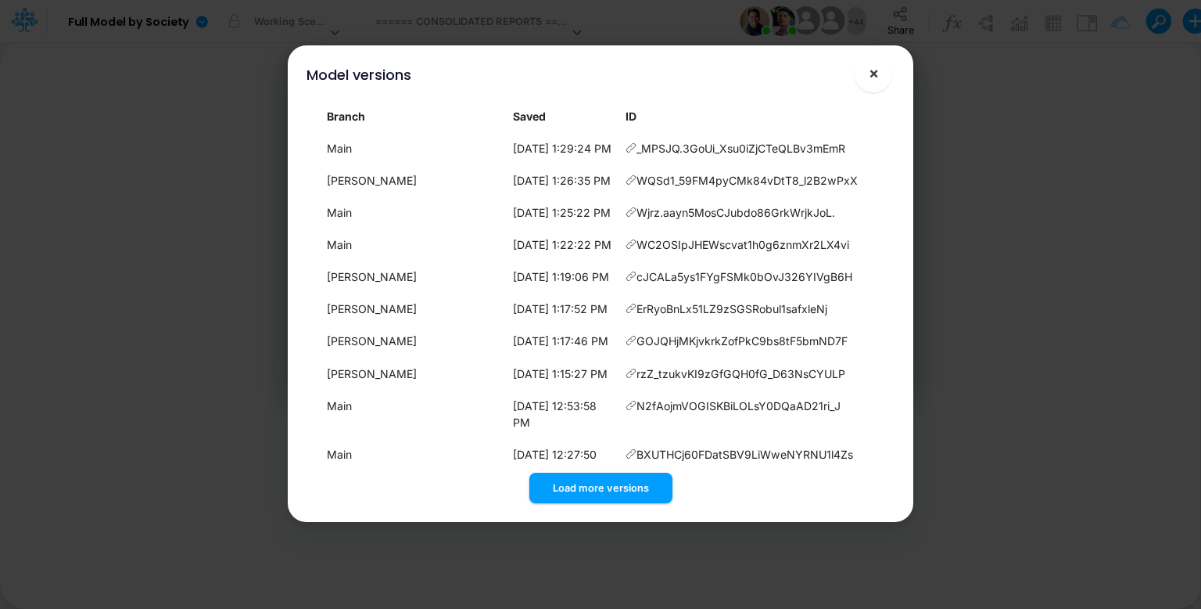
click at [874, 73] on span "×" at bounding box center [874, 72] width 10 height 19
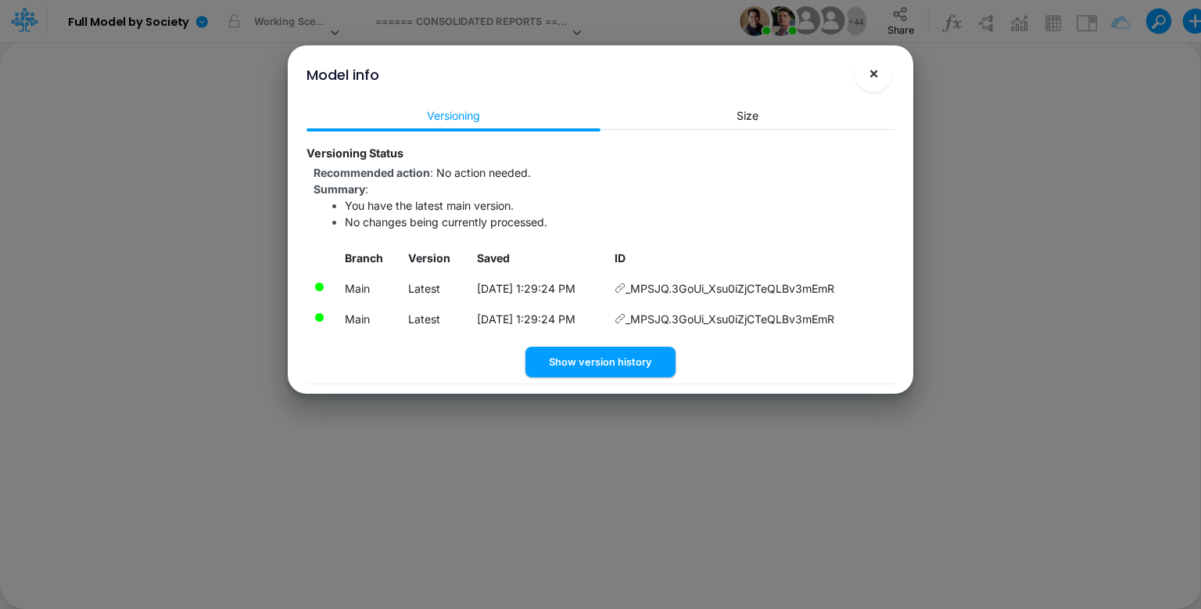
click at [879, 77] on button "×" at bounding box center [874, 74] width 38 height 38
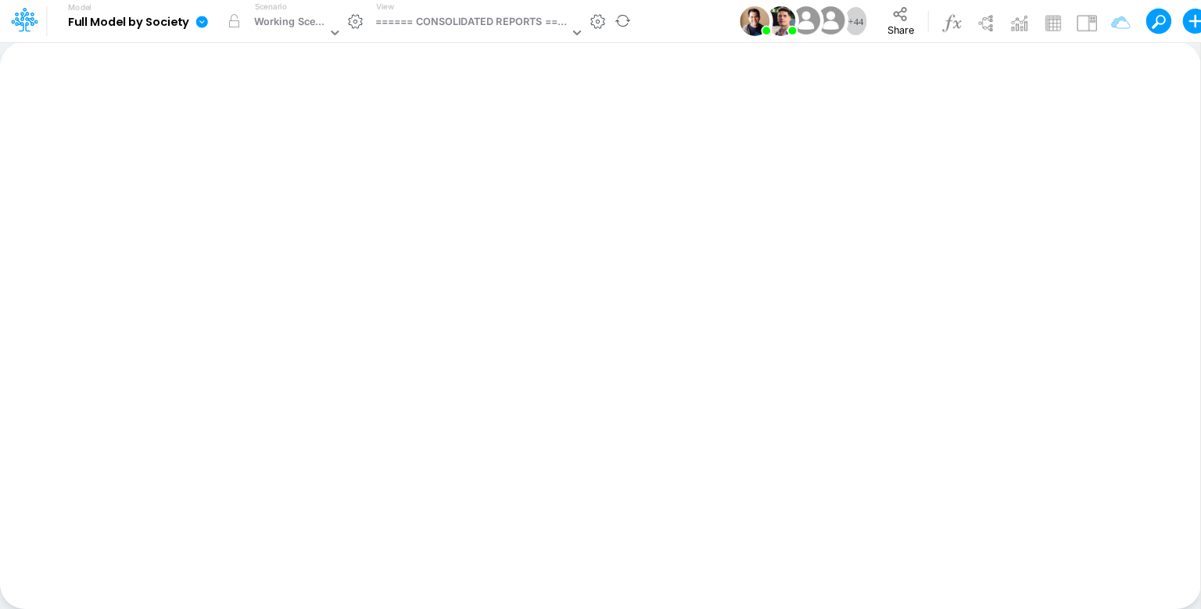
click at [201, 23] on icon at bounding box center [202, 22] width 12 height 12
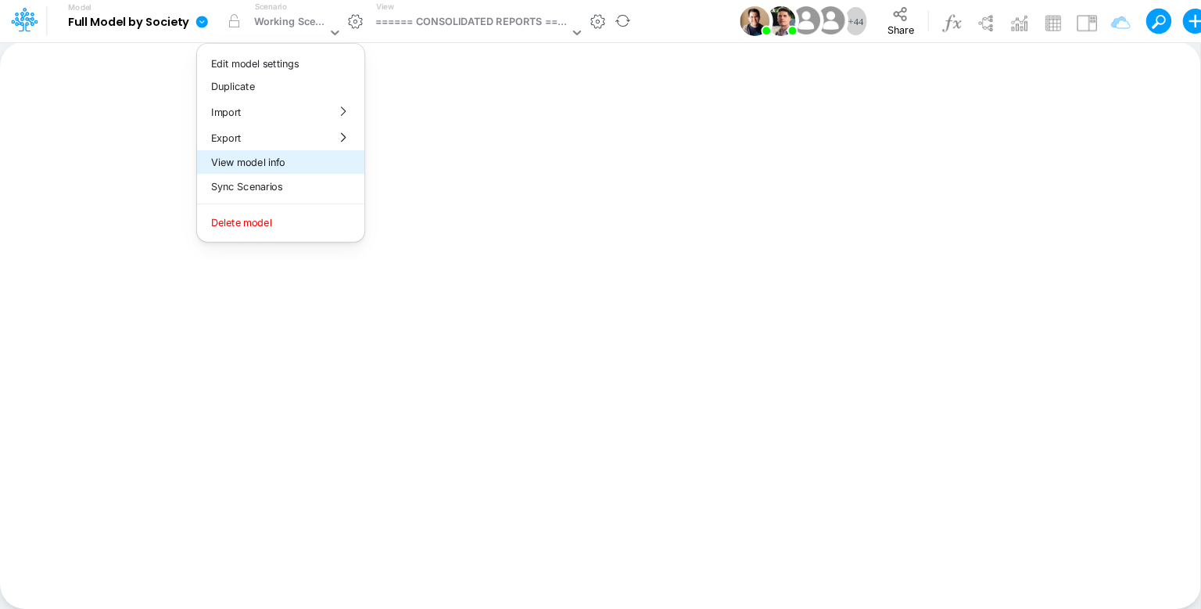
click at [282, 155] on button "View model info" at bounding box center [280, 162] width 167 height 24
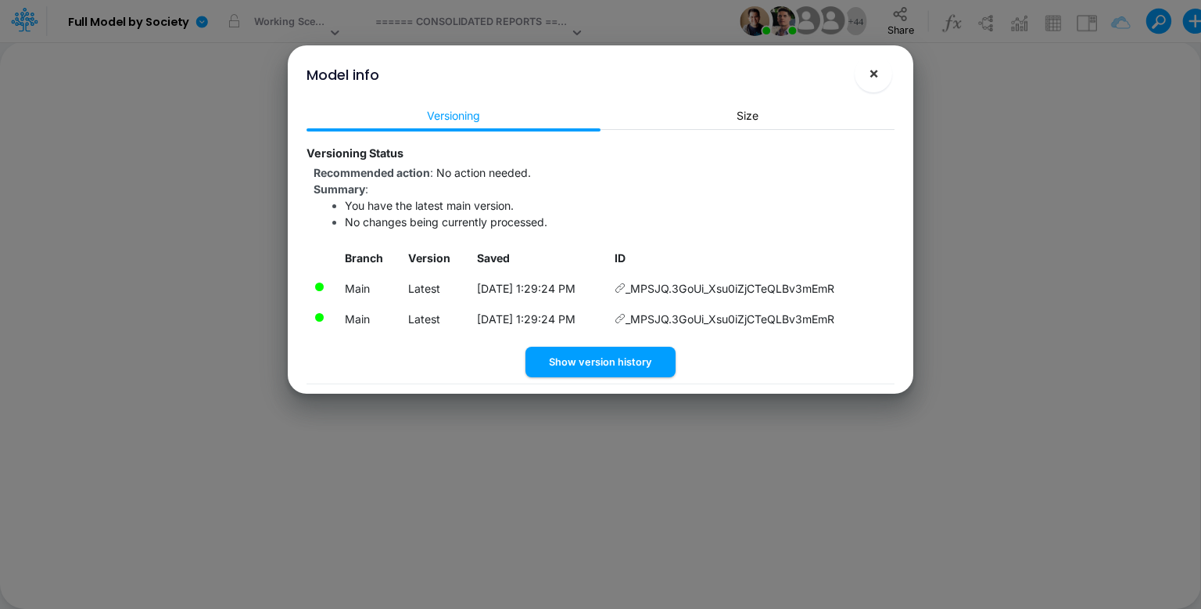
click at [873, 76] on span "×" at bounding box center [874, 72] width 10 height 19
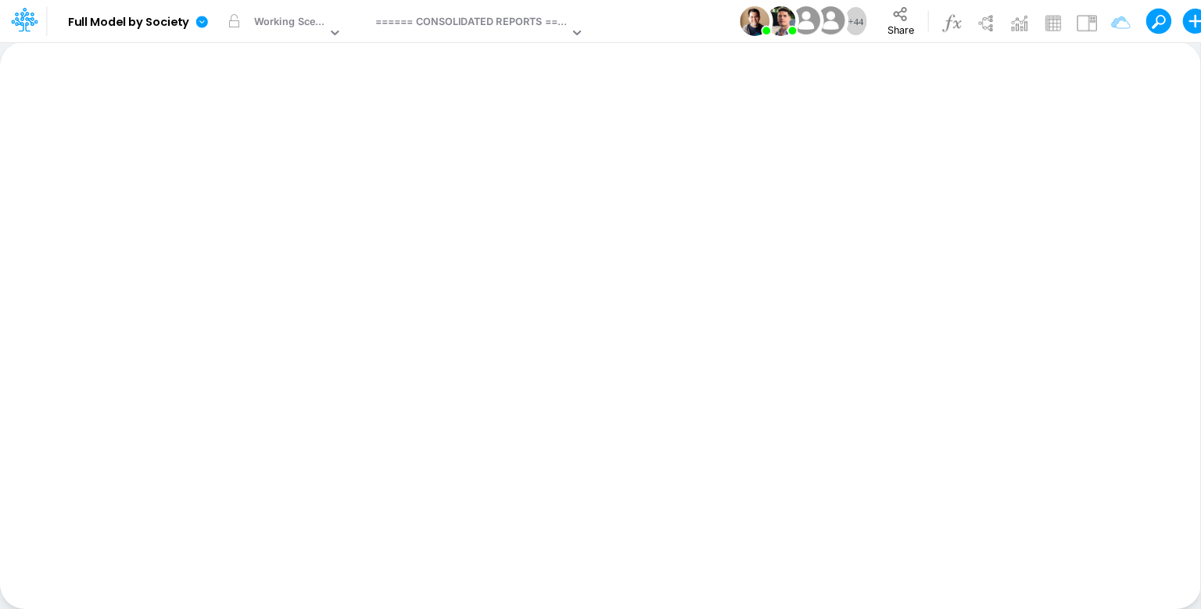
click at [1157, 20] on button at bounding box center [1154, 20] width 14 height 14
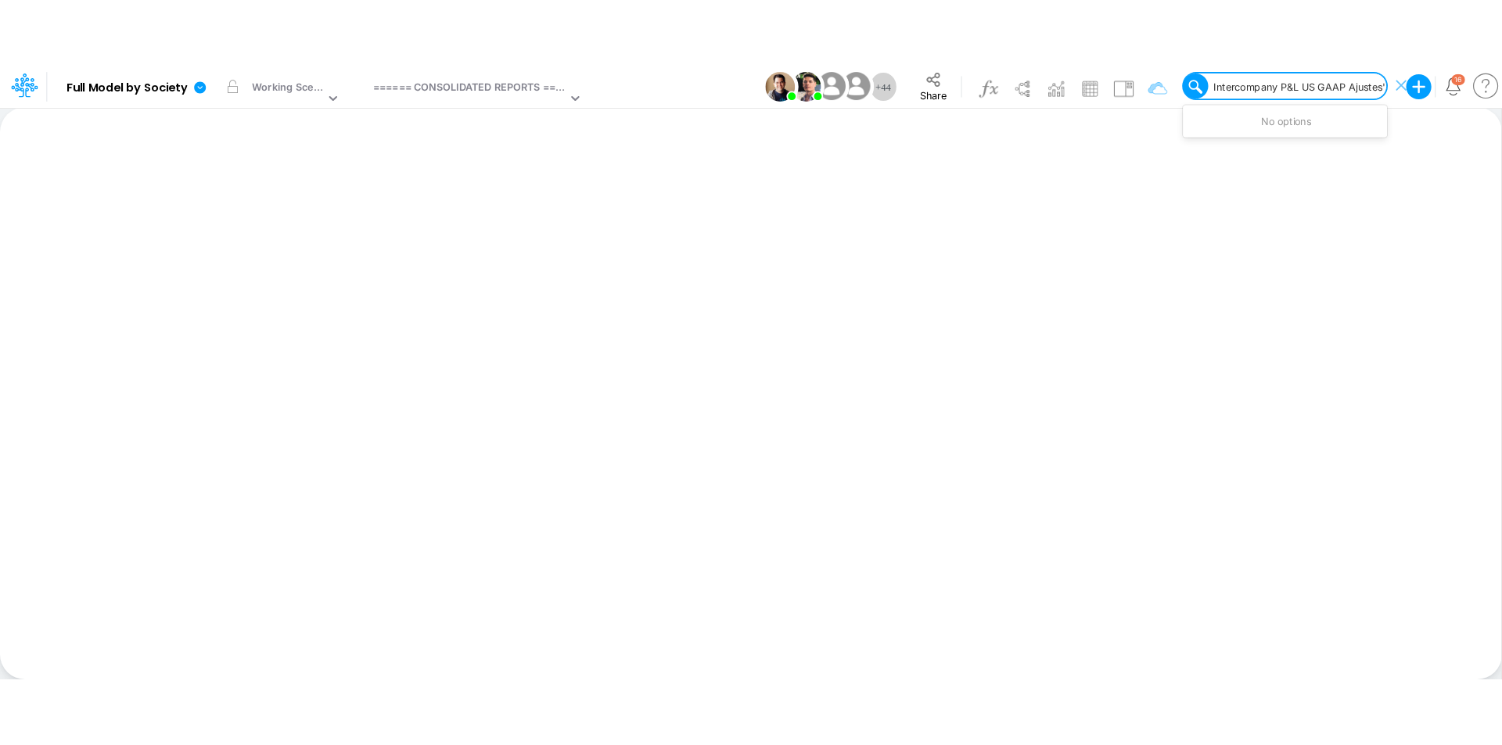
scroll to position [0, 2]
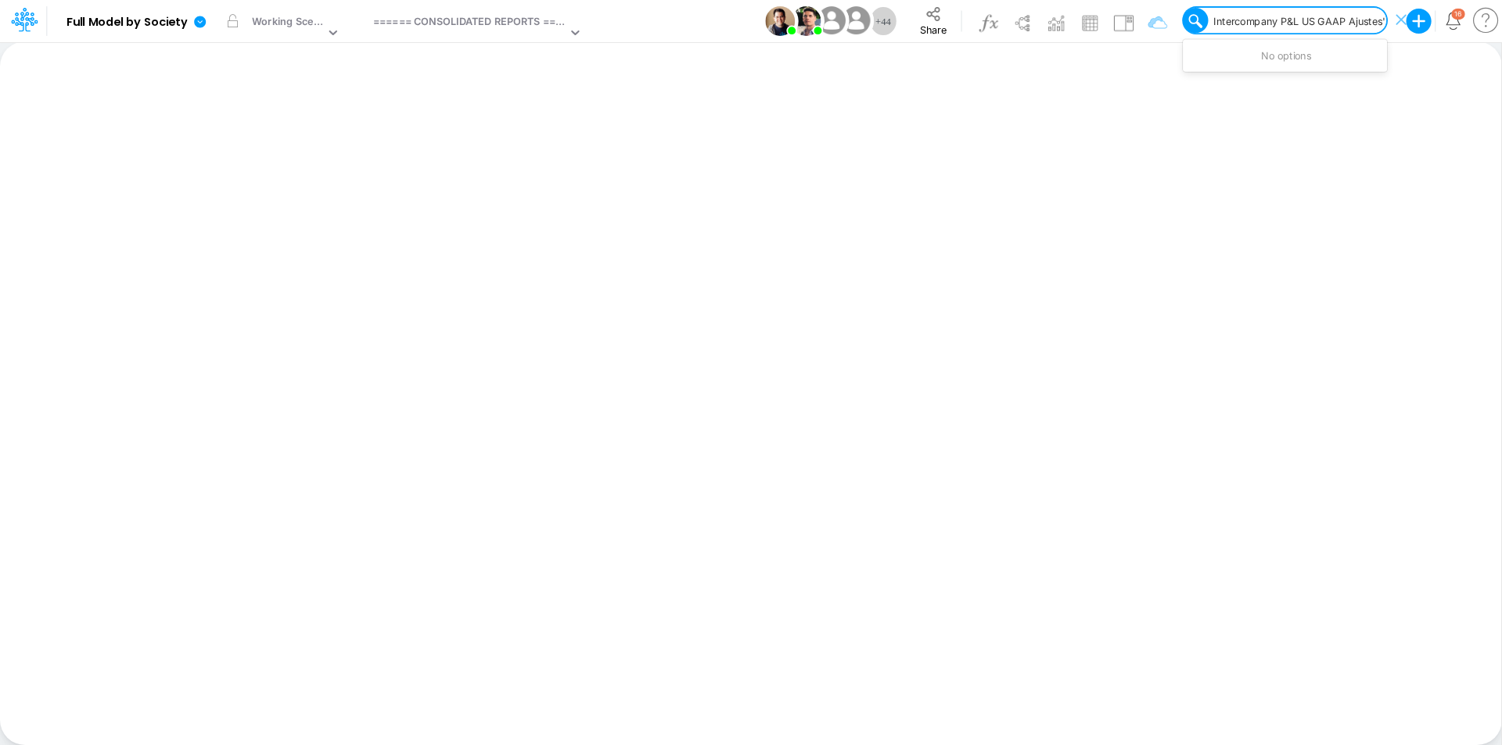
click at [1201, 23] on input "Intercompany P&L US GAAP Ajustes'" at bounding box center [1301, 20] width 176 height 15
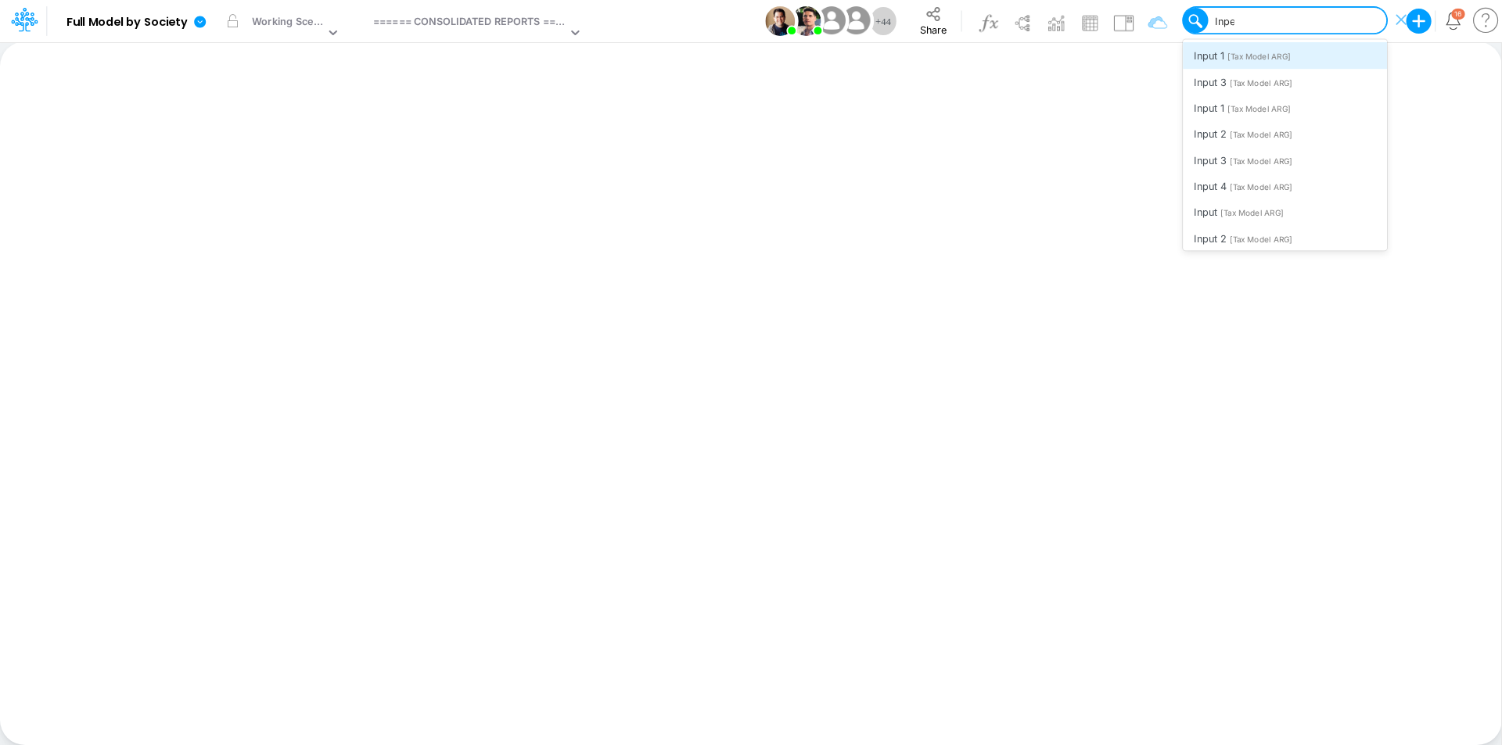
scroll to position [0, 0]
type input "I"
type input "intercompa"
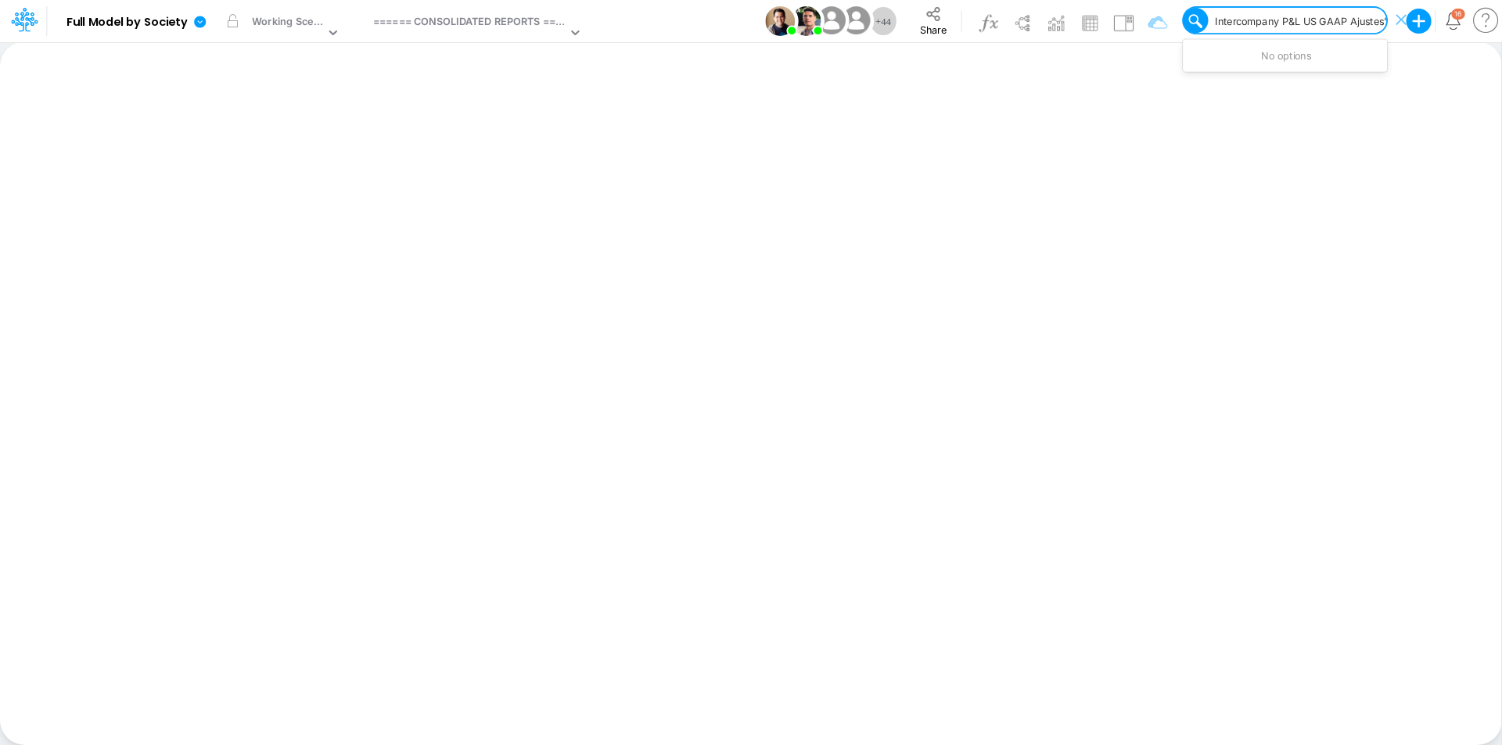
scroll to position [0, 2]
type input "Intercompany P&L"
click at [1201, 81] on span "Intercompany P&L US GAAP Ajustes" at bounding box center [1278, 82] width 169 height 12
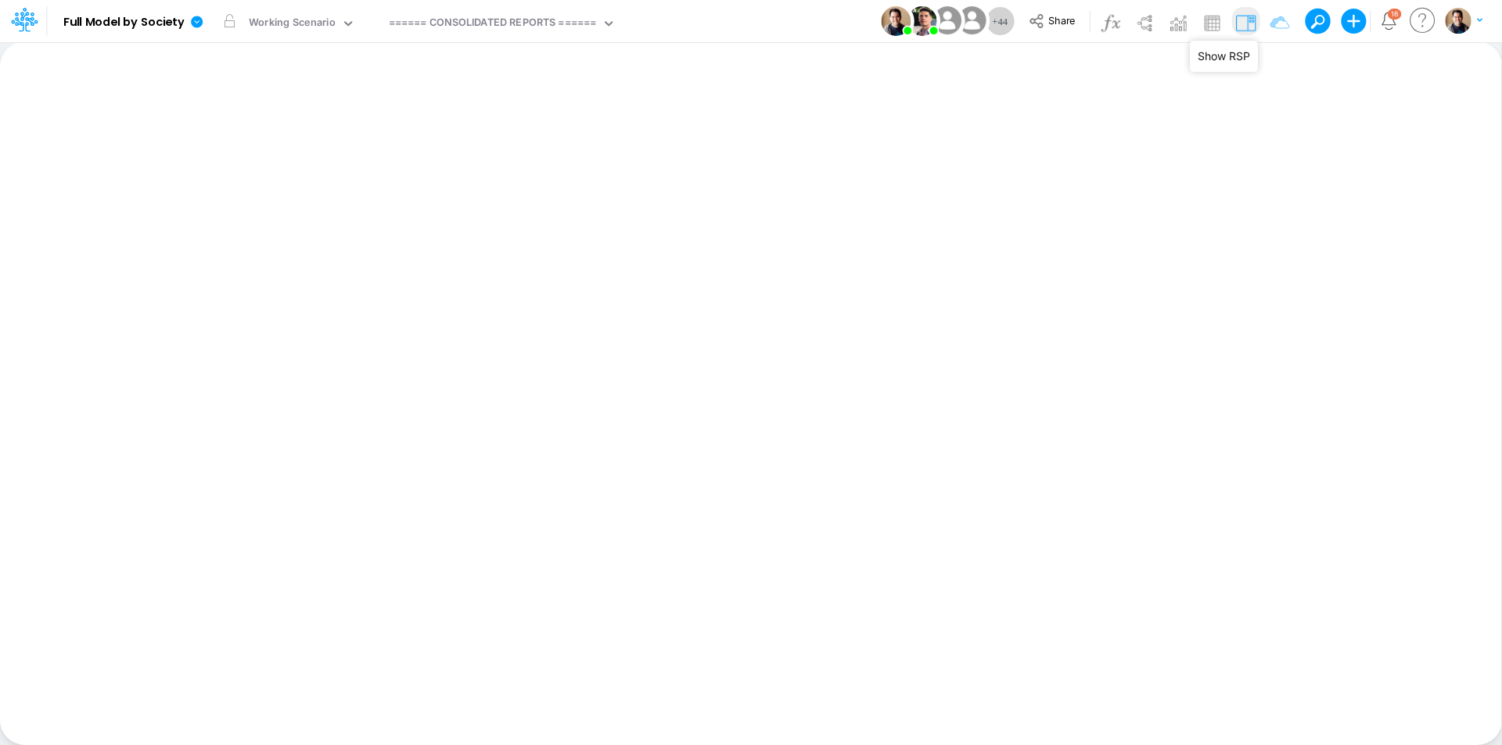
click at [1201, 19] on img at bounding box center [1245, 22] width 25 height 25
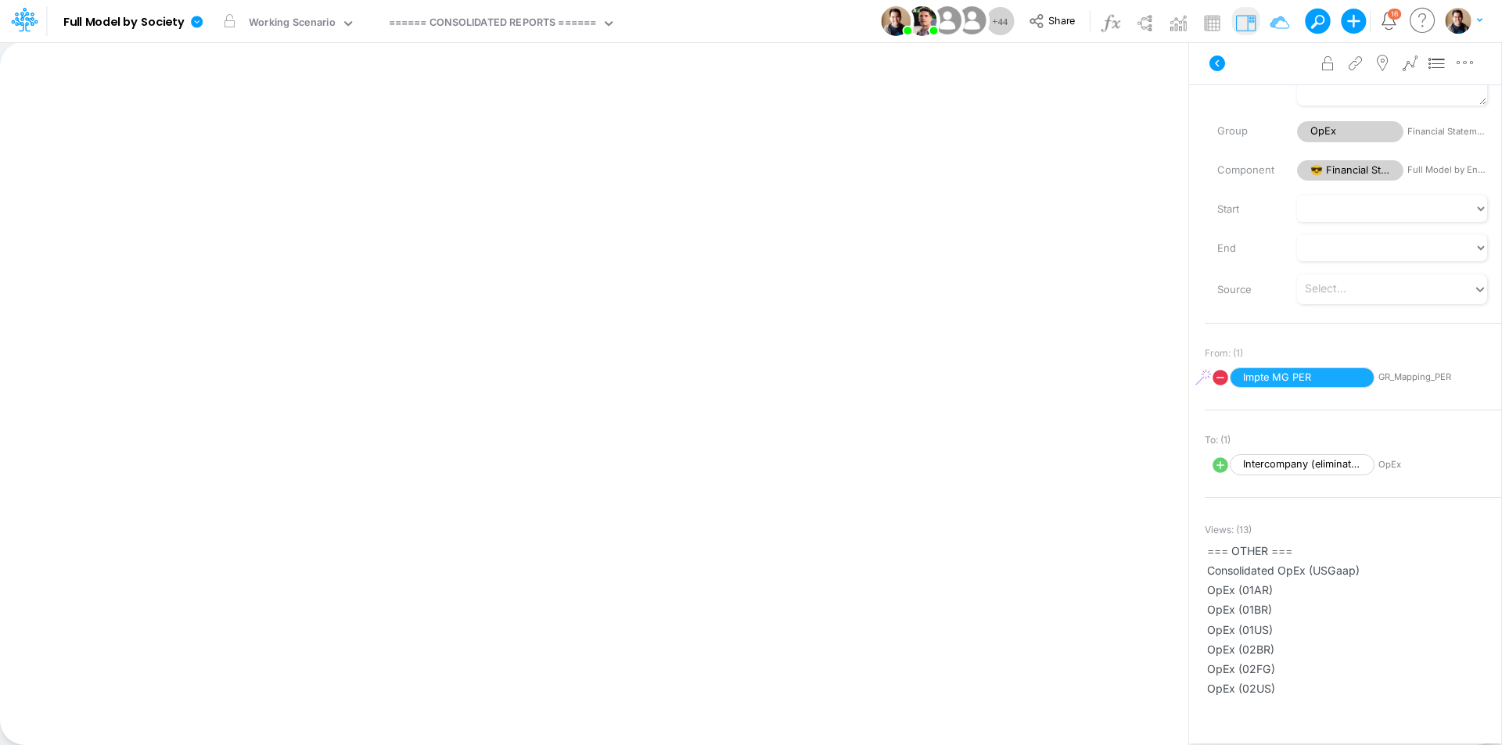
scroll to position [156, 0]
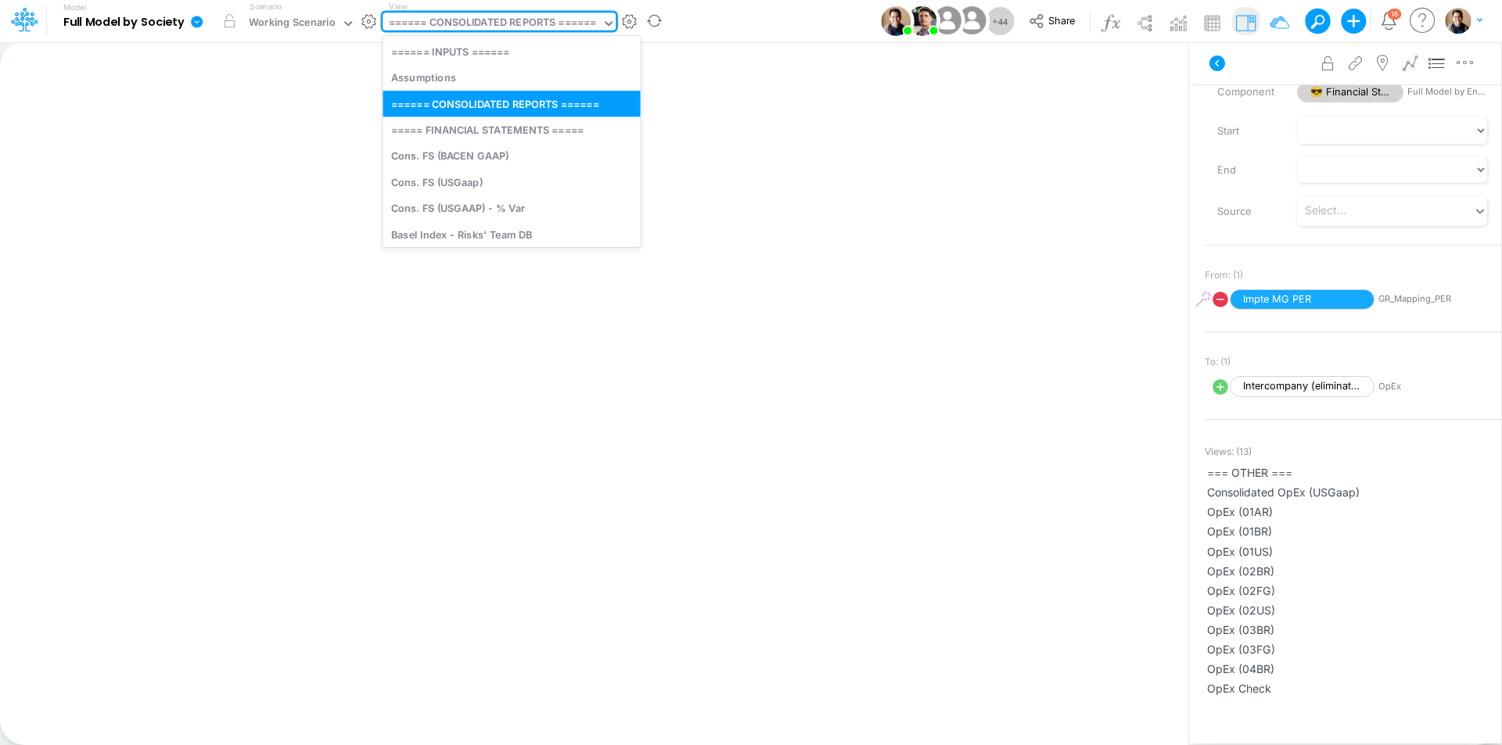
click at [504, 25] on div "====== CONSOLIDATED REPORTS ======" at bounding box center [493, 24] width 208 height 18
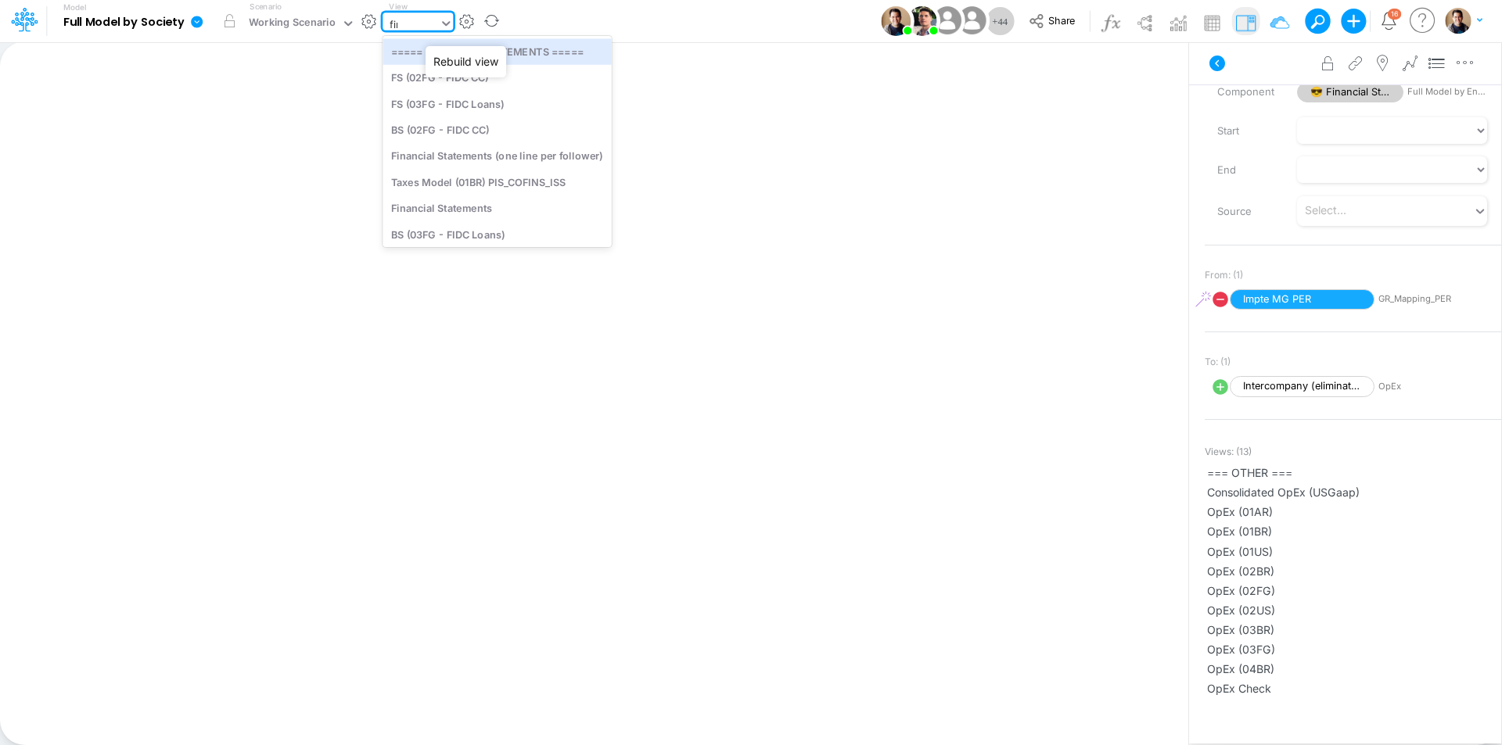
type input "fina"
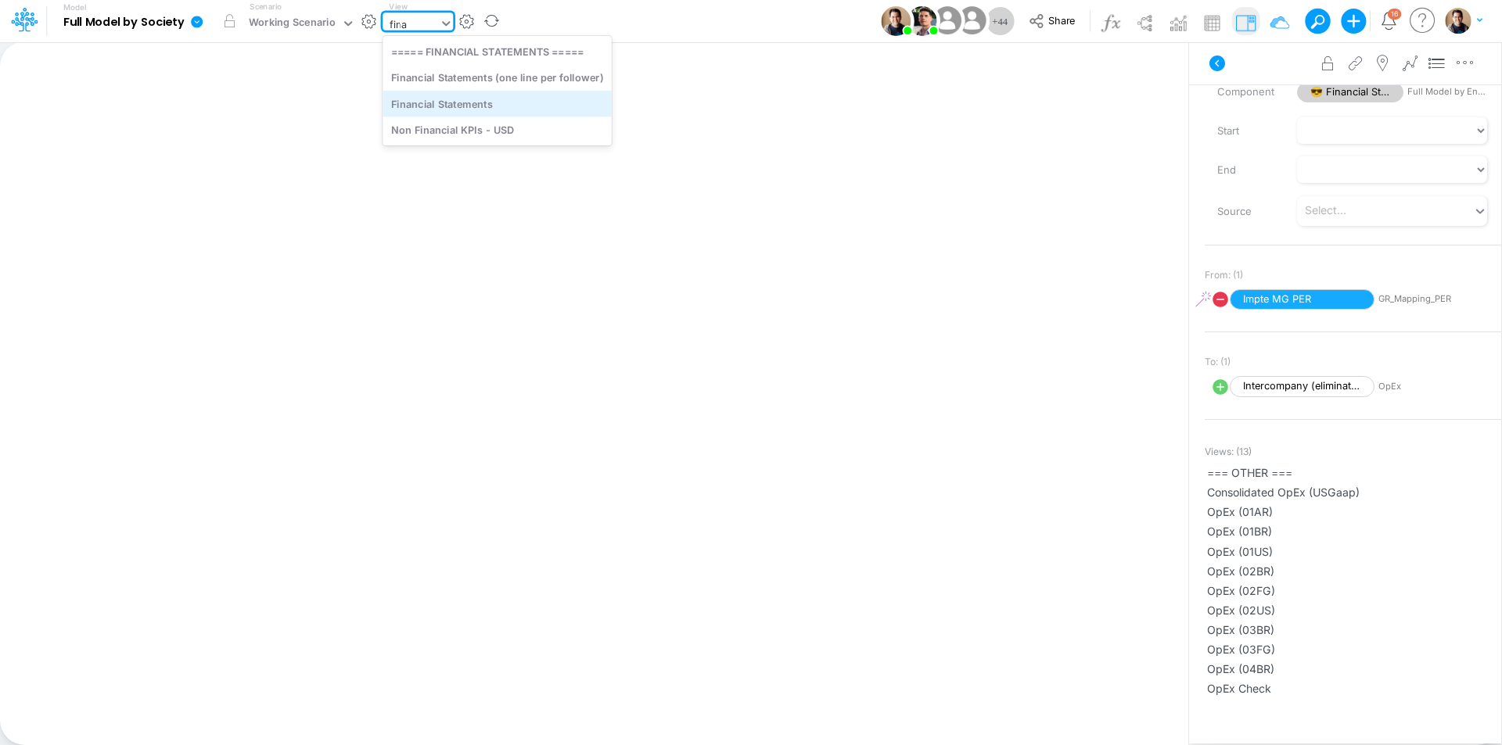
click at [501, 98] on div "Financial Statements" at bounding box center [496, 104] width 229 height 26
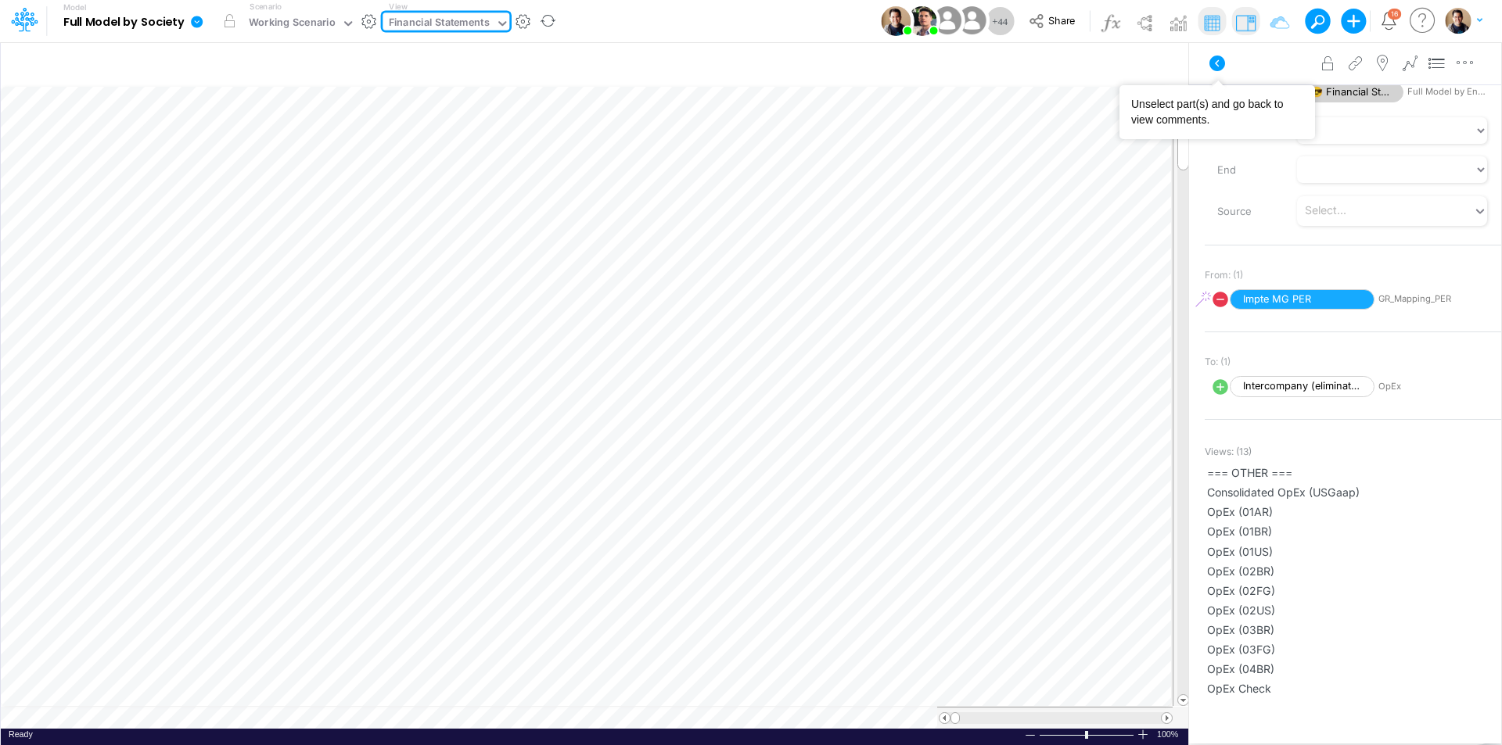
click at [1201, 64] on icon at bounding box center [1217, 63] width 19 height 19
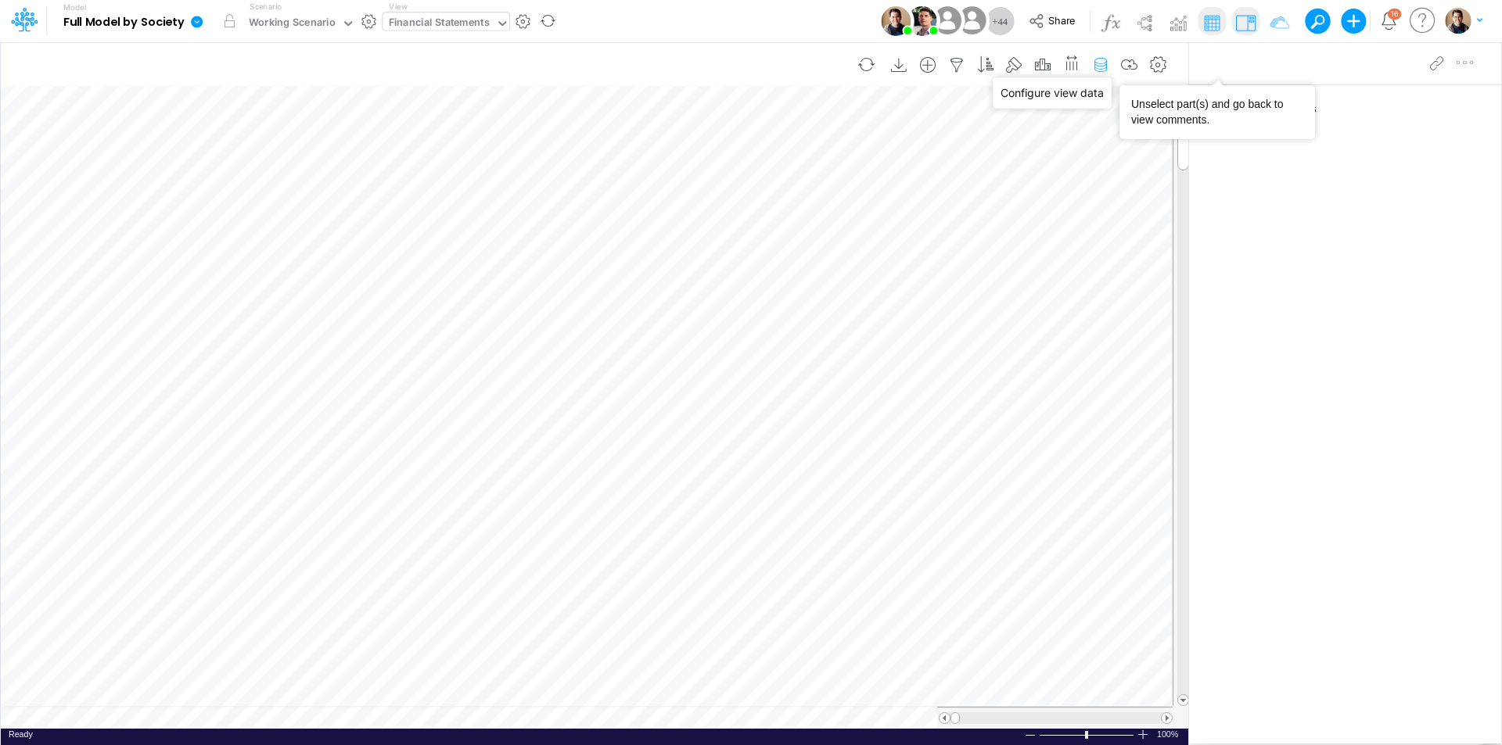
click at [1098, 66] on icon "button" at bounding box center [1100, 65] width 23 height 16
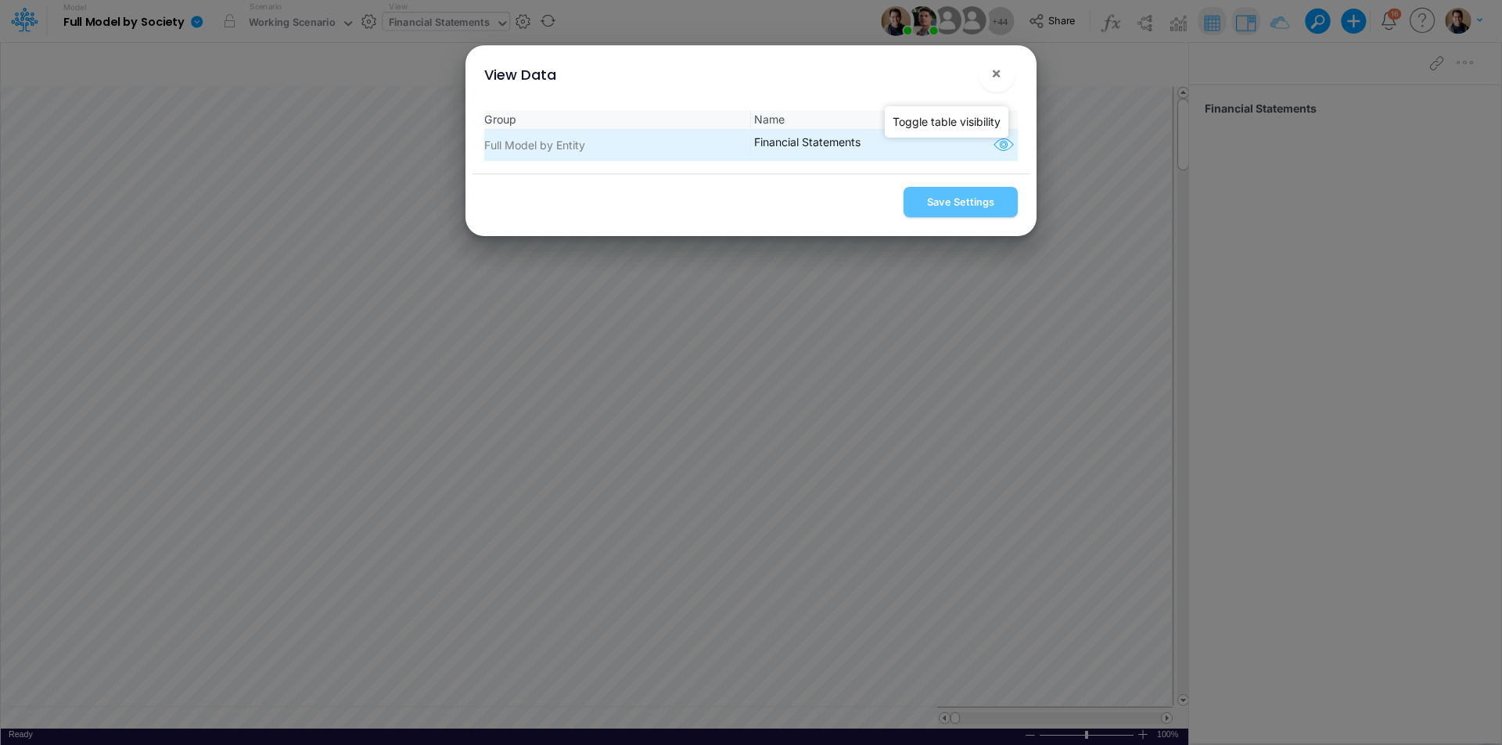
click at [992, 152] on icon "button" at bounding box center [1003, 145] width 23 height 20
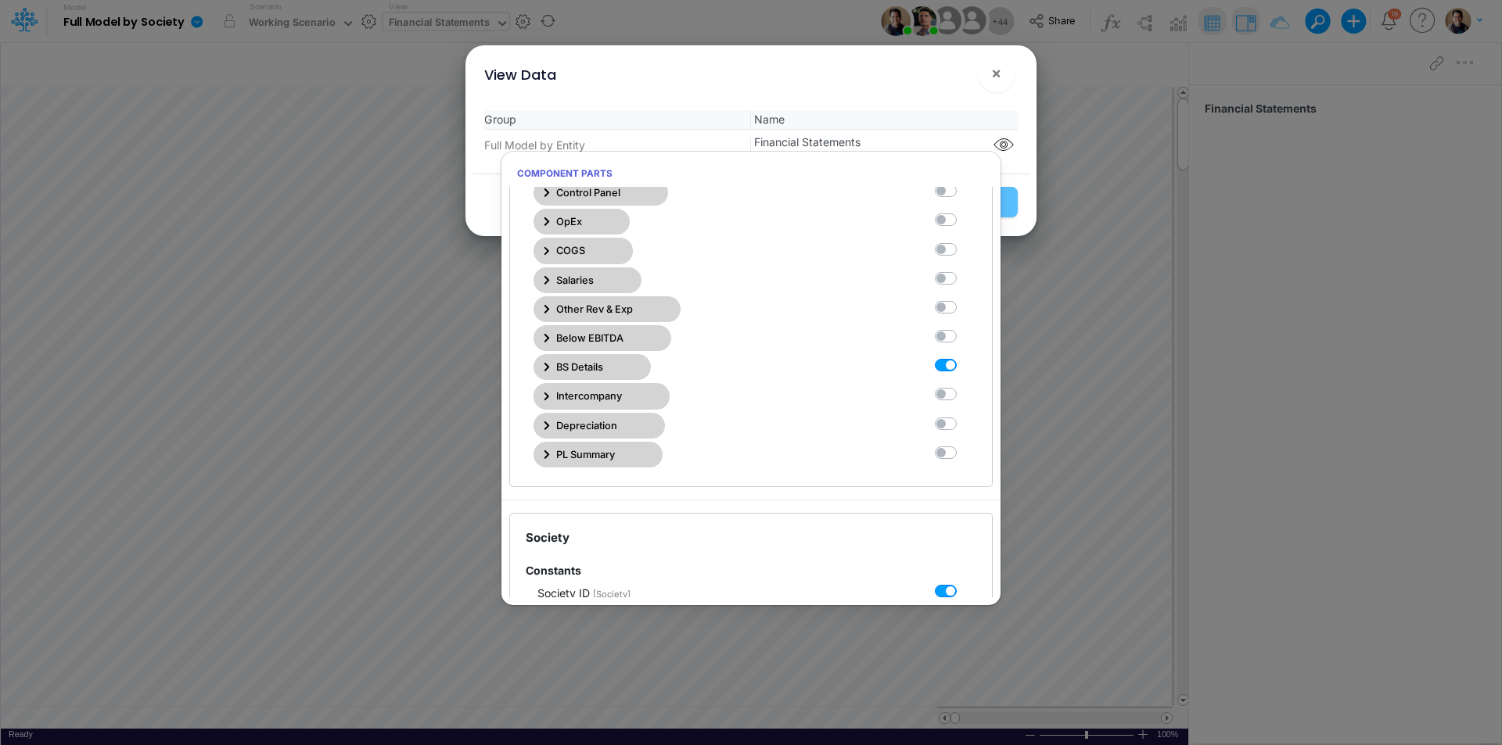
scroll to position [391, 0]
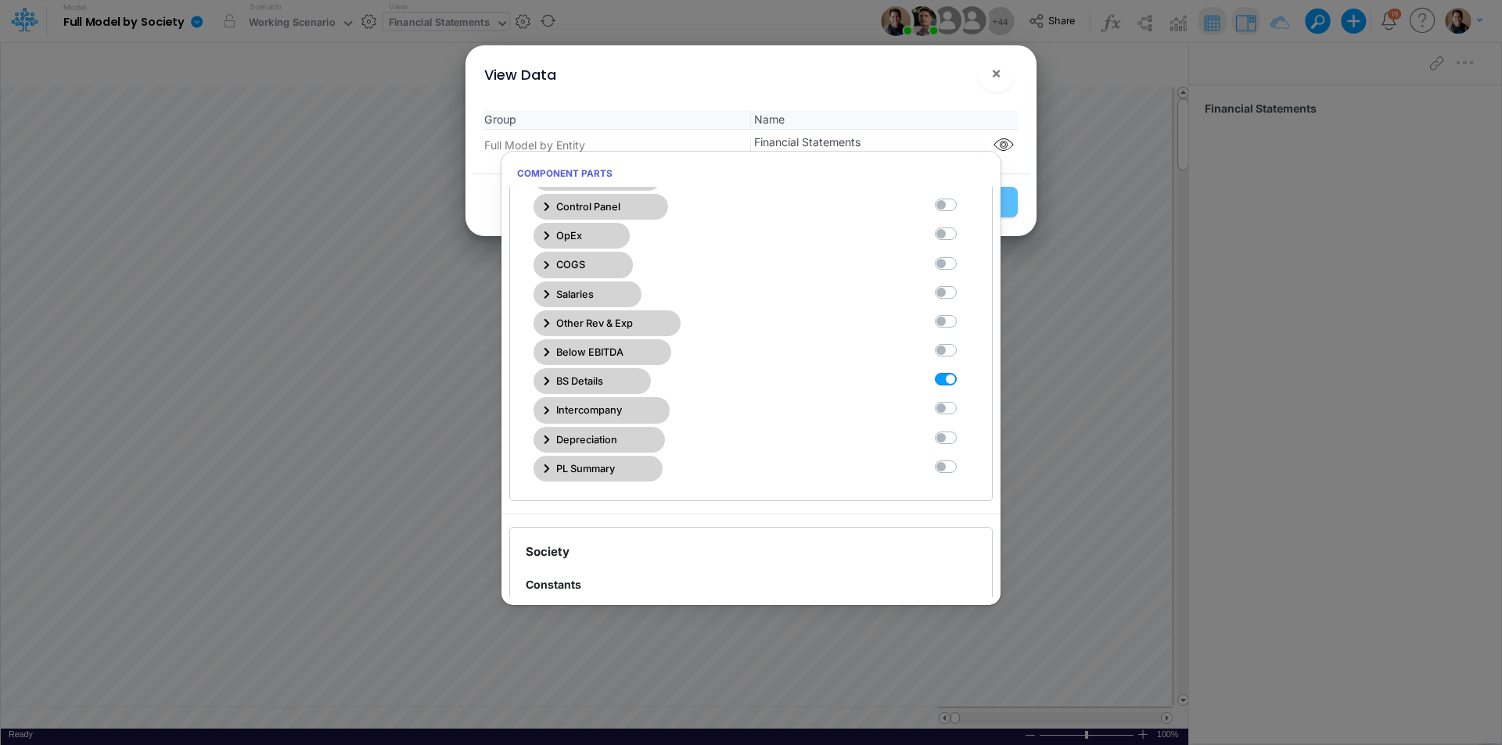
click at [963, 372] on label at bounding box center [963, 372] width 0 height 0
click at [963, 382] on Statements11 "checkbox" at bounding box center [968, 377] width 10 height 10
checkbox Statements11 "false"
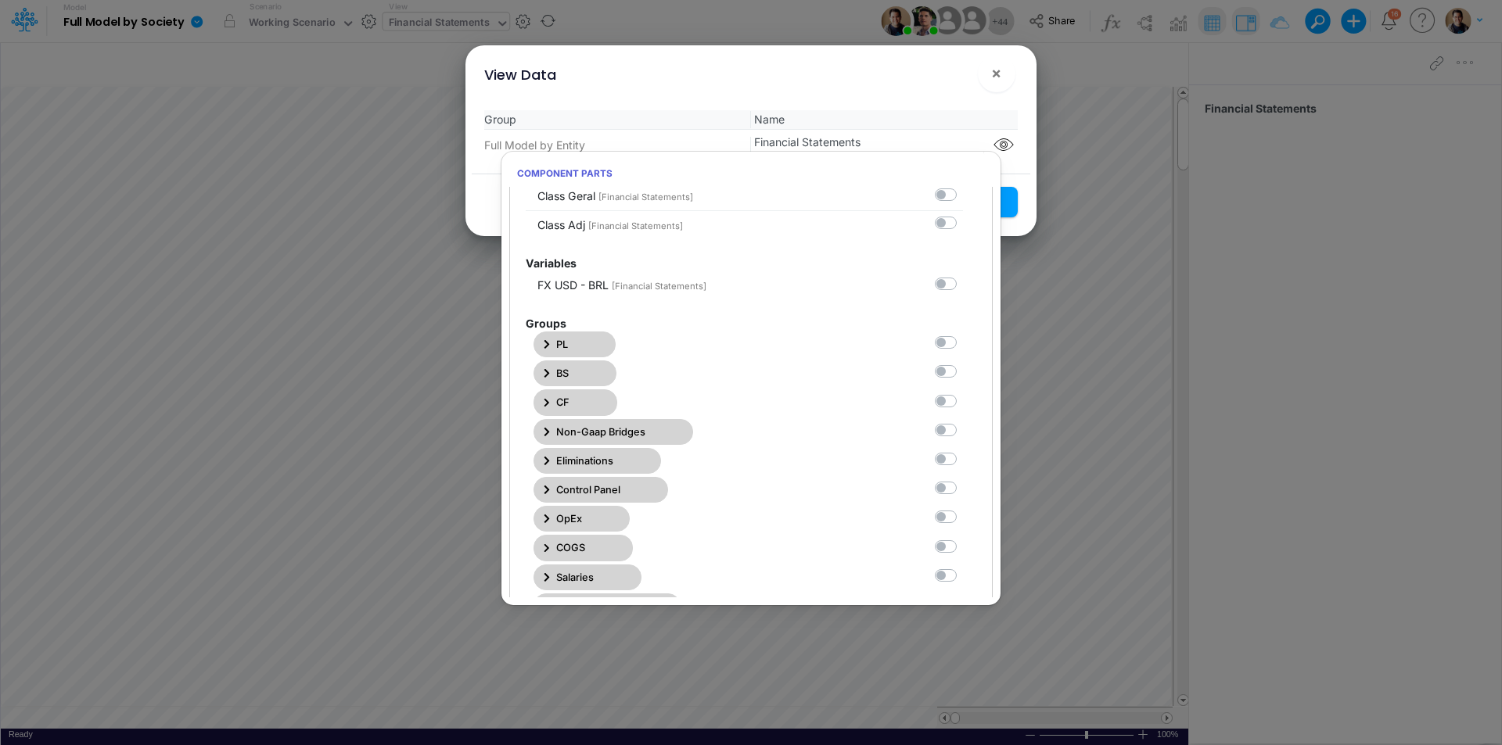
scroll to position [78, 0]
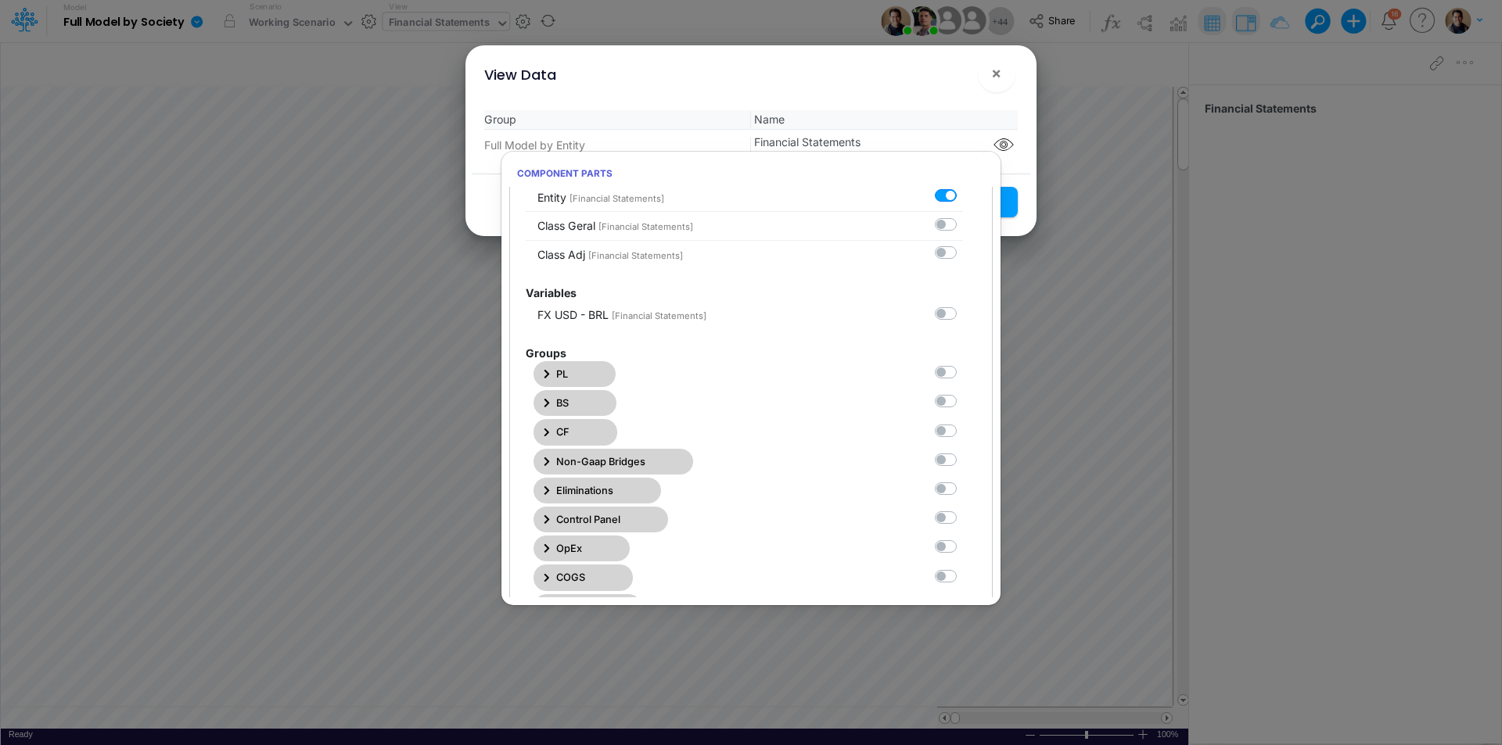
click at [963, 364] on label at bounding box center [963, 364] width 0 height 0
click at [963, 371] on Statements0 "checkbox" at bounding box center [968, 369] width 10 height 10
checkbox Statements0 "true"
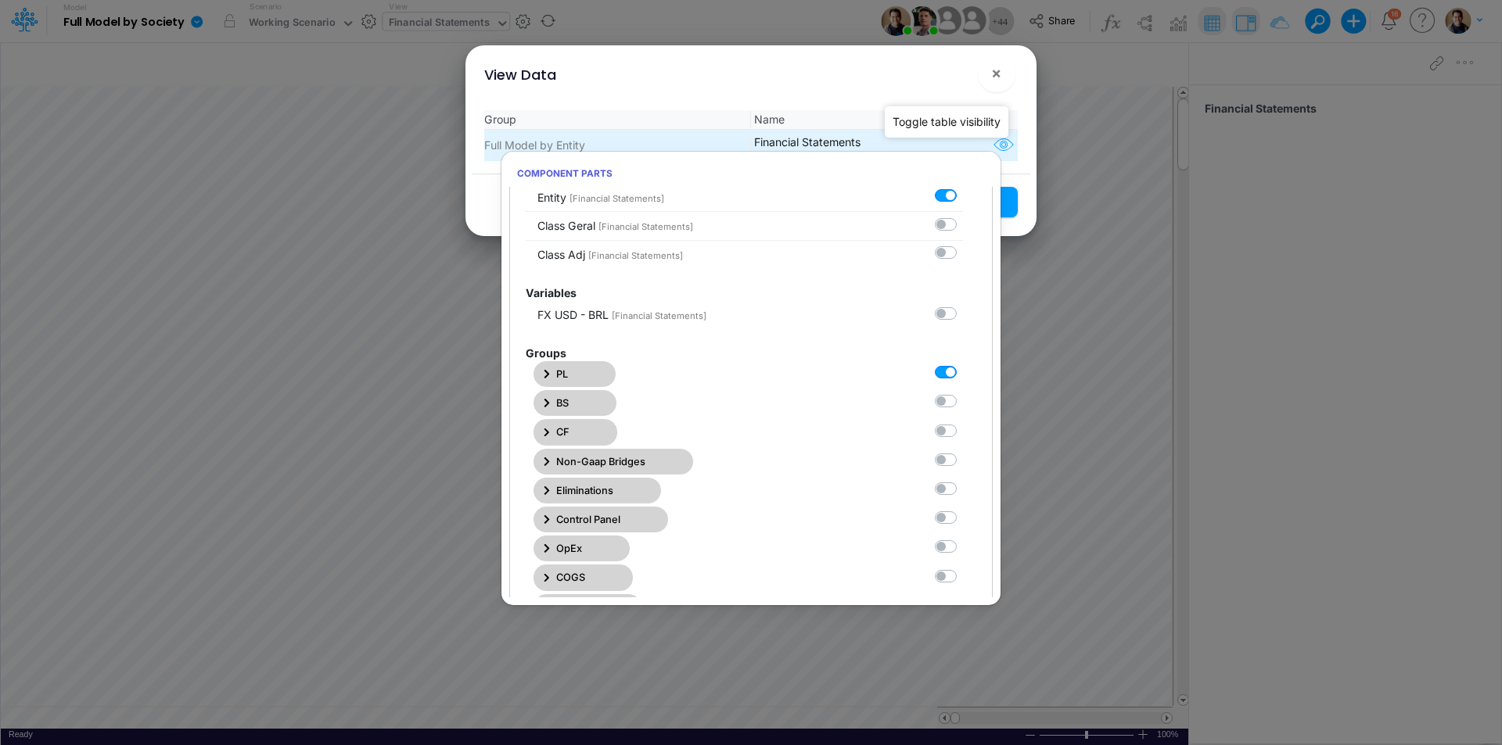
click at [999, 147] on icon "button" at bounding box center [1003, 145] width 23 height 20
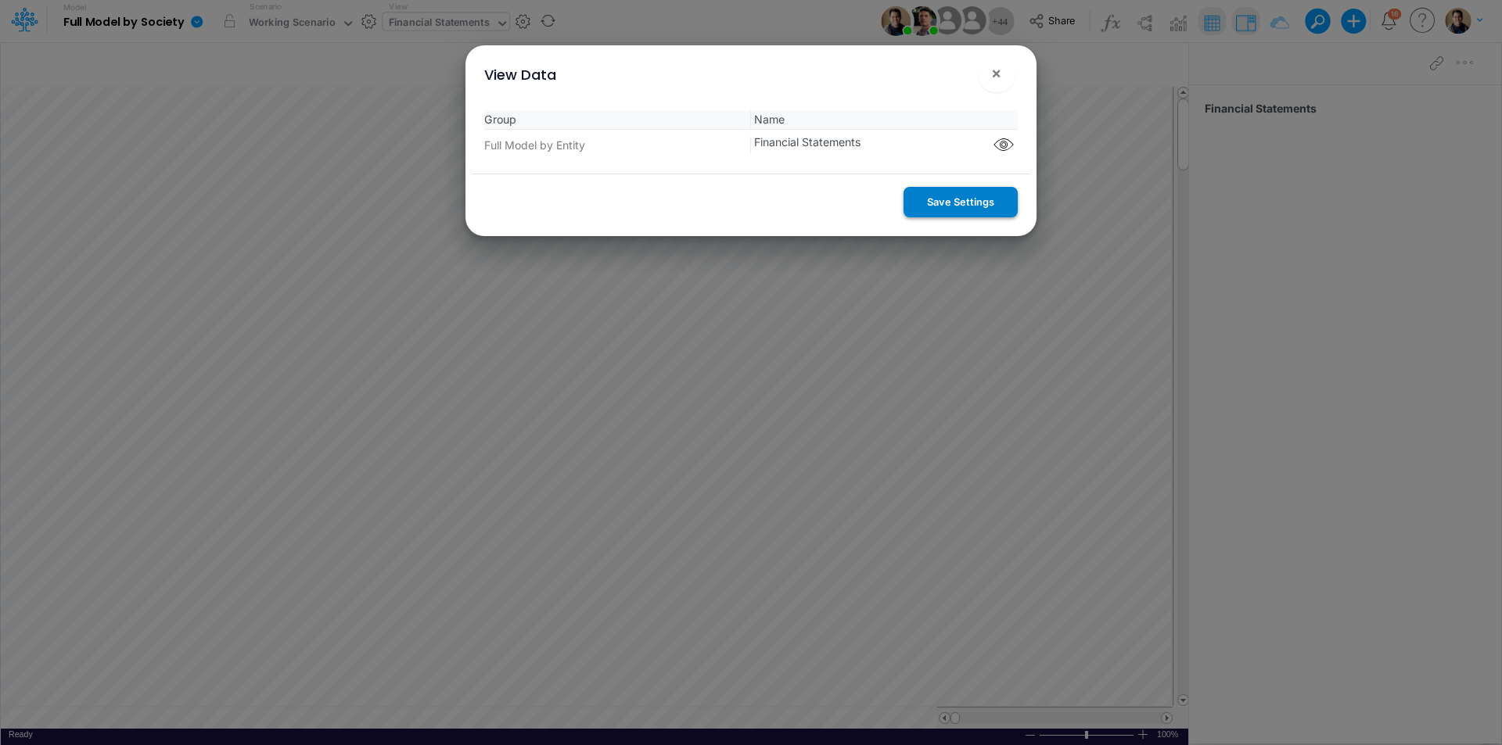
click at [996, 197] on button "Save Settings" at bounding box center [960, 202] width 114 height 31
click at [1000, 70] on span "×" at bounding box center [996, 72] width 10 height 19
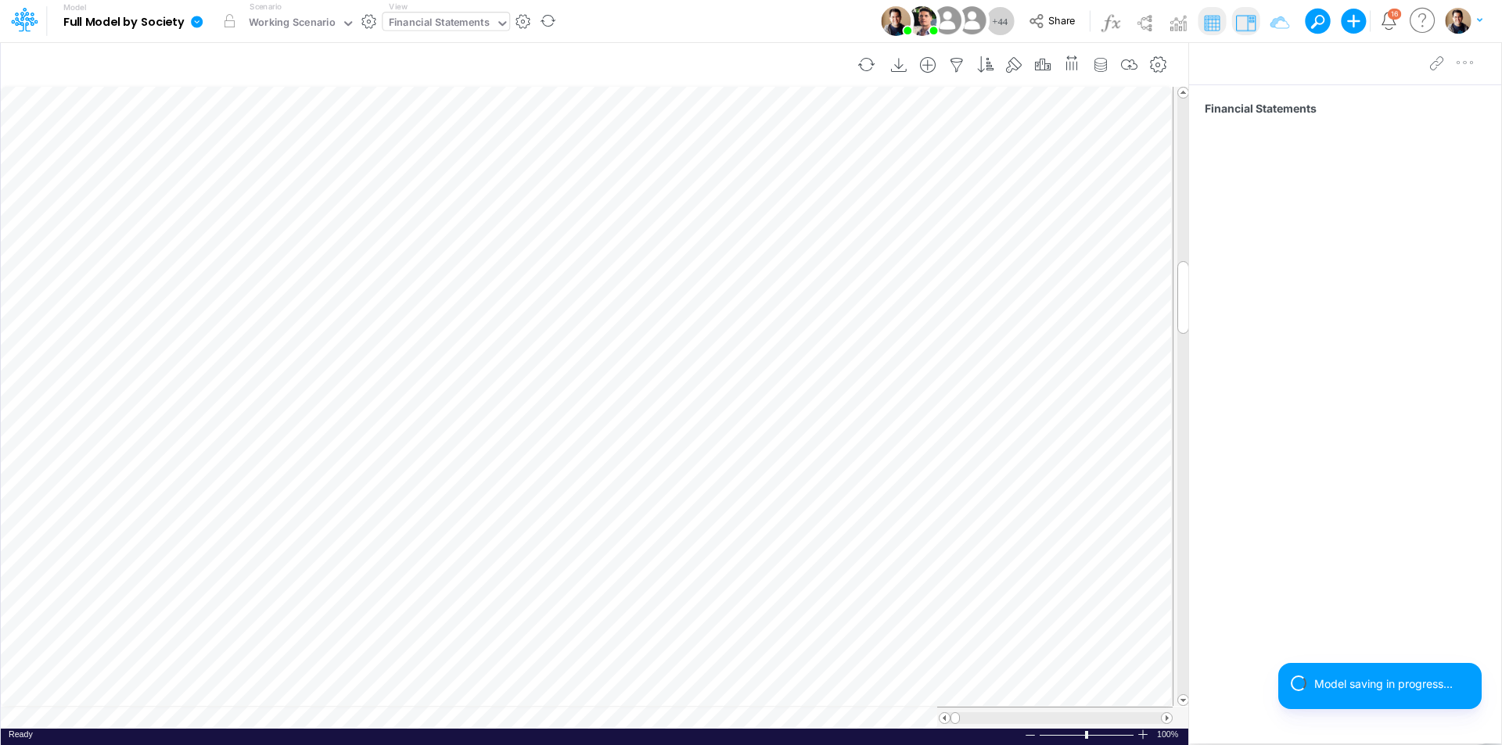
scroll to position [8, 1]
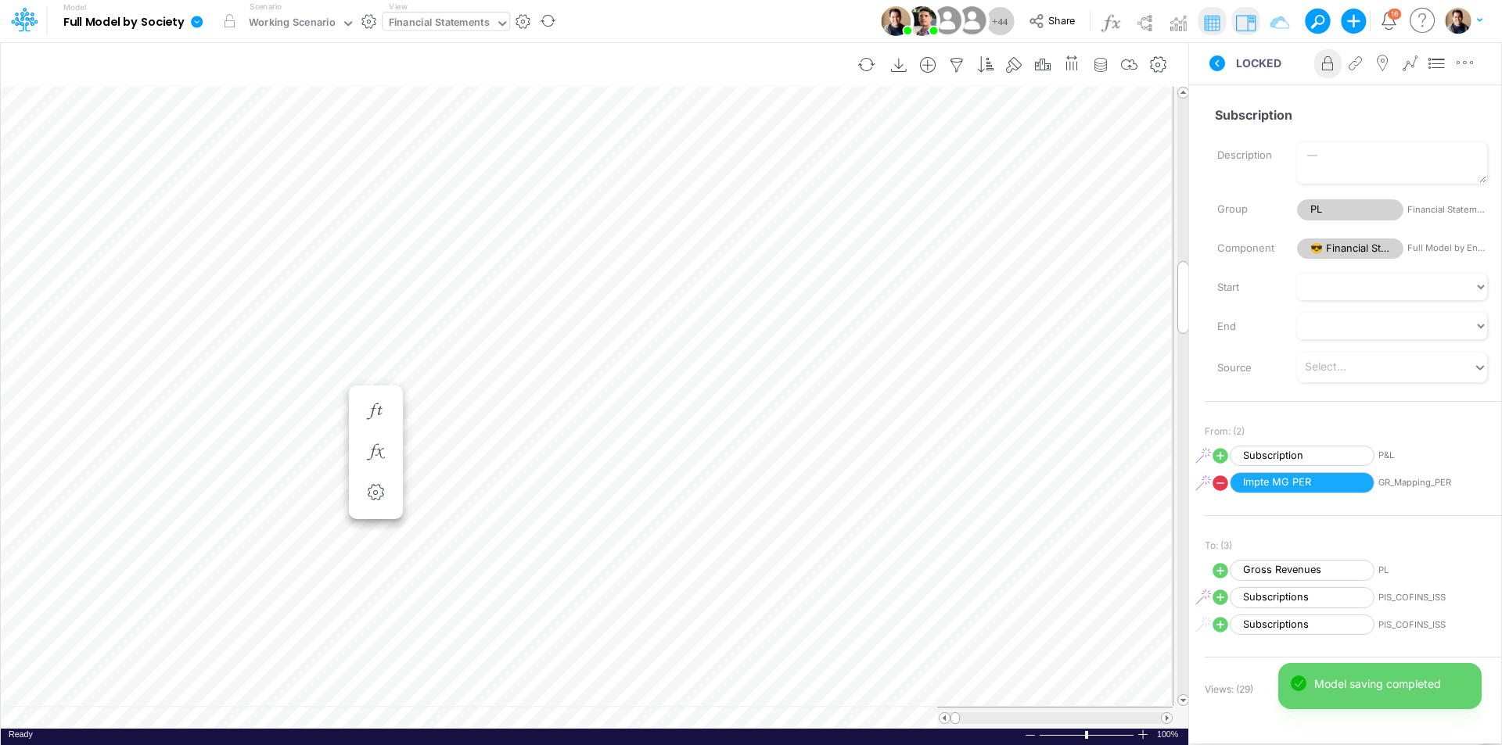
scroll to position [8, 1]
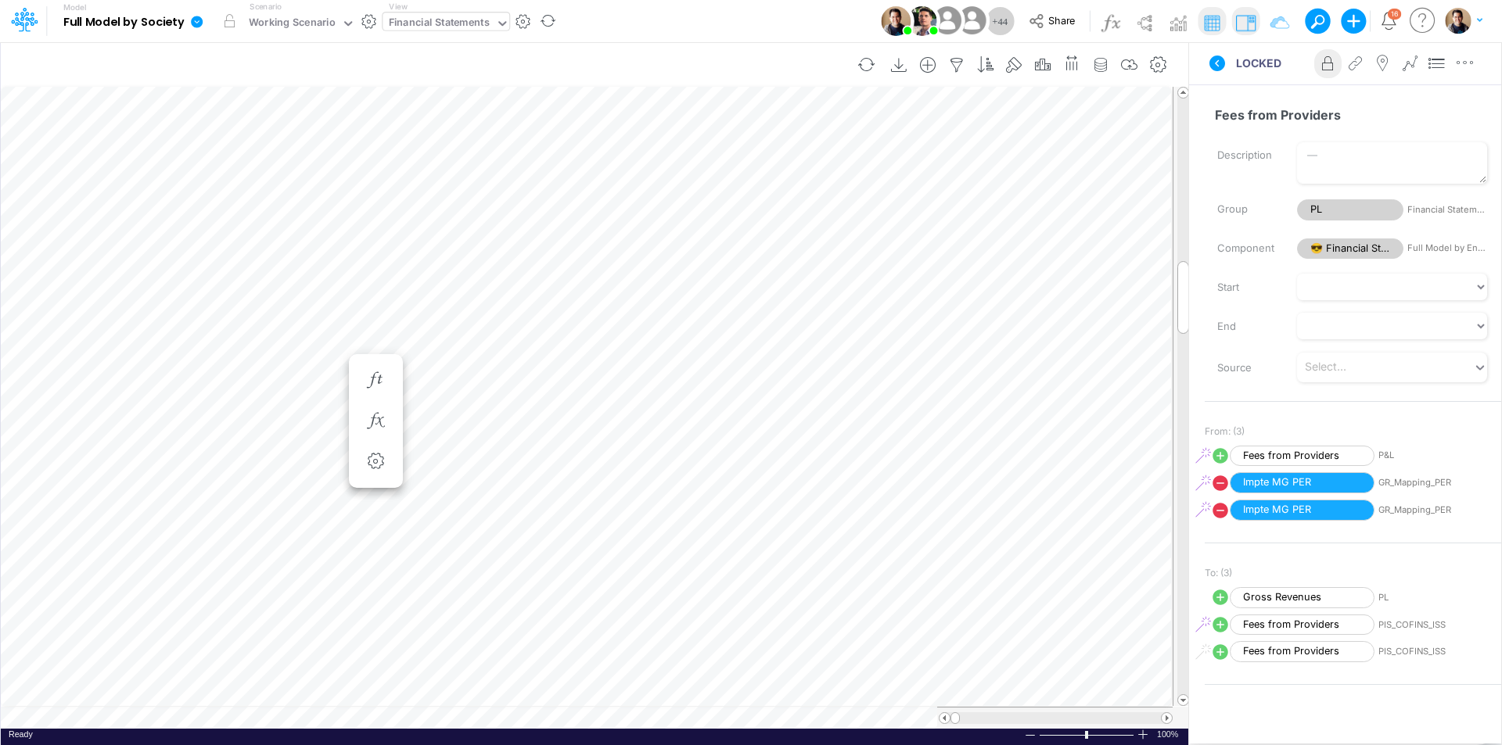
scroll to position [8, 1]
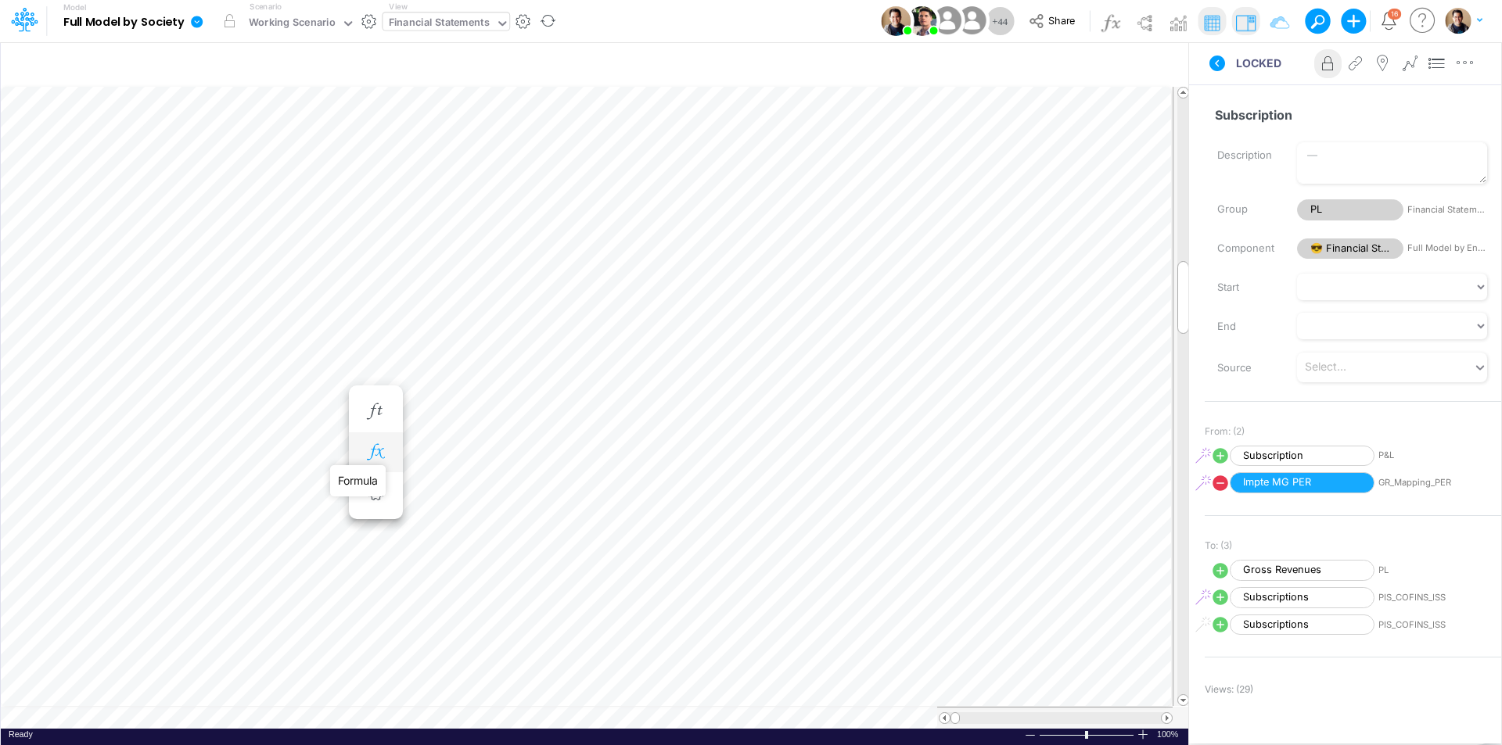
click at [372, 449] on icon "button" at bounding box center [375, 452] width 23 height 16
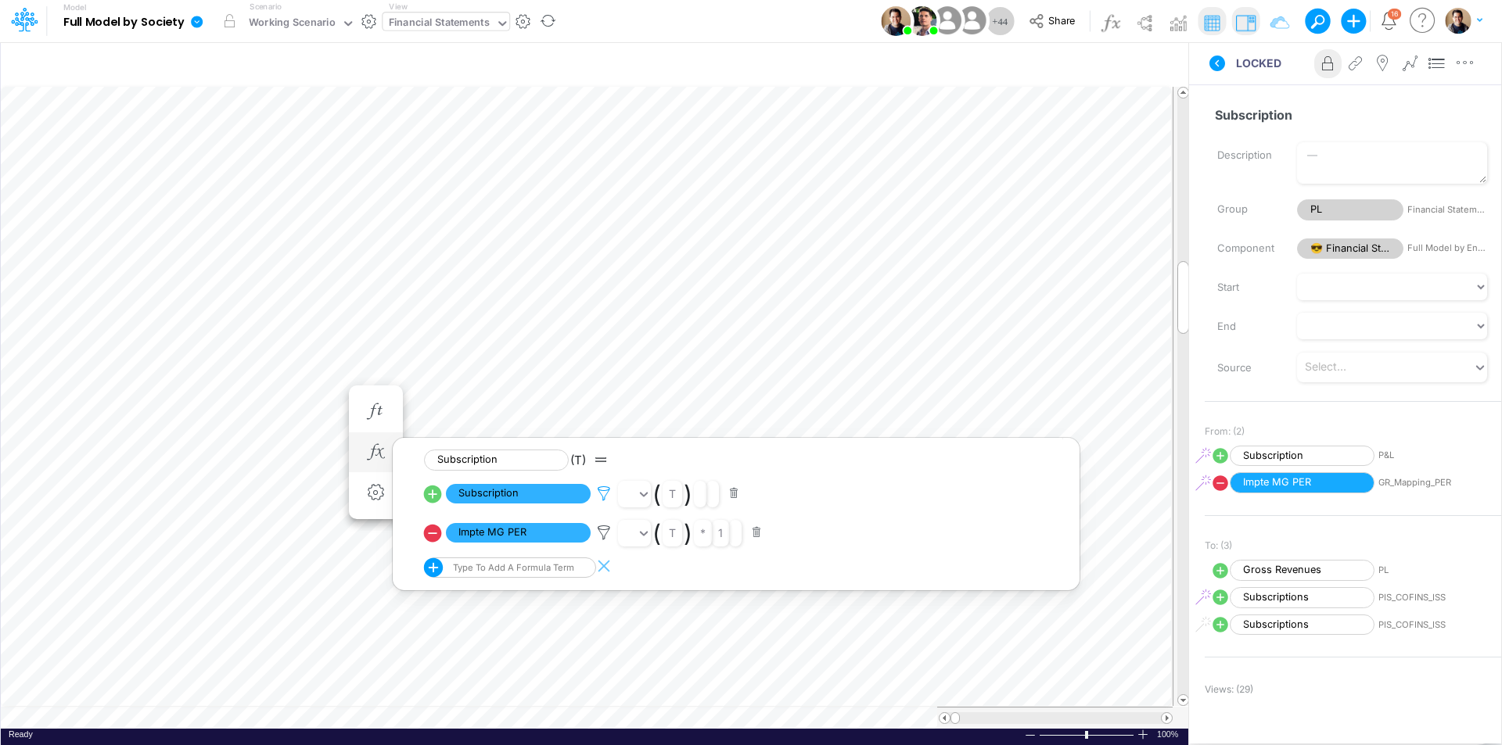
click at [605, 491] on icon at bounding box center [603, 494] width 23 height 16
click at [603, 491] on div at bounding box center [751, 377] width 1502 height 738
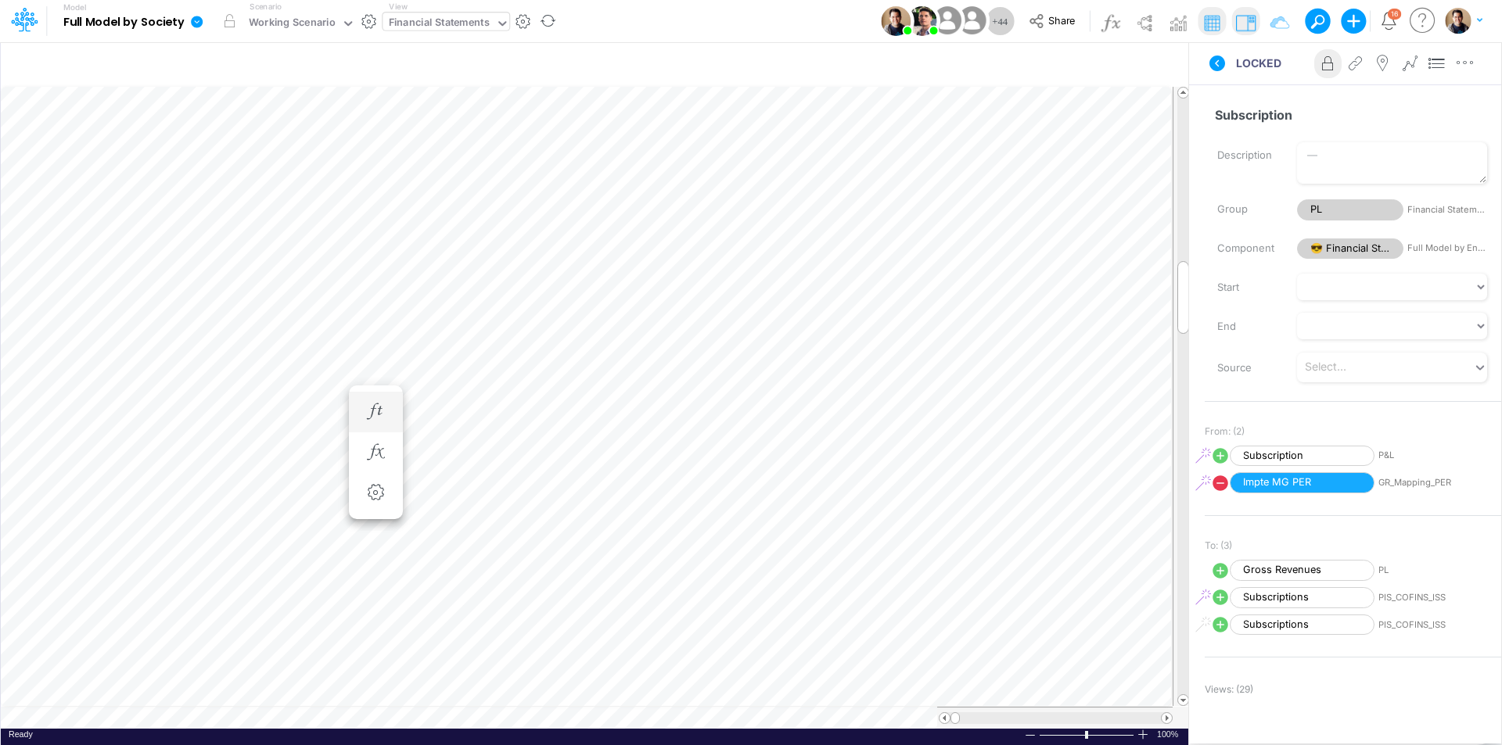
scroll to position [8, 1]
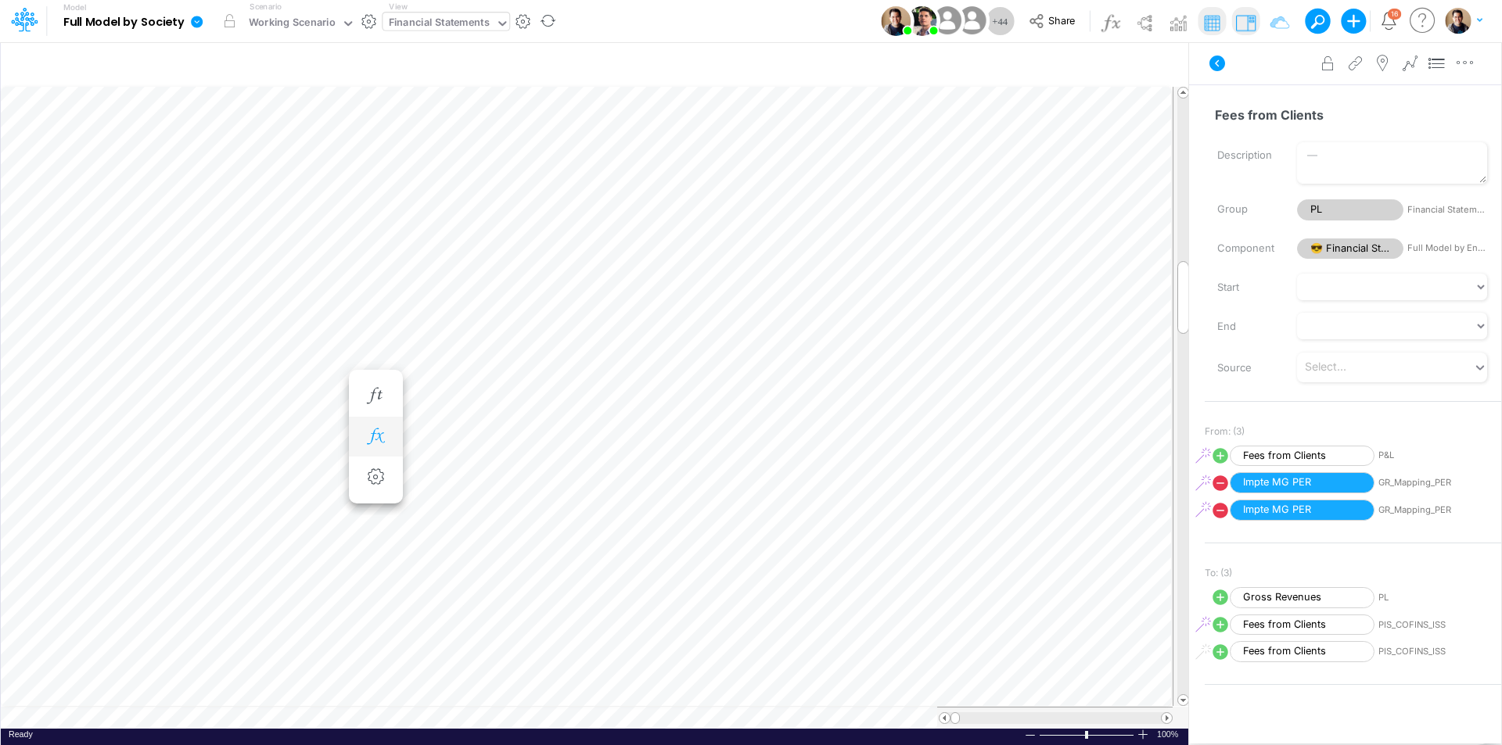
click at [369, 433] on icon "button" at bounding box center [375, 437] width 23 height 16
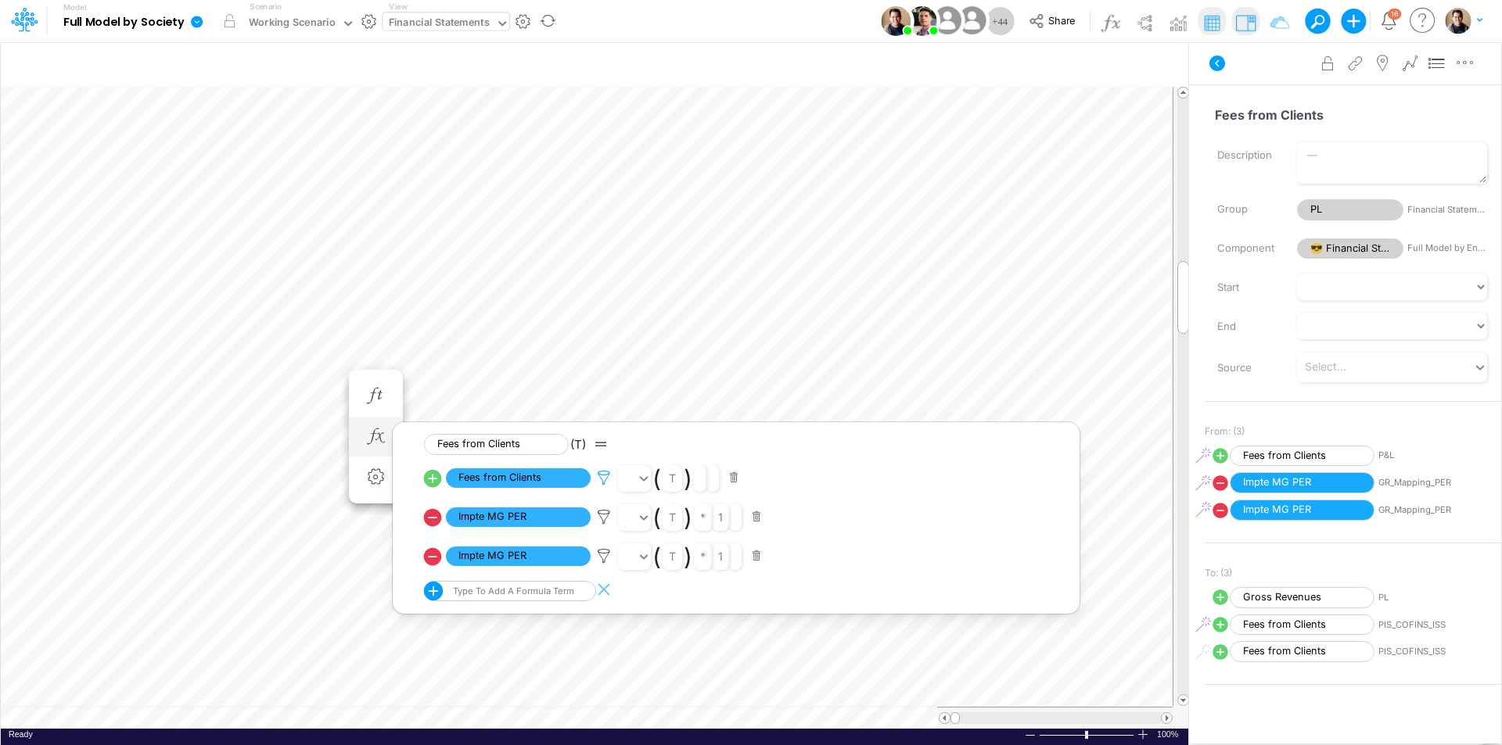
click at [605, 473] on icon at bounding box center [603, 478] width 23 height 16
click at [1201, 63] on div at bounding box center [751, 377] width 1502 height 738
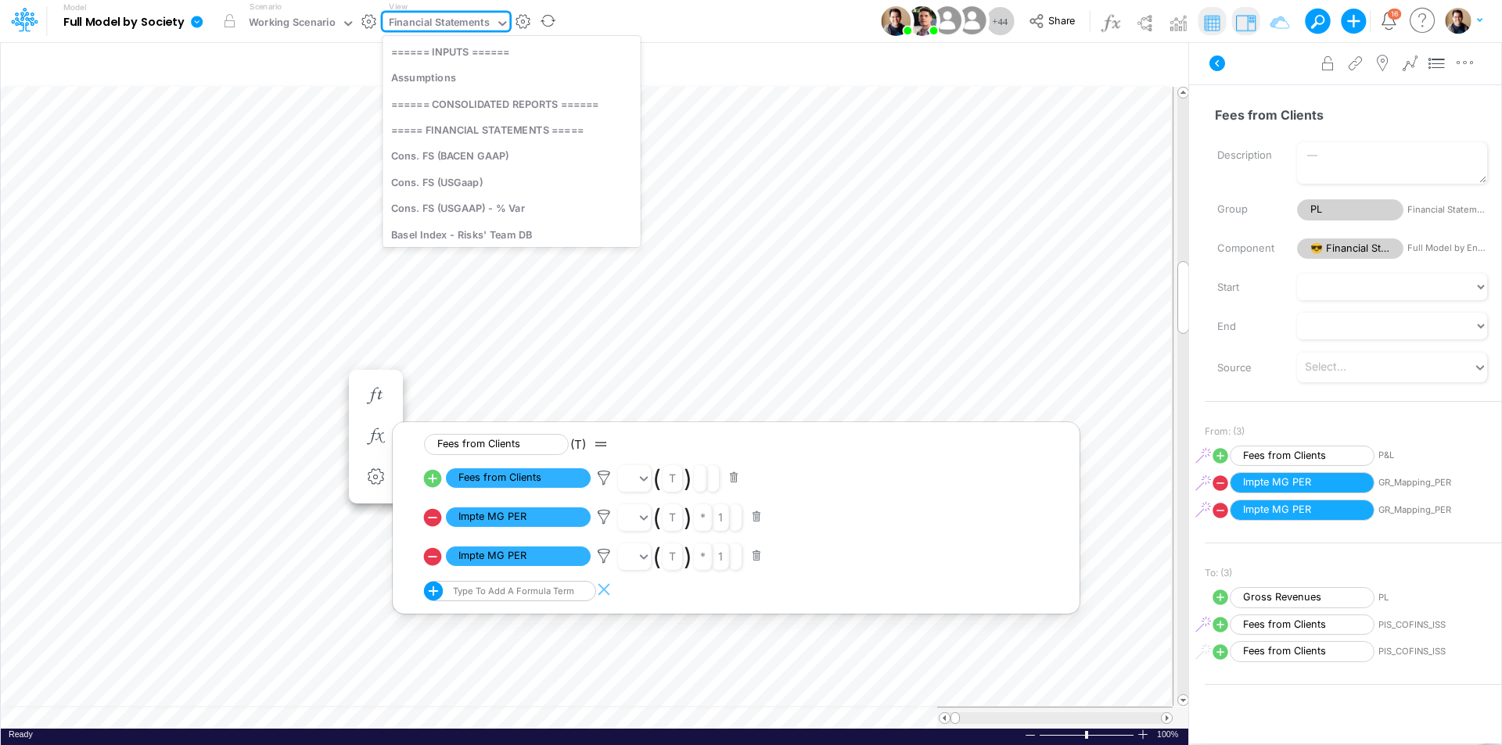
click at [449, 23] on div "Financial Statements" at bounding box center [440, 24] width 102 height 18
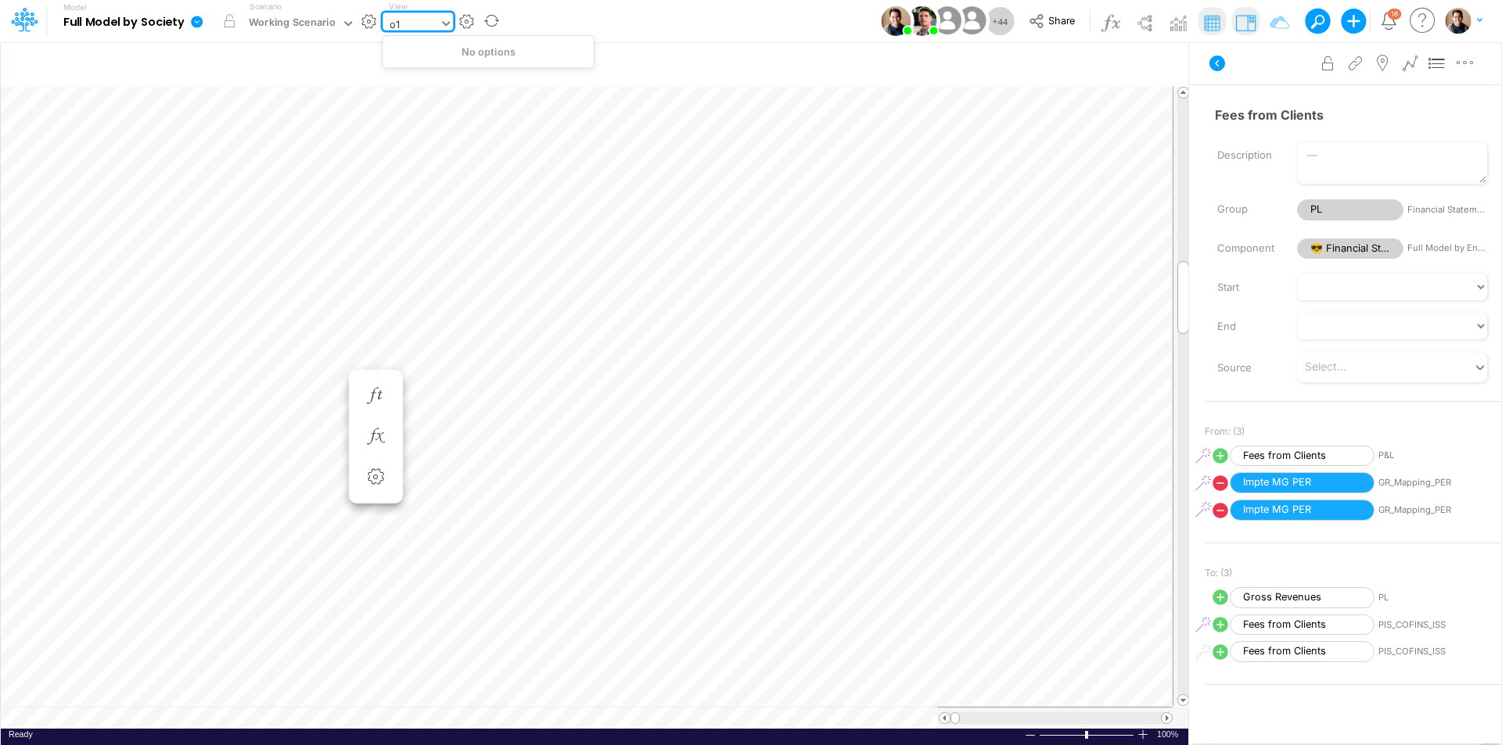
type input "o"
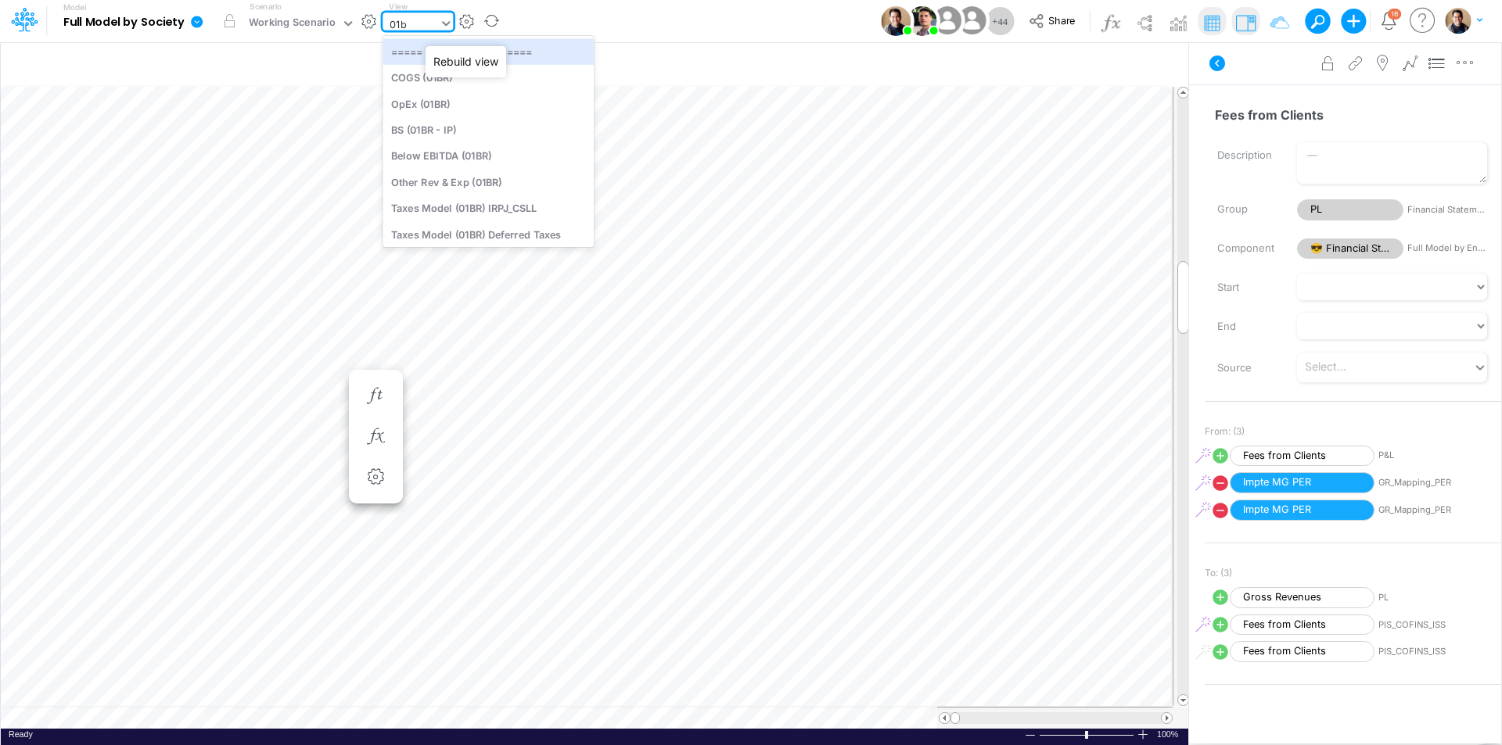
type input "01br"
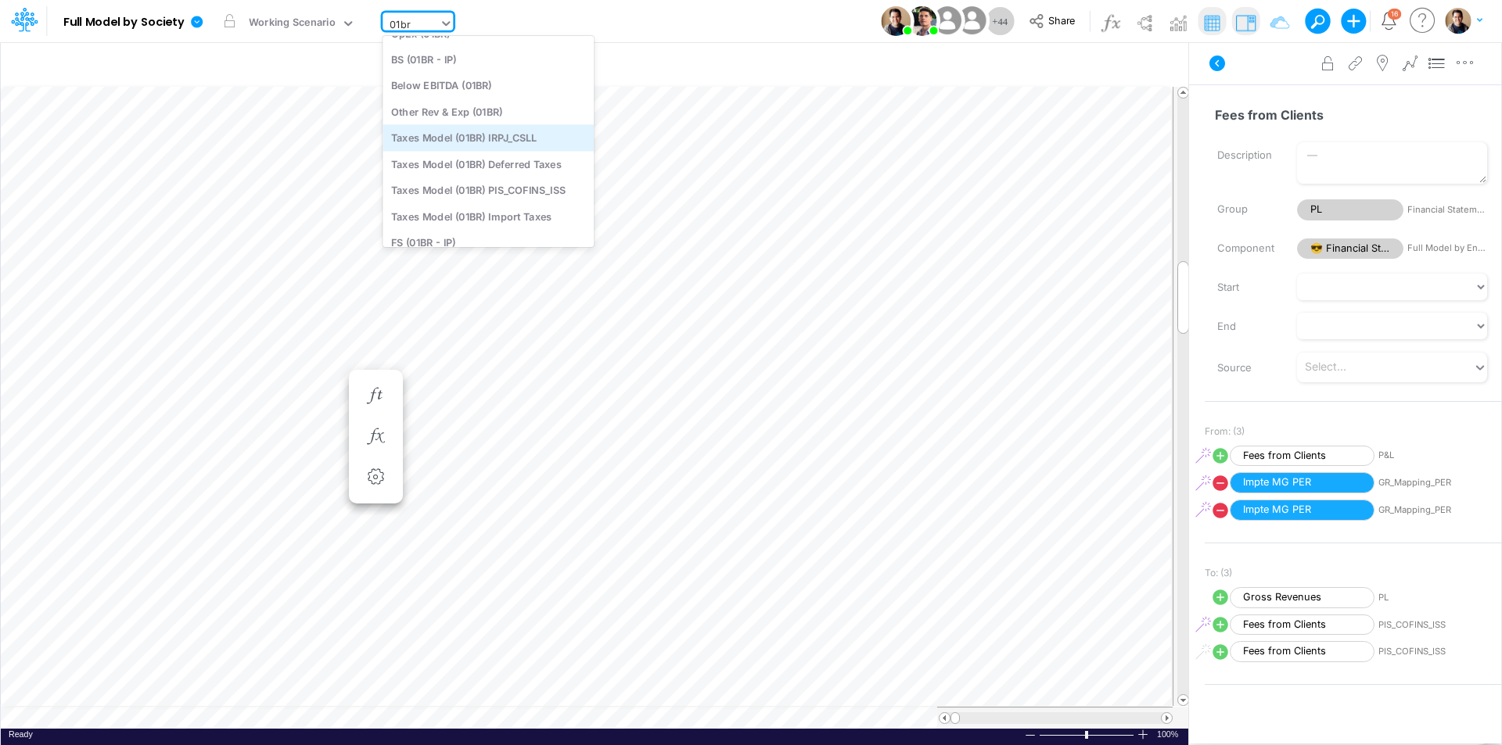
scroll to position [149, 0]
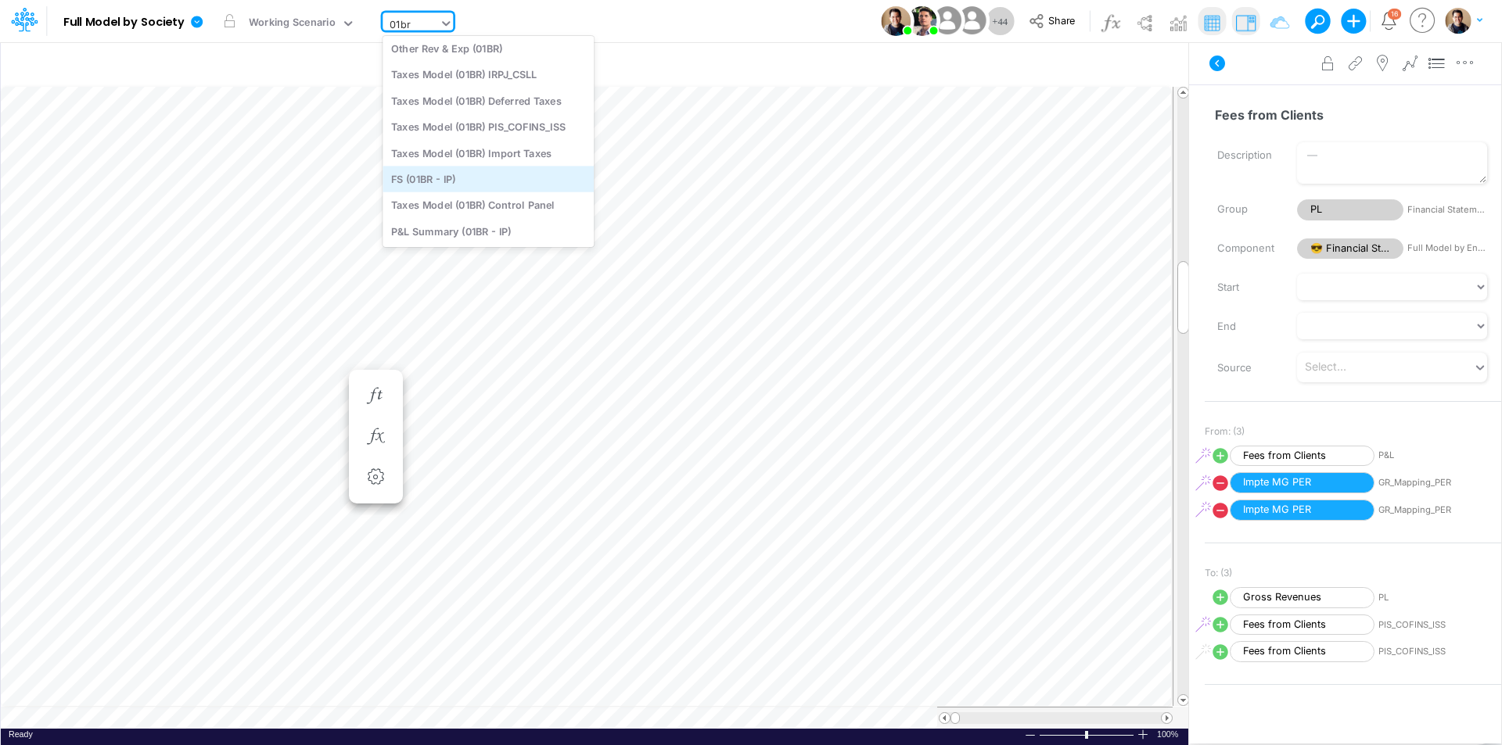
click at [472, 181] on div "FS (01BR - IP)" at bounding box center [487, 179] width 211 height 26
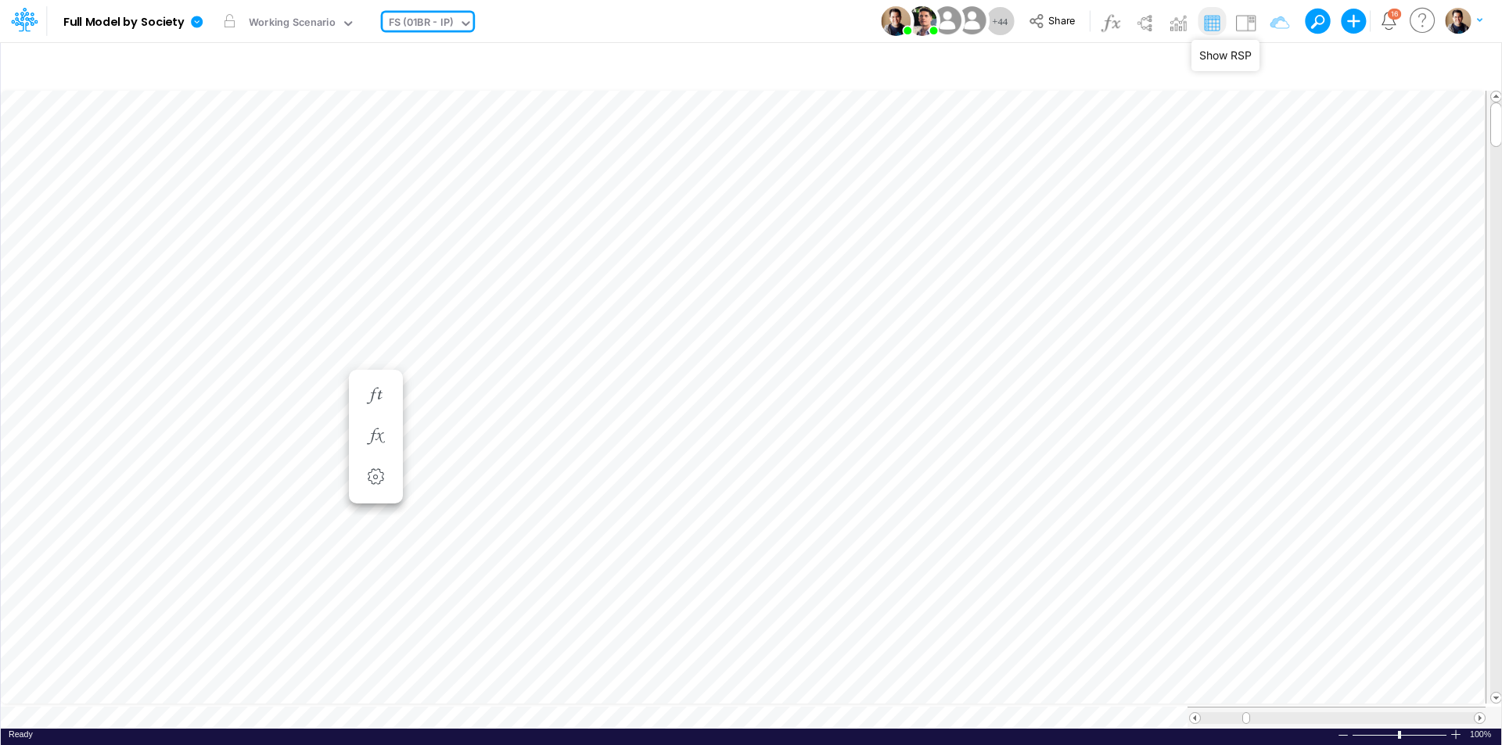
click at [1201, 23] on img at bounding box center [1245, 22] width 25 height 25
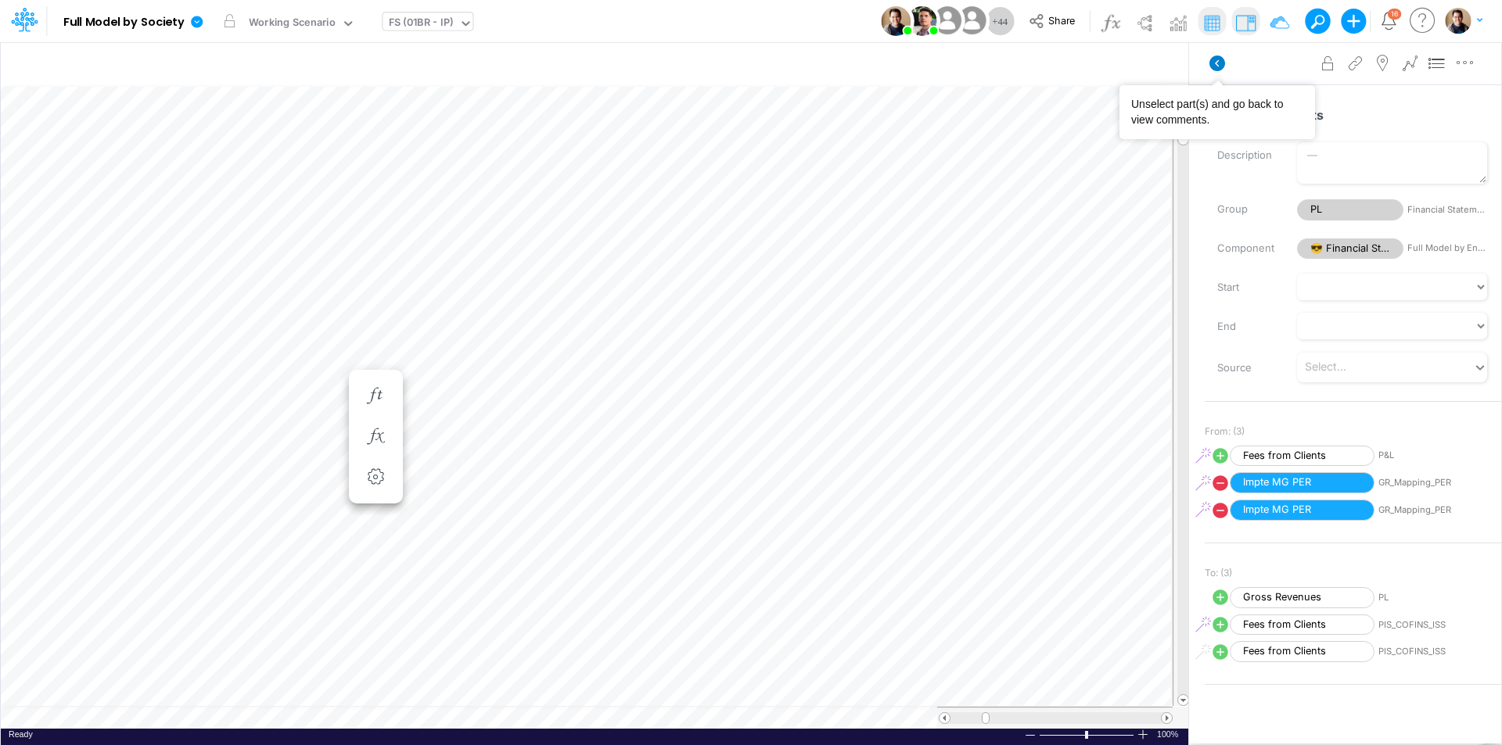
click at [1201, 62] on icon at bounding box center [1217, 64] width 16 height 16
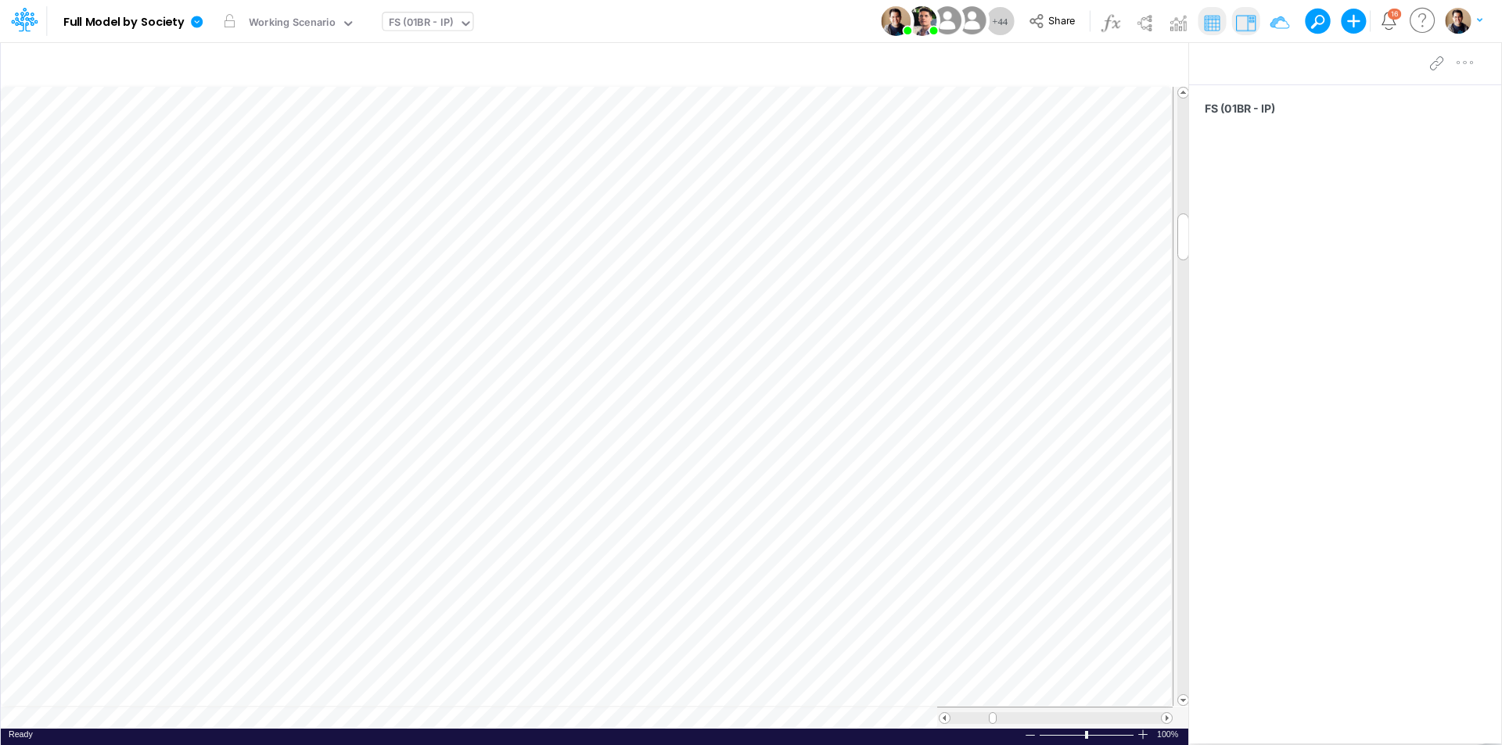
scroll to position [8, 1]
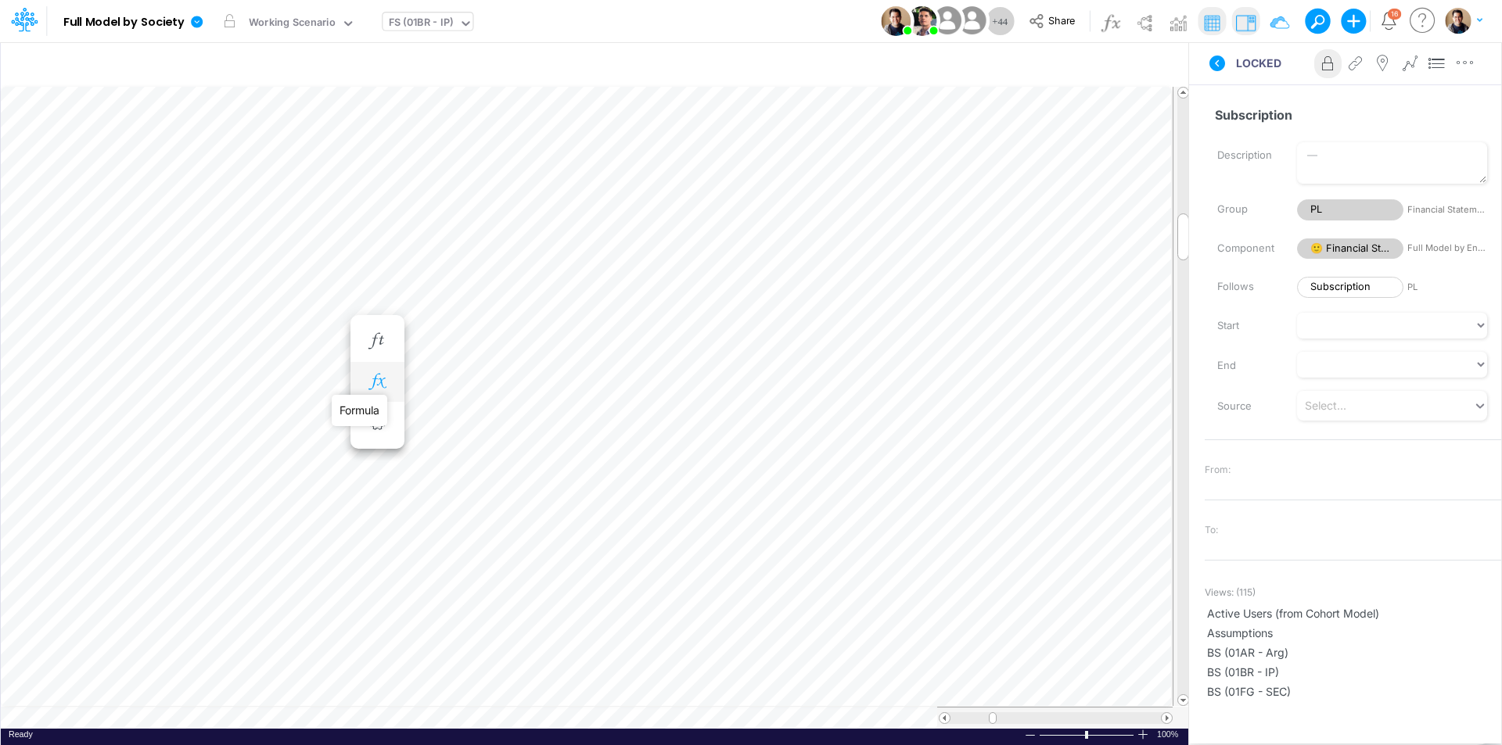
click at [372, 379] on icon "button" at bounding box center [376, 382] width 23 height 16
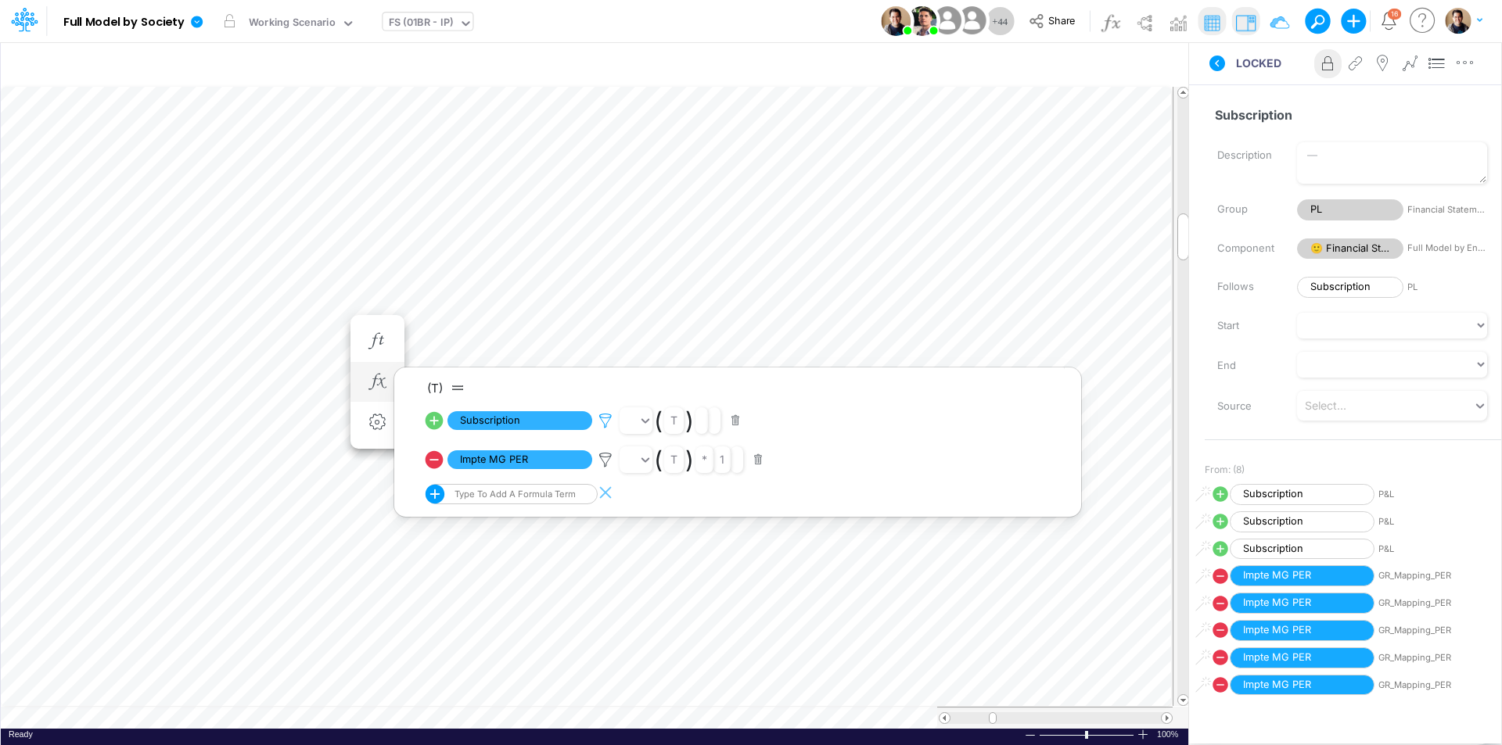
click at [608, 418] on icon at bounding box center [605, 421] width 23 height 16
click at [1201, 84] on div at bounding box center [751, 377] width 1502 height 738
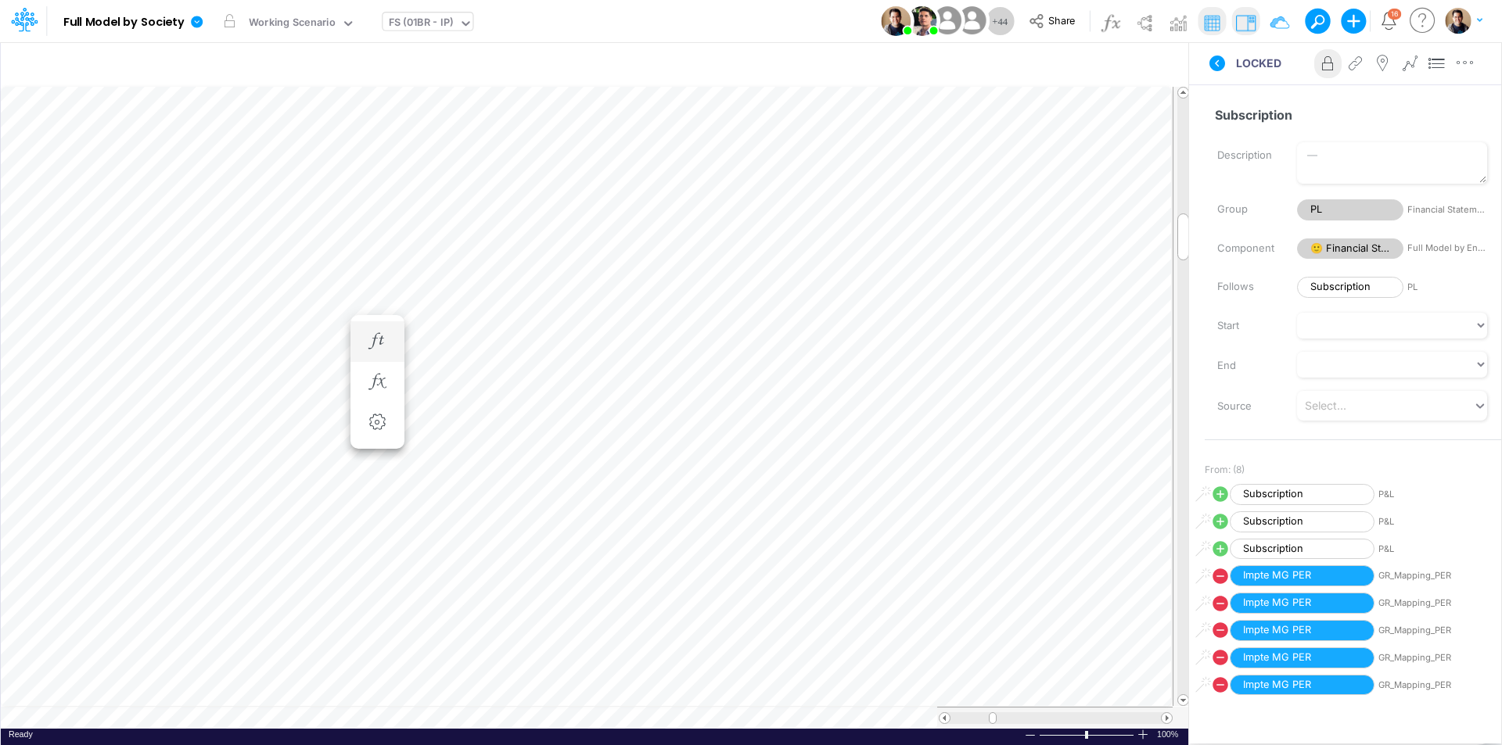
scroll to position [8, 1]
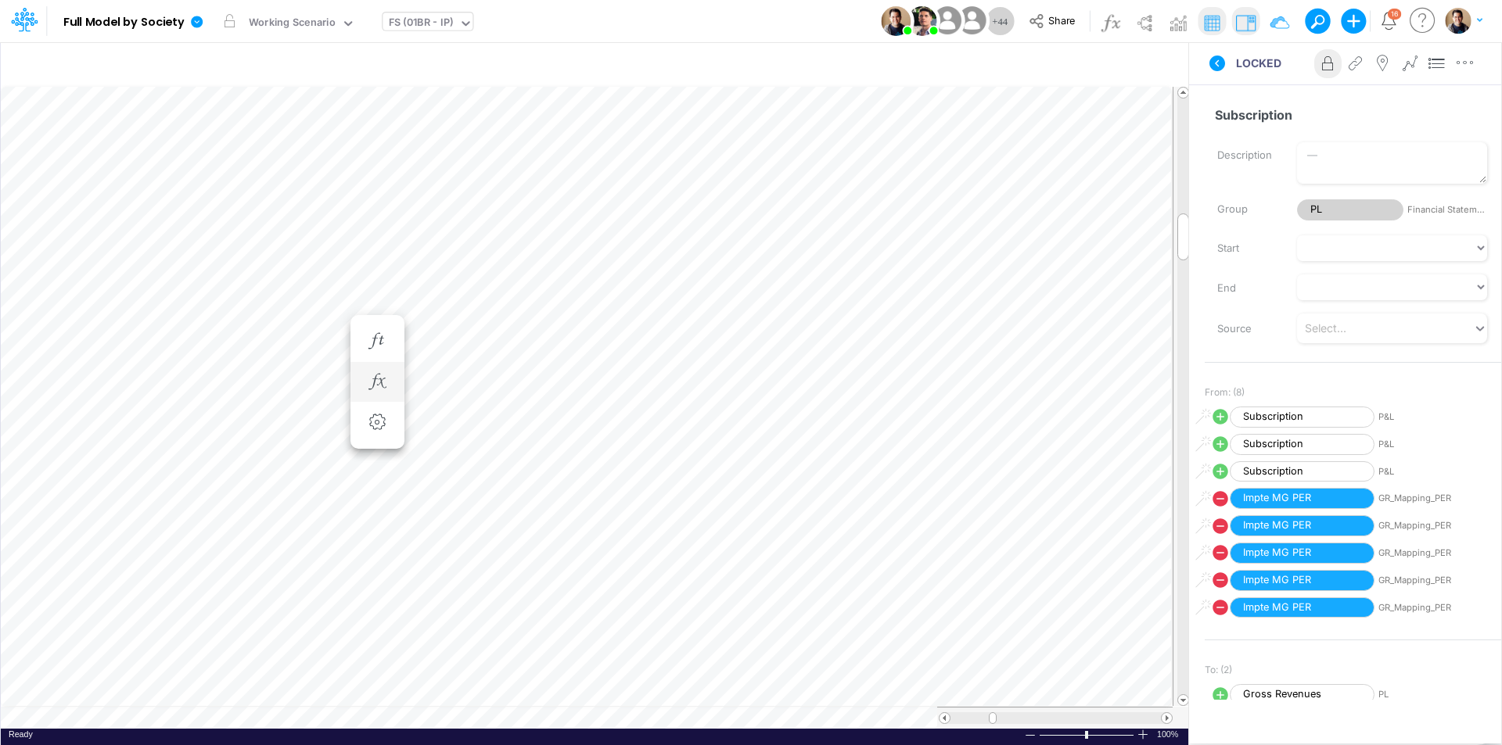
scroll to position [8, 1]
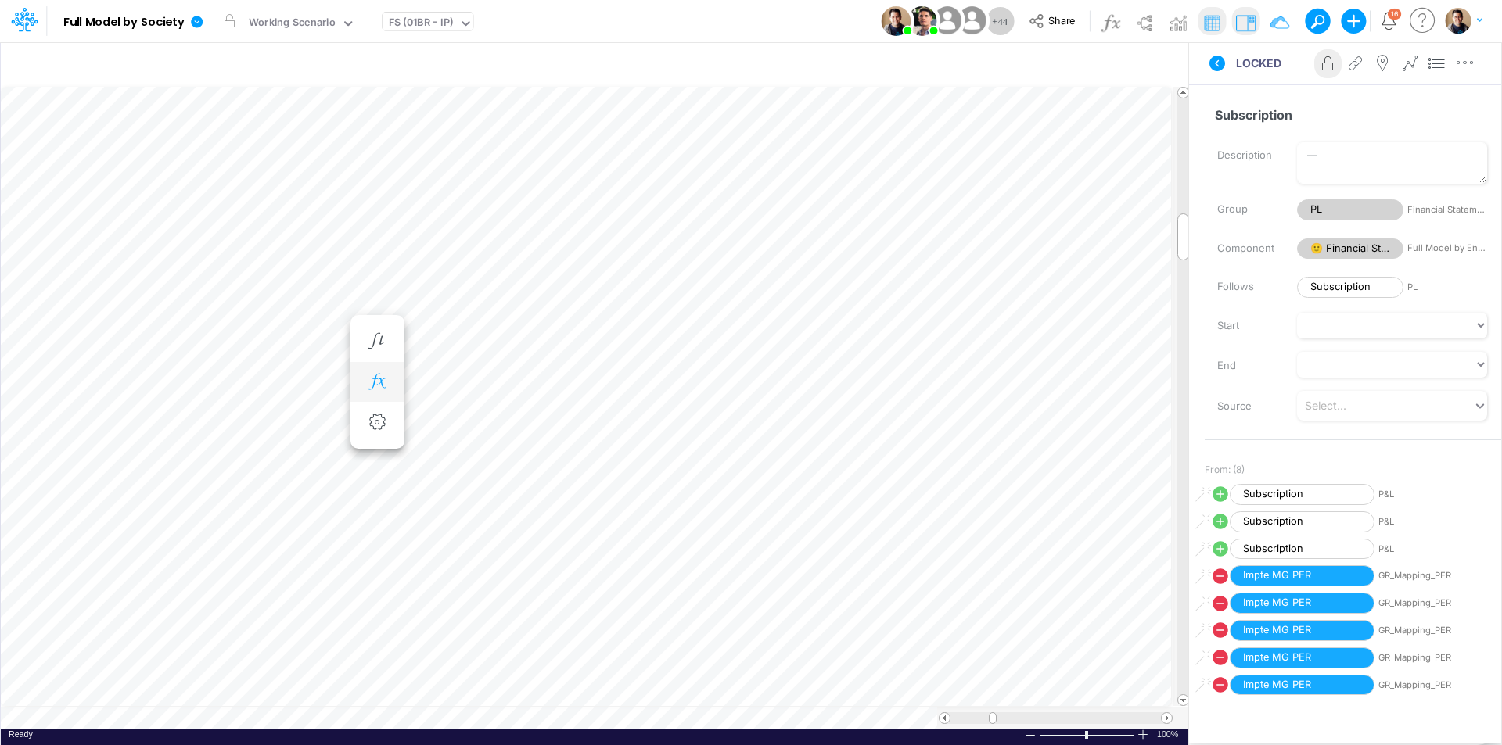
click at [376, 375] on icon "button" at bounding box center [376, 382] width 23 height 16
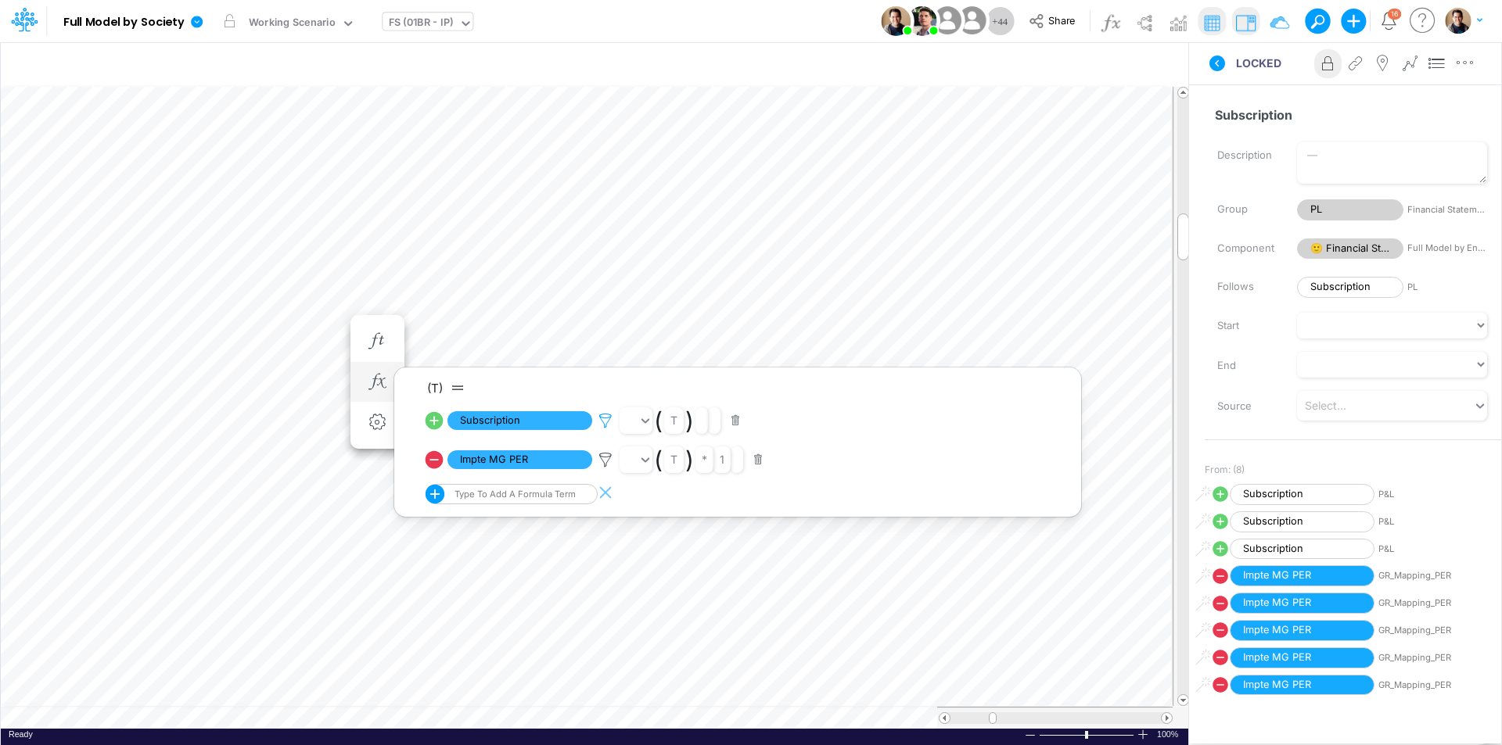
click at [611, 419] on icon at bounding box center [605, 421] width 23 height 16
click at [691, 350] on span "[Financial Statements]" at bounding box center [719, 355] width 95 height 11
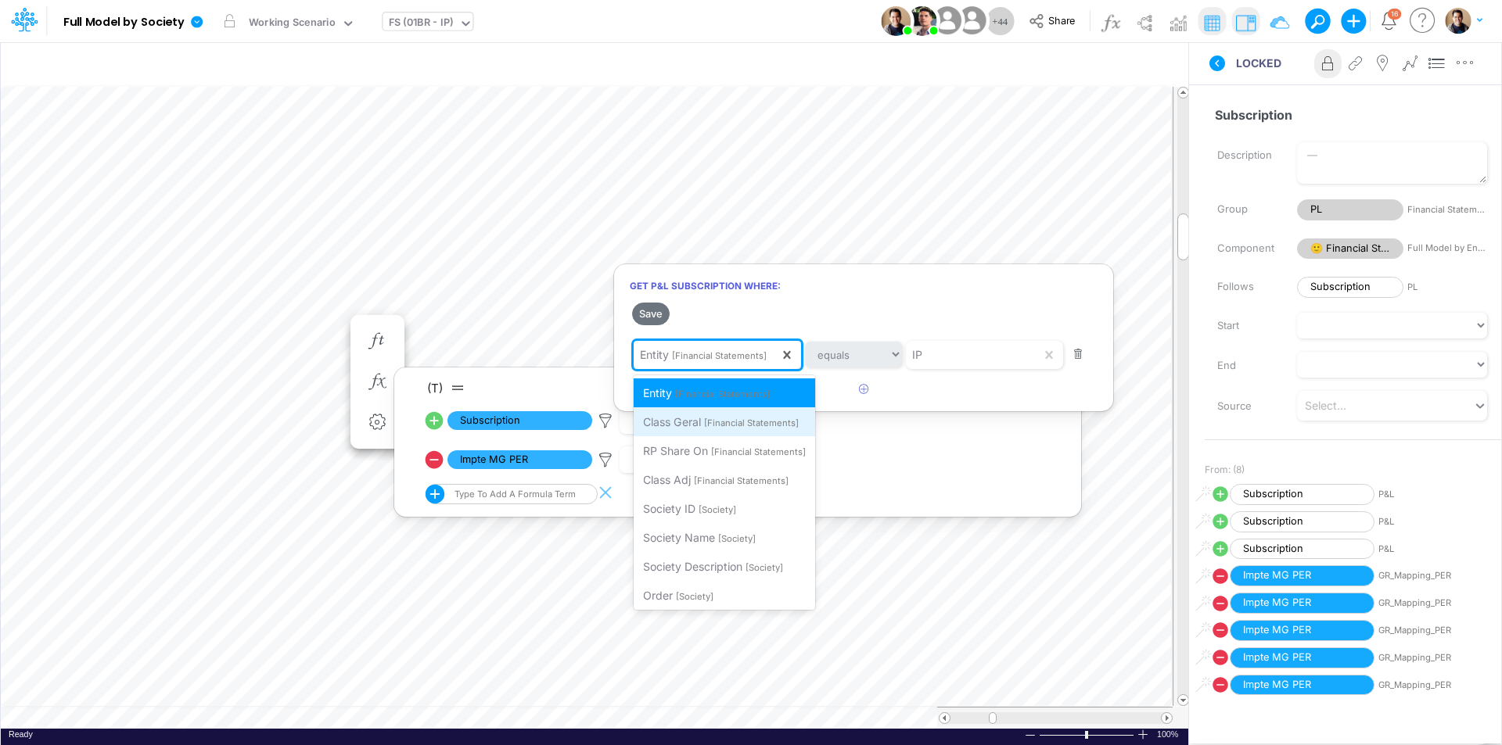
scroll to position [4, 0]
click at [842, 302] on div at bounding box center [751, 377] width 1502 height 738
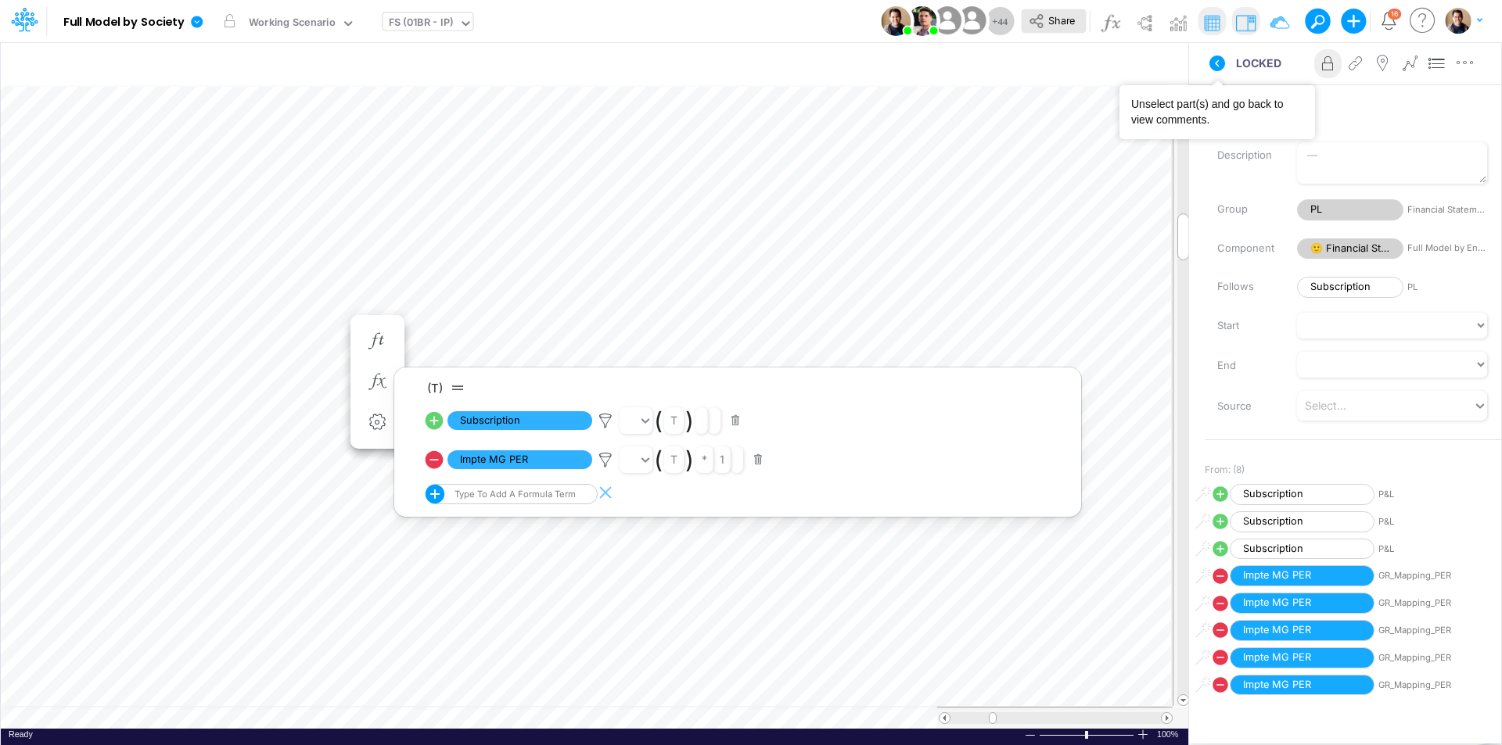
click at [1201, 60] on icon at bounding box center [1217, 64] width 16 height 16
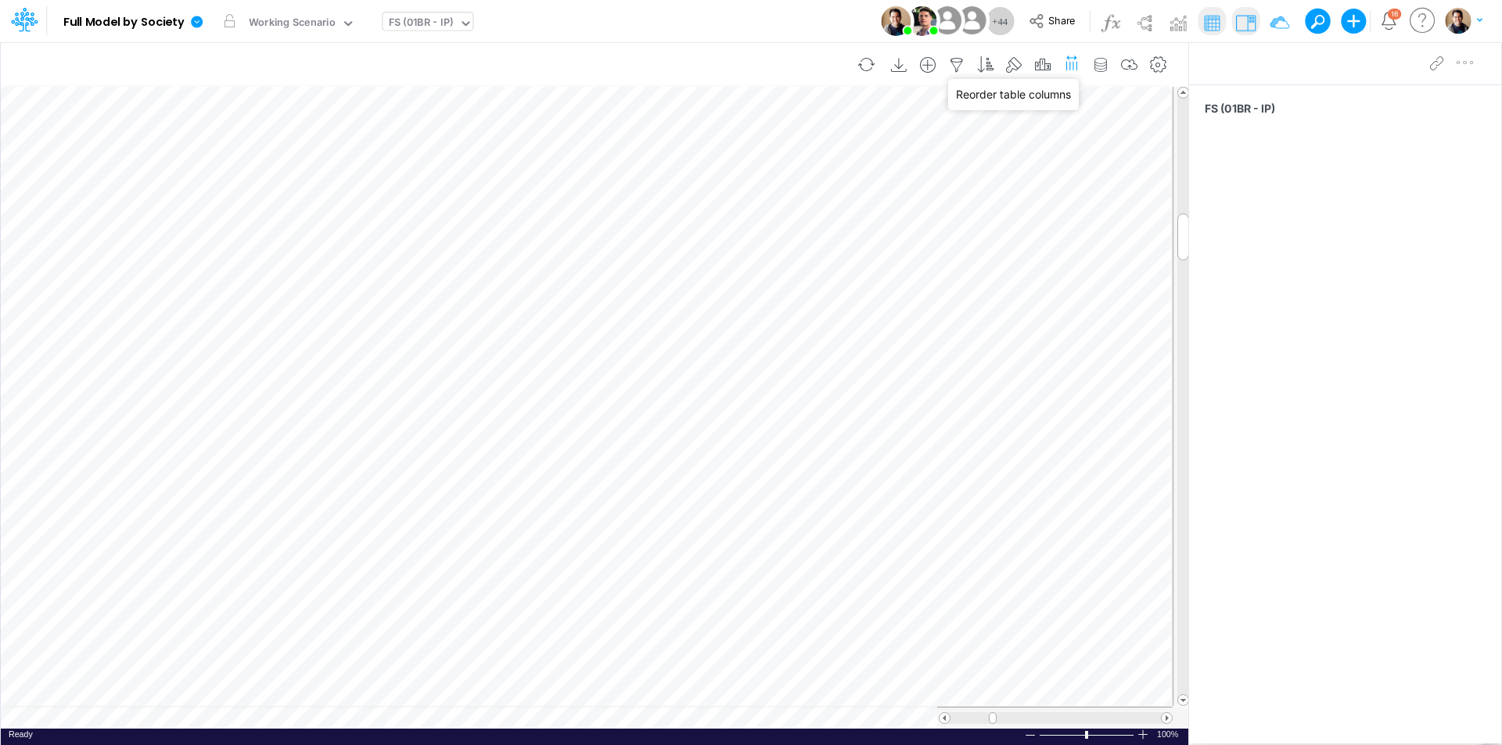
click at [1072, 69] on icon "button" at bounding box center [1072, 62] width 16 height 23
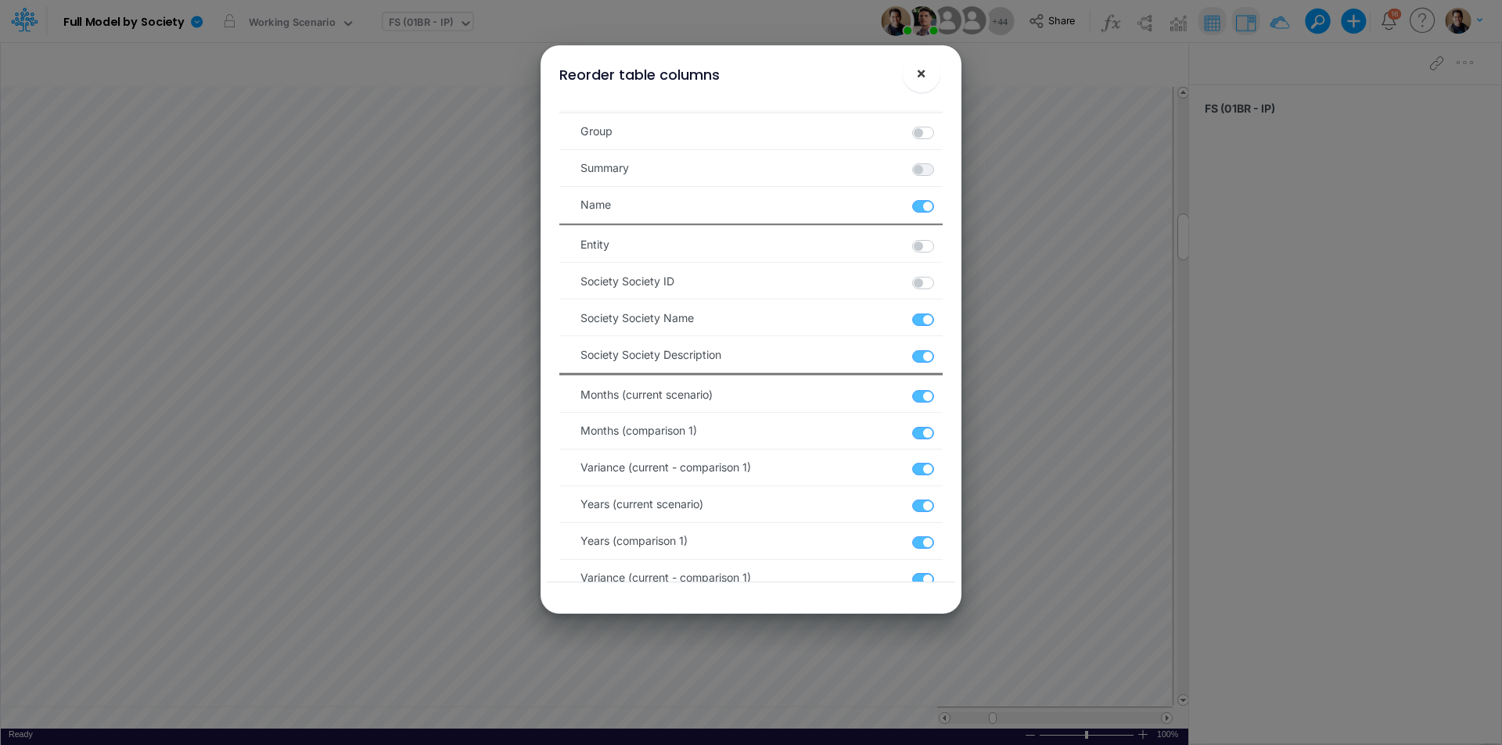
click at [923, 78] on span "×" at bounding box center [921, 72] width 10 height 19
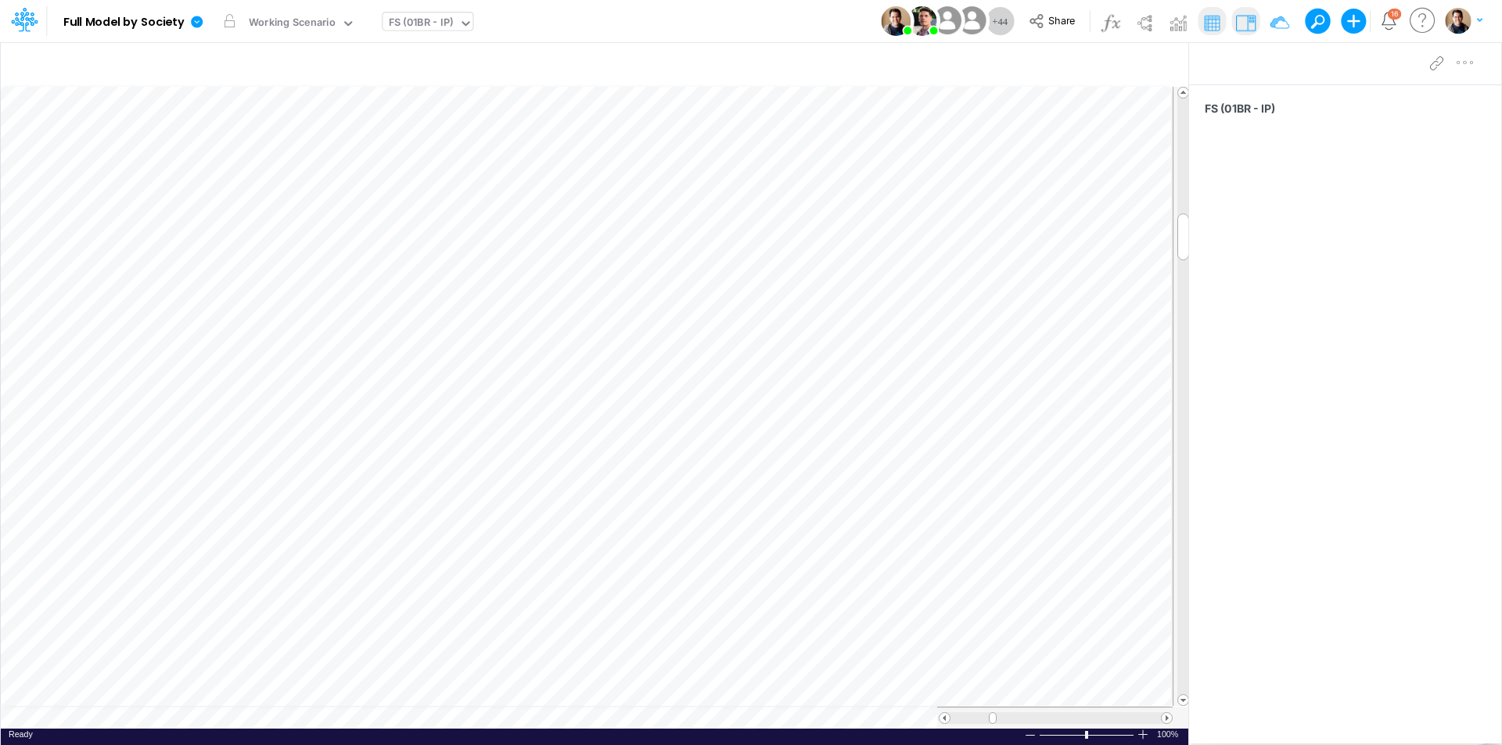
scroll to position [8, 1]
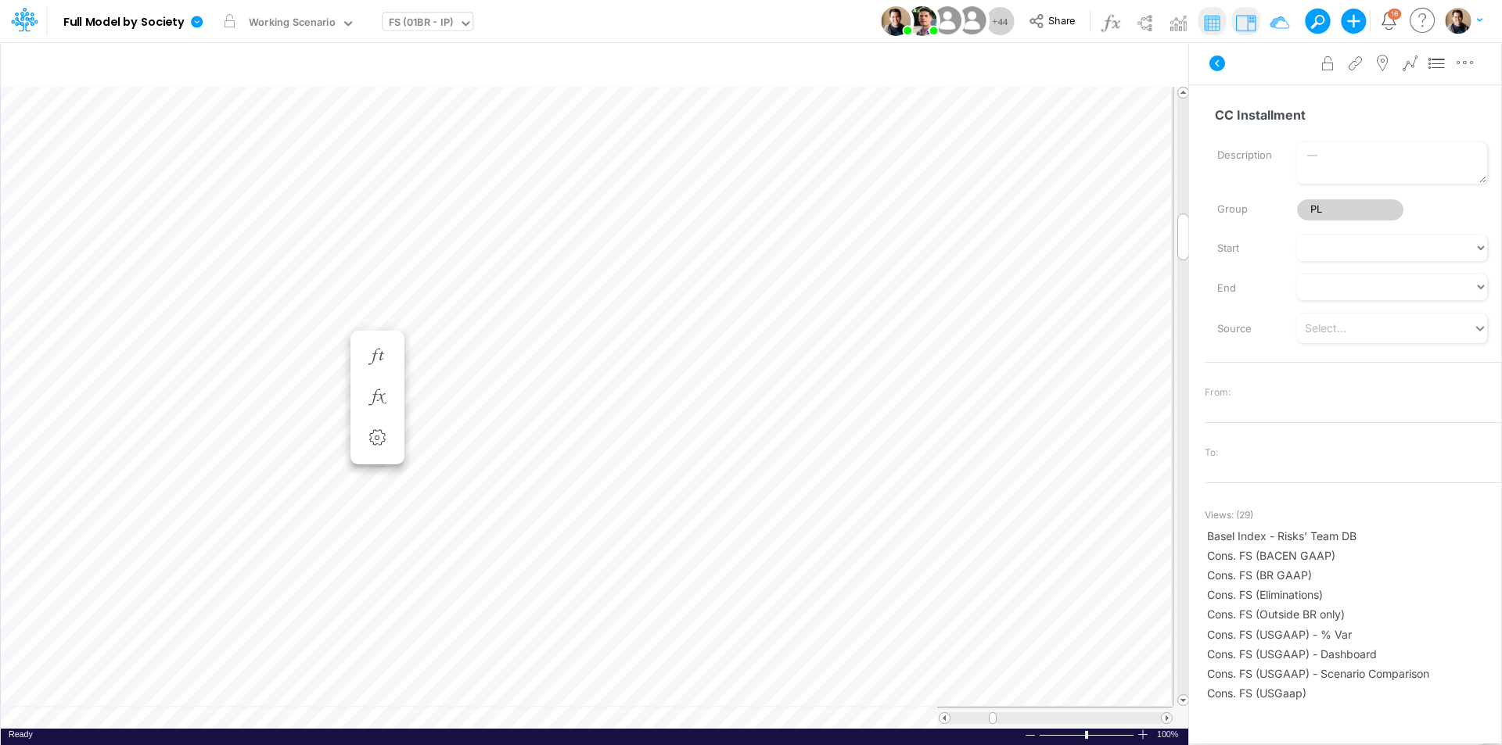
scroll to position [8, 1]
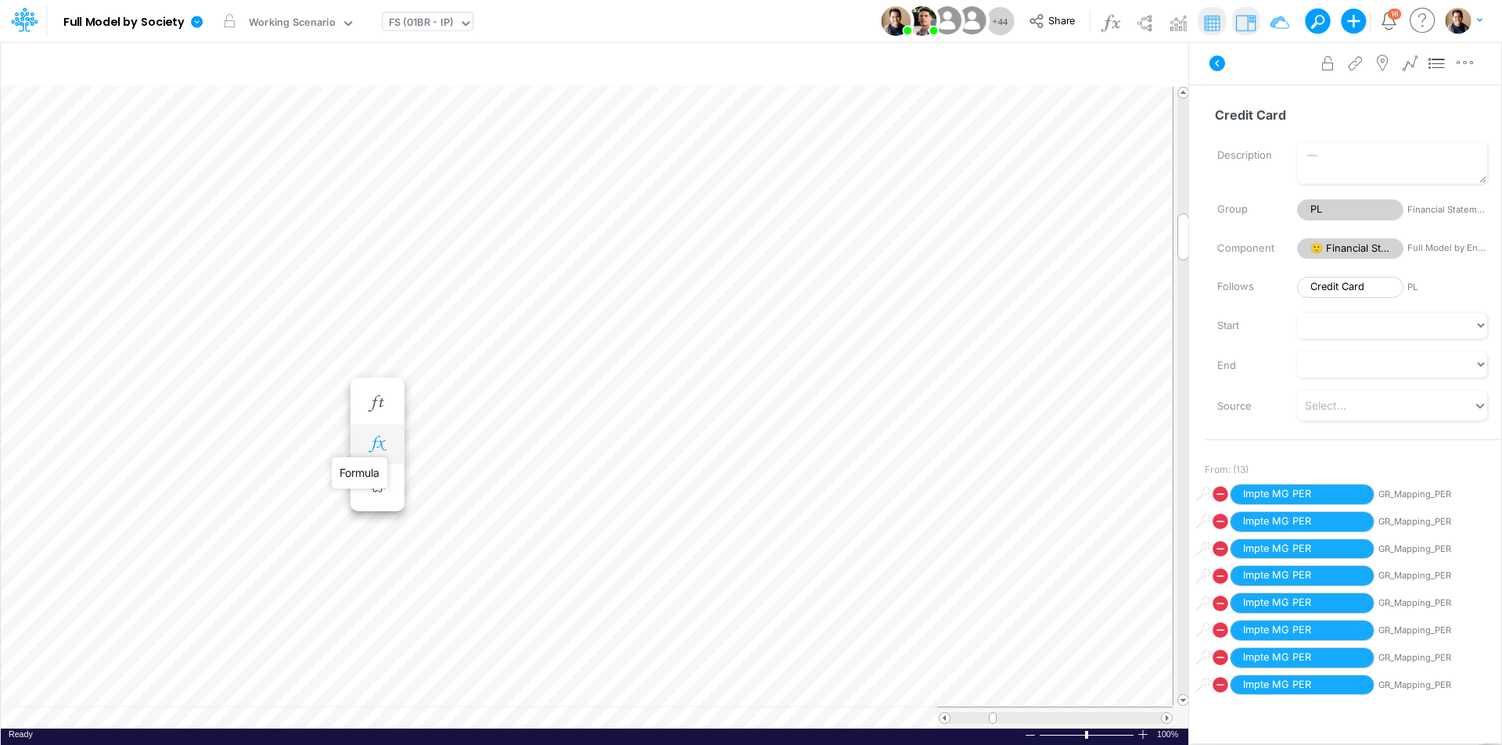
click at [377, 440] on icon "button" at bounding box center [376, 444] width 23 height 16
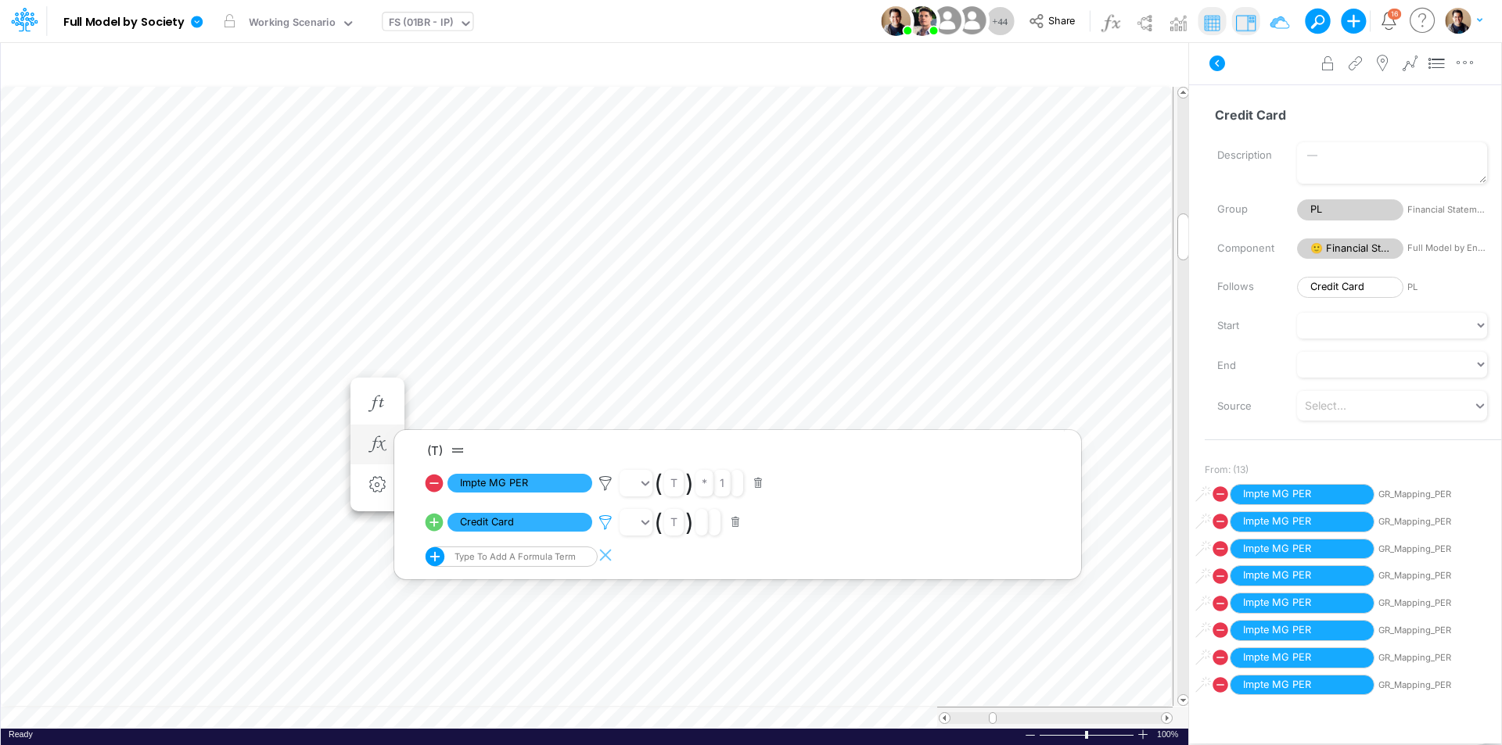
click at [601, 529] on icon at bounding box center [605, 523] width 23 height 16
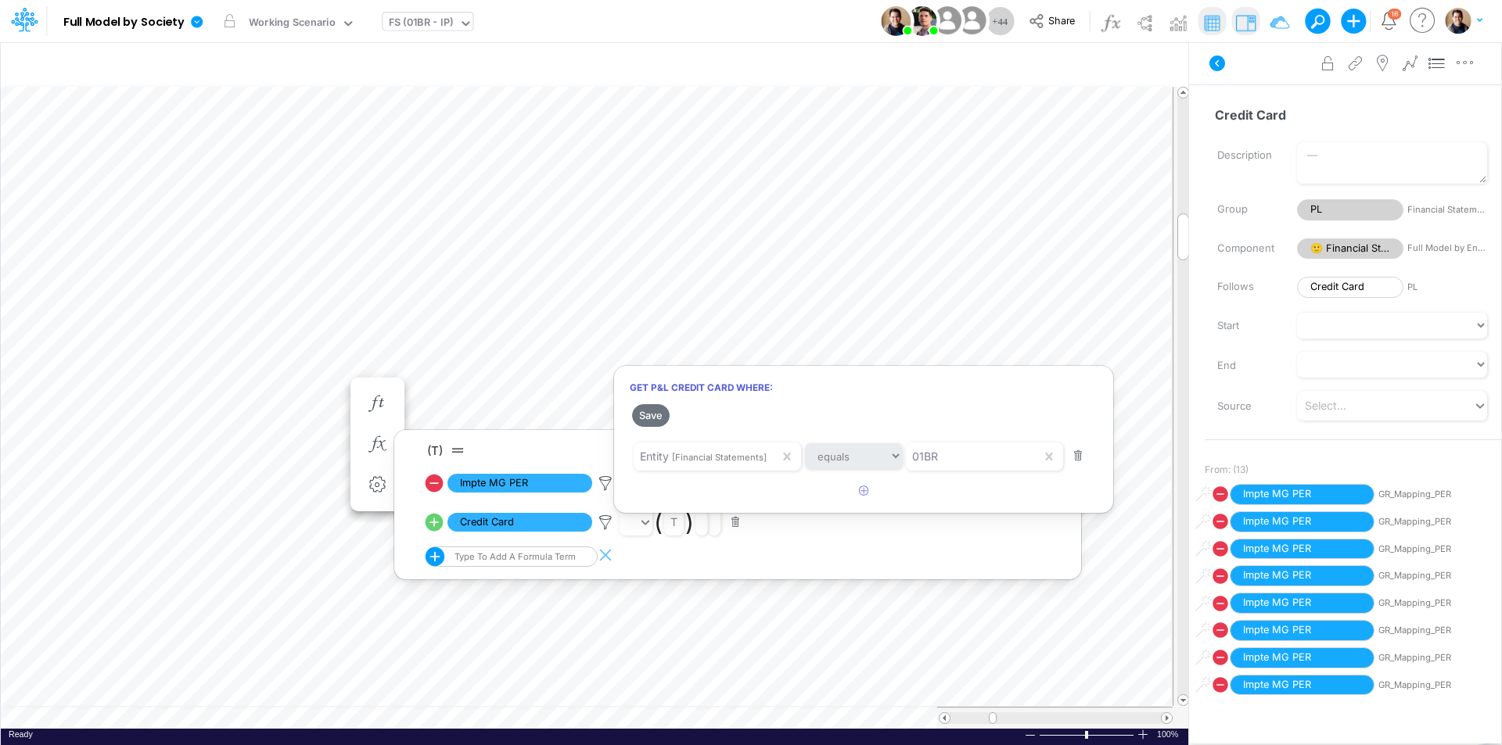
click at [121, 303] on div at bounding box center [751, 377] width 1502 height 738
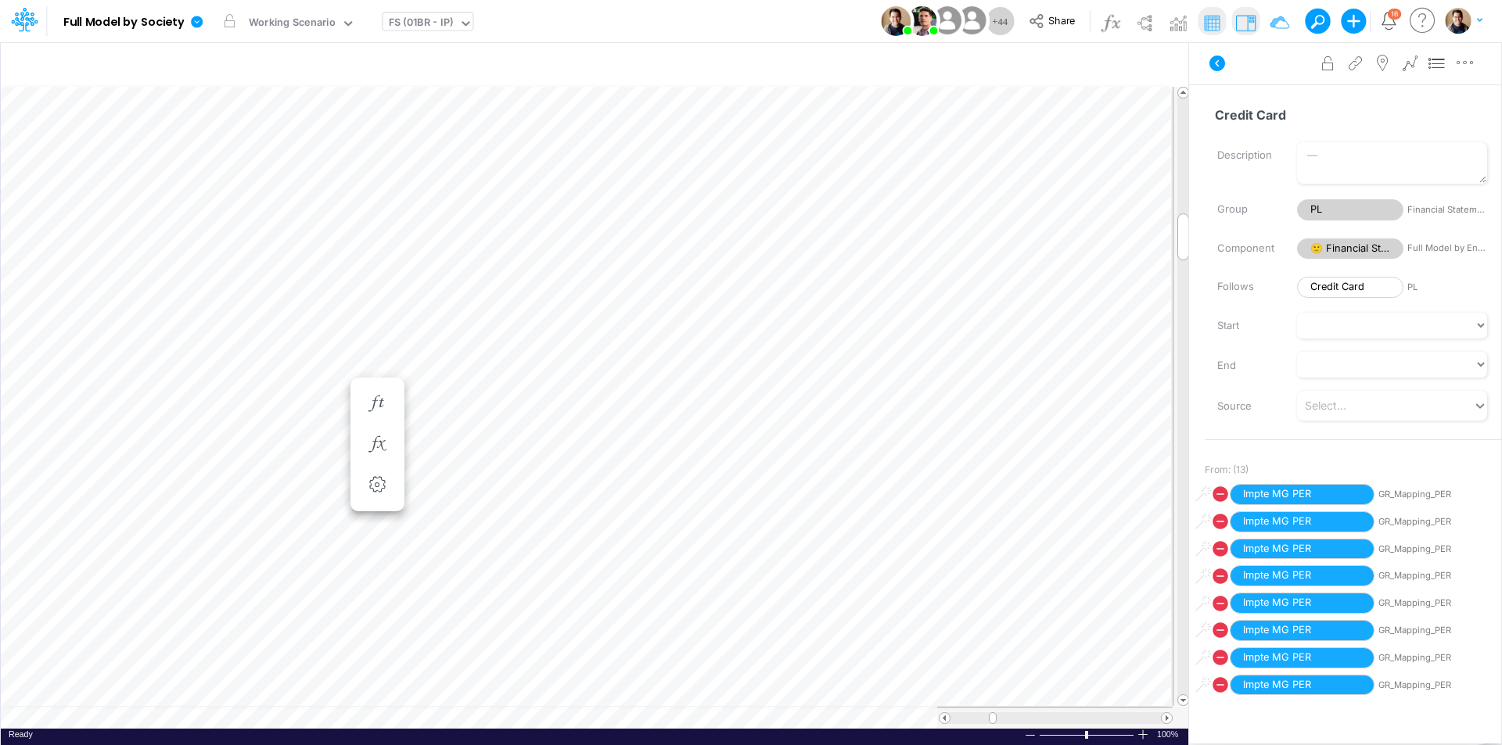
scroll to position [8, 1]
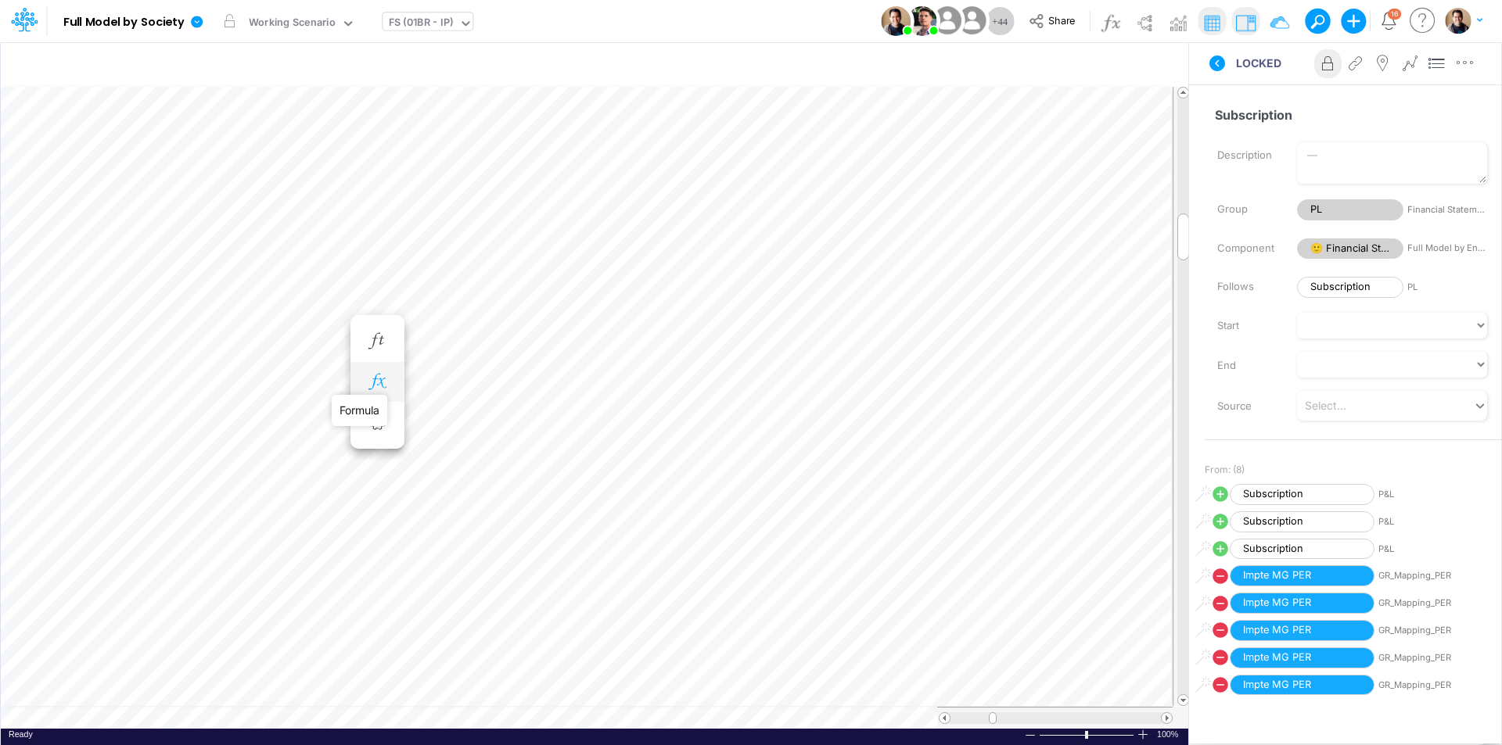
click at [374, 378] on icon "button" at bounding box center [376, 382] width 23 height 16
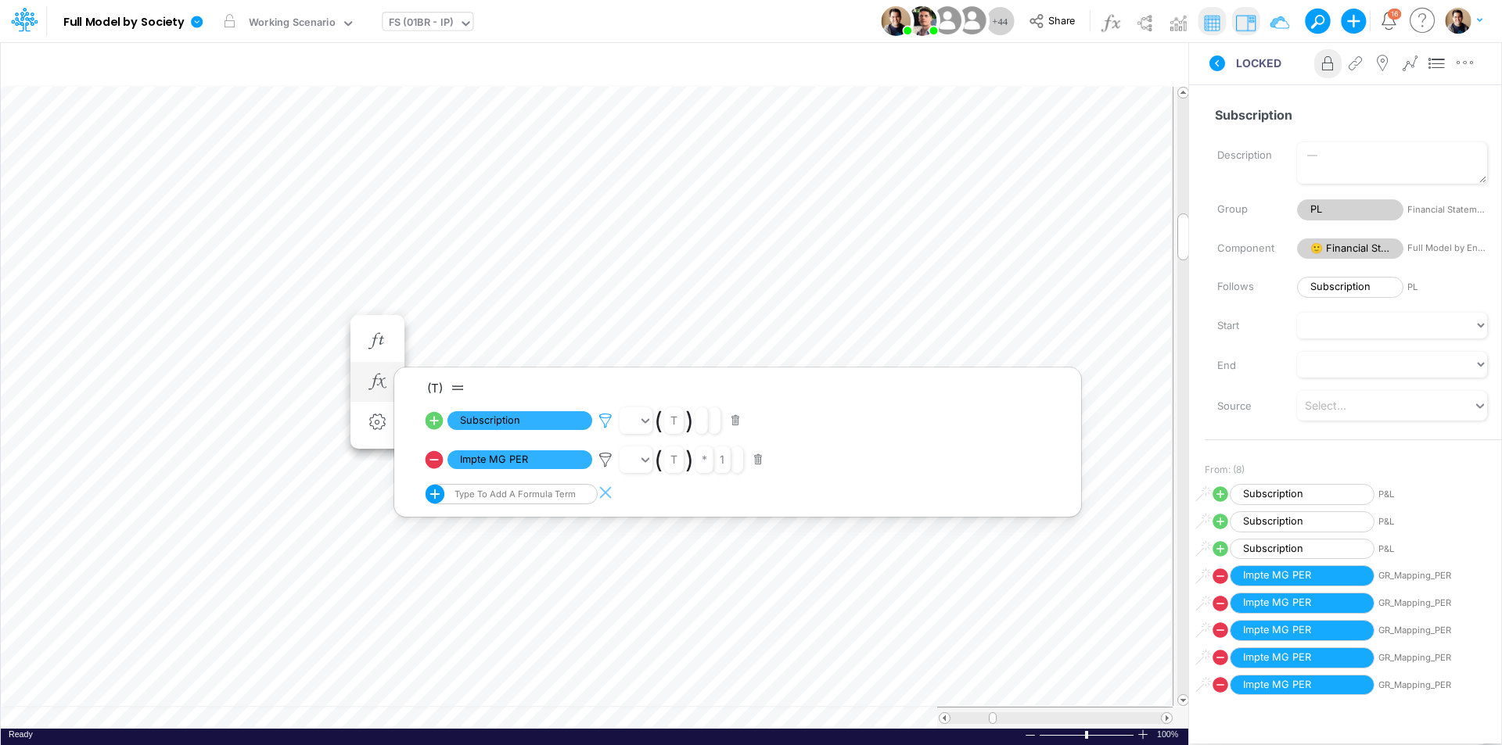
click at [602, 425] on icon at bounding box center [605, 421] width 23 height 16
click at [271, 282] on div at bounding box center [751, 377] width 1502 height 738
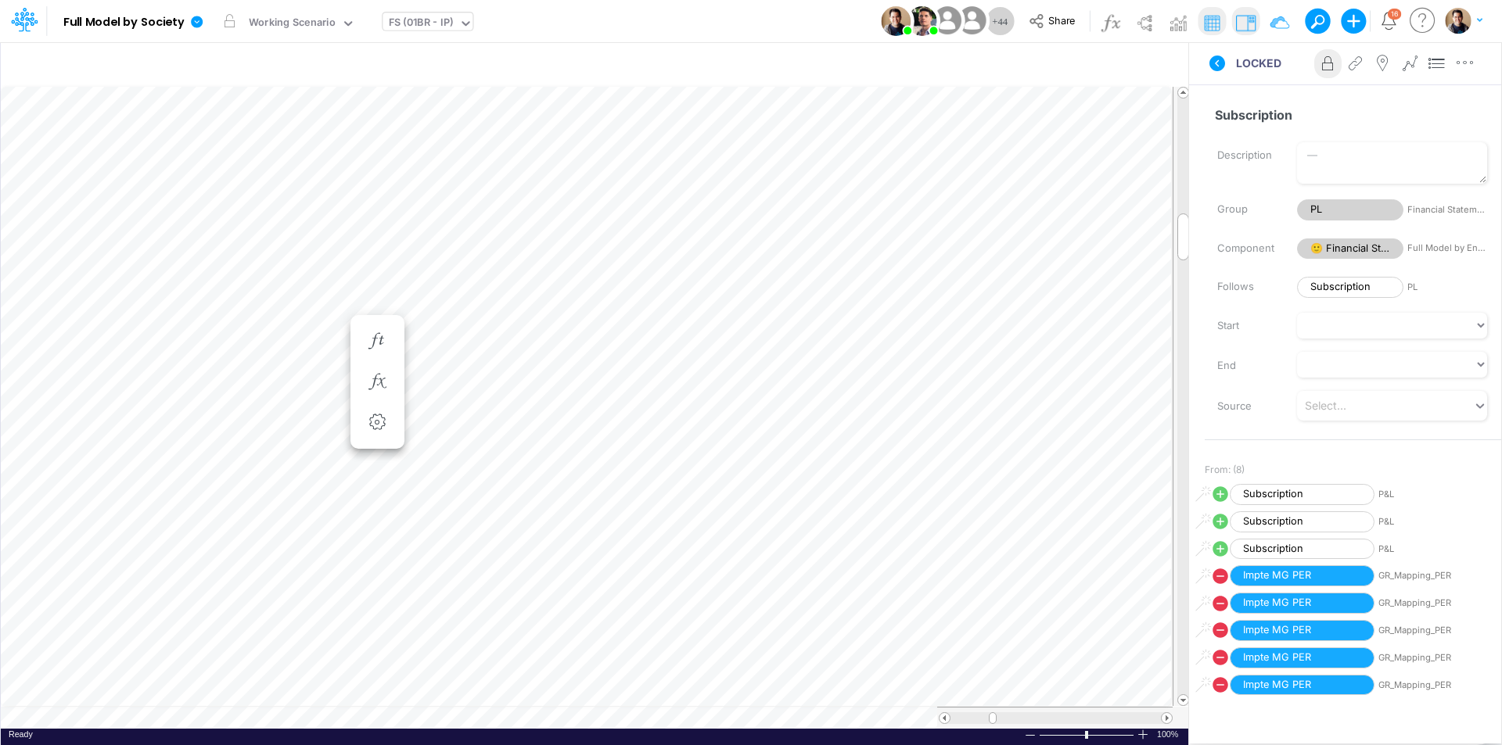
scroll to position [8, 1]
click at [380, 348] on icon "button" at bounding box center [376, 351] width 23 height 16
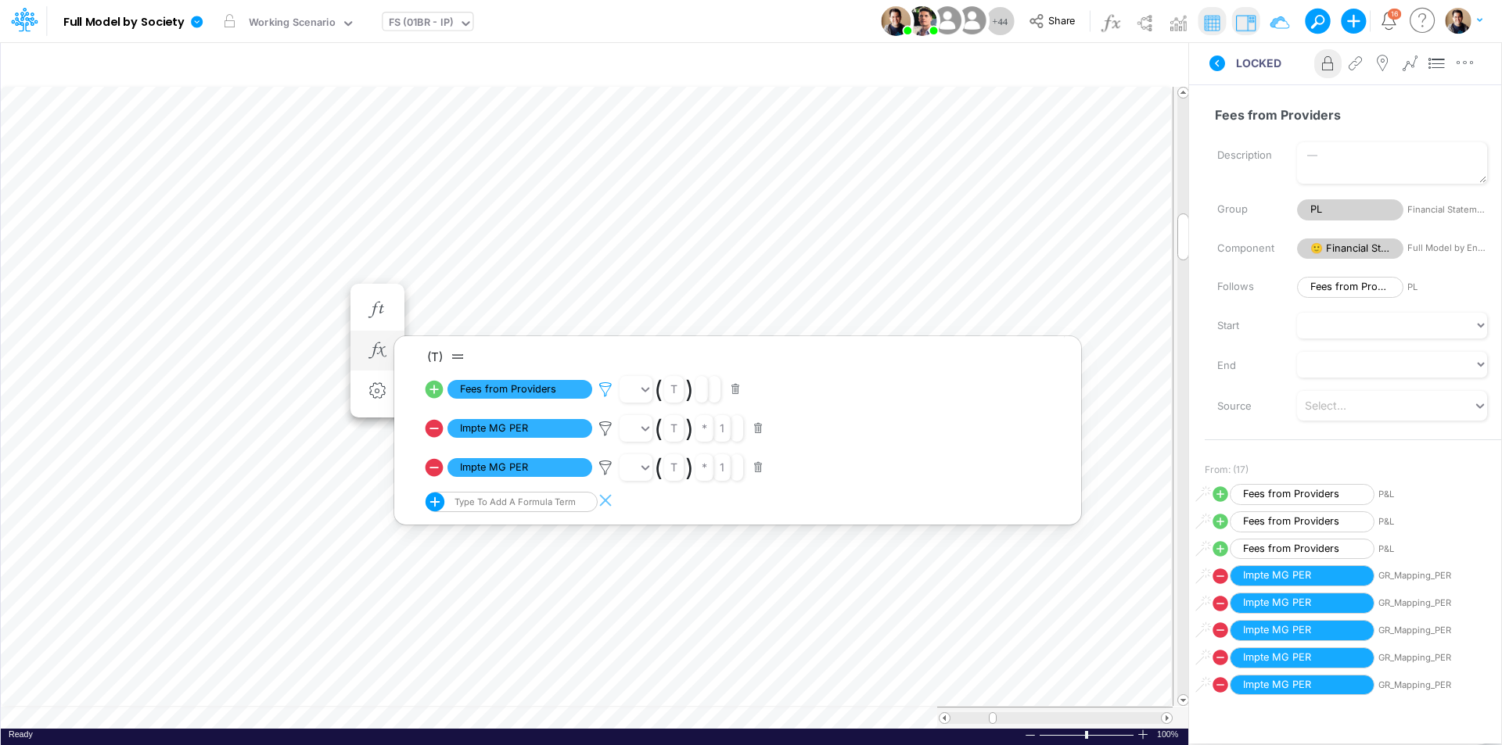
click at [609, 387] on icon at bounding box center [605, 390] width 23 height 16
click at [110, 291] on div at bounding box center [751, 377] width 1502 height 738
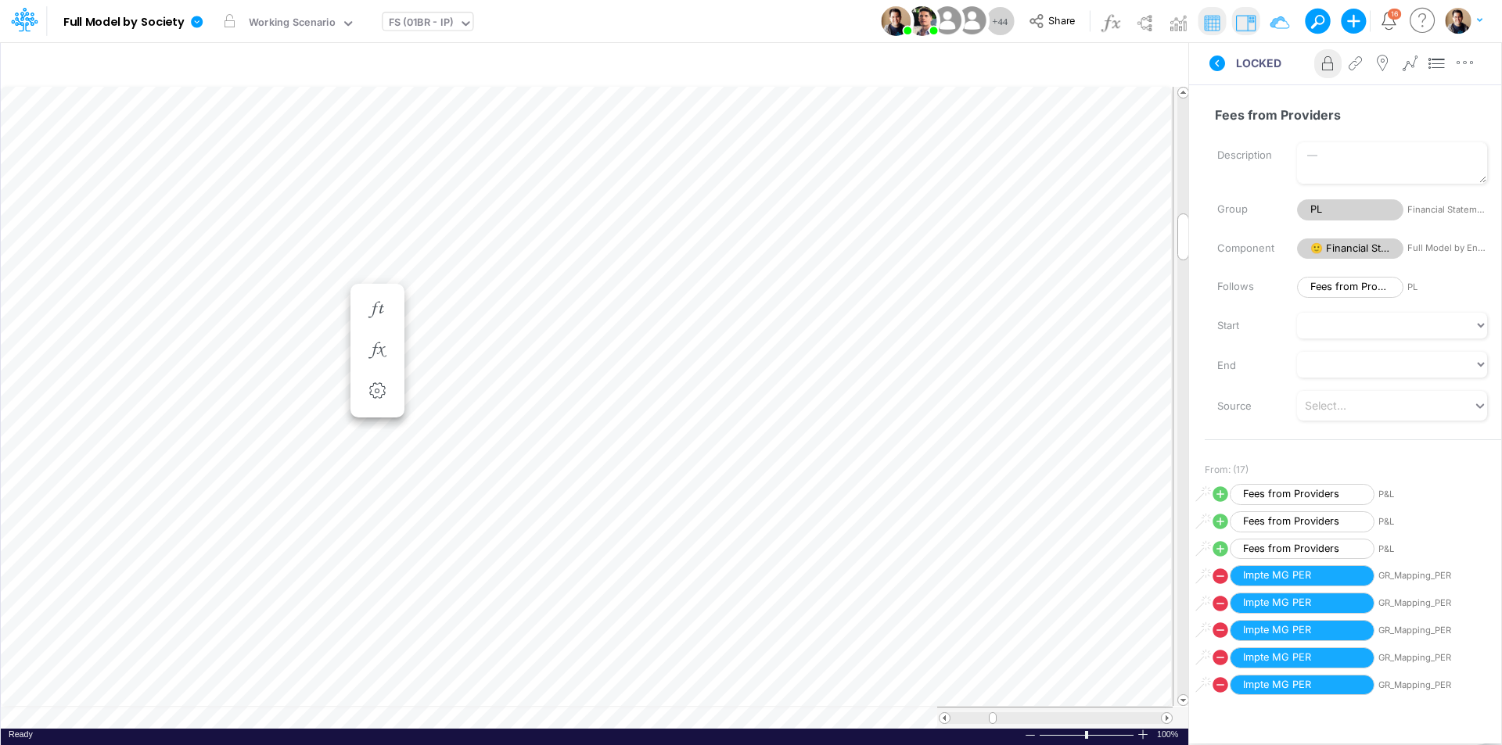
scroll to position [8, 1]
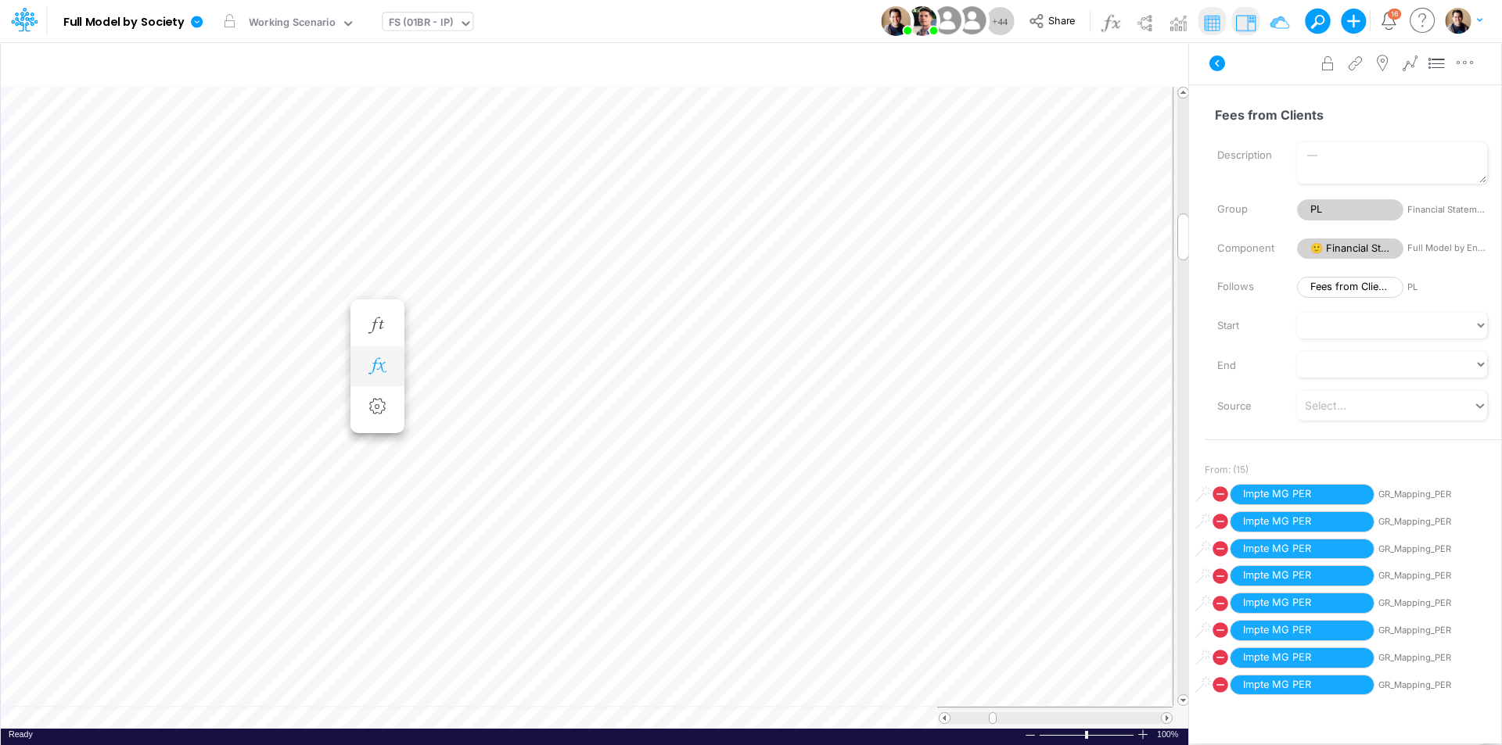
click at [368, 372] on icon "button" at bounding box center [376, 366] width 23 height 16
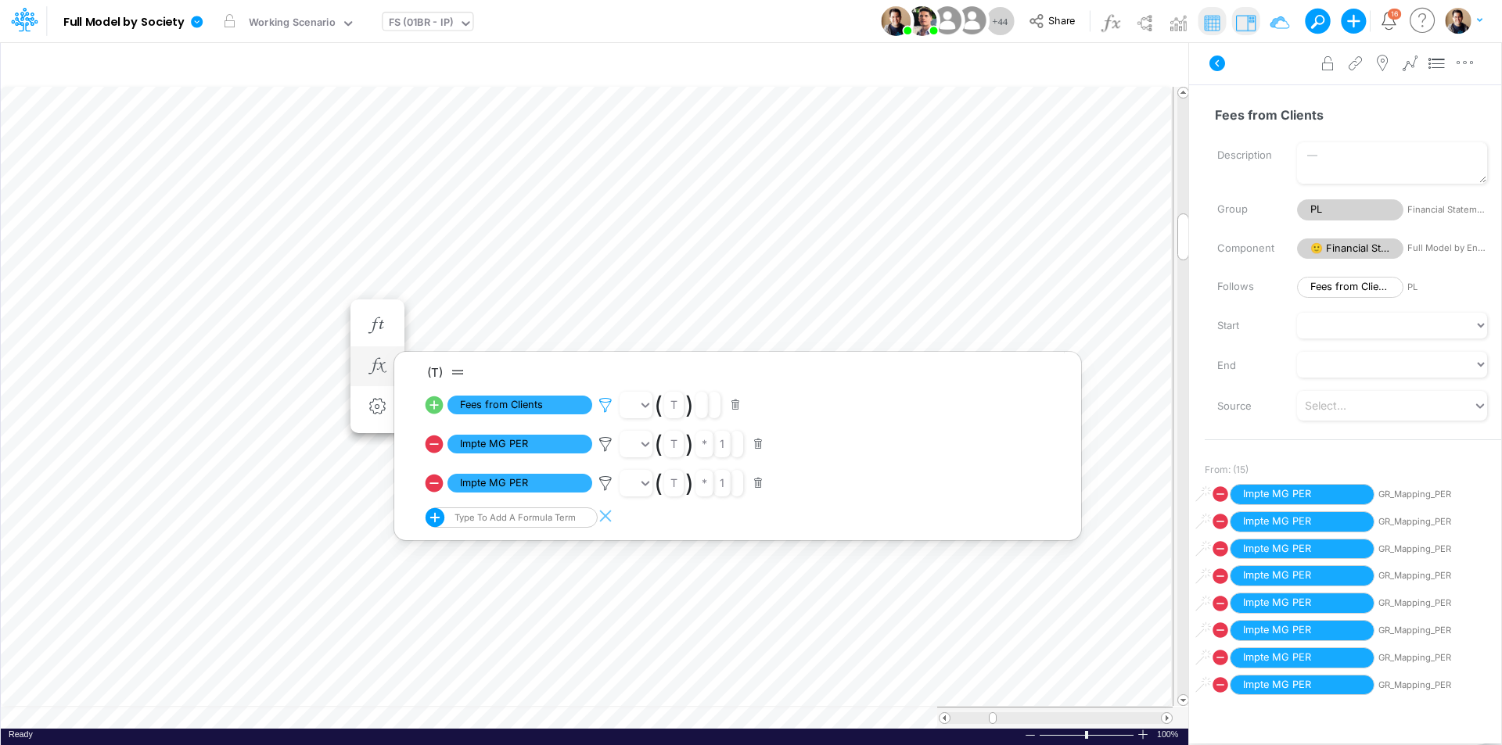
click at [604, 402] on icon at bounding box center [605, 405] width 23 height 16
click at [1201, 85] on div at bounding box center [751, 377] width 1502 height 738
click at [1201, 68] on icon at bounding box center [1217, 64] width 16 height 16
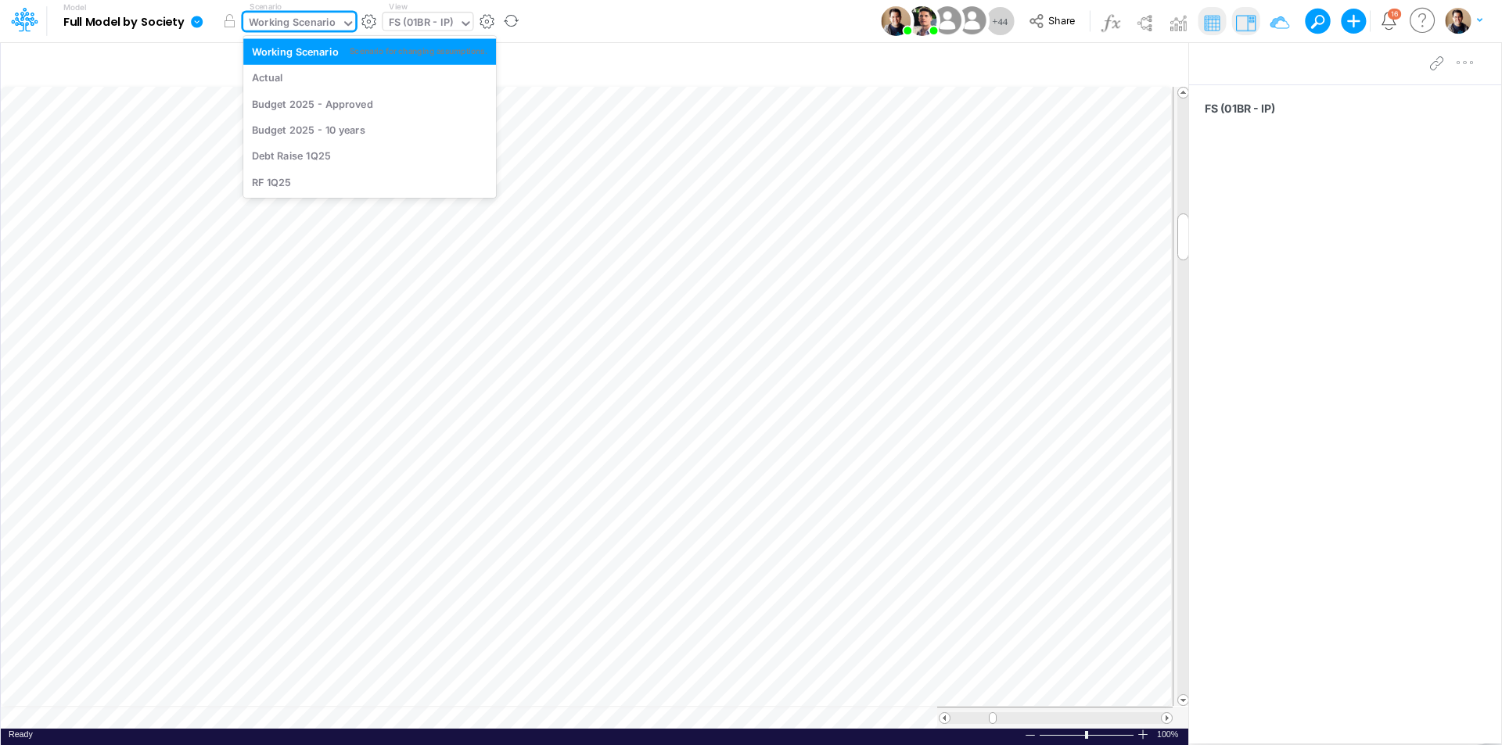
click at [313, 20] on div "Working Scenario" at bounding box center [292, 24] width 87 height 18
click at [392, 111] on div "Budget 2025 - Approved" at bounding box center [369, 103] width 235 height 15
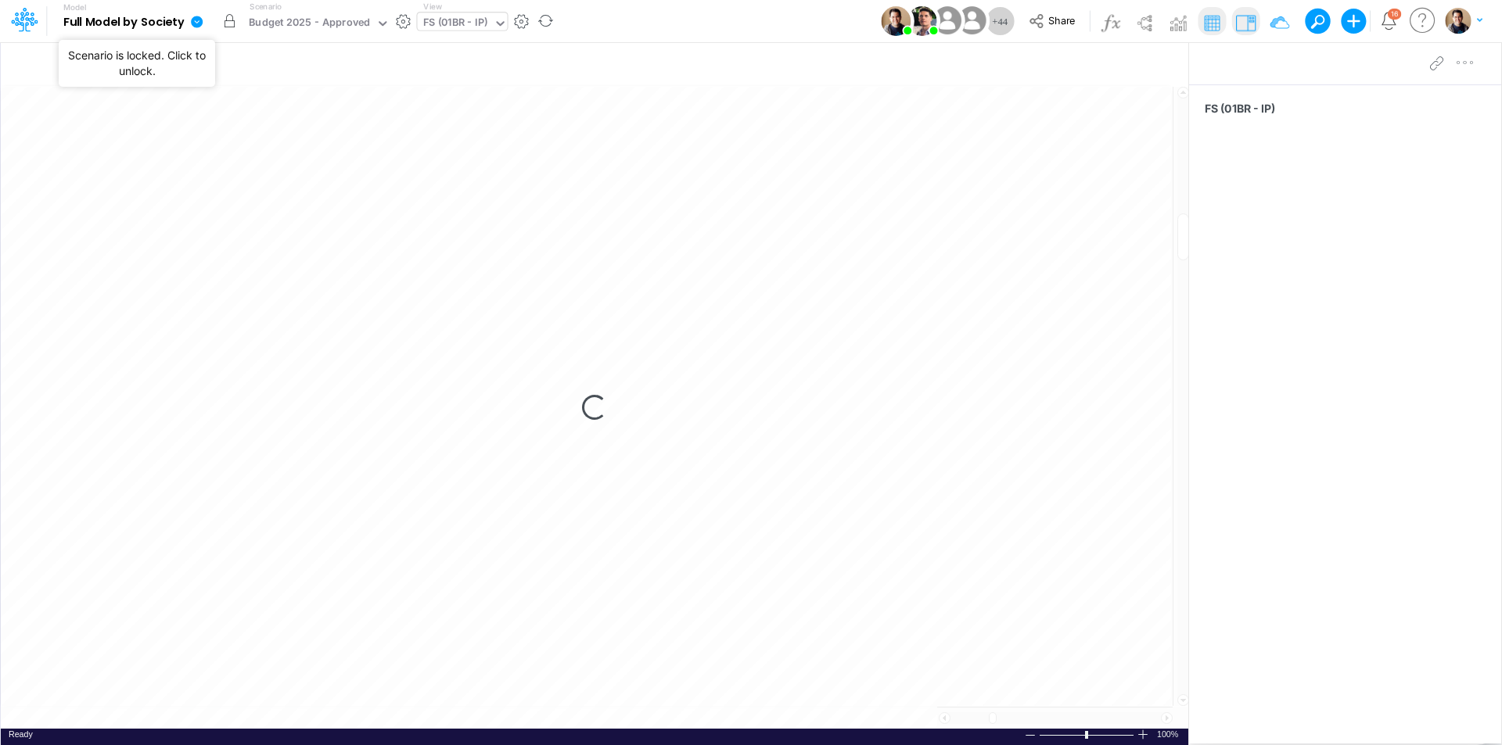
click at [229, 22] on button "button" at bounding box center [229, 21] width 28 height 28
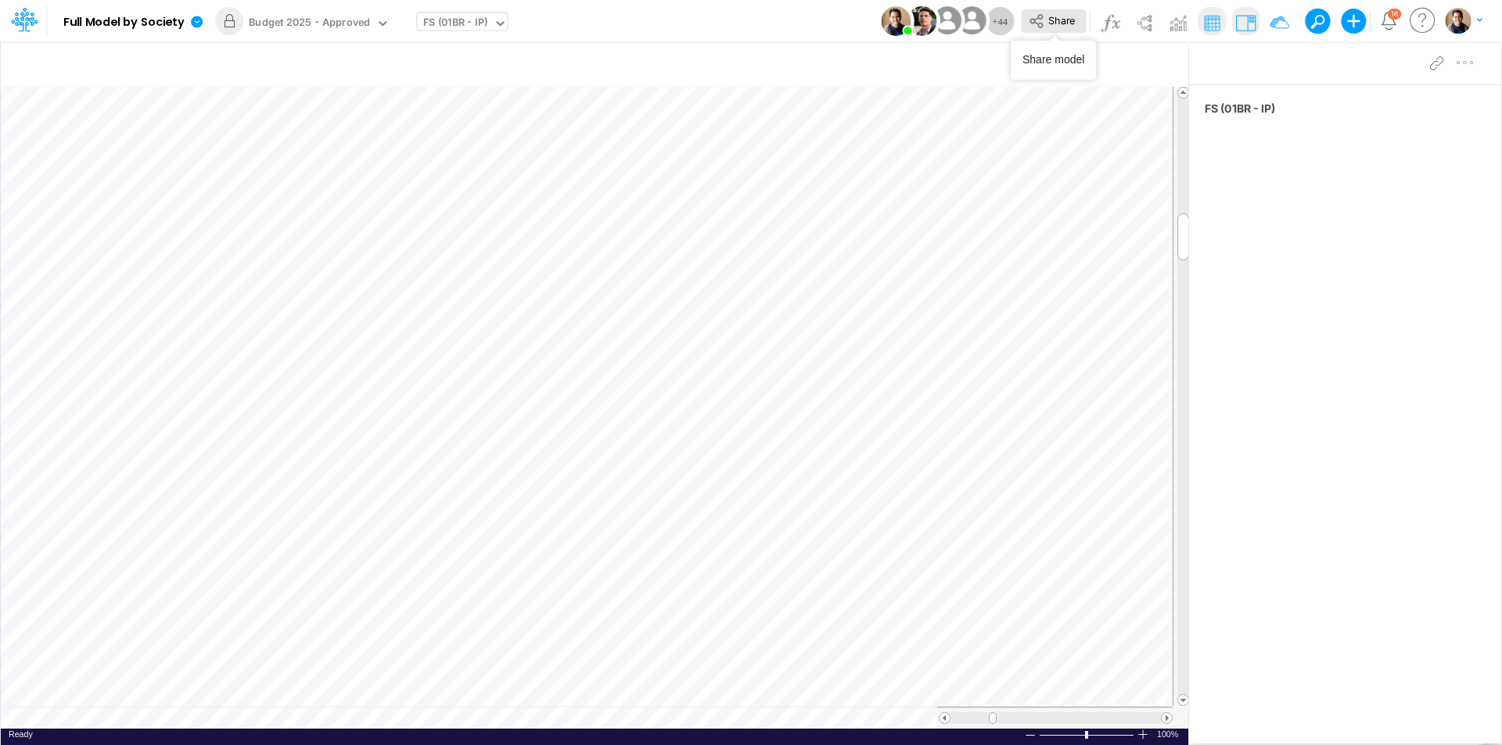
click at [1047, 23] on button "Share" at bounding box center [1053, 21] width 65 height 24
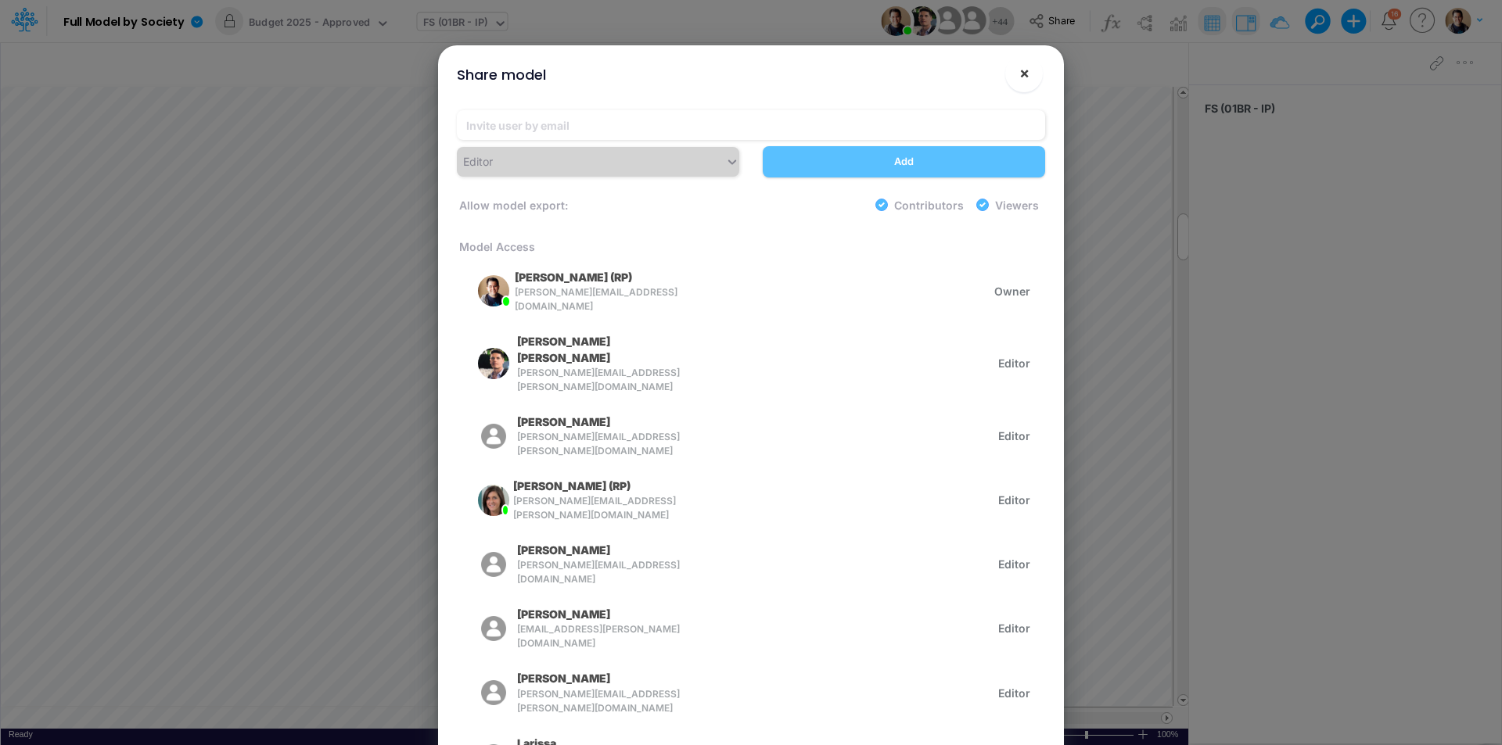
click at [1023, 74] on span "×" at bounding box center [1024, 72] width 10 height 19
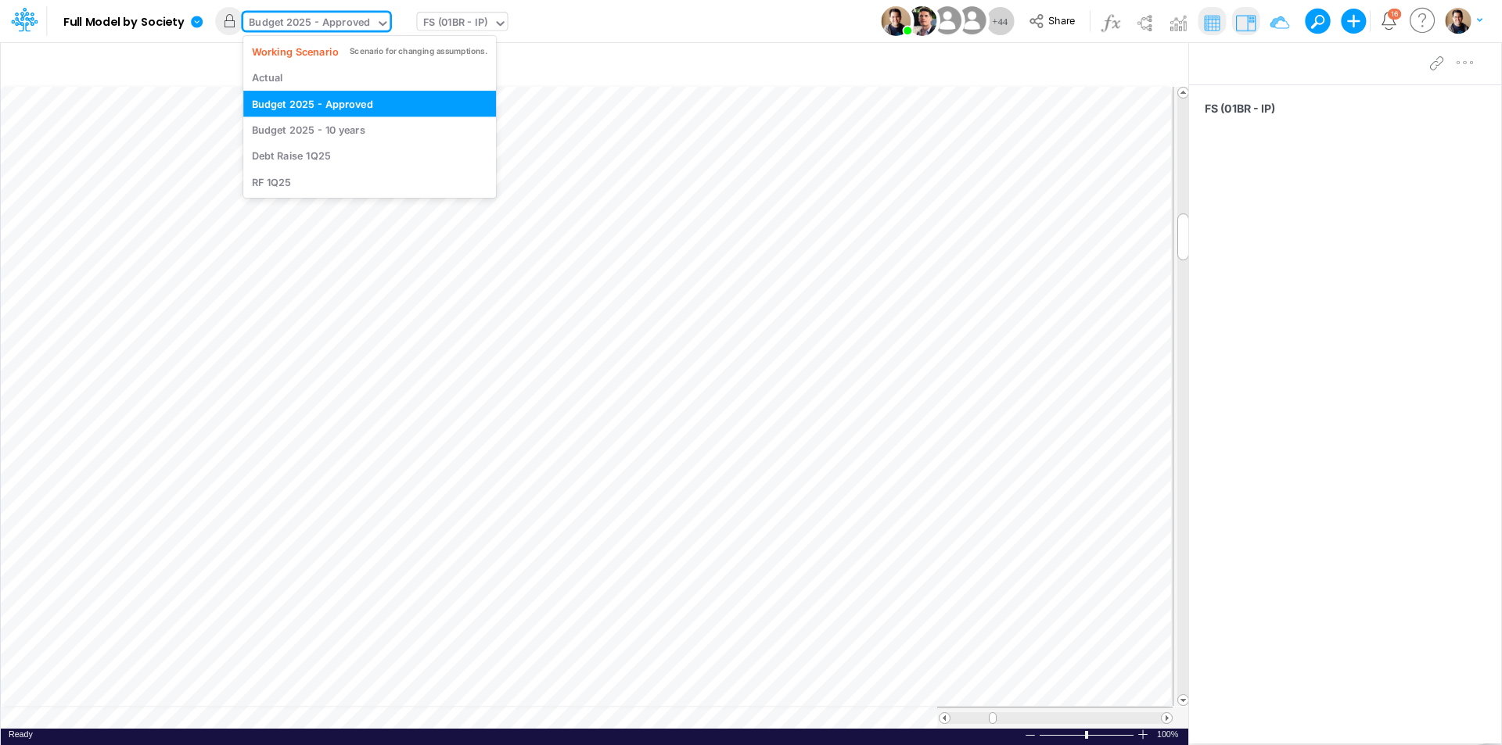
click at [337, 23] on div "Budget 2025 - Approved" at bounding box center [309, 24] width 121 height 18
click at [300, 55] on div "Working Scenario" at bounding box center [295, 51] width 87 height 15
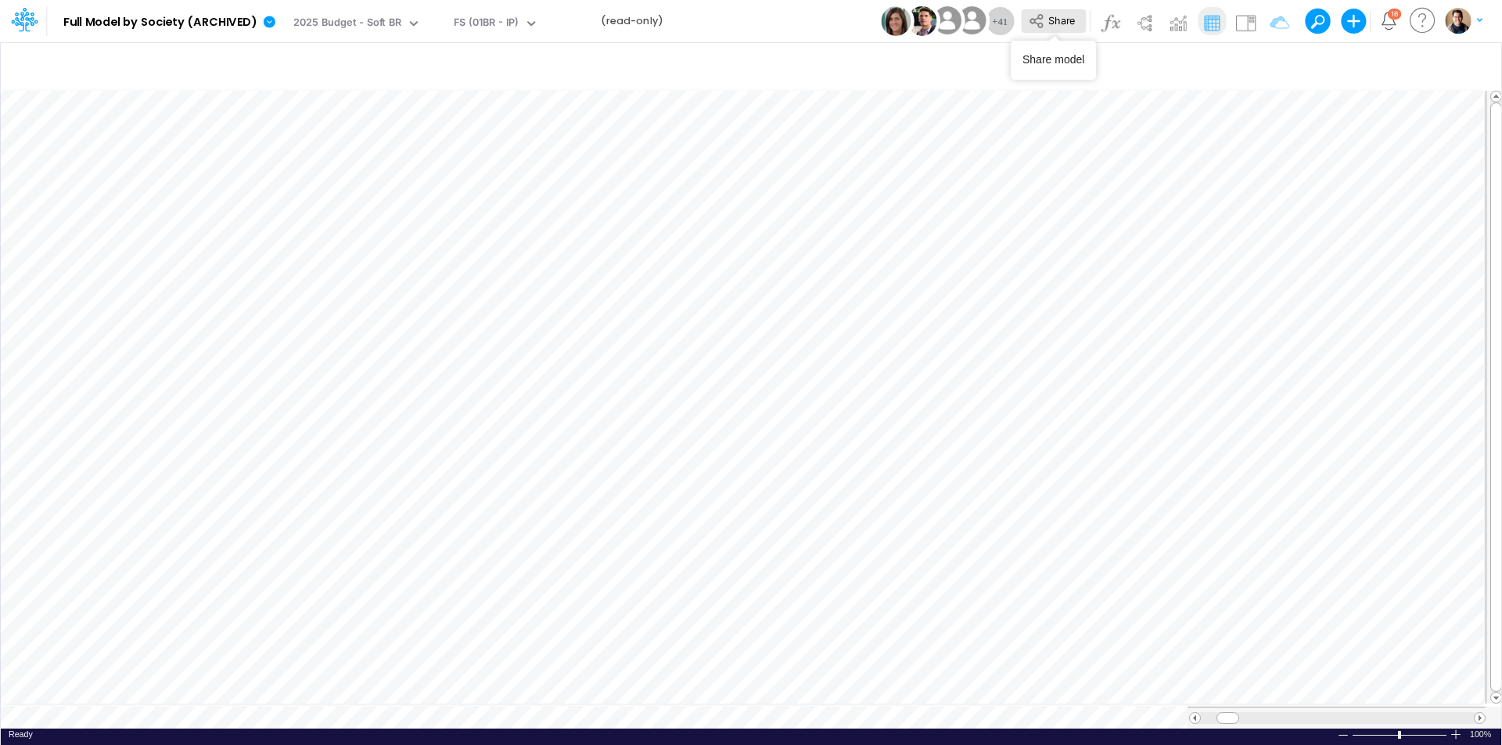
click at [1076, 23] on button "Share" at bounding box center [1053, 21] width 65 height 24
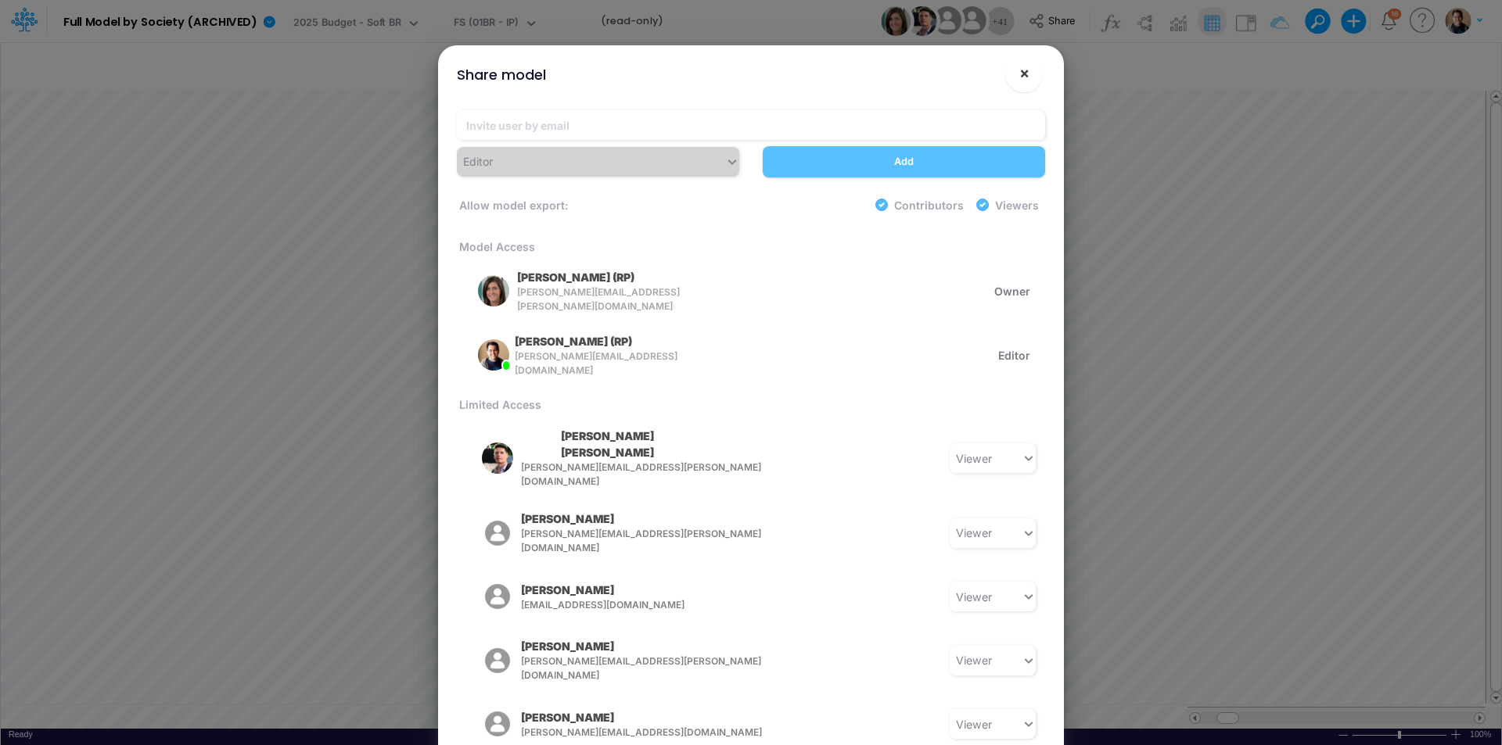
click at [1021, 75] on span "×" at bounding box center [1024, 72] width 10 height 19
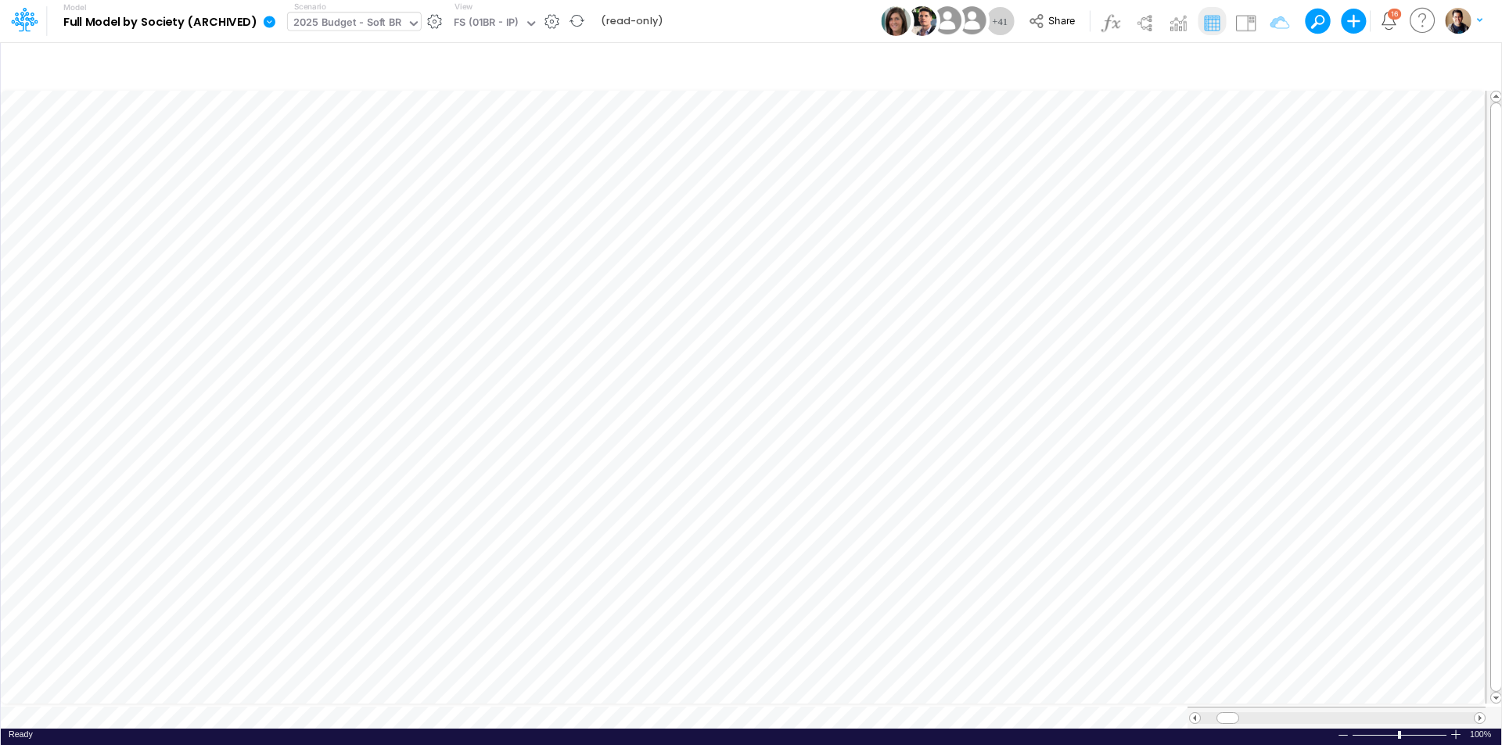
click at [365, 26] on div "2025 Budget - Soft BR" at bounding box center [347, 24] width 108 height 18
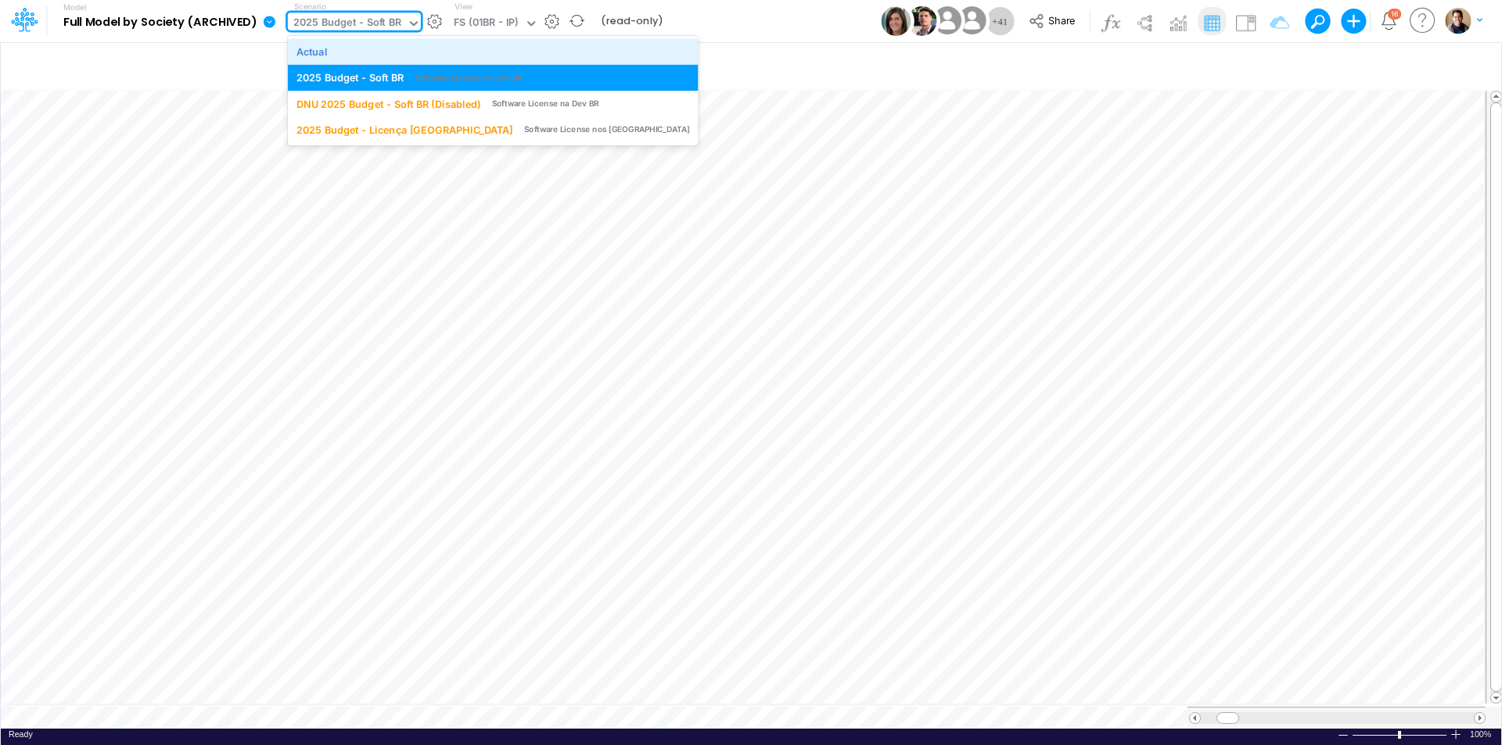
click at [363, 51] on div "Actual" at bounding box center [492, 51] width 393 height 15
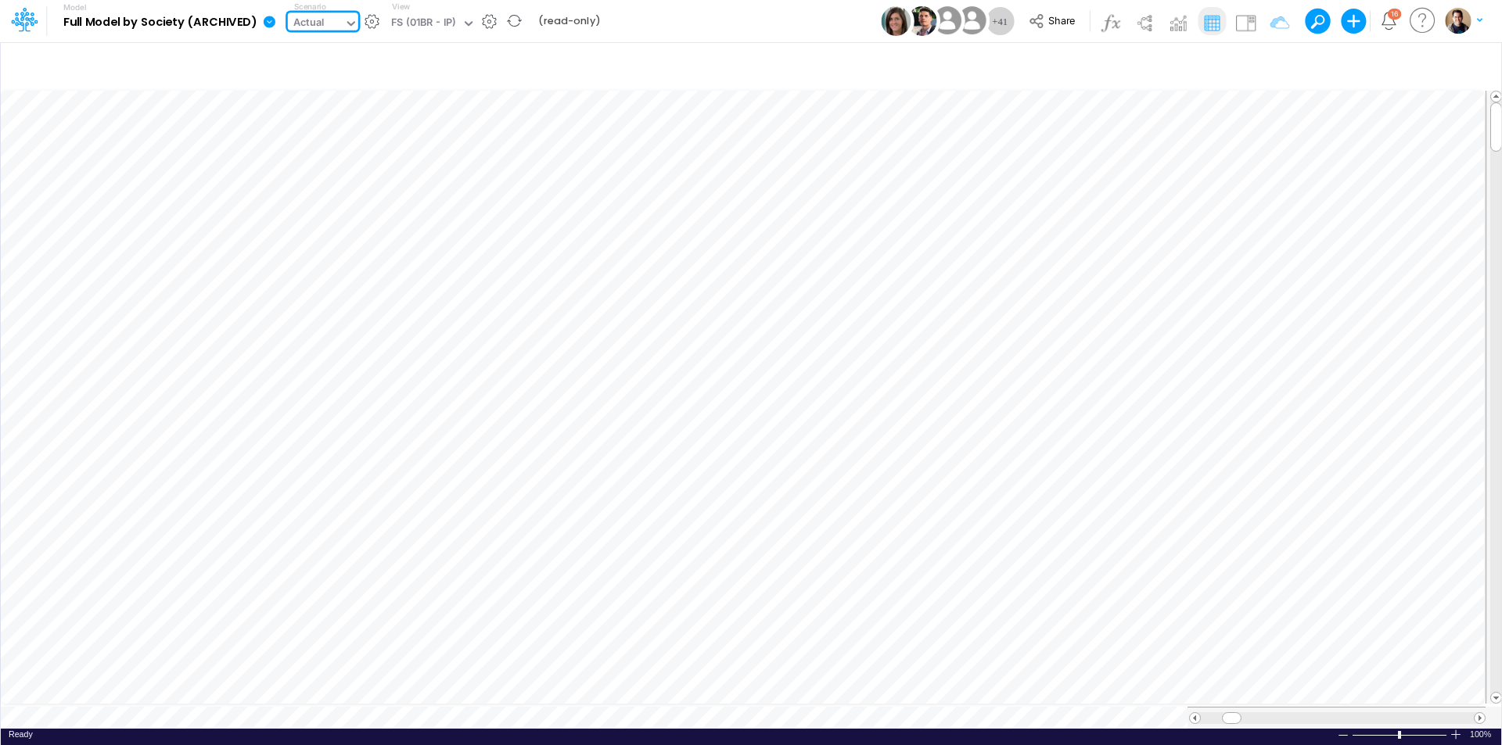
click at [309, 20] on div "Actual" at bounding box center [308, 24] width 31 height 18
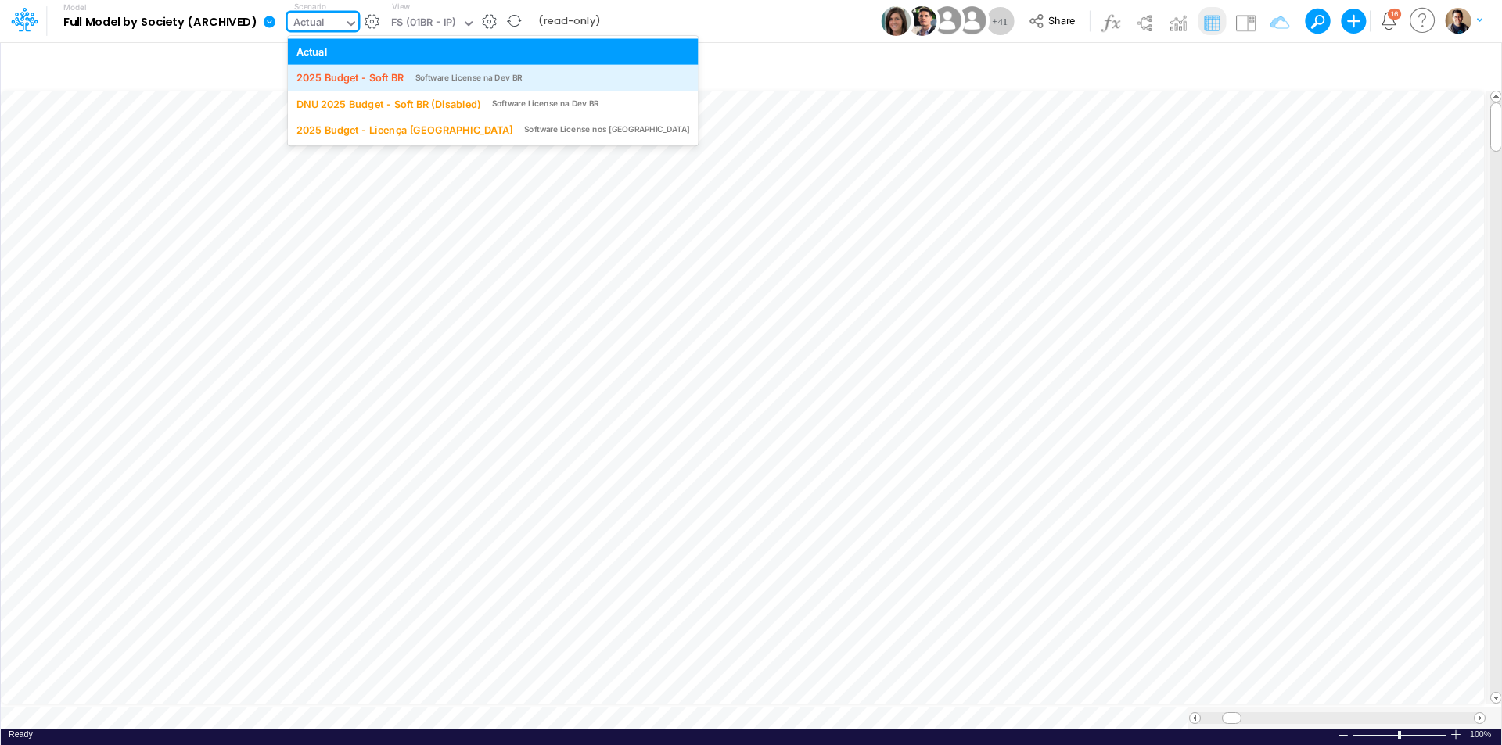
click at [356, 82] on div "2025 Budget - Soft BR" at bounding box center [350, 77] width 108 height 15
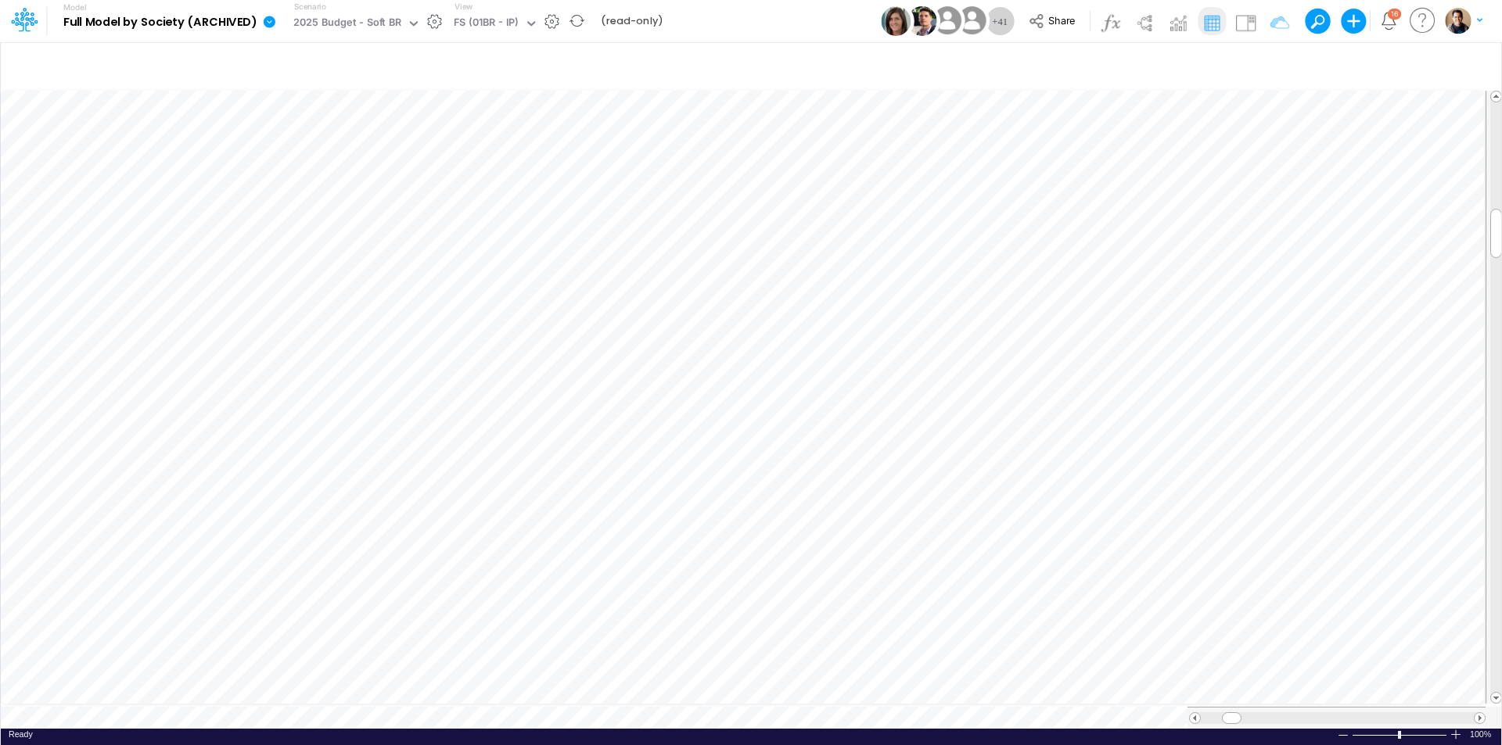
scroll to position [8, 1]
click at [379, 448] on icon "button" at bounding box center [376, 452] width 23 height 16
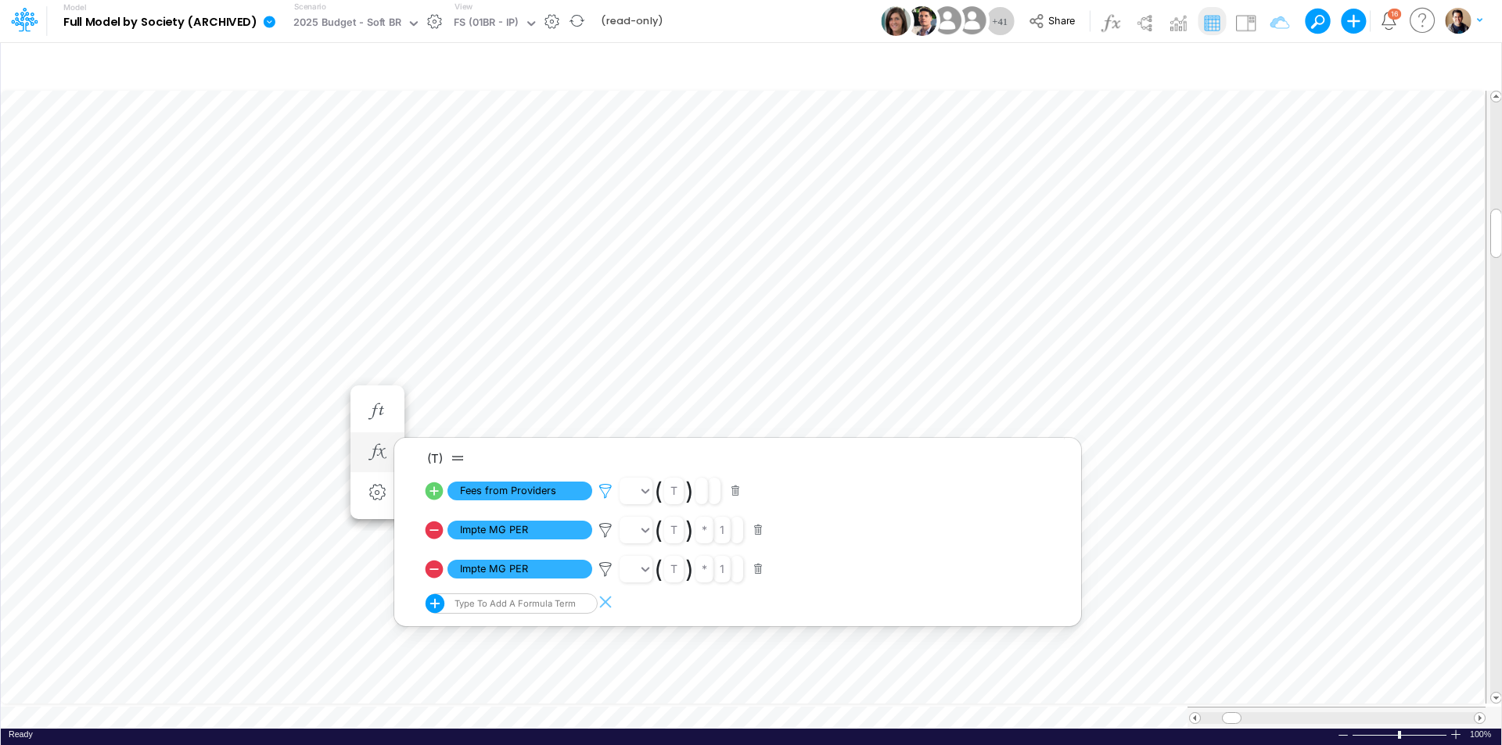
click at [609, 492] on icon at bounding box center [605, 491] width 23 height 16
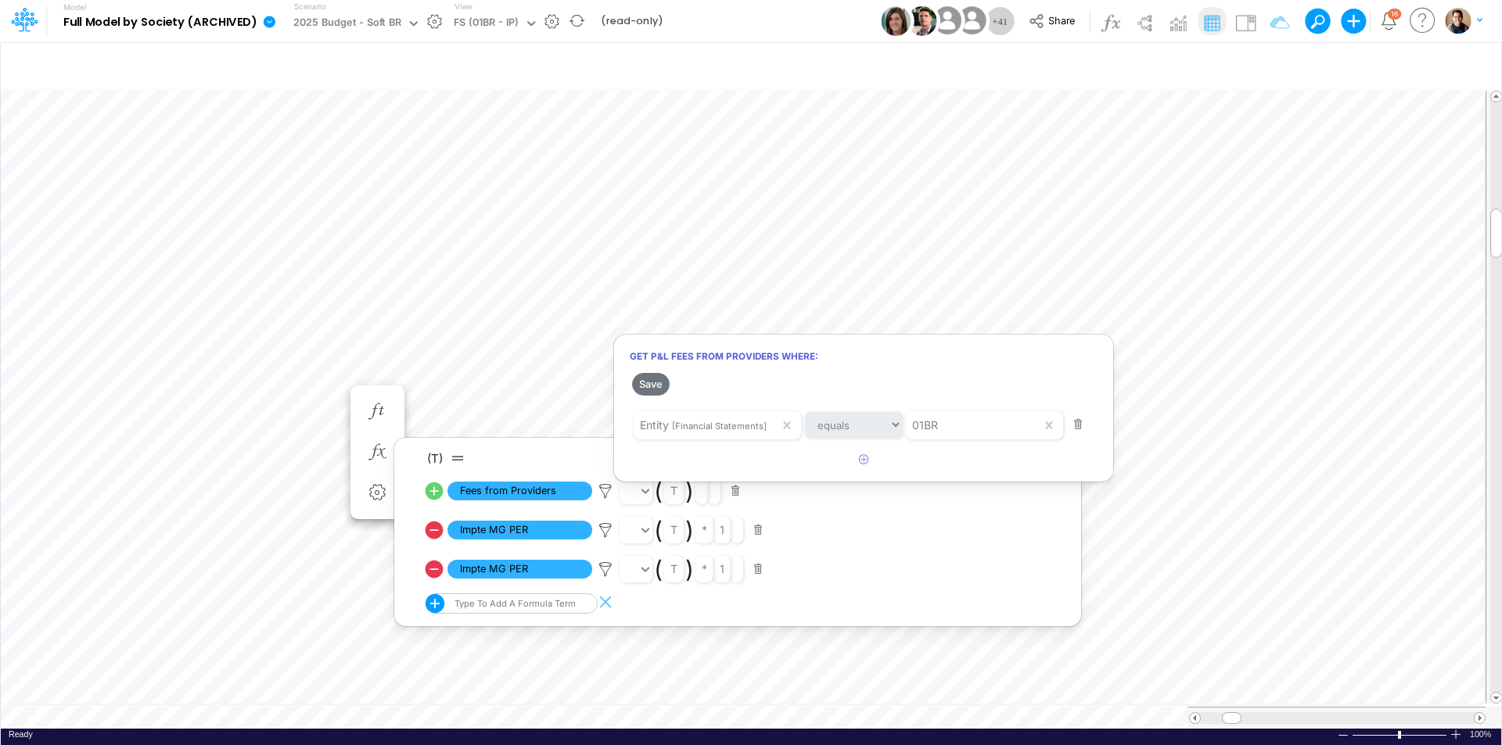
click at [214, 387] on div at bounding box center [751, 377] width 1502 height 738
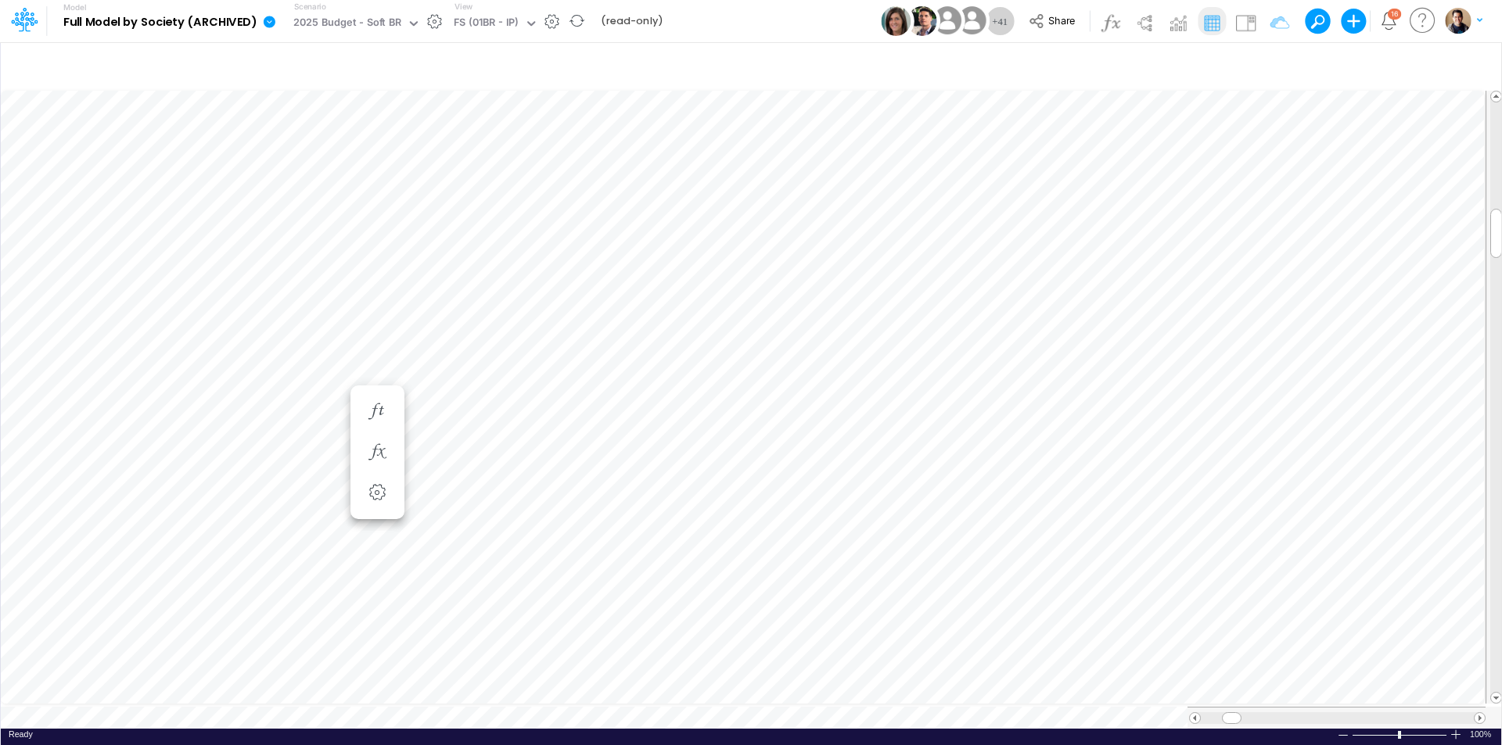
scroll to position [8, 1]
click at [375, 467] on icon "button" at bounding box center [376, 468] width 23 height 16
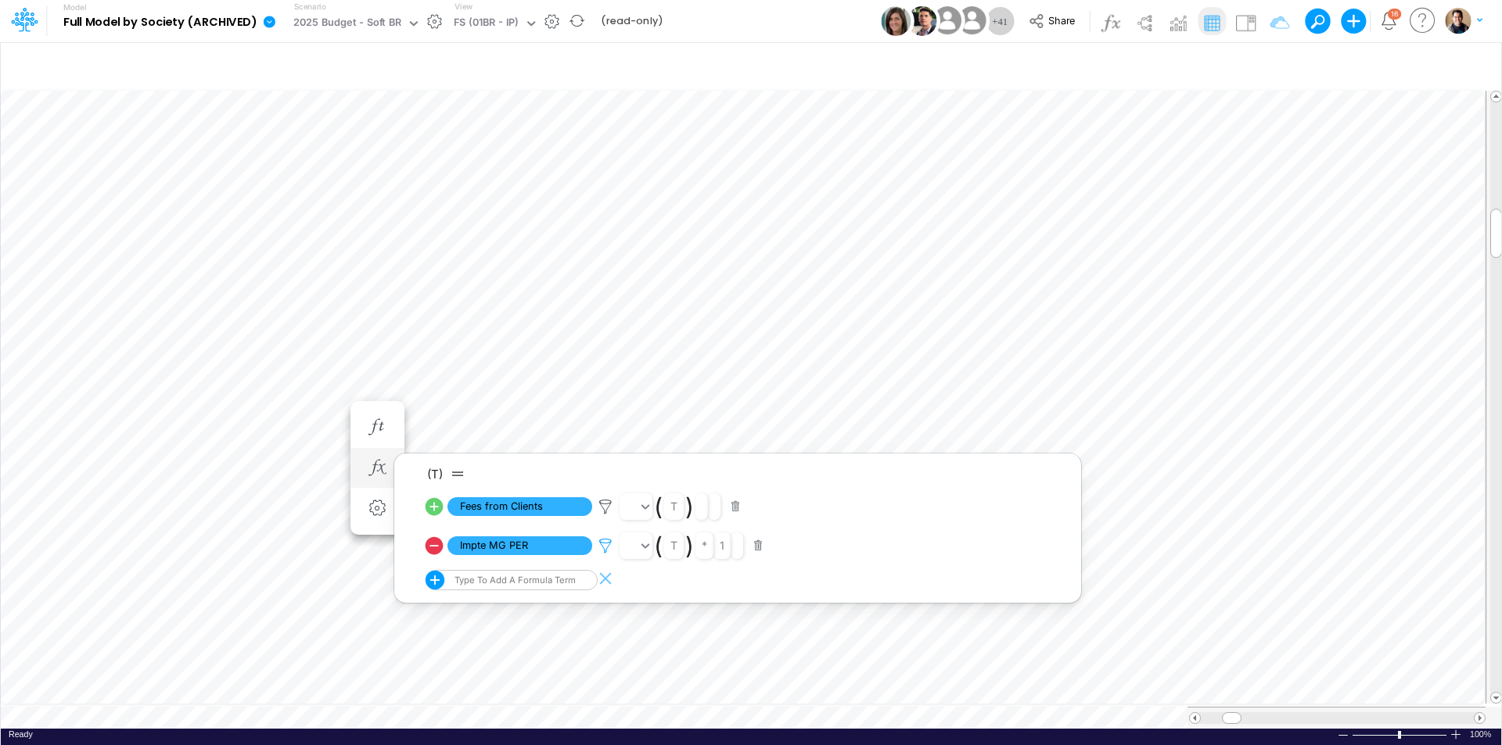
click at [609, 542] on icon at bounding box center [605, 546] width 23 height 16
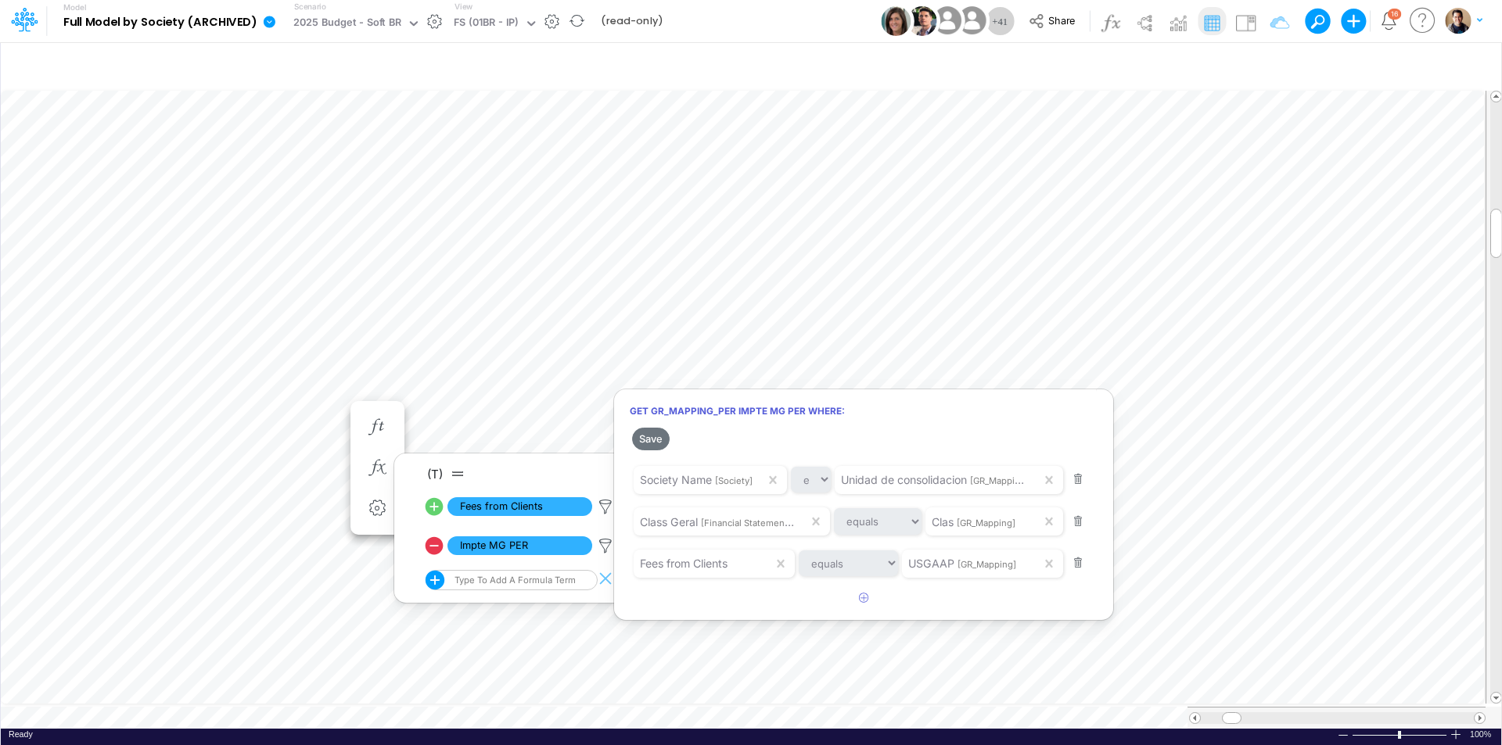
click at [601, 504] on div at bounding box center [751, 377] width 1502 height 738
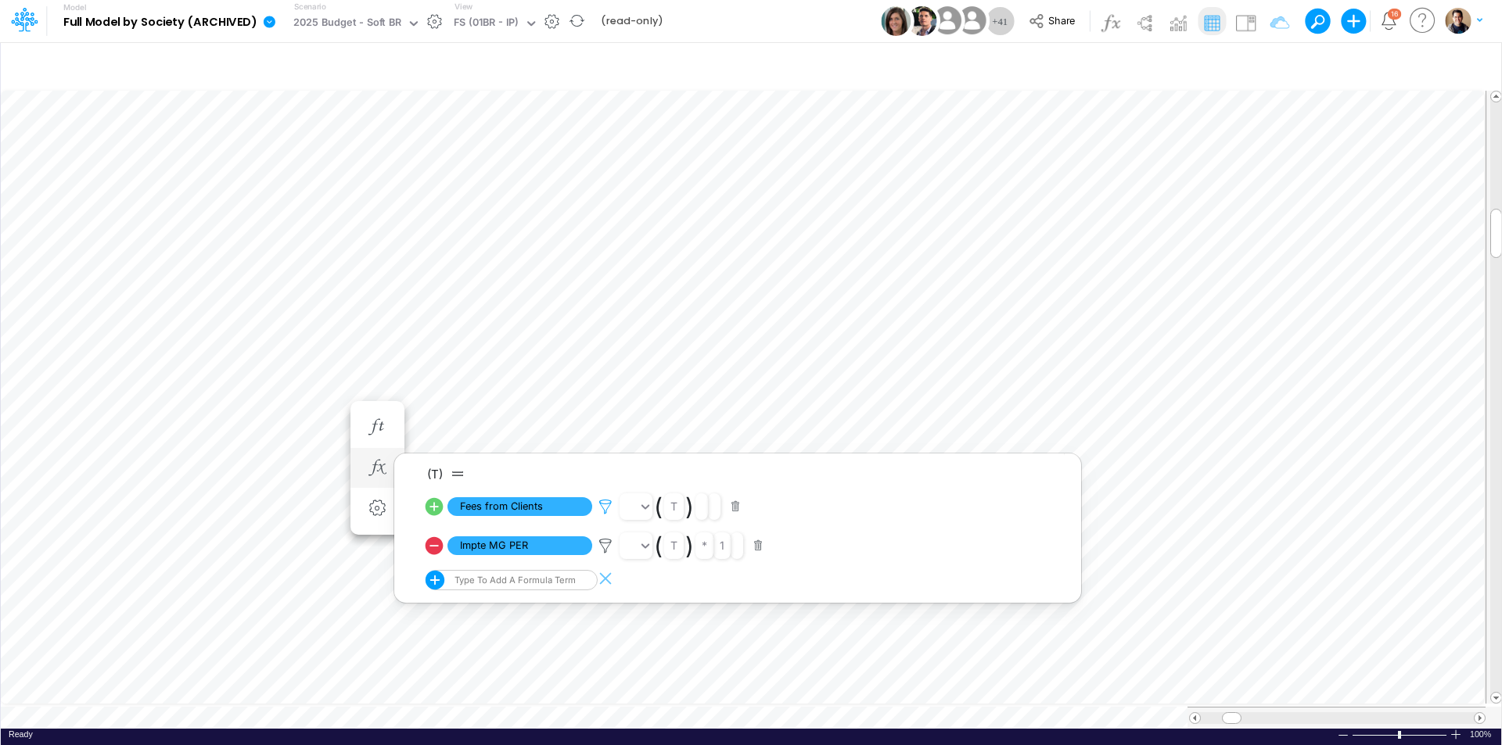
click at [605, 504] on icon at bounding box center [605, 507] width 23 height 16
click at [1249, 21] on div at bounding box center [751, 377] width 1502 height 738
click at [1244, 19] on img at bounding box center [1245, 22] width 25 height 25
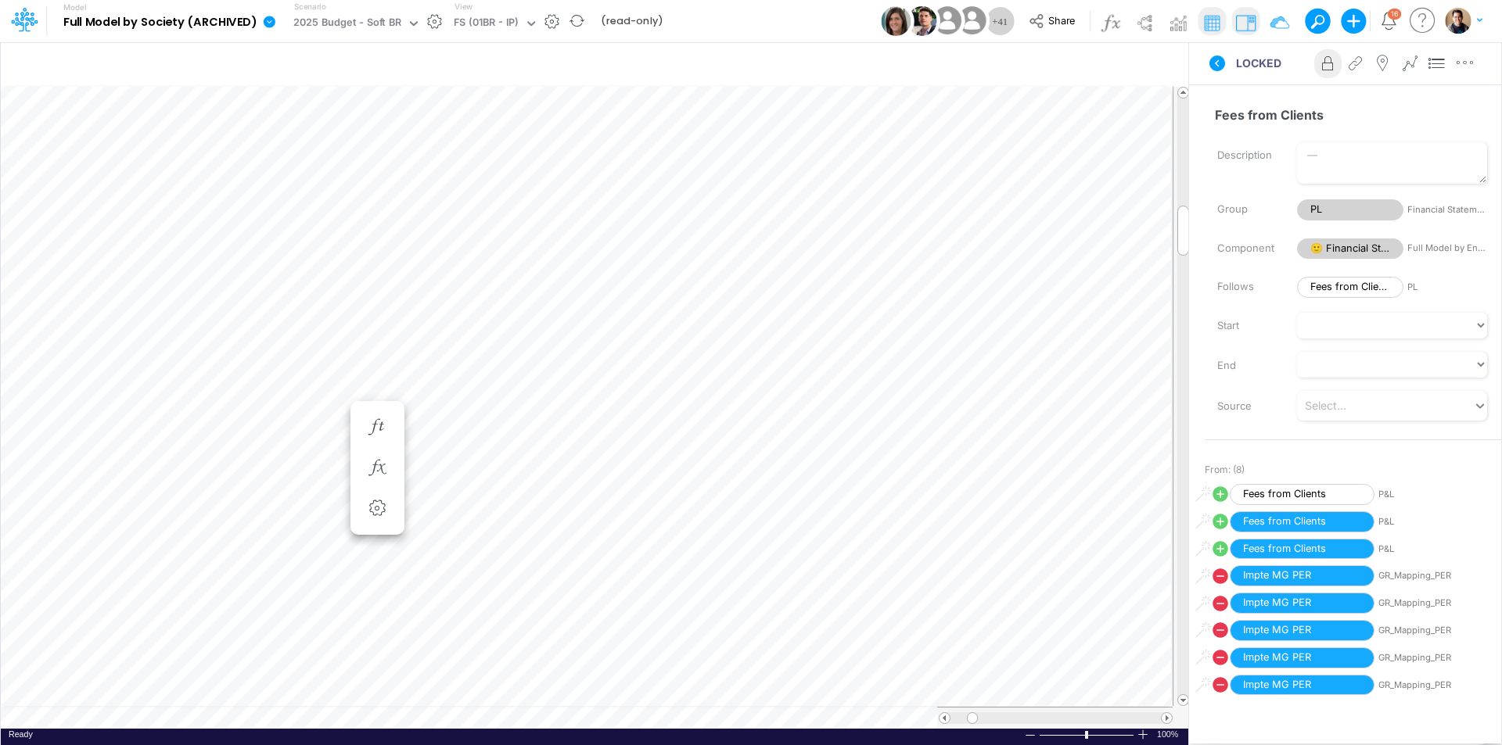
scroll to position [235, 0]
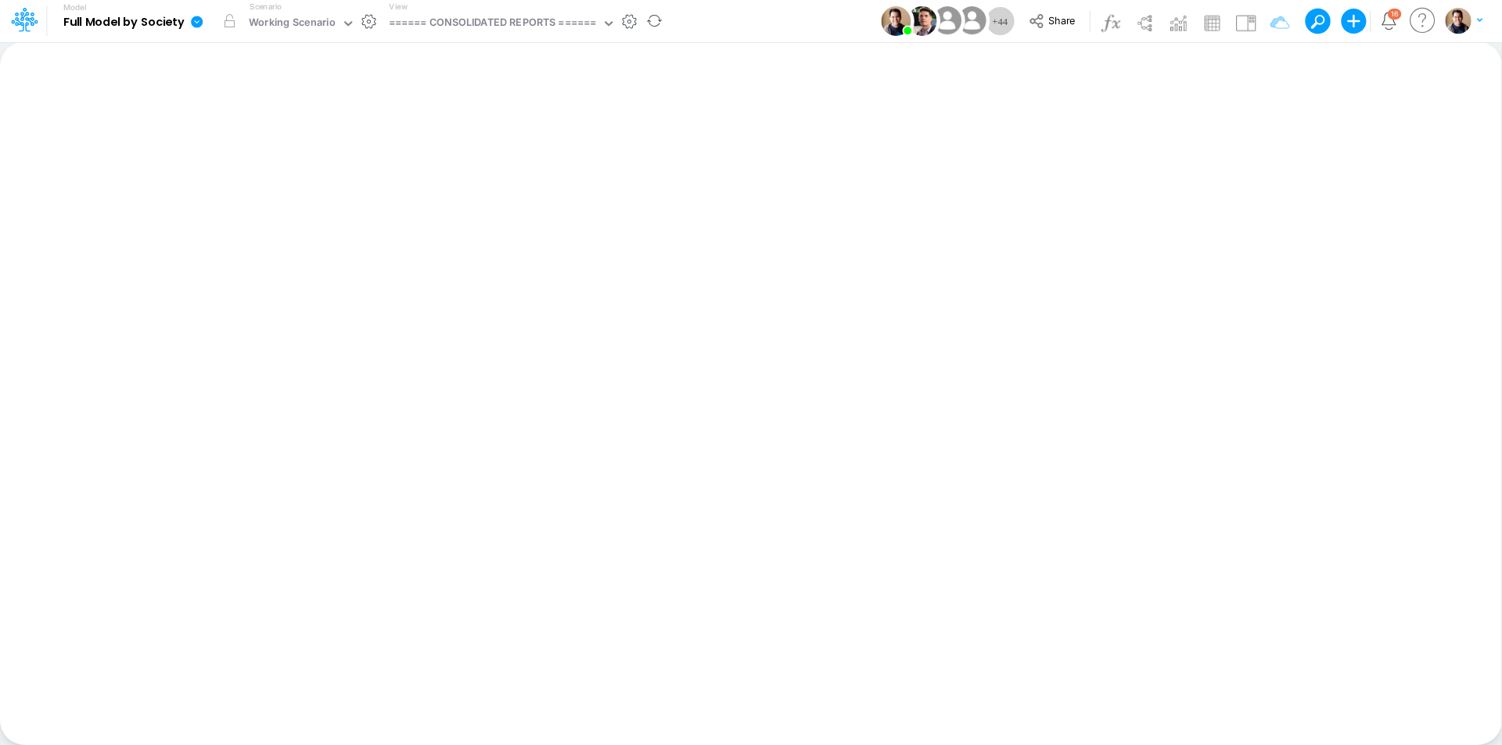
click at [201, 18] on icon at bounding box center [197, 22] width 12 height 12
click at [294, 162] on button "View model info" at bounding box center [275, 162] width 167 height 24
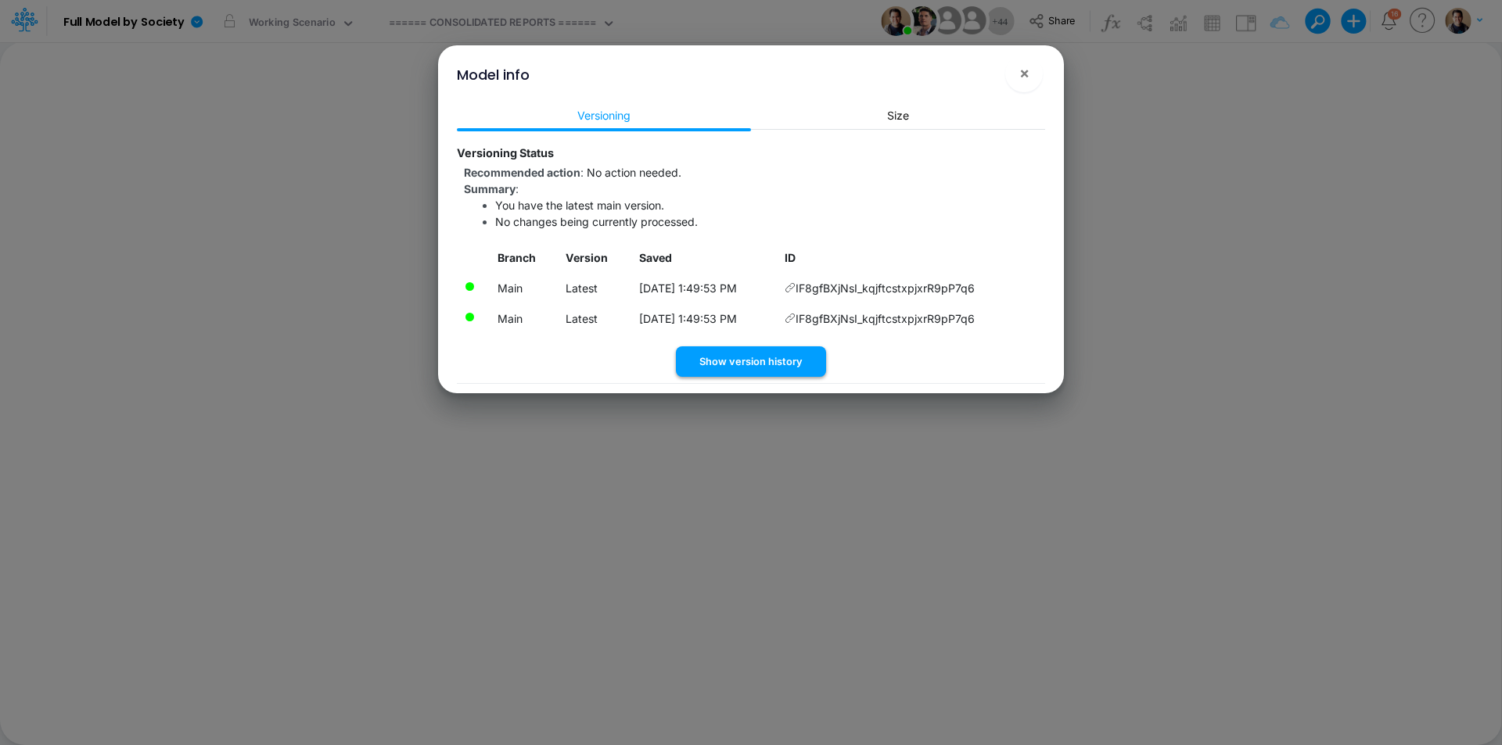
click at [765, 361] on button "Show version history" at bounding box center [751, 361] width 150 height 31
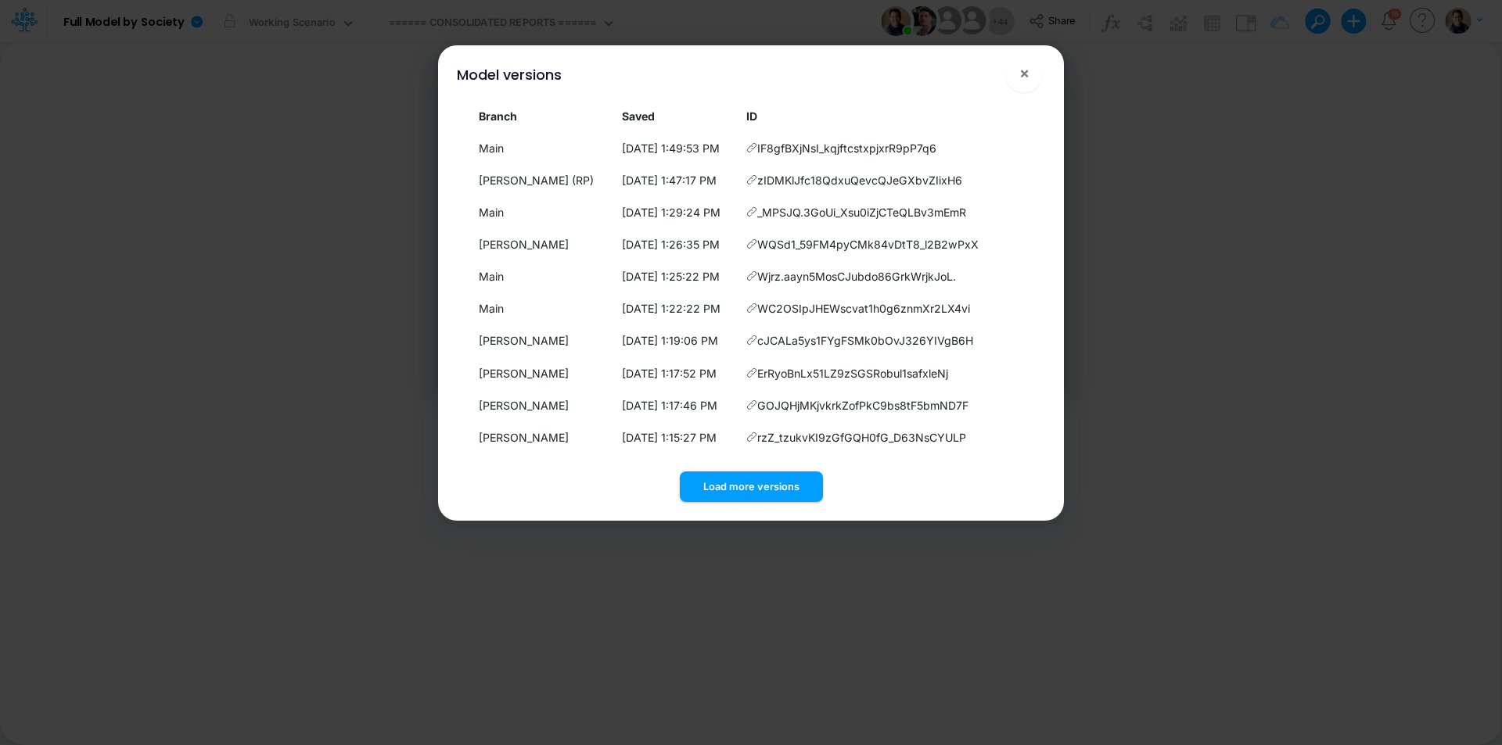
click at [875, 77] on div "Model versions ×" at bounding box center [750, 71] width 613 height 52
